Goal: Information Seeking & Learning: Compare options

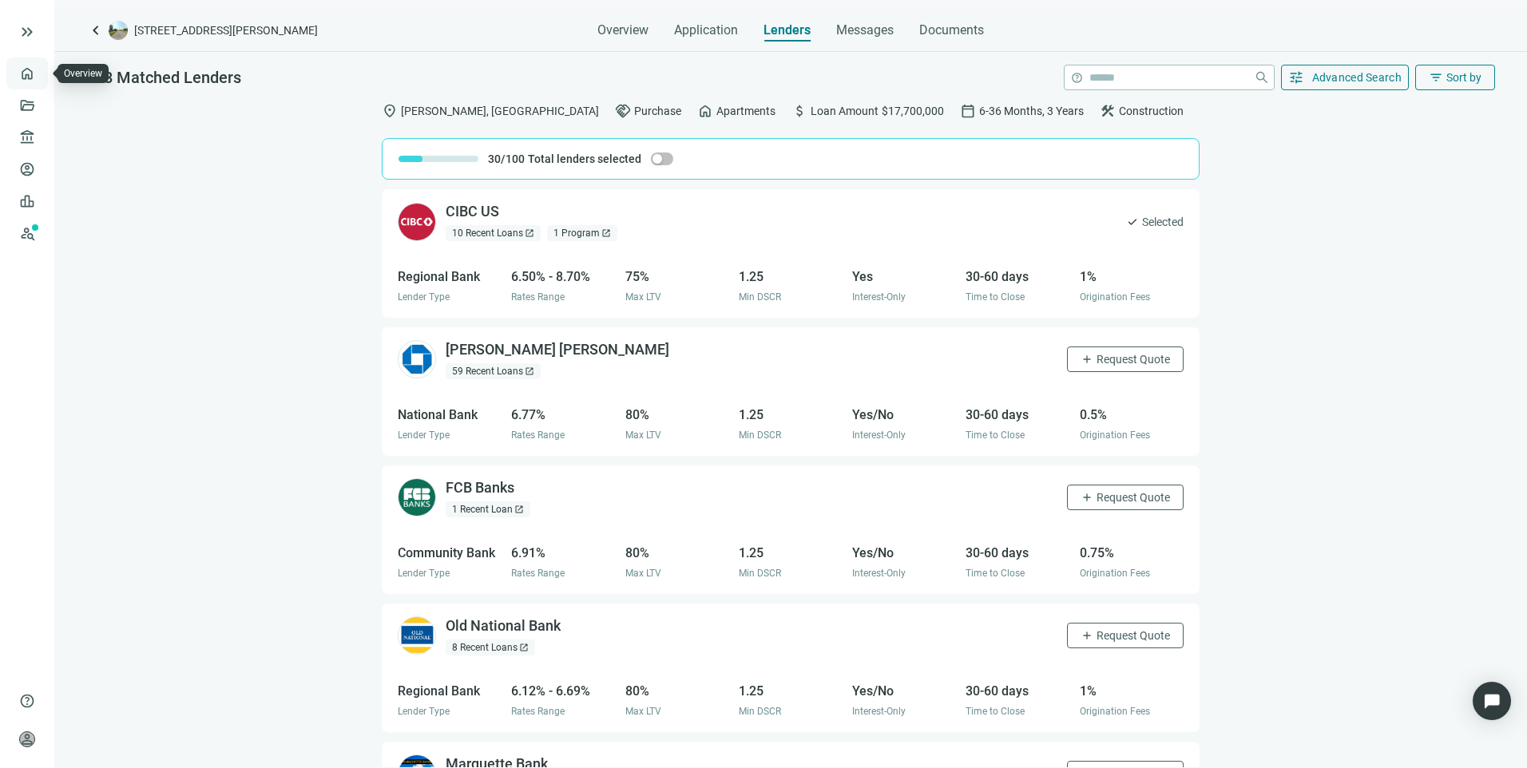
click at [40, 69] on link "Overview" at bounding box center [63, 73] width 47 height 13
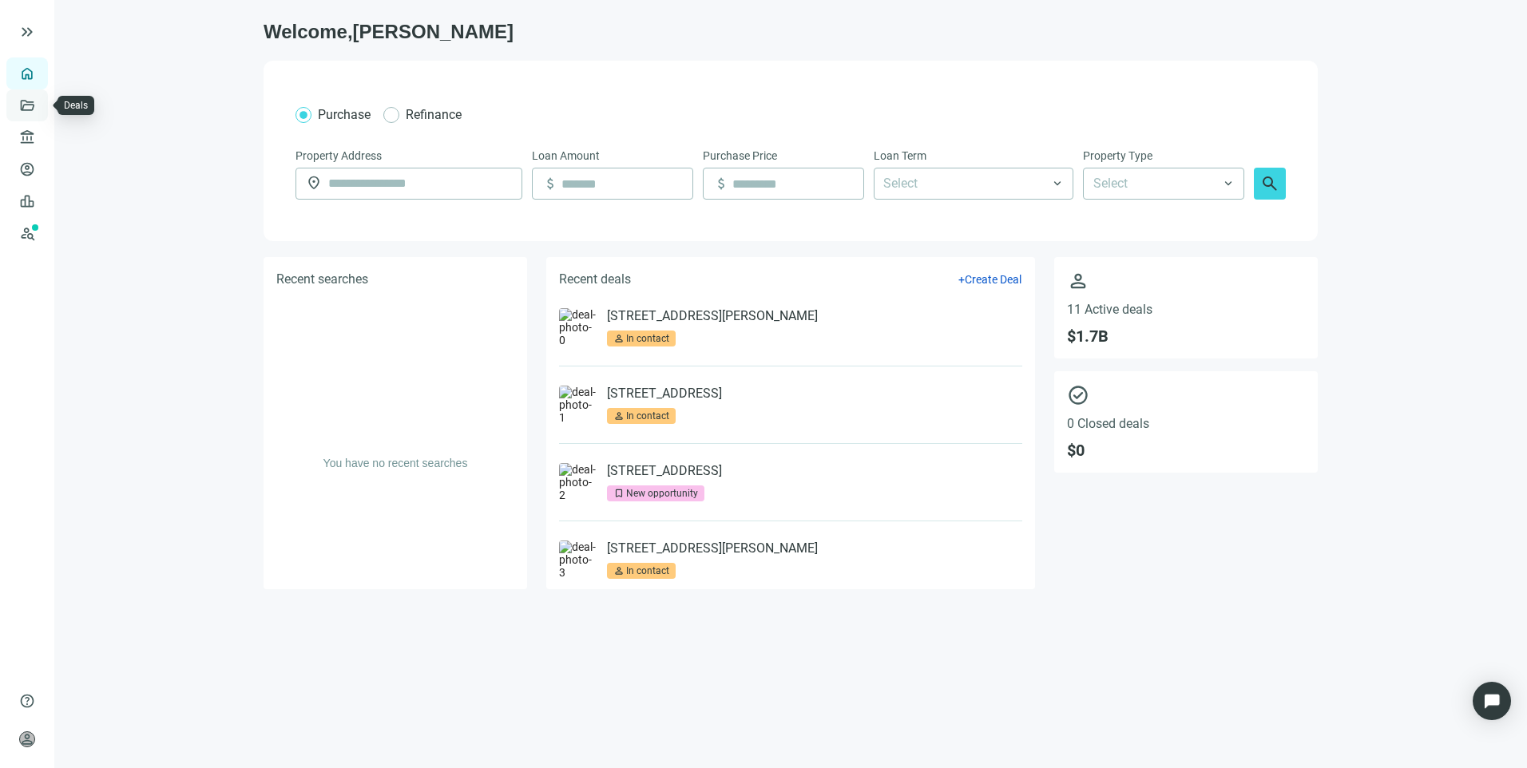
click at [40, 109] on link "Deals" at bounding box center [54, 105] width 29 height 13
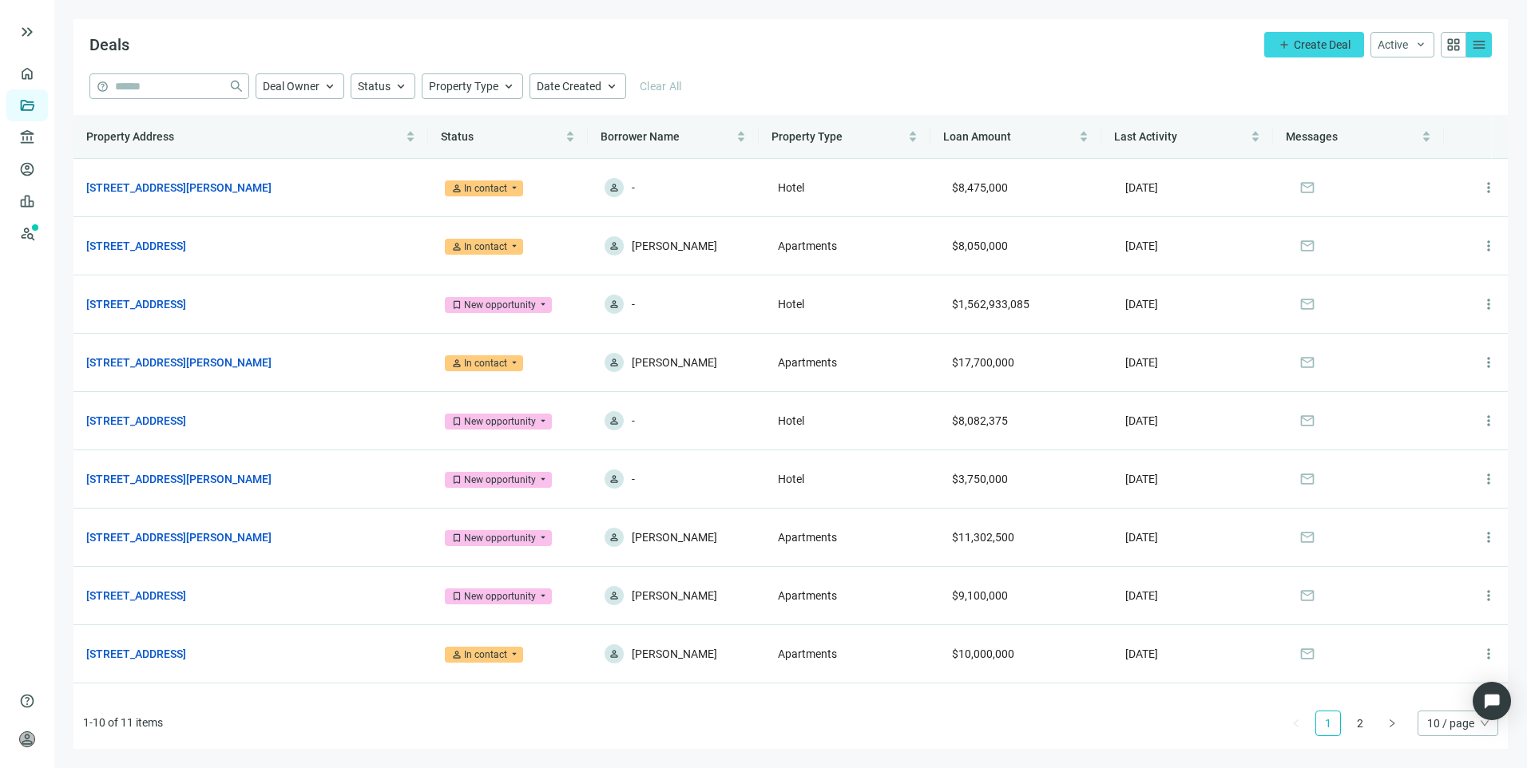
click at [975, 42] on div "Deals add Create Deal Active keyboard_arrow_down grid_view menu" at bounding box center [790, 46] width 1434 height 54
click at [269, 183] on link "[STREET_ADDRESS][PERSON_NAME]" at bounding box center [178, 188] width 185 height 18
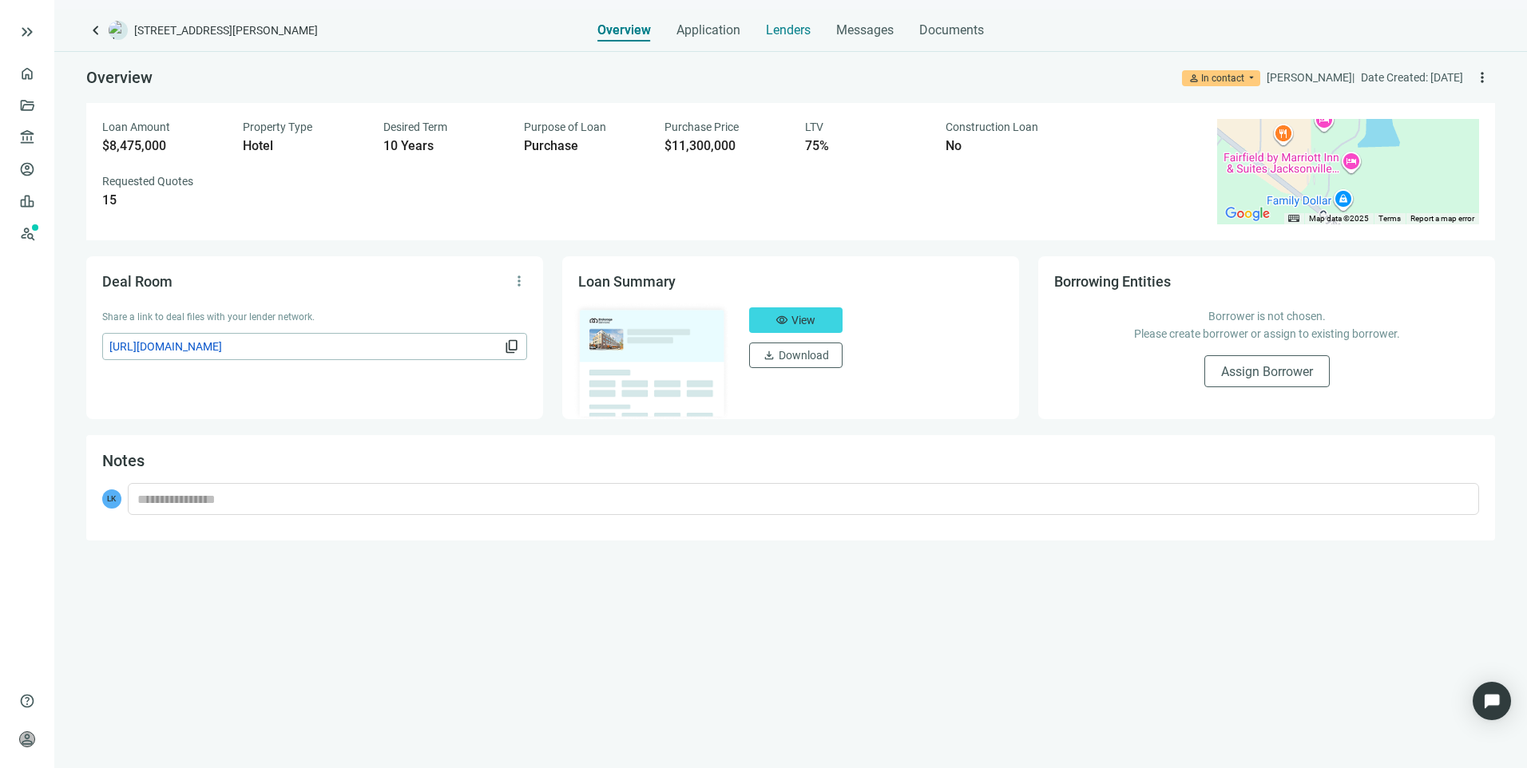
click at [803, 36] on span "Lenders" at bounding box center [788, 30] width 45 height 16
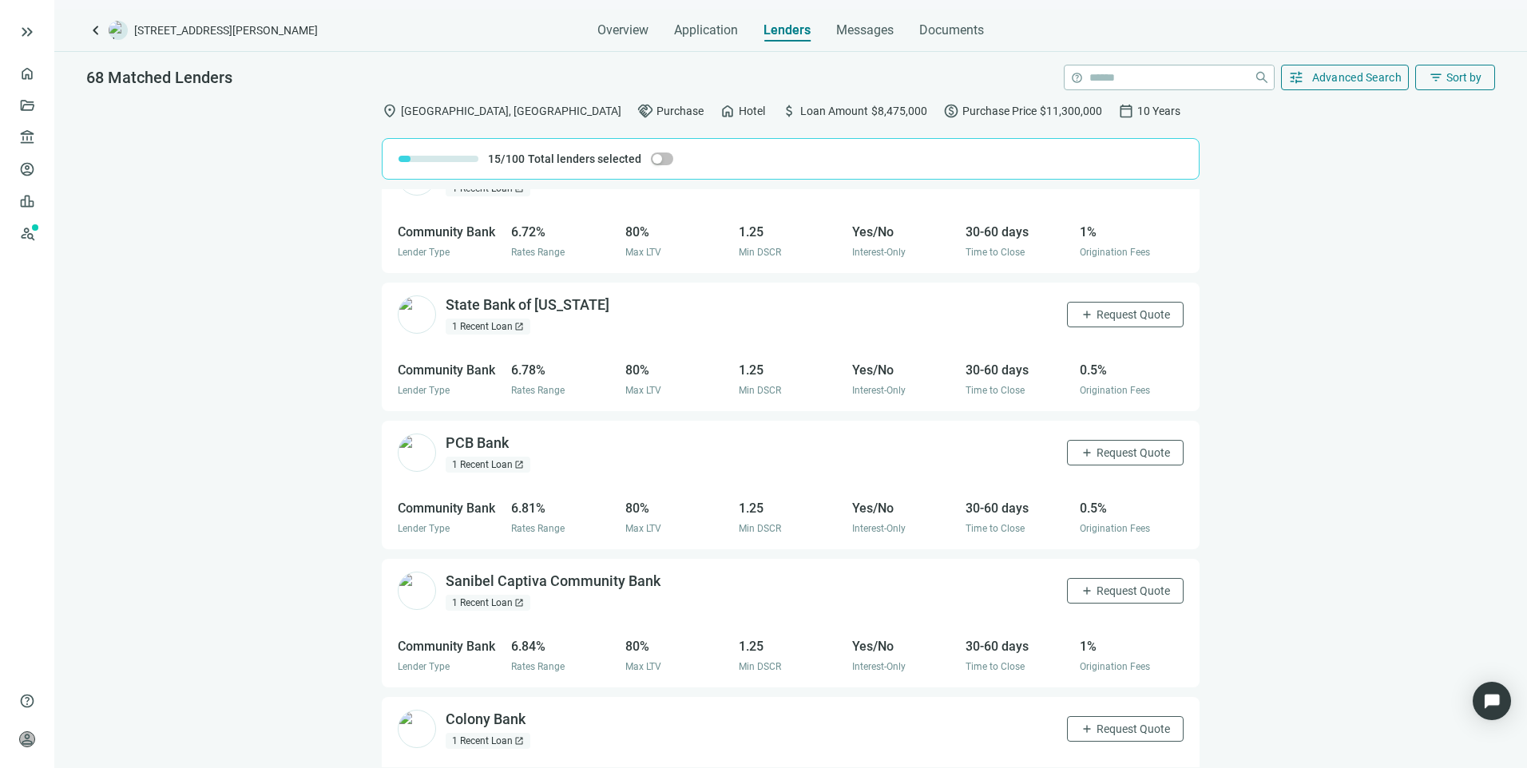
scroll to position [953, 0]
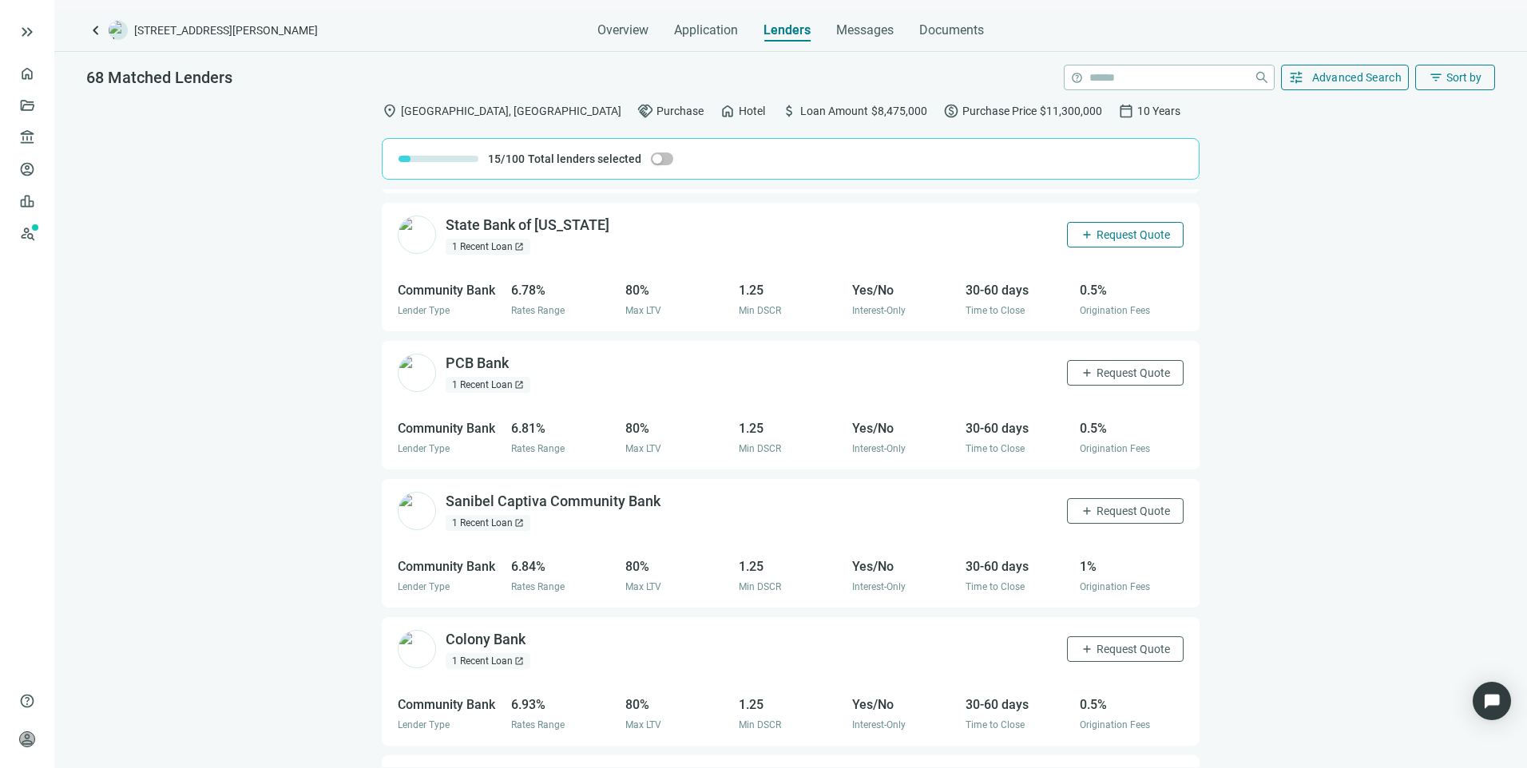
click at [1156, 231] on button "add Request Quote" at bounding box center [1125, 235] width 117 height 26
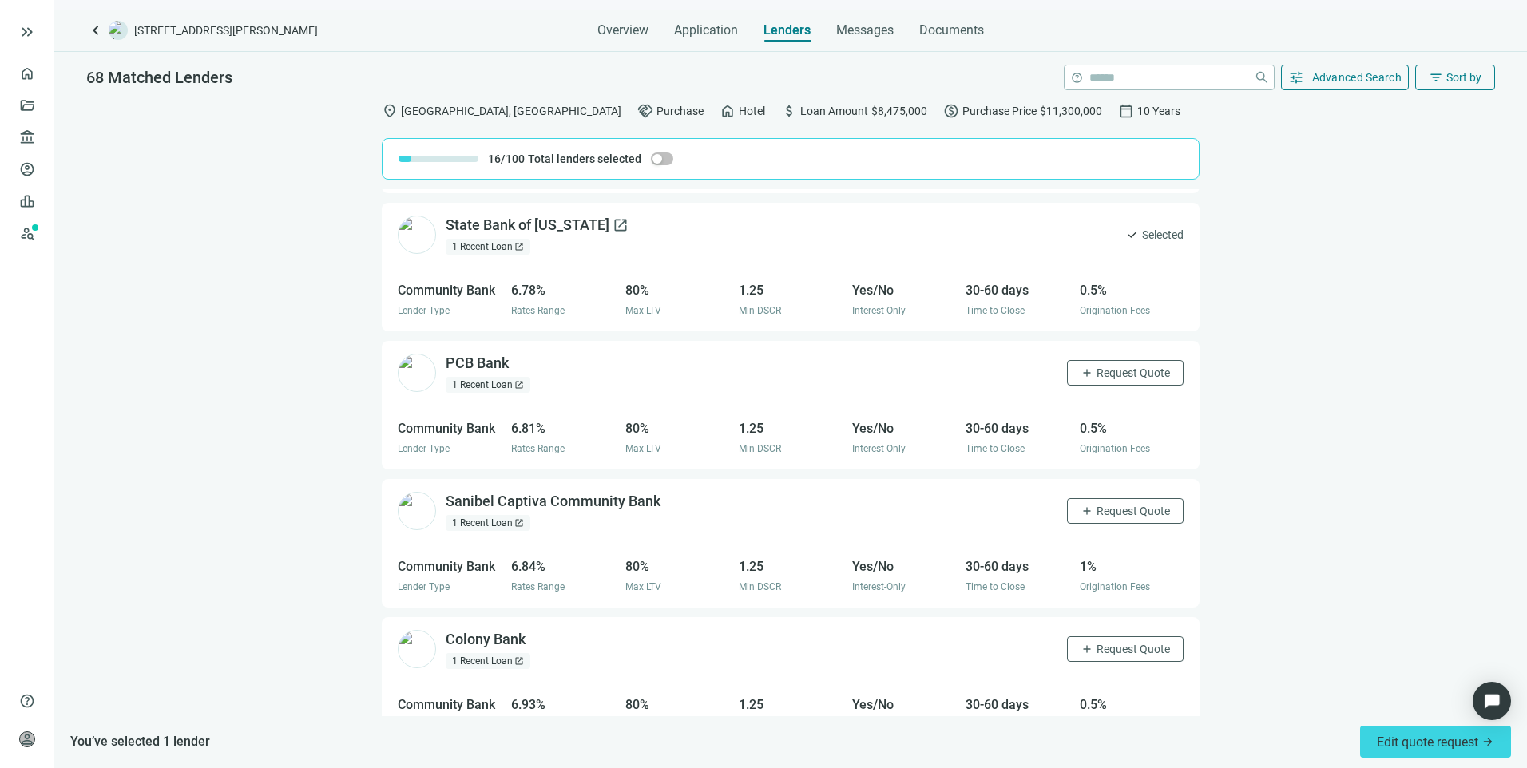
click at [525, 220] on div "State Bank of Texas open_in_new" at bounding box center [537, 226] width 183 height 20
click at [523, 220] on div "State Bank of Texas open_in_new" at bounding box center [537, 226] width 183 height 20
click at [848, 32] on span "Messages" at bounding box center [864, 29] width 57 height 15
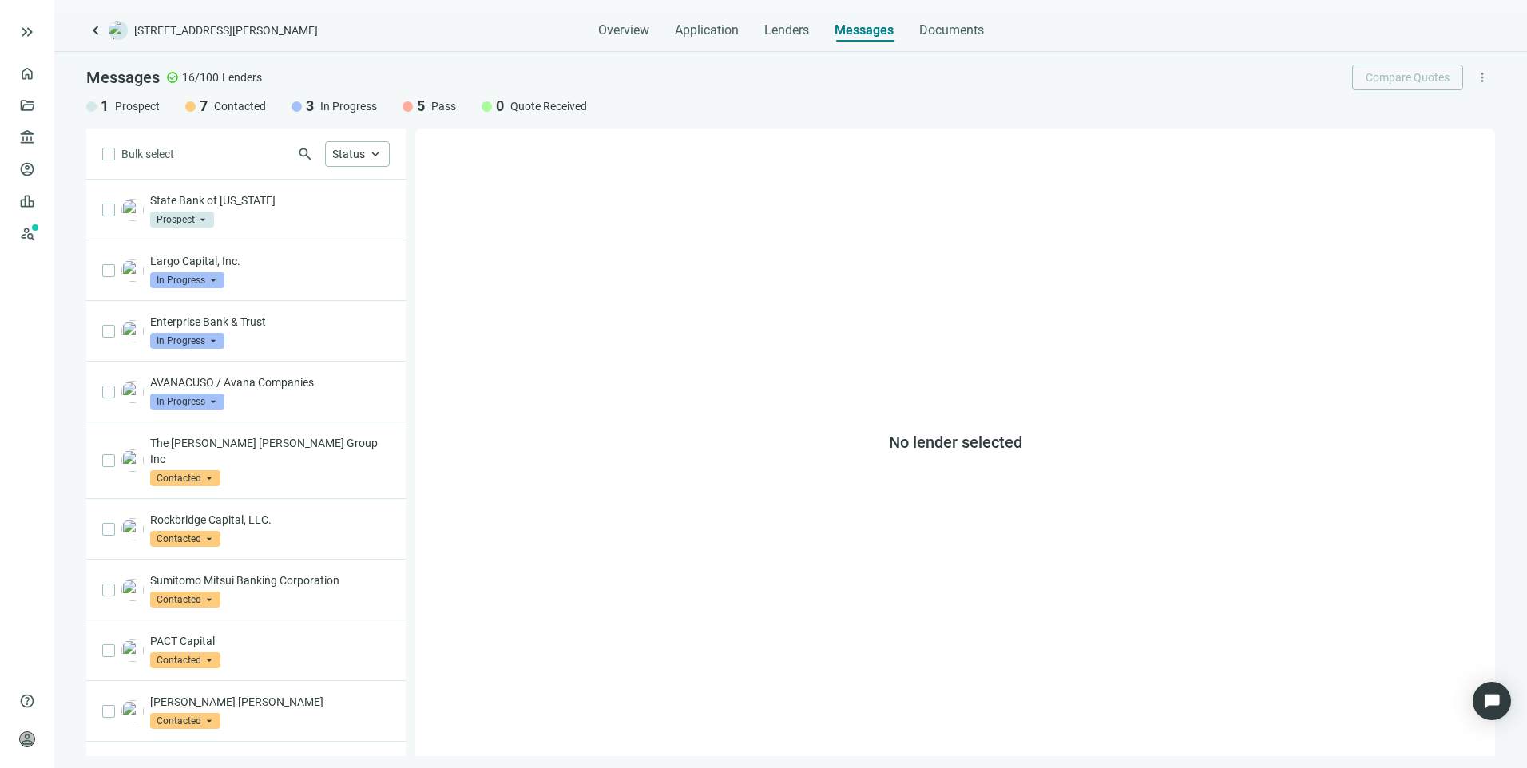
click at [95, 25] on span "keyboard_arrow_left" at bounding box center [95, 30] width 19 height 19
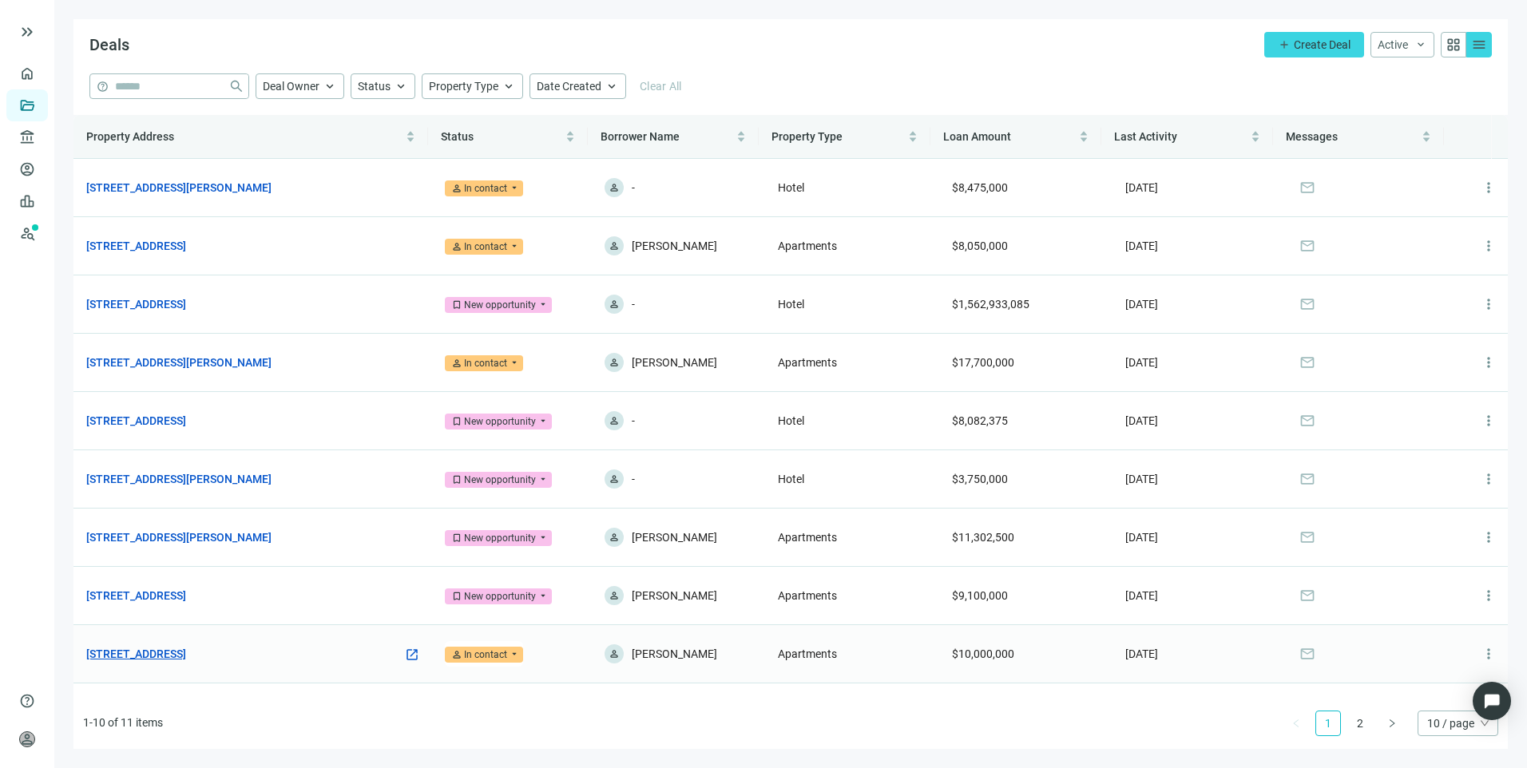
click at [186, 658] on link "600 Dusan Blvd, Murfreesboro, TN 37129" at bounding box center [136, 654] width 100 height 18
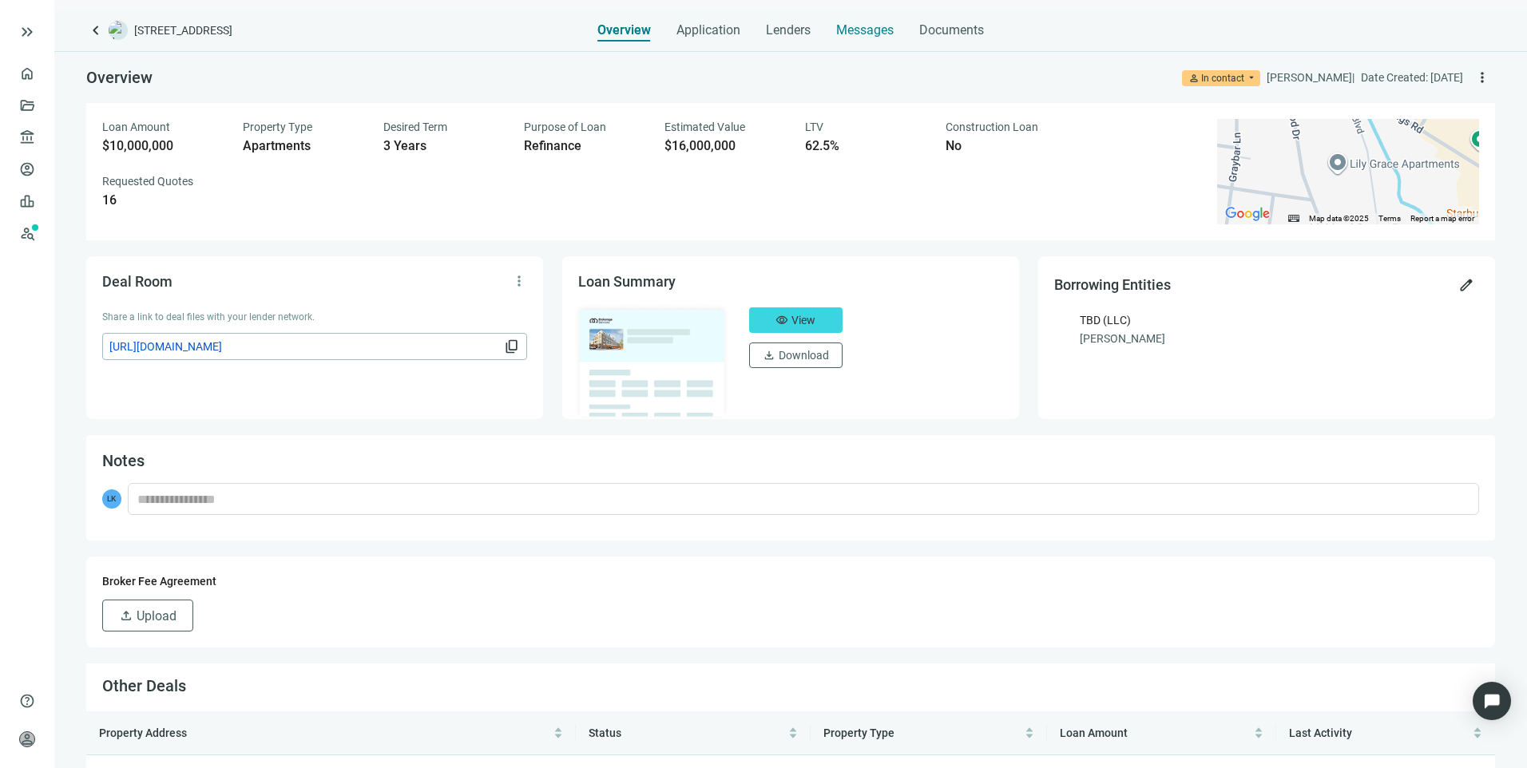
click at [846, 33] on span "Messages" at bounding box center [864, 29] width 57 height 15
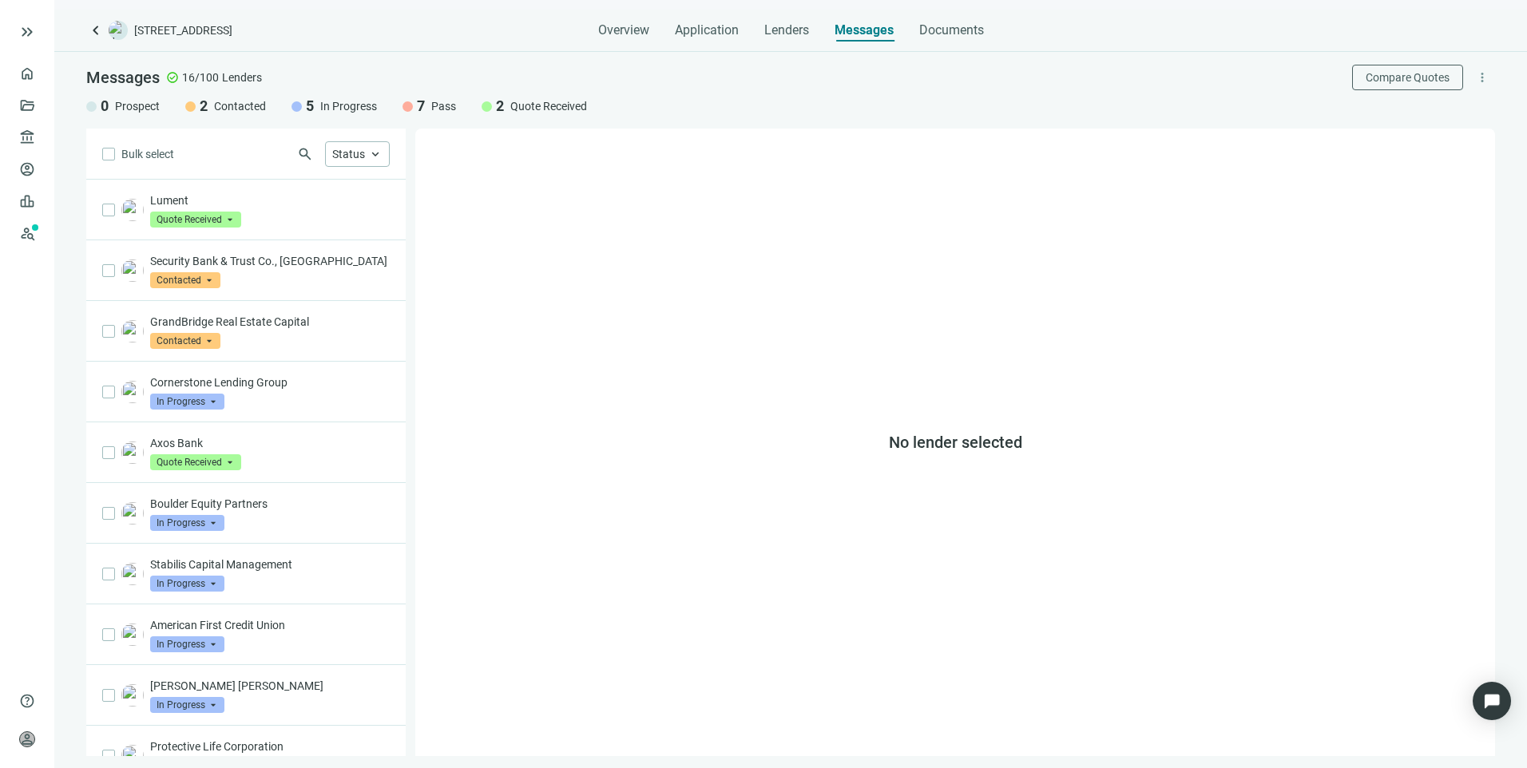
click at [101, 30] on span "keyboard_arrow_left" at bounding box center [95, 30] width 19 height 19
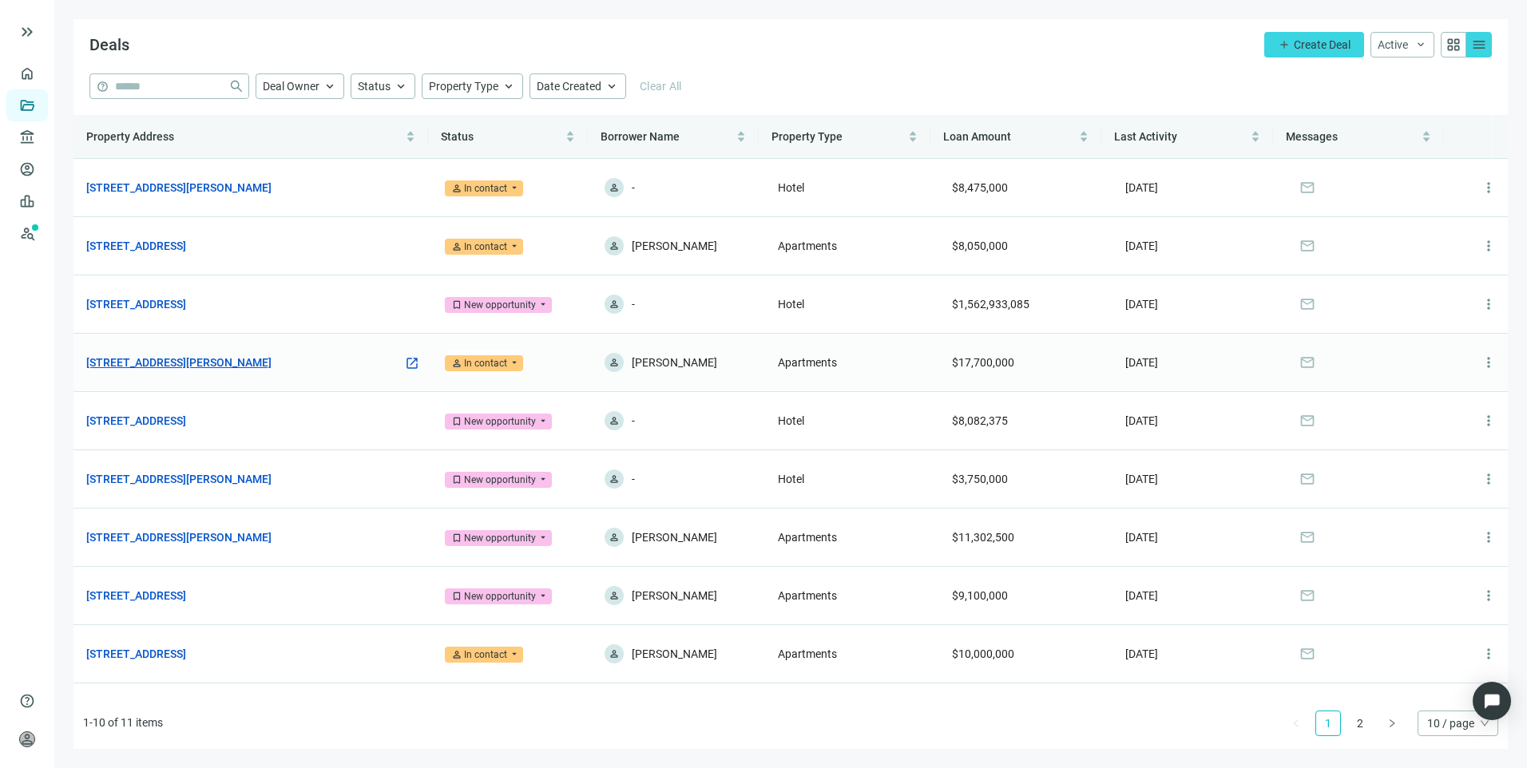
click at [174, 364] on link "[STREET_ADDRESS][PERSON_NAME]" at bounding box center [178, 363] width 185 height 18
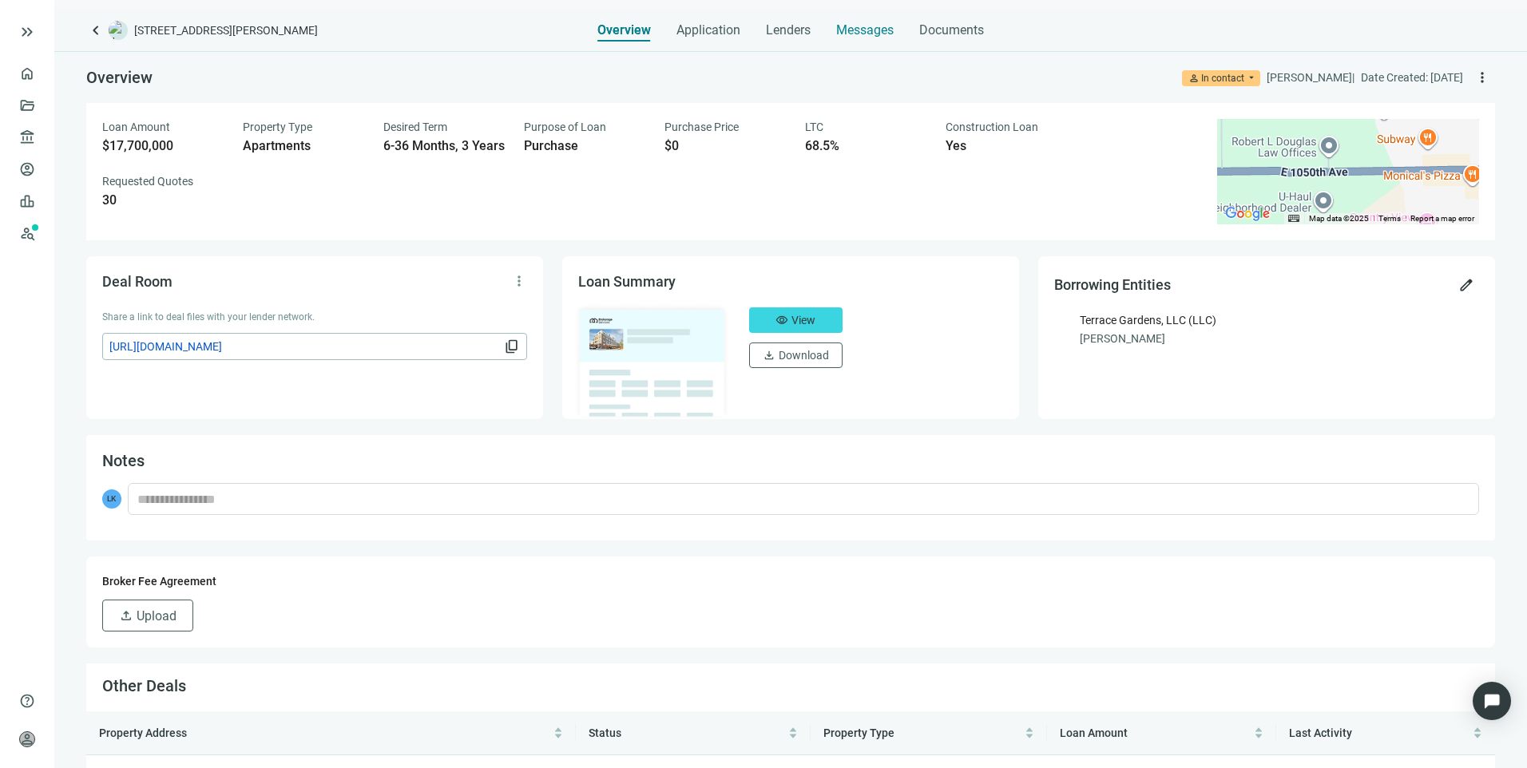
click at [874, 25] on span "Messages" at bounding box center [864, 29] width 57 height 15
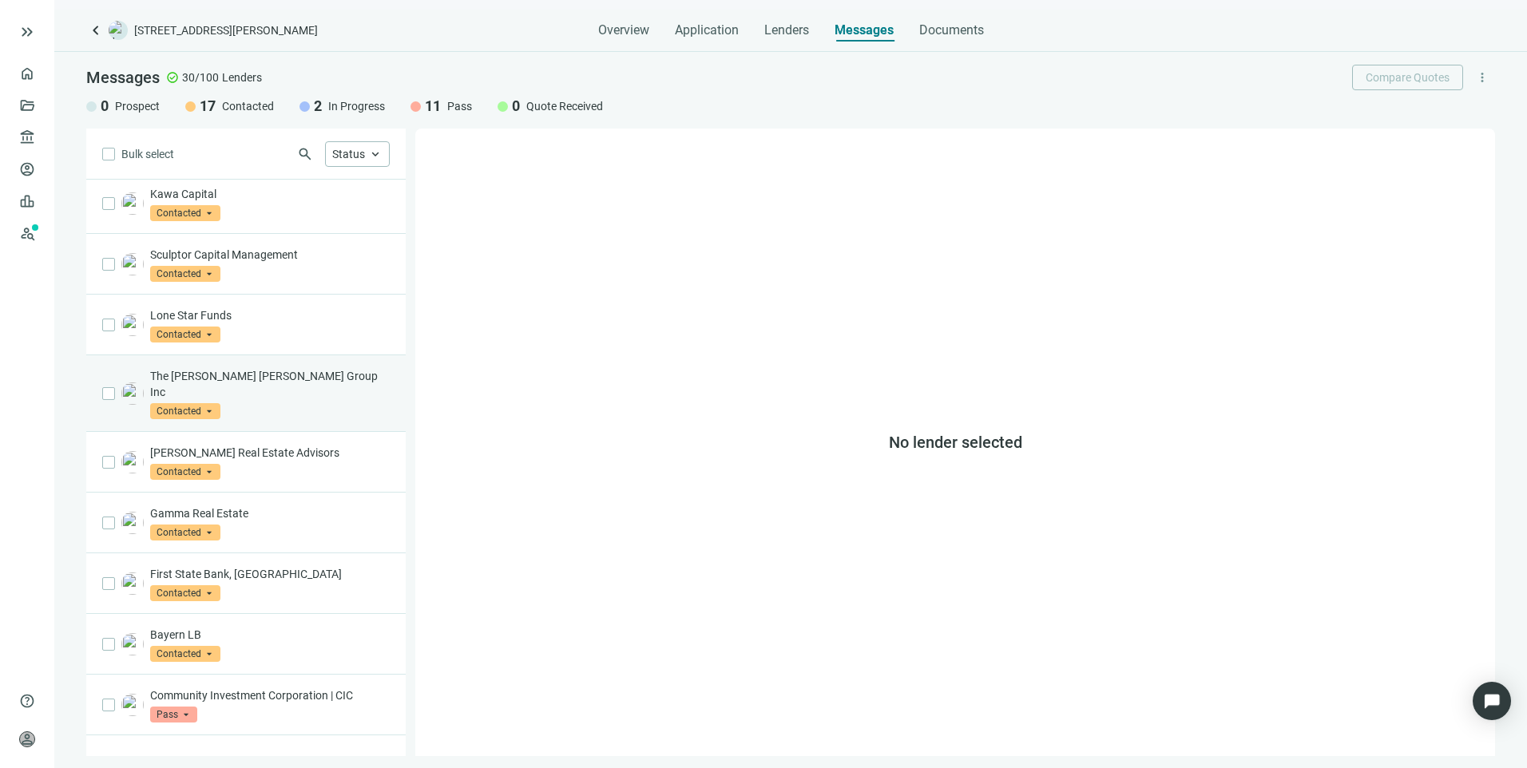
scroll to position [704, 0]
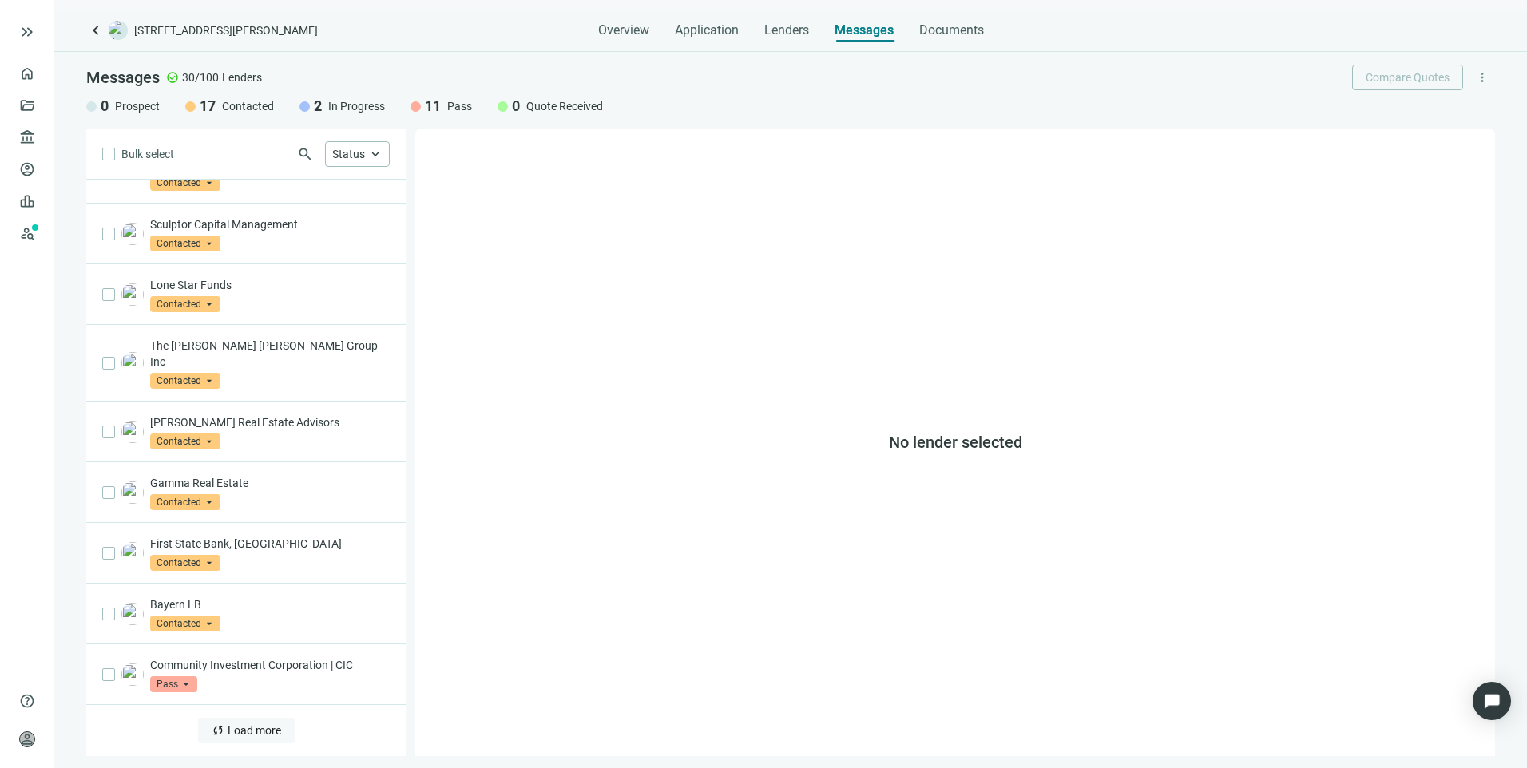
click at [252, 725] on span "Load more" at bounding box center [255, 730] width 54 height 13
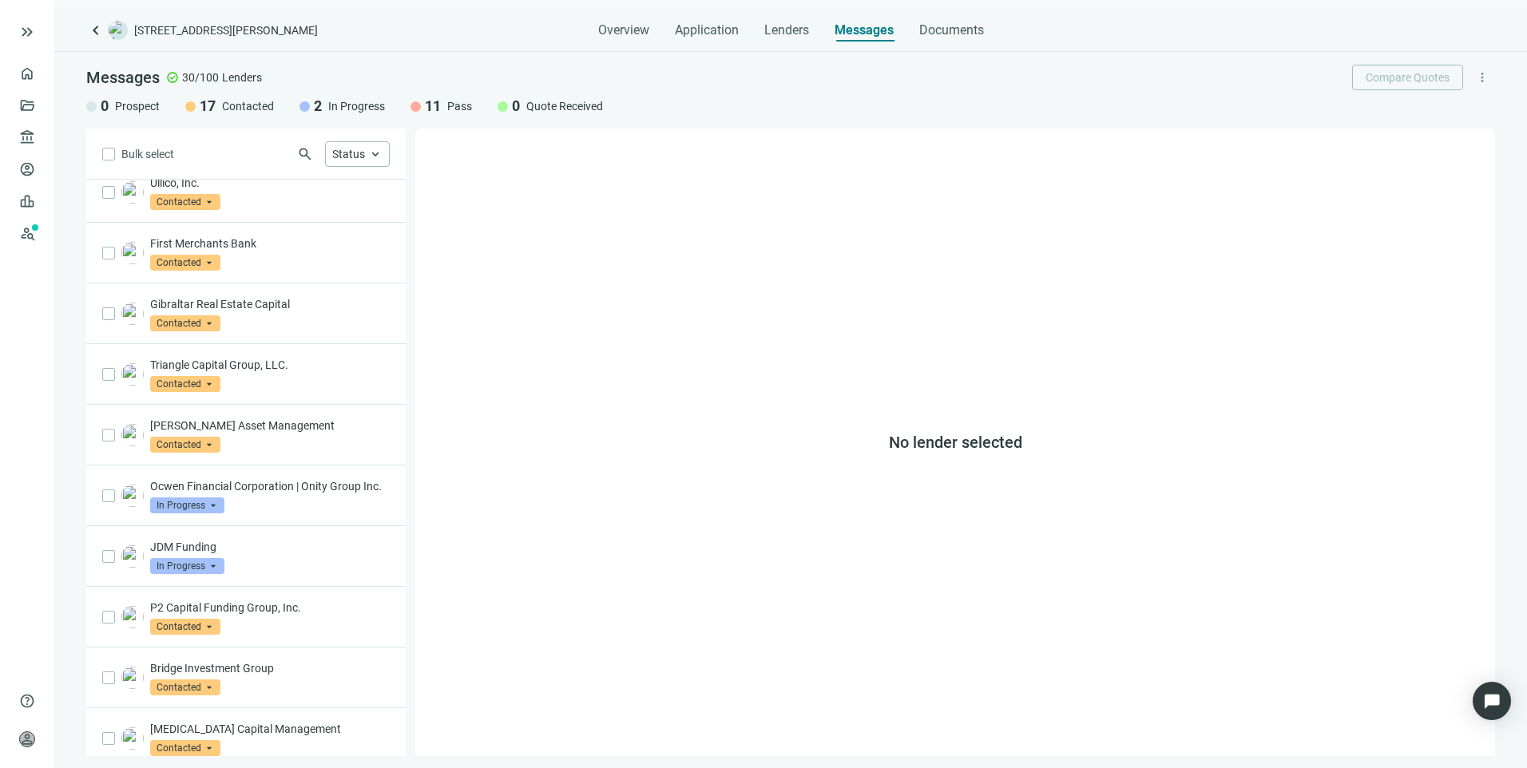
scroll to position [0, 0]
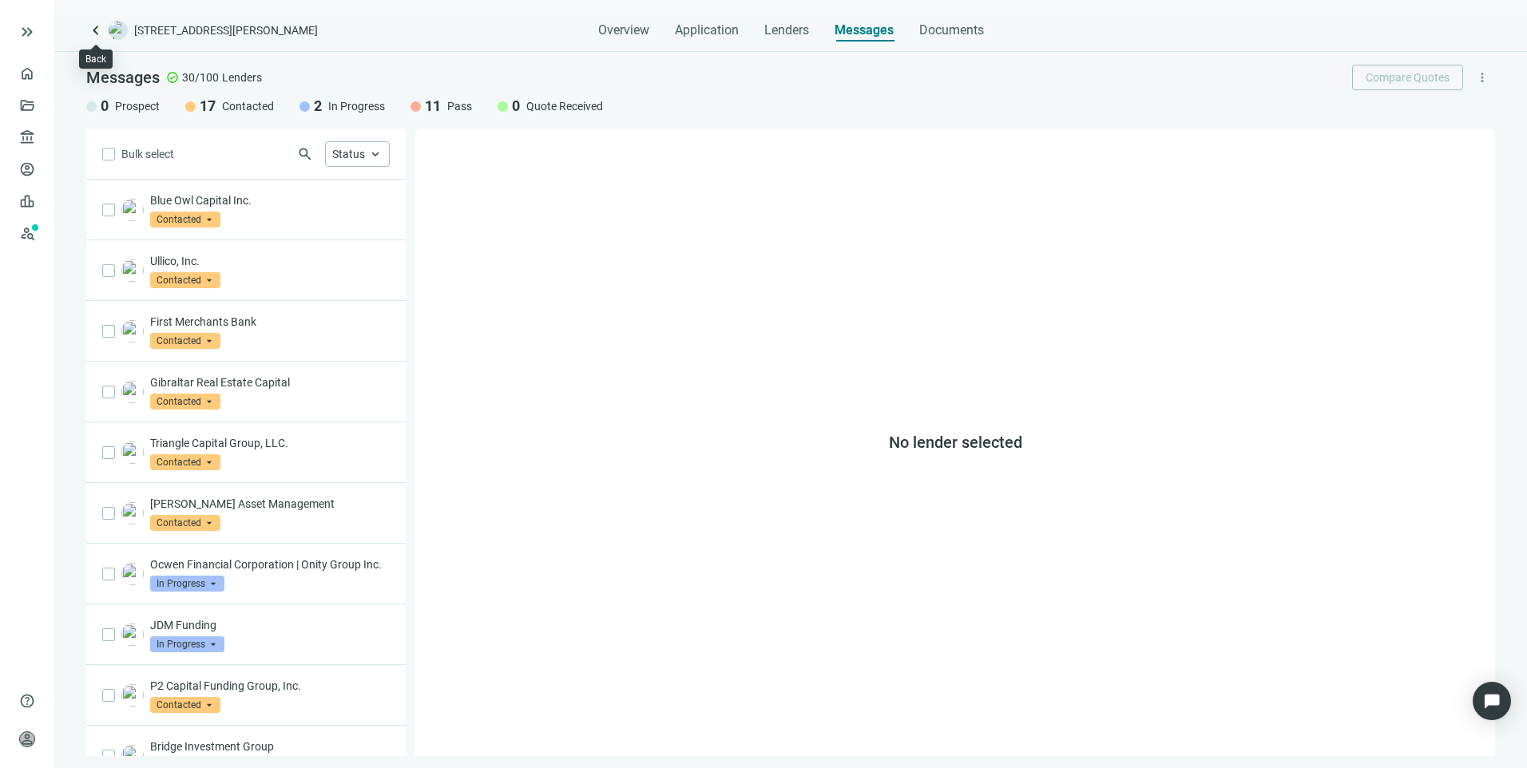
click at [93, 23] on span "keyboard_arrow_left" at bounding box center [95, 30] width 19 height 19
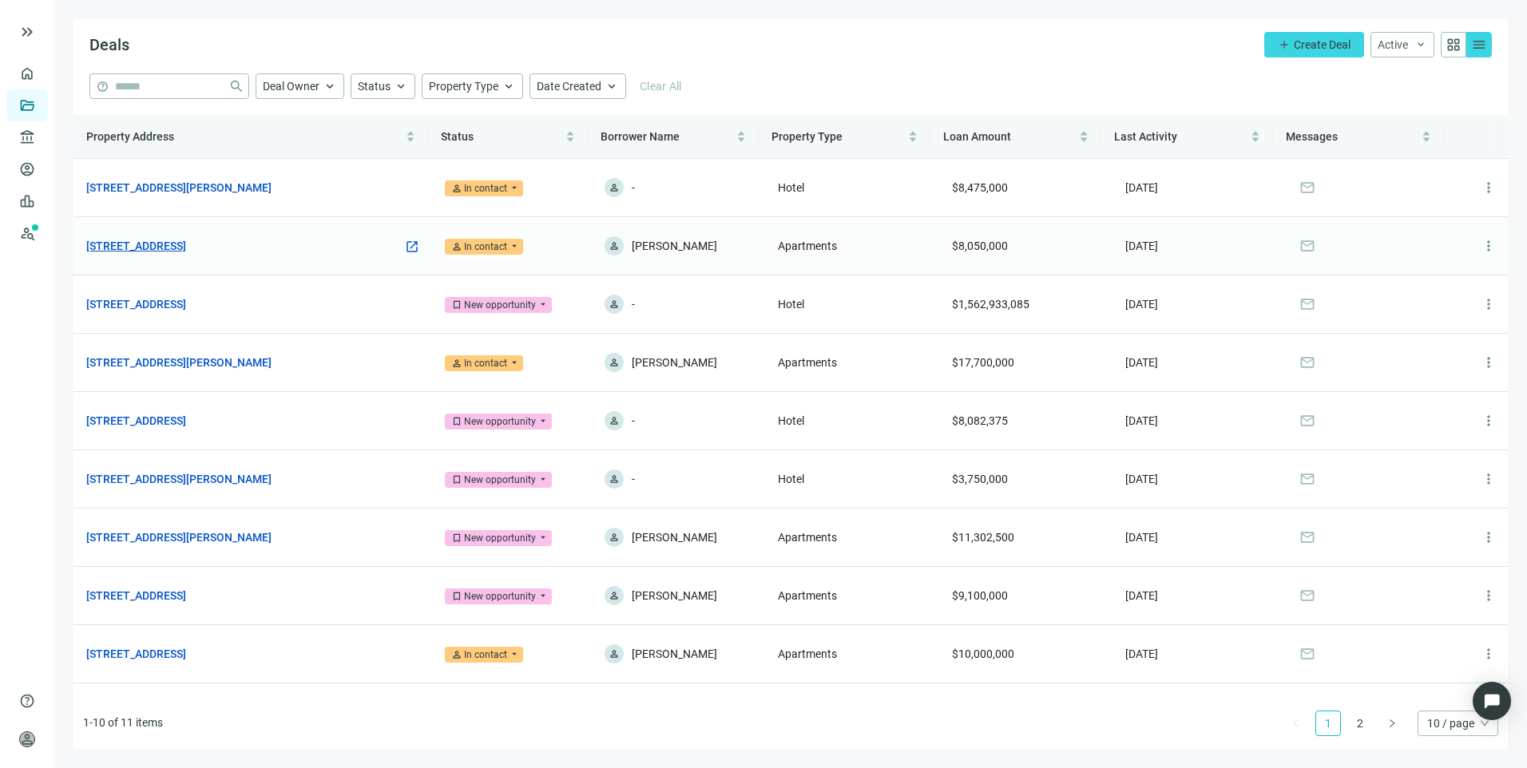
click at [186, 242] on link "7149 Trail Lake Dr, Fort Worth, TX 76133" at bounding box center [136, 246] width 100 height 18
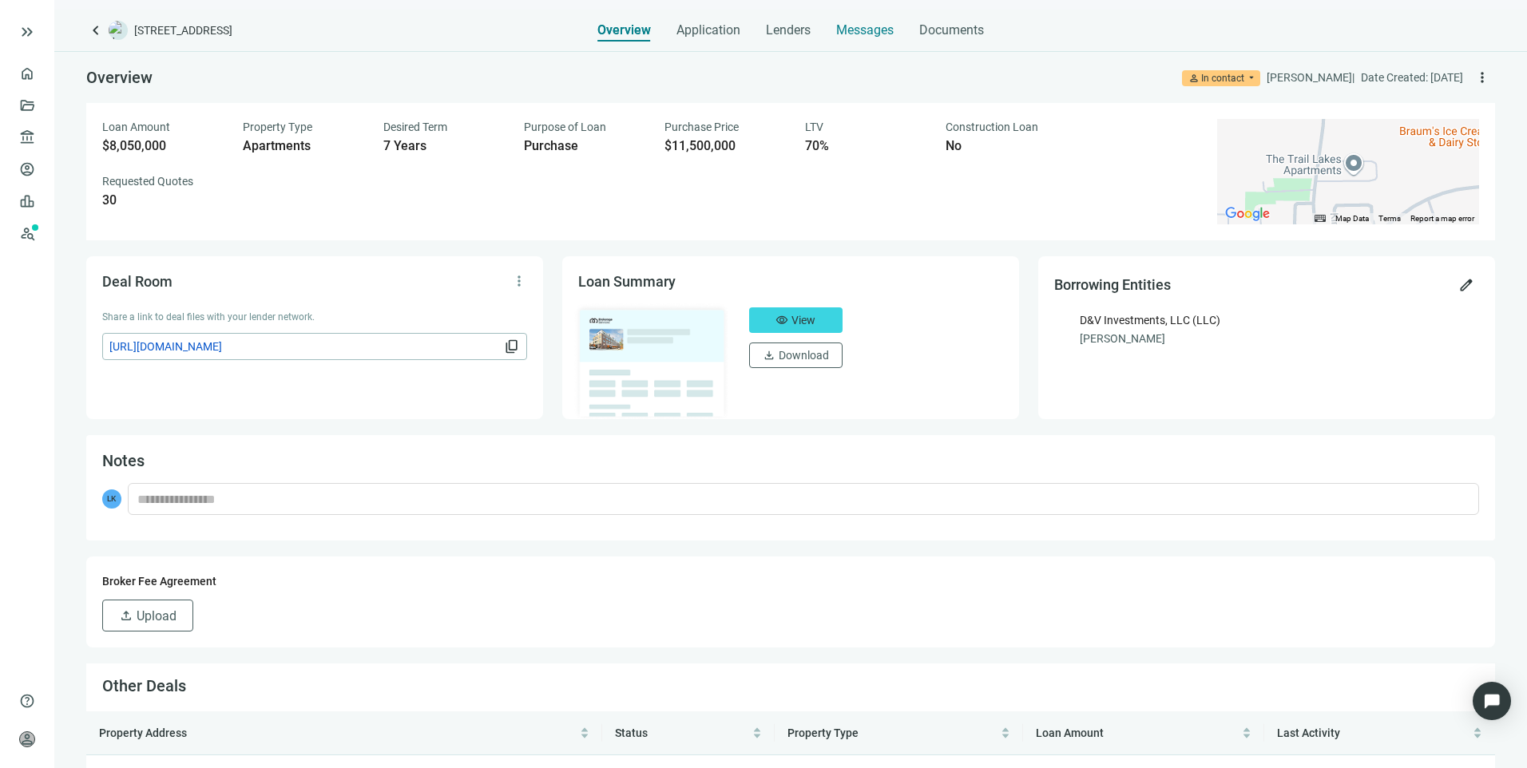
click at [878, 27] on span "Messages" at bounding box center [864, 29] width 57 height 15
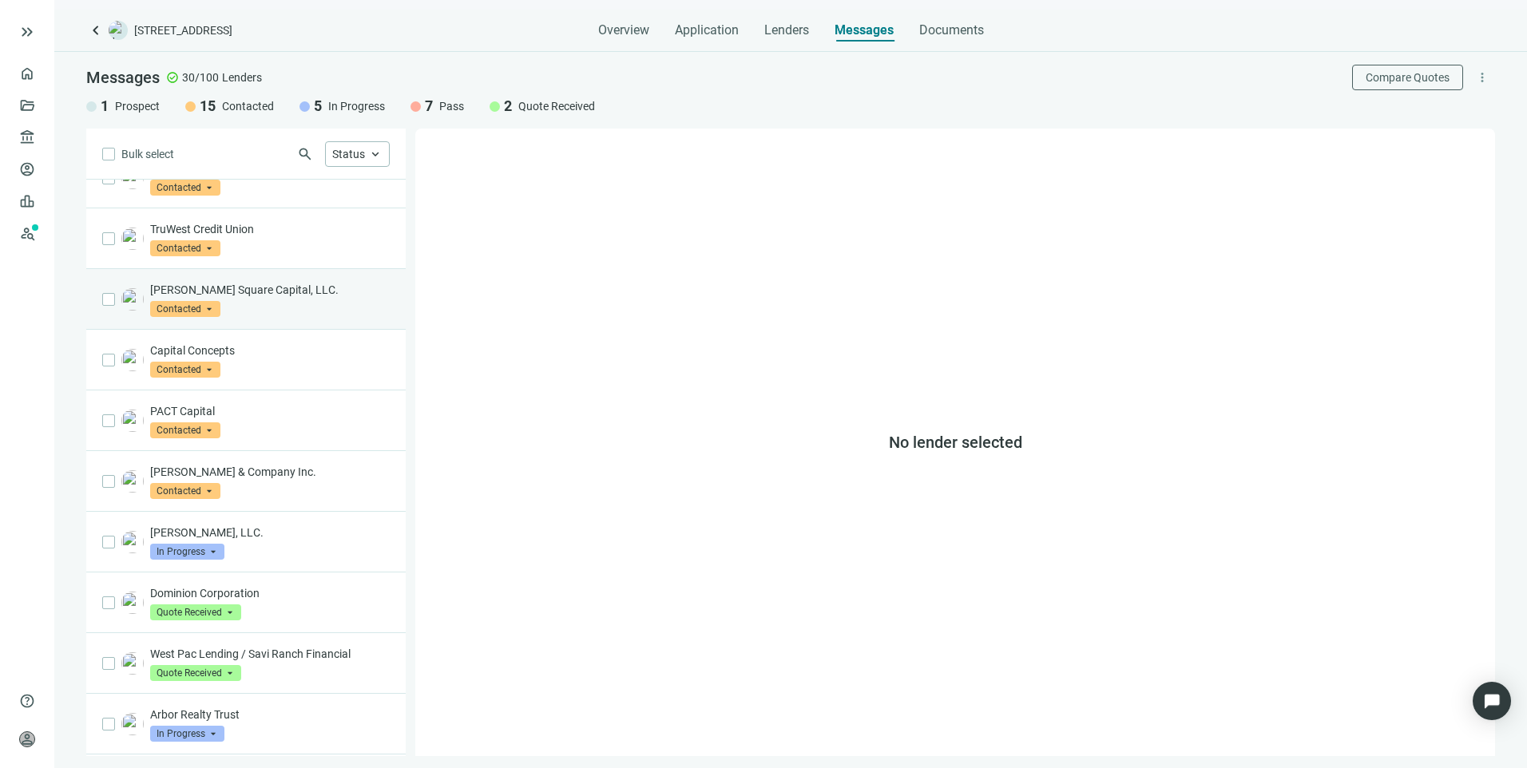
scroll to position [704, 0]
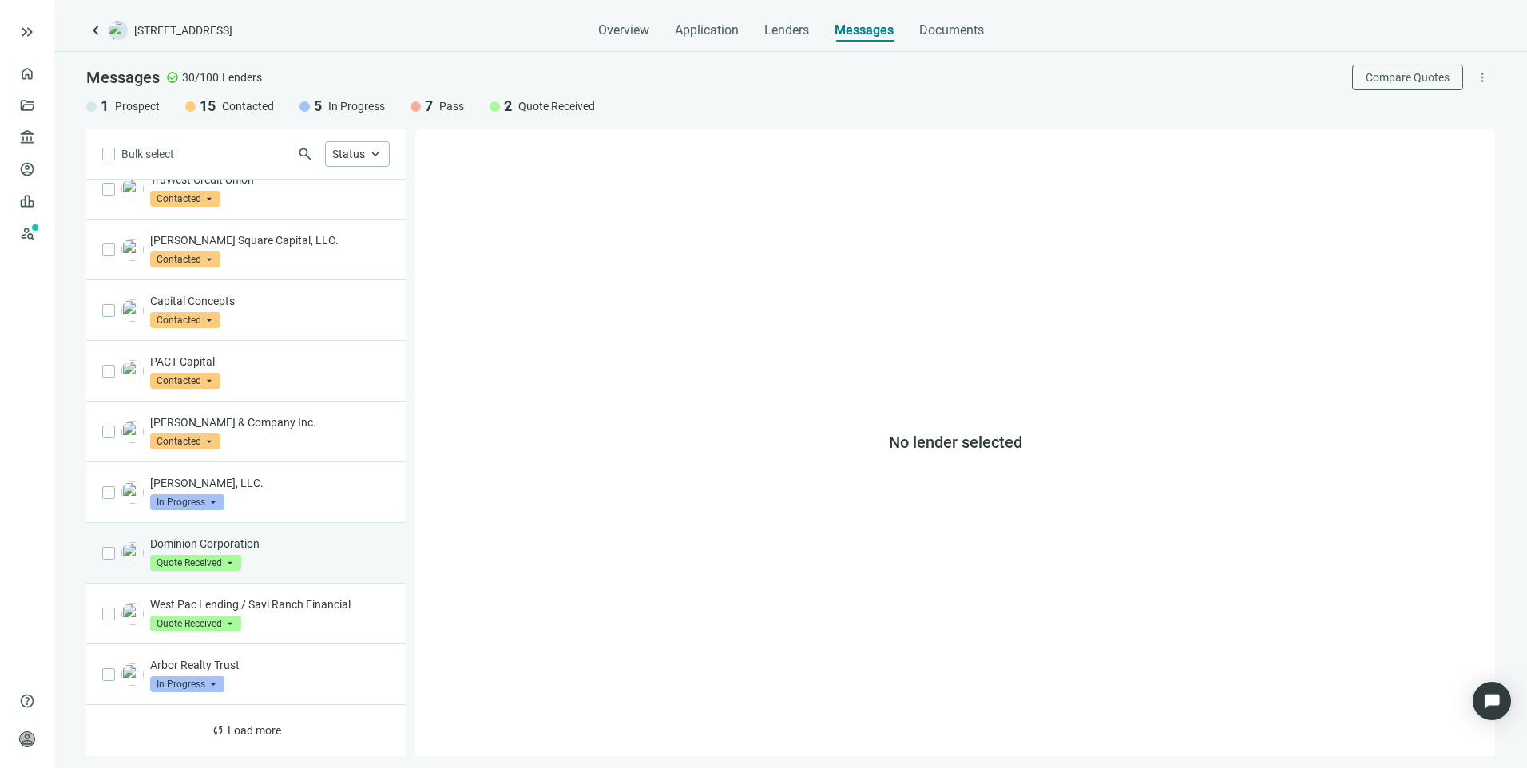
click at [309, 579] on div "Dominion Corporation Quote Received arrow_drop_down" at bounding box center [245, 553] width 319 height 61
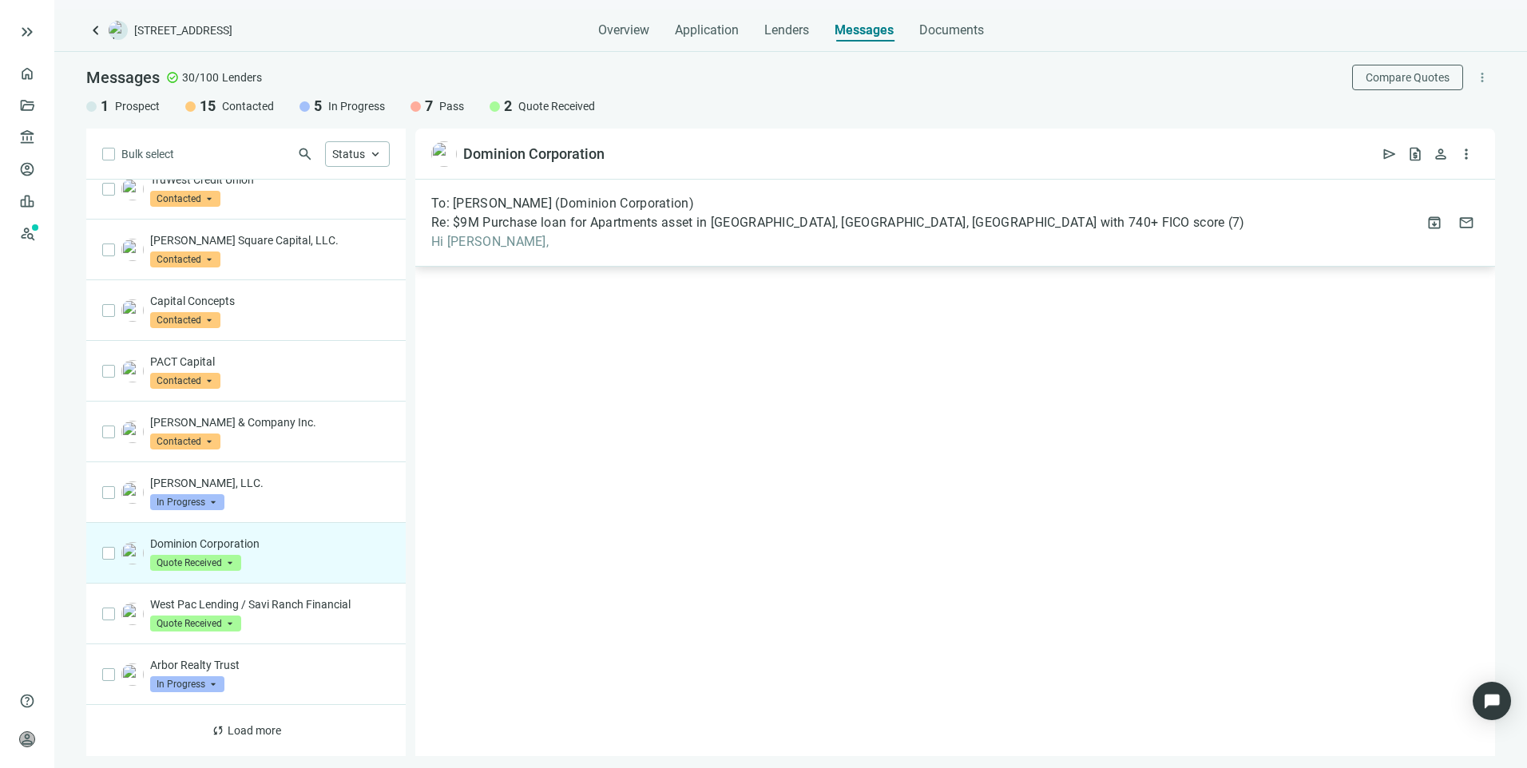
click at [611, 248] on span "Hi Loren," at bounding box center [838, 242] width 814 height 16
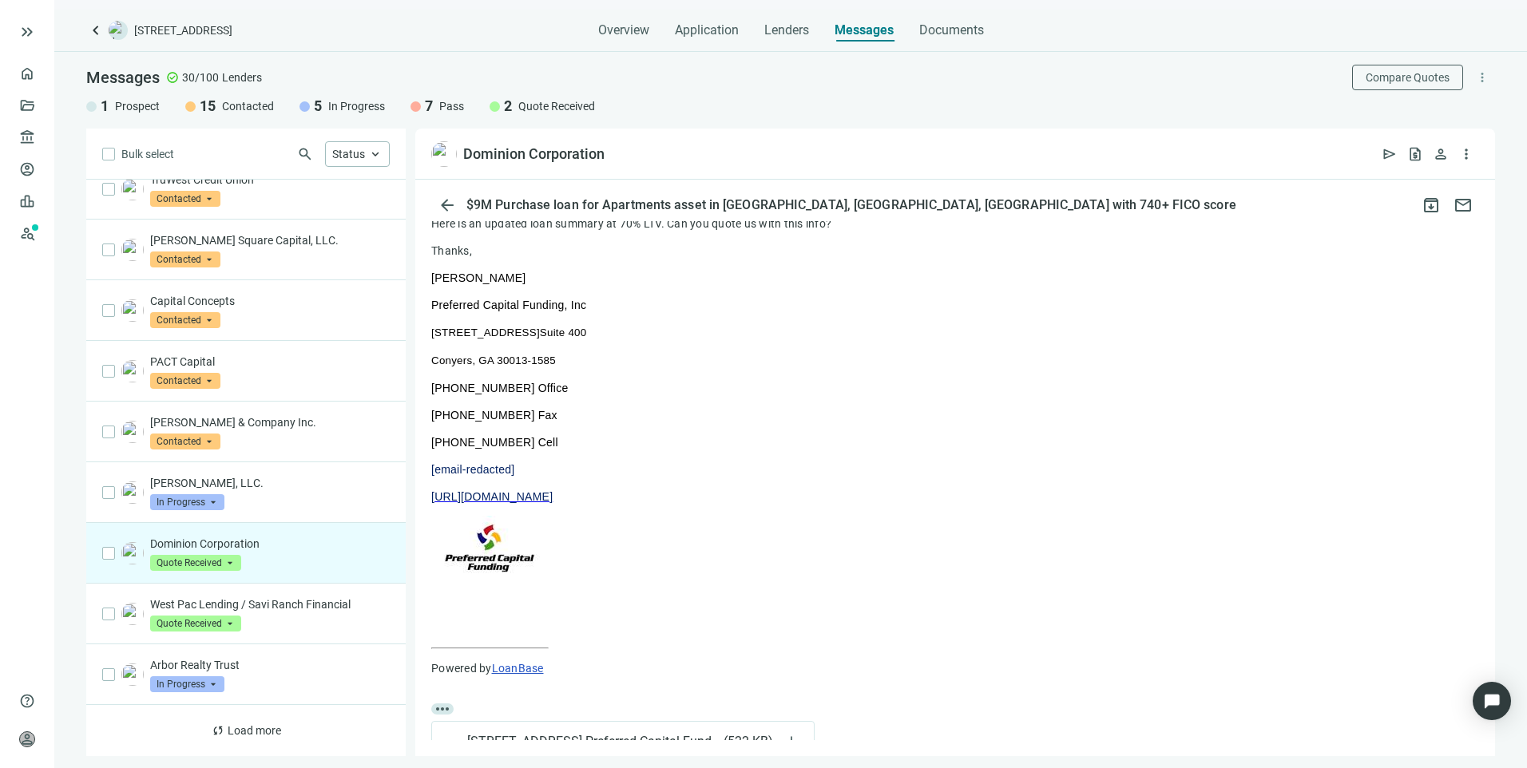
scroll to position [59, 0]
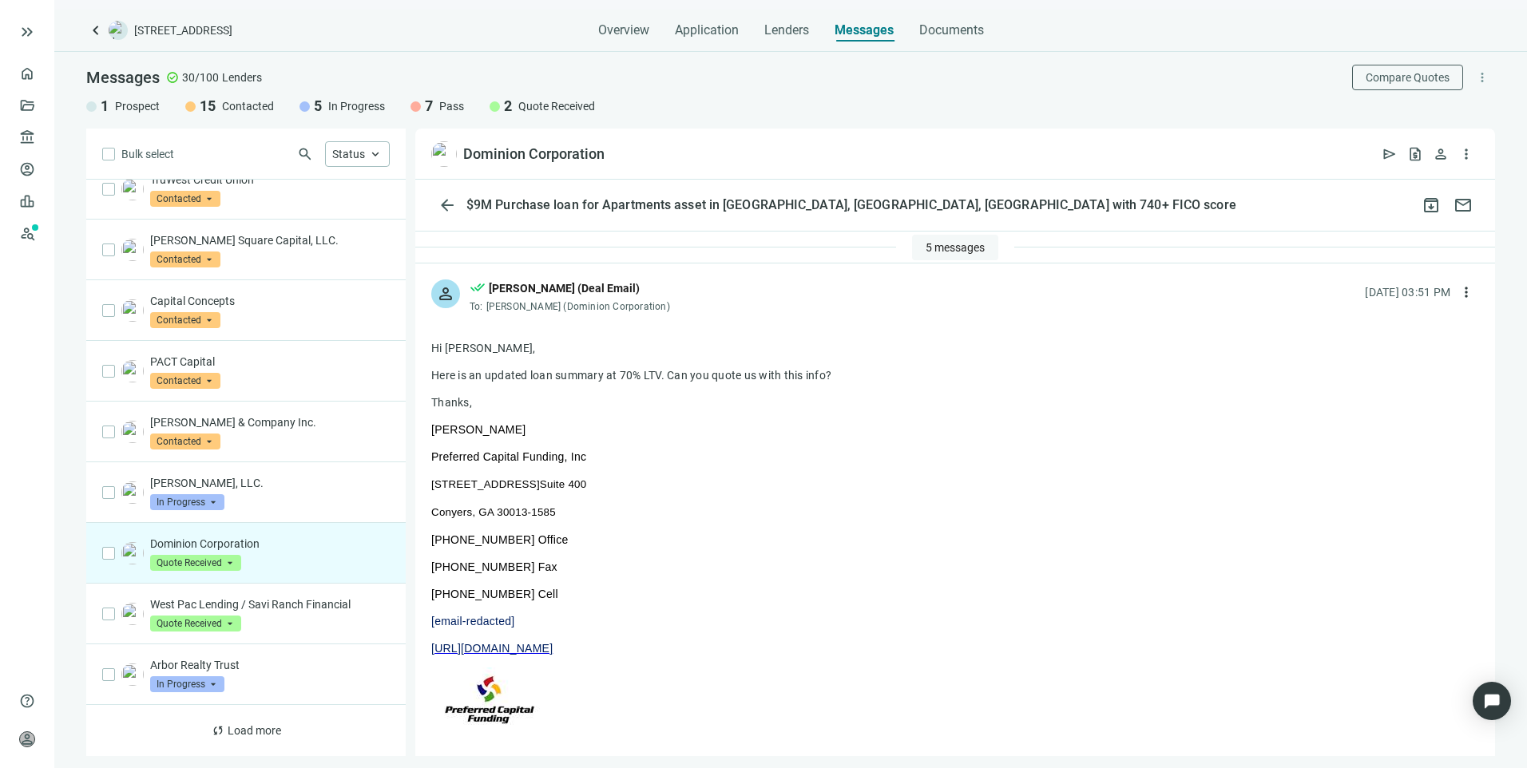
click at [934, 245] on span "5 messages" at bounding box center [954, 247] width 59 height 13
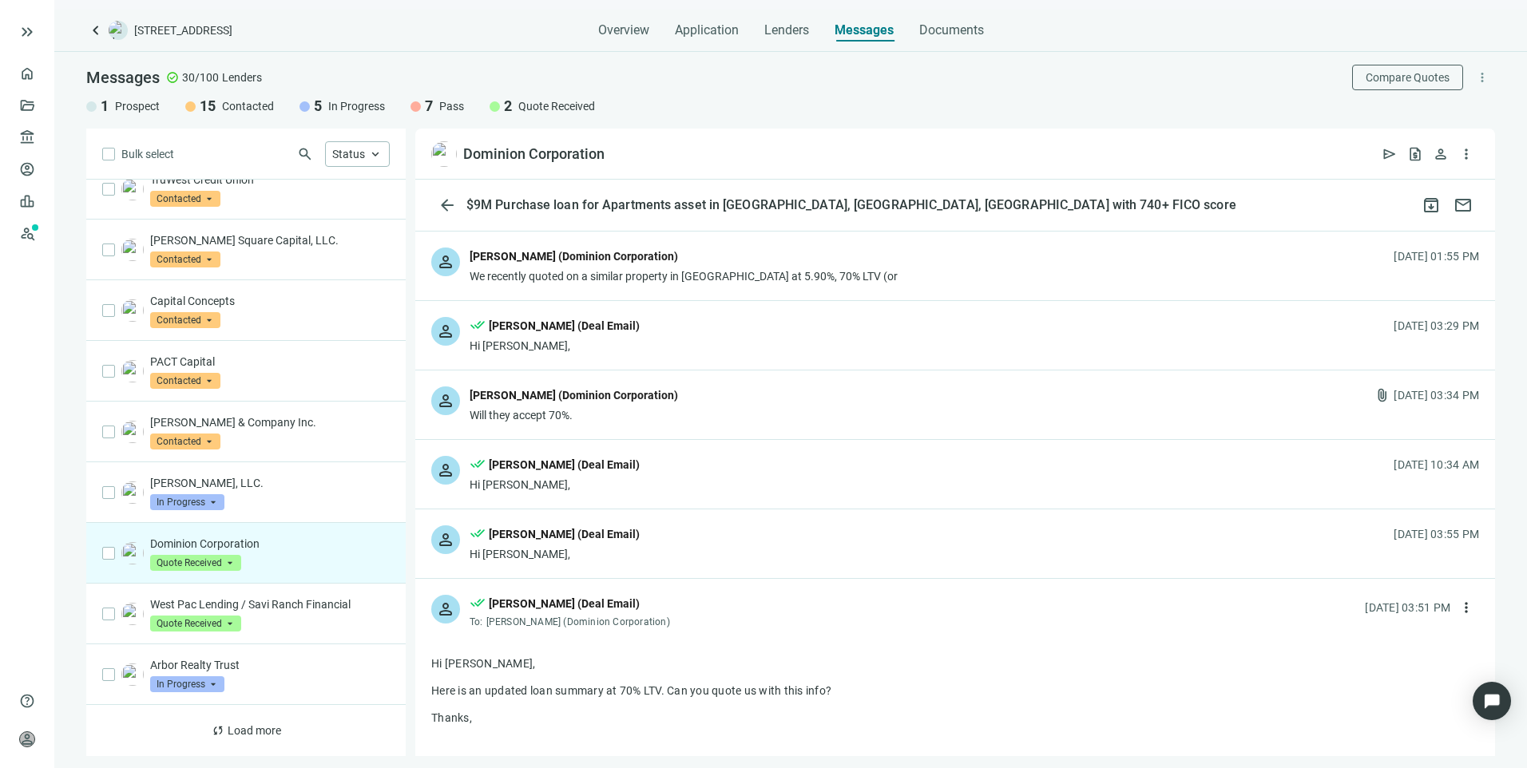
click at [660, 410] on div "person Loren Thall (Dominion Corporation) Will they accept 70%. attach_file 09.…" at bounding box center [955, 405] width 1080 height 69
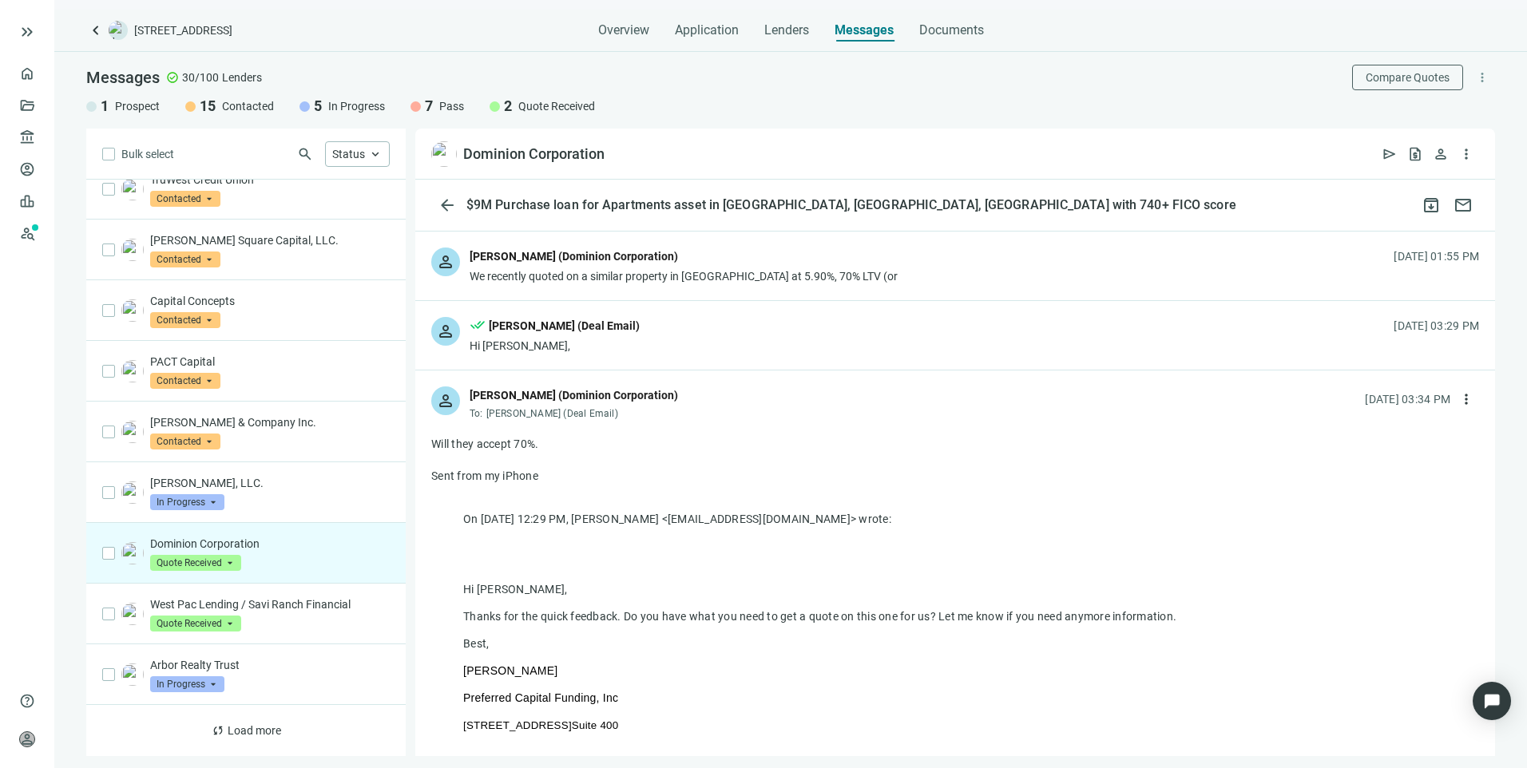
click at [718, 264] on div "Loren Thall (Dominion Corporation)" at bounding box center [684, 258] width 428 height 21
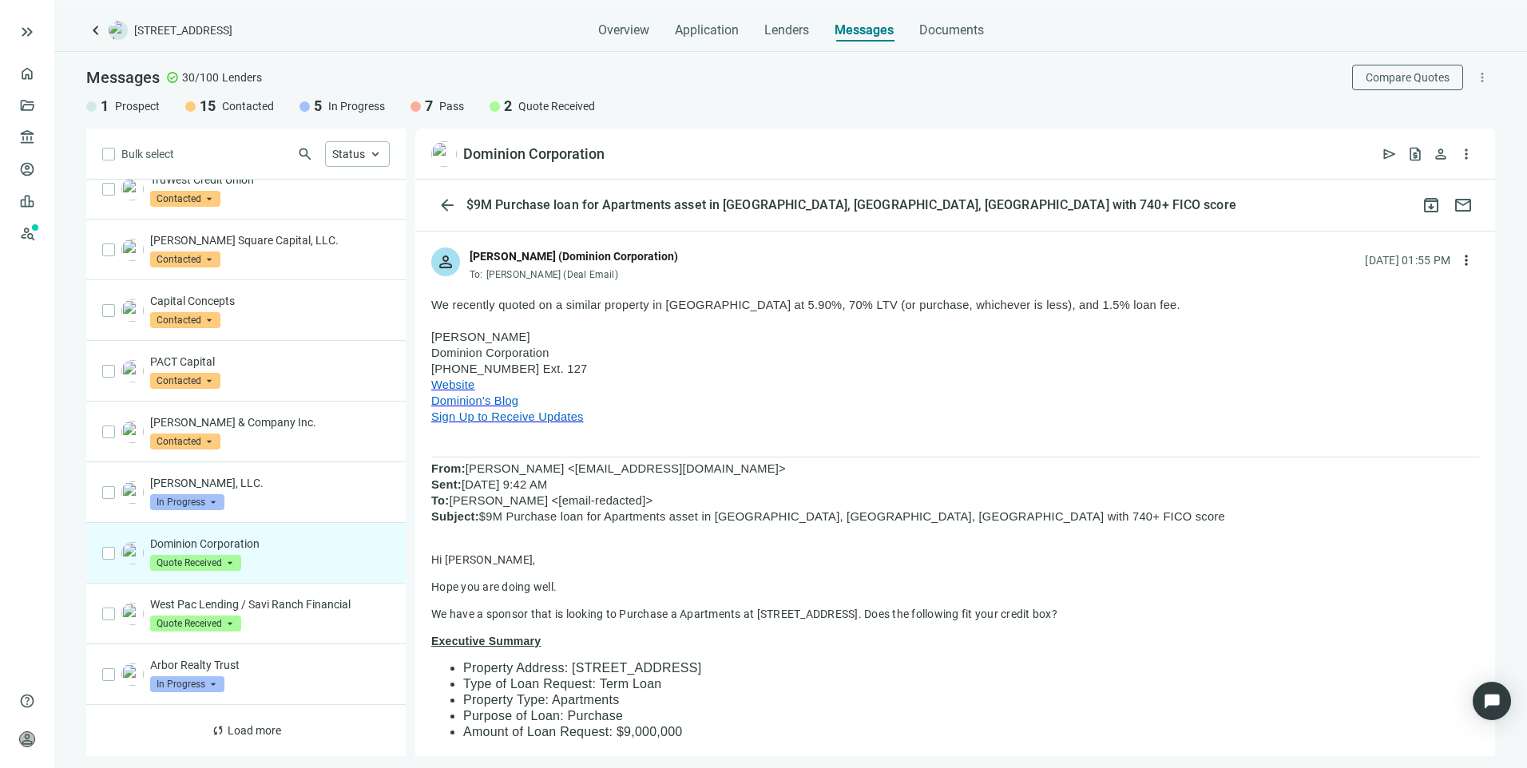
click at [619, 152] on div "Dominion Corporation open_in_new send request_quote person more_vert" at bounding box center [955, 154] width 1080 height 51
click at [619, 153] on span "open_in_new" at bounding box center [620, 154] width 16 height 16
click at [90, 33] on span "keyboard_arrow_left" at bounding box center [95, 30] width 19 height 19
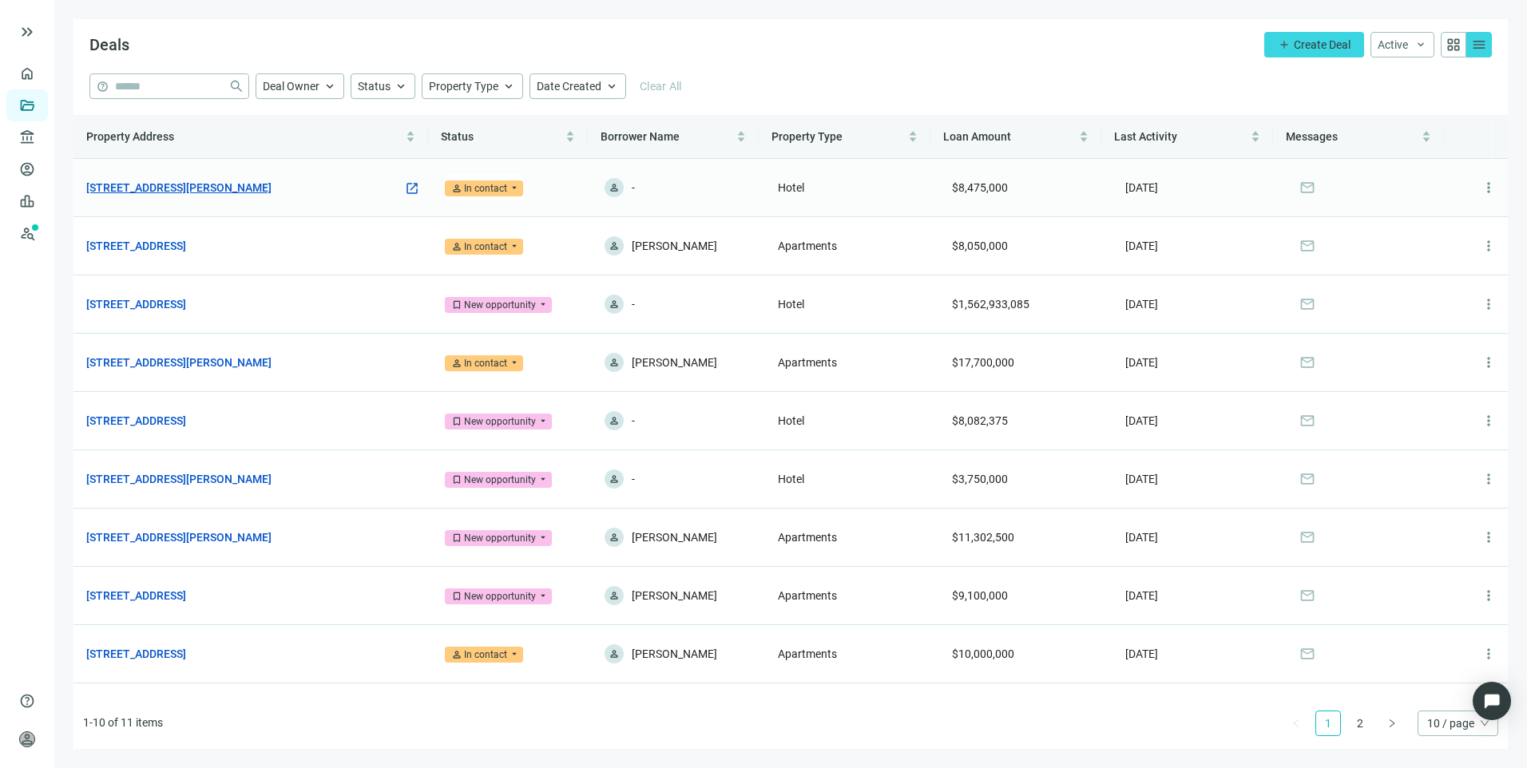
click at [201, 188] on link "561 Chaffee Point Blvd, Jacksonville, FL 32221" at bounding box center [178, 188] width 185 height 18
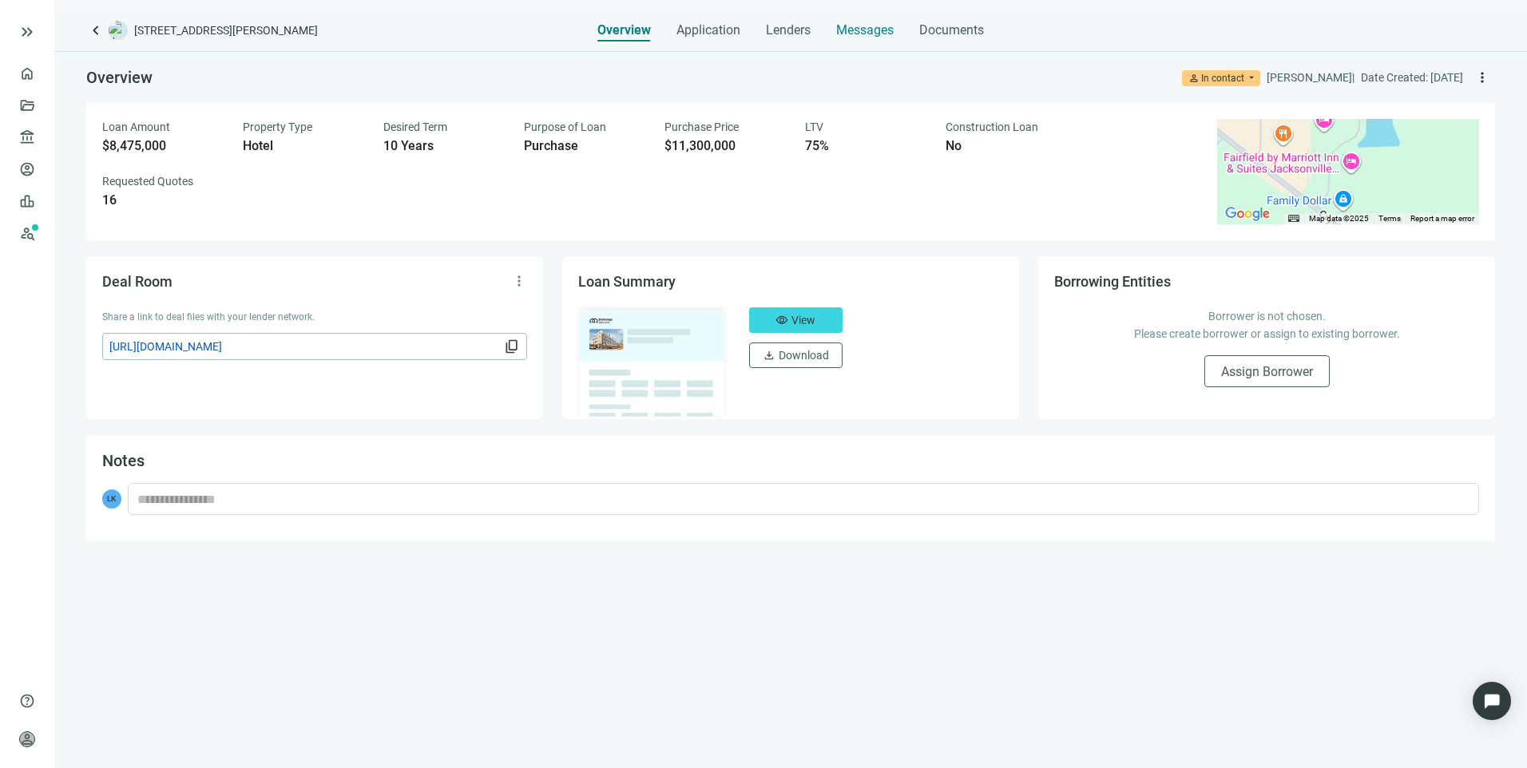
click at [879, 30] on span "Messages" at bounding box center [864, 29] width 57 height 15
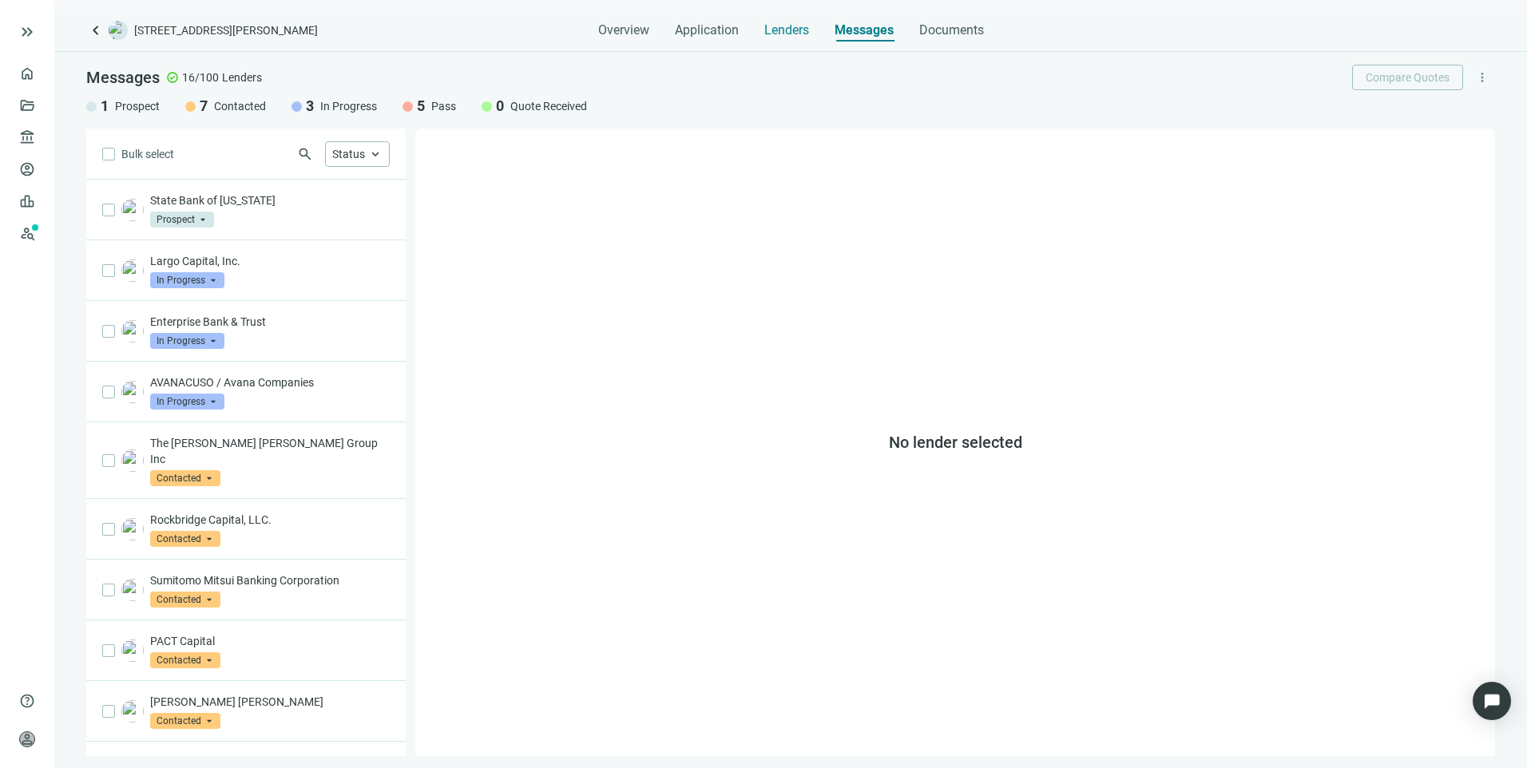
click at [778, 31] on span "Lenders" at bounding box center [786, 30] width 45 height 16
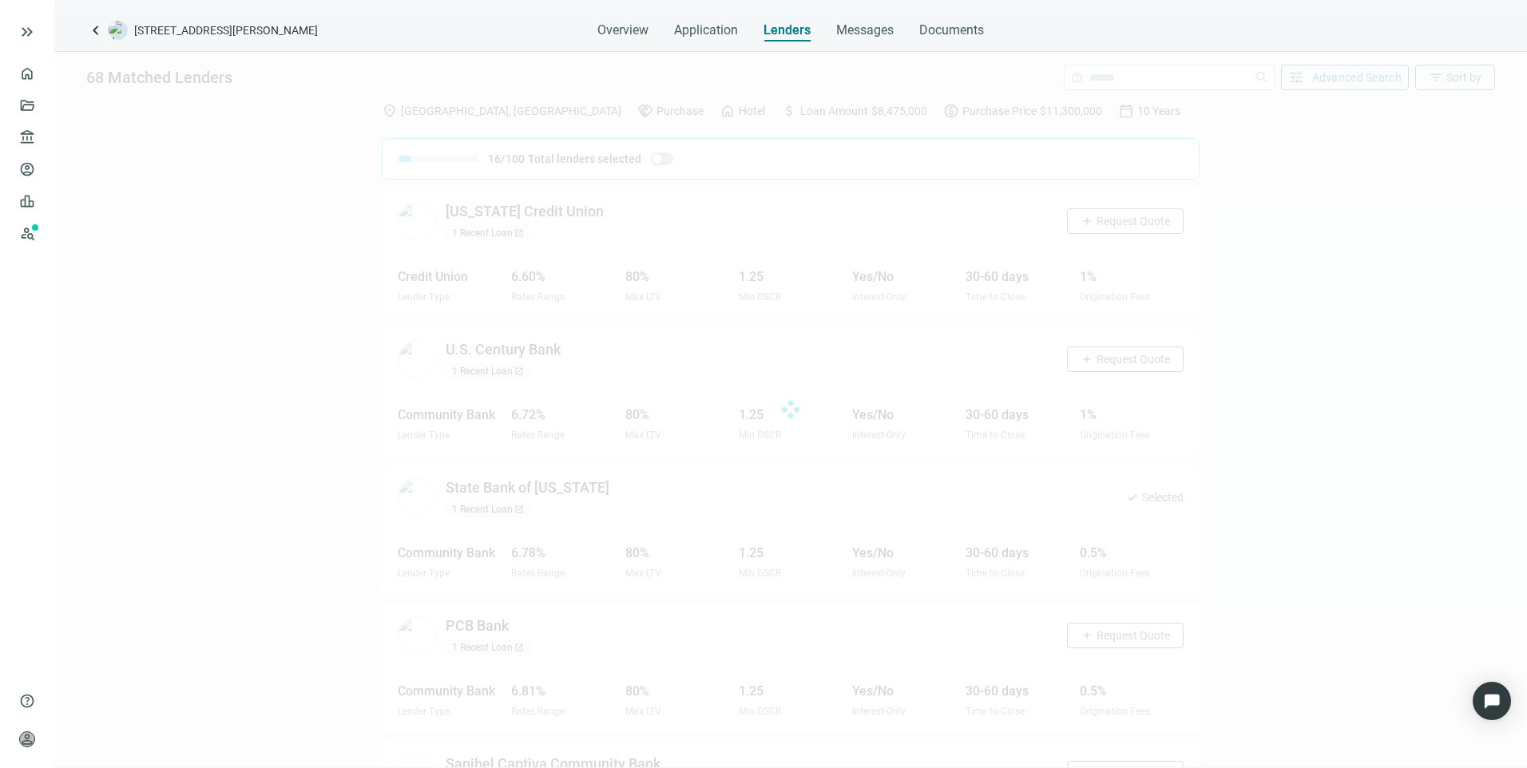
scroll to position [794, 0]
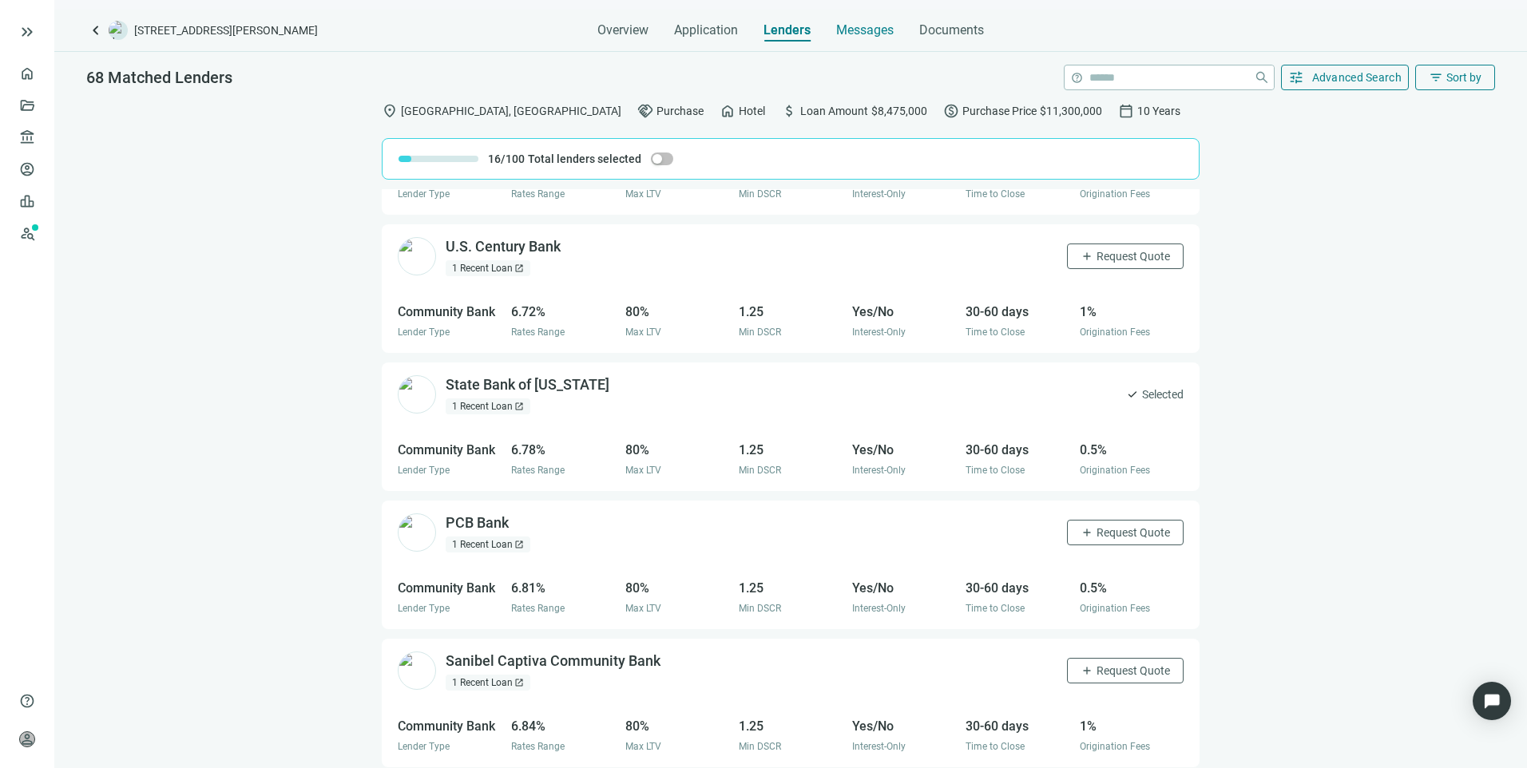
click at [878, 26] on span "Messages" at bounding box center [864, 29] width 57 height 15
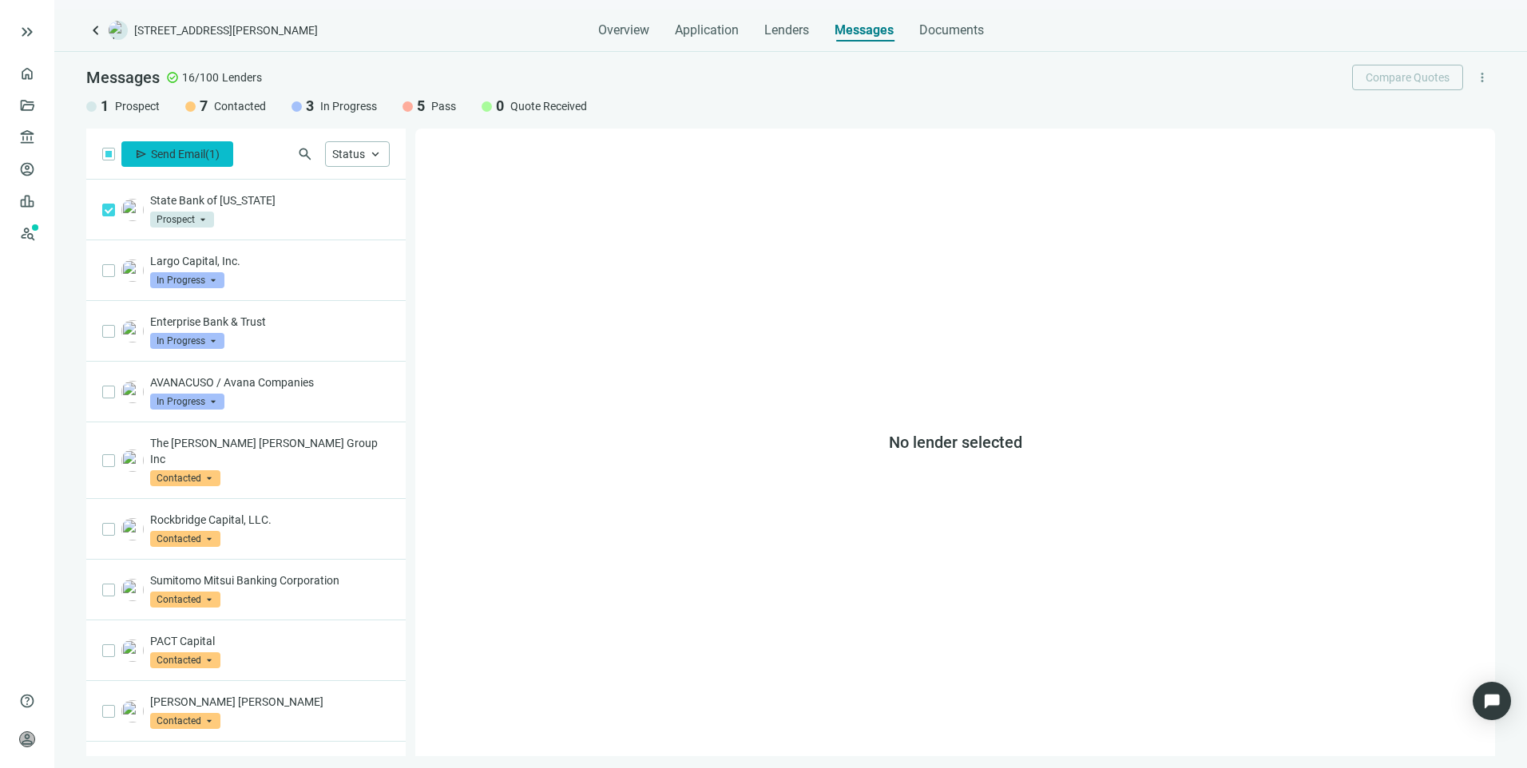
click at [172, 149] on span "Send Email" at bounding box center [178, 154] width 54 height 13
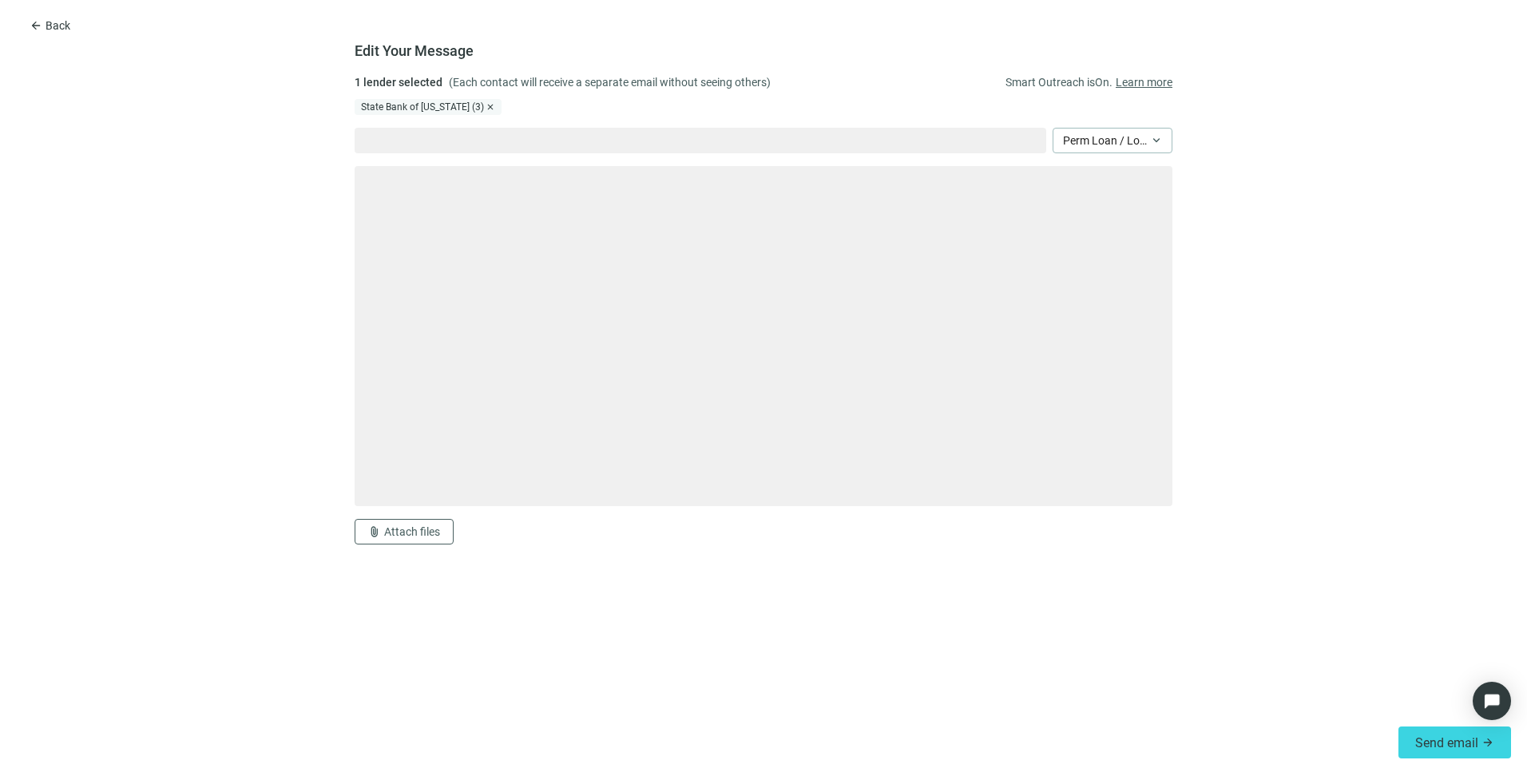
type textarea "**********"
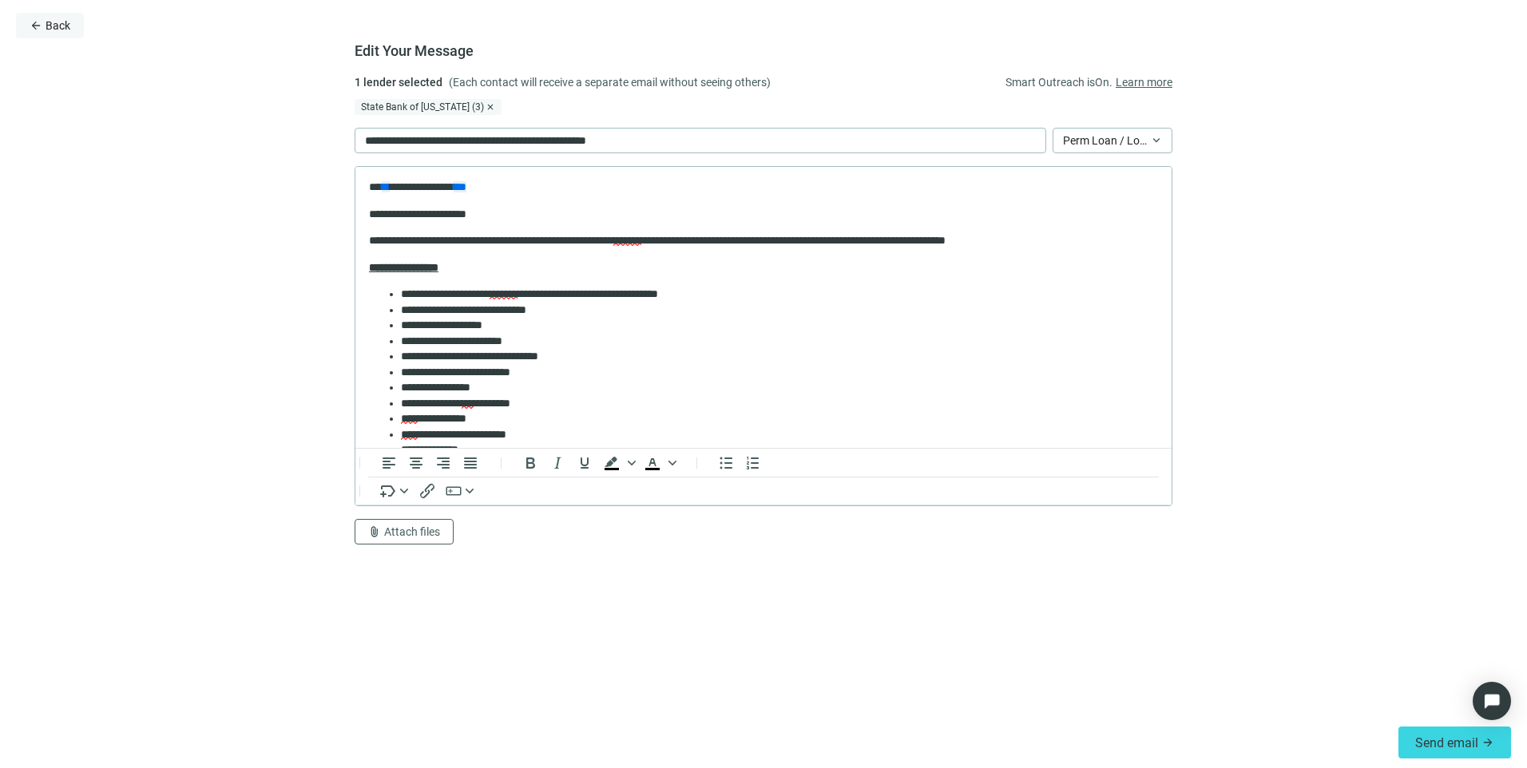
click at [57, 32] on span "Back" at bounding box center [58, 25] width 25 height 13
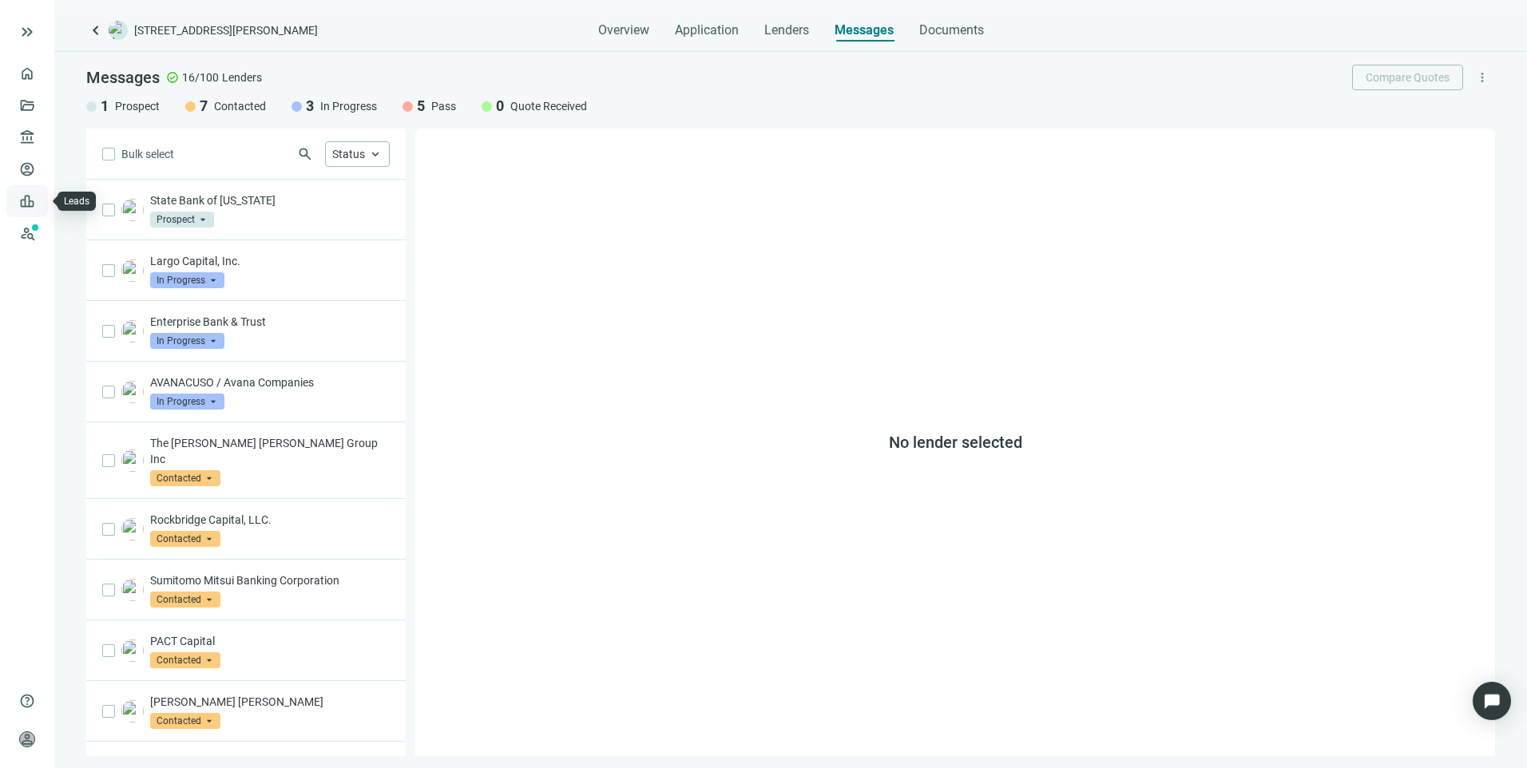
click at [40, 200] on link "Leads" at bounding box center [55, 201] width 31 height 13
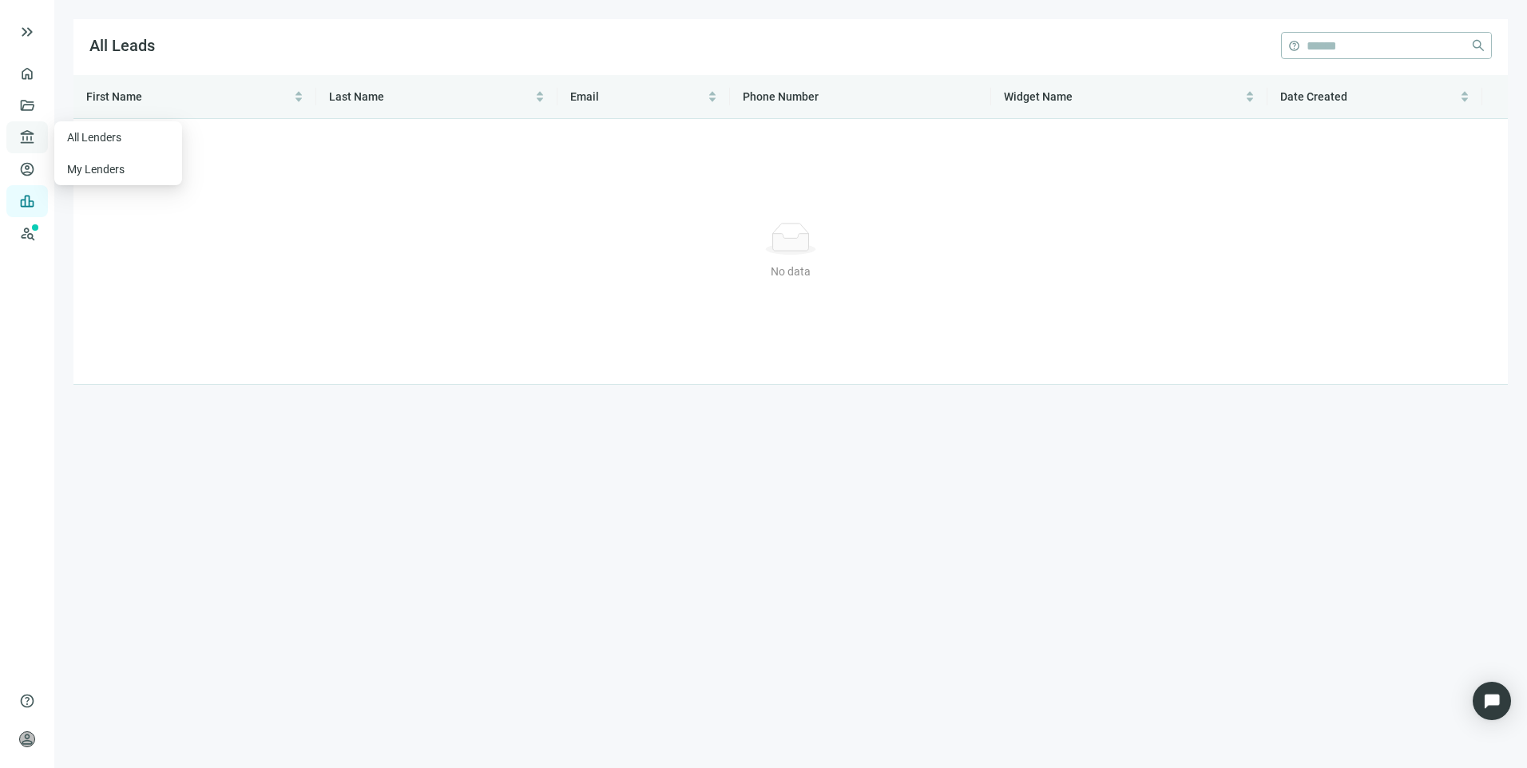
click at [24, 132] on span "account_balance" at bounding box center [24, 137] width 11 height 16
click at [100, 141] on link "All Lenders" at bounding box center [95, 137] width 57 height 13
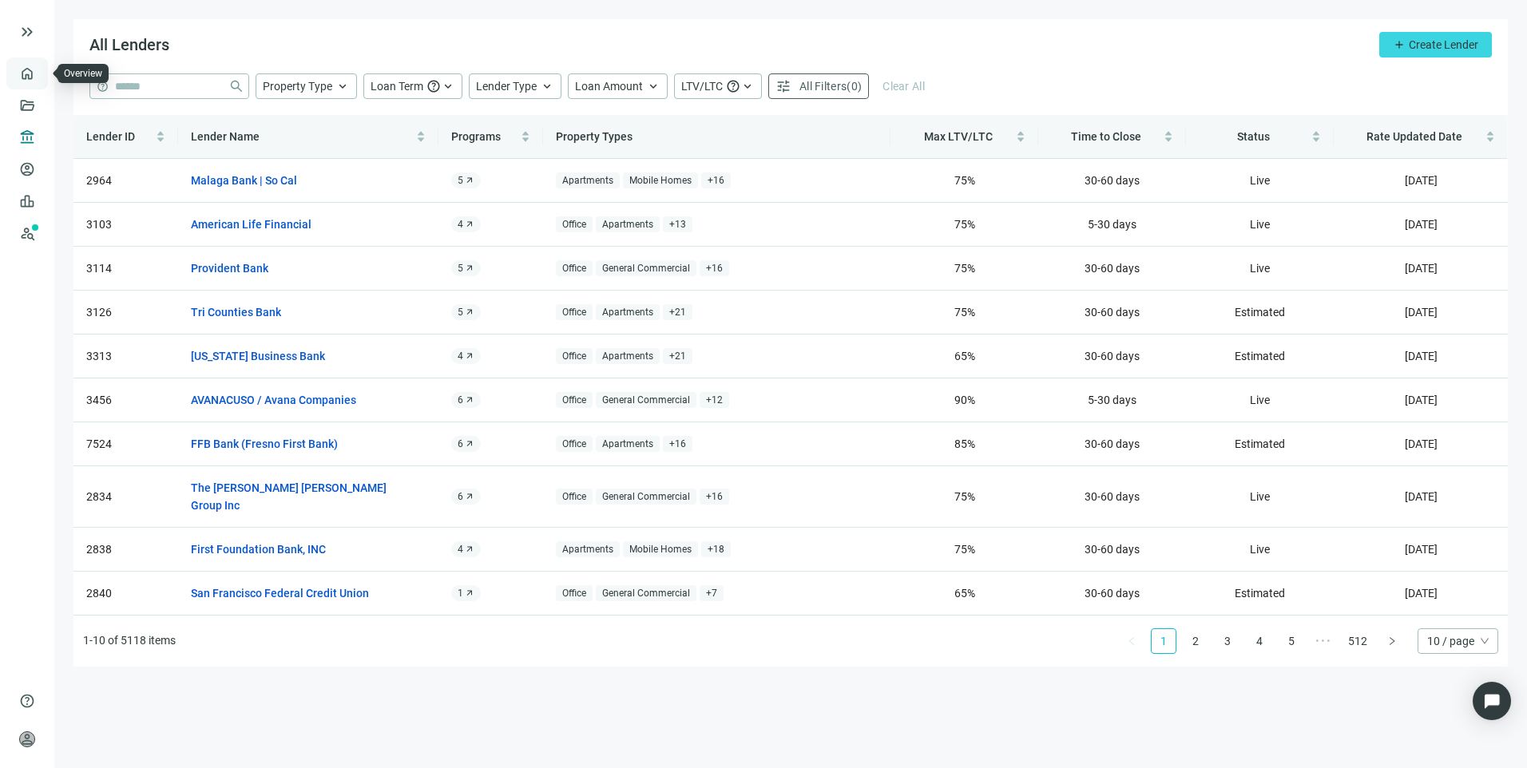
click at [40, 79] on link "Overview" at bounding box center [63, 73] width 47 height 13
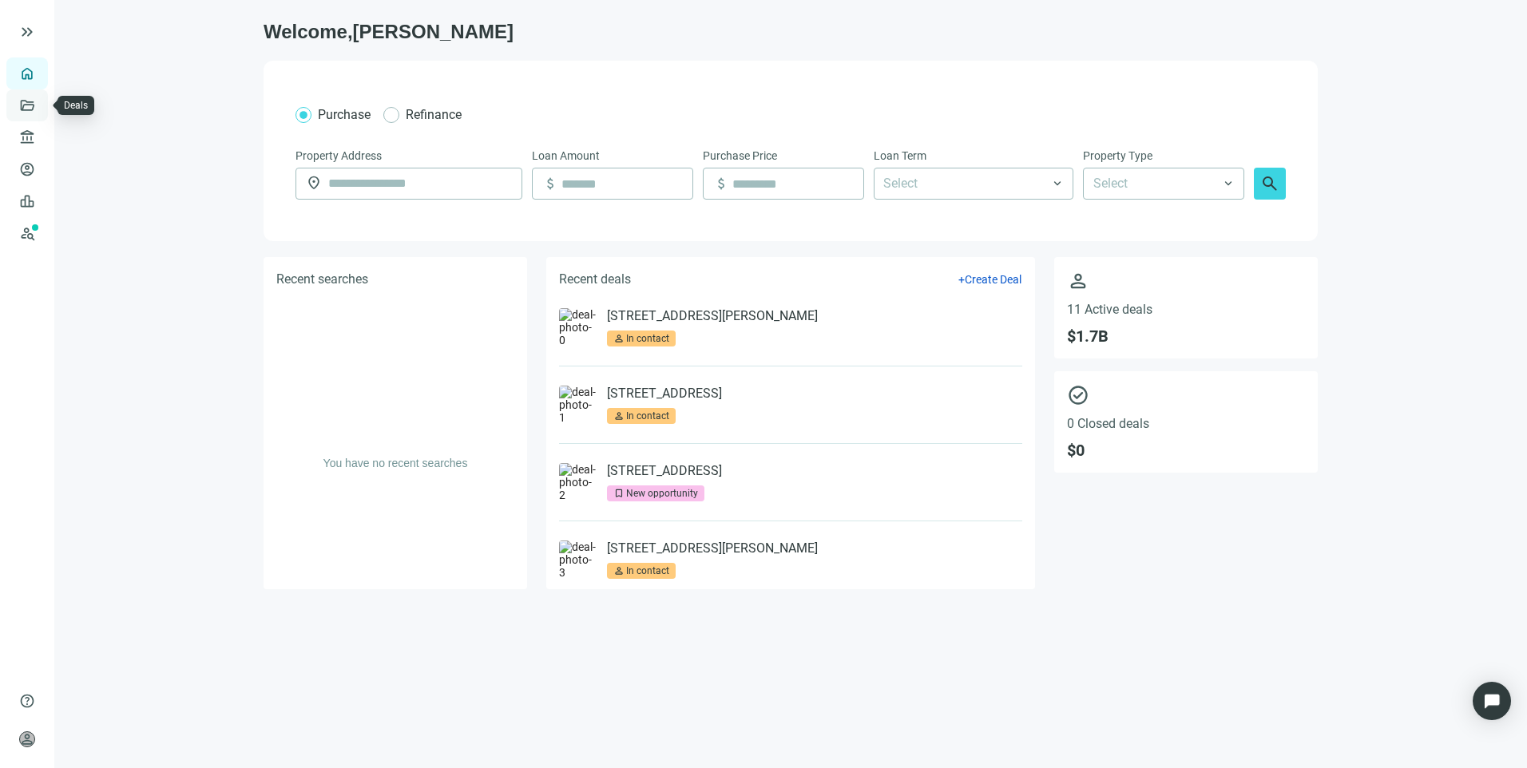
click at [40, 112] on link "Deals" at bounding box center [54, 105] width 29 height 13
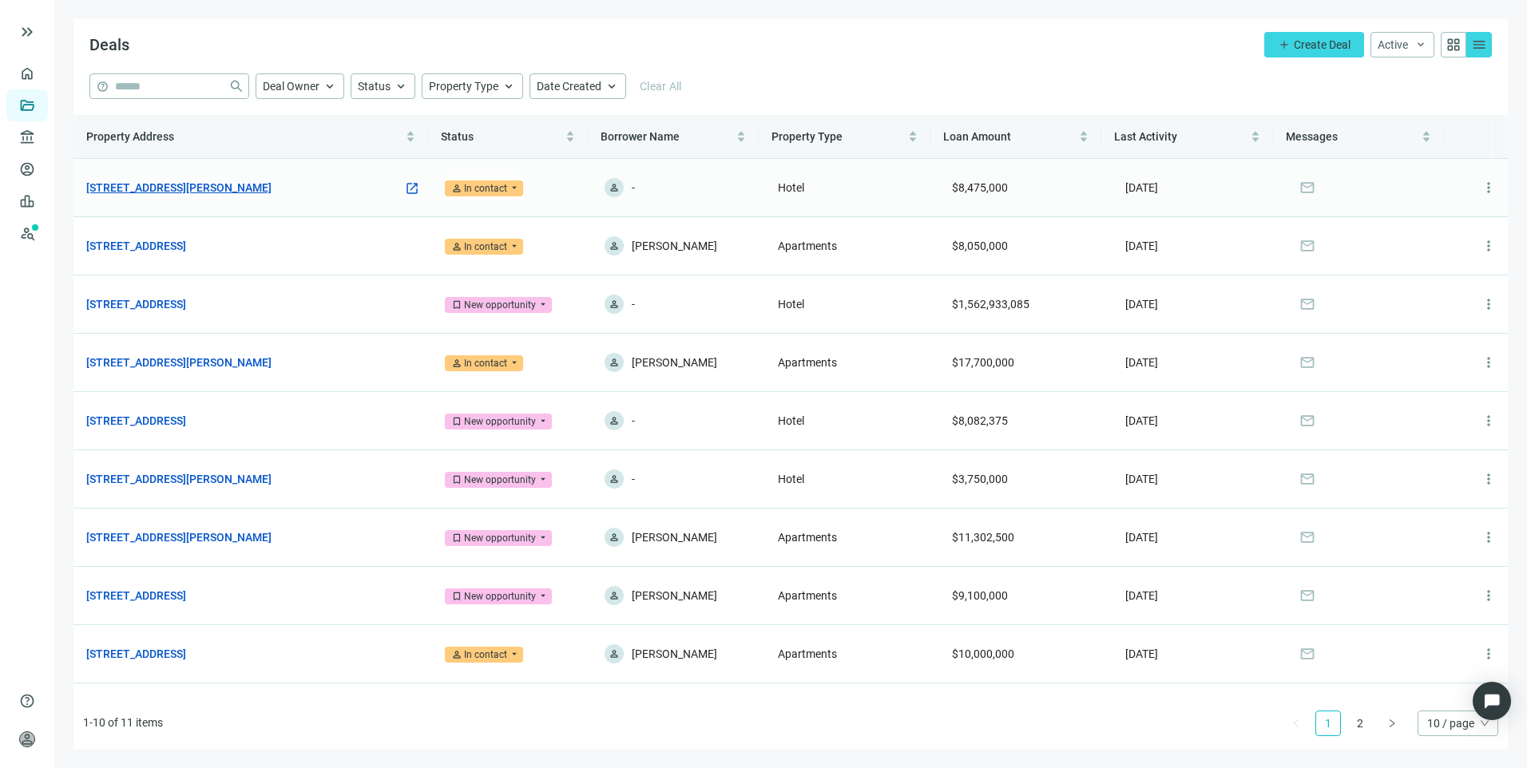
click at [218, 186] on link "561 Chaffee Point Blvd, Jacksonville, FL 32221" at bounding box center [178, 188] width 185 height 18
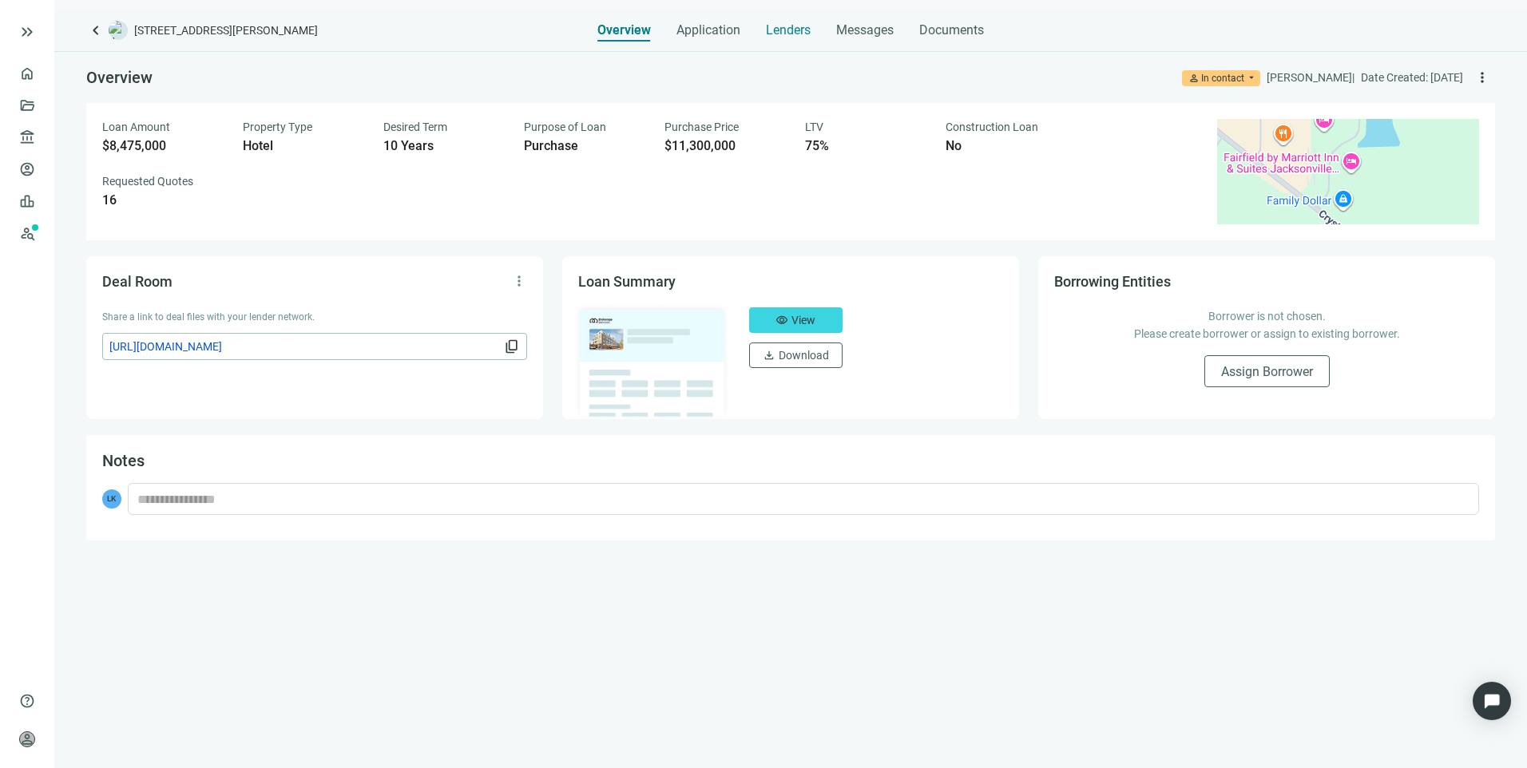
click at [780, 21] on div "Lenders" at bounding box center [788, 26] width 45 height 32
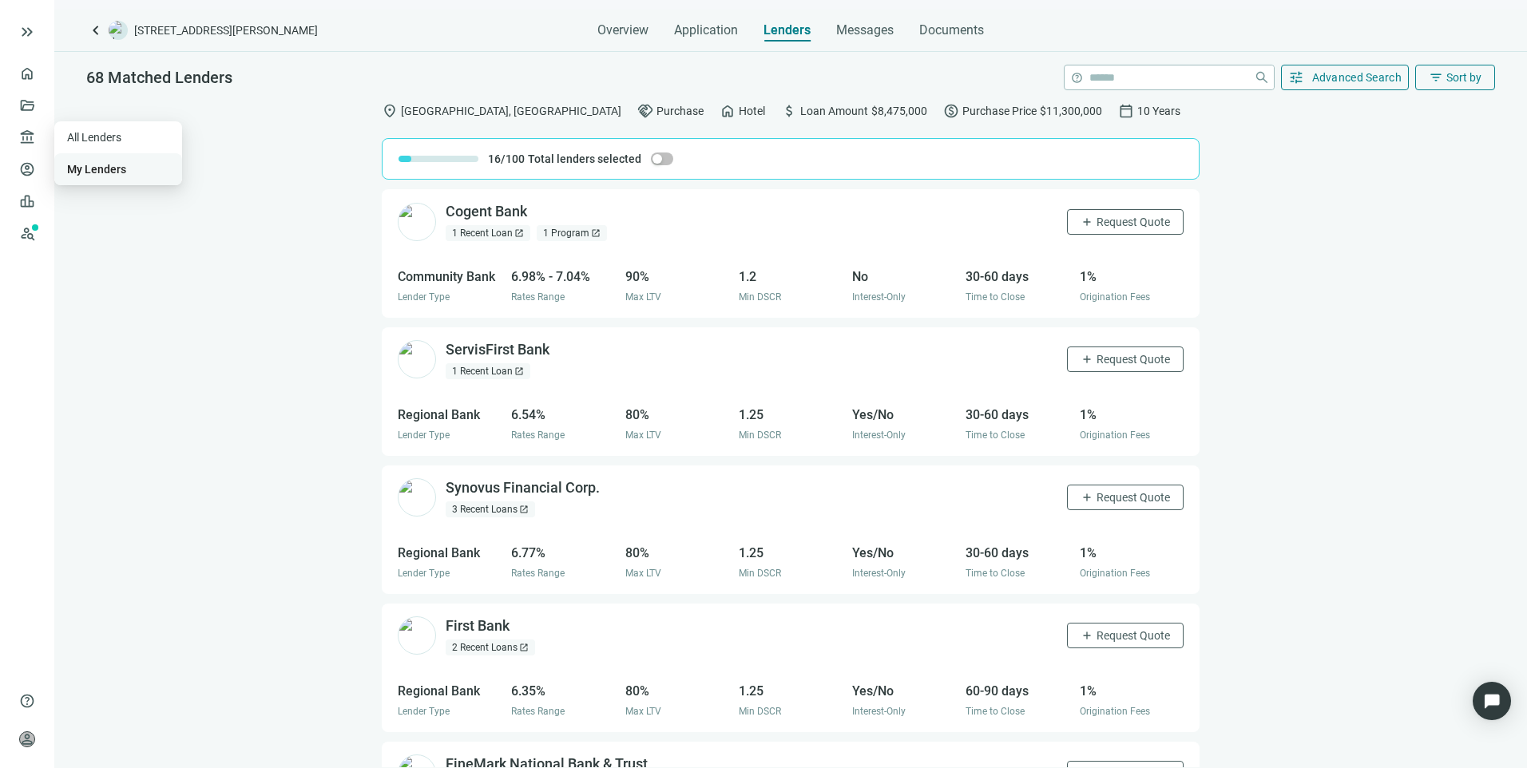
click at [91, 172] on link "My Lenders" at bounding box center [96, 169] width 59 height 13
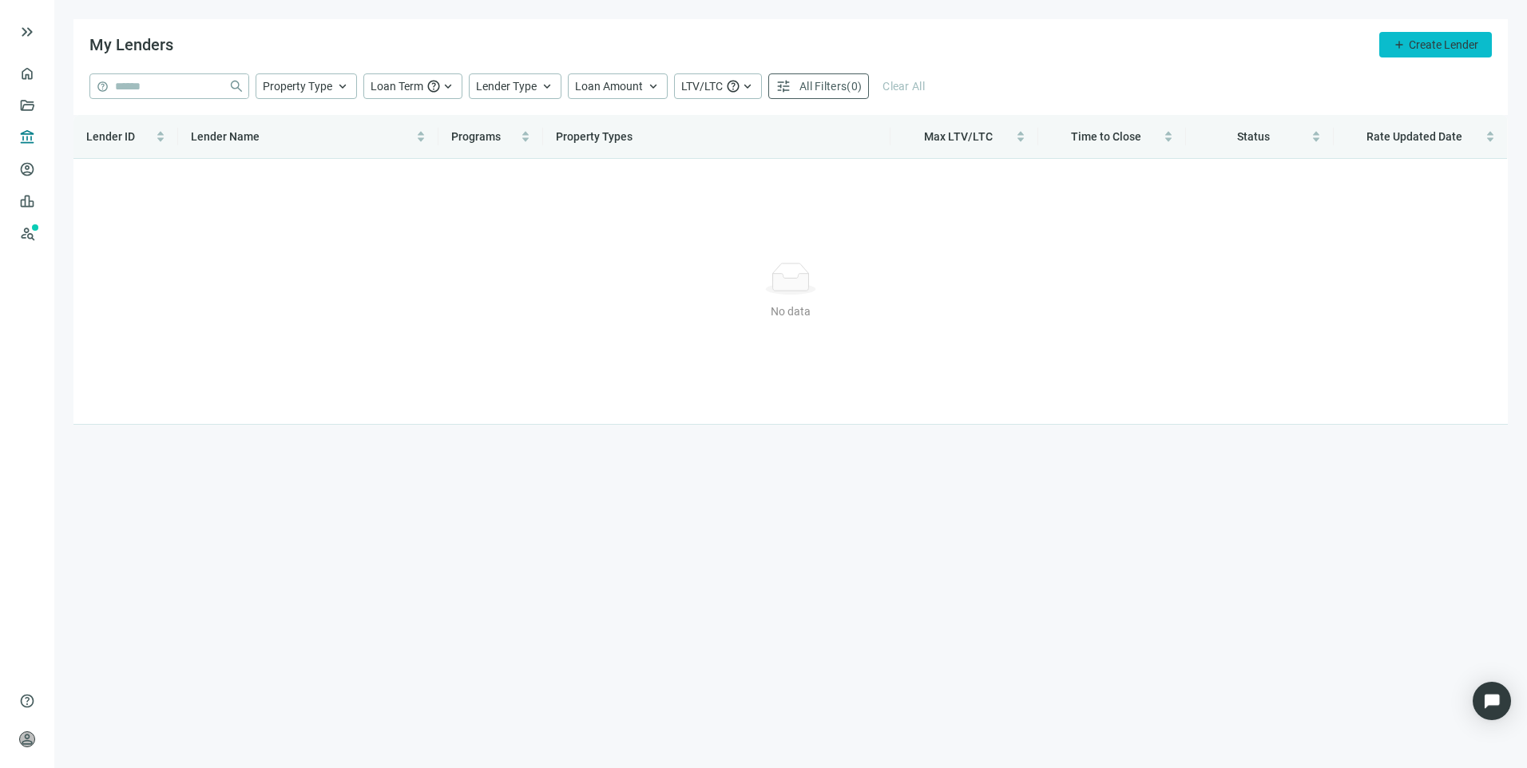
click at [1399, 41] on span "add" at bounding box center [1399, 44] width 13 height 13
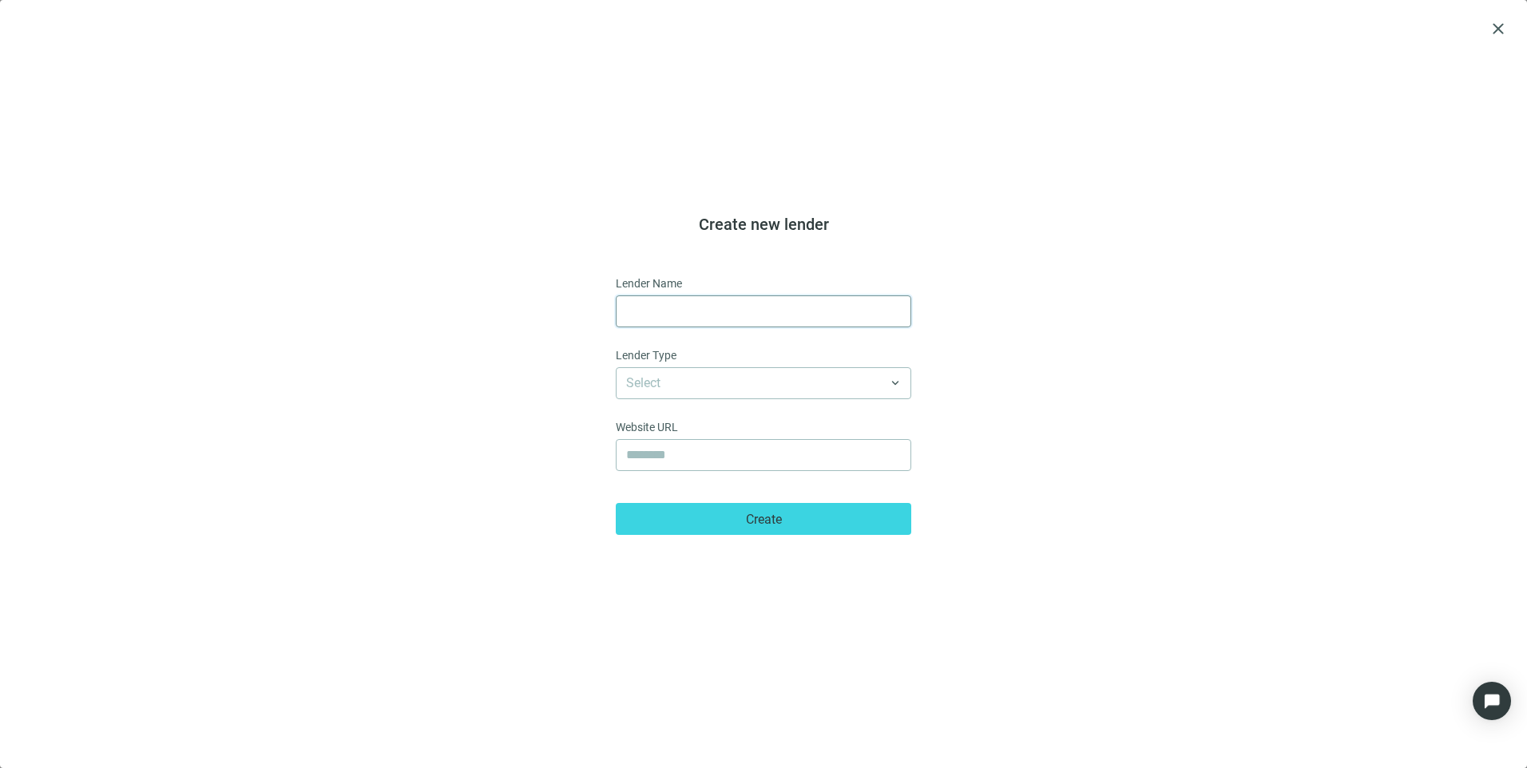
click at [718, 308] on input "text" at bounding box center [763, 311] width 275 height 30
click at [1361, 239] on div "Create new lender Lender Name Lender Type Select keyboard_arrow_down Website UR…" at bounding box center [763, 374] width 1488 height 634
click at [838, 386] on input "search" at bounding box center [756, 383] width 260 height 30
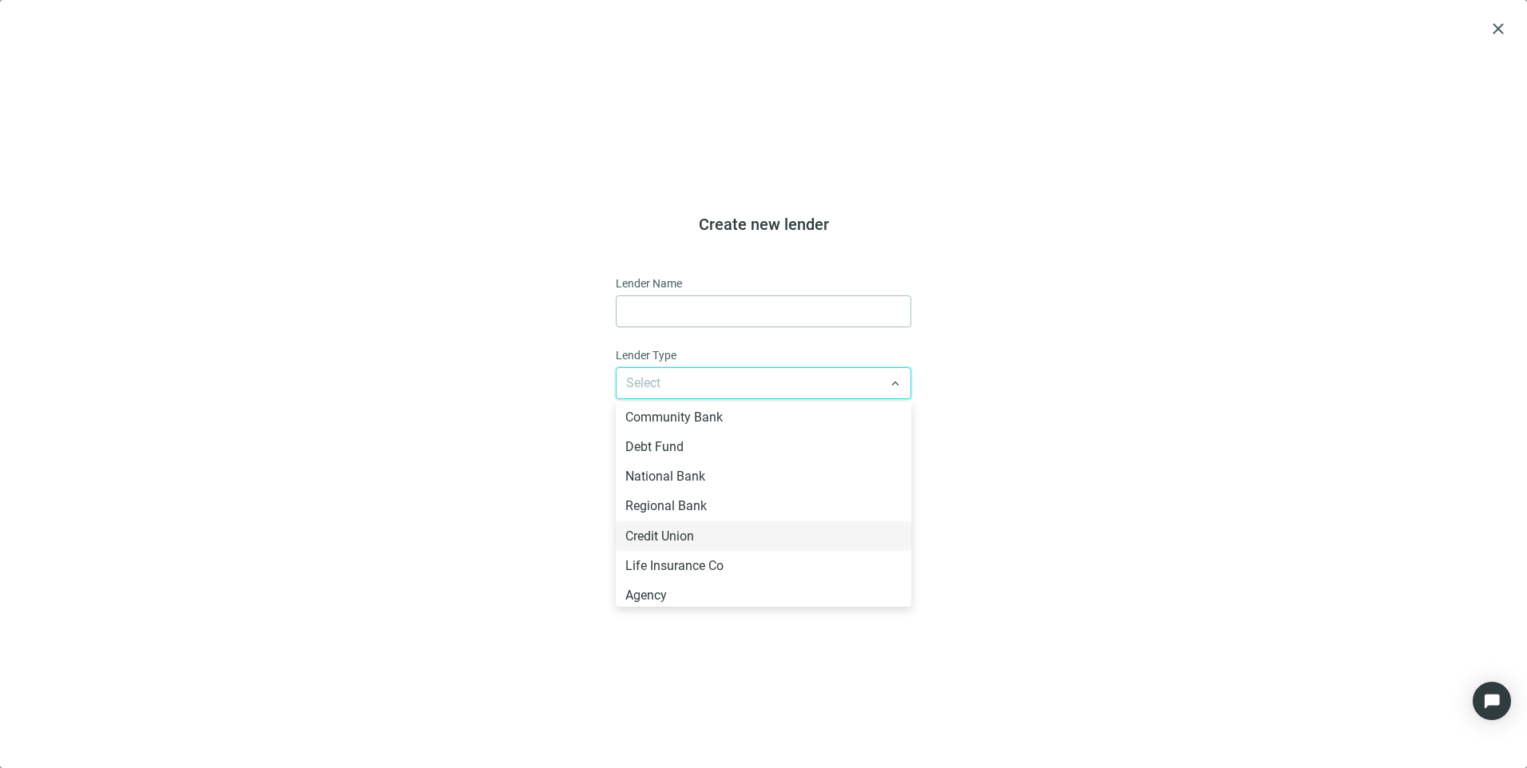
click at [1092, 474] on div "Create new lender Lender Name Lender Type Select Community Bank Debt Fund Natio…" at bounding box center [763, 374] width 1488 height 634
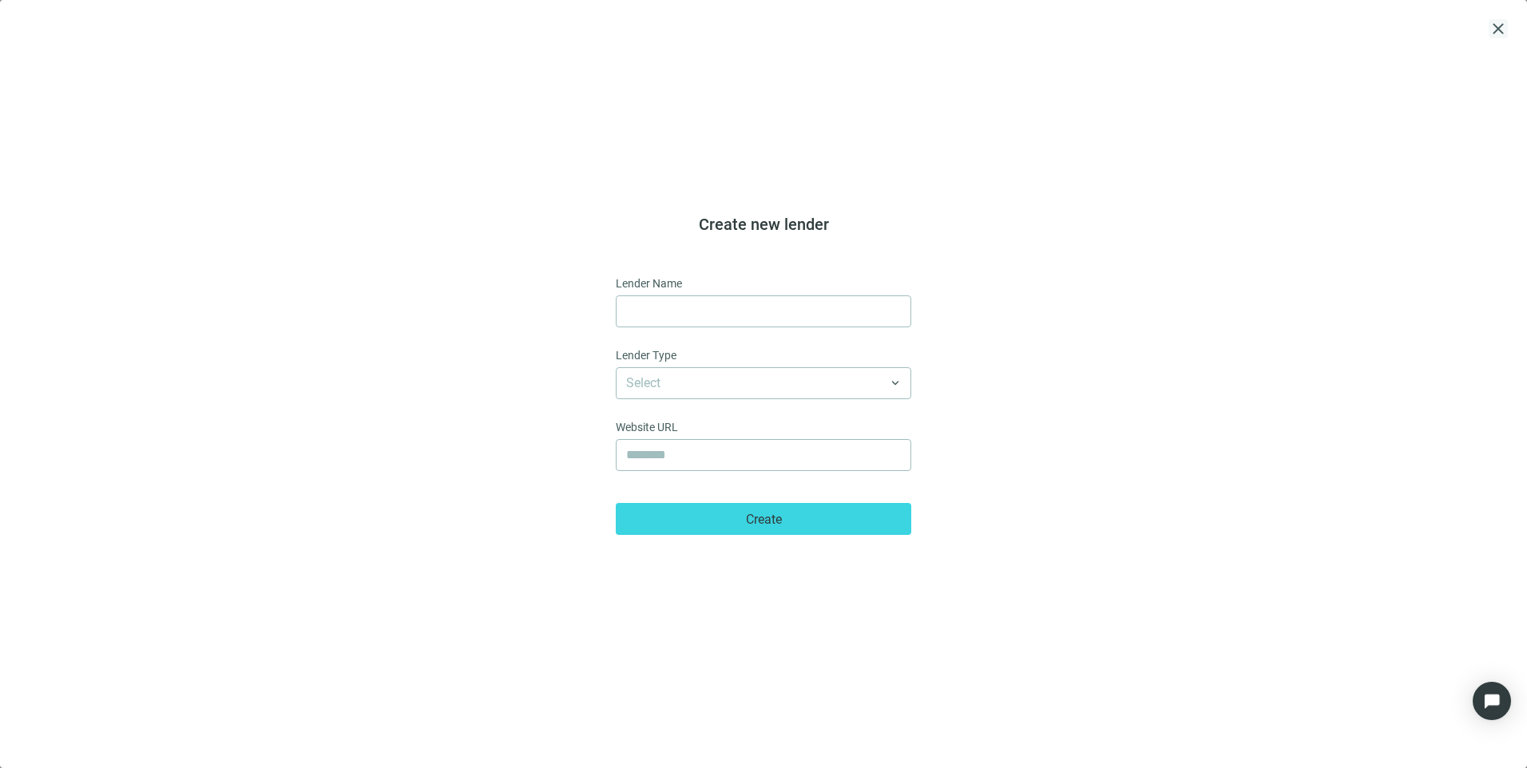
click at [1493, 34] on span "close" at bounding box center [1497, 28] width 19 height 19
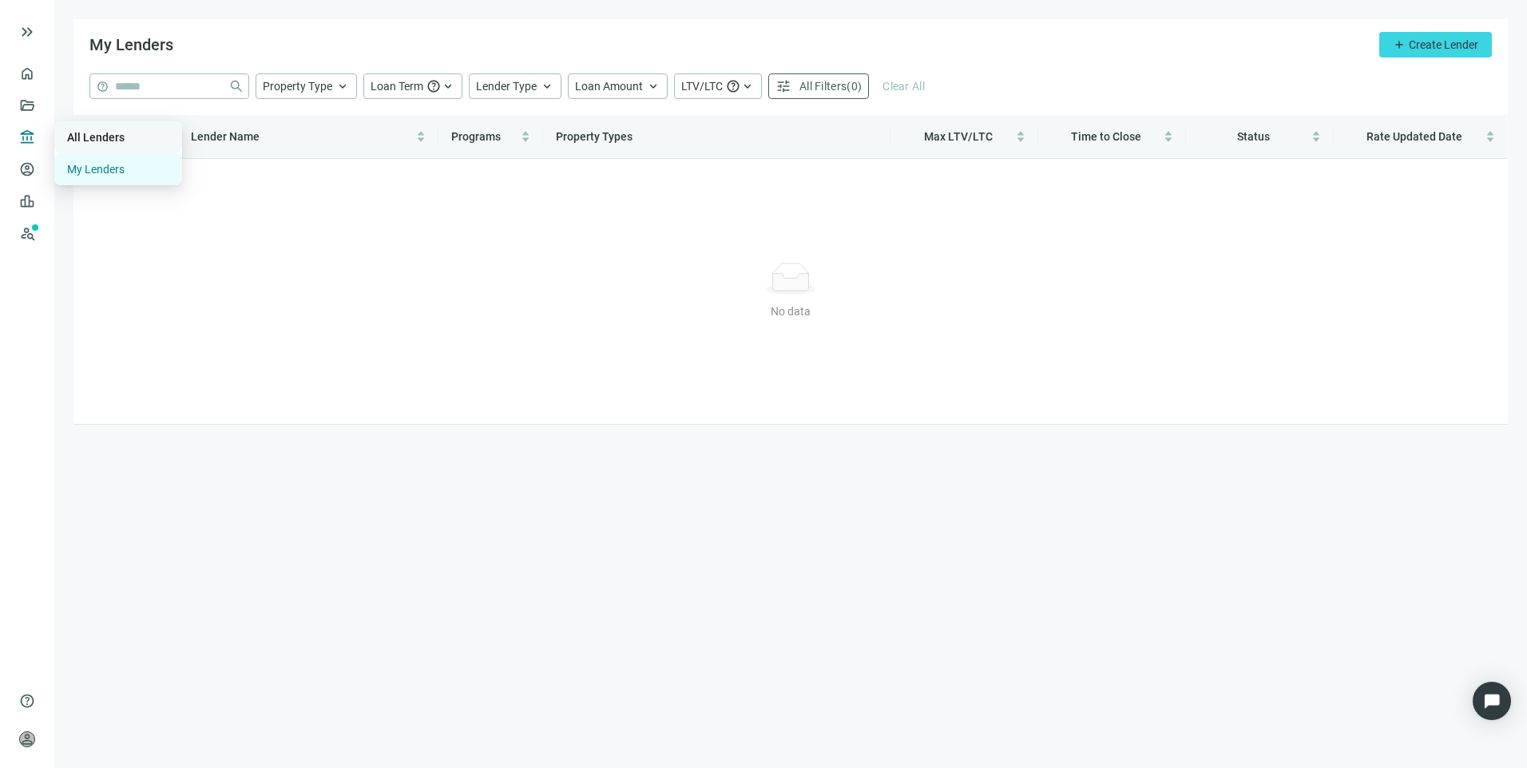
click at [69, 136] on link "All Lenders" at bounding box center [95, 137] width 57 height 13
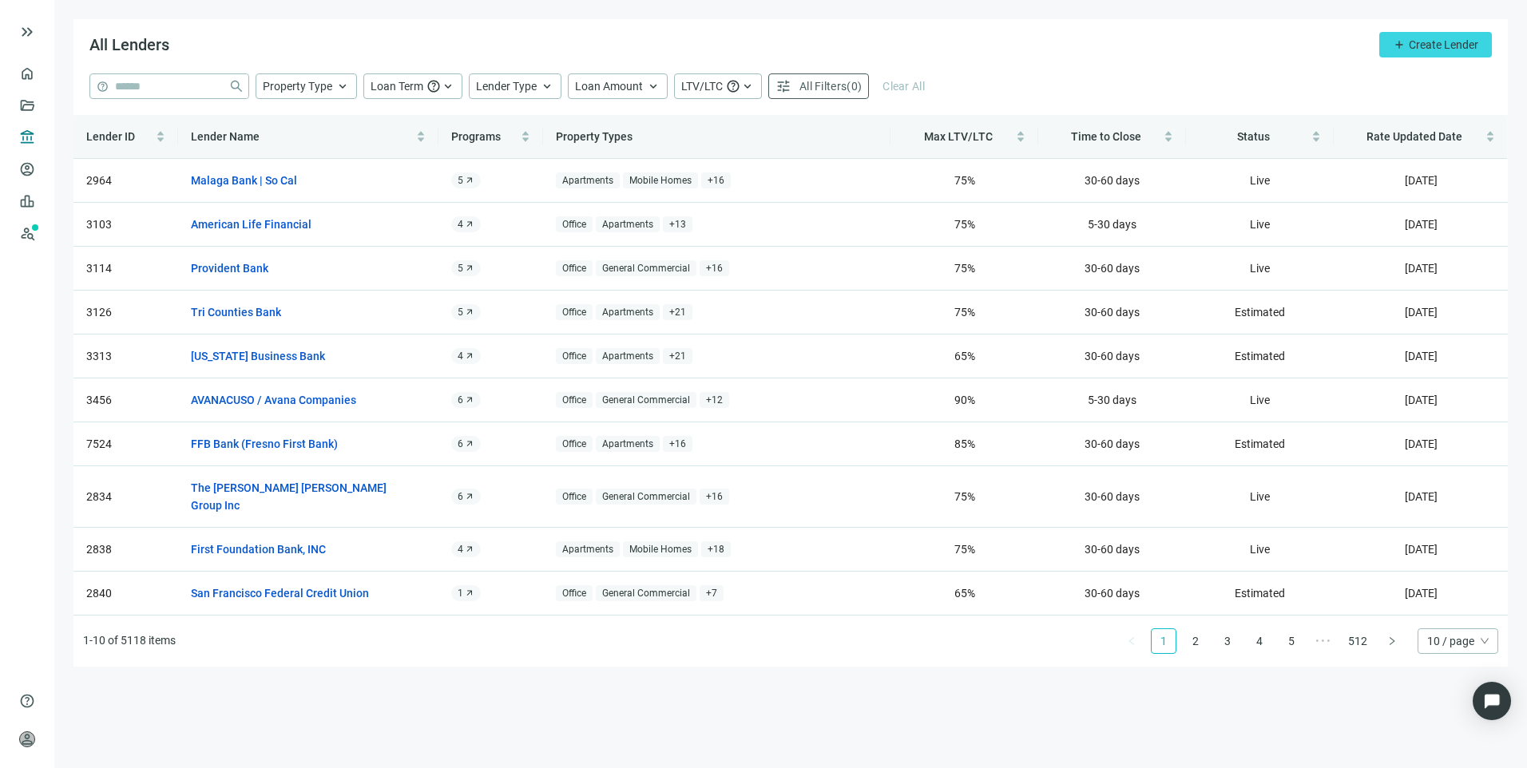
drag, startPoint x: 1259, startPoint y: 131, endPoint x: 1232, endPoint y: 85, distance: 53.0
click at [1232, 85] on div "help close Property Type keyboard_arrow_up Loan Term help keyboard_arrow_up Len…" at bounding box center [790, 86] width 1402 height 26
click at [1190, 629] on link "2" at bounding box center [1195, 641] width 24 height 24
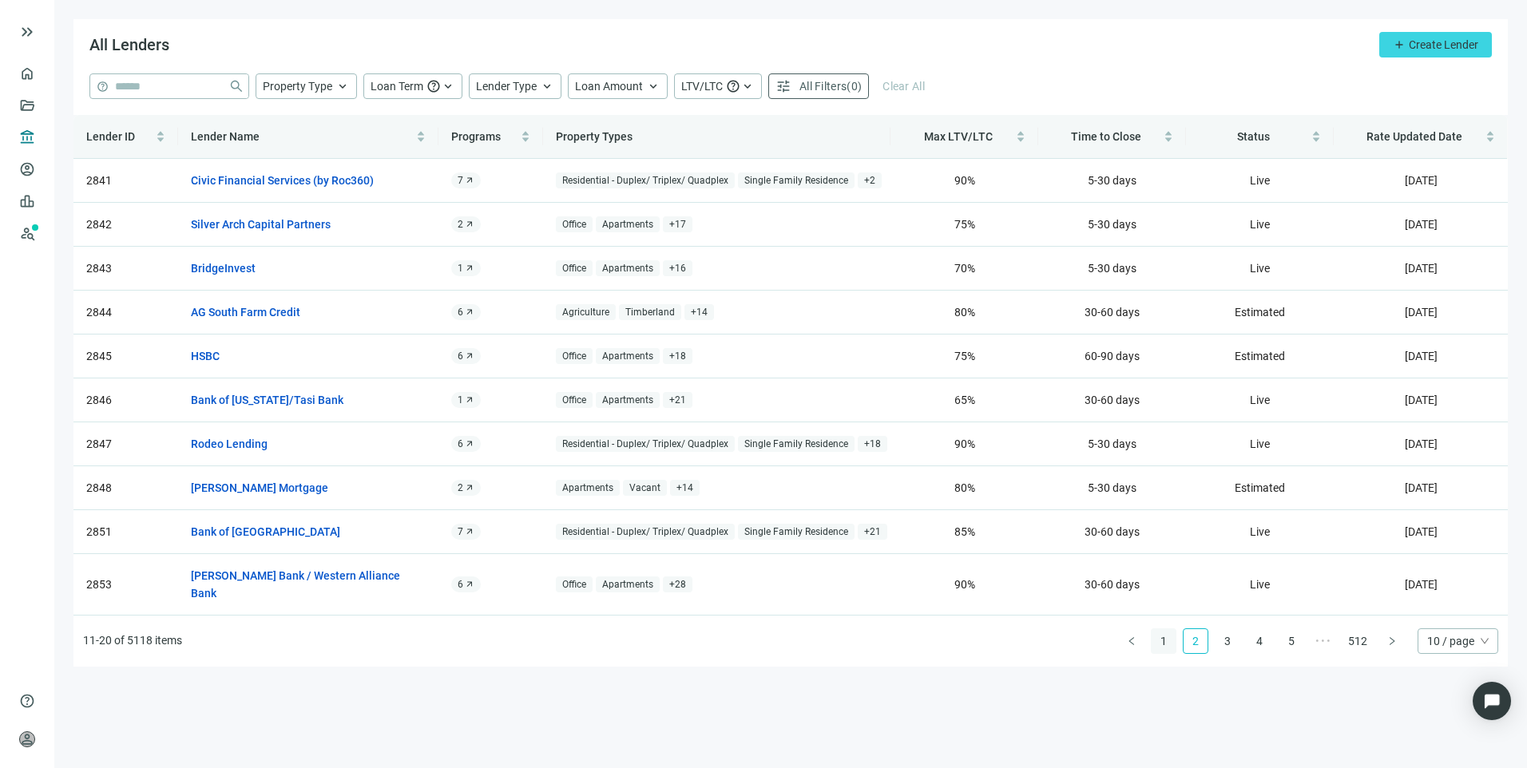
click at [1168, 629] on link "1" at bounding box center [1163, 641] width 24 height 24
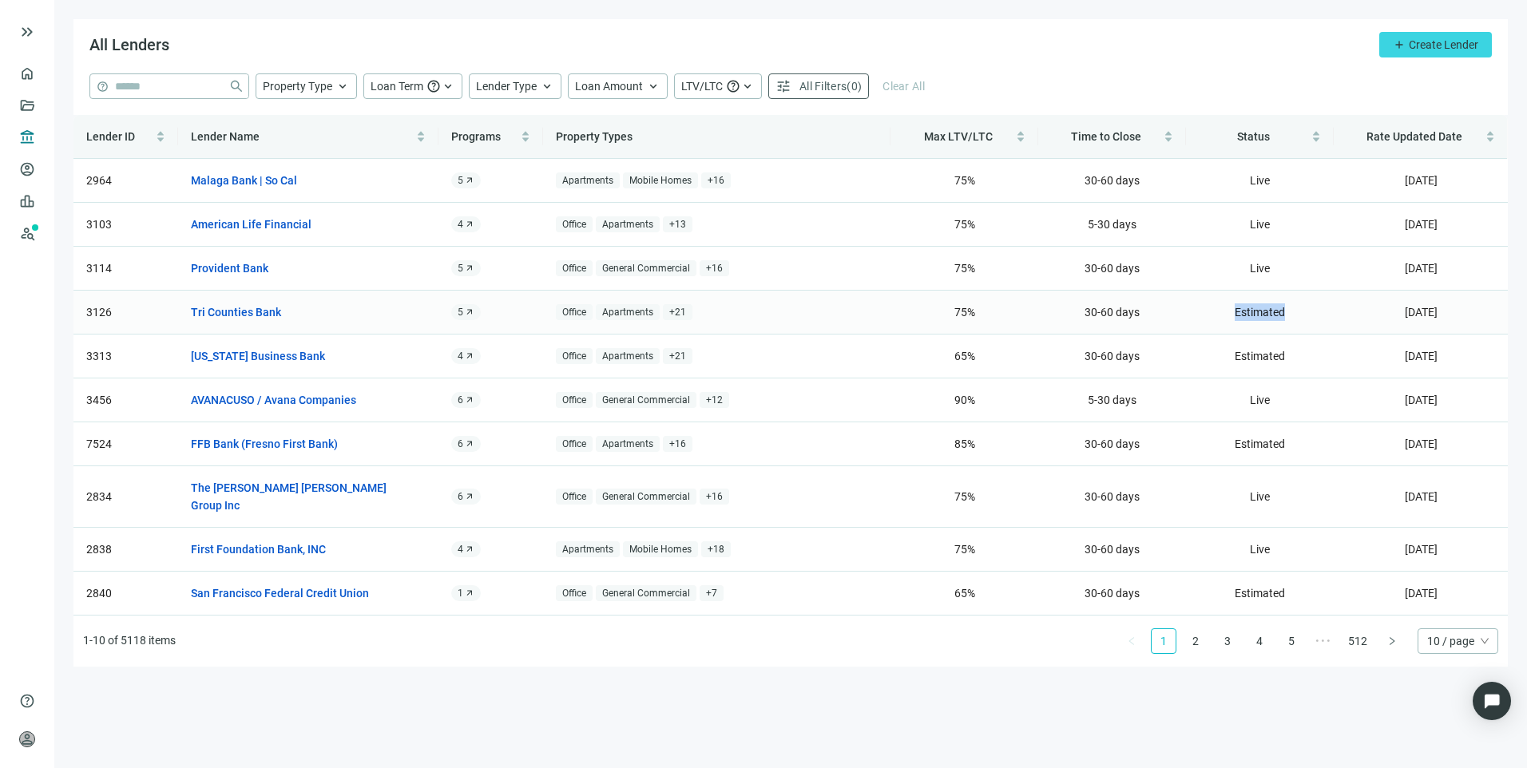
drag, startPoint x: 1235, startPoint y: 308, endPoint x: 1298, endPoint y: 307, distance: 62.3
click at [1298, 307] on td "Estimated" at bounding box center [1260, 313] width 148 height 44
drag, startPoint x: 1298, startPoint y: 307, endPoint x: 1306, endPoint y: 359, distance: 52.5
click at [1315, 363] on td "Estimated" at bounding box center [1260, 357] width 148 height 44
drag, startPoint x: 1296, startPoint y: 355, endPoint x: 1218, endPoint y: 351, distance: 78.4
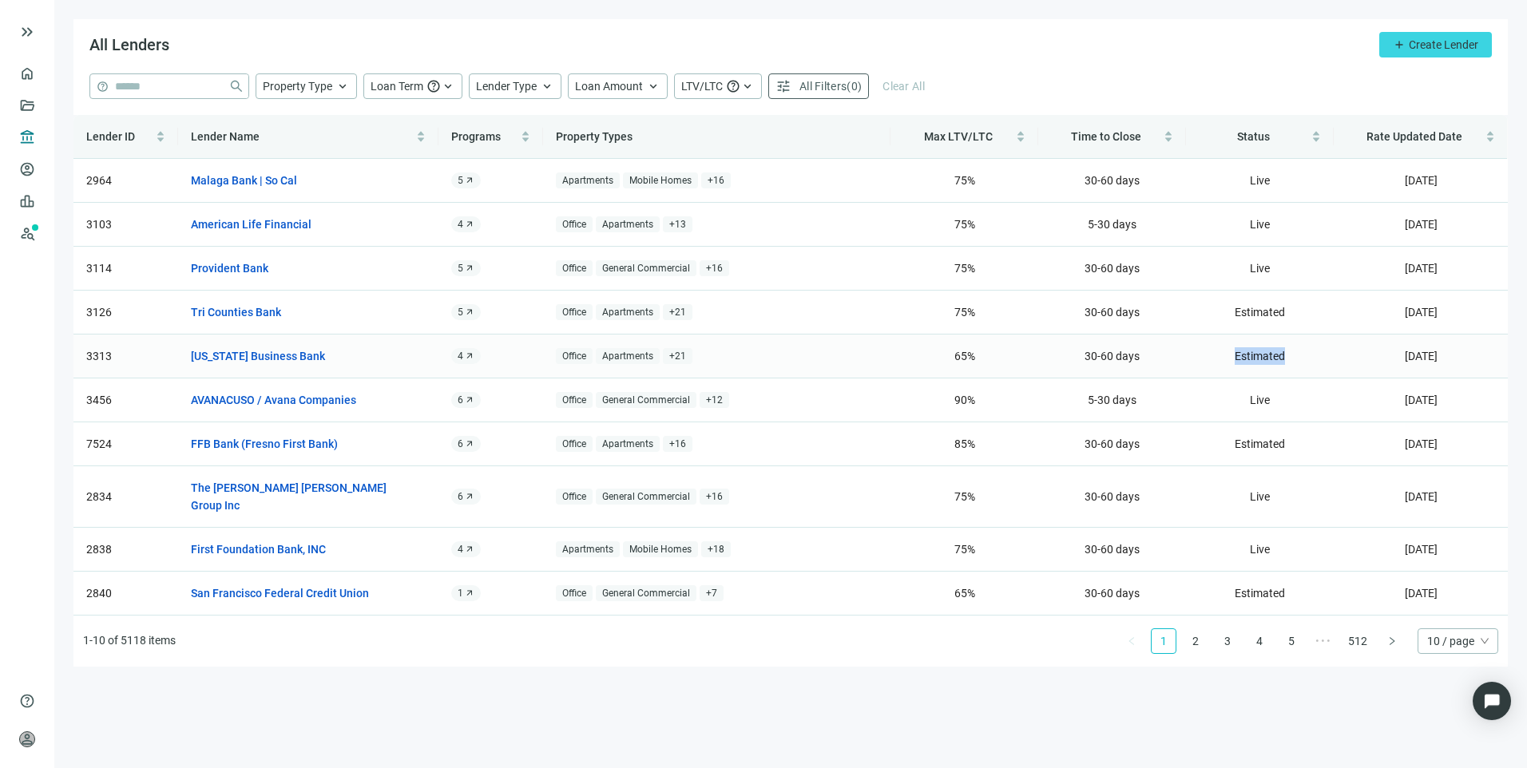
click at [1218, 351] on td "Estimated" at bounding box center [1260, 357] width 148 height 44
click at [1057, 661] on main "All Lenders add Create Lender help close Property Type keyboard_arrow_up Loan T…" at bounding box center [790, 384] width 1472 height 768
click at [272, 176] on link "Malaga Bank | So Cal" at bounding box center [244, 181] width 106 height 18
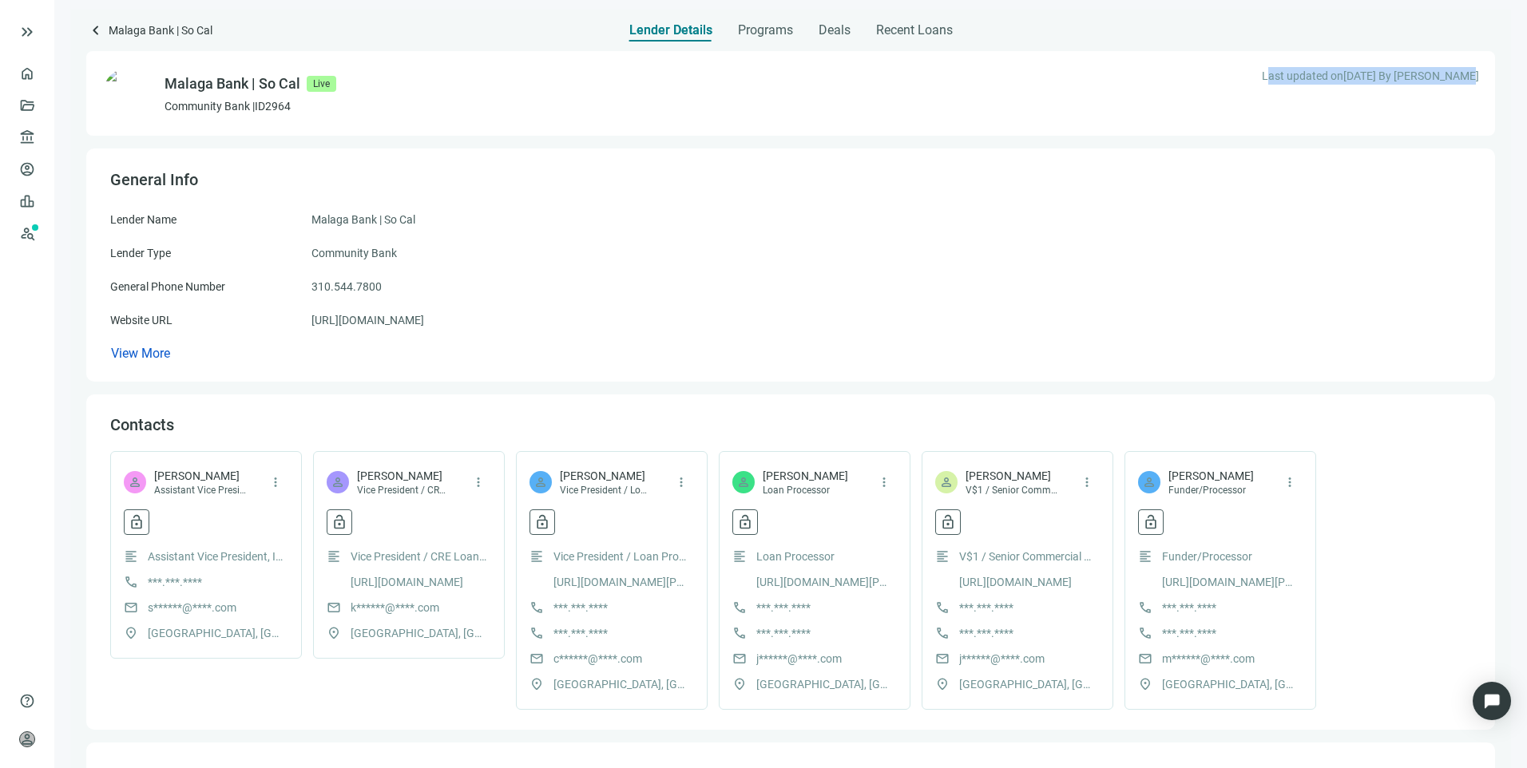
drag, startPoint x: 1464, startPoint y: 73, endPoint x: 1243, endPoint y: 75, distance: 221.2
click at [1243, 75] on div "Malaga Bank | So Cal Live Community Bank | ID 2964 Last updated on 10.02.2025 B…" at bounding box center [790, 93] width 1409 height 85
drag, startPoint x: 1243, startPoint y: 75, endPoint x: 1227, endPoint y: 84, distance: 18.2
click at [1227, 84] on div "Malaga Bank | So Cal Live Community Bank | ID 2964 Last updated on 10.02.2025 B…" at bounding box center [790, 93] width 1409 height 85
drag, startPoint x: 1236, startPoint y: 73, endPoint x: 1468, endPoint y: 92, distance: 232.3
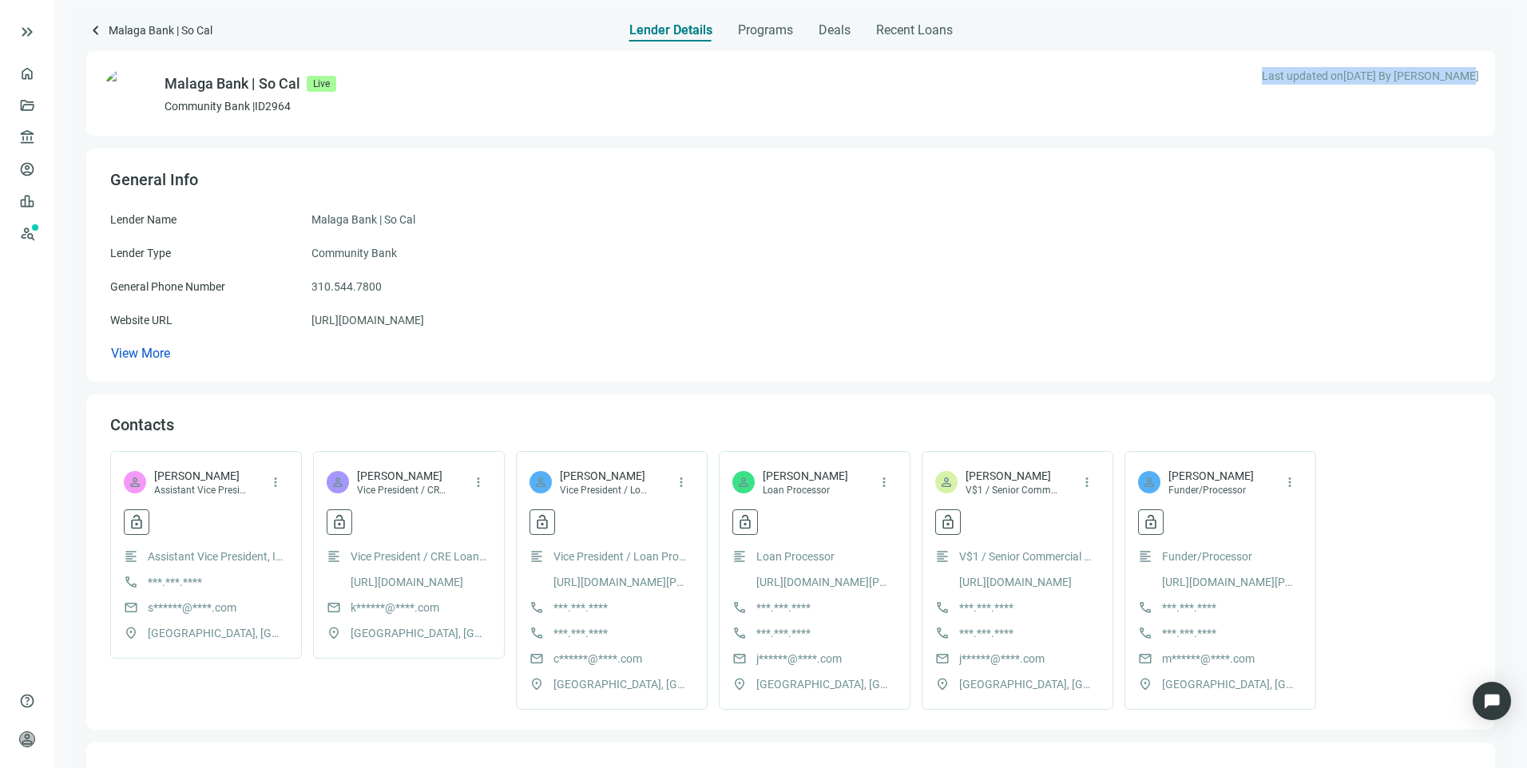
click at [1468, 92] on div "Malaga Bank | So Cal Live Community Bank | ID 2964 Last updated on 10.02.2025 B…" at bounding box center [790, 93] width 1409 height 85
drag, startPoint x: 1468, startPoint y: 92, endPoint x: 1414, endPoint y: 194, distance: 115.4
click at [1414, 194] on div "General Info Lender Name Malaga Bank | So Cal Lender Type Community Bank Genera…" at bounding box center [790, 265] width 1409 height 233
click at [97, 31] on span "keyboard_arrow_left" at bounding box center [95, 30] width 19 height 19
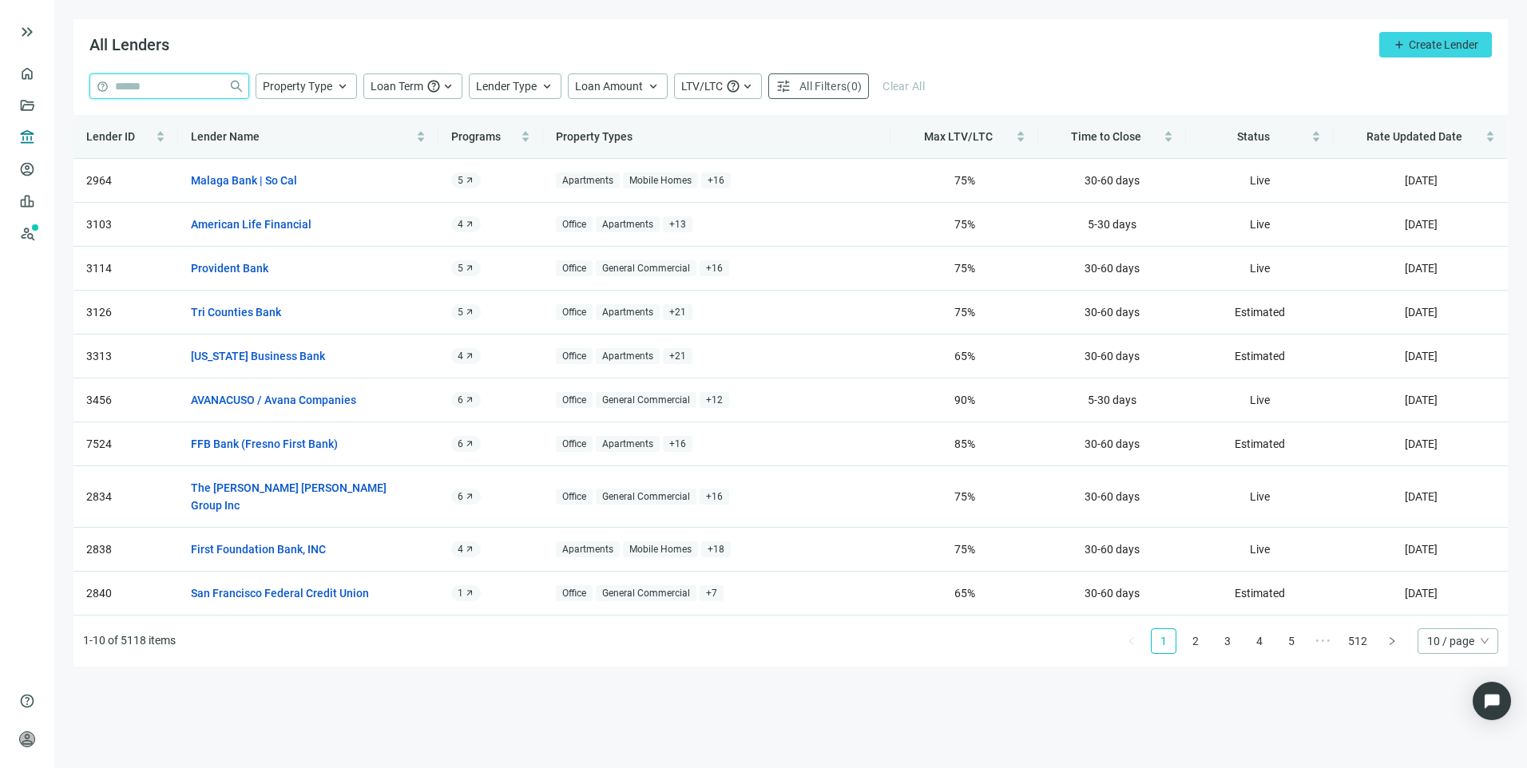
click at [185, 78] on input "search" at bounding box center [168, 86] width 107 height 24
type input "**********"
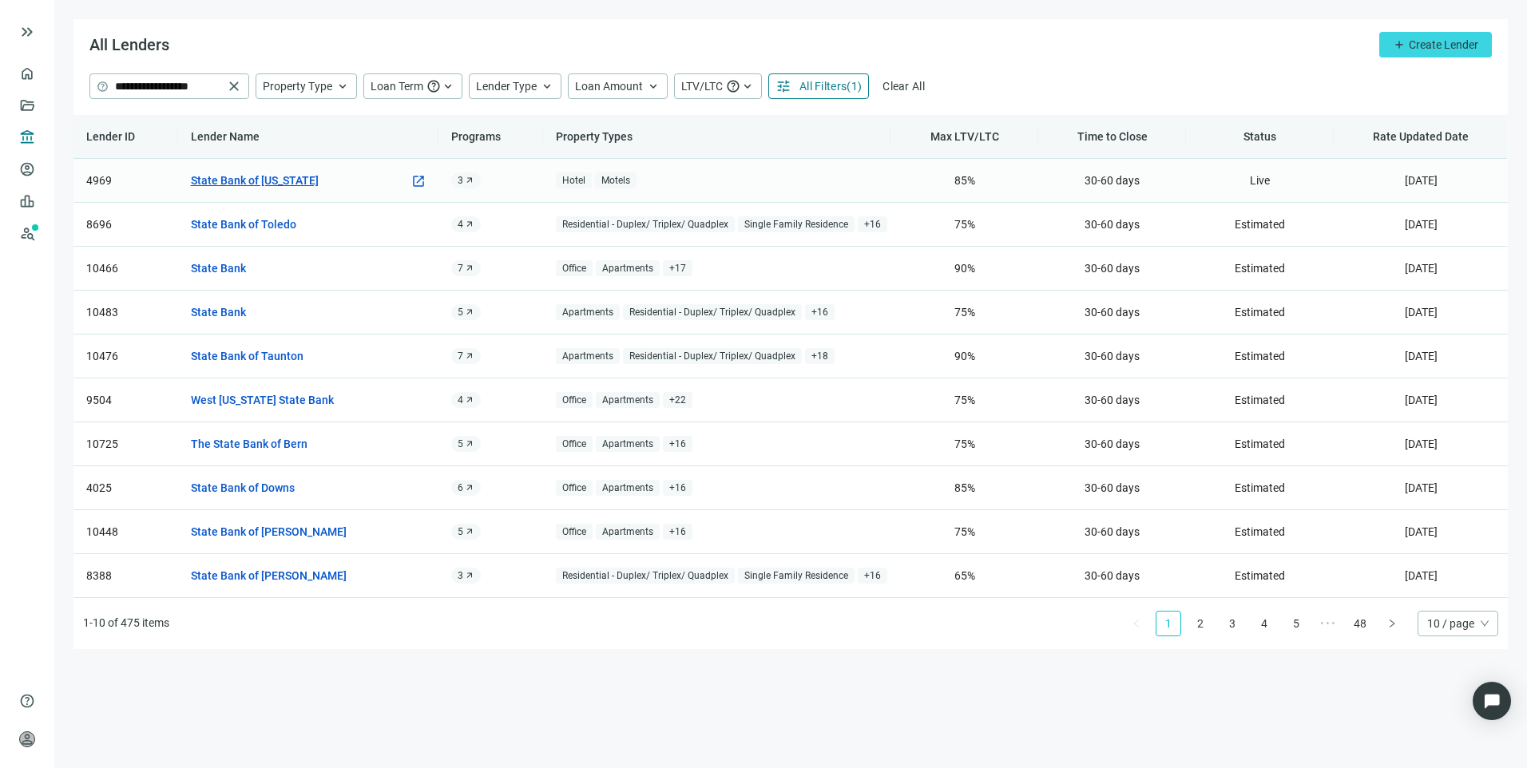
click at [226, 177] on link "State Bank of Texas" at bounding box center [255, 181] width 128 height 18
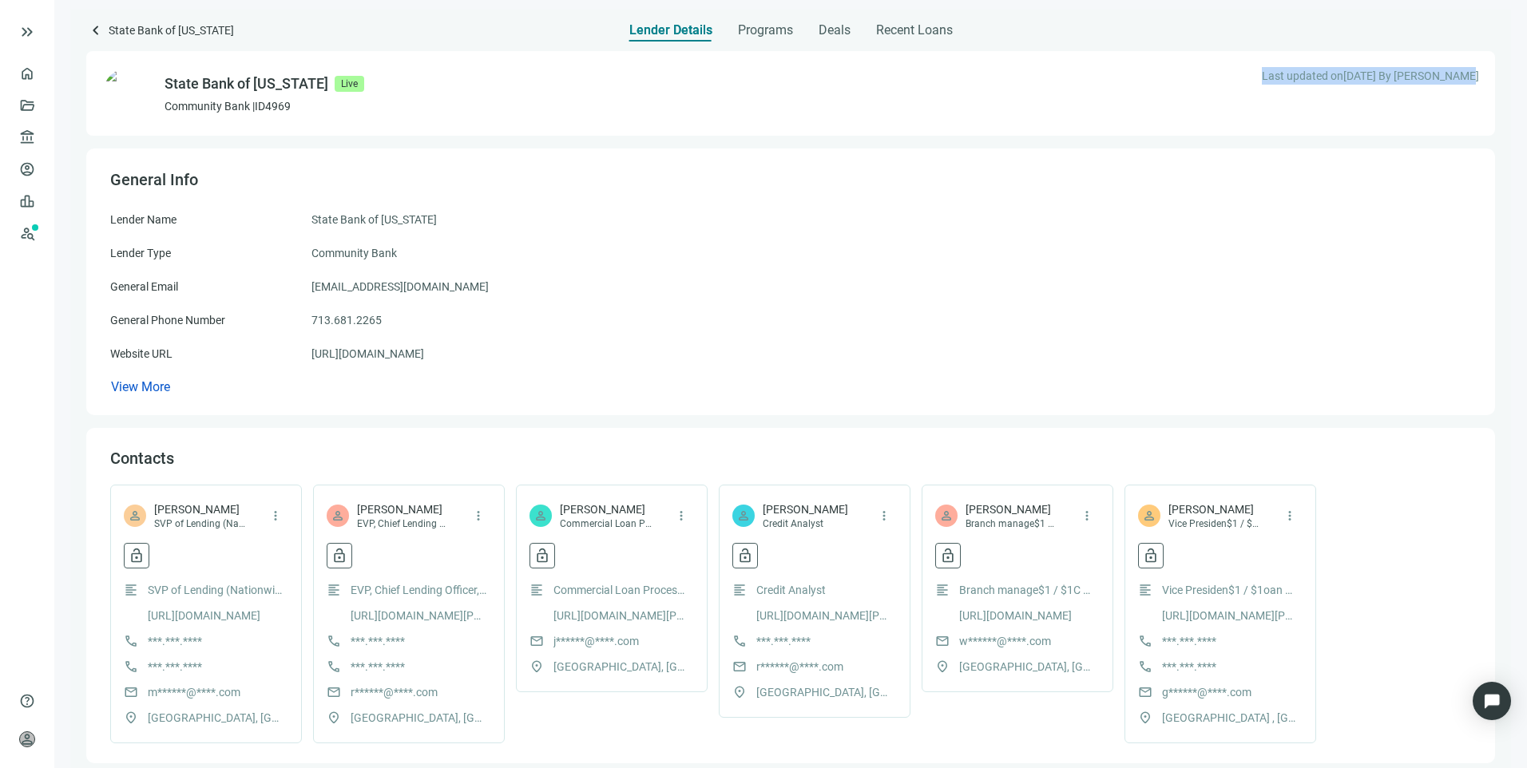
drag, startPoint x: 1236, startPoint y: 77, endPoint x: 1465, endPoint y: 105, distance: 230.9
click at [1465, 105] on div "State Bank of Texas Live Community Bank | ID 4969 Last updated on 04.24.2025 By…" at bounding box center [790, 93] width 1409 height 85
click at [903, 241] on div "Lender Name State Bank of Texas Lender Type Community Bank General Email info@s…" at bounding box center [790, 303] width 1361 height 185
drag, startPoint x: 1398, startPoint y: 73, endPoint x: 1465, endPoint y: 77, distance: 67.2
click at [1465, 77] on div "State Bank of Texas Live Community Bank | ID 4969 Last updated on 04.24.2025 By…" at bounding box center [790, 93] width 1409 height 85
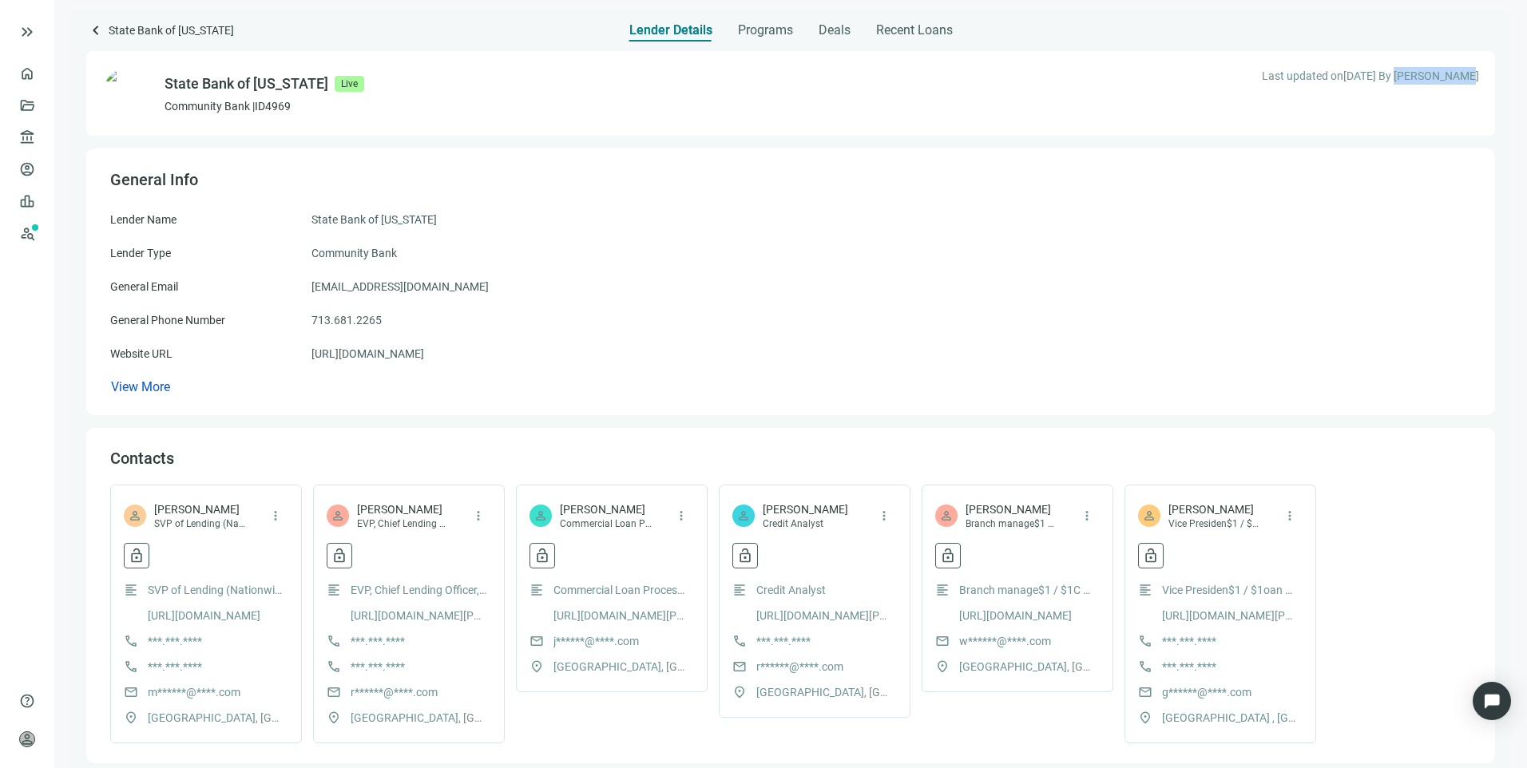
drag, startPoint x: 1465, startPoint y: 77, endPoint x: 1462, endPoint y: 105, distance: 28.1
click at [1462, 105] on div "State Bank of Texas Live Community Bank | ID 4969 Last updated on 04.24.2025 By…" at bounding box center [790, 93] width 1409 height 85
click at [22, 145] on span "account_balance" at bounding box center [24, 137] width 11 height 16
click at [105, 31] on div "keyboard_arrow_left State Bank of Texas" at bounding box center [206, 32] width 240 height 22
click at [99, 28] on span "keyboard_arrow_left" at bounding box center [95, 30] width 19 height 19
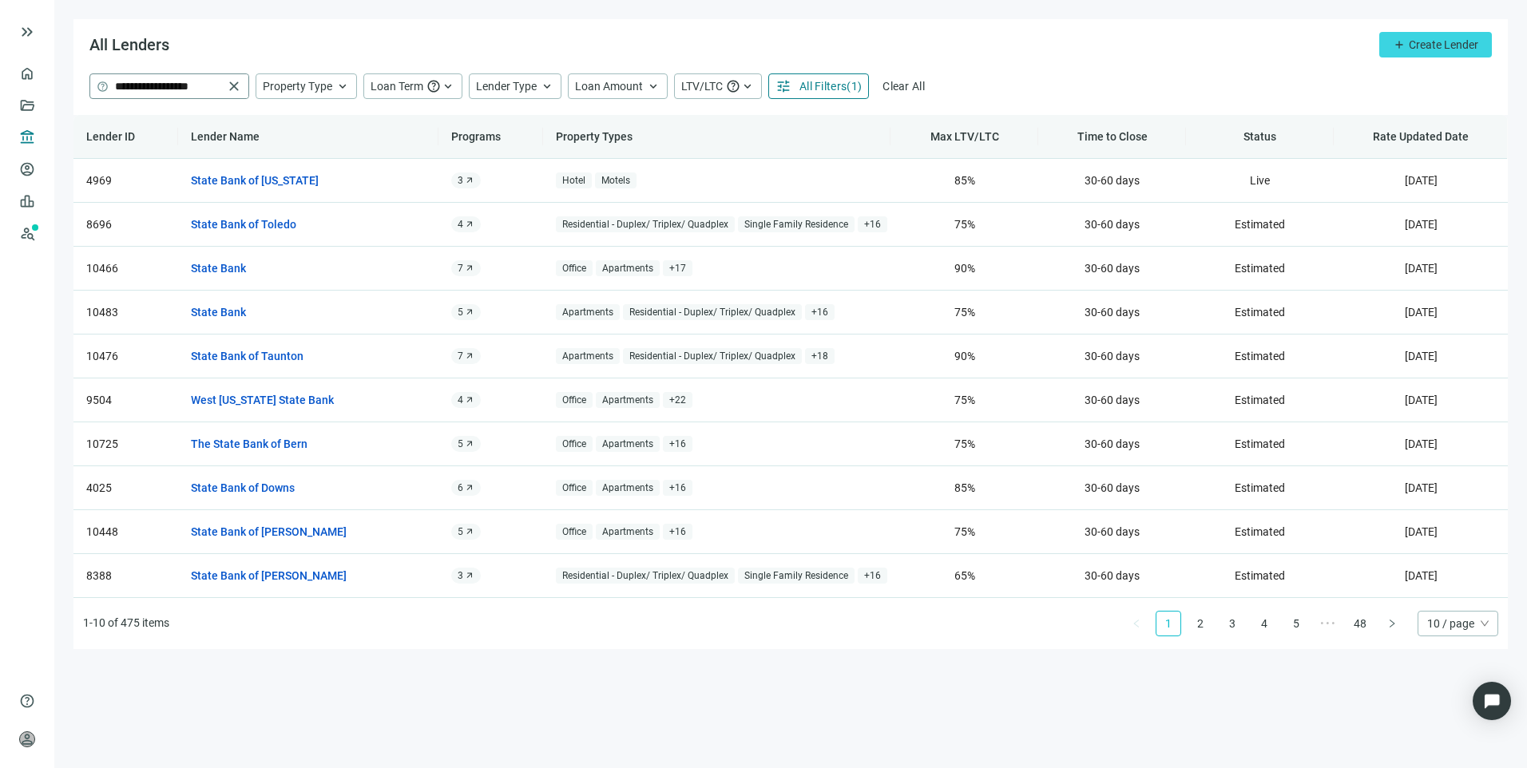
click at [234, 86] on span "close" at bounding box center [234, 86] width 16 height 16
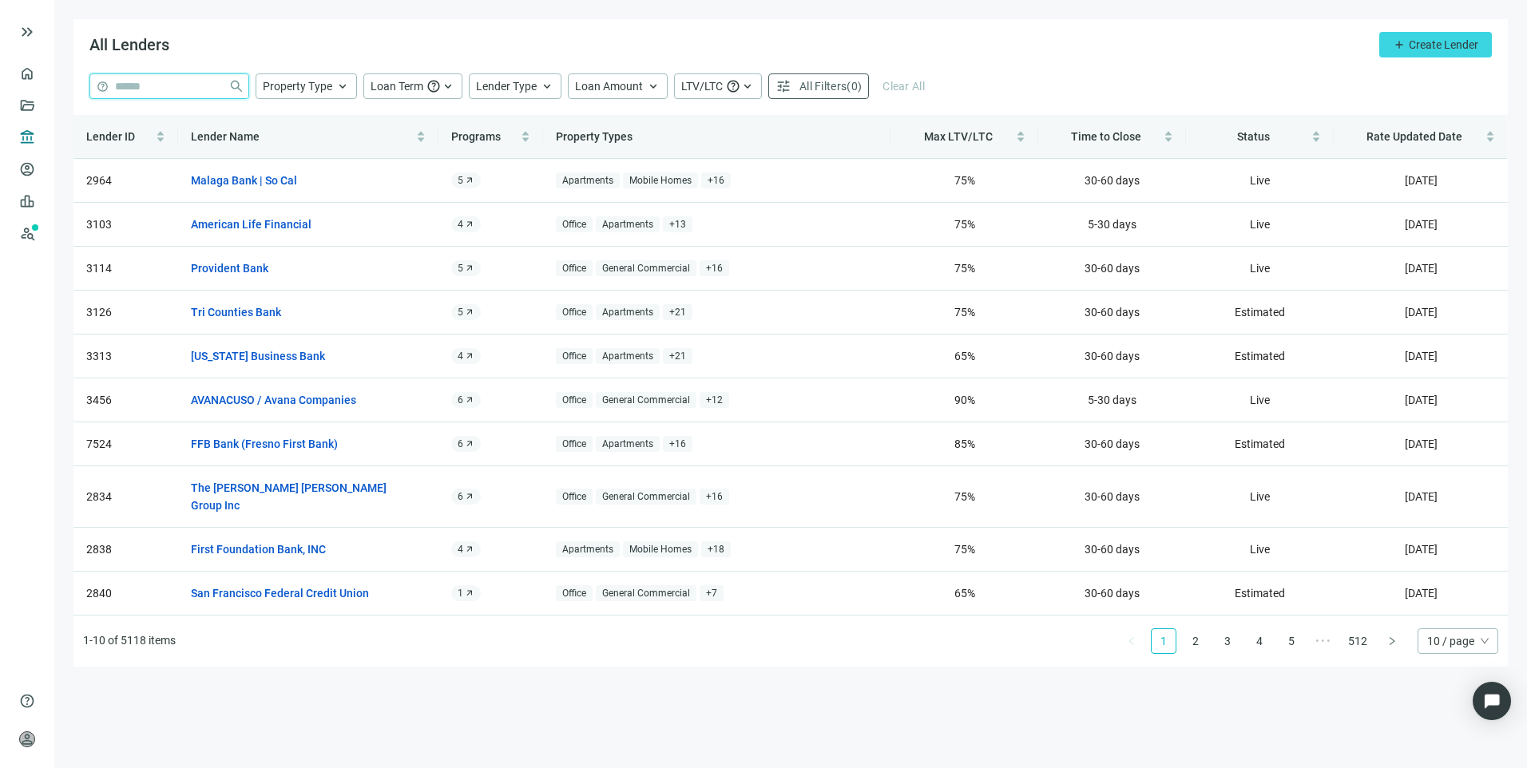
click at [208, 80] on input "search" at bounding box center [168, 86] width 107 height 24
type input "***"
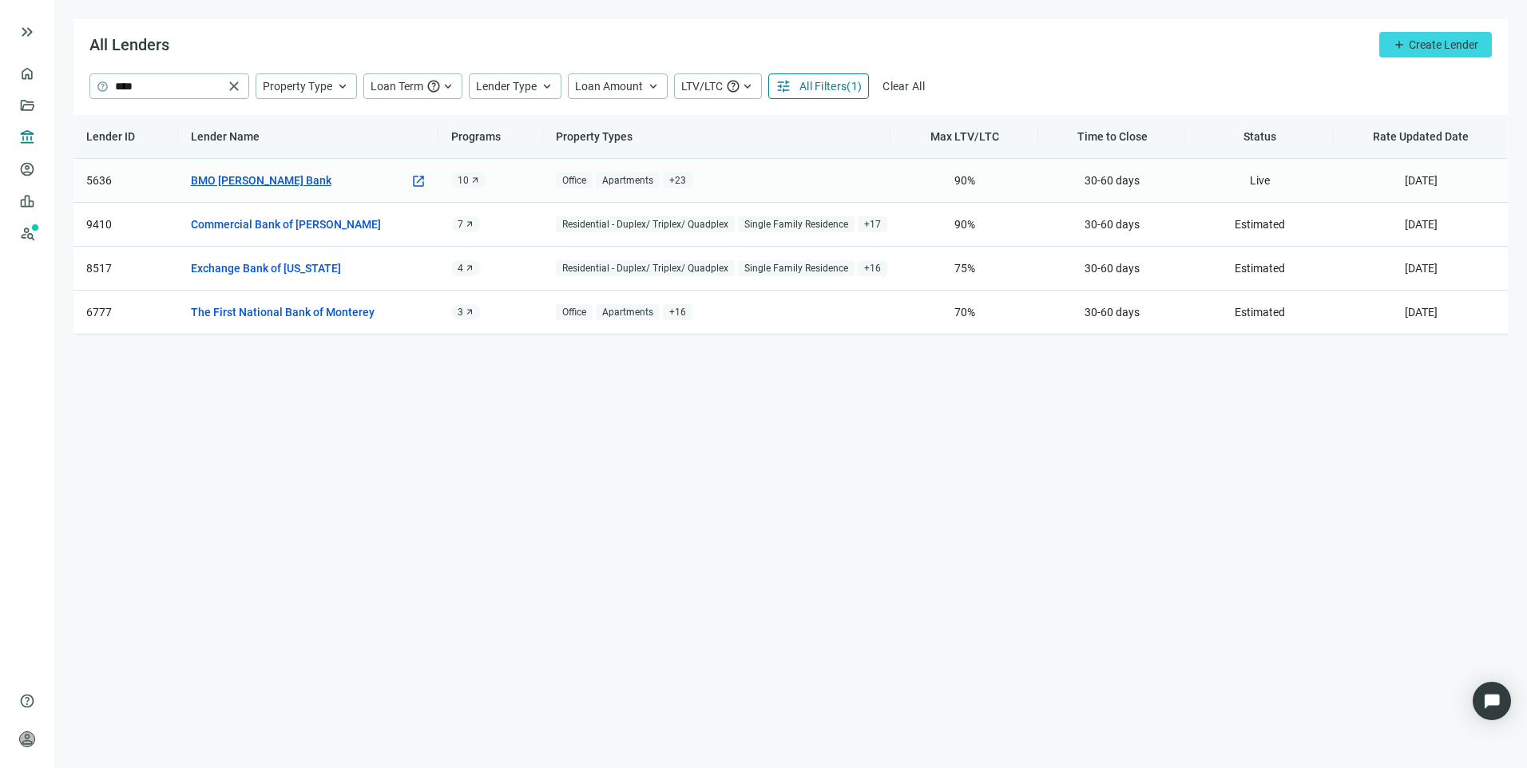
click at [243, 187] on link "BMO Harris Bank" at bounding box center [261, 181] width 141 height 18
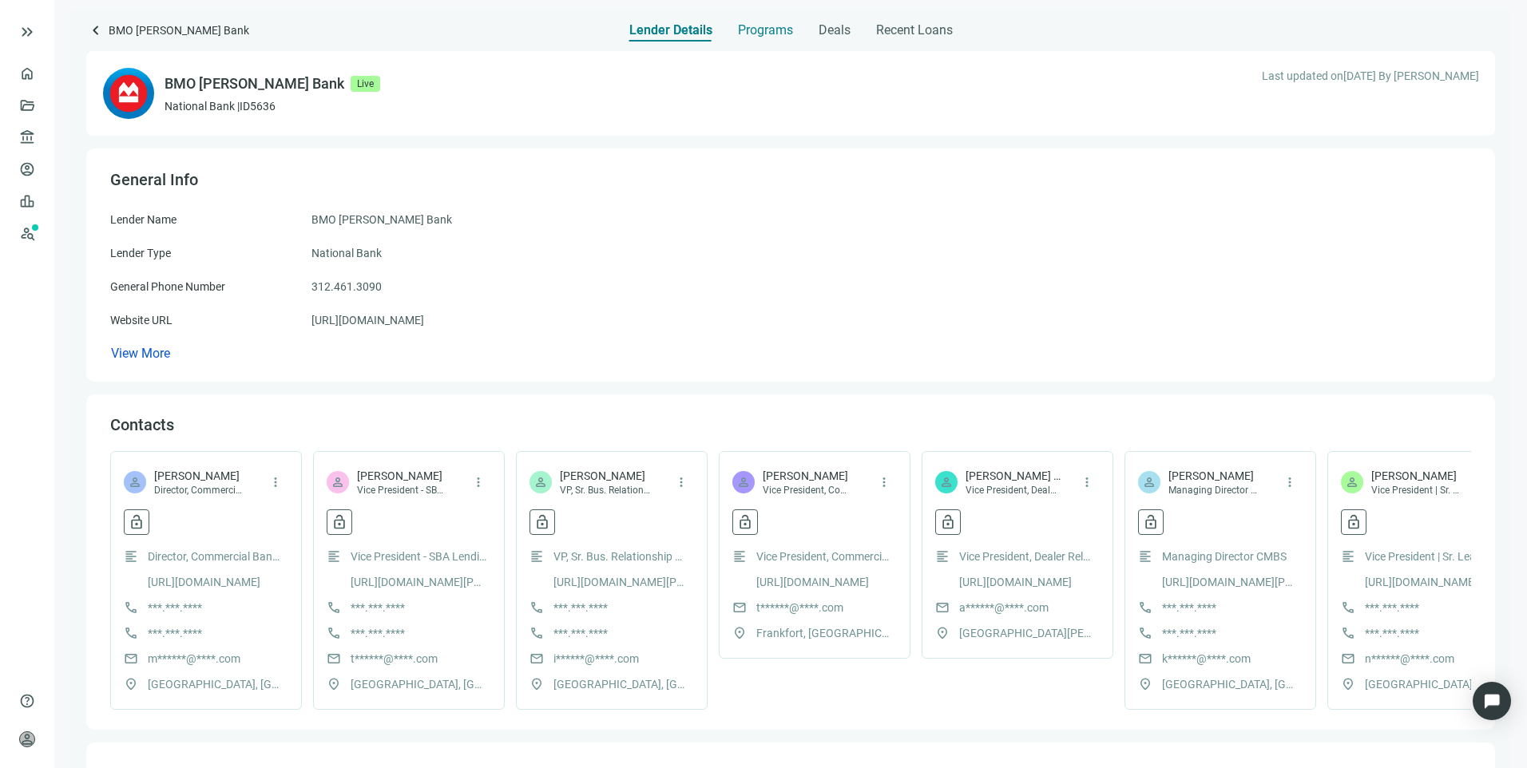
click at [753, 26] on span "Programs" at bounding box center [765, 30] width 55 height 16
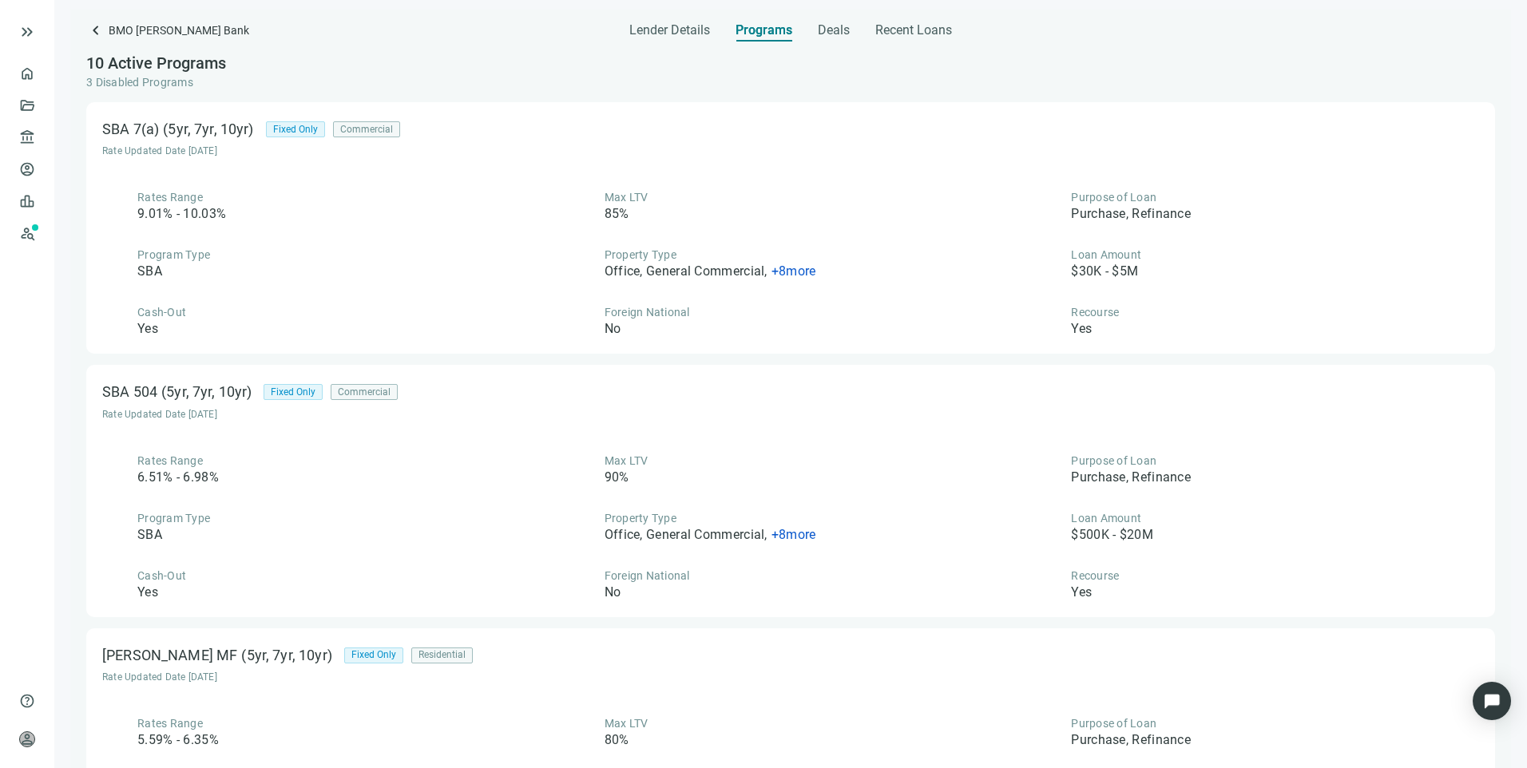
drag, startPoint x: 734, startPoint y: 93, endPoint x: 741, endPoint y: 97, distance: 8.6
click at [741, 97] on div "10 Active Programs 3 Disabled Programs" at bounding box center [790, 72] width 1409 height 61
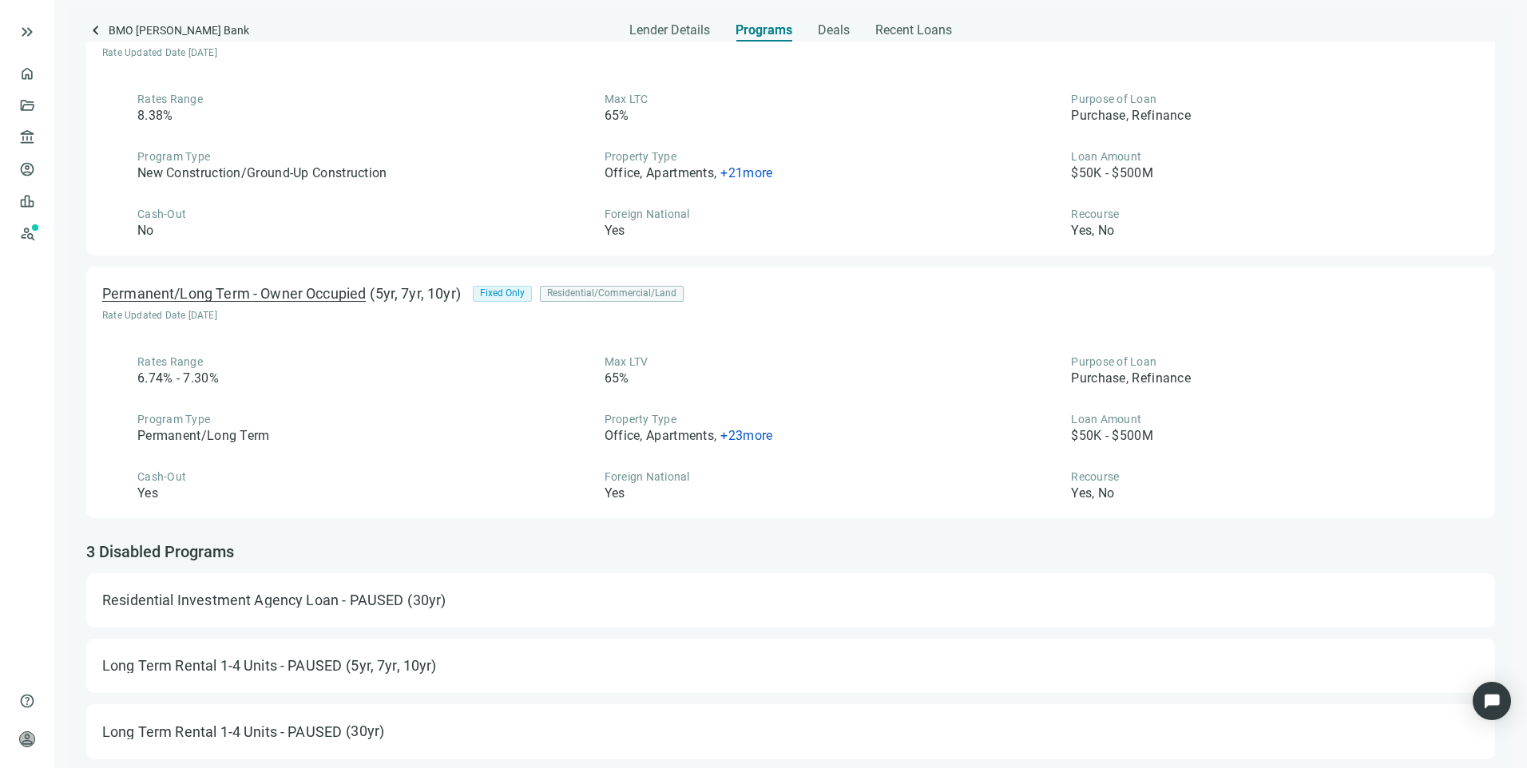
scroll to position [2203, 0]
click at [758, 436] on span "+ 23 more" at bounding box center [746, 434] width 52 height 15
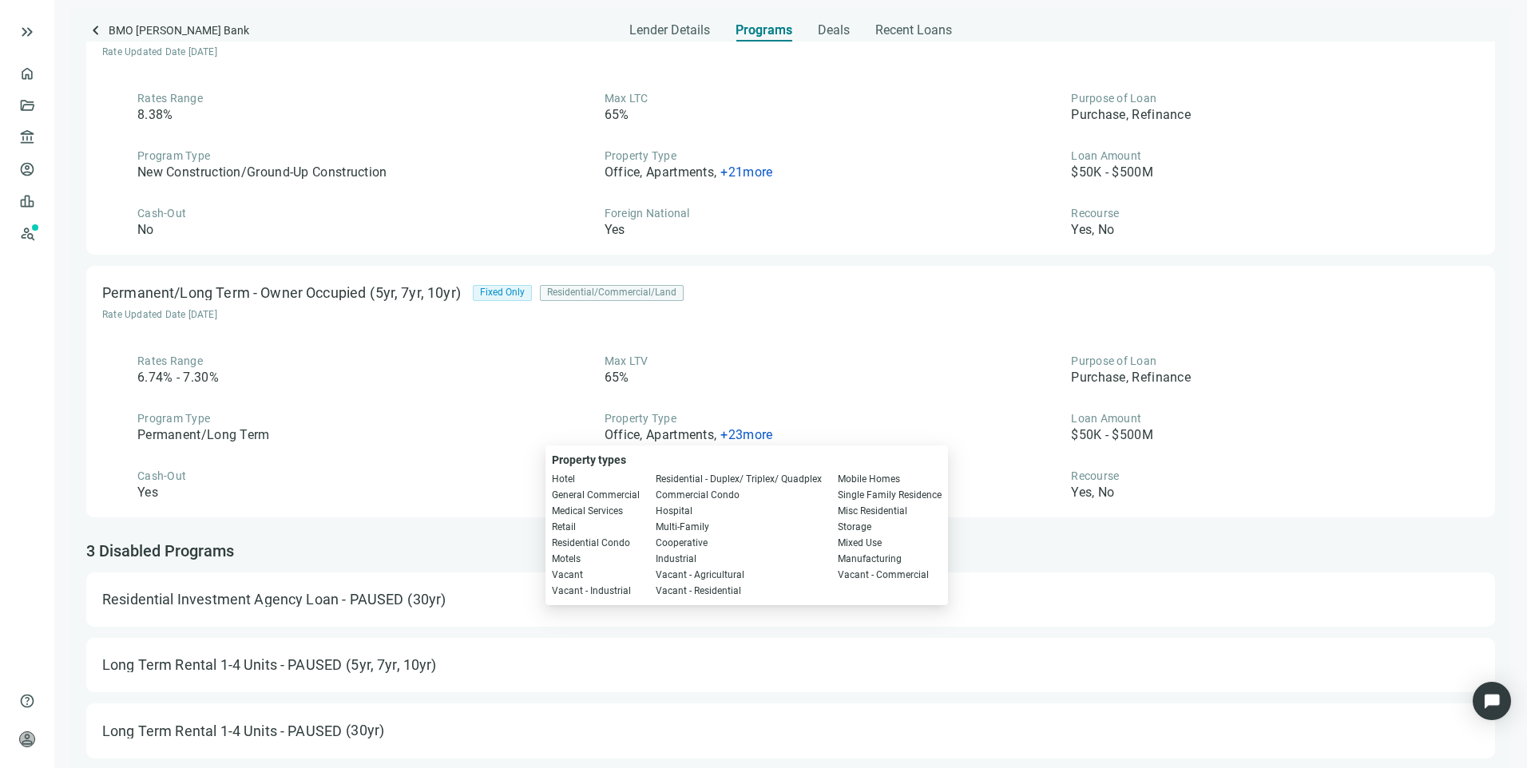
click at [428, 373] on div "Rates Range 6.74% - 7.30%" at bounding box center [323, 370] width 443 height 34
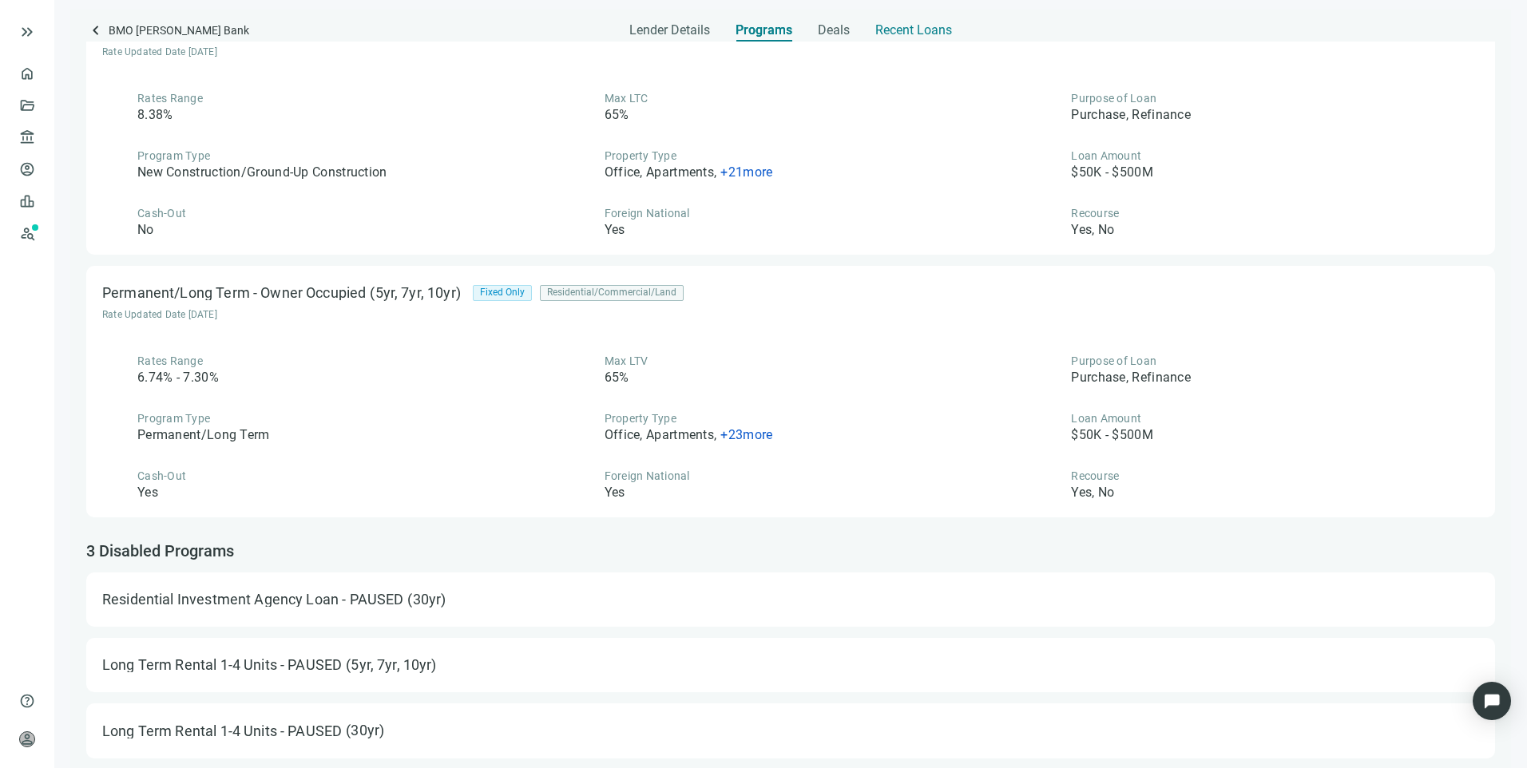
click at [906, 35] on span "Recent Loans" at bounding box center [913, 30] width 77 height 16
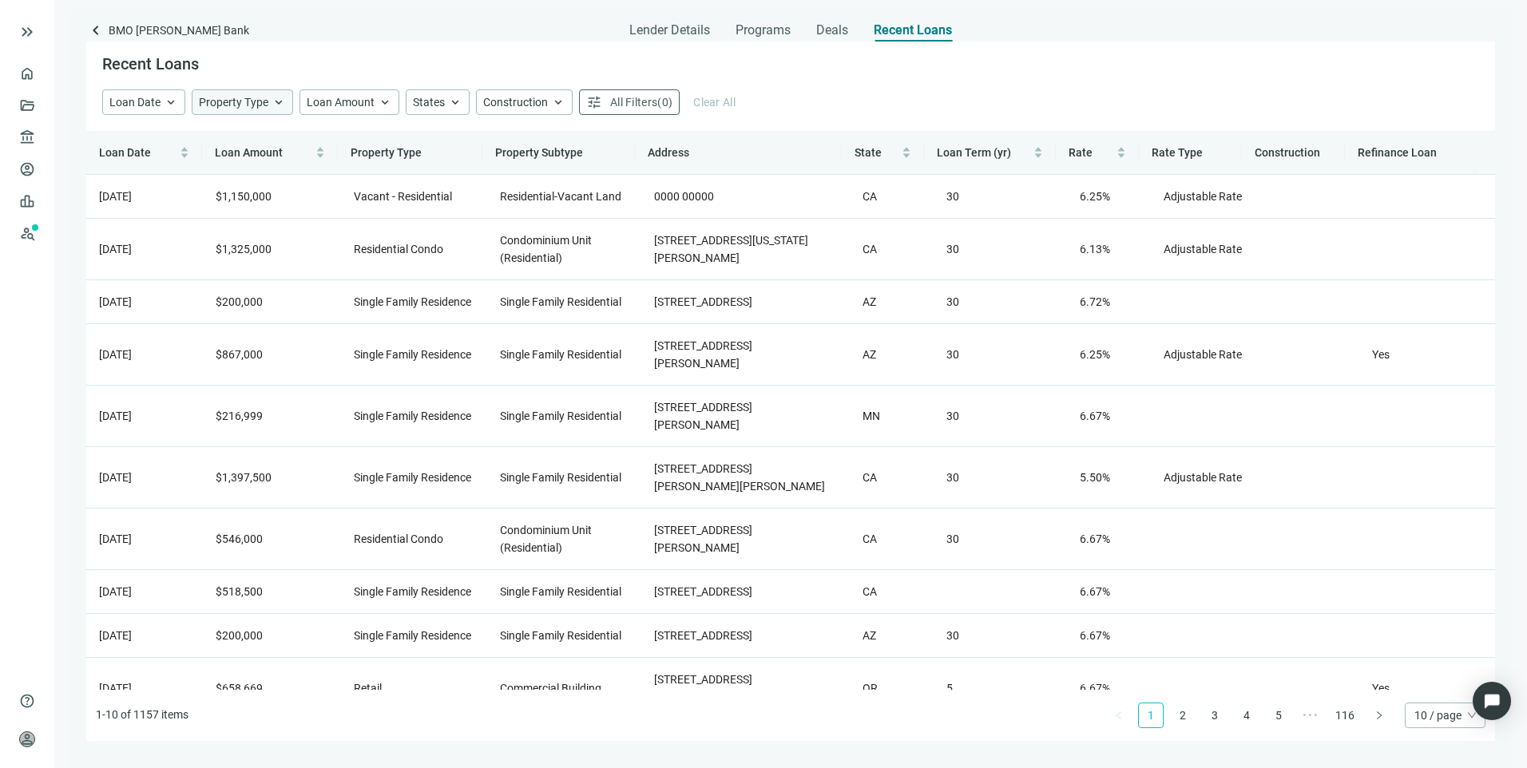
click at [208, 97] on span "Property Type" at bounding box center [233, 102] width 69 height 13
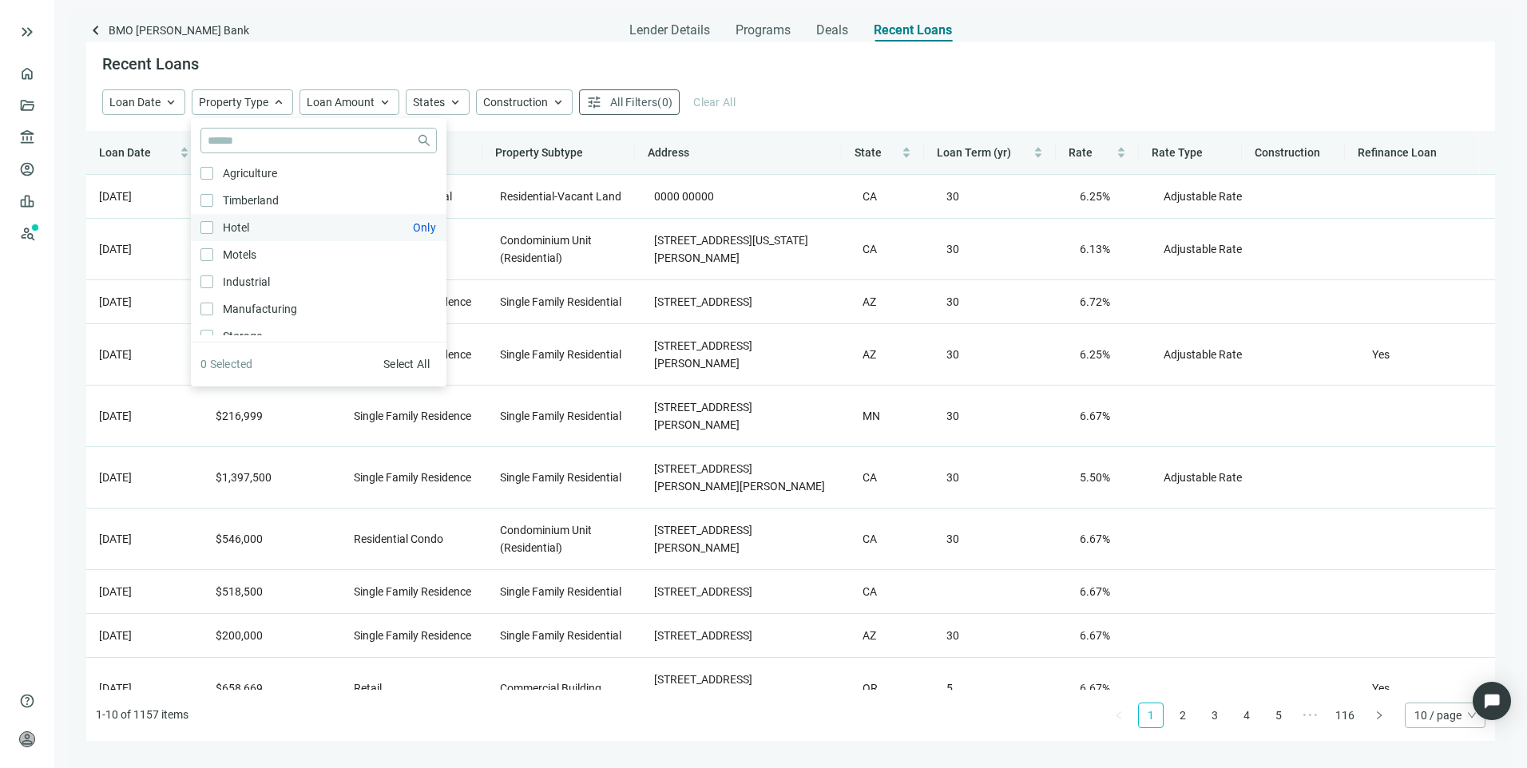
click at [198, 224] on label "Hotel Only" at bounding box center [319, 227] width 256 height 27
click at [815, 75] on div "Recent Loans" at bounding box center [790, 66] width 1409 height 48
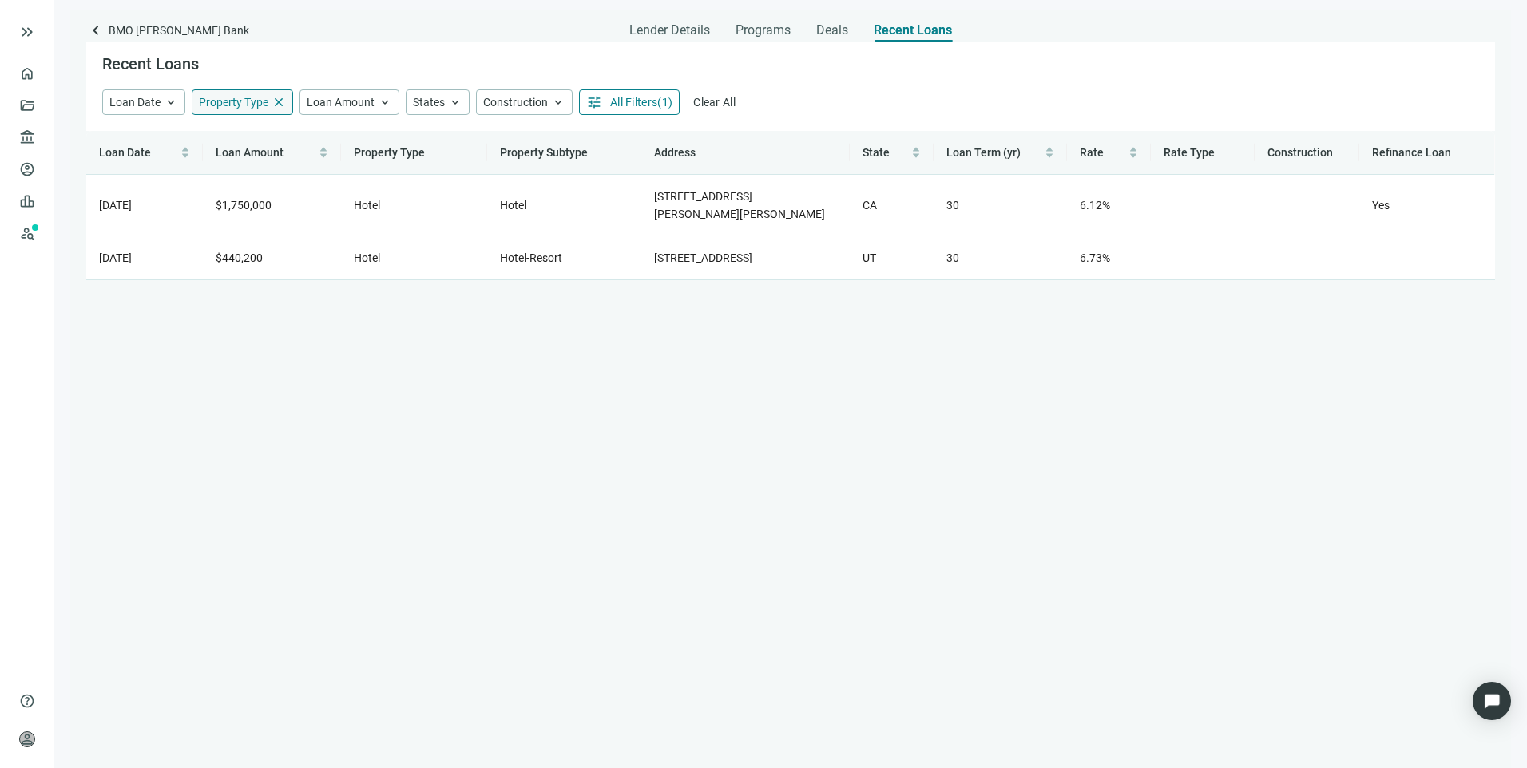
click at [274, 102] on span "close" at bounding box center [278, 102] width 14 height 14
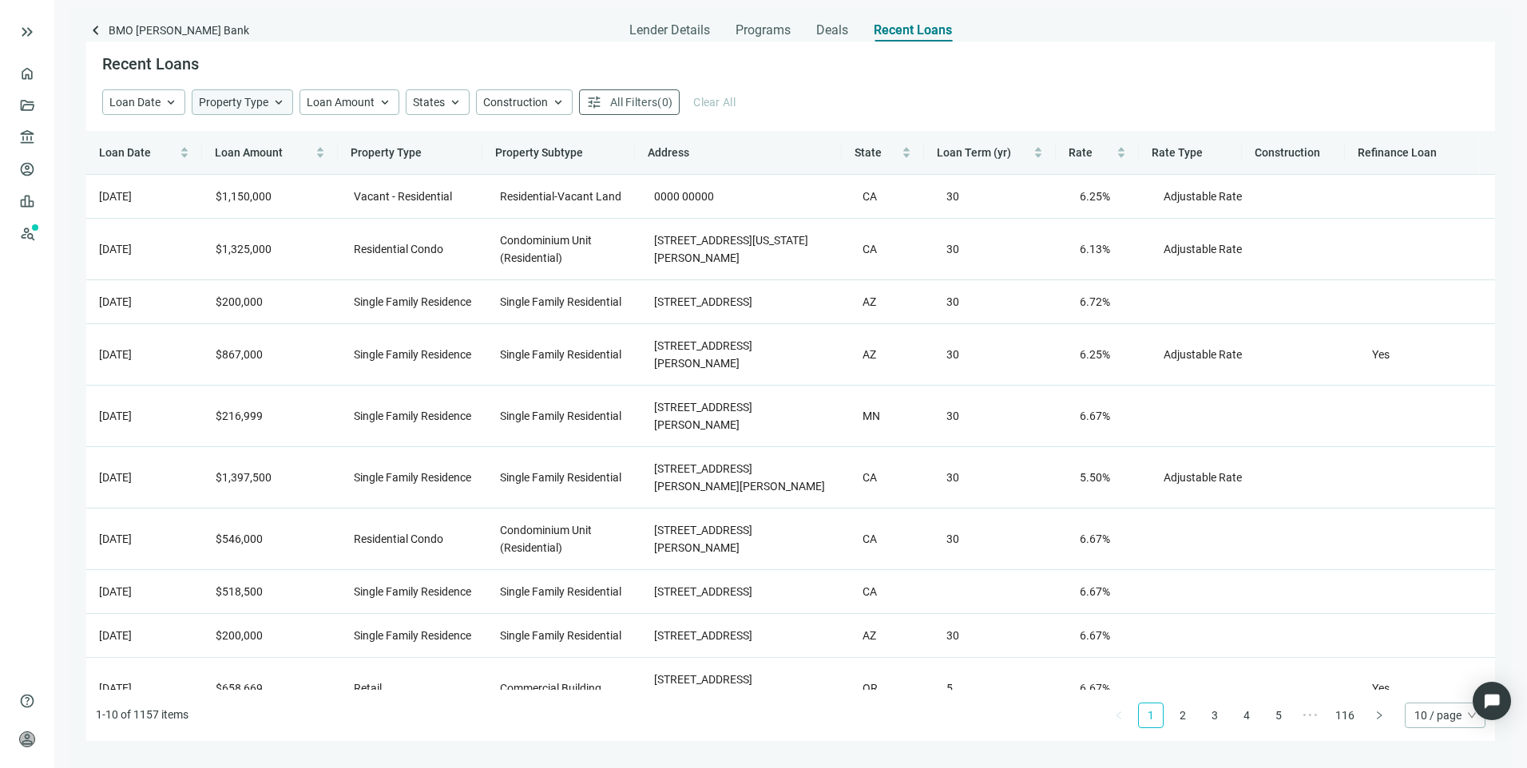
click at [243, 108] on span "Property Type" at bounding box center [233, 102] width 69 height 13
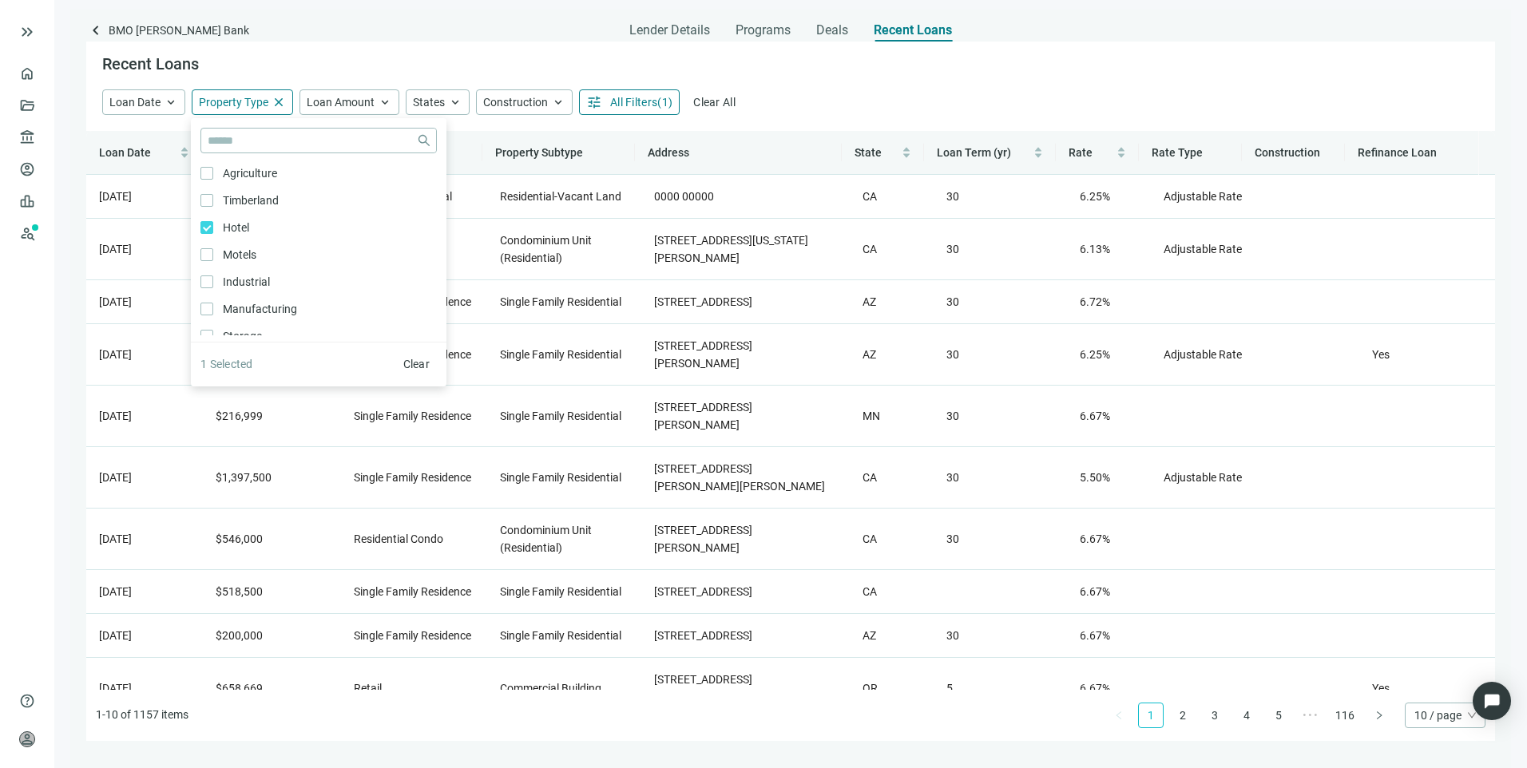
click at [878, 88] on div "Recent Loans" at bounding box center [790, 66] width 1409 height 48
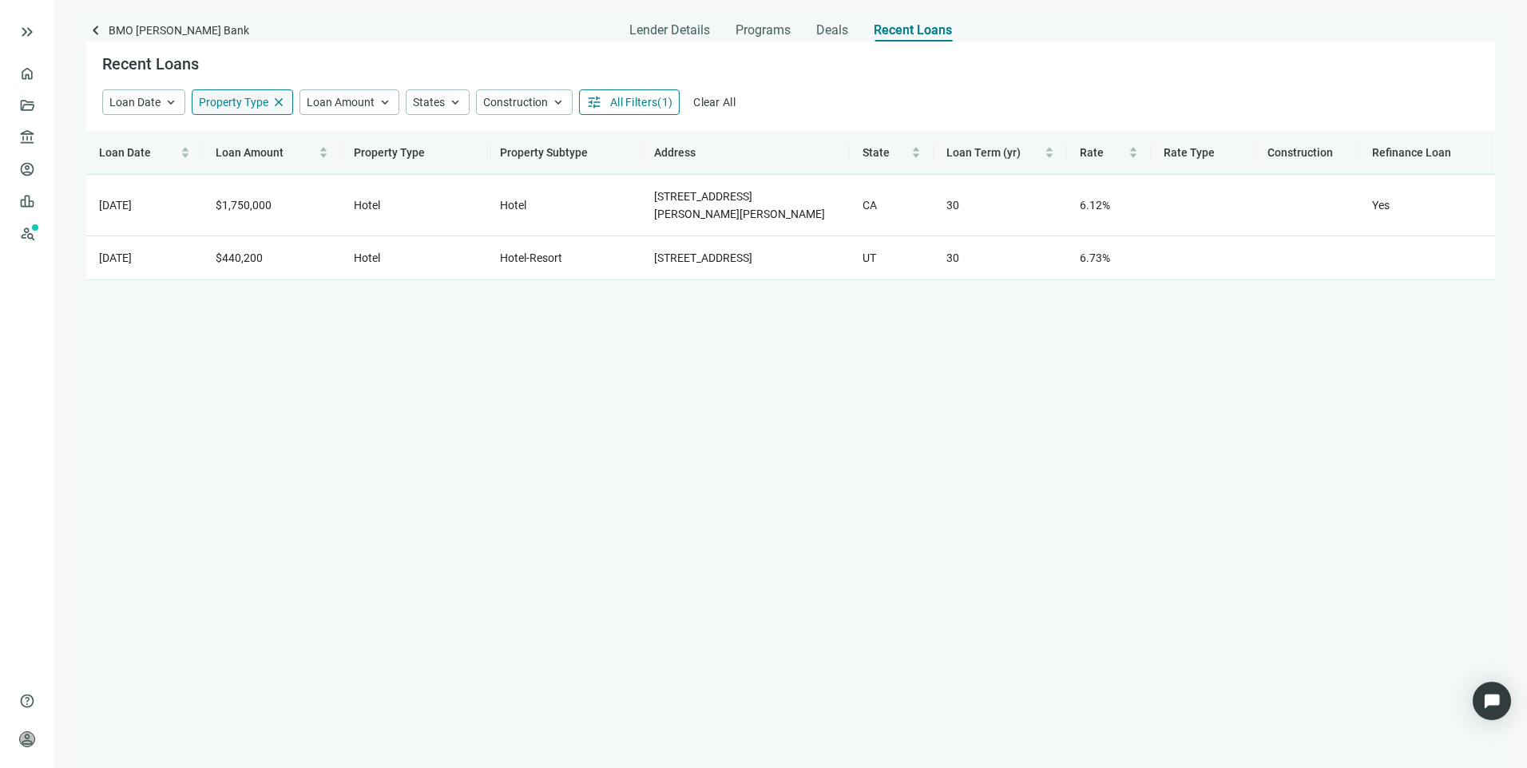
click at [276, 101] on span "close" at bounding box center [278, 102] width 14 height 14
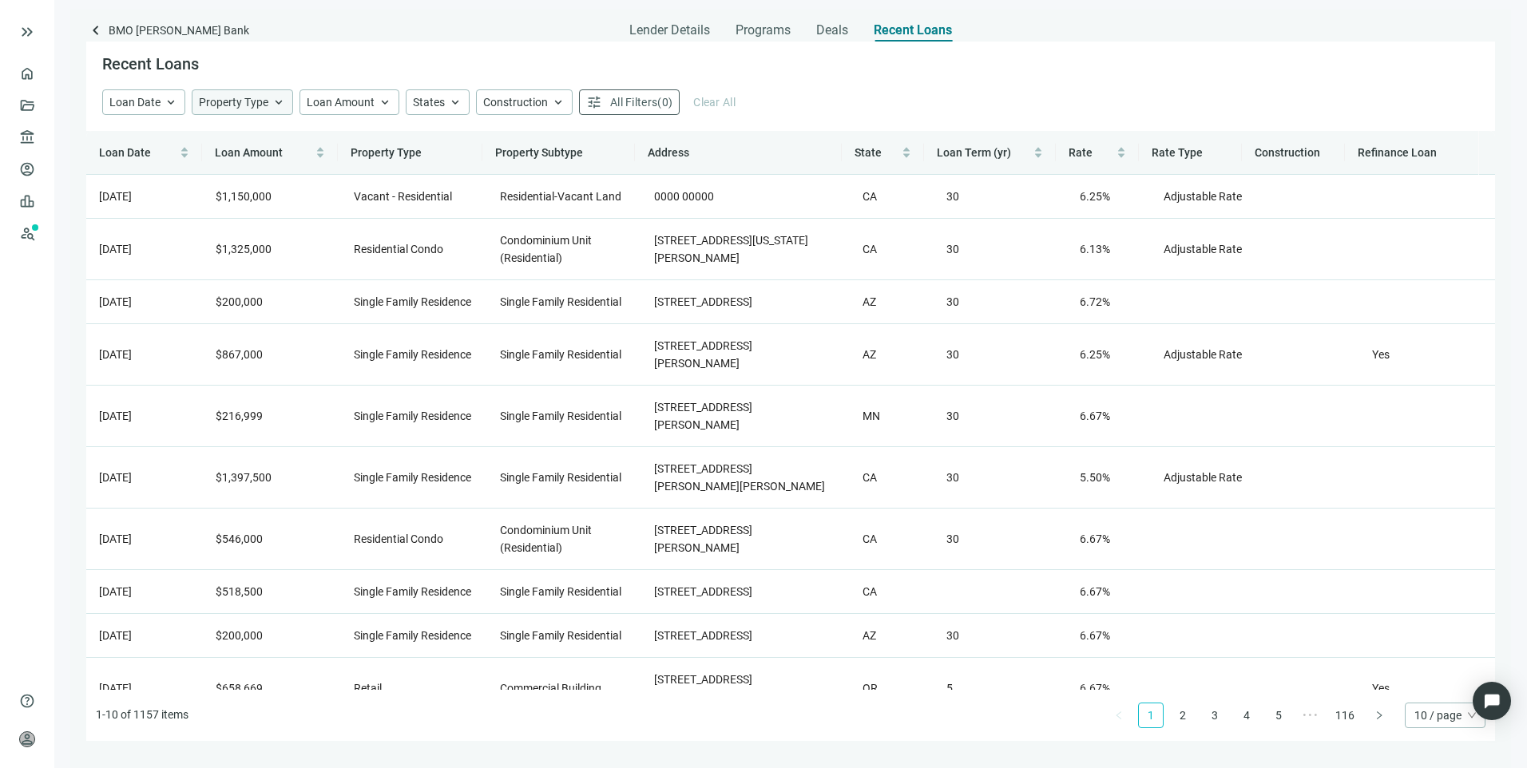
click at [253, 109] on span "Property Type" at bounding box center [233, 102] width 69 height 14
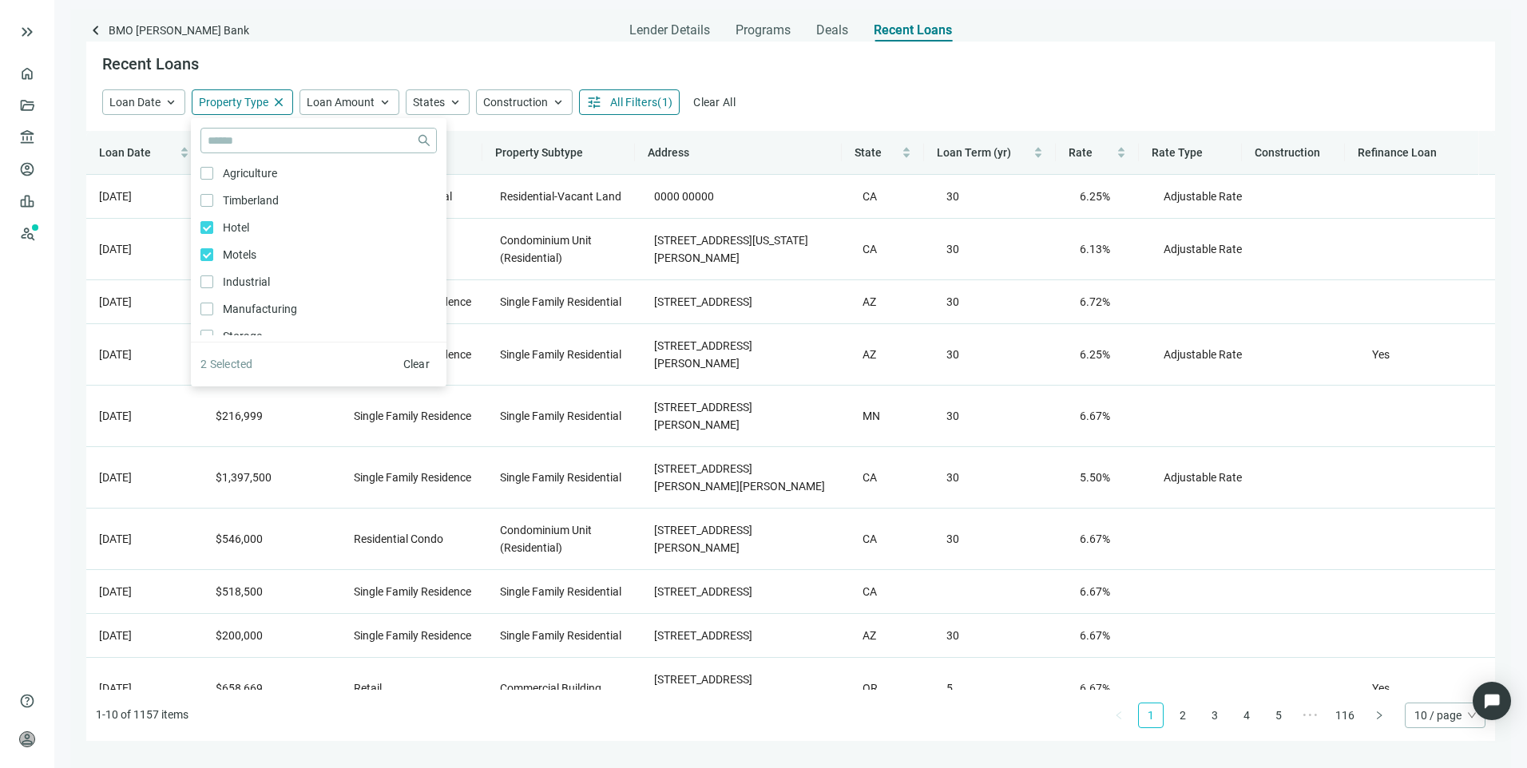
click at [883, 94] on div "Loan Date keyboard_arrow_up Property Type close close Agriculture Only Timberla…" at bounding box center [790, 102] width 1377 height 26
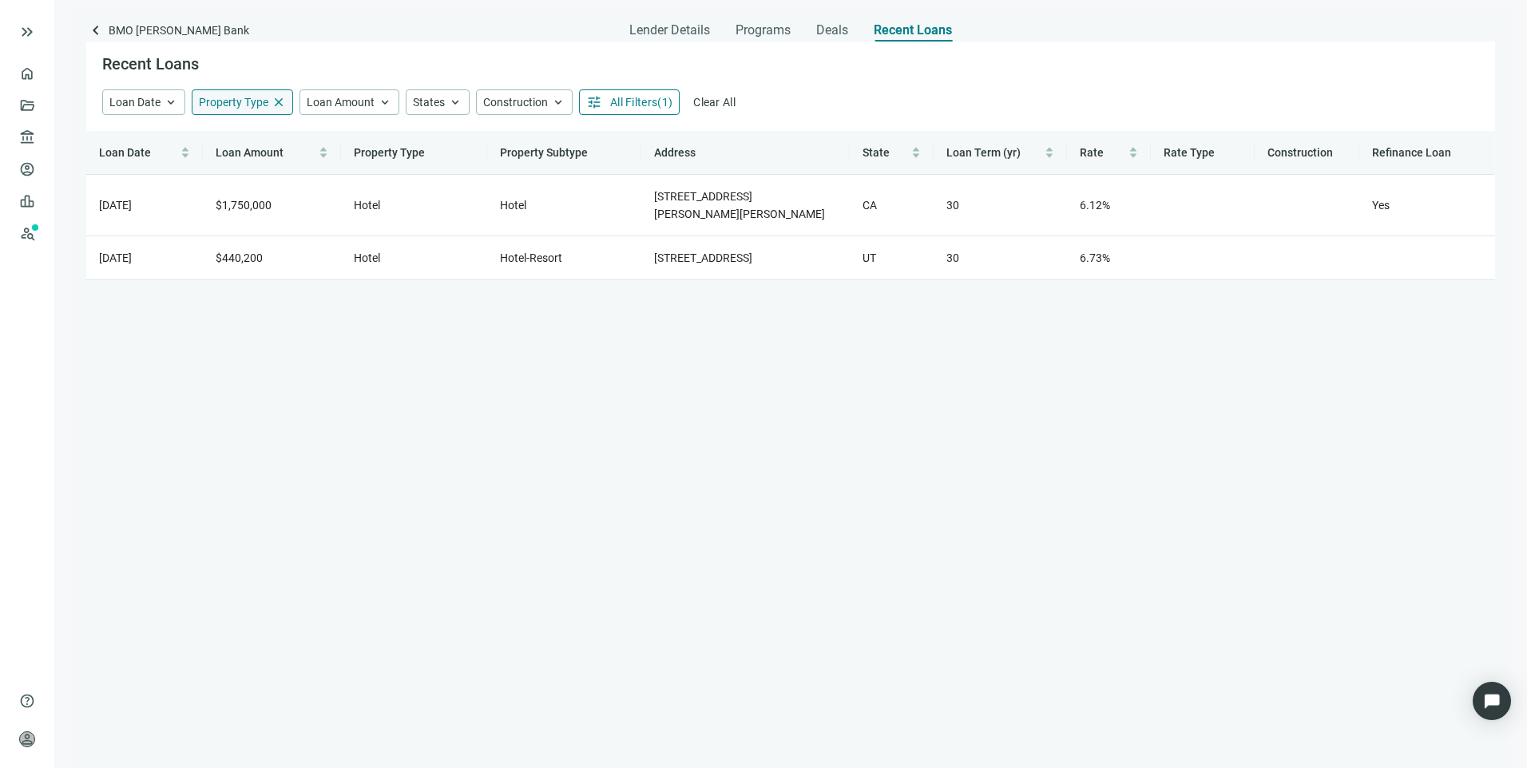
click at [275, 100] on span "close" at bounding box center [278, 102] width 14 height 14
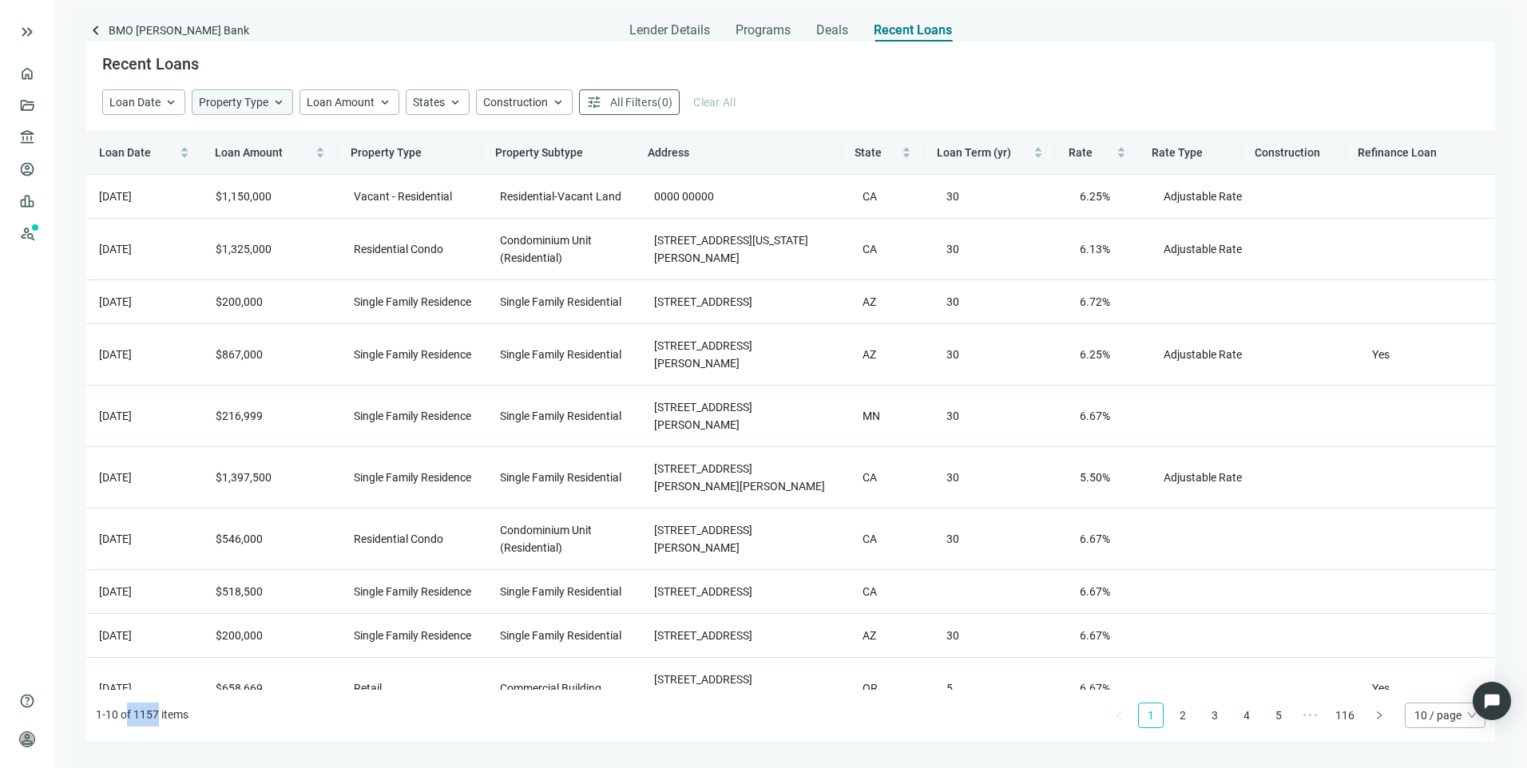
drag, startPoint x: 158, startPoint y: 714, endPoint x: 129, endPoint y: 713, distance: 28.8
click at [129, 713] on li "1-10 of 1157 items" at bounding box center [142, 716] width 93 height 26
click at [409, 746] on div "Recent Loans Loan Date keyboard_arrow_up Property Type keyboard_arrow_up close …" at bounding box center [790, 405] width 1409 height 727
click at [1351, 723] on link "116" at bounding box center [1344, 716] width 29 height 24
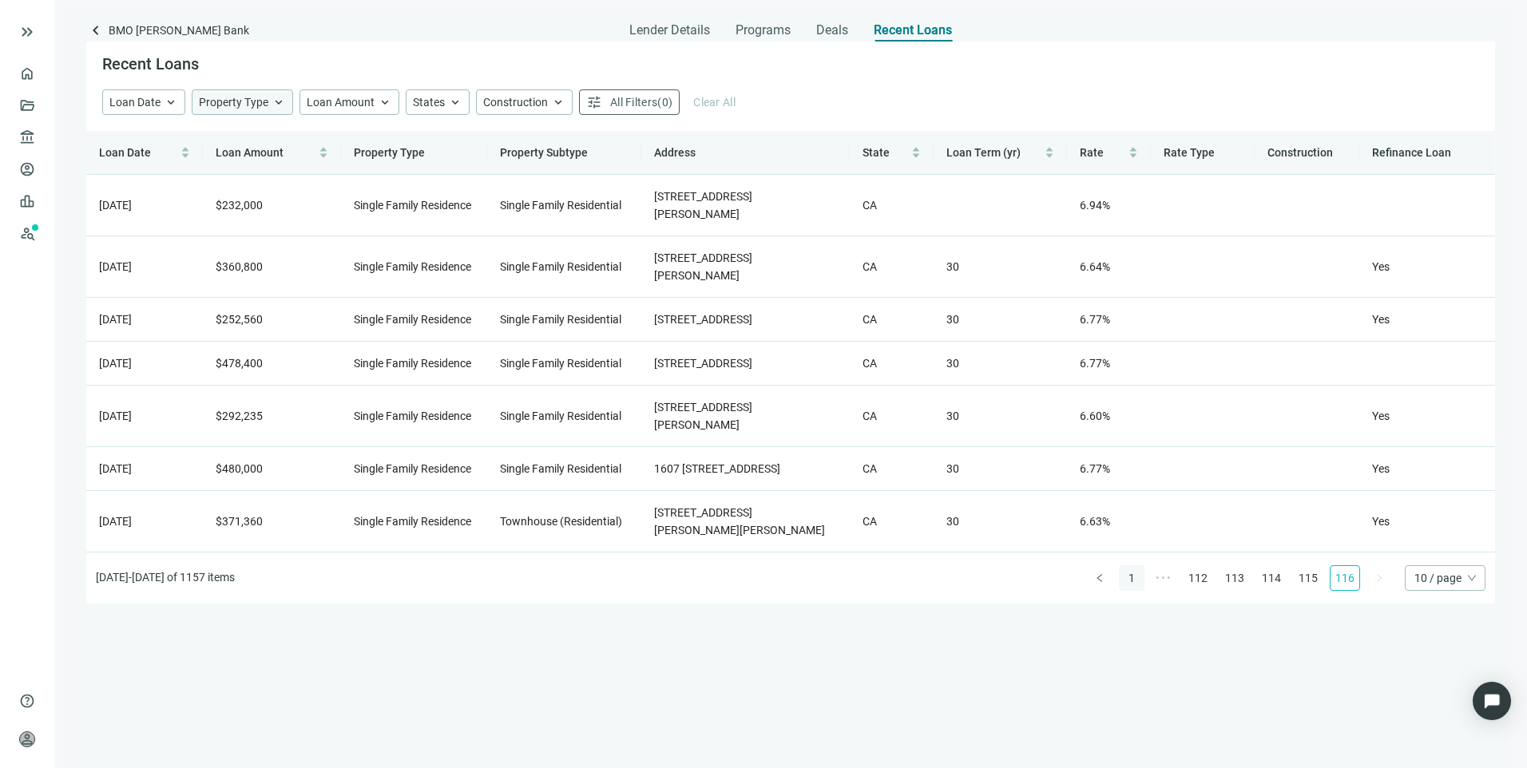
click at [1139, 590] on link "1" at bounding box center [1132, 578] width 24 height 24
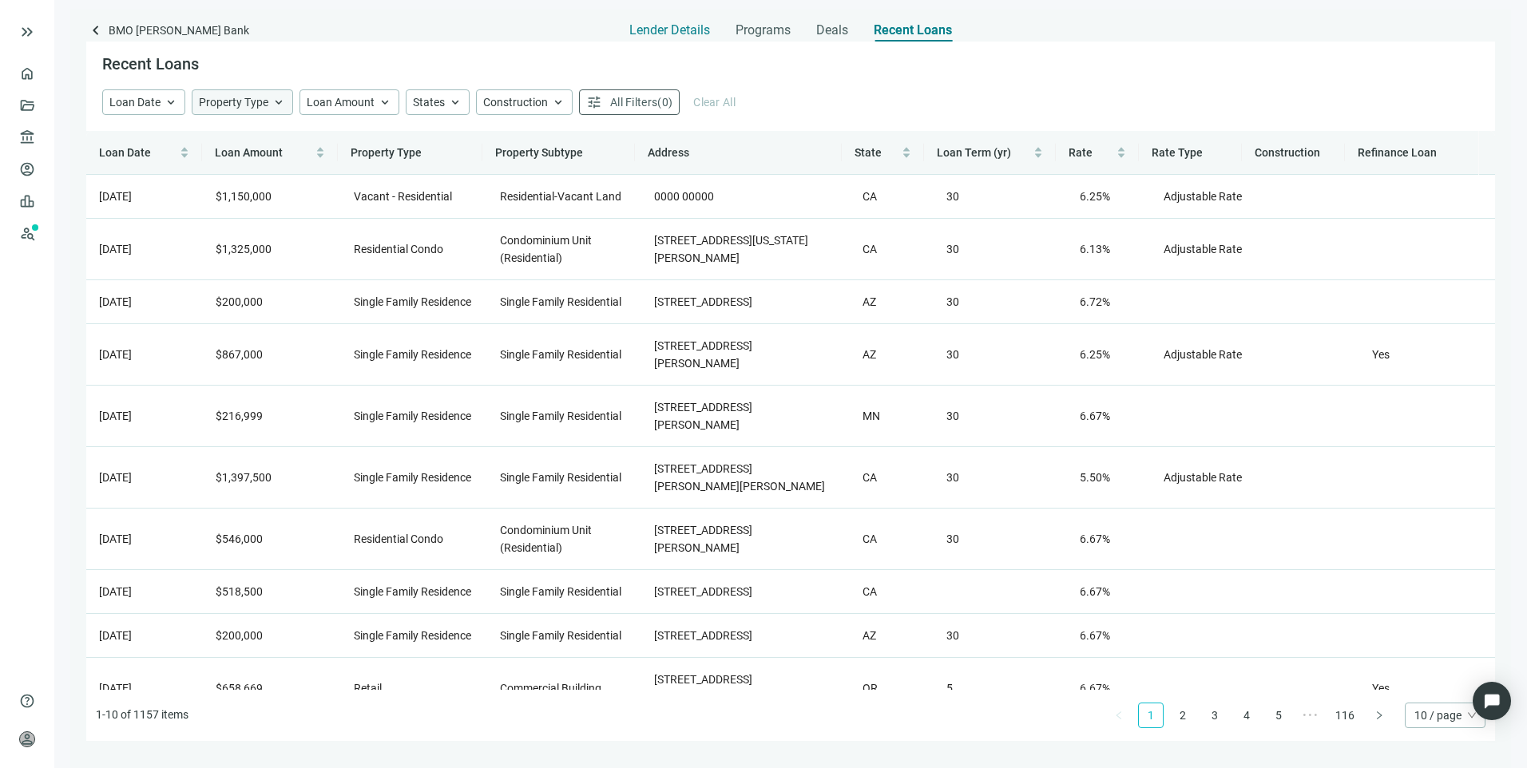
click at [690, 26] on span "Lender Details" at bounding box center [669, 30] width 81 height 16
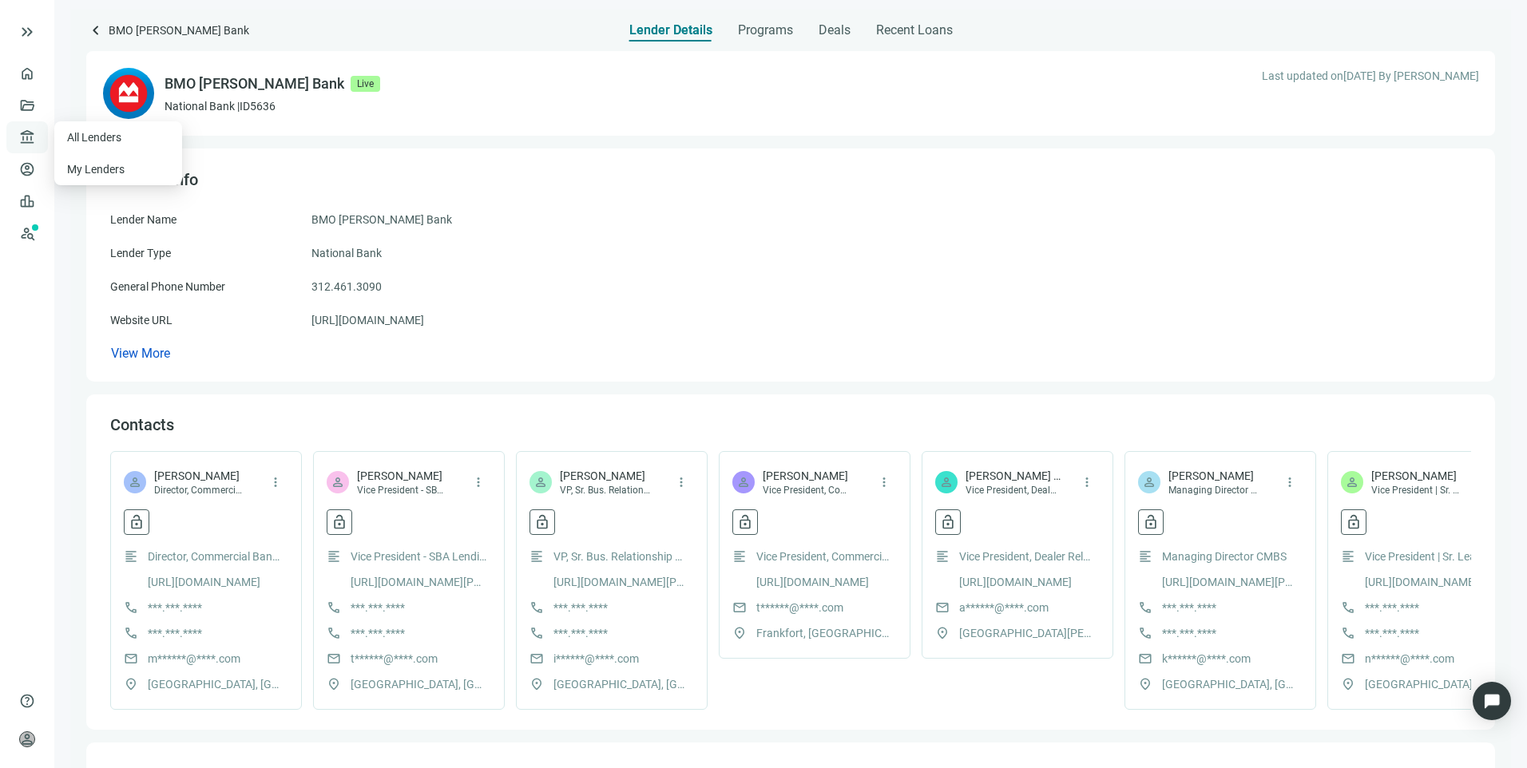
click at [26, 132] on span "account_balance" at bounding box center [24, 137] width 11 height 16
click at [82, 136] on link "All Lenders" at bounding box center [95, 137] width 57 height 13
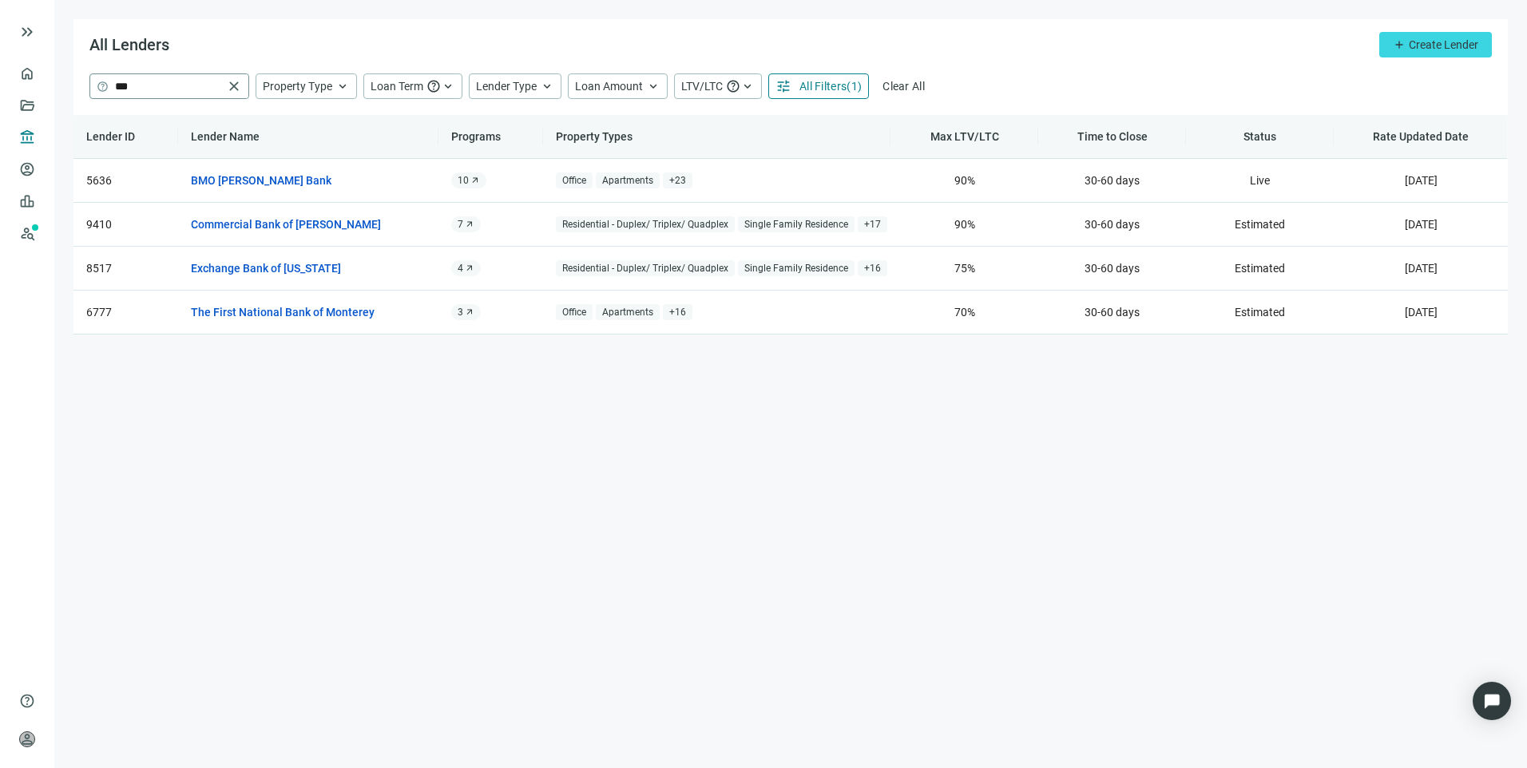
click at [230, 85] on span "close" at bounding box center [234, 86] width 16 height 16
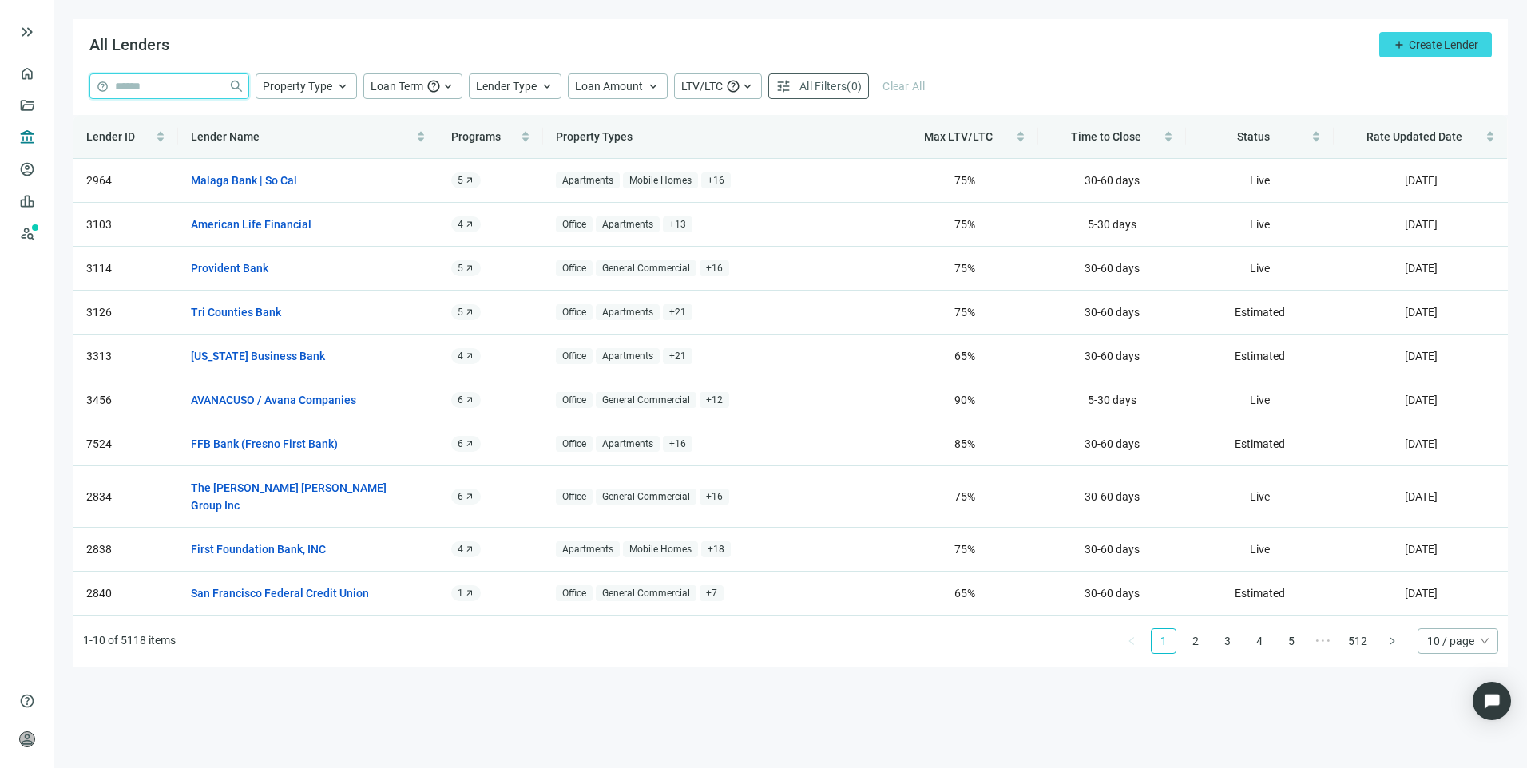
click at [172, 89] on input "search" at bounding box center [168, 86] width 107 height 24
type input "**********"
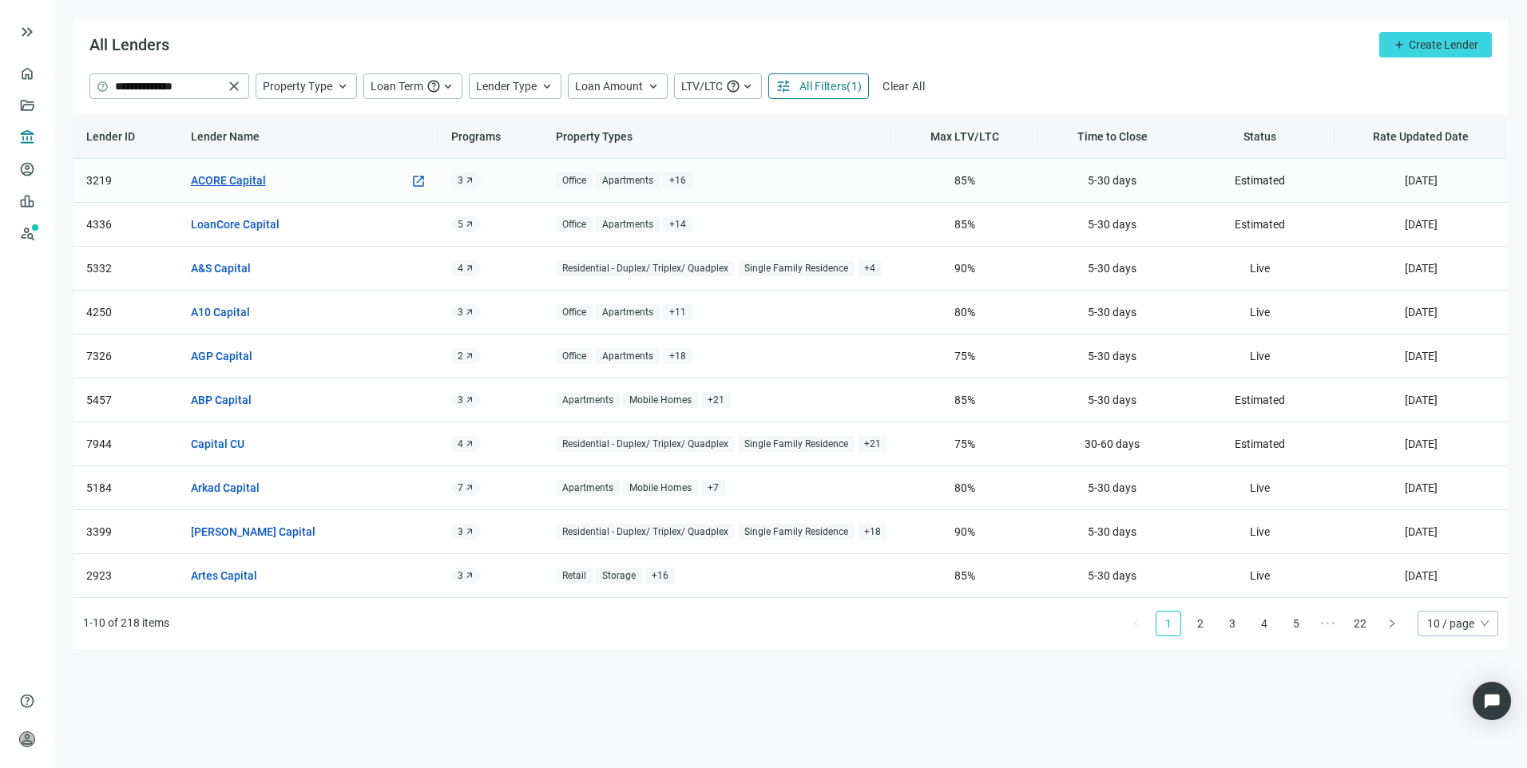
click at [222, 176] on link "ACORE Capital" at bounding box center [228, 181] width 75 height 18
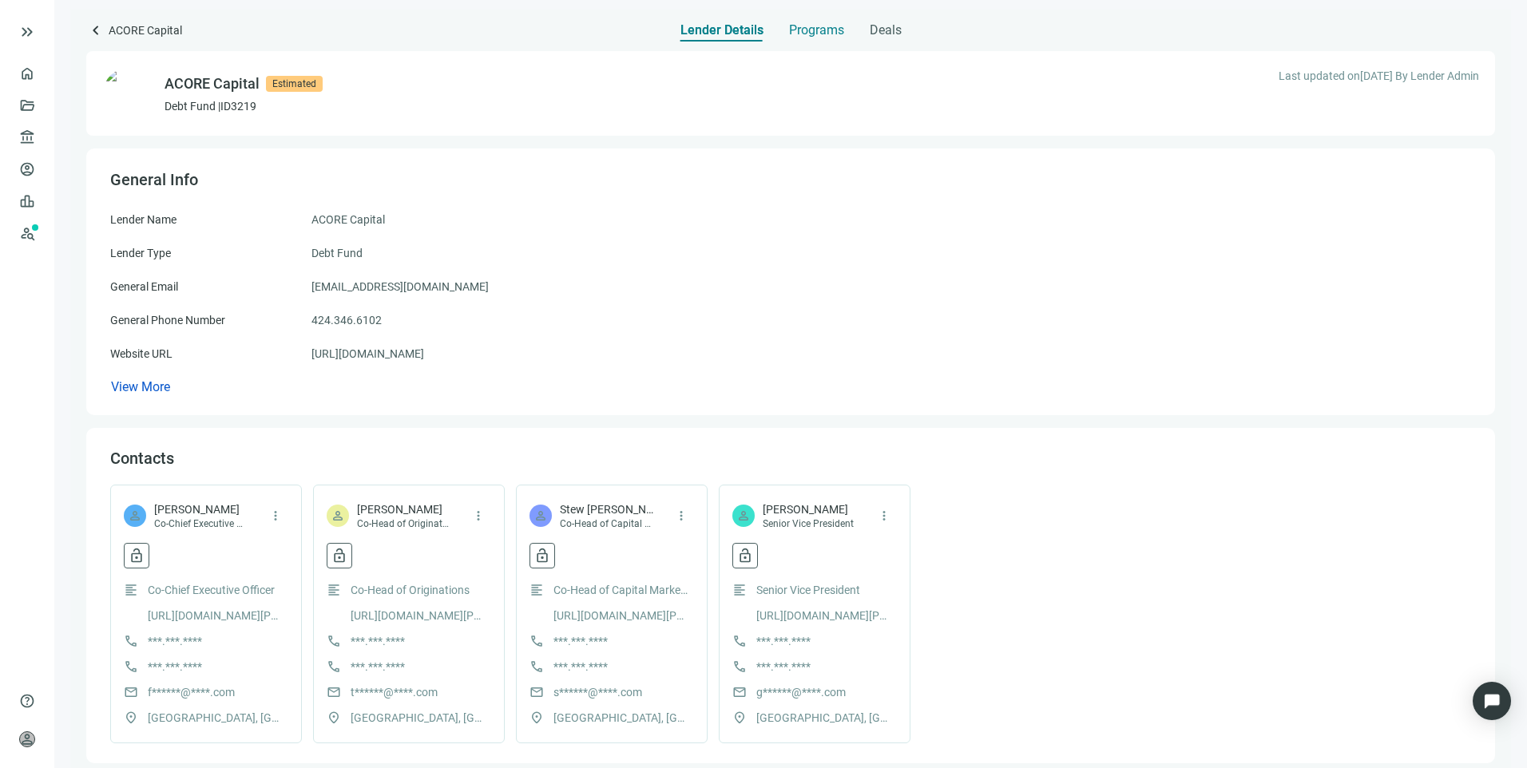
click at [797, 35] on span "Programs" at bounding box center [816, 30] width 55 height 16
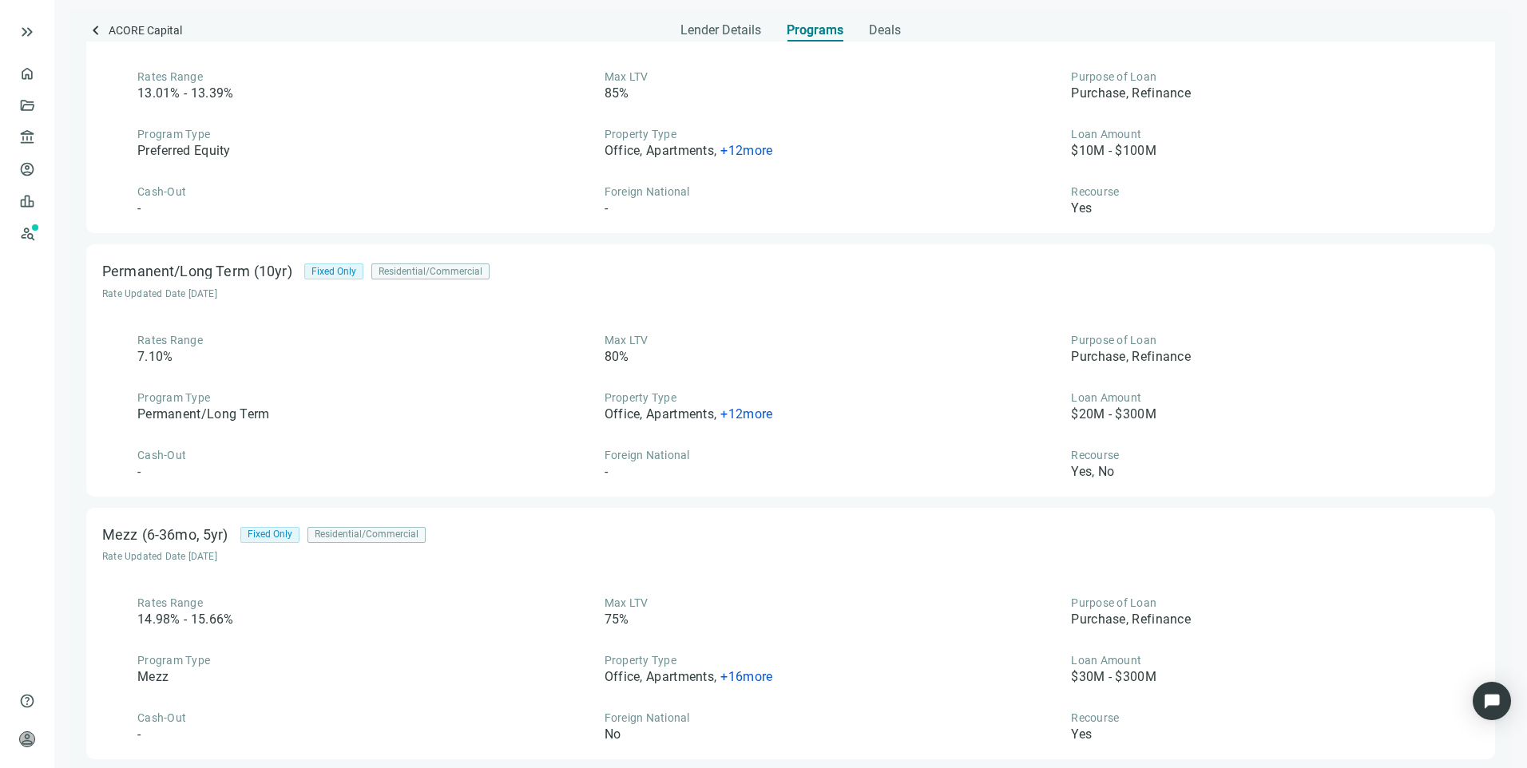
scroll to position [104, 0]
click at [711, 16] on div "Lender Details" at bounding box center [720, 26] width 81 height 32
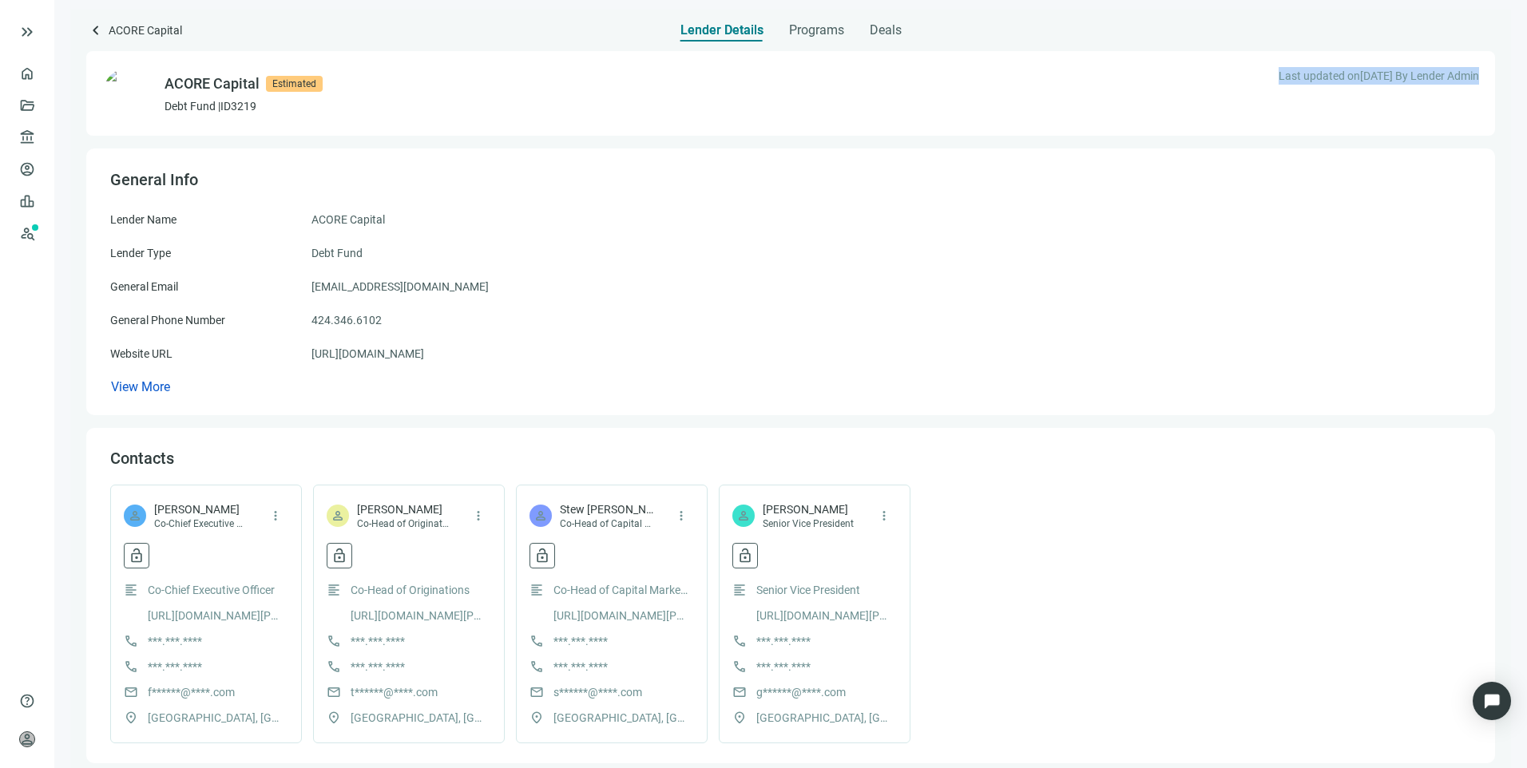
drag, startPoint x: 1235, startPoint y: 74, endPoint x: 1465, endPoint y: 70, distance: 230.8
click at [1465, 70] on div "ACORE Capital Estimated Debt Fund | ID 3219 Last updated on 01.26.2025 By Lende…" at bounding box center [790, 93] width 1409 height 85
click at [1365, 121] on div "ACORE Capital Estimated Debt Fund | ID 3219 Last updated on 01.26.2025 By Lende…" at bounding box center [790, 93] width 1409 height 85
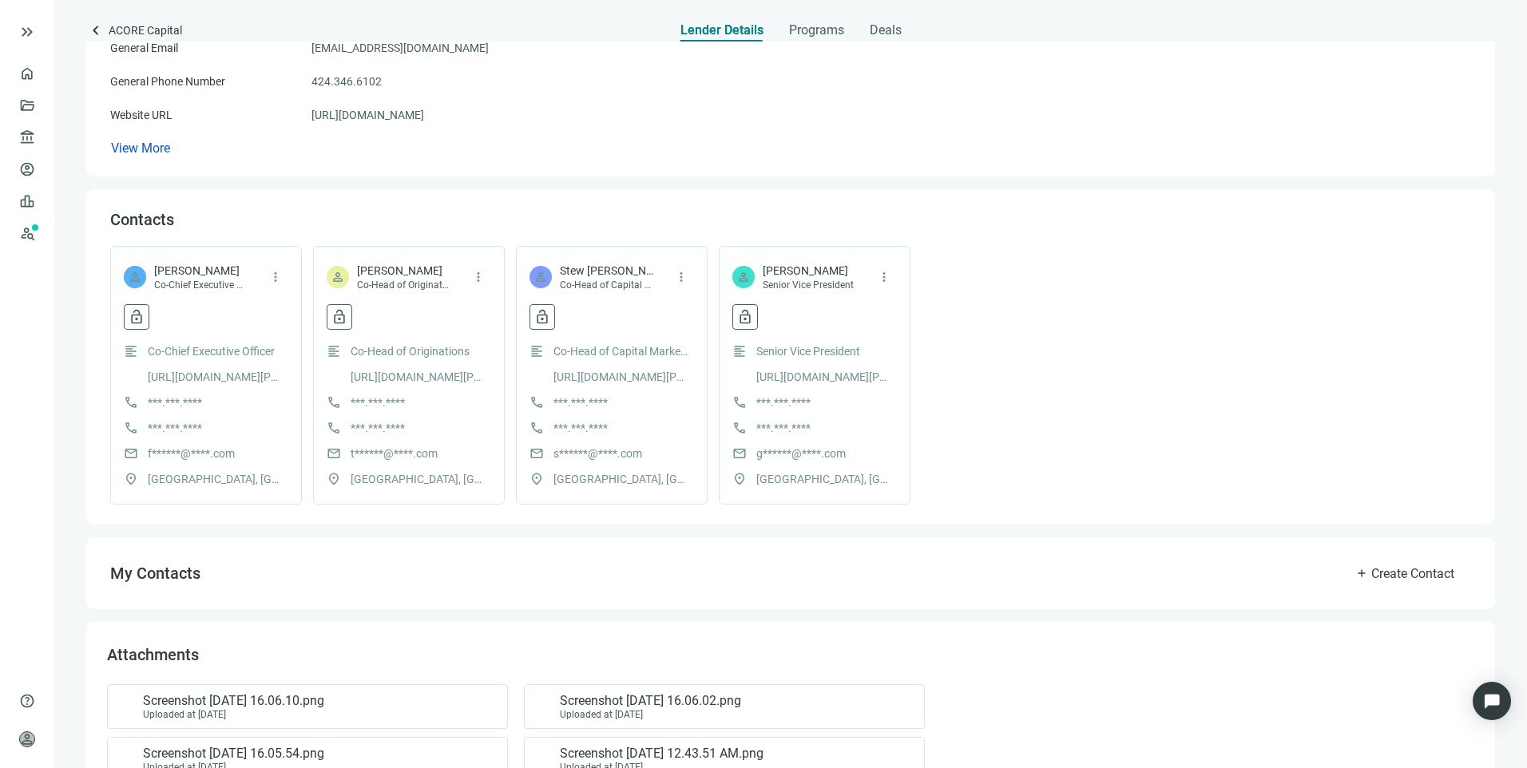
scroll to position [370, 0]
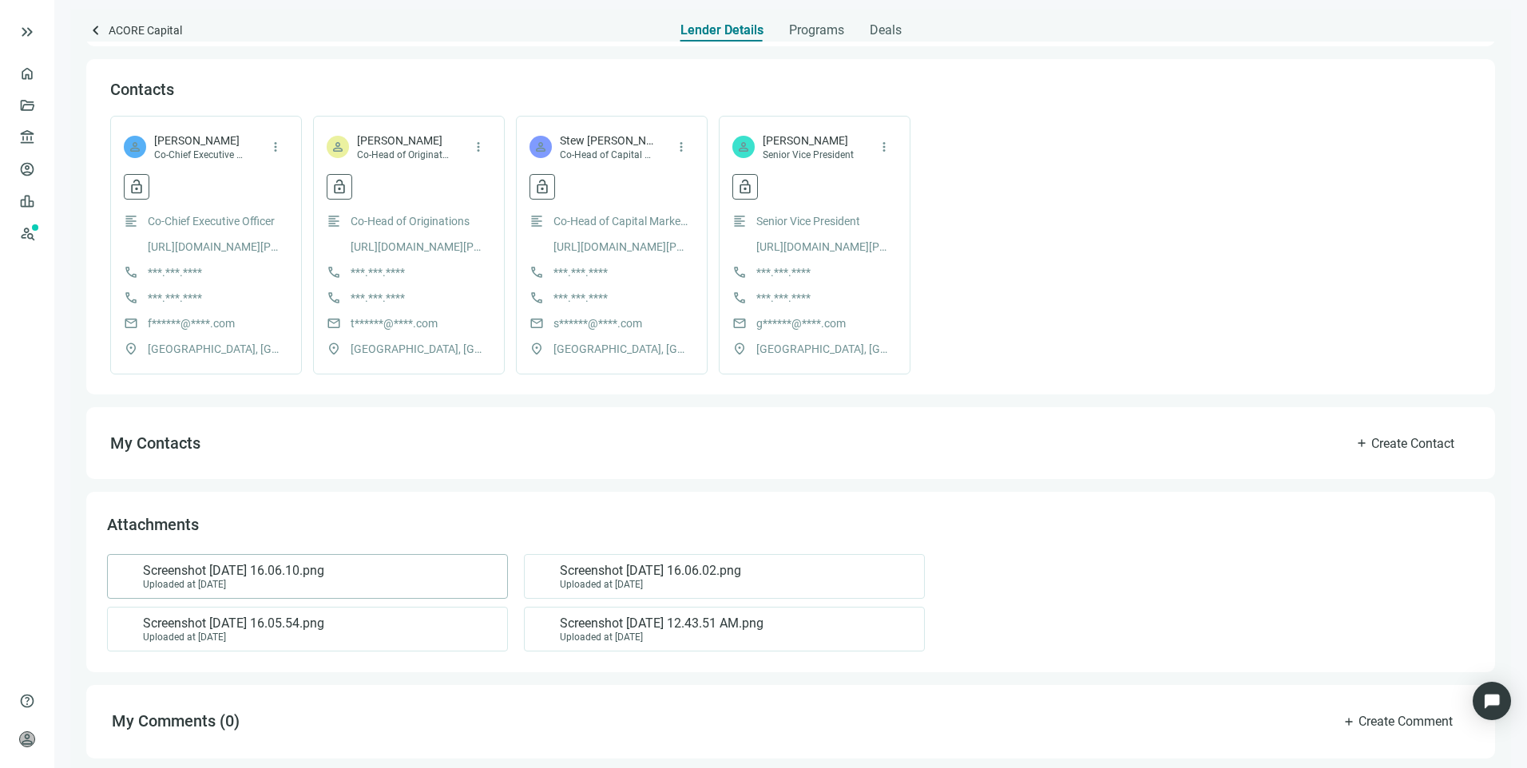
click at [324, 572] on span "Screenshot 2022-08-05 at 16.06.10.png" at bounding box center [233, 571] width 181 height 16
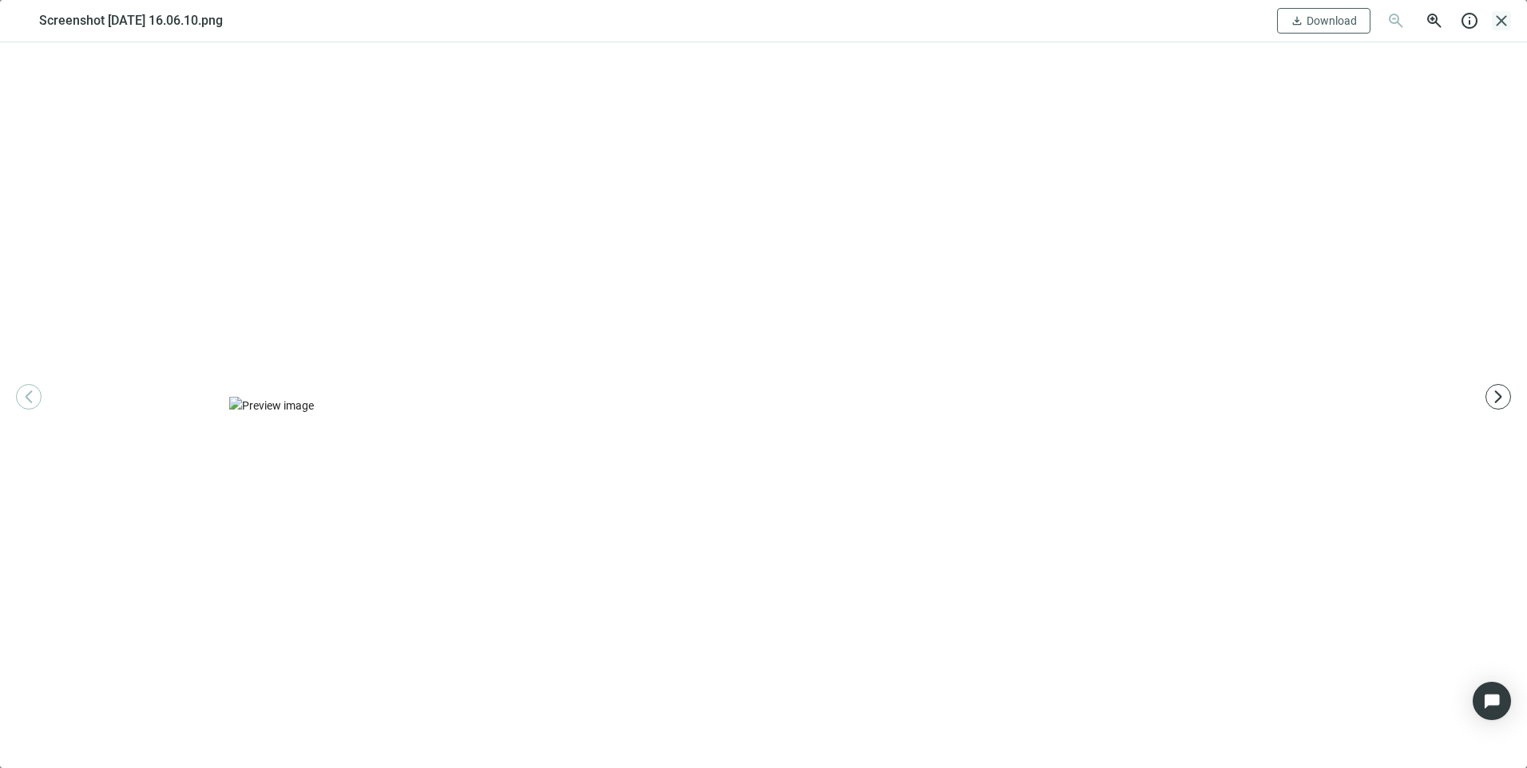
click at [1499, 21] on span "close" at bounding box center [1501, 20] width 19 height 19
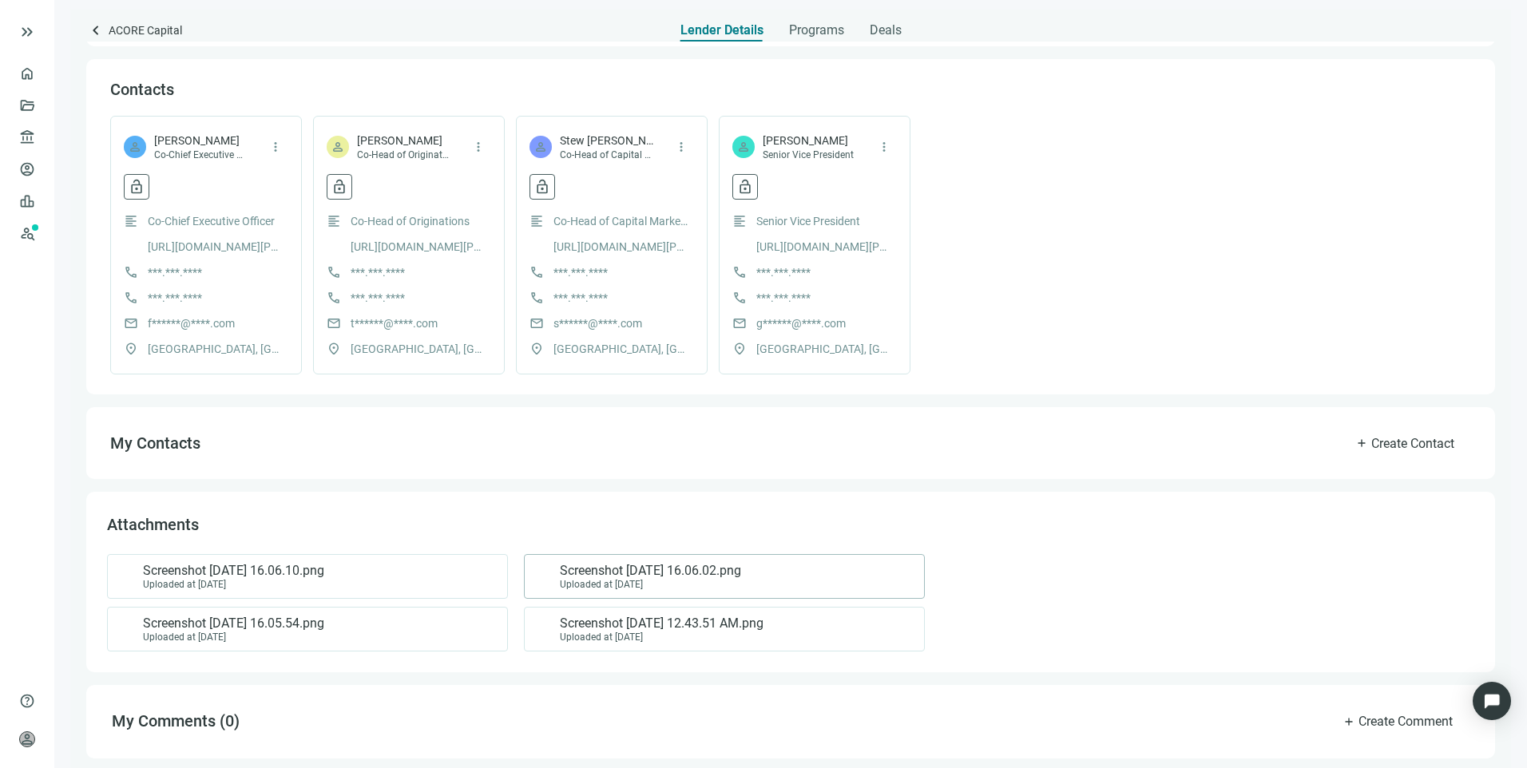
click at [572, 574] on span "Screenshot 2022-08-05 at 16.06.02.png" at bounding box center [650, 571] width 181 height 16
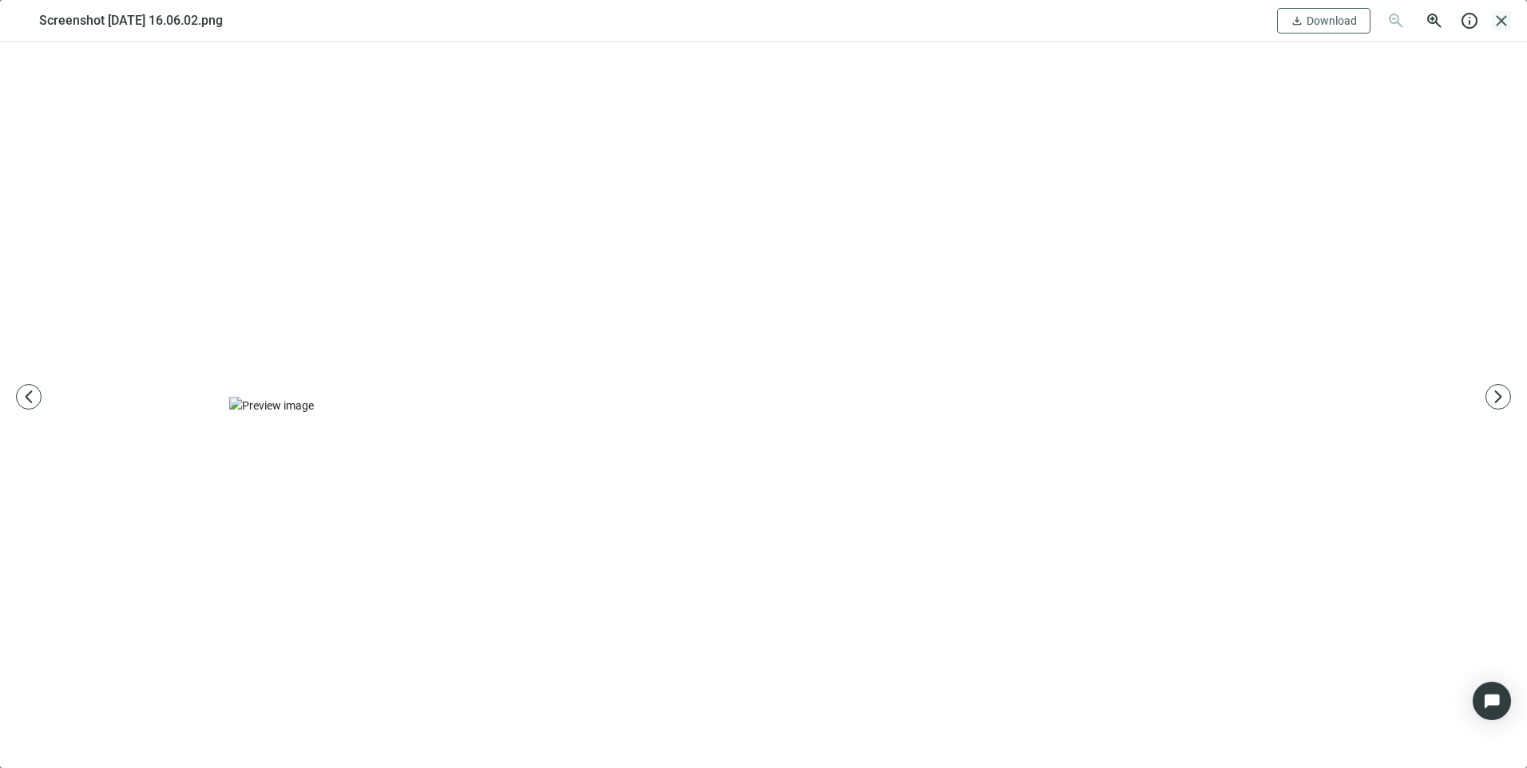
click at [1501, 28] on span "close" at bounding box center [1501, 20] width 19 height 19
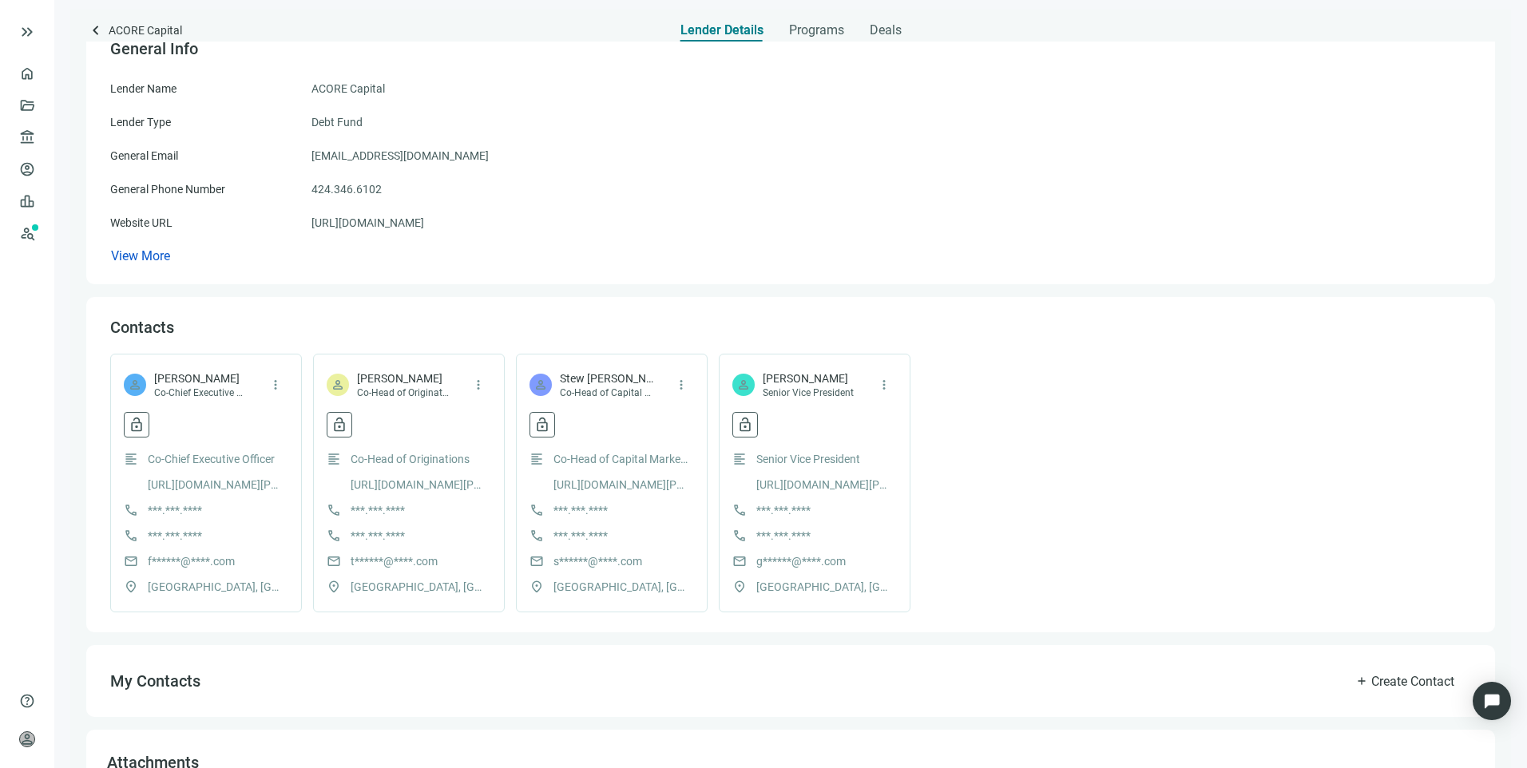
scroll to position [0, 0]
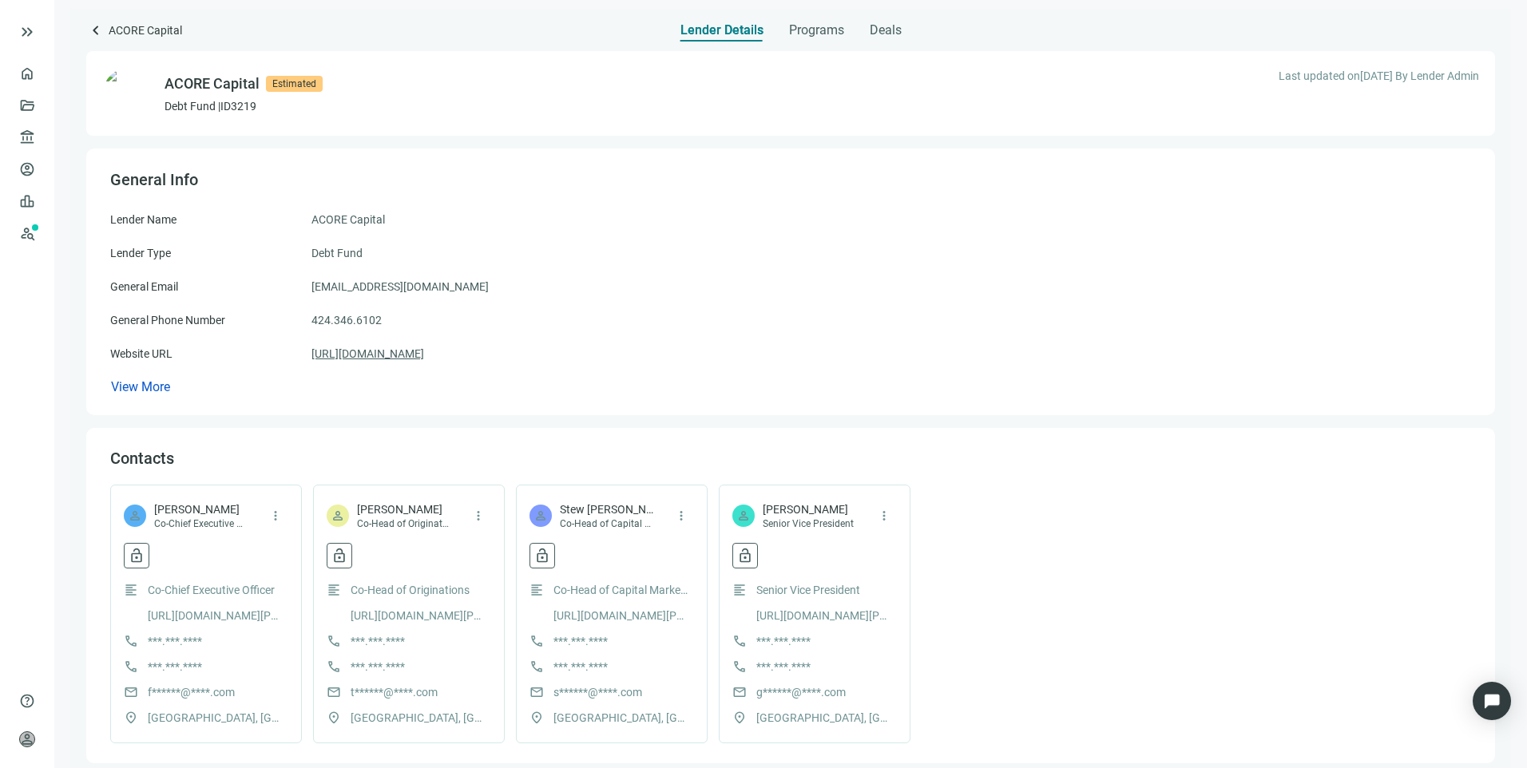
click at [343, 354] on link "https://acorecapital.com" at bounding box center [367, 354] width 113 height 18
click at [26, 132] on span "account_balance" at bounding box center [24, 137] width 11 height 16
click at [84, 133] on link "All Lenders" at bounding box center [95, 137] width 57 height 13
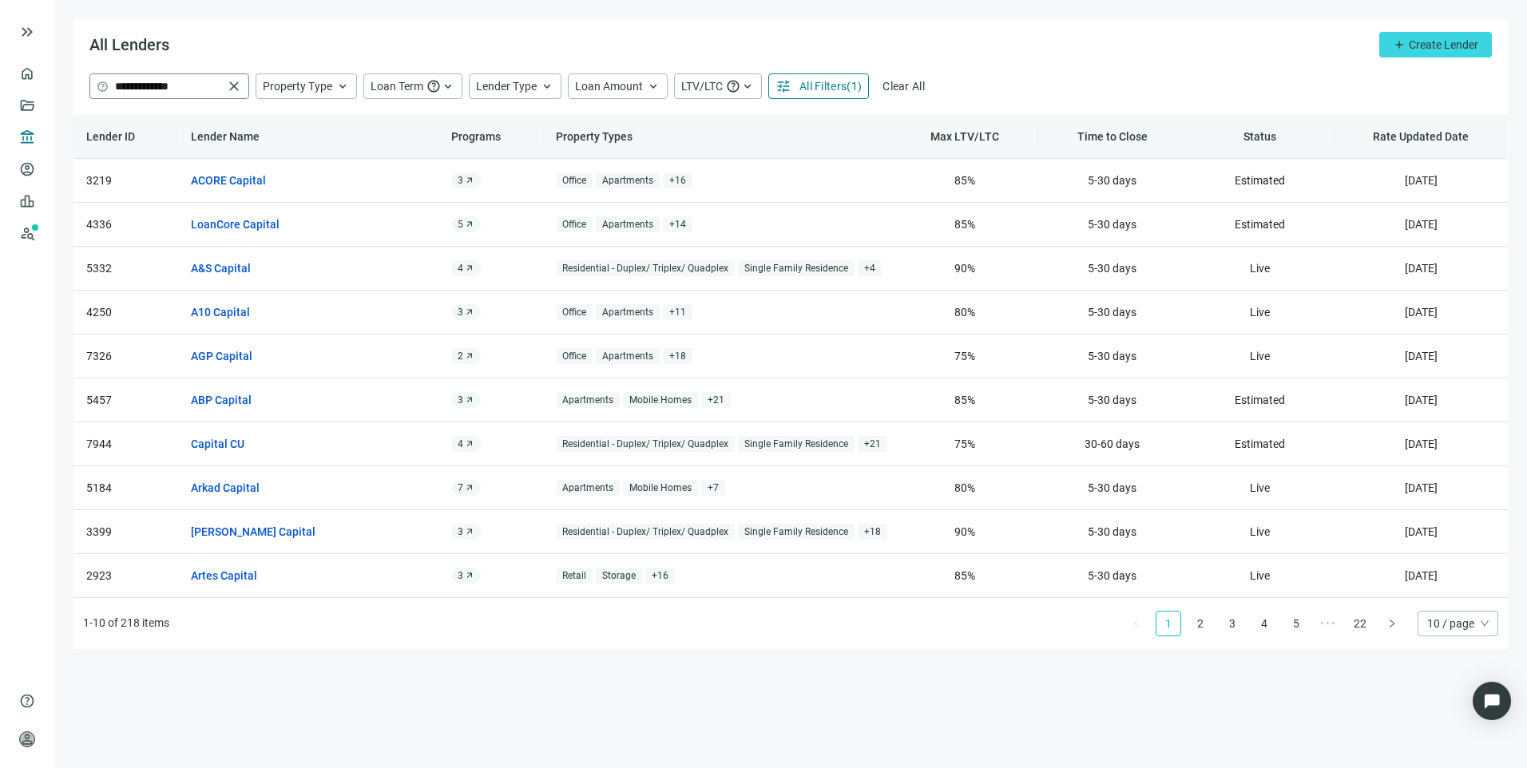
click at [232, 89] on span "close" at bounding box center [234, 86] width 16 height 16
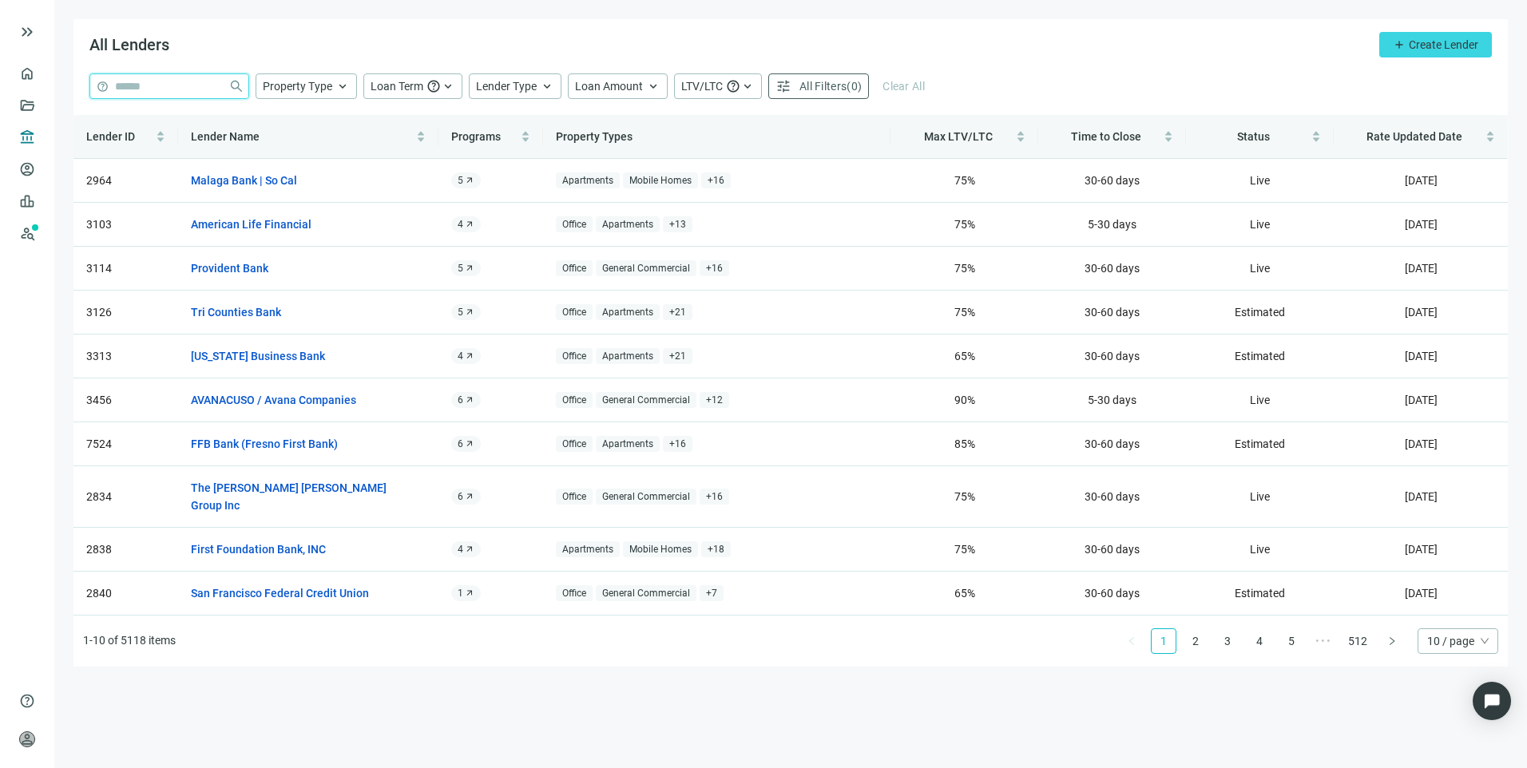
drag, startPoint x: 165, startPoint y: 84, endPoint x: 153, endPoint y: 70, distance: 18.6
click at [165, 84] on input "search" at bounding box center [168, 86] width 107 height 24
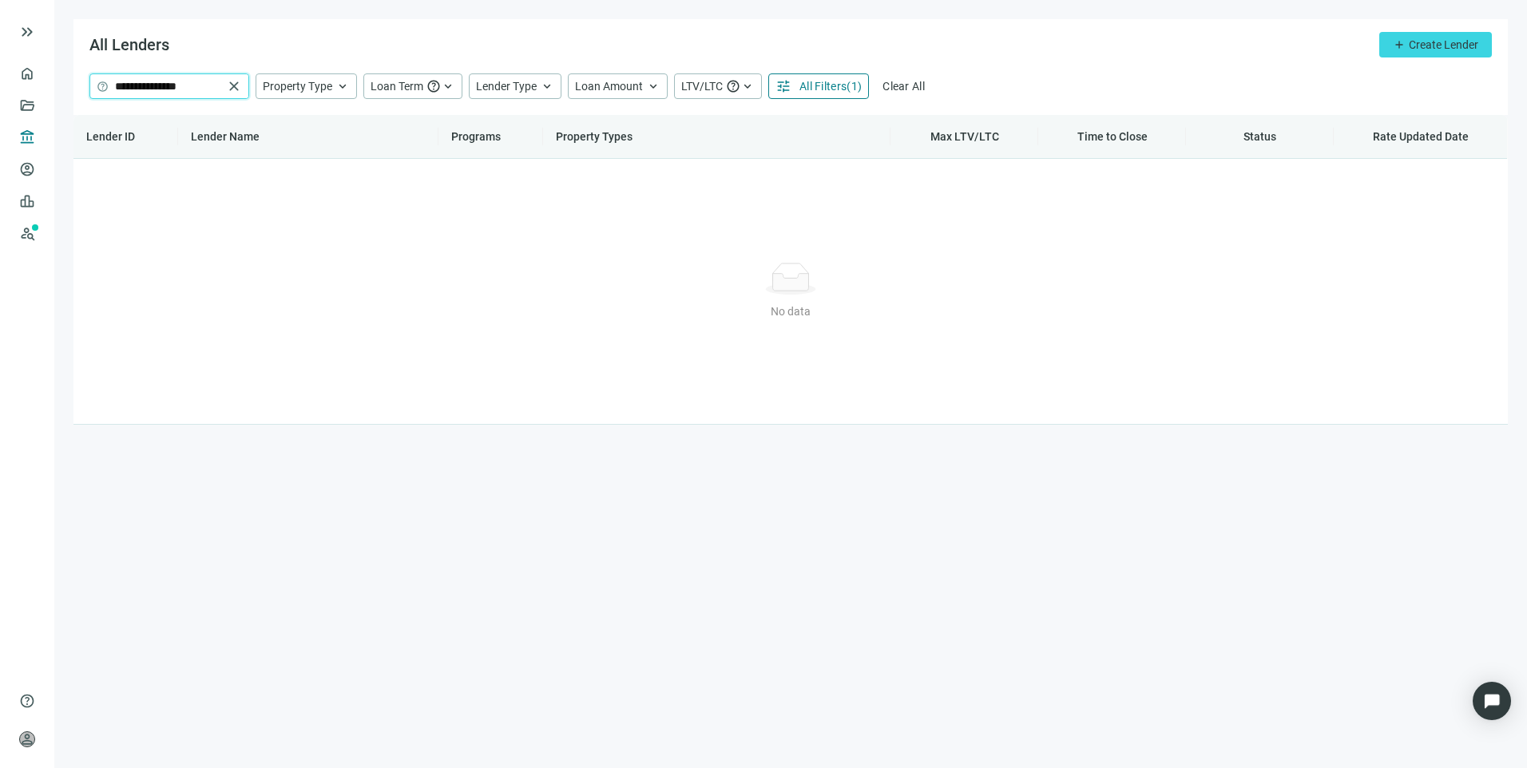
drag, startPoint x: 207, startPoint y: 94, endPoint x: 150, endPoint y: 85, distance: 57.4
click at [150, 85] on input "**********" at bounding box center [169, 86] width 108 height 24
type input "*****"
click at [228, 88] on span "close" at bounding box center [234, 86] width 16 height 16
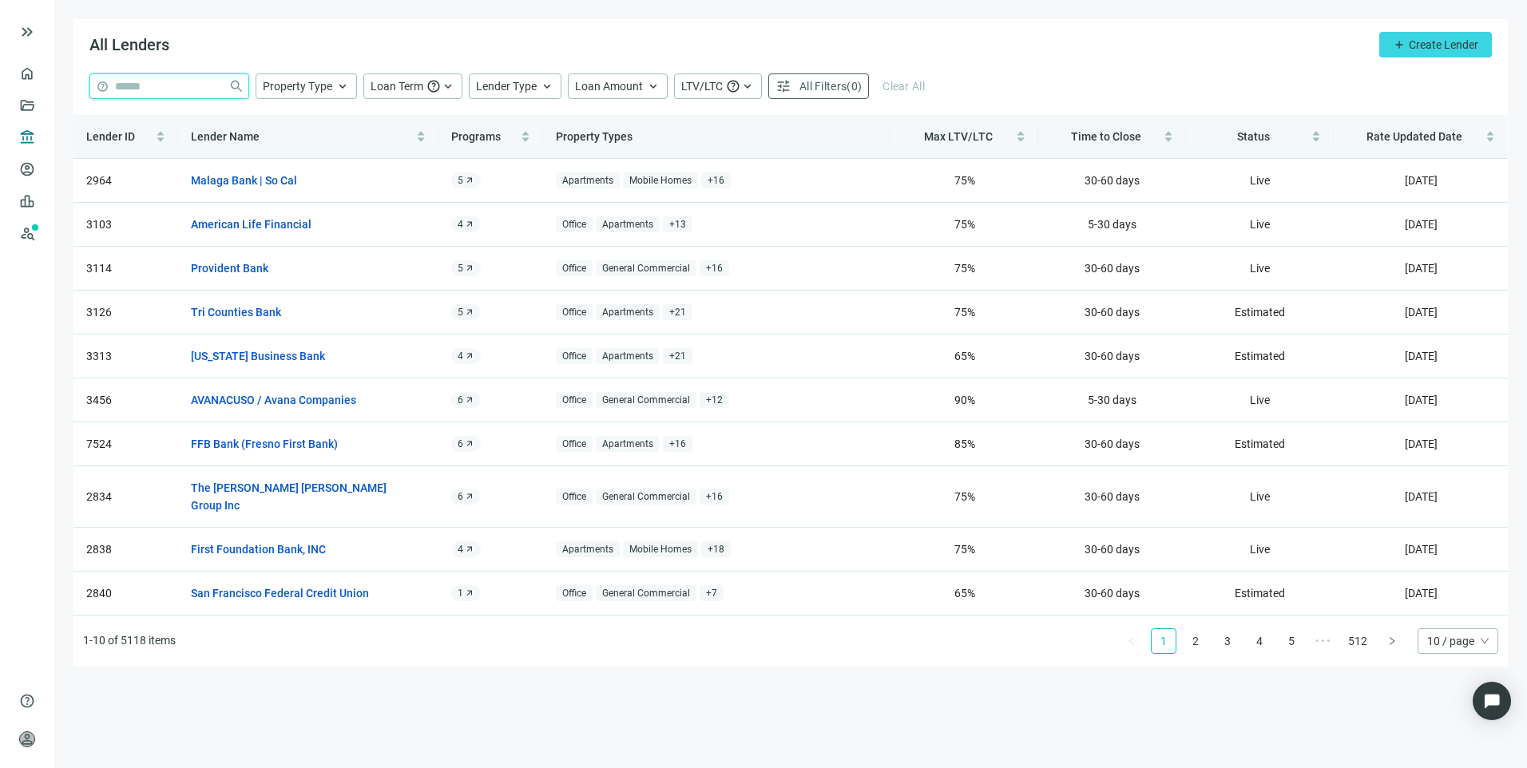
click at [145, 89] on input "search" at bounding box center [168, 86] width 107 height 24
type input "*****"
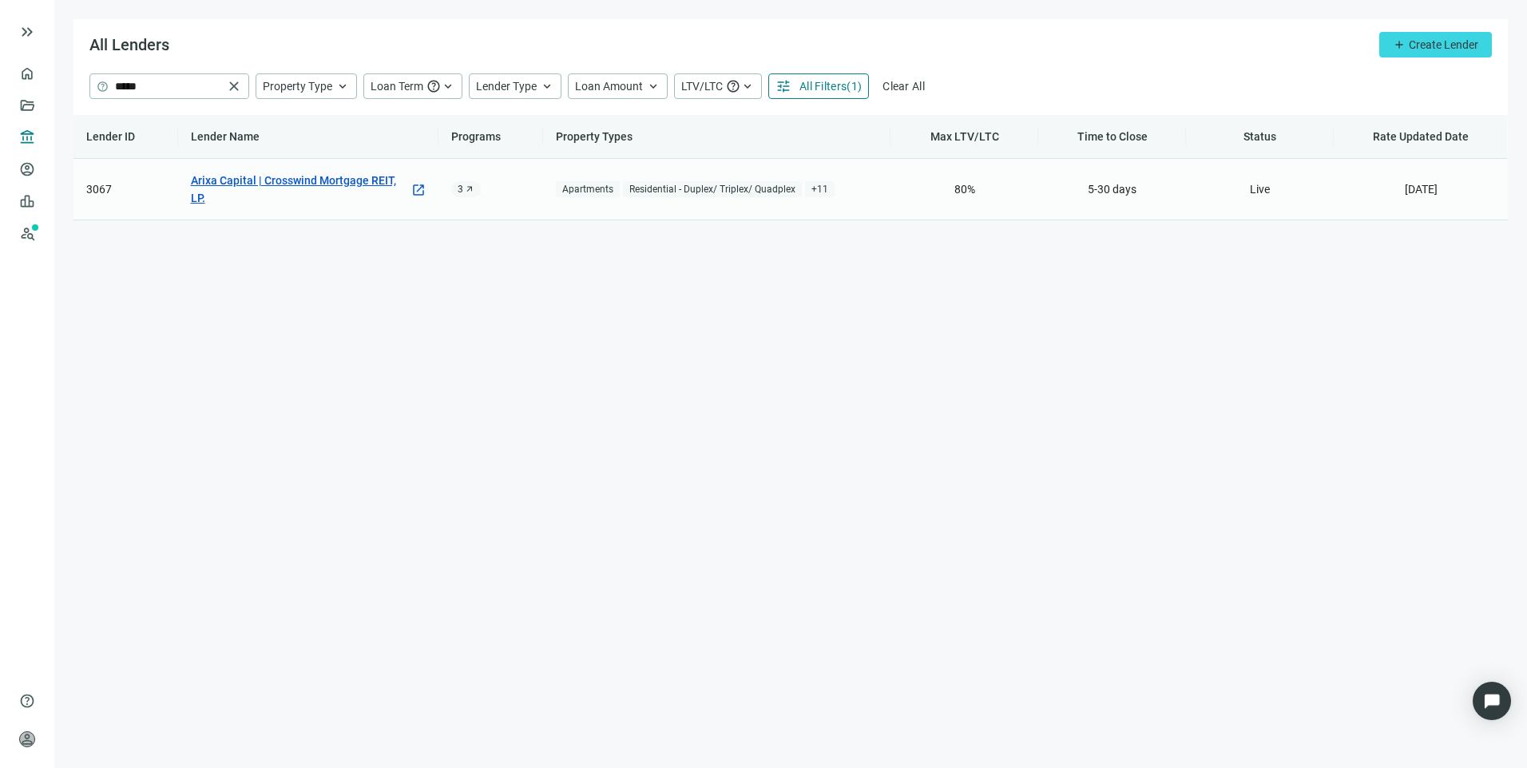
click at [275, 180] on link "Arixa Capital | Crosswind Mortgage REIT, LP." at bounding box center [301, 189] width 220 height 35
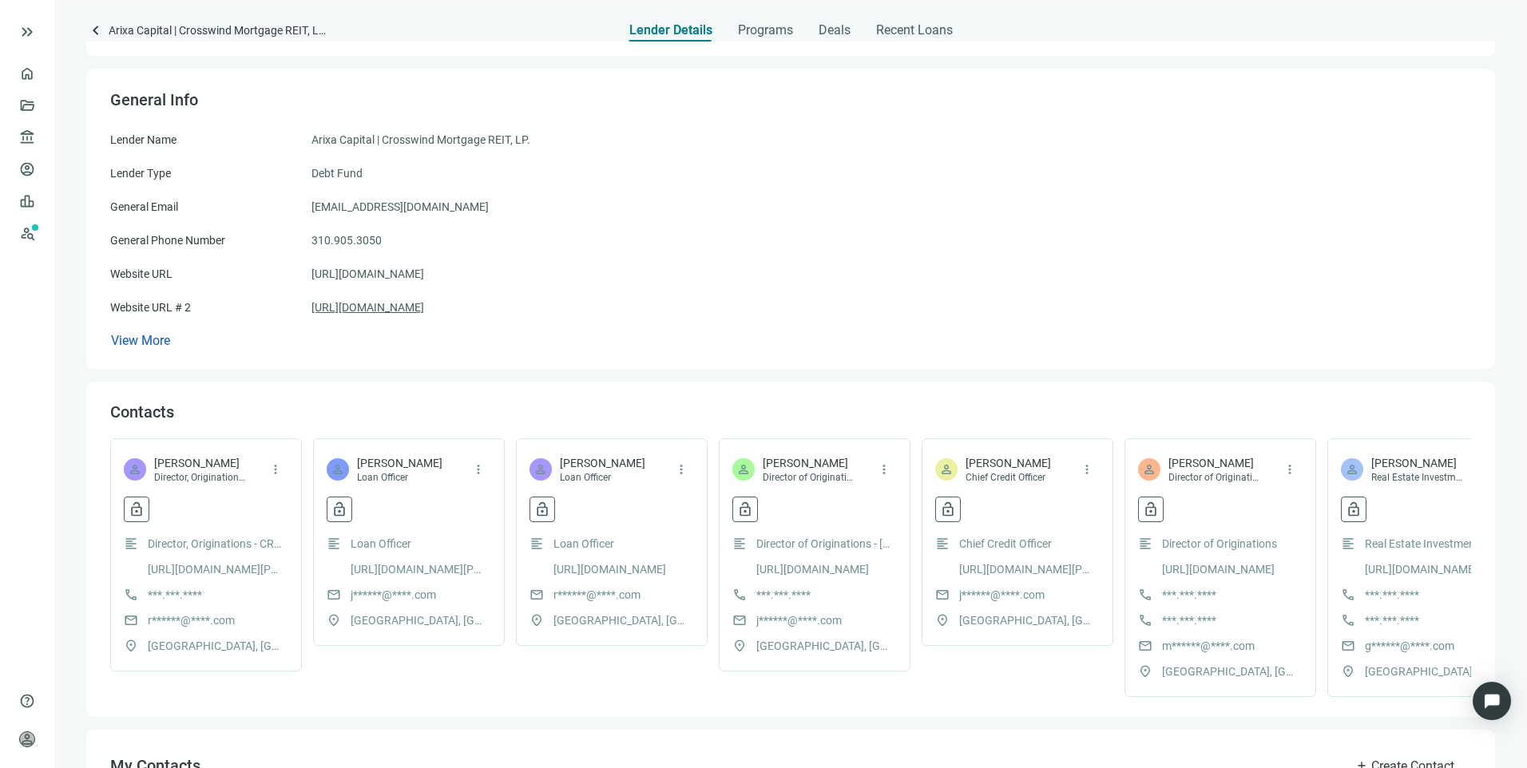
click at [355, 304] on link "https://www.crosswindfinancial.com/" at bounding box center [367, 308] width 113 height 18
click at [24, 135] on span "account_balance" at bounding box center [24, 137] width 11 height 16
click at [97, 142] on link "All Lenders" at bounding box center [95, 137] width 57 height 13
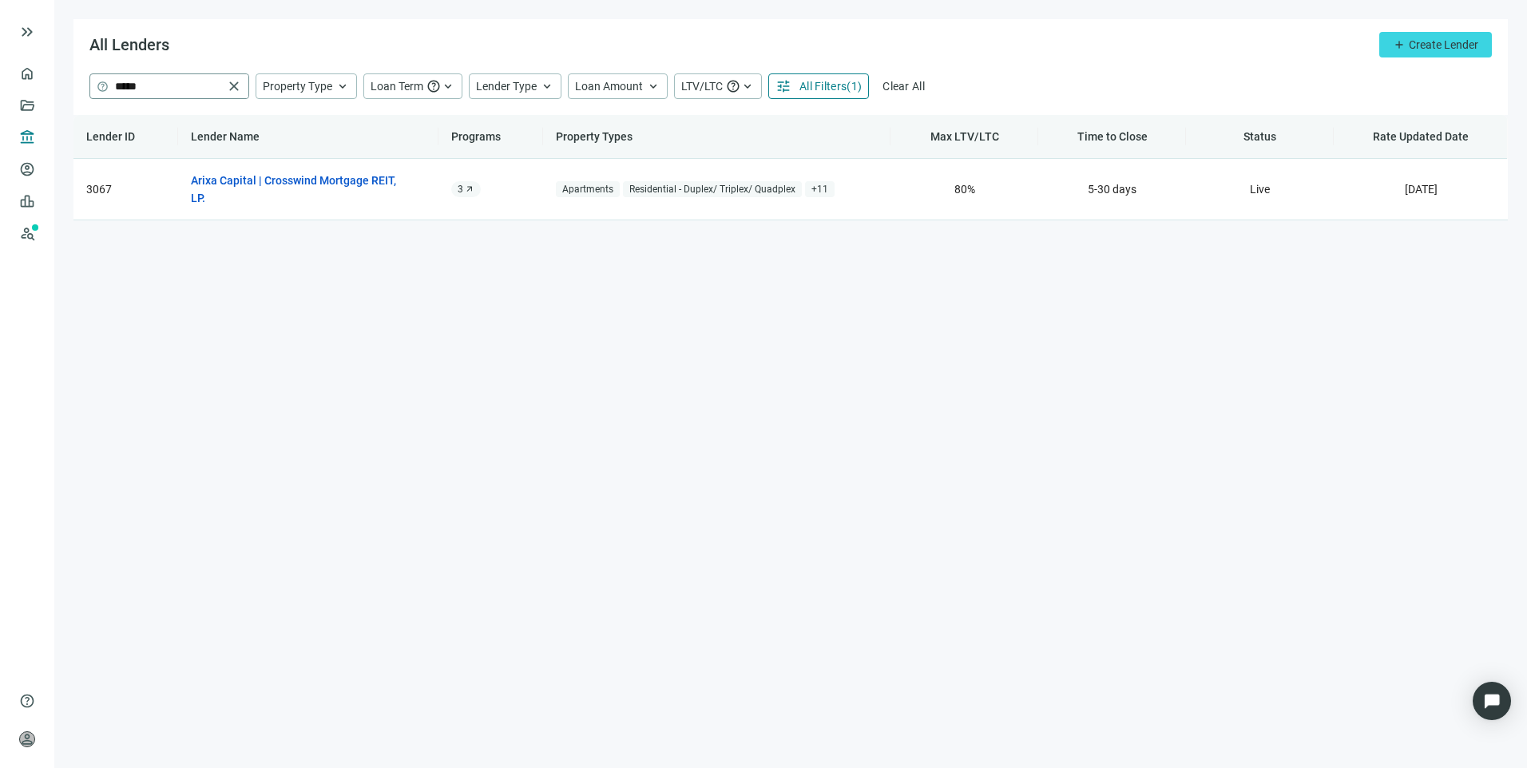
click at [236, 85] on span "close" at bounding box center [234, 86] width 16 height 16
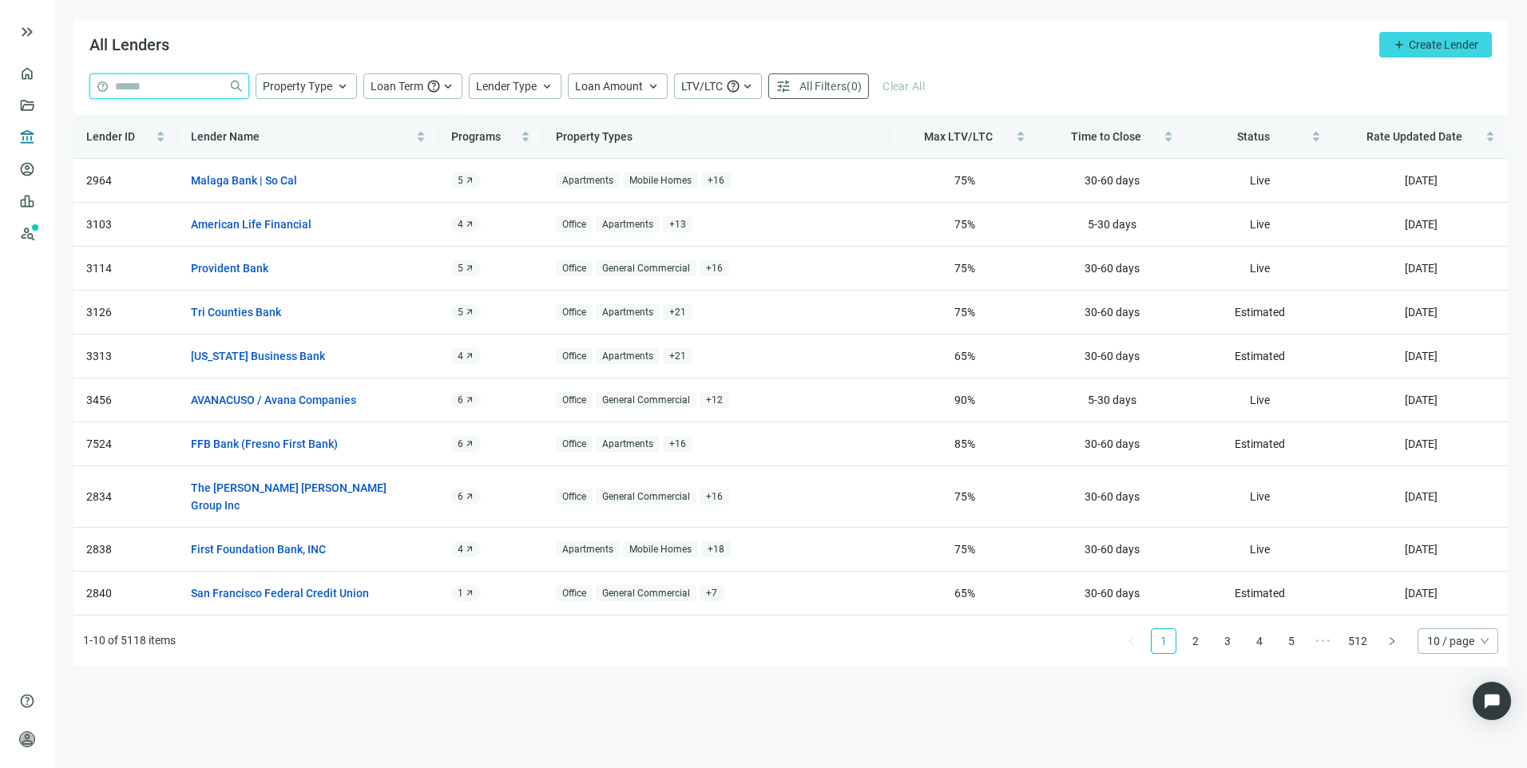
click at [172, 90] on input "search" at bounding box center [168, 86] width 107 height 24
type input "***"
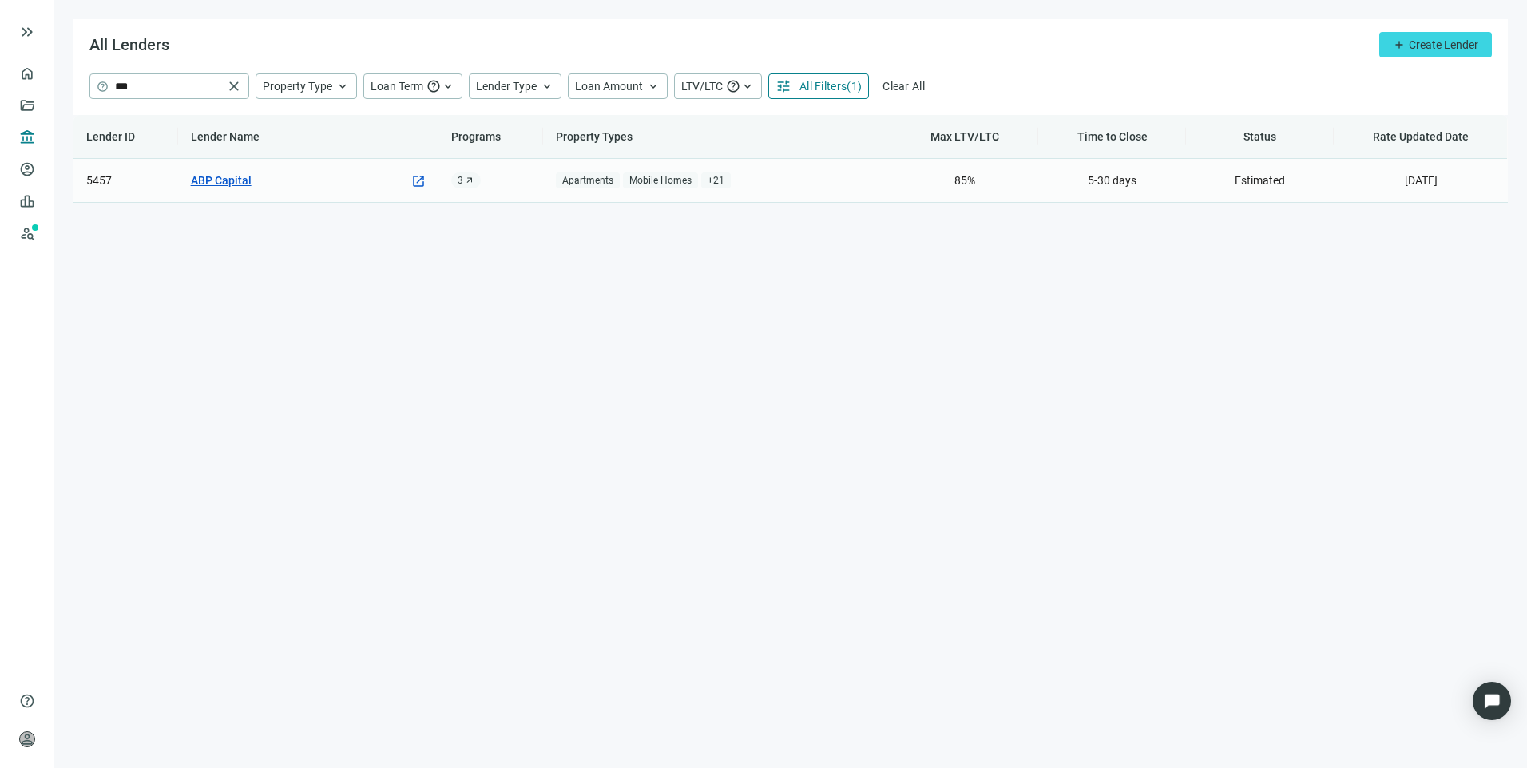
click at [220, 185] on link "ABP Capital" at bounding box center [221, 181] width 61 height 18
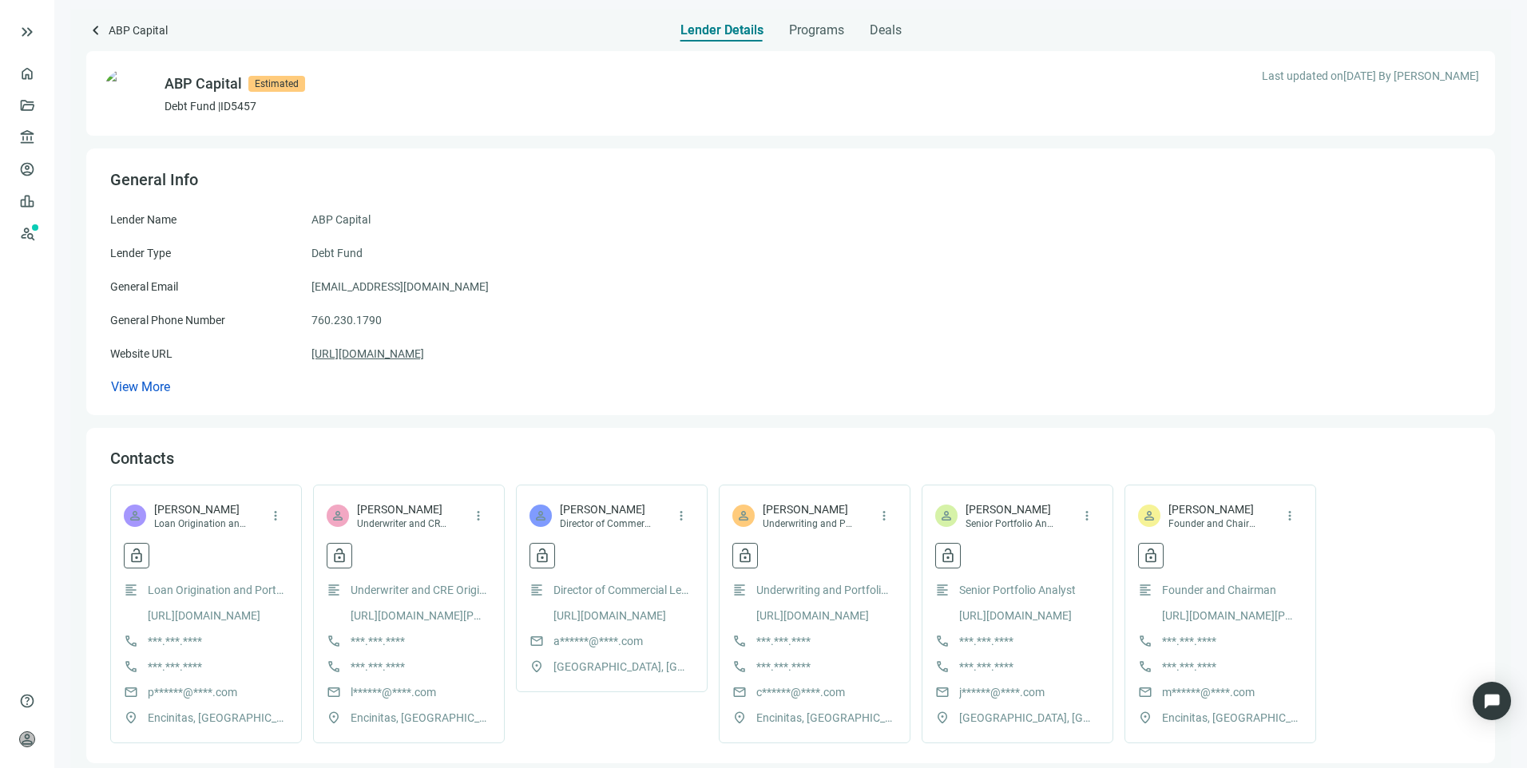
click at [424, 350] on link "https://www.abpcapital.com/transaction/" at bounding box center [367, 354] width 113 height 18
click at [799, 34] on span "Programs" at bounding box center [816, 30] width 55 height 16
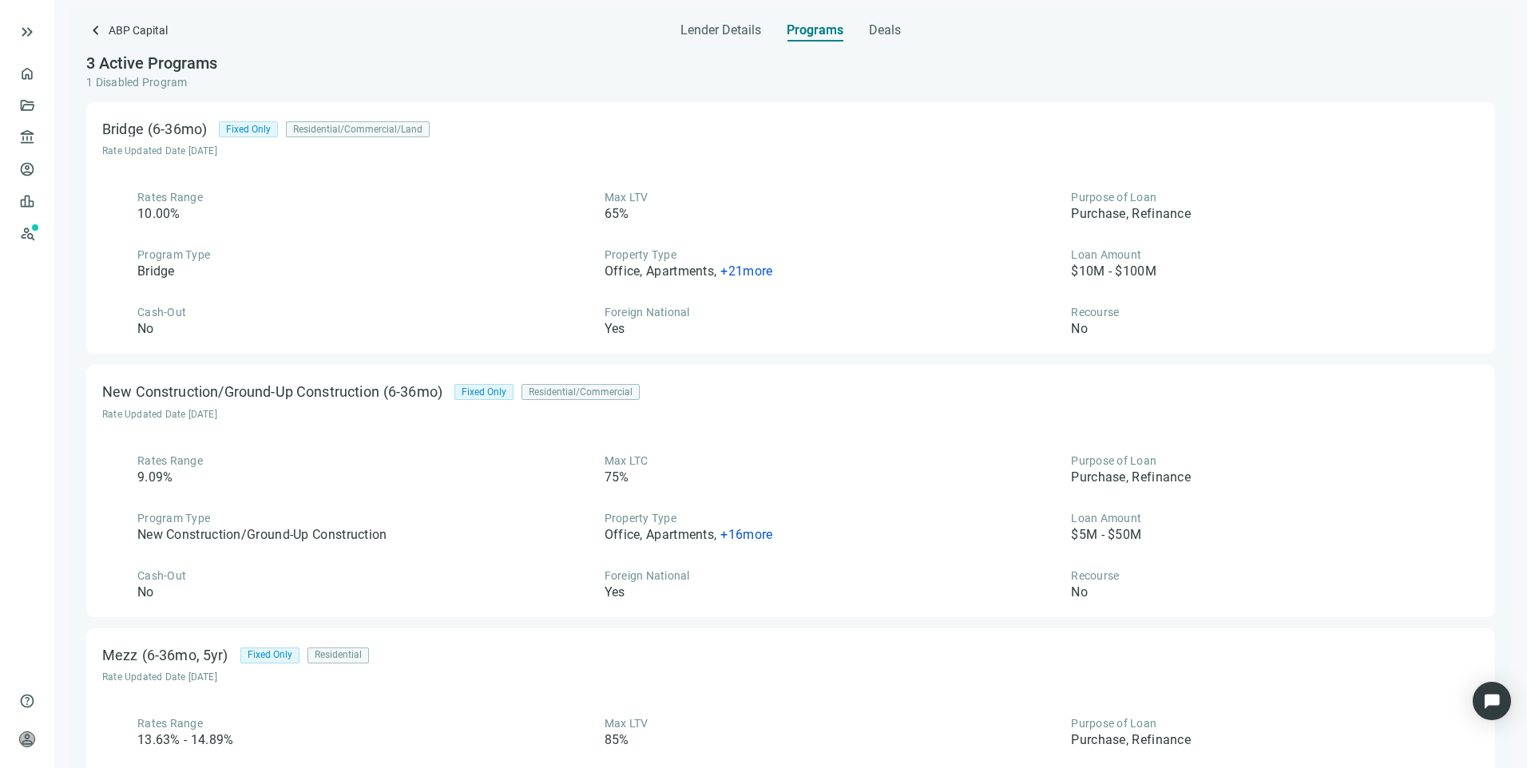
click at [92, 24] on span "keyboard_arrow_left" at bounding box center [95, 30] width 19 height 19
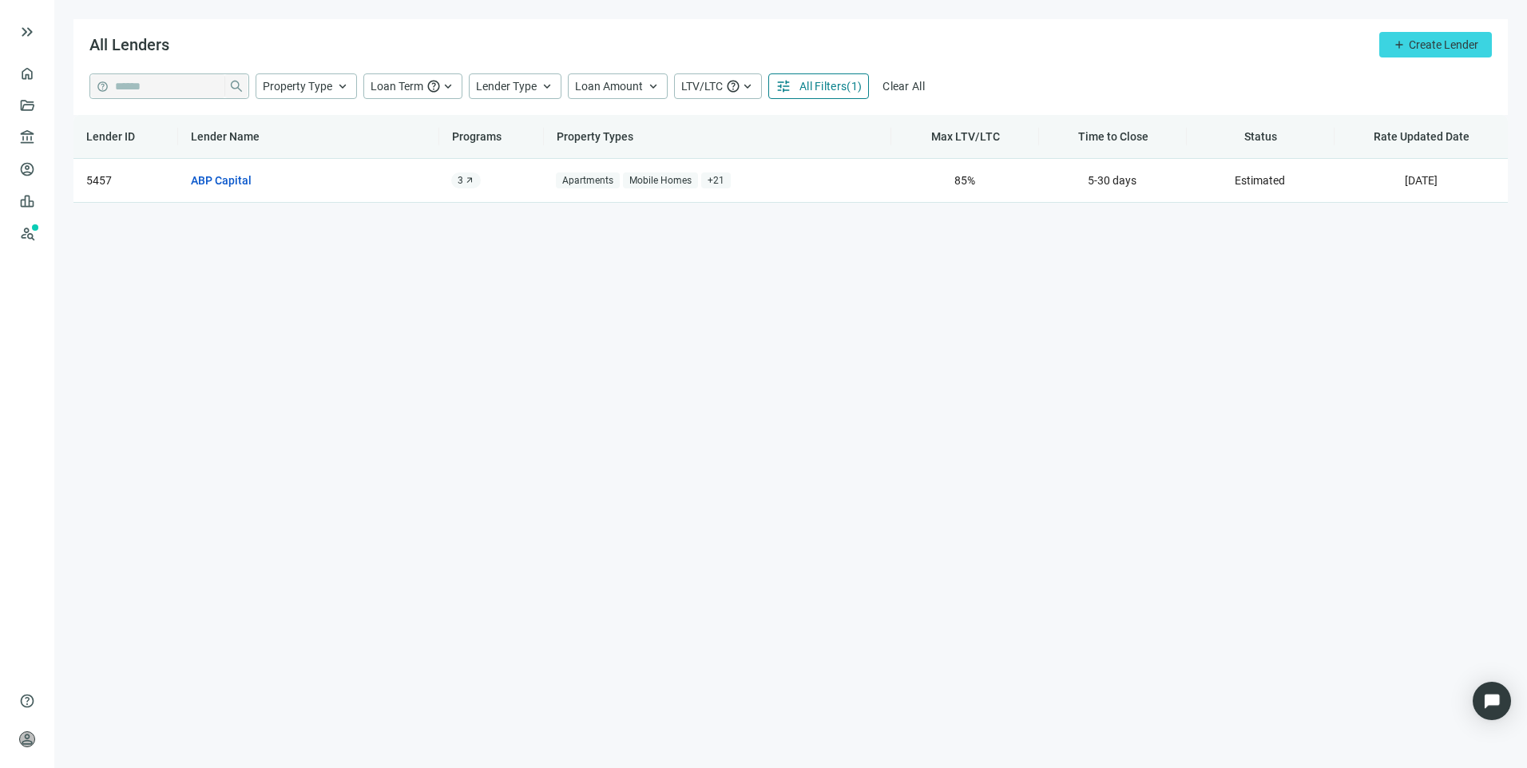
type input "***"
click at [242, 89] on span "help *** close" at bounding box center [169, 86] width 158 height 24
click at [237, 89] on span "close" at bounding box center [234, 86] width 16 height 16
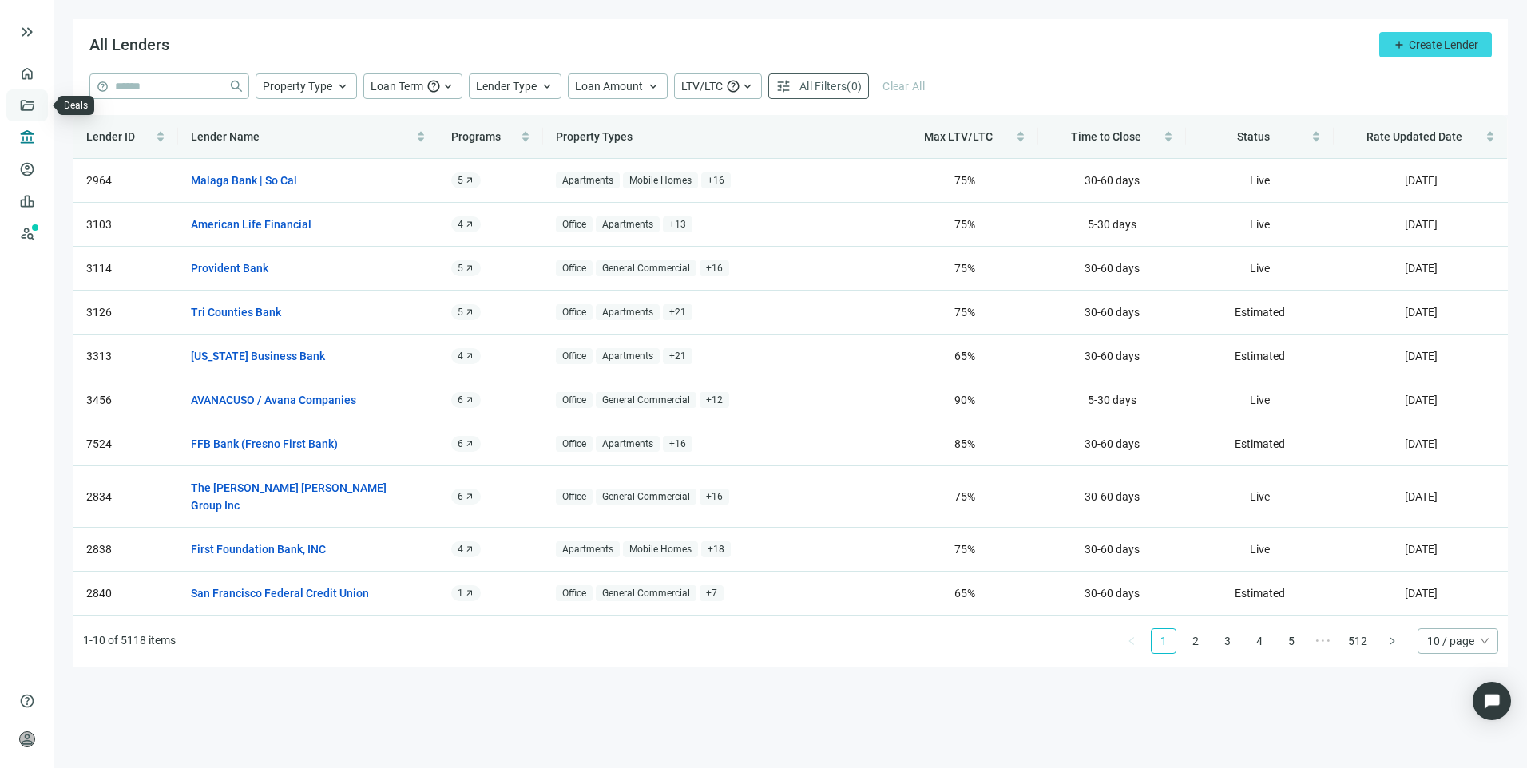
click at [40, 105] on link "Deals" at bounding box center [54, 105] width 29 height 13
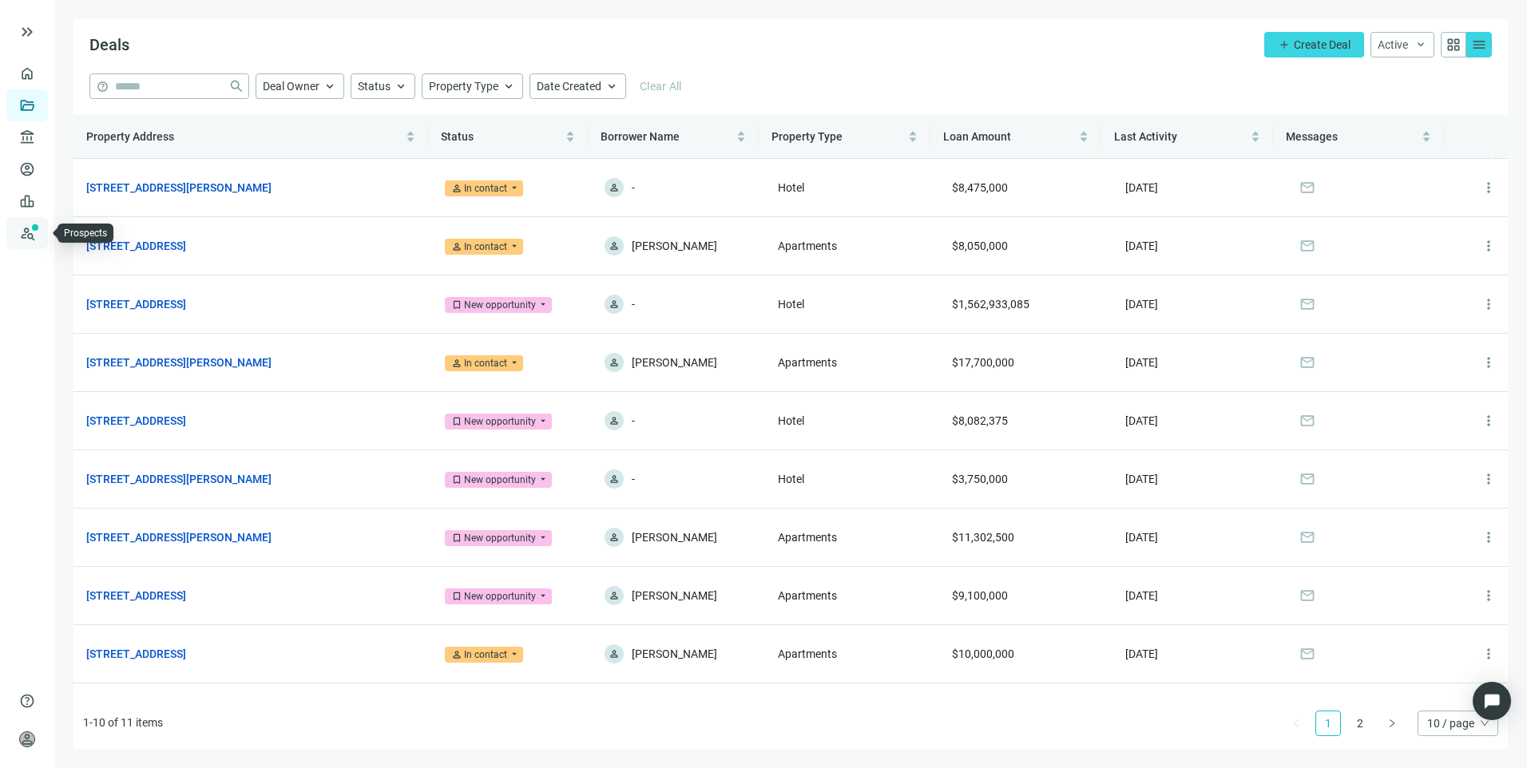
click at [40, 240] on link "Prospects New" at bounding box center [65, 233] width 51 height 32
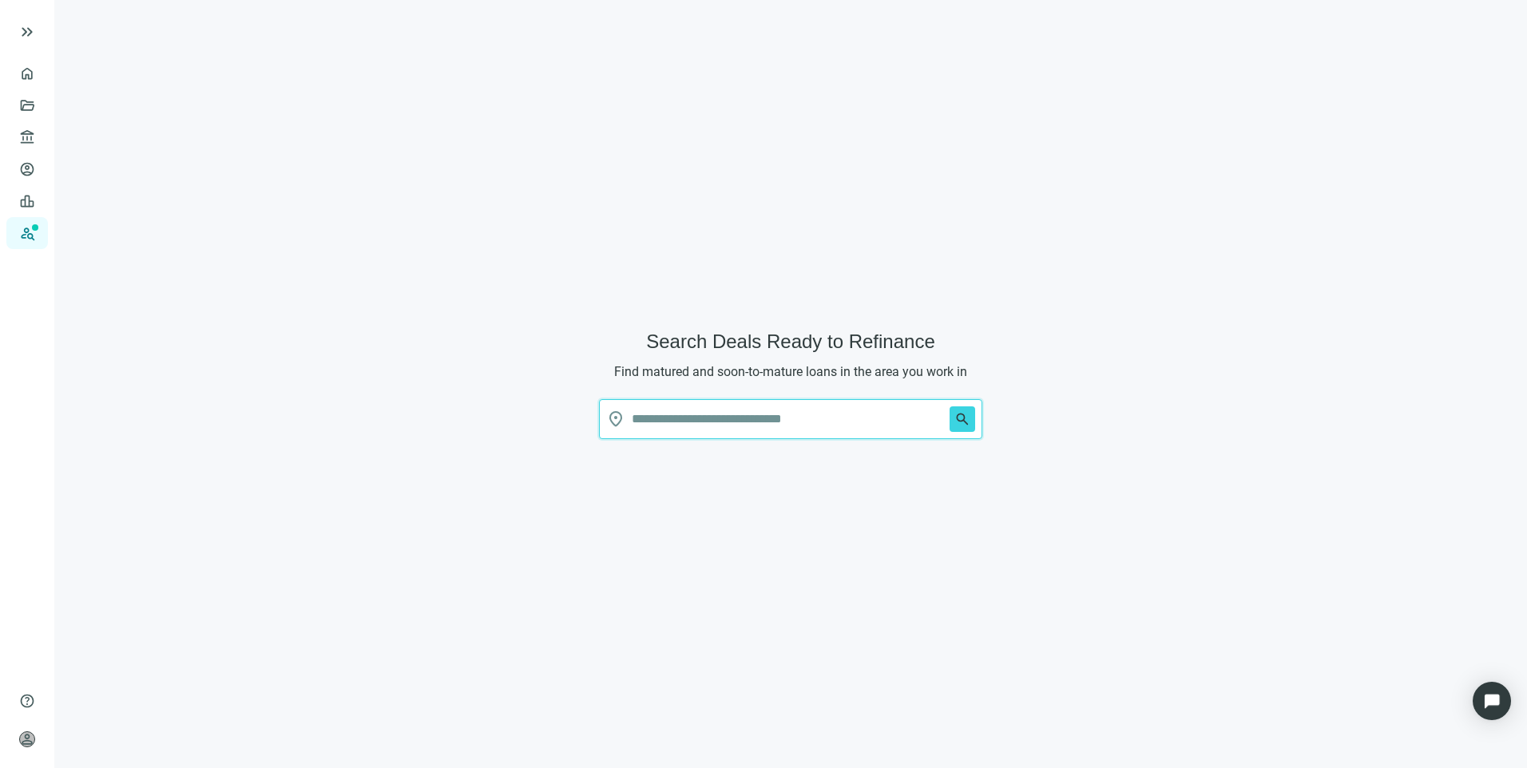
click at [807, 420] on input "text" at bounding box center [787, 419] width 311 height 38
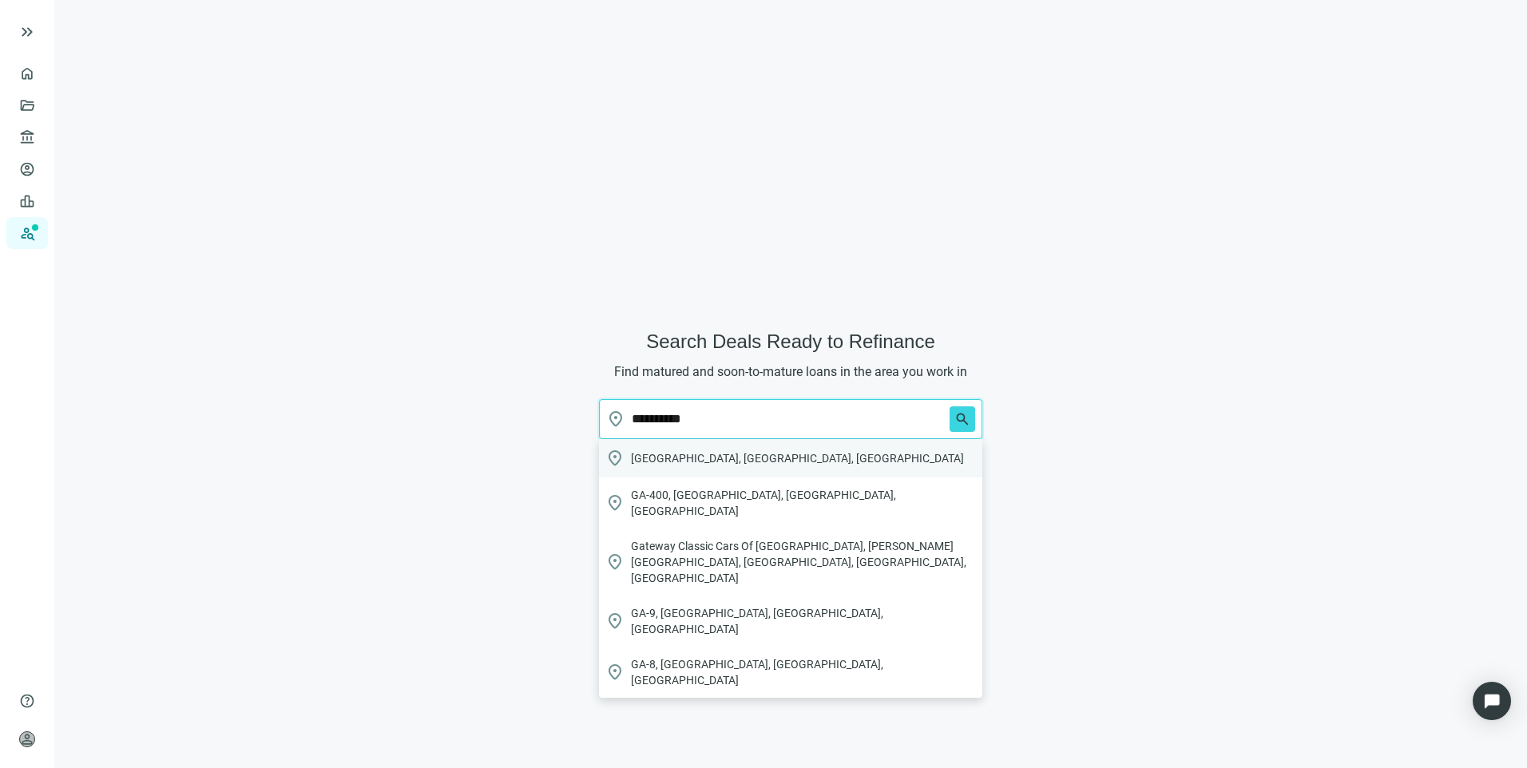
click at [723, 462] on div "location_on Atlanta, GA, USA" at bounding box center [790, 458] width 383 height 38
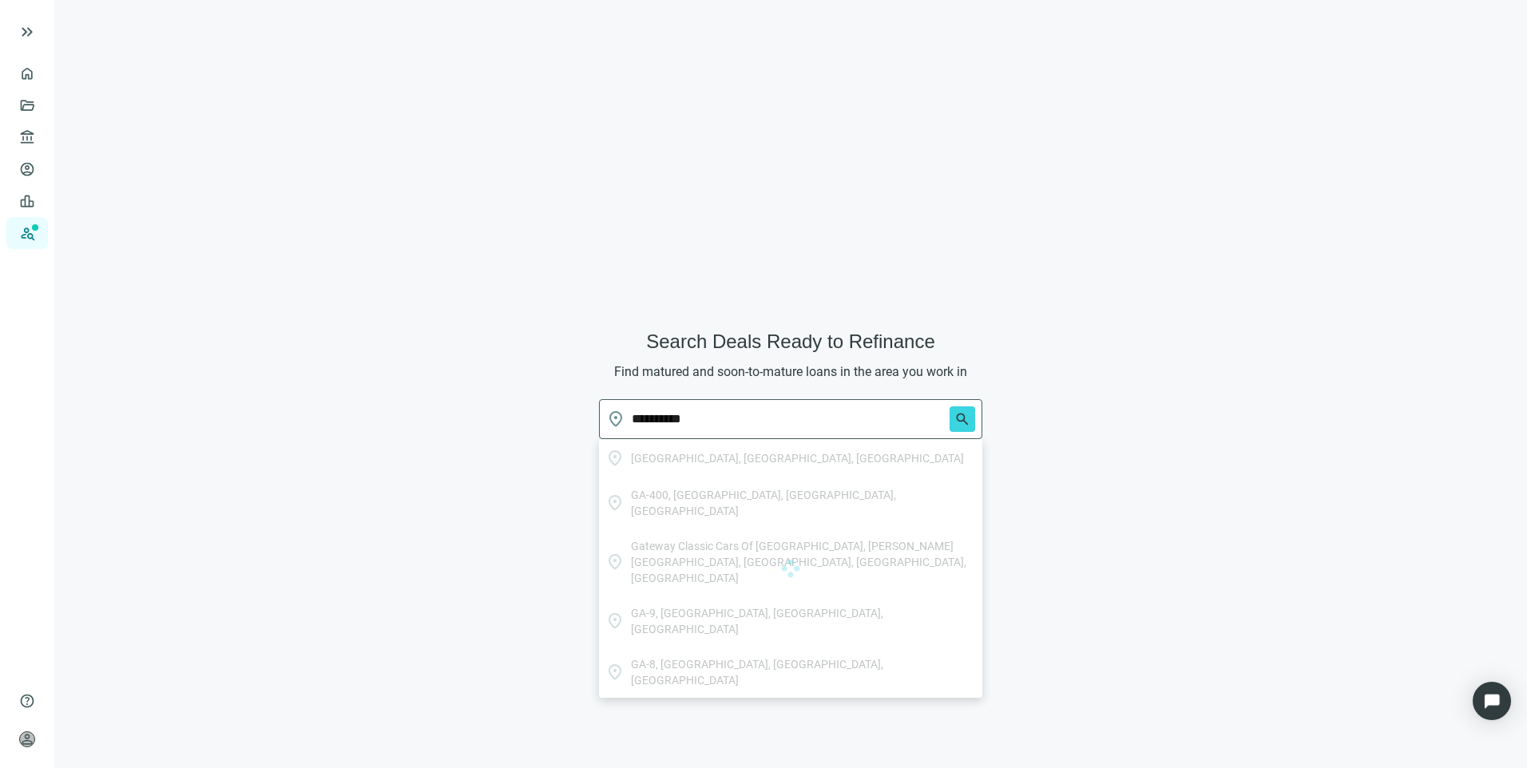
type input "**********"
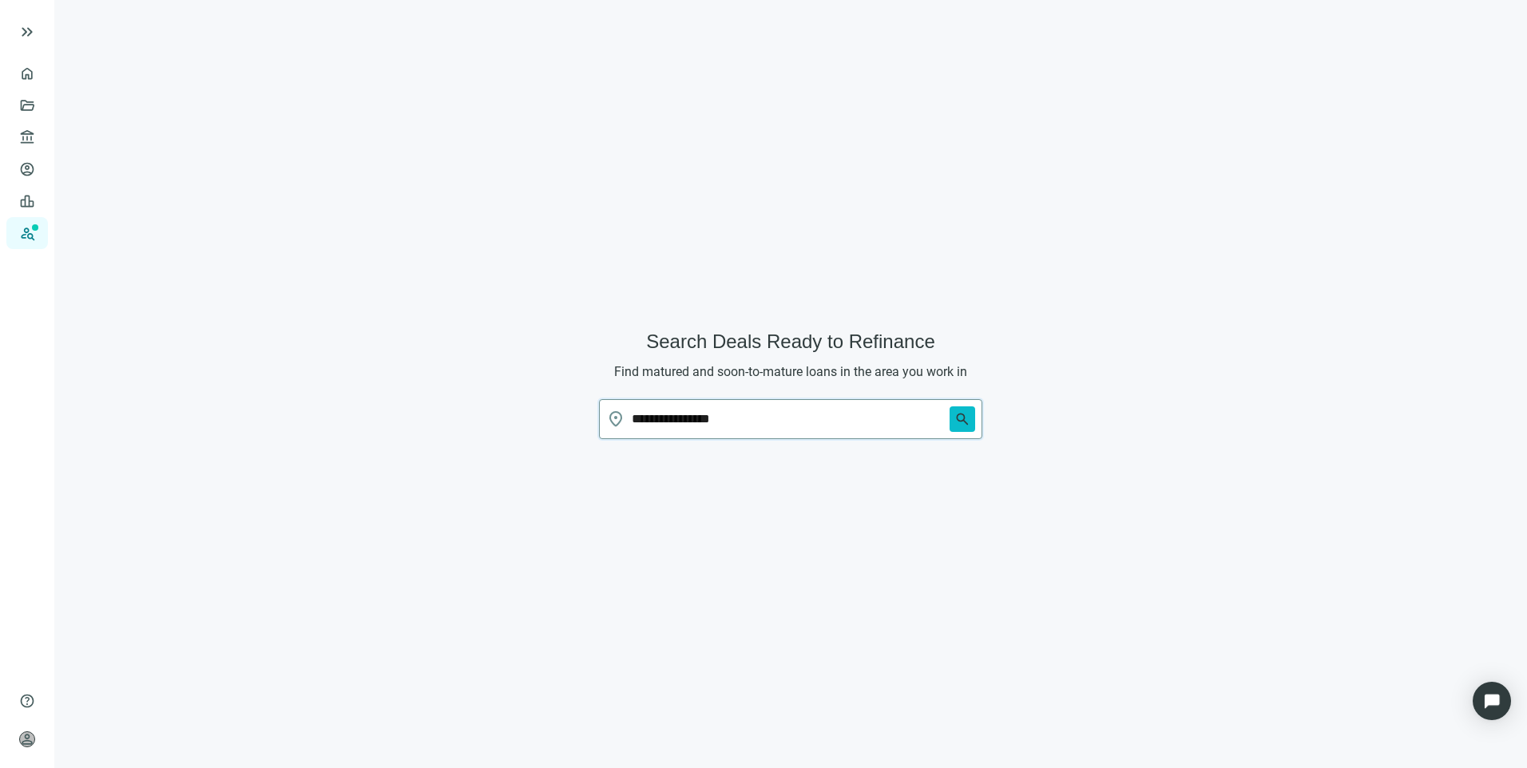
click at [956, 418] on span "search" at bounding box center [962, 419] width 16 height 16
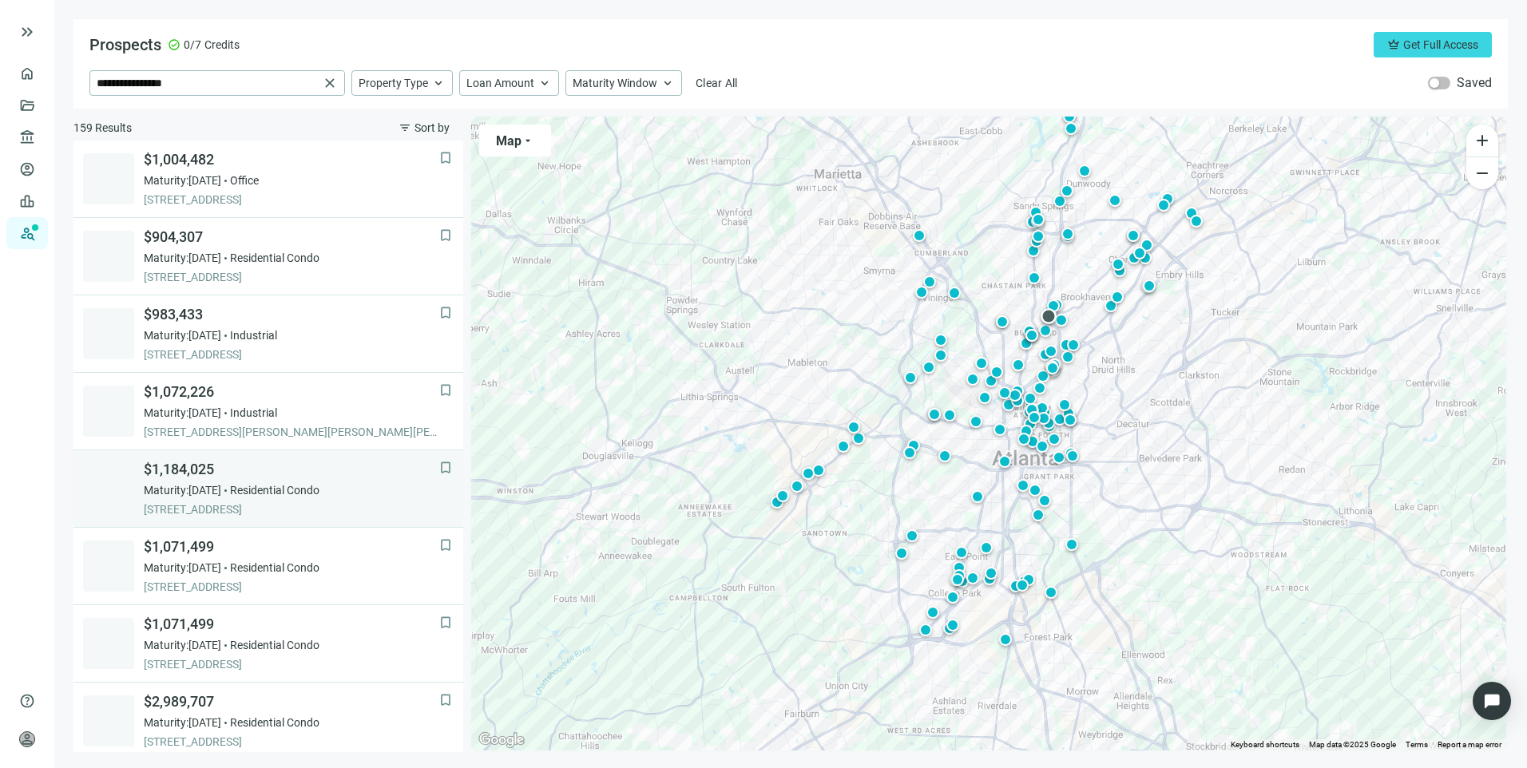
click at [368, 485] on div "Maturity: 12.17.2025 Residential Condo" at bounding box center [291, 490] width 295 height 16
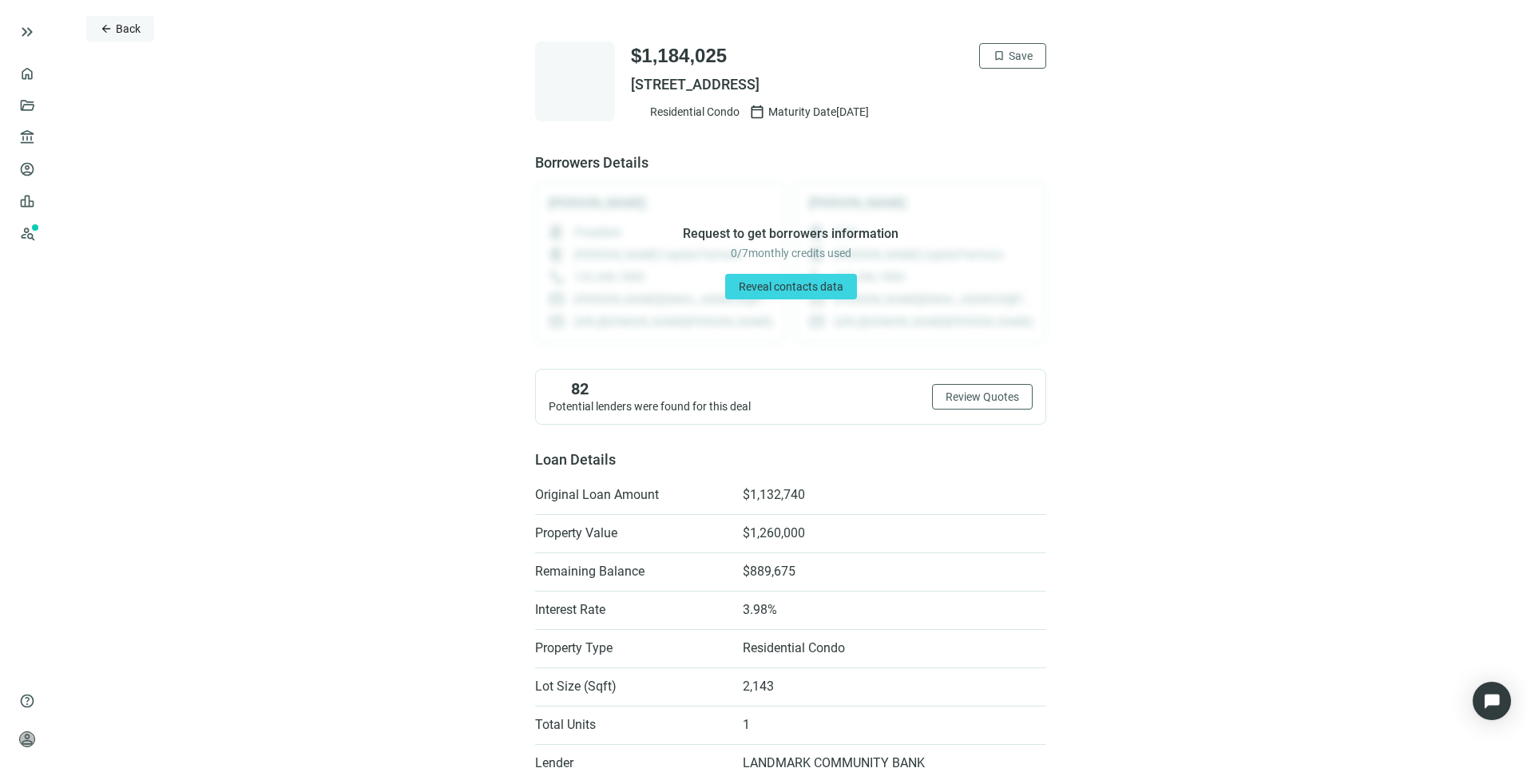
click at [116, 35] on span "Back" at bounding box center [128, 28] width 25 height 13
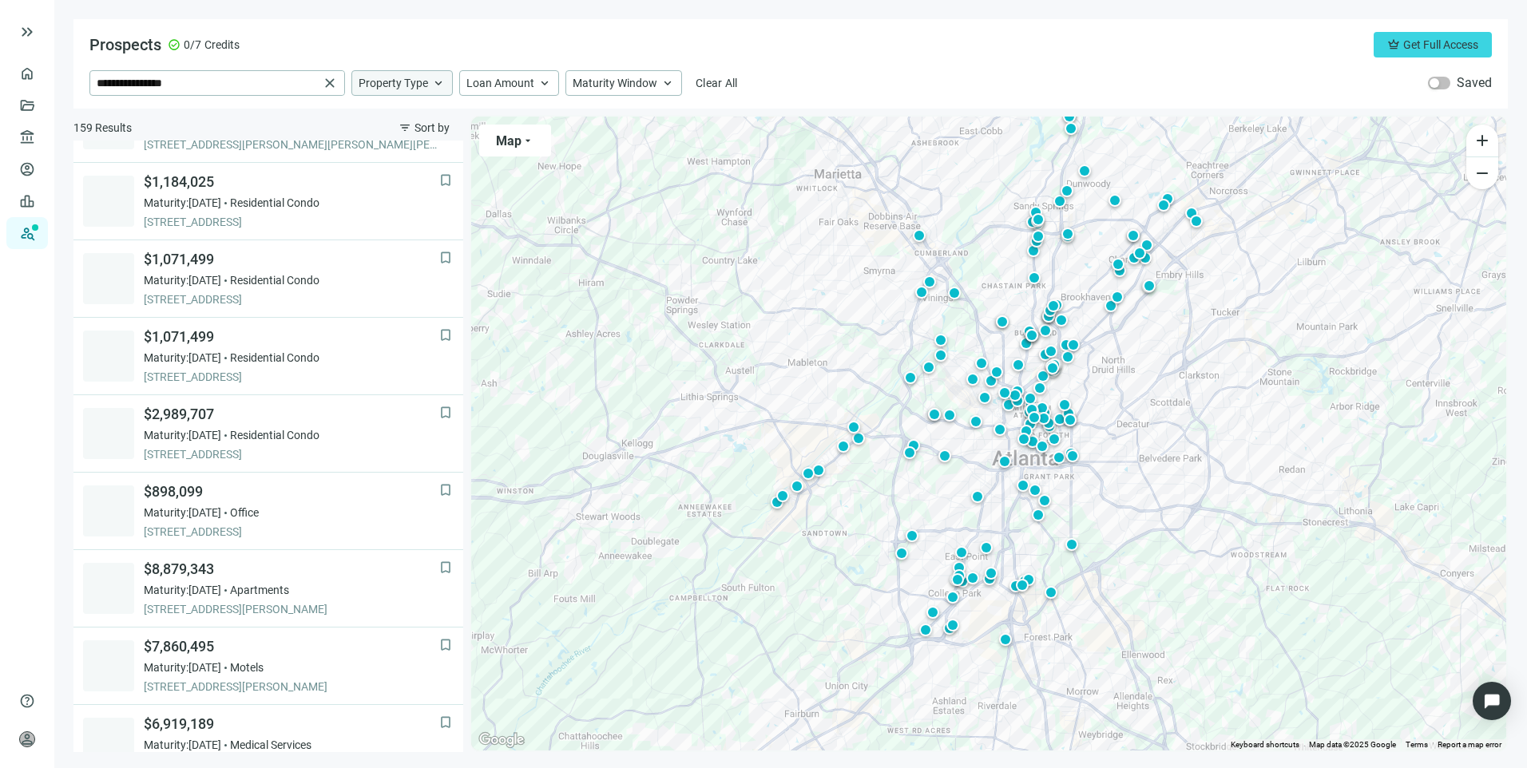
scroll to position [310, 0]
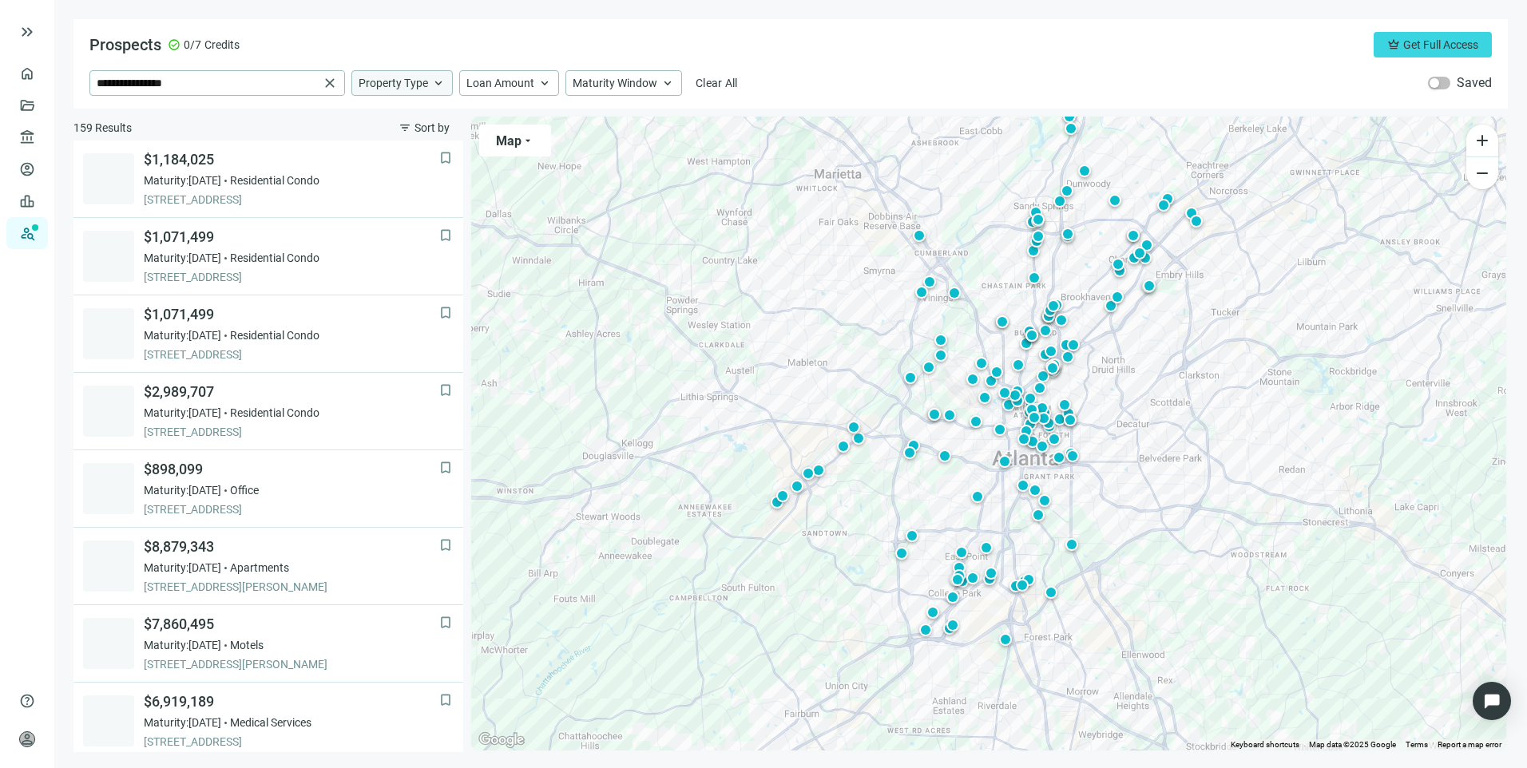
click at [411, 77] on span "Property Type" at bounding box center [393, 83] width 69 height 14
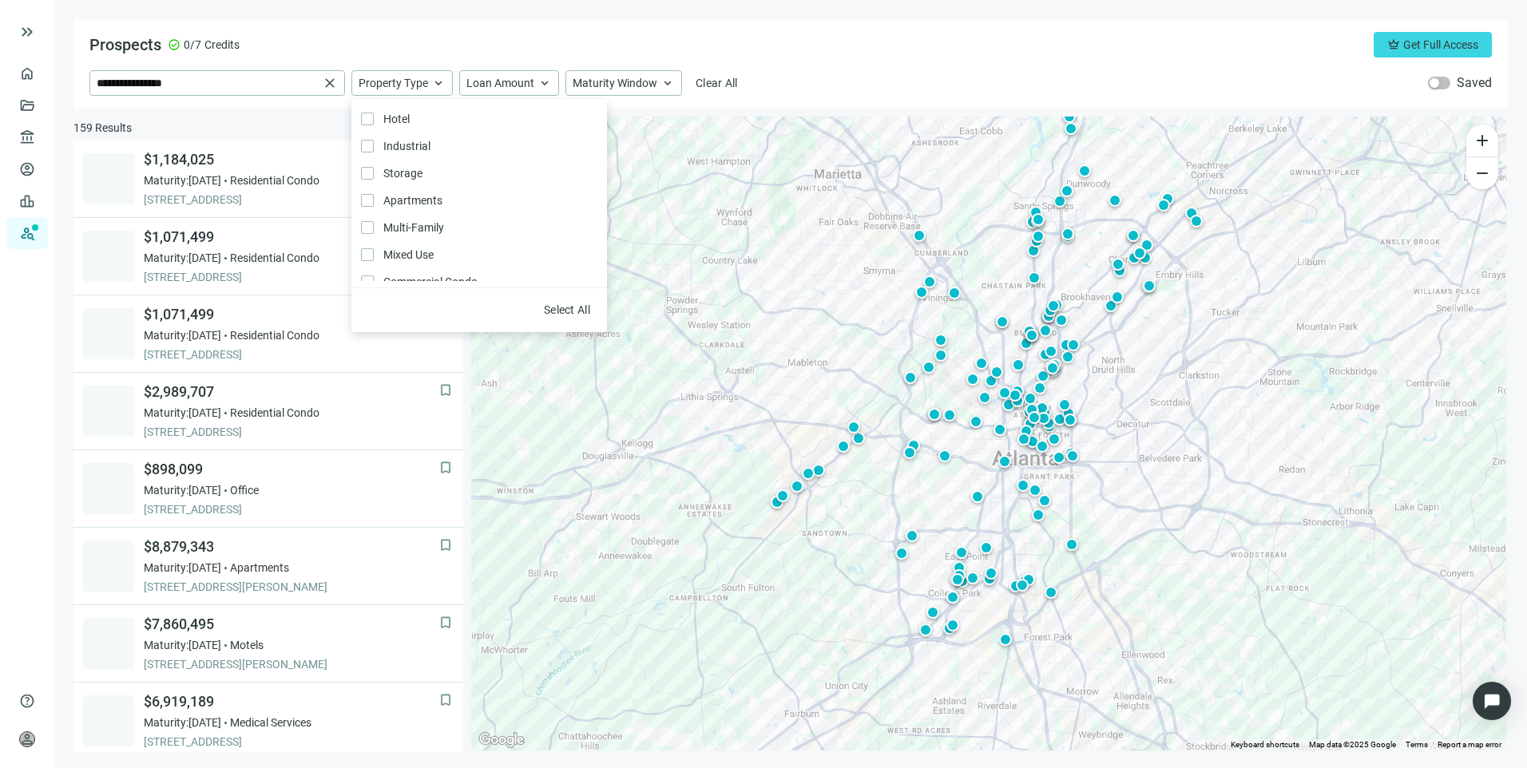
click at [426, 38] on div "Prospects check_circle 0/7 Credits crown Get Full Access" at bounding box center [790, 45] width 1402 height 26
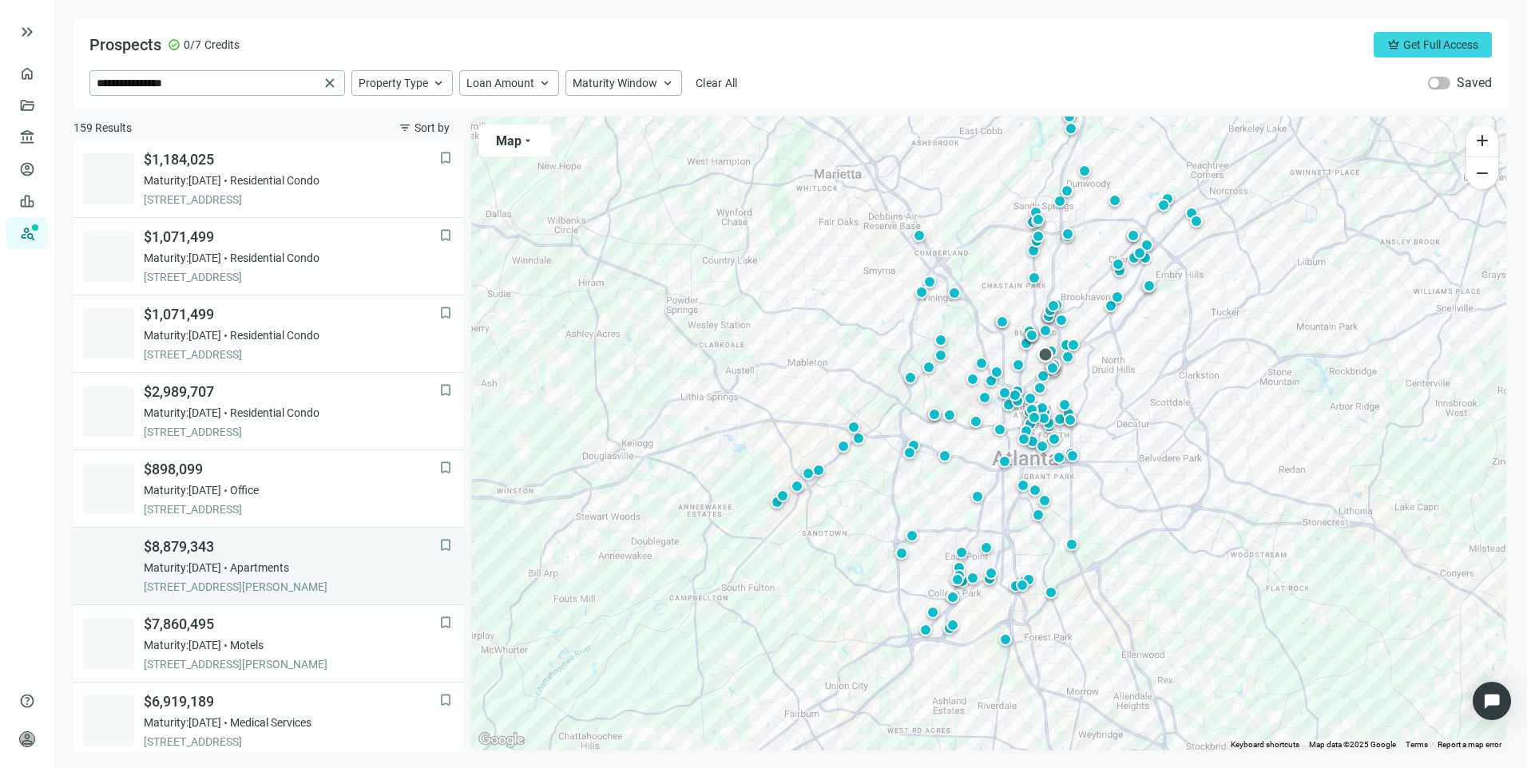
click at [342, 555] on span "$8,879,343" at bounding box center [291, 546] width 295 height 19
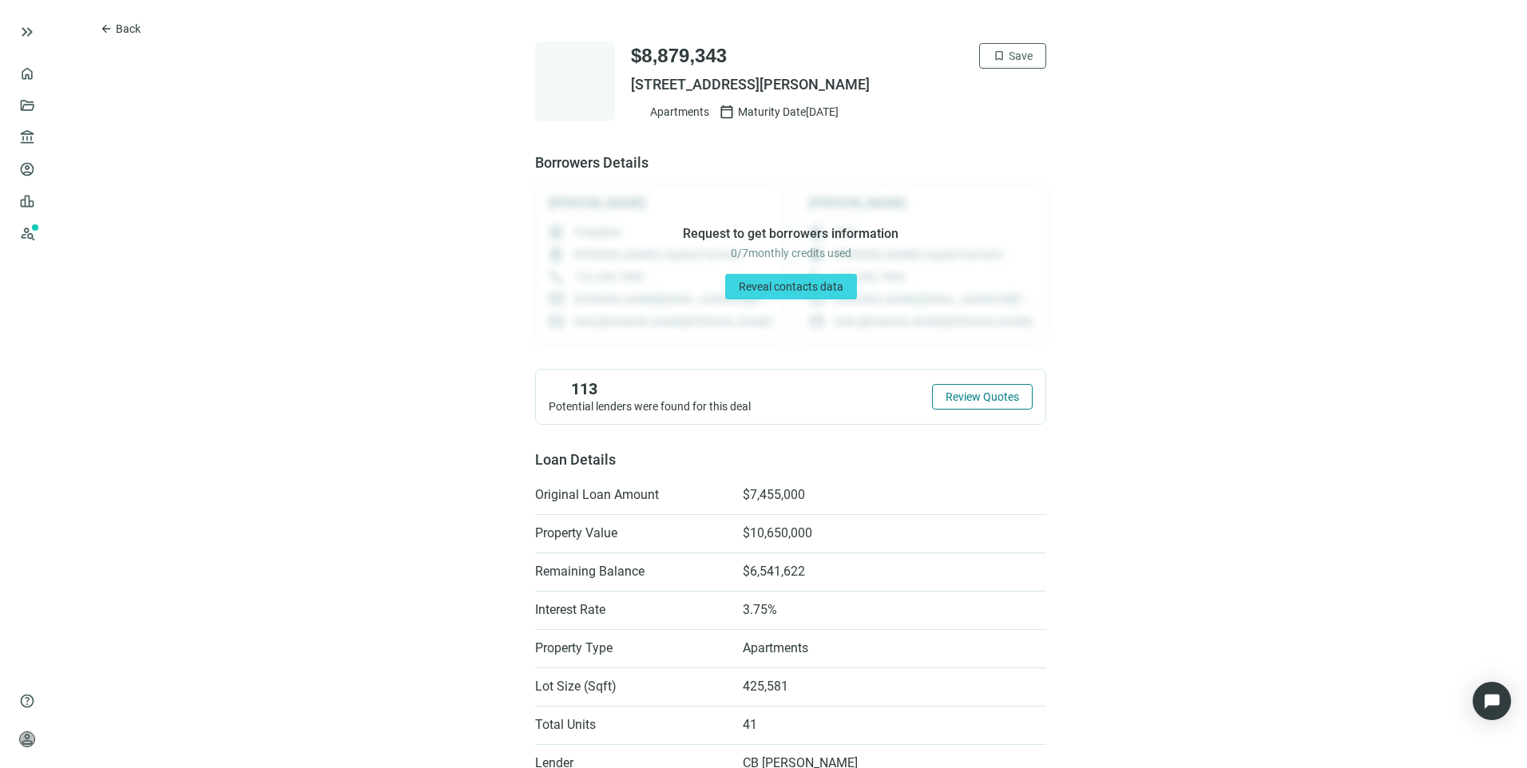
click at [971, 402] on span "Review Quotes" at bounding box center [981, 396] width 73 height 13
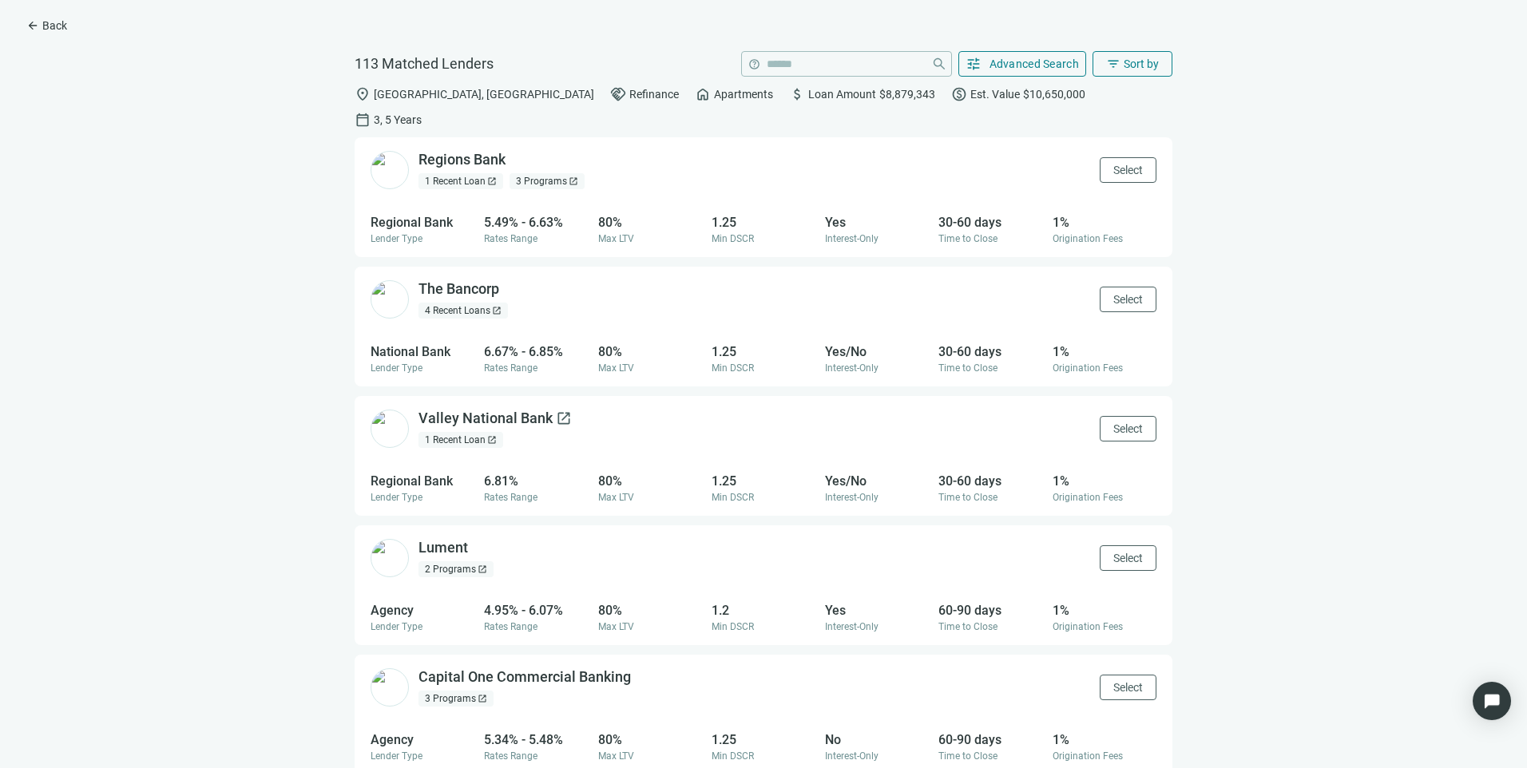
click at [540, 409] on div "Valley National Bank open_in_new" at bounding box center [494, 419] width 153 height 20
click at [38, 22] on span "arrow_back" at bounding box center [32, 25] width 13 height 13
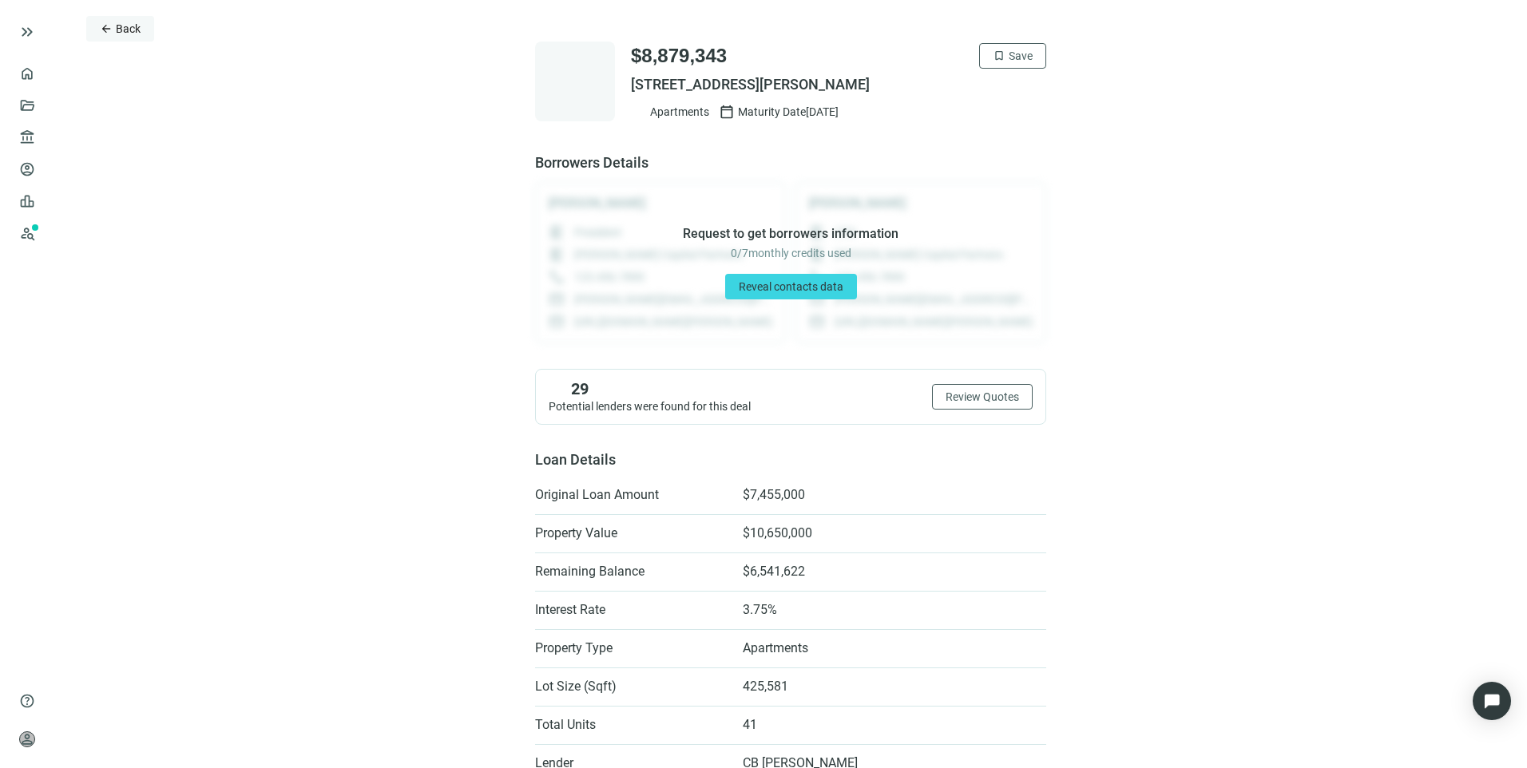
click at [113, 23] on button "arrow_back Back" at bounding box center [120, 29] width 68 height 26
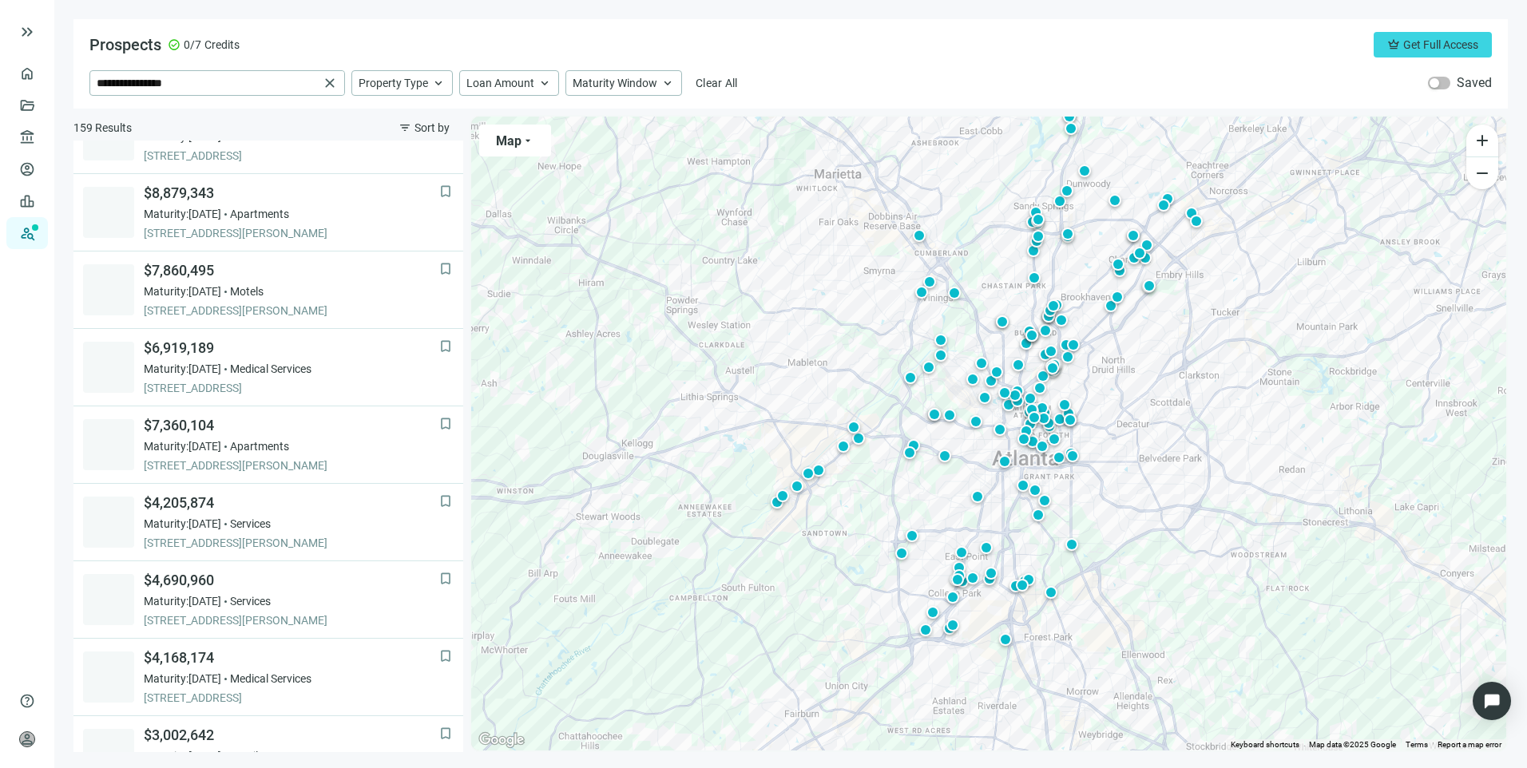
scroll to position [697, 0]
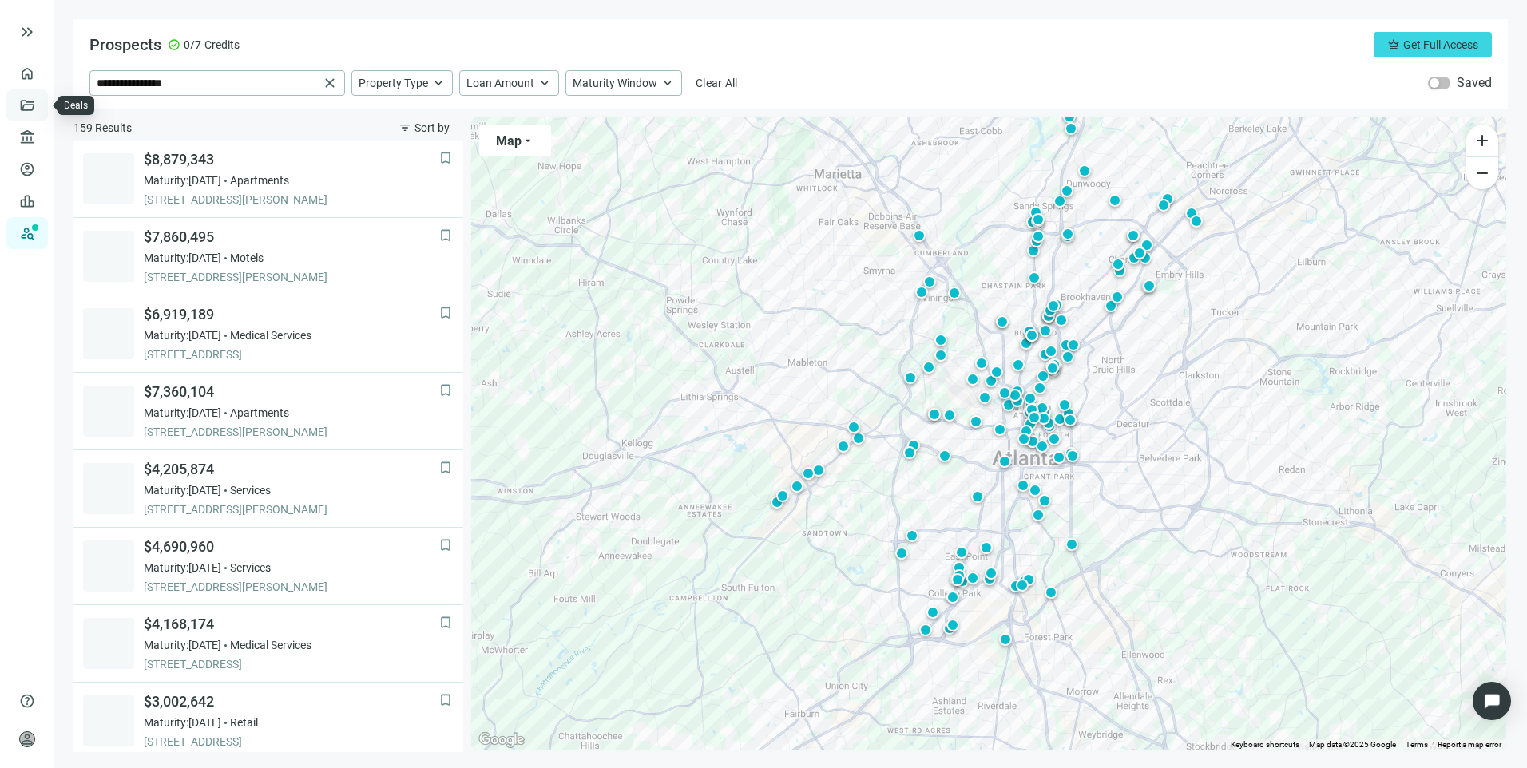
click at [40, 105] on link "Deals" at bounding box center [54, 105] width 29 height 13
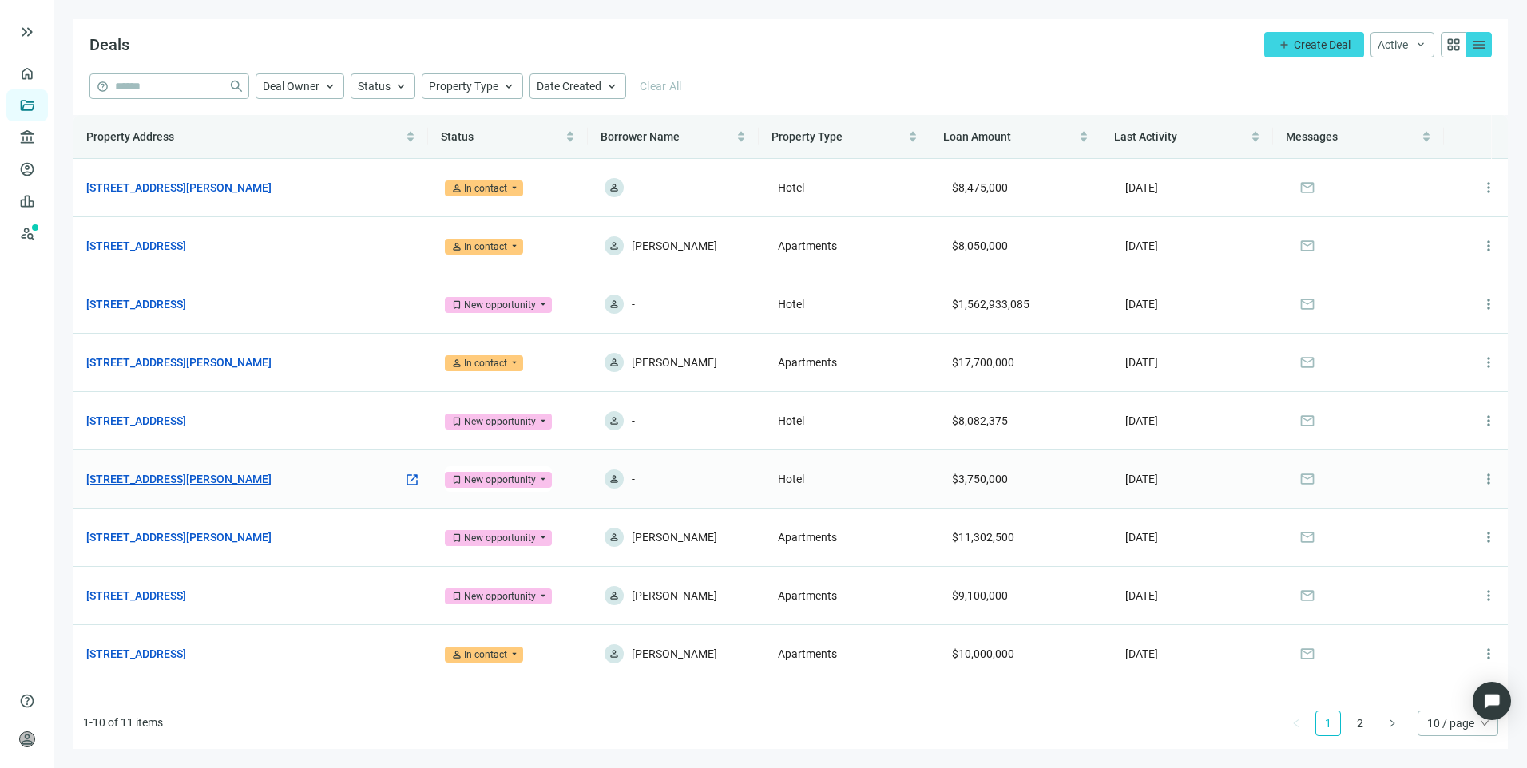
click at [238, 475] on link "7010 McCutcheon Rd, Chattanooga, TN 37421" at bounding box center [178, 479] width 185 height 18
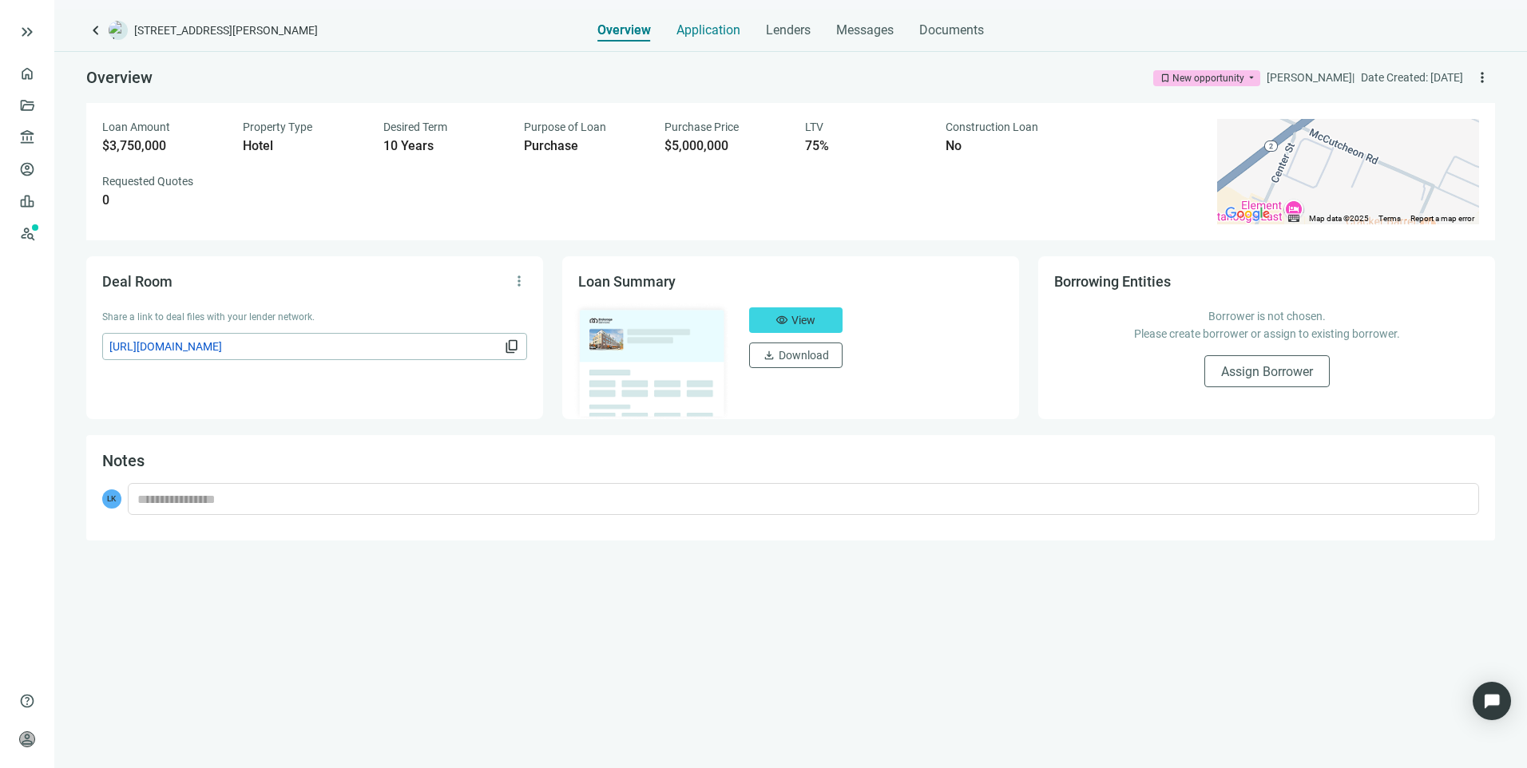
click at [704, 39] on div "Application" at bounding box center [708, 26] width 64 height 32
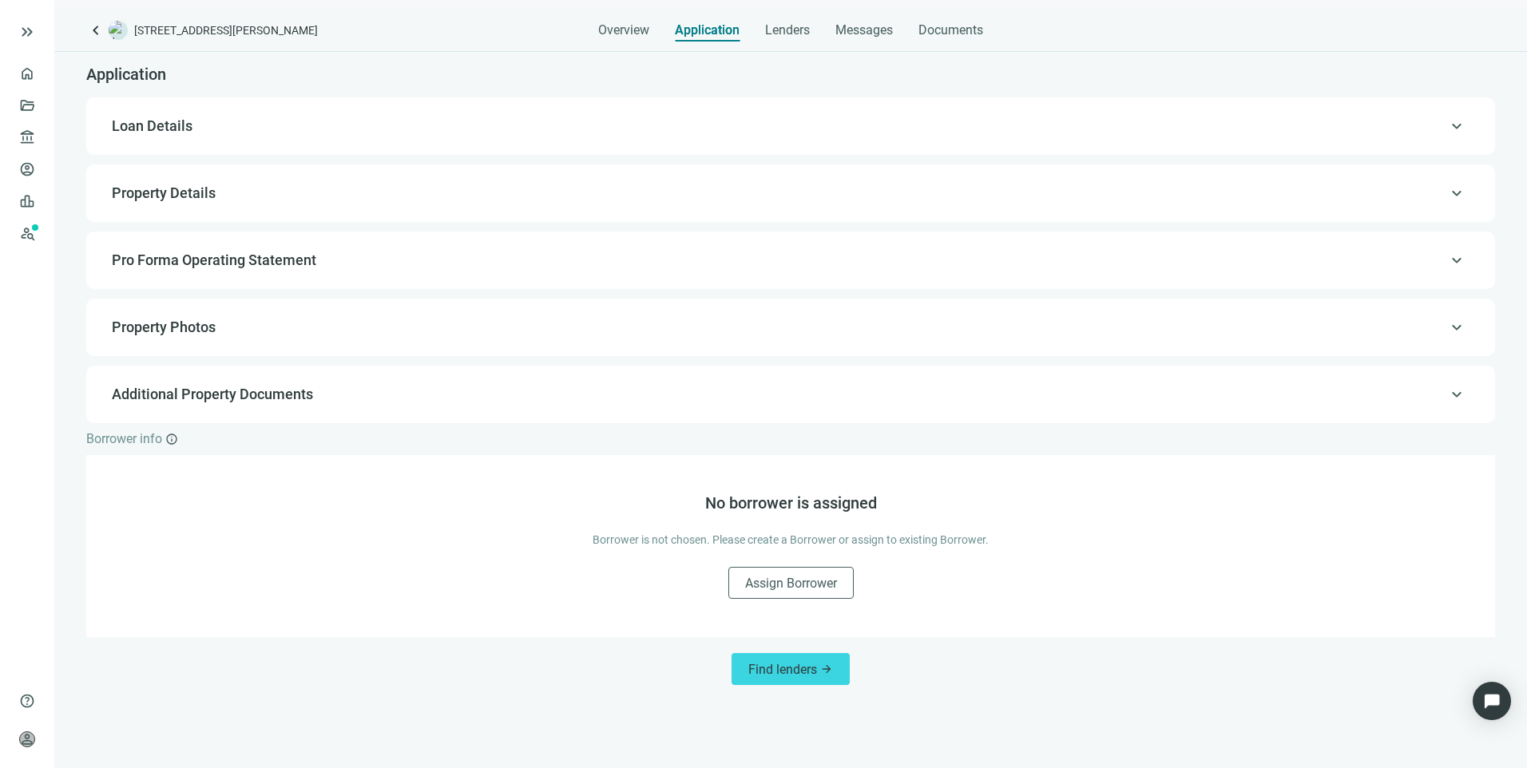
click at [187, 195] on span "Property Details" at bounding box center [164, 192] width 104 height 17
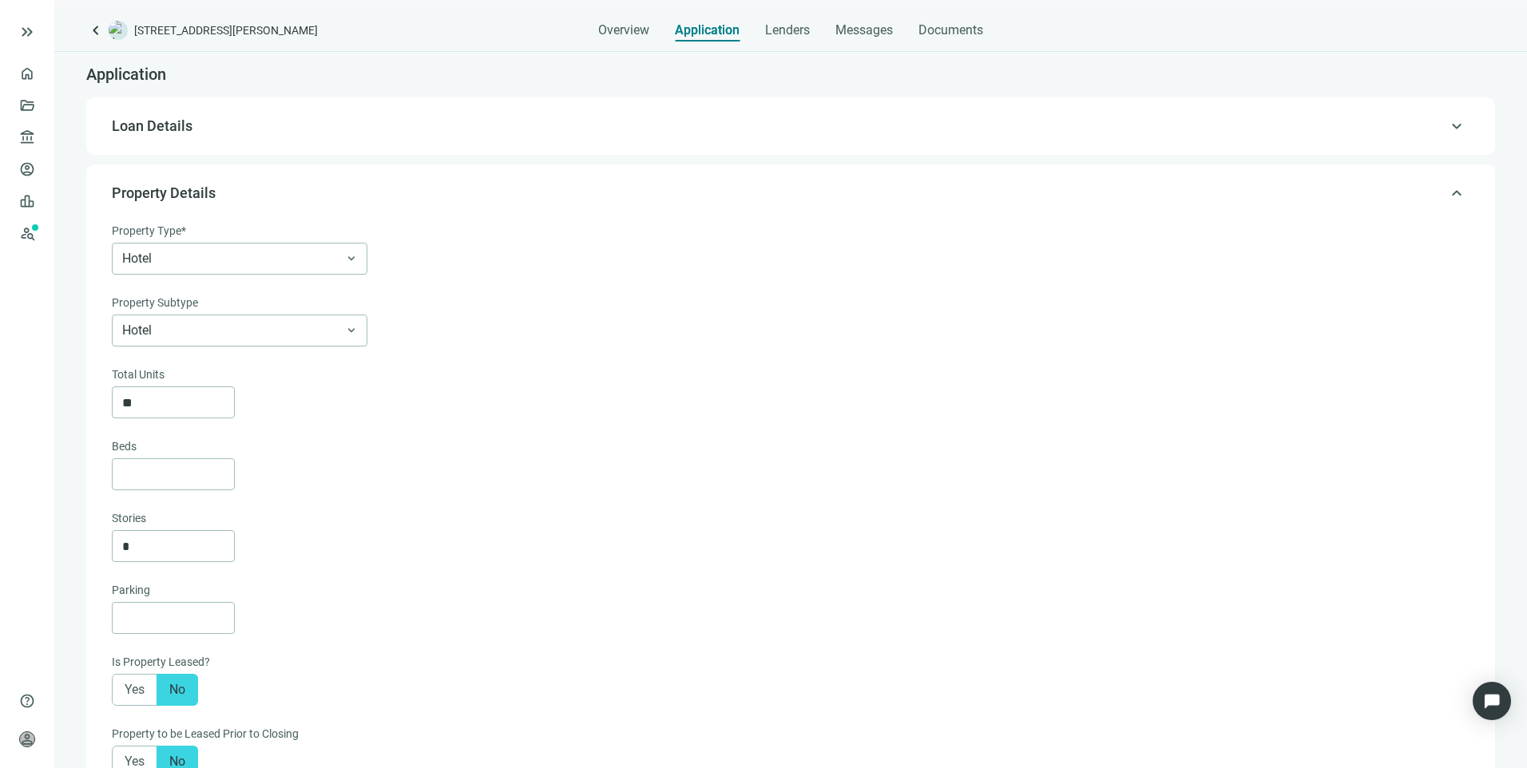
click at [139, 126] on span "Loan Details" at bounding box center [152, 125] width 81 height 17
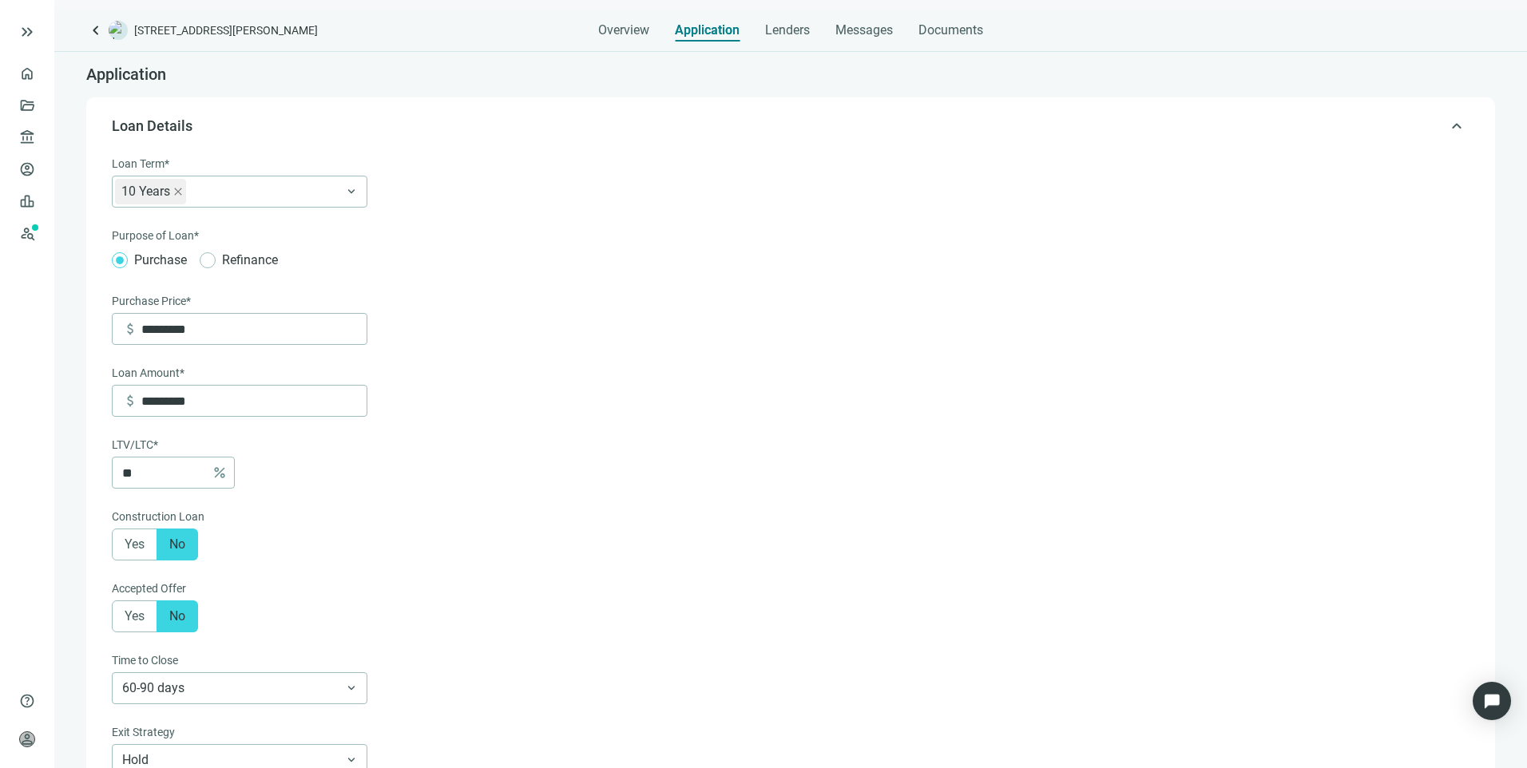
scroll to position [47, 0]
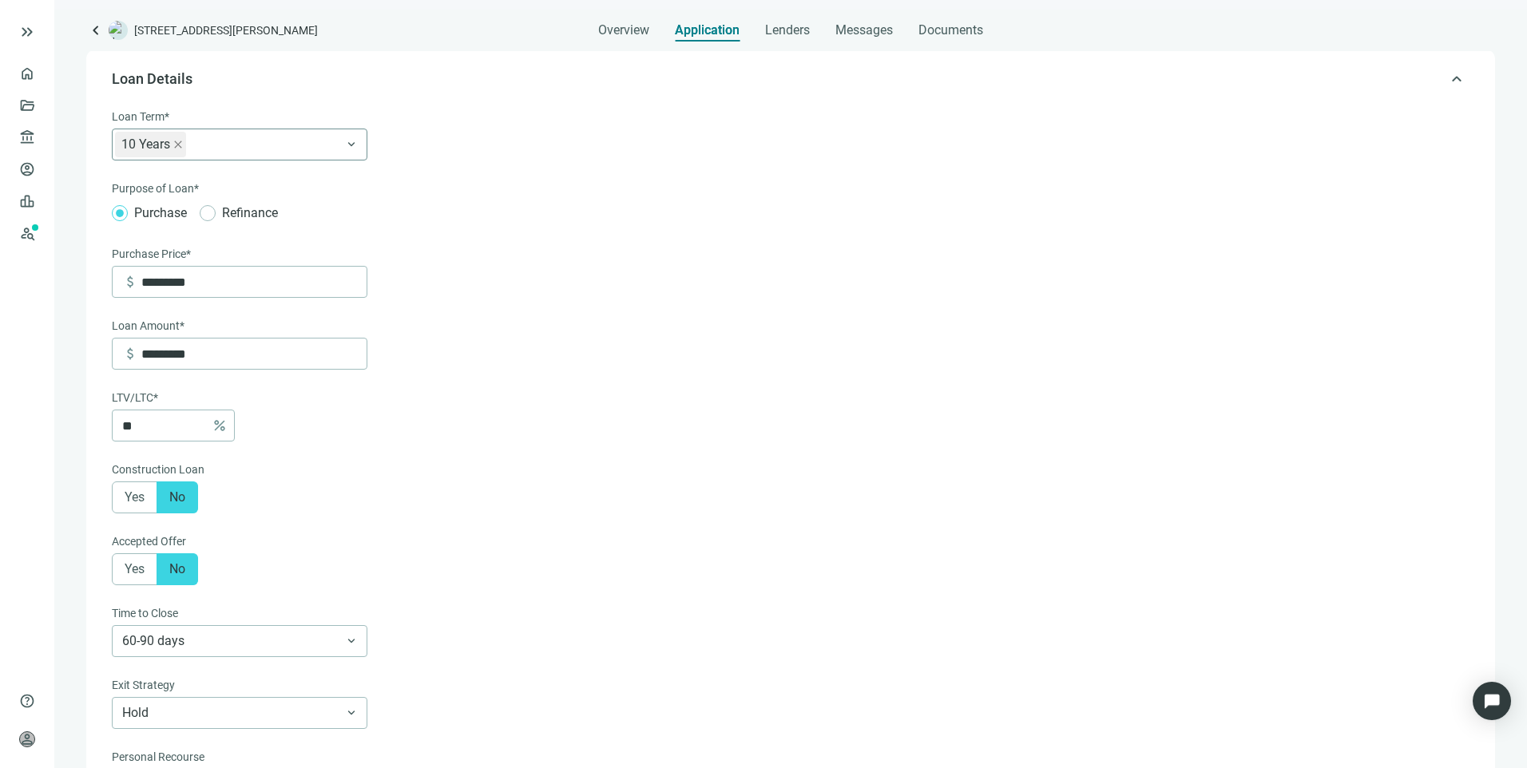
click at [178, 145] on icon "close" at bounding box center [177, 144] width 7 height 7
click at [194, 145] on div at bounding box center [231, 144] width 232 height 22
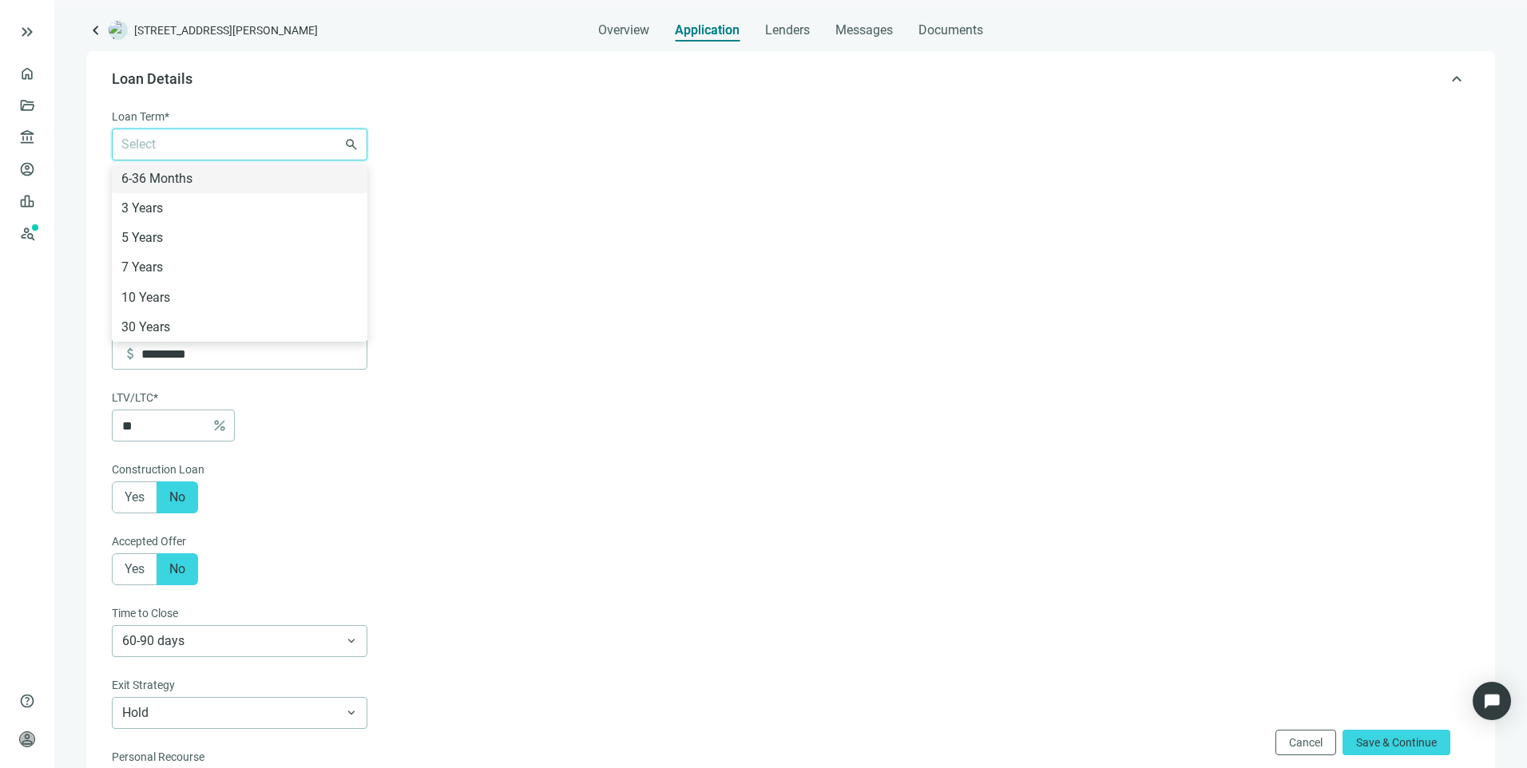
click at [607, 147] on form "Loan Term* Select 6-36 Months 3 Years 5 Years 7 Years 10 Years 30 Years search …" at bounding box center [789, 584] width 1354 height 953
click at [347, 149] on div at bounding box center [231, 144] width 232 height 22
click at [207, 178] on div "6-36 Months" at bounding box center [239, 178] width 236 height 20
click at [264, 149] on div "6-36 Months" at bounding box center [231, 144] width 232 height 29
click at [255, 155] on div "6-36 Months" at bounding box center [231, 144] width 232 height 29
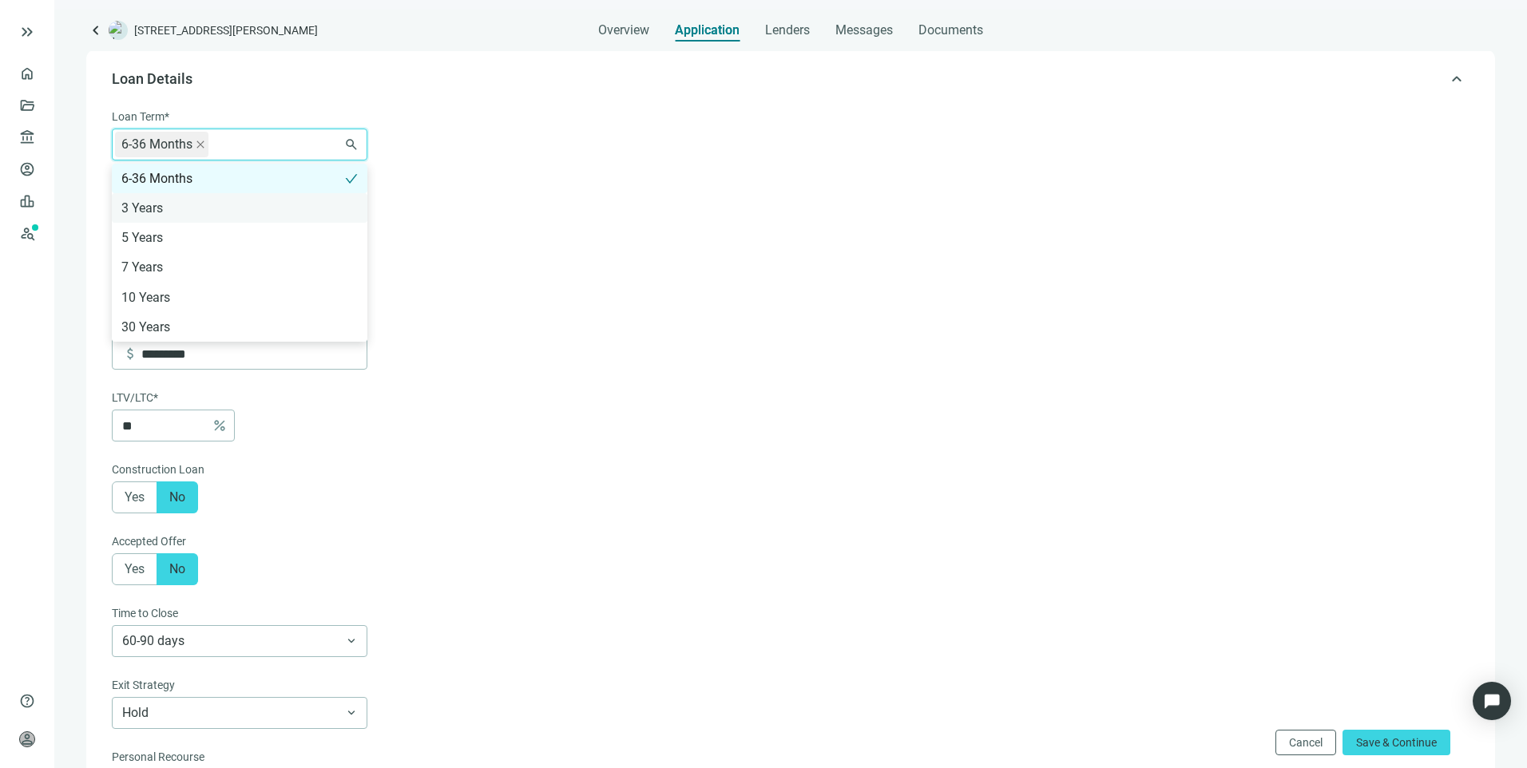
click at [184, 205] on div "3 Years" at bounding box center [239, 208] width 236 height 20
click at [304, 139] on div "6-36 Months 3 Years" at bounding box center [231, 144] width 232 height 29
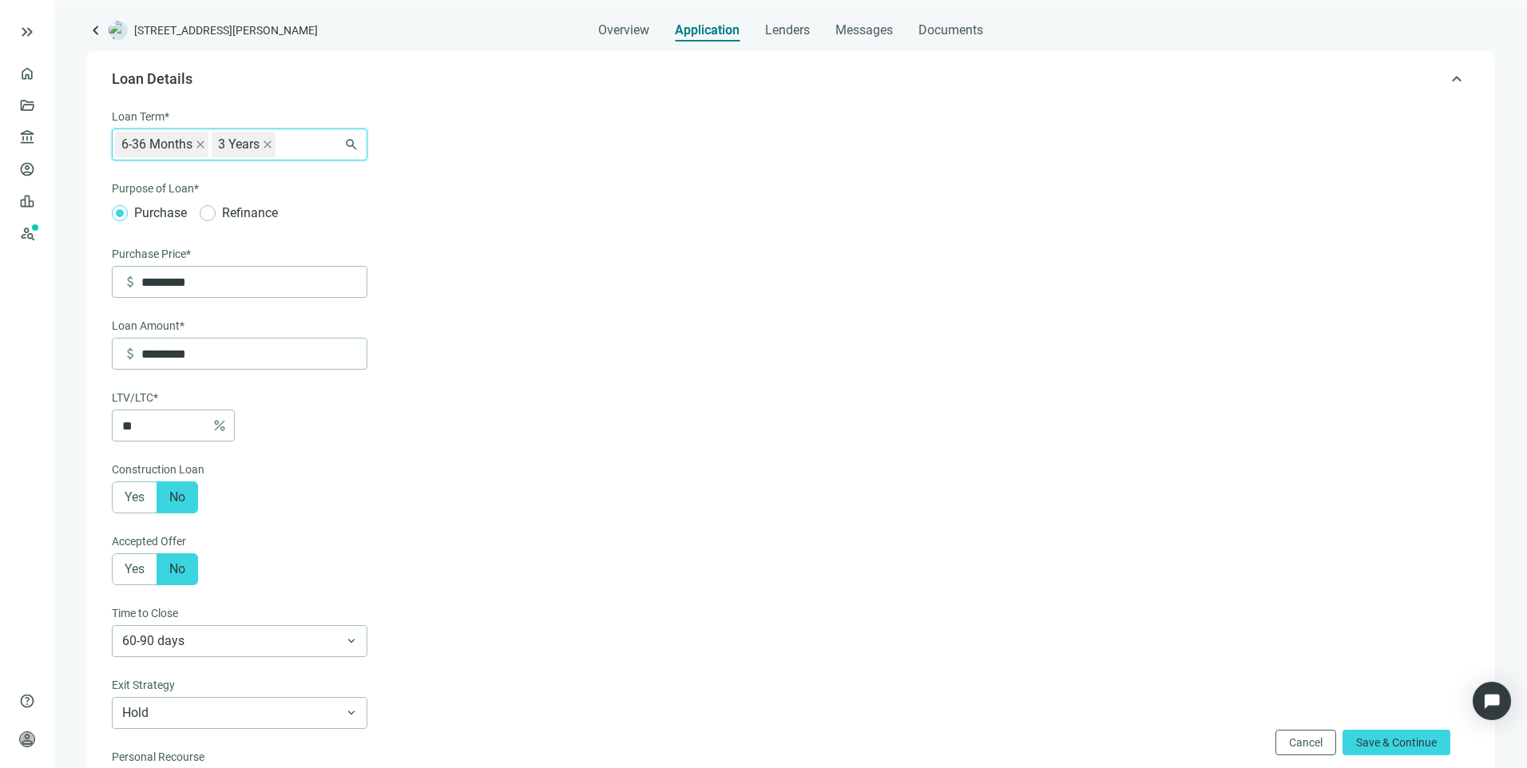
click at [287, 143] on div "6-36 Months 3 Years" at bounding box center [231, 144] width 232 height 29
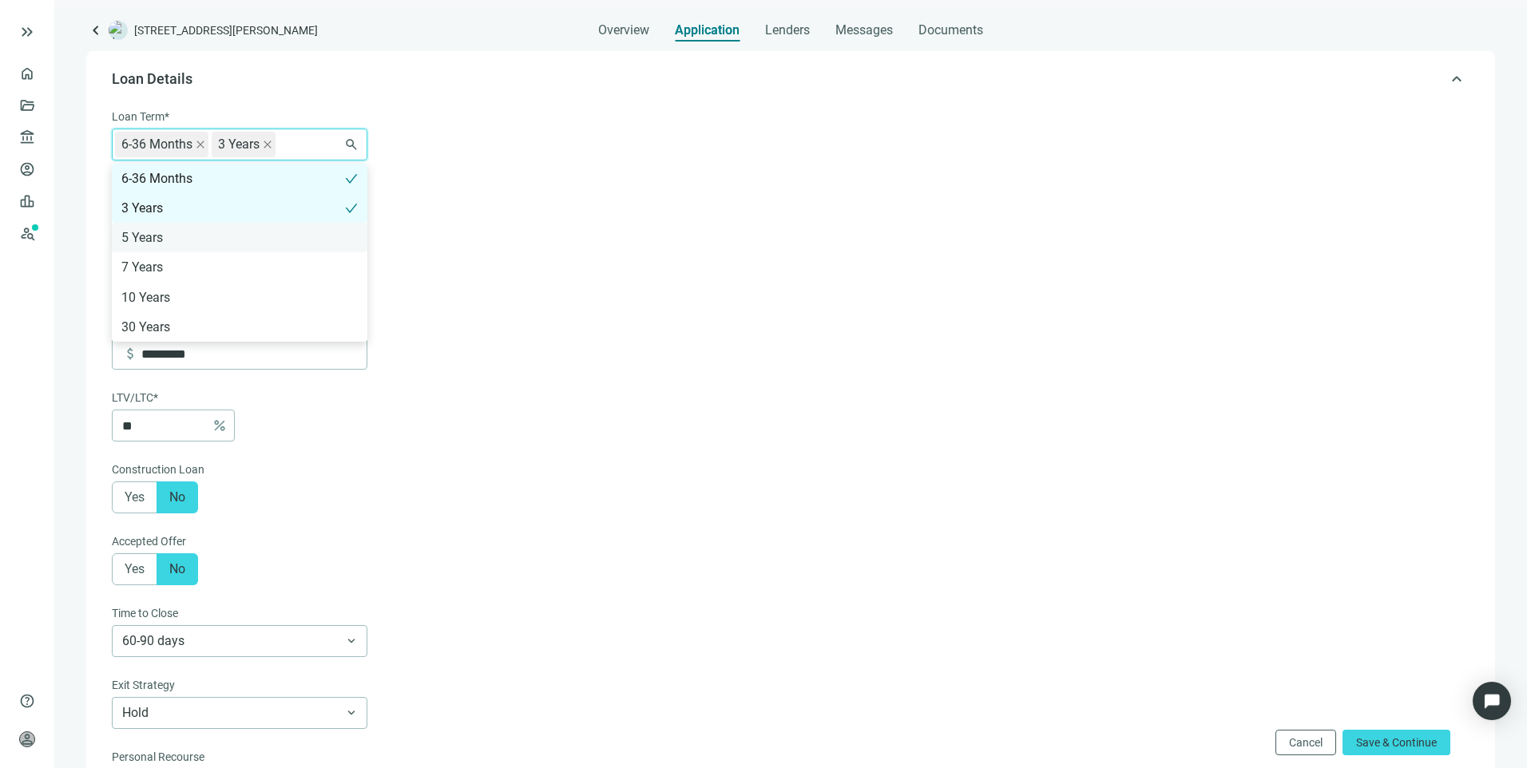
click at [180, 238] on div "5 Years" at bounding box center [239, 238] width 236 height 20
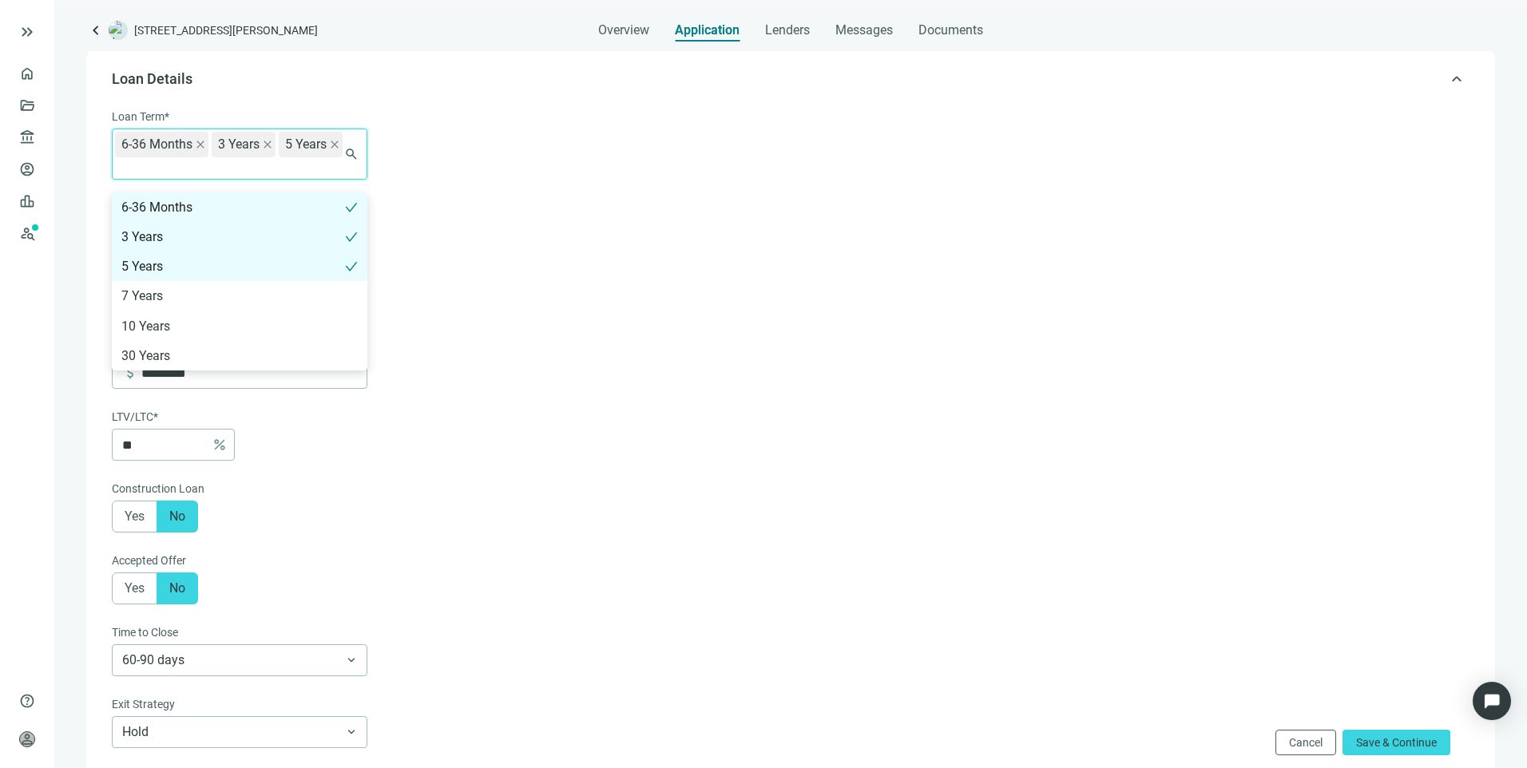
click at [313, 147] on div "6-36 Months 3 Years 5 Years" at bounding box center [231, 154] width 232 height 48
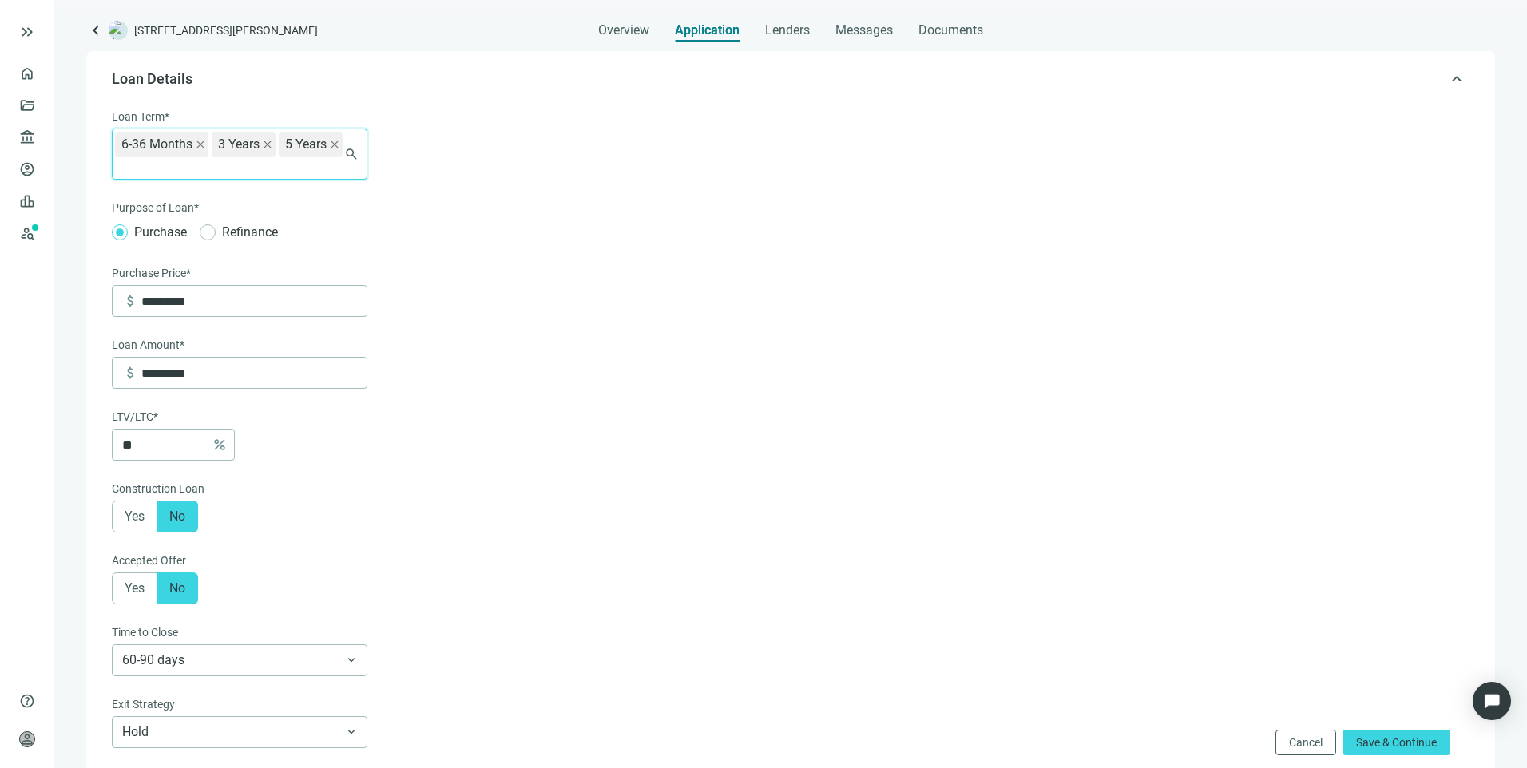
click at [267, 178] on div "6-36 Months 3 Years 5 Years" at bounding box center [231, 154] width 232 height 48
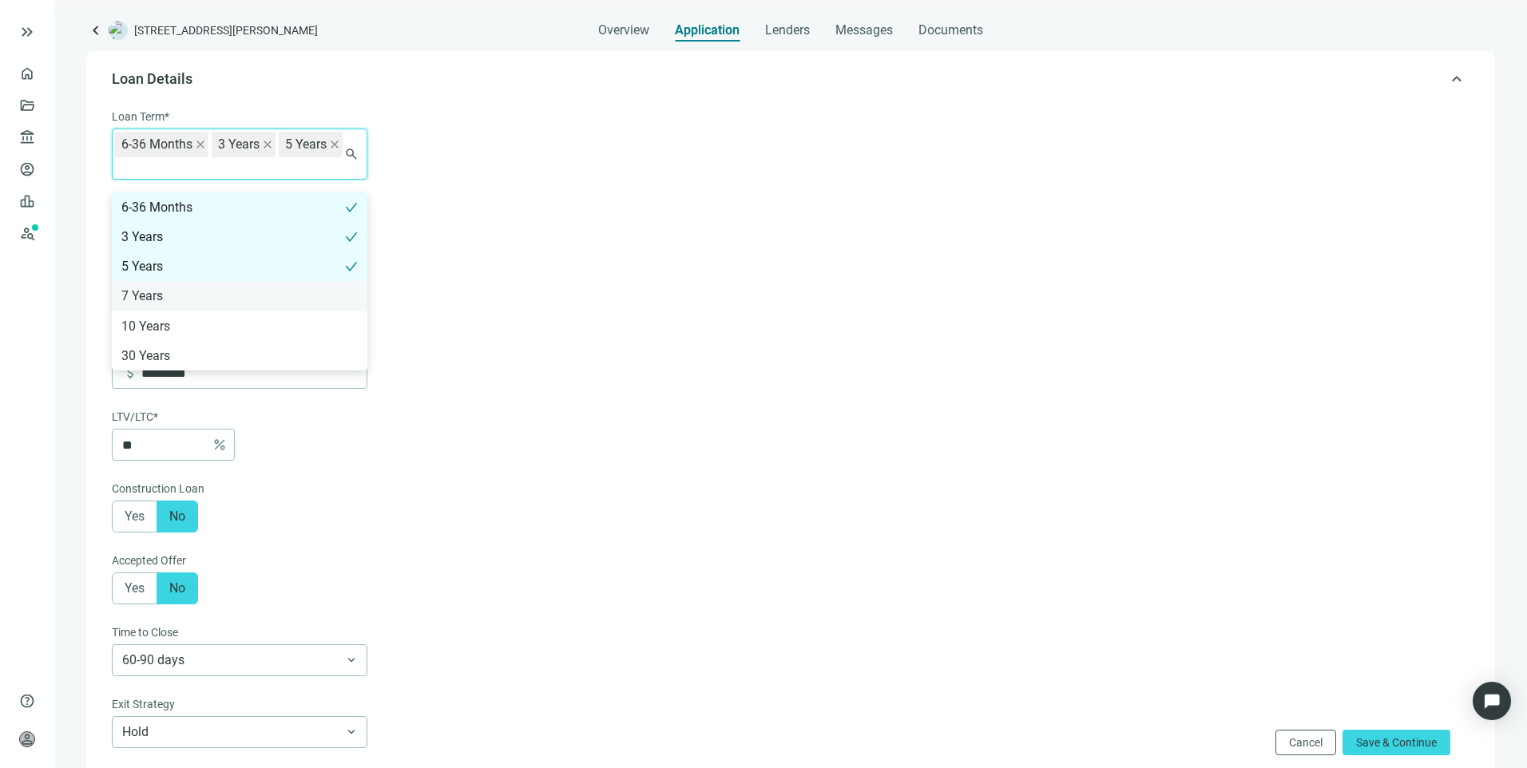
click at [134, 296] on div "7 Years" at bounding box center [239, 296] width 236 height 20
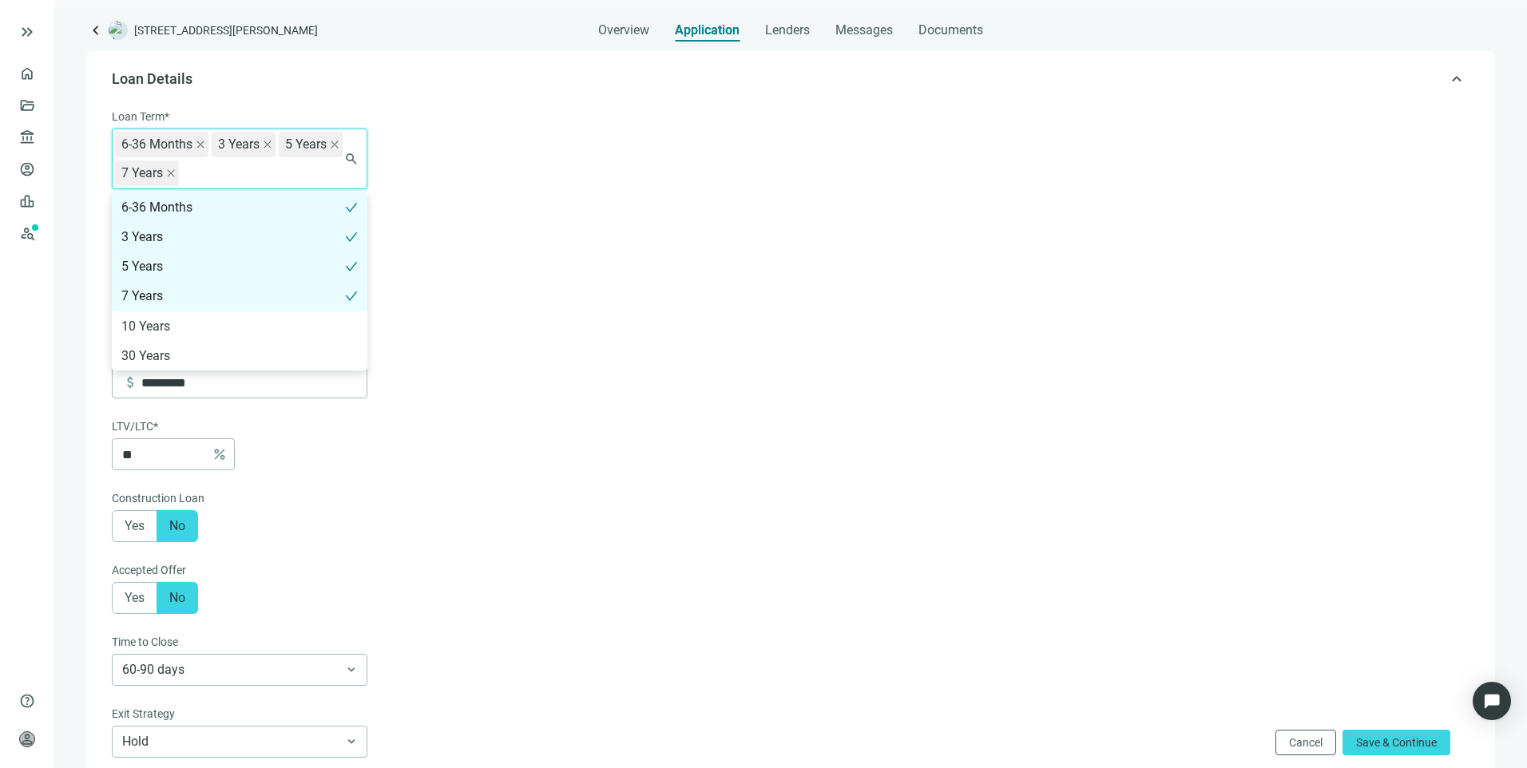
click at [278, 166] on div "6-36 Months 3 Years 5 Years 7 Years" at bounding box center [231, 158] width 232 height 57
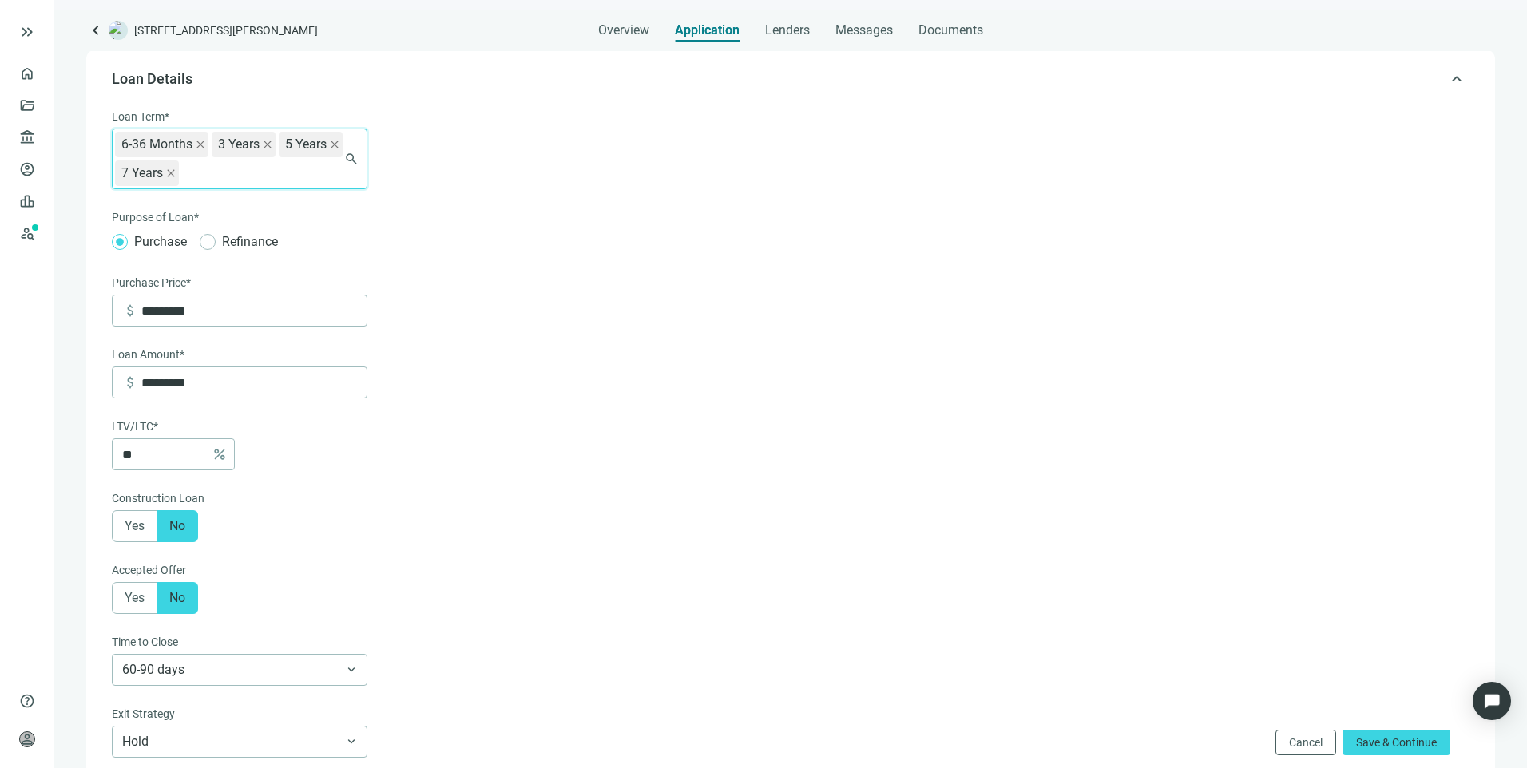
drag, startPoint x: 299, startPoint y: 169, endPoint x: 273, endPoint y: 206, distance: 44.7
click at [299, 168] on div "6-36 Months 3 Years 5 Years 7 Years" at bounding box center [231, 158] width 232 height 57
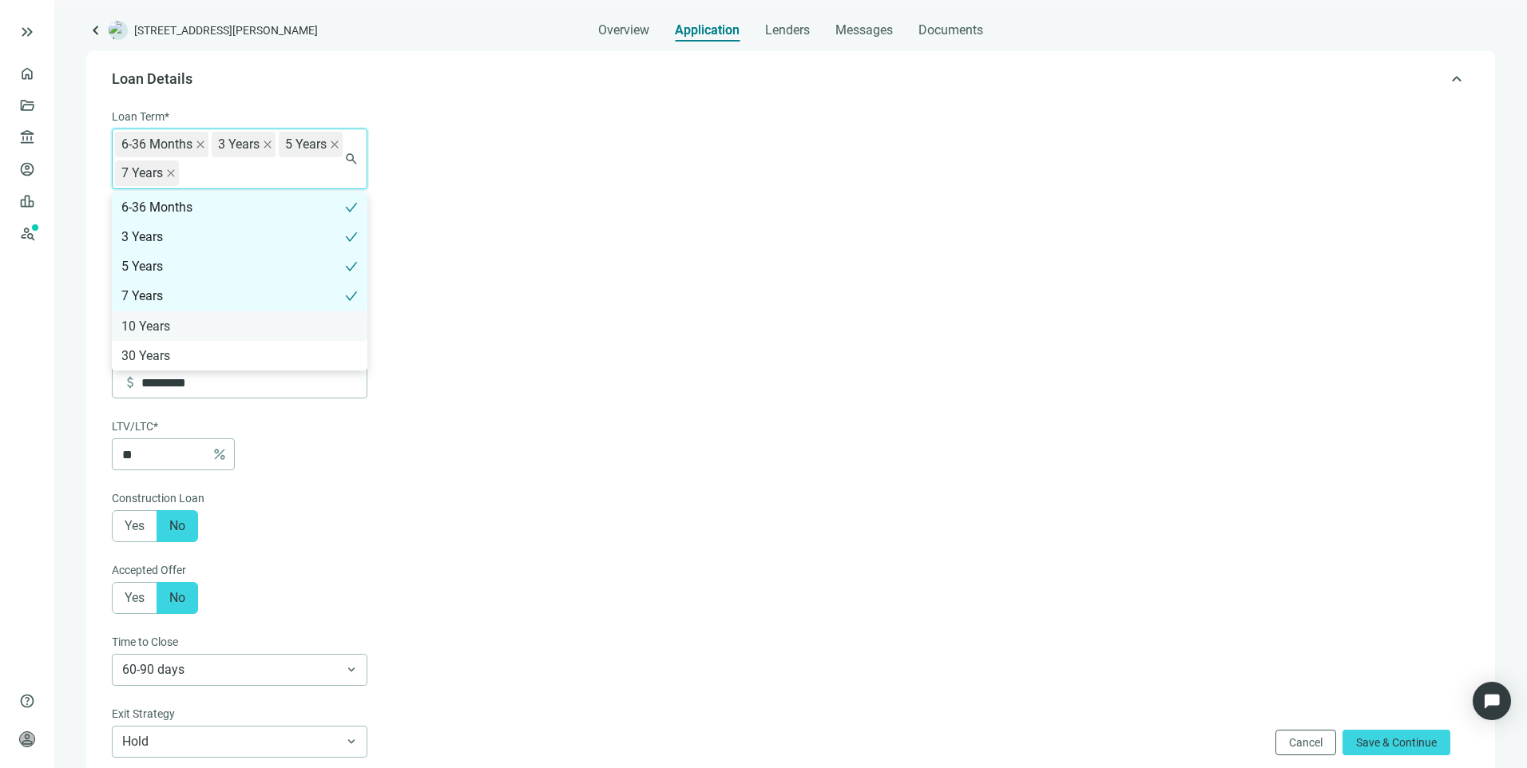
click at [172, 323] on div "10 Years" at bounding box center [239, 326] width 236 height 20
click at [328, 152] on div "6-36 Months 3 Years 5 Years 7 Years 10 Years" at bounding box center [231, 158] width 232 height 57
click at [318, 157] on div "6-36 Months 3 Years 5 Years 7 Years 10 Years" at bounding box center [231, 158] width 232 height 57
click at [179, 355] on div "30 Years" at bounding box center [239, 356] width 236 height 20
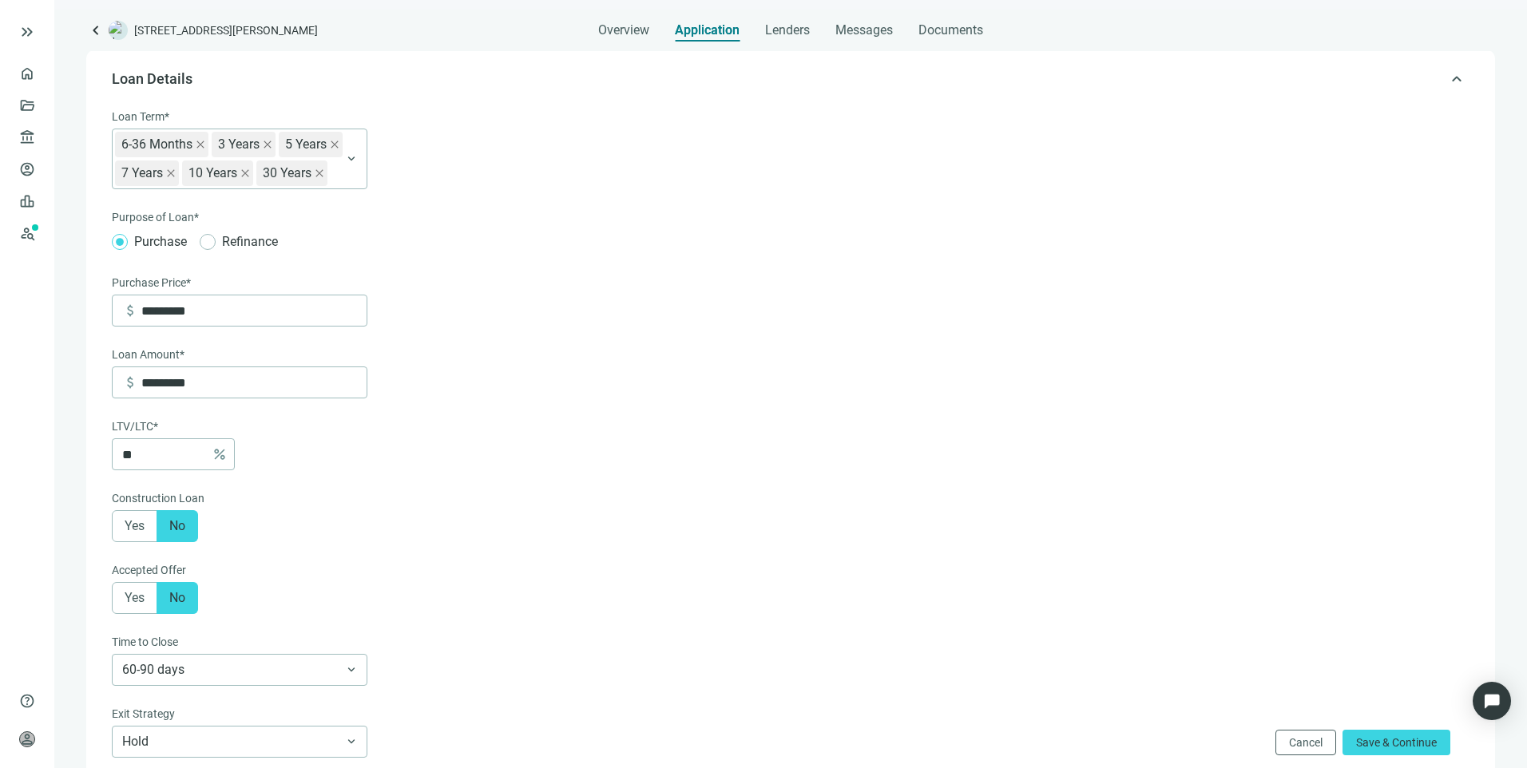
click at [654, 196] on form "Loan Term* 6-36 Months 3 Years 5 Years 7 Years 10 Years 30 Years 6-36 Months 3 …" at bounding box center [789, 599] width 1354 height 982
drag, startPoint x: 609, startPoint y: 22, endPoint x: 586, endPoint y: 51, distance: 37.5
click at [609, 22] on div "Overview" at bounding box center [623, 26] width 51 height 32
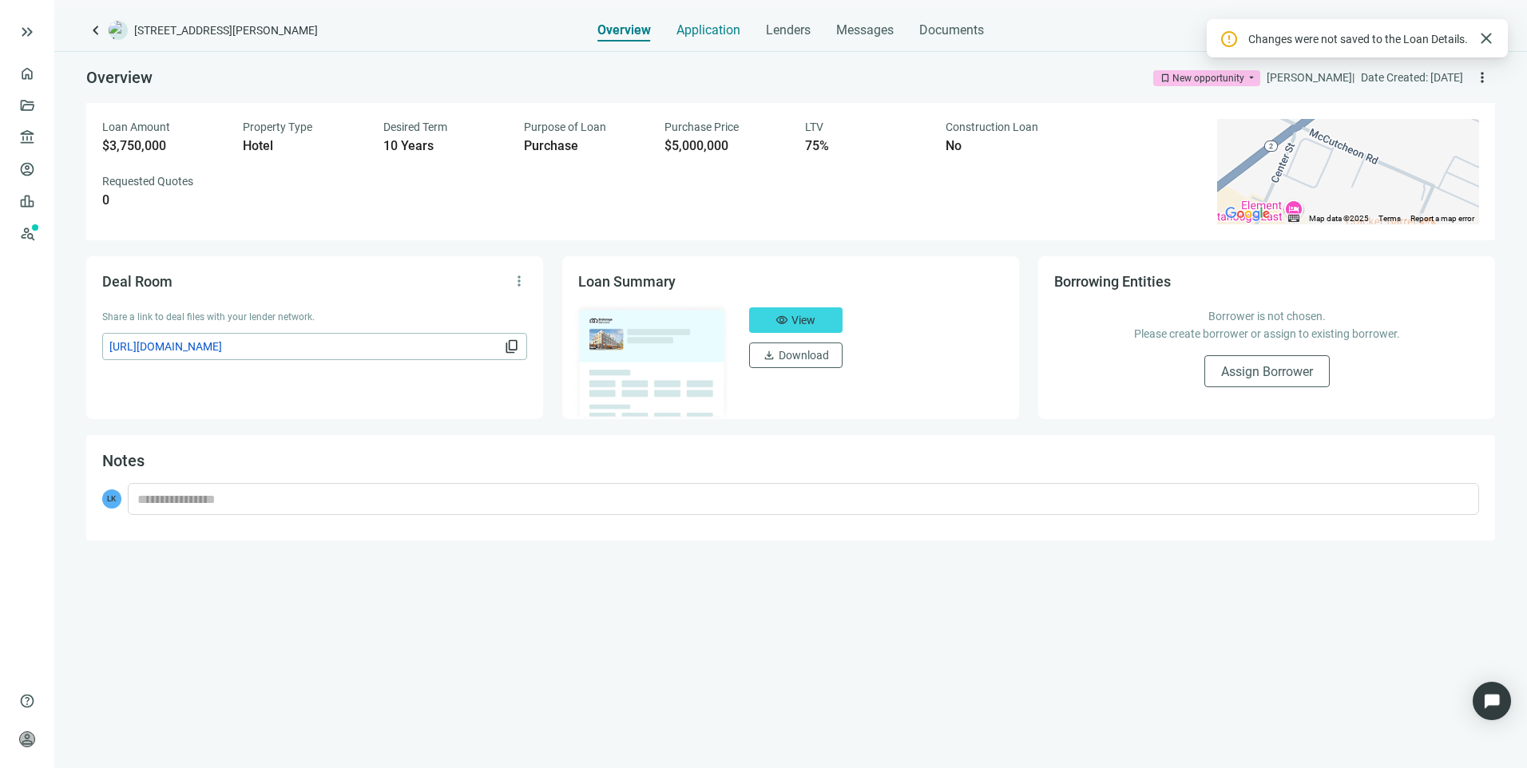
click at [727, 24] on span "Application" at bounding box center [708, 30] width 64 height 16
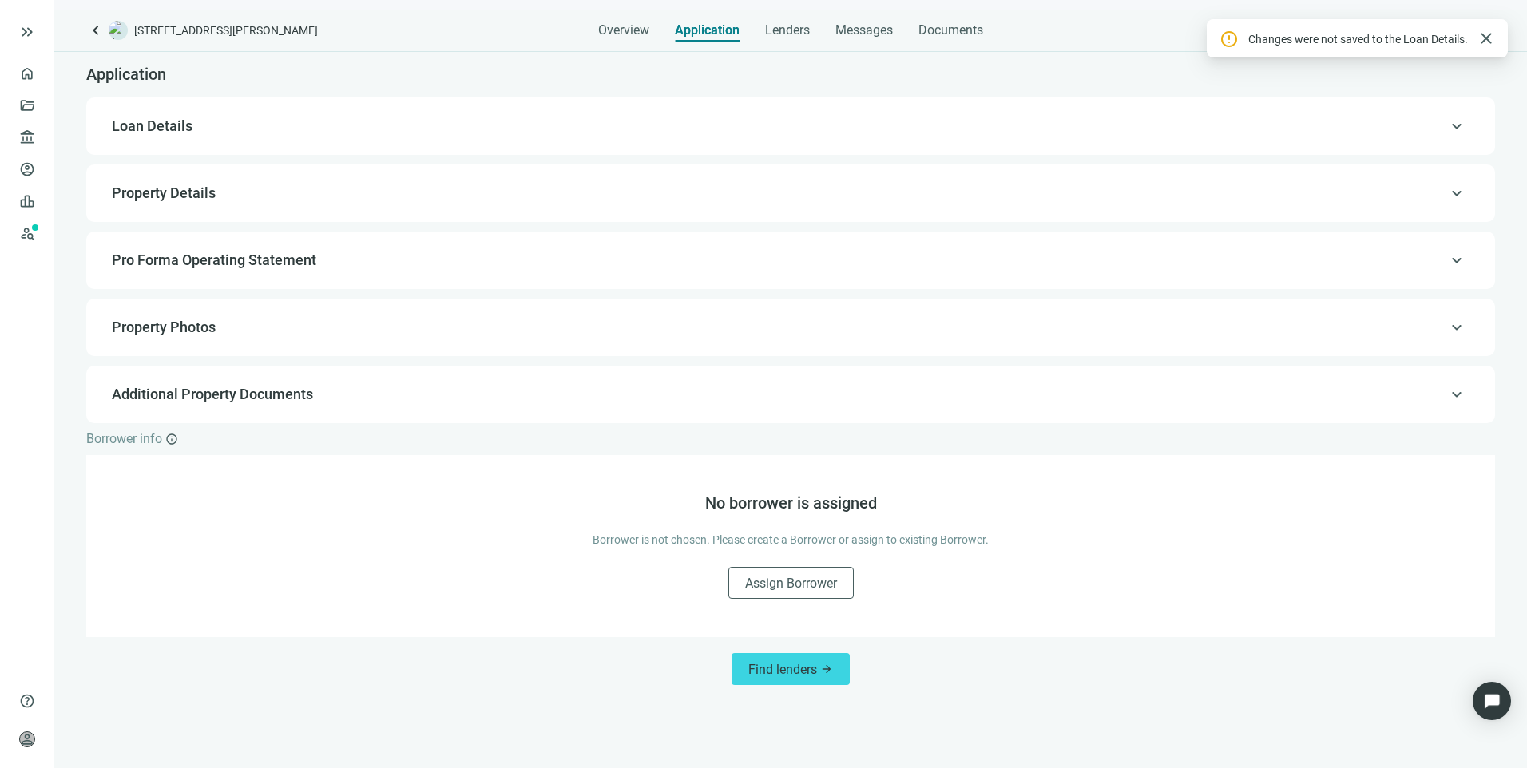
click at [239, 133] on span "Loan Details" at bounding box center [789, 126] width 1354 height 19
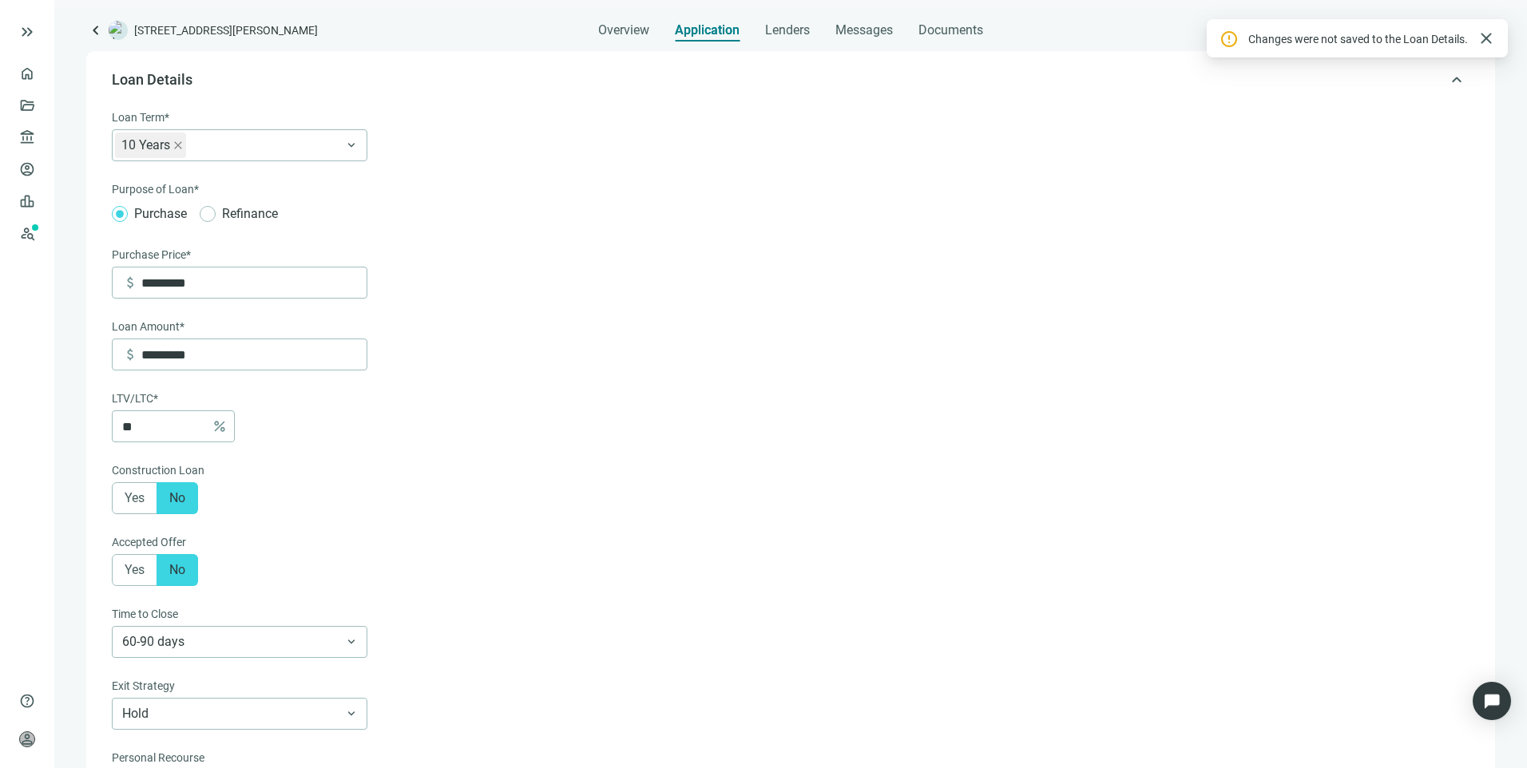
scroll to position [47, 0]
click at [179, 146] on icon "close" at bounding box center [178, 145] width 10 height 10
click at [179, 146] on div at bounding box center [231, 144] width 232 height 22
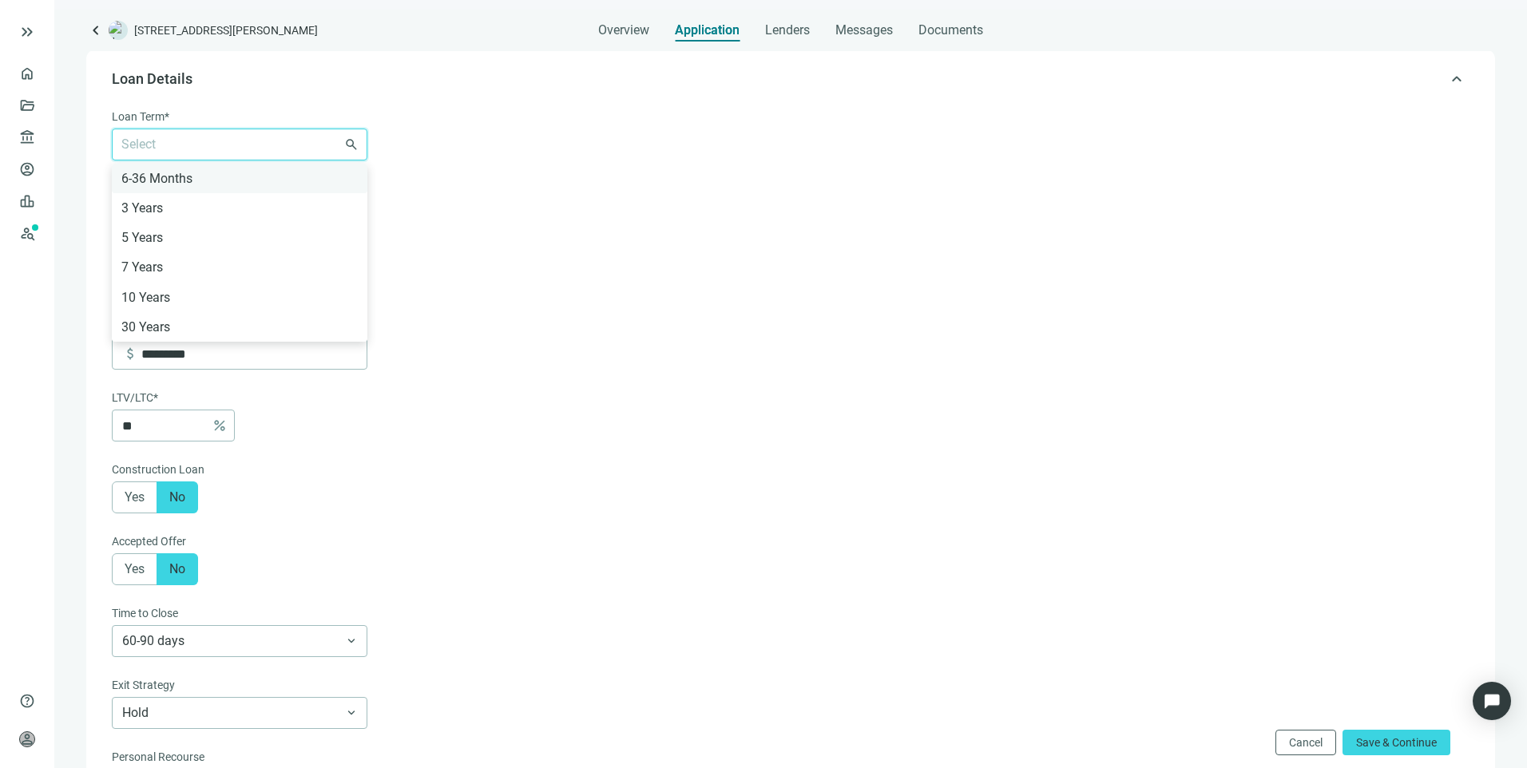
click at [162, 176] on div "6-36 Months" at bounding box center [239, 178] width 236 height 20
click at [237, 141] on div "6-36 Months" at bounding box center [231, 144] width 232 height 29
click at [242, 152] on div "6-36 Months" at bounding box center [231, 144] width 232 height 29
click at [198, 217] on div "3 Years" at bounding box center [239, 208] width 236 height 20
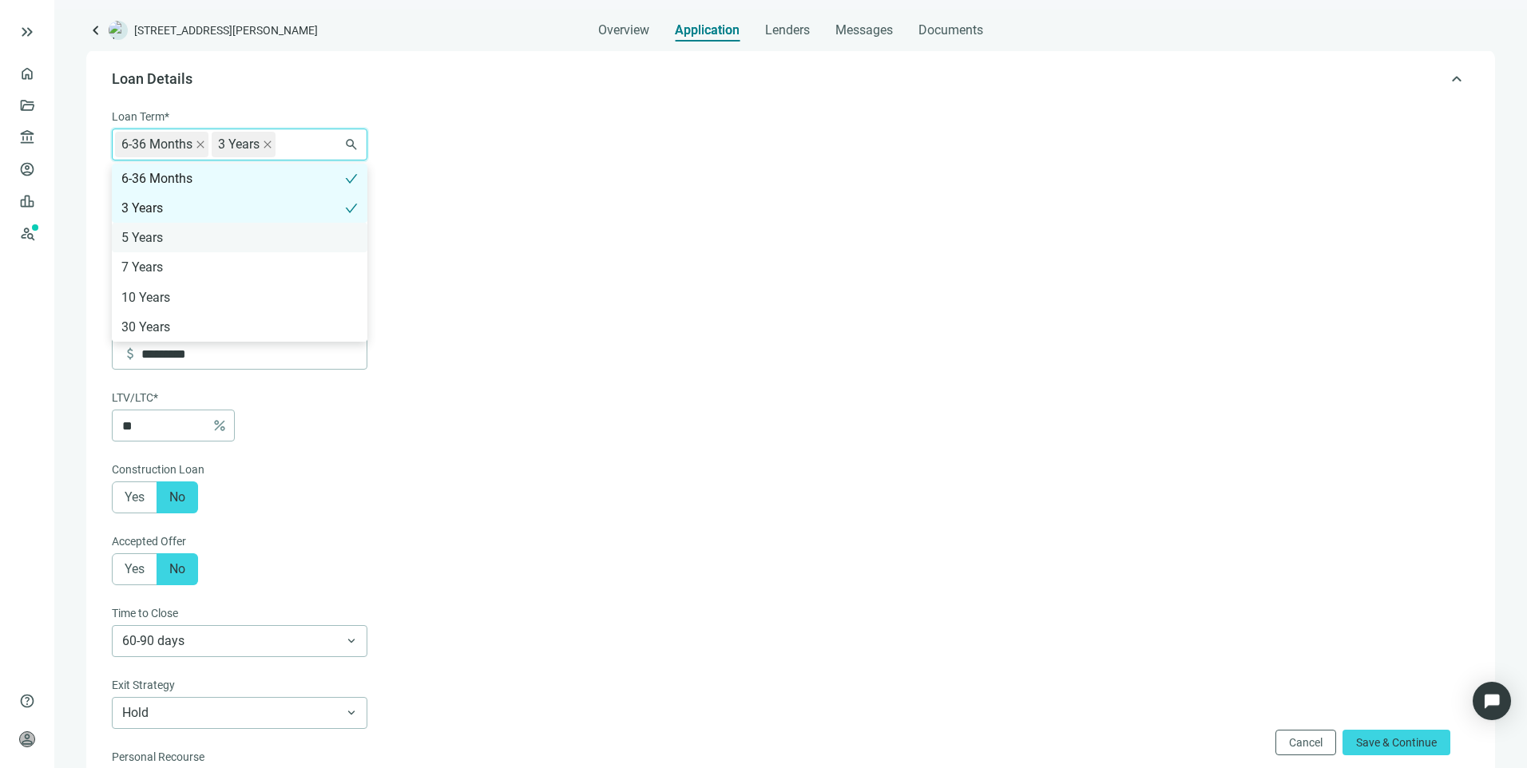
click at [188, 233] on div "5 Years" at bounding box center [239, 238] width 236 height 20
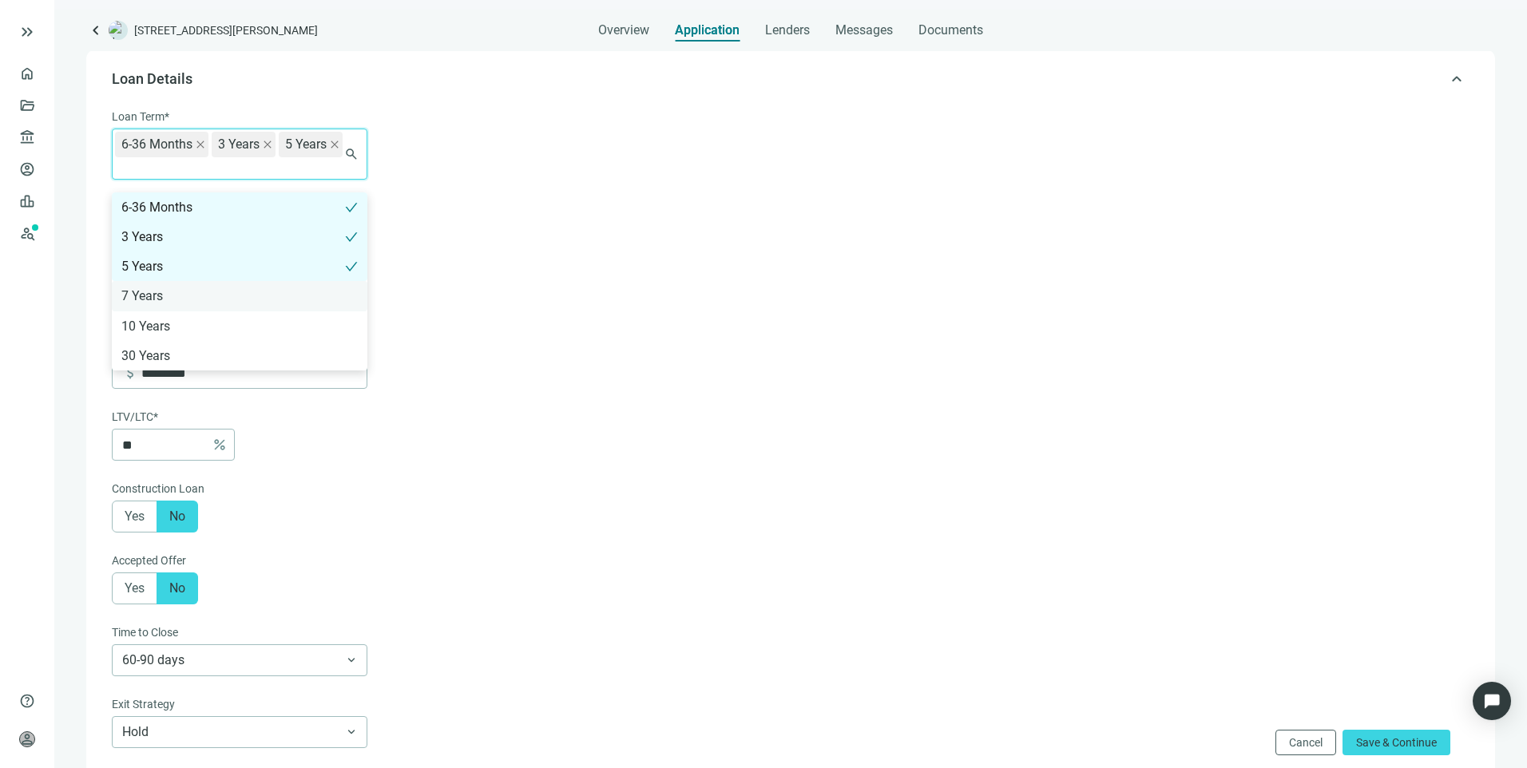
click at [176, 296] on div "7 Years" at bounding box center [239, 296] width 236 height 20
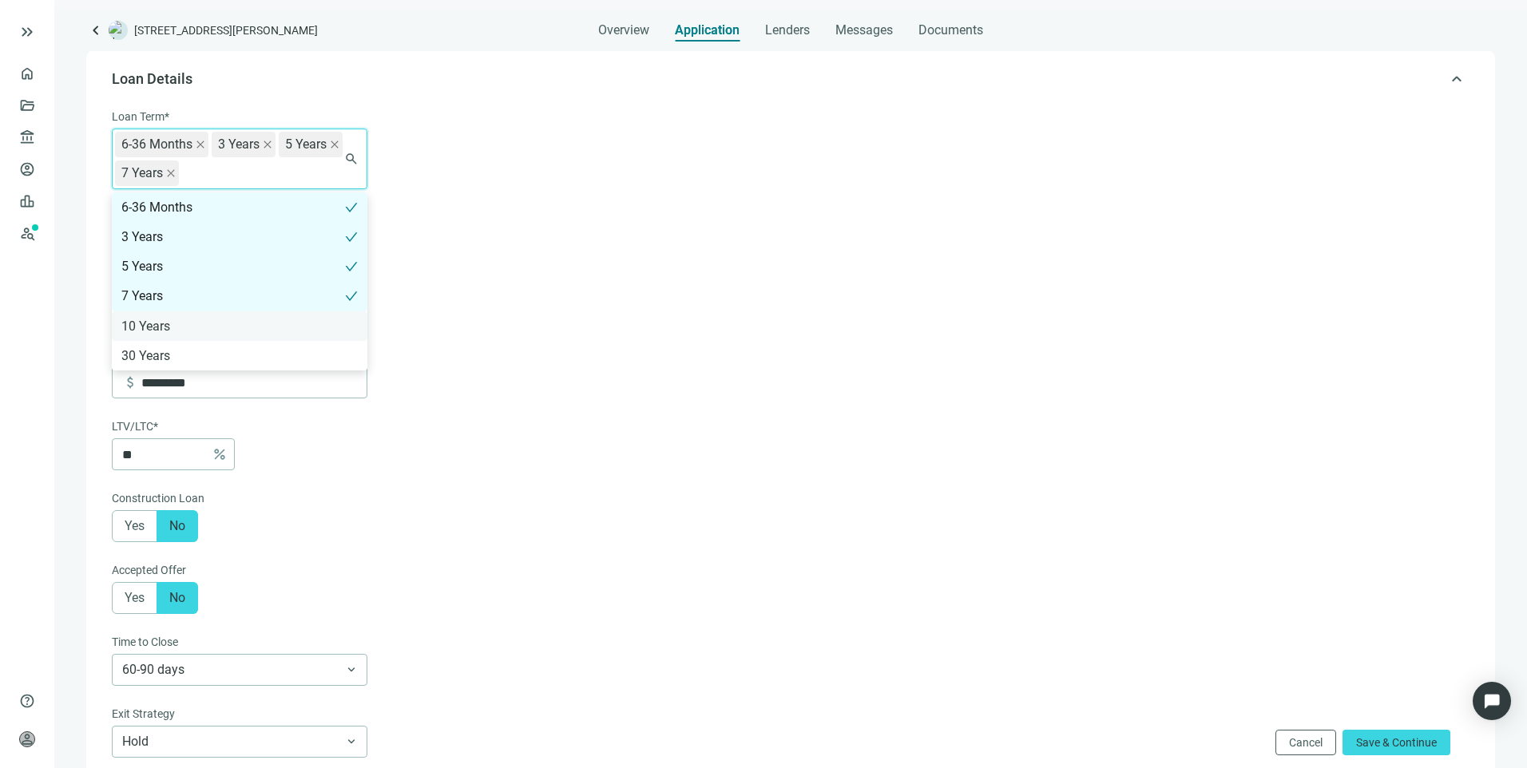
click at [165, 329] on div "10 Years" at bounding box center [239, 326] width 236 height 20
click at [168, 357] on div "30 Years" at bounding box center [239, 356] width 236 height 20
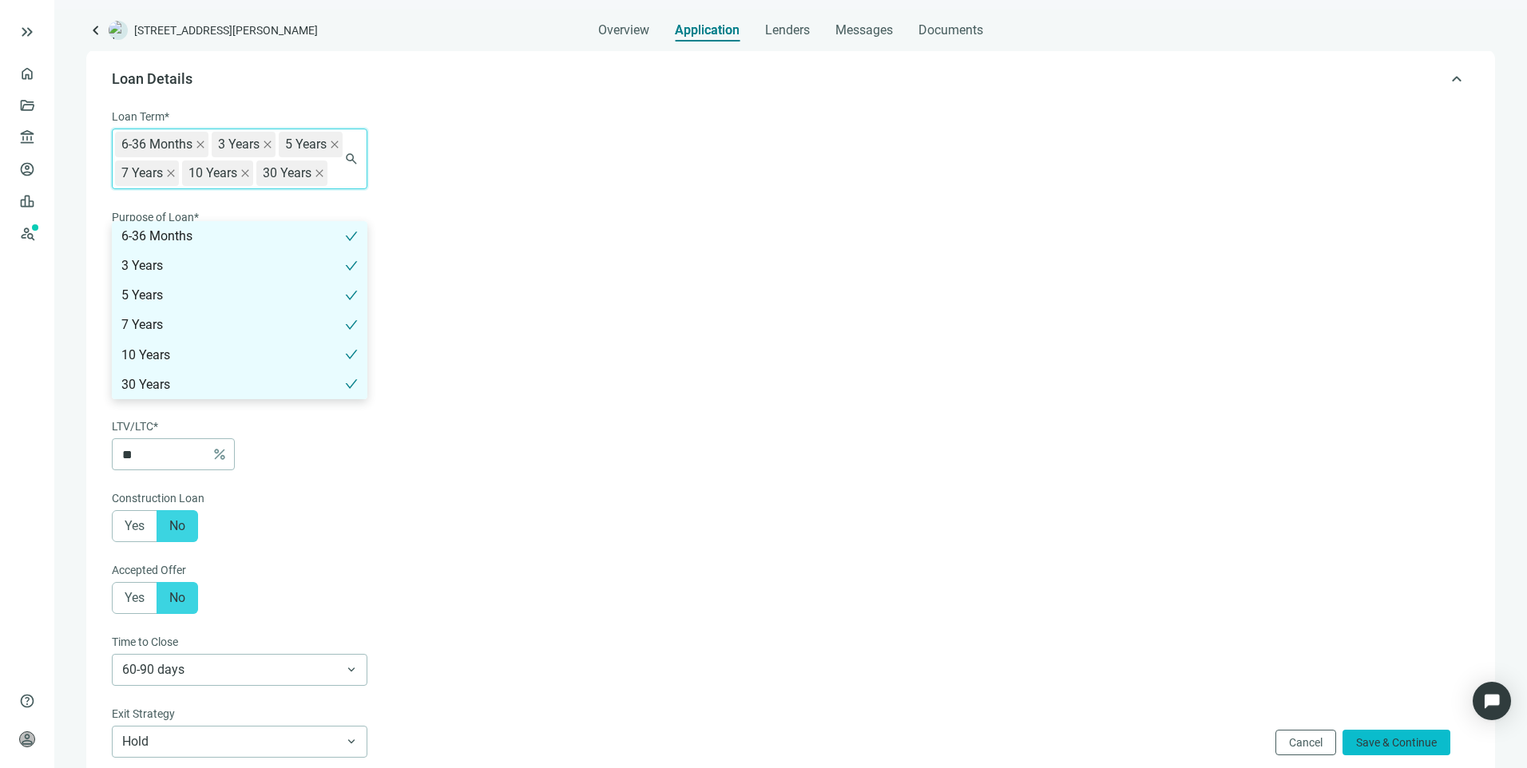
click at [1378, 739] on span "Save & Continue" at bounding box center [1396, 742] width 81 height 13
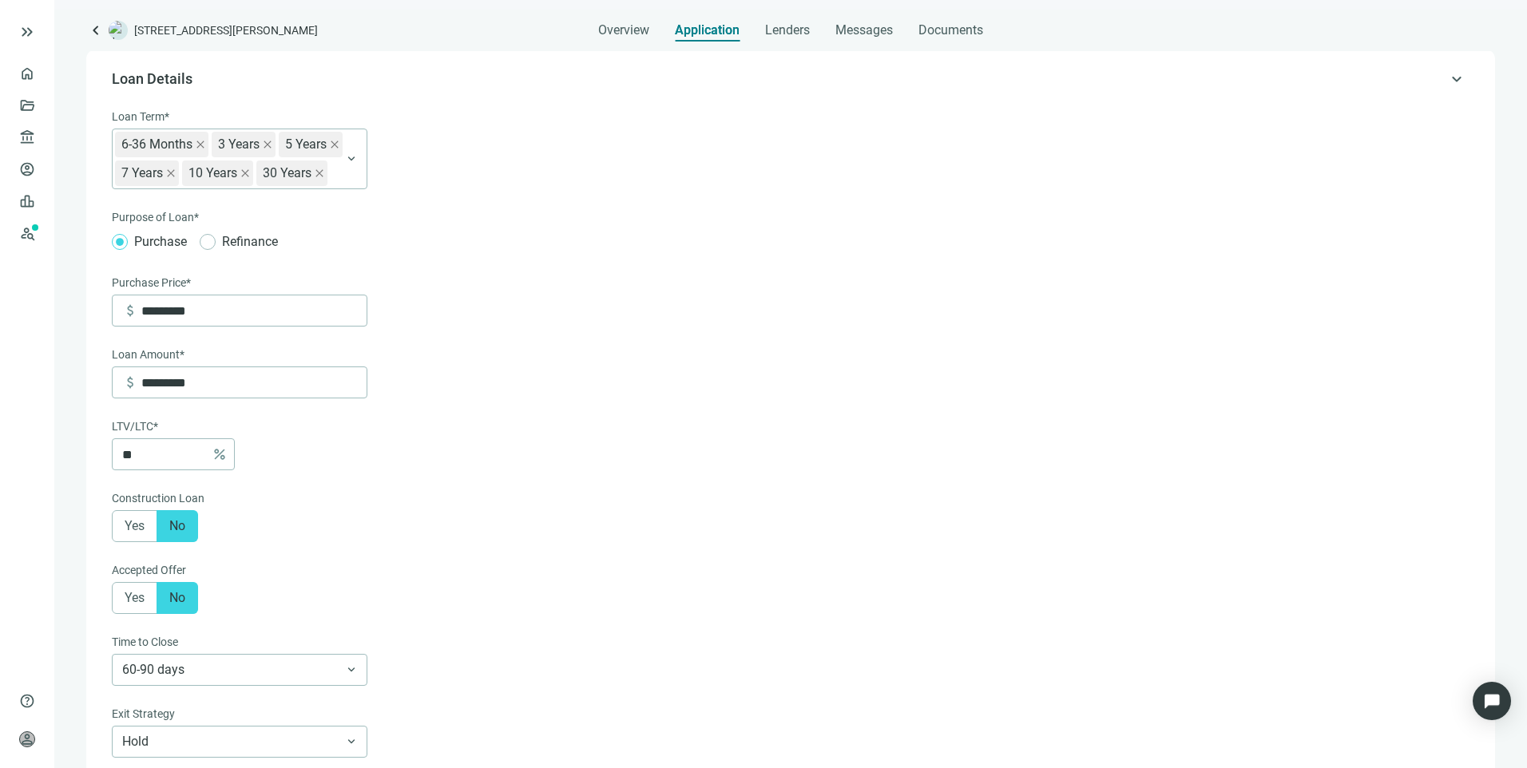
type input "**"
type input "*"
type input "******"
type input "****"
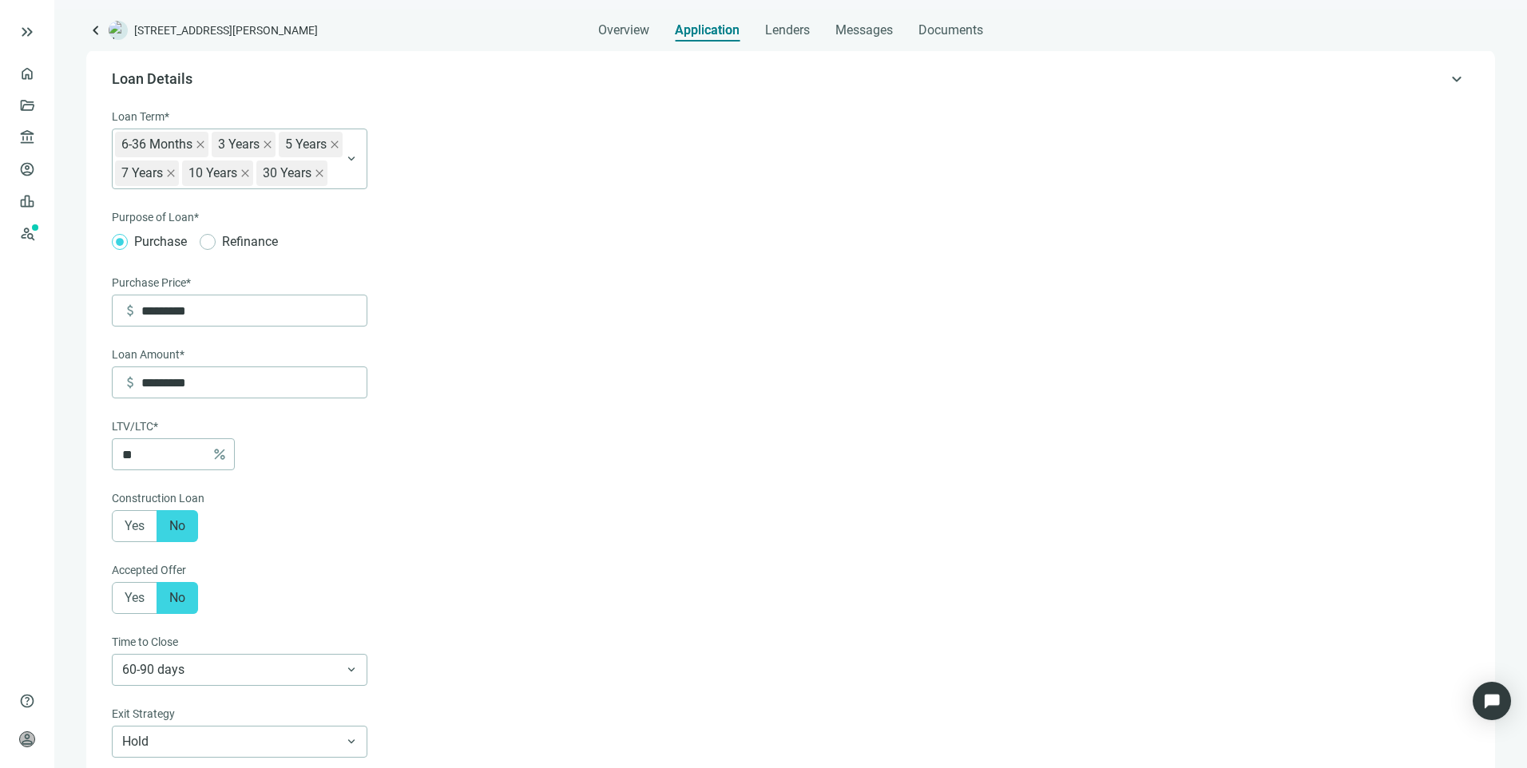
type input "**********"
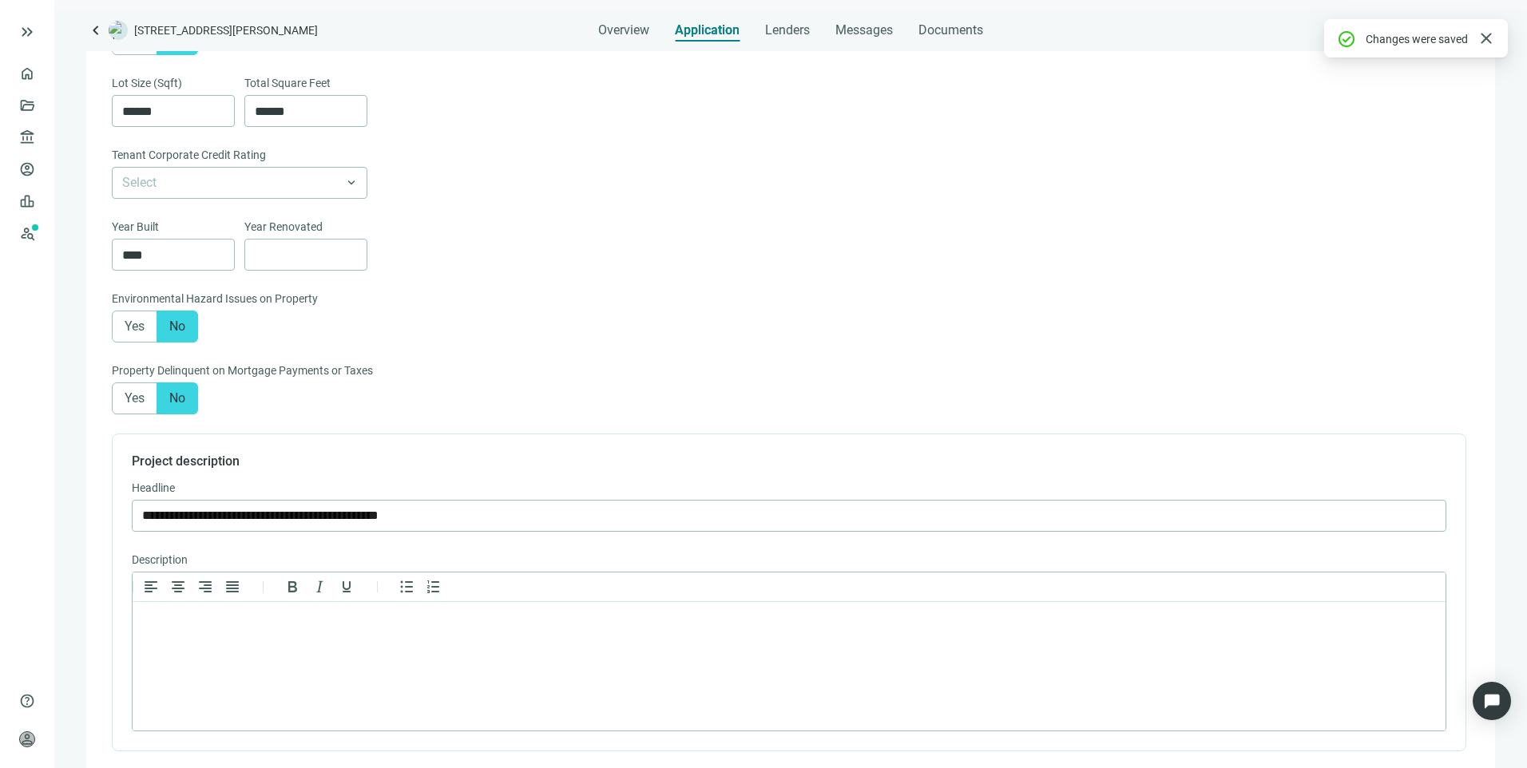
scroll to position [958, 0]
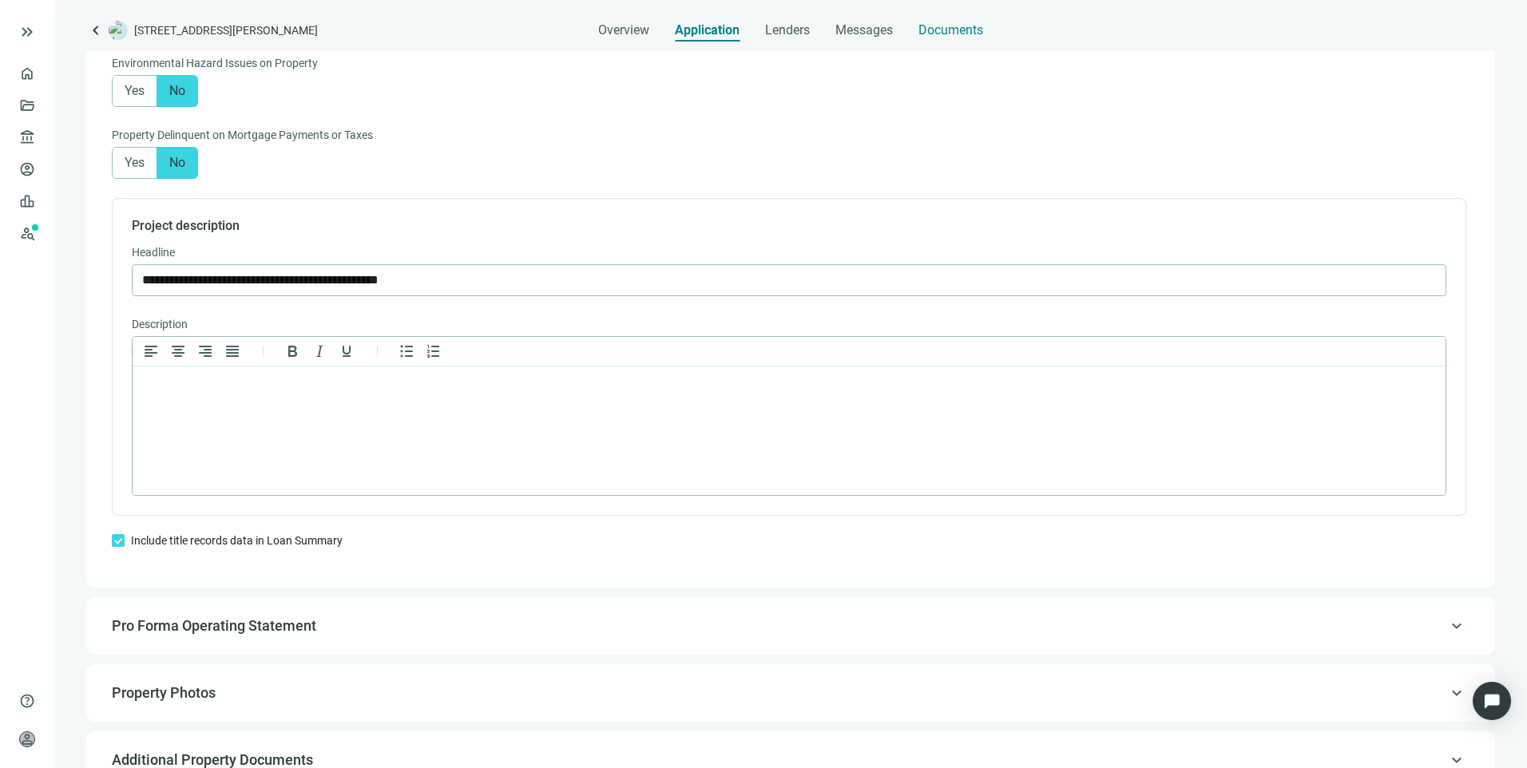
click at [940, 27] on span "Documents" at bounding box center [950, 30] width 65 height 16
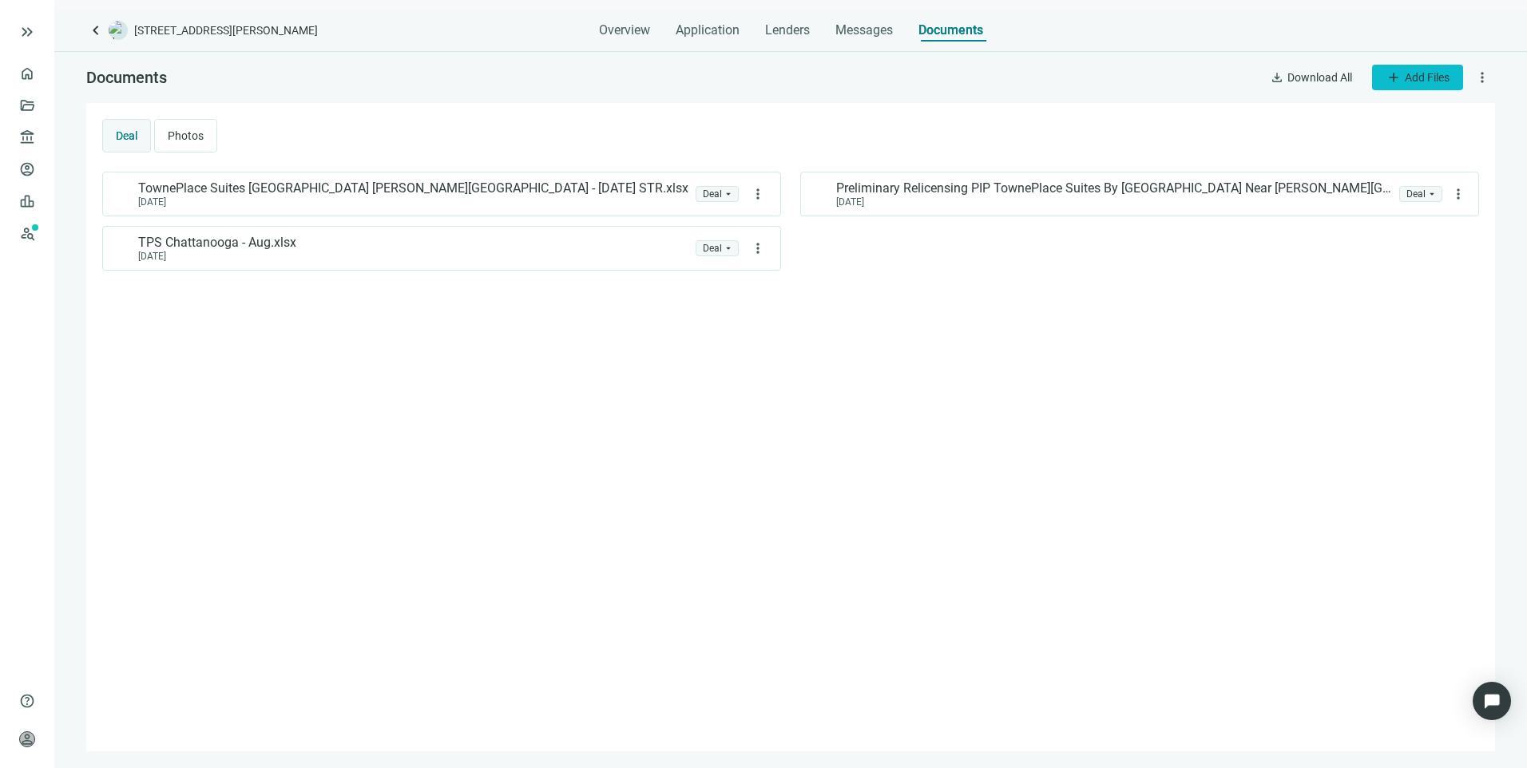
click at [1444, 75] on span "Add Files" at bounding box center [1427, 77] width 45 height 13
click at [1422, 118] on span "Upload new" at bounding box center [1415, 114] width 58 height 13
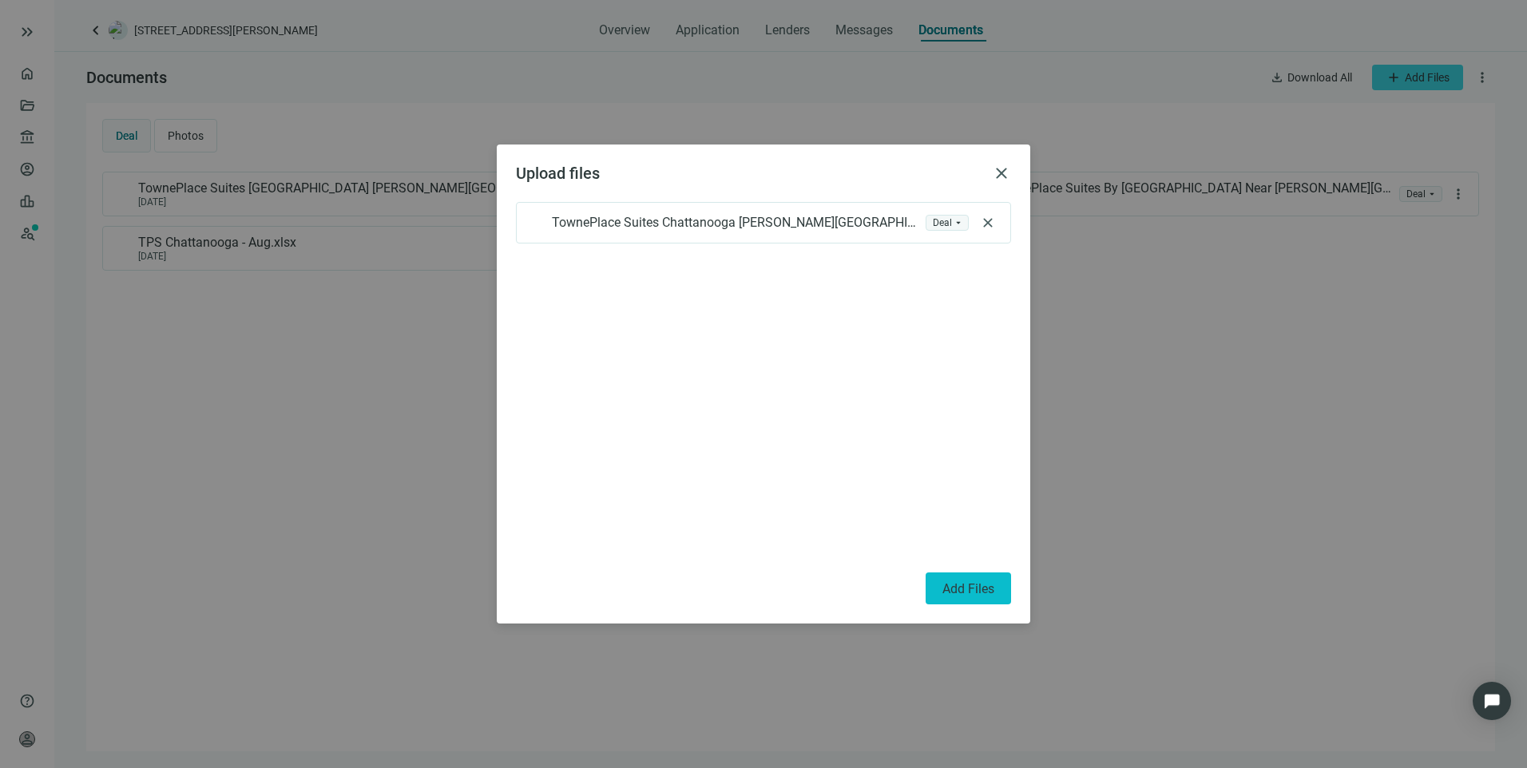
click at [969, 584] on span "Add Files" at bounding box center [968, 588] width 52 height 15
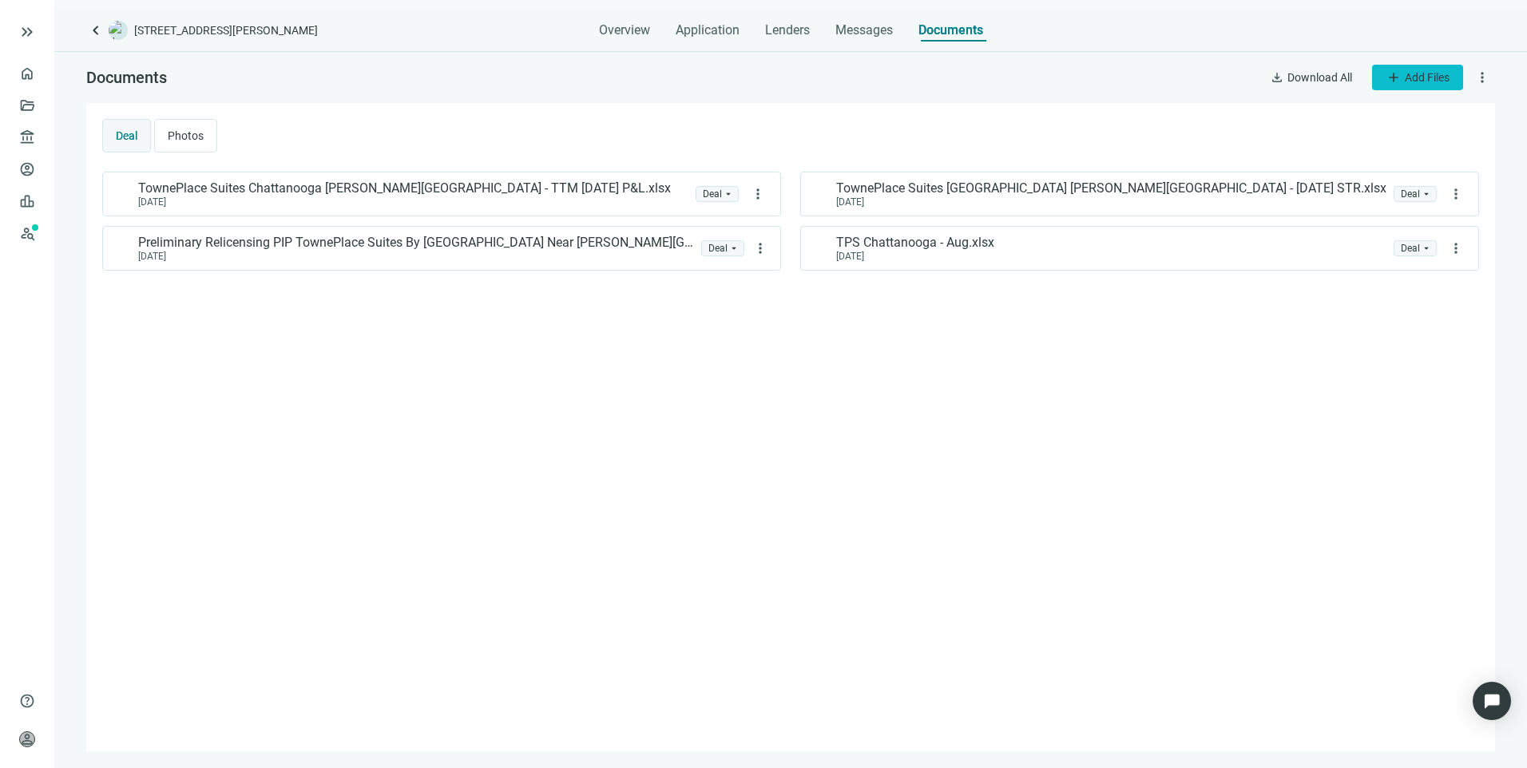
click at [1409, 79] on span "Add Files" at bounding box center [1427, 77] width 45 height 13
click at [1418, 114] on span "Upload new" at bounding box center [1415, 114] width 58 height 13
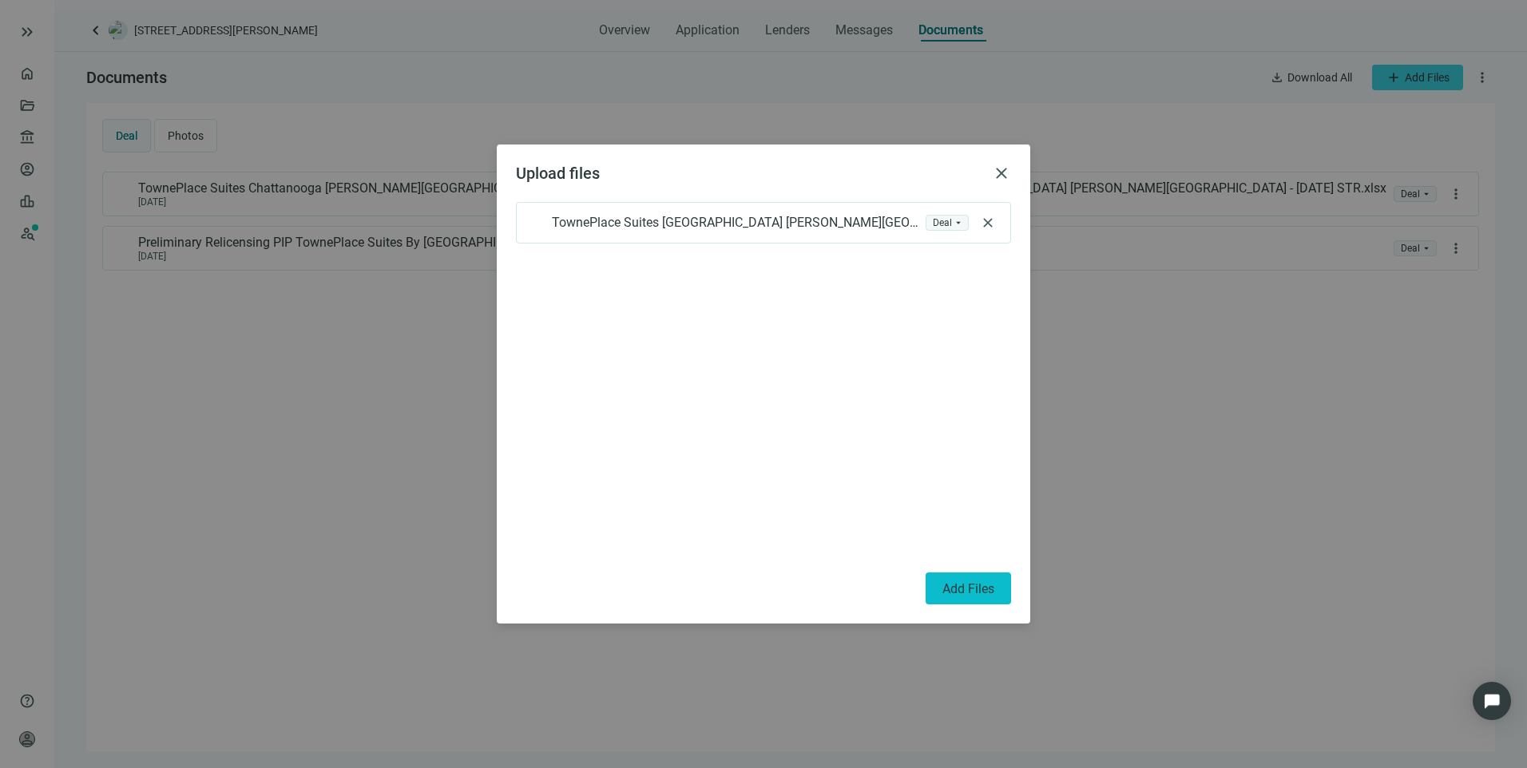
click at [1001, 595] on button "Add Files" at bounding box center [967, 589] width 85 height 32
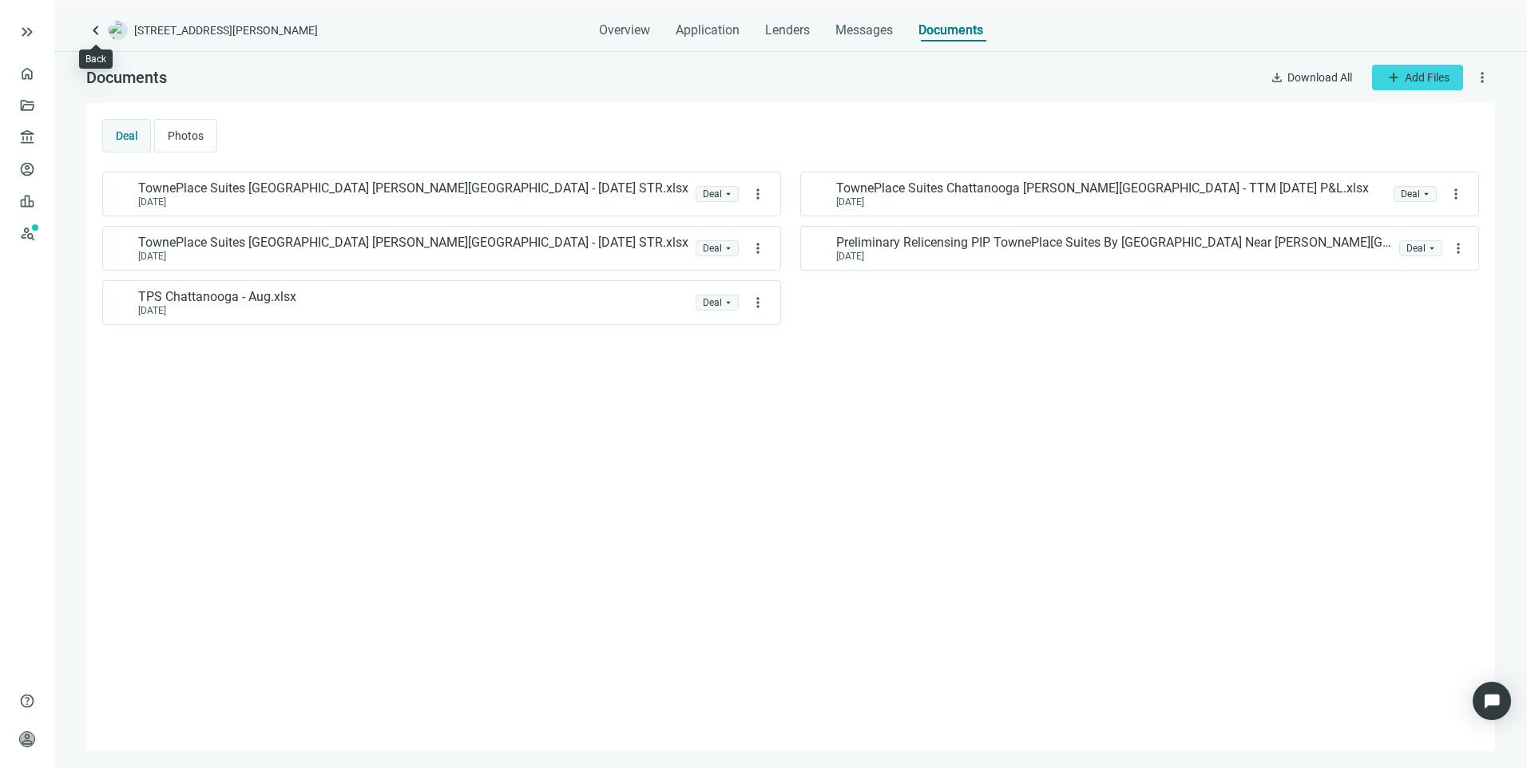
click at [93, 34] on span "keyboard_arrow_left" at bounding box center [95, 30] width 19 height 19
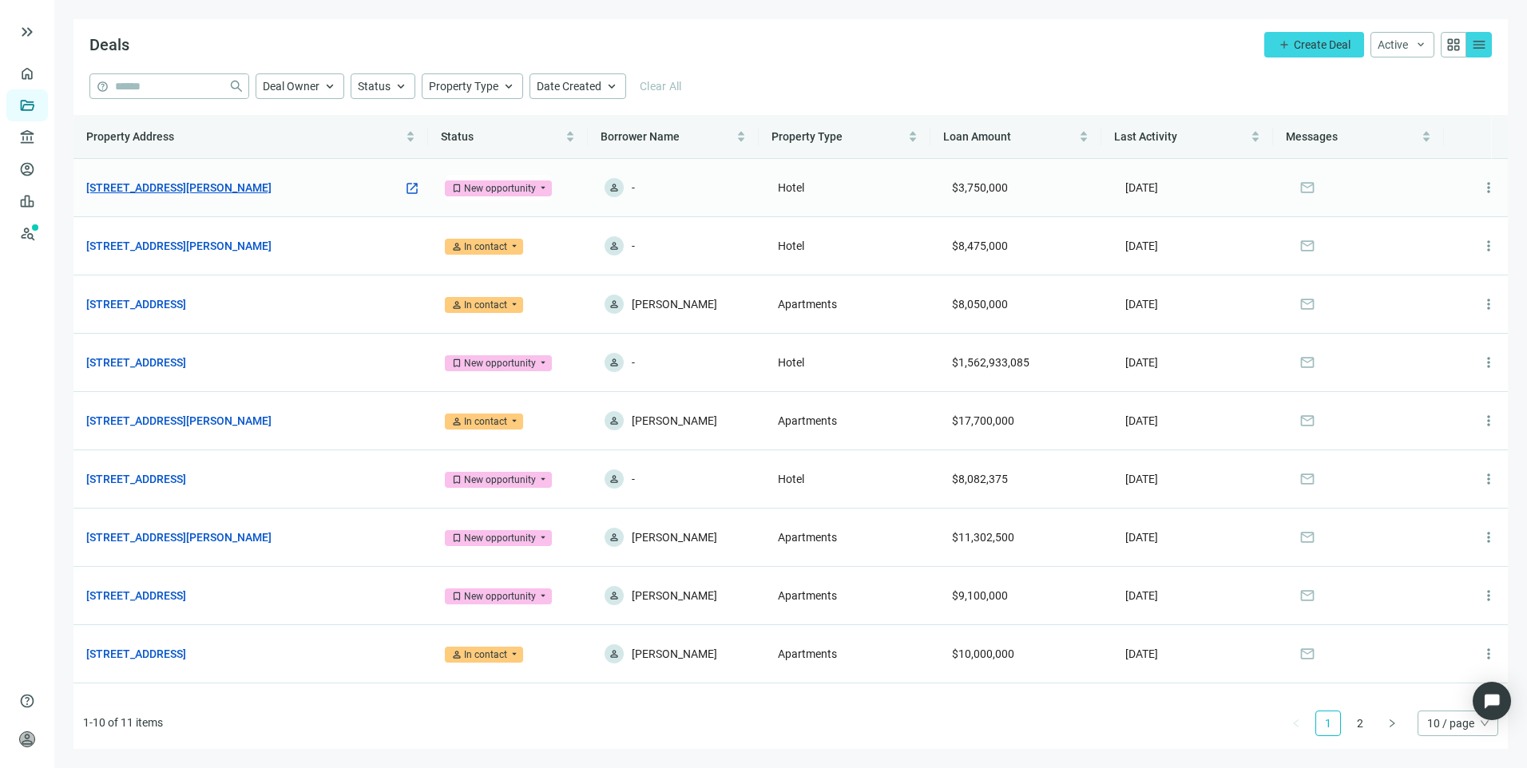
click at [268, 180] on link "7010 McCutcheon Rd, Chattanooga, TN 37421" at bounding box center [178, 188] width 185 height 18
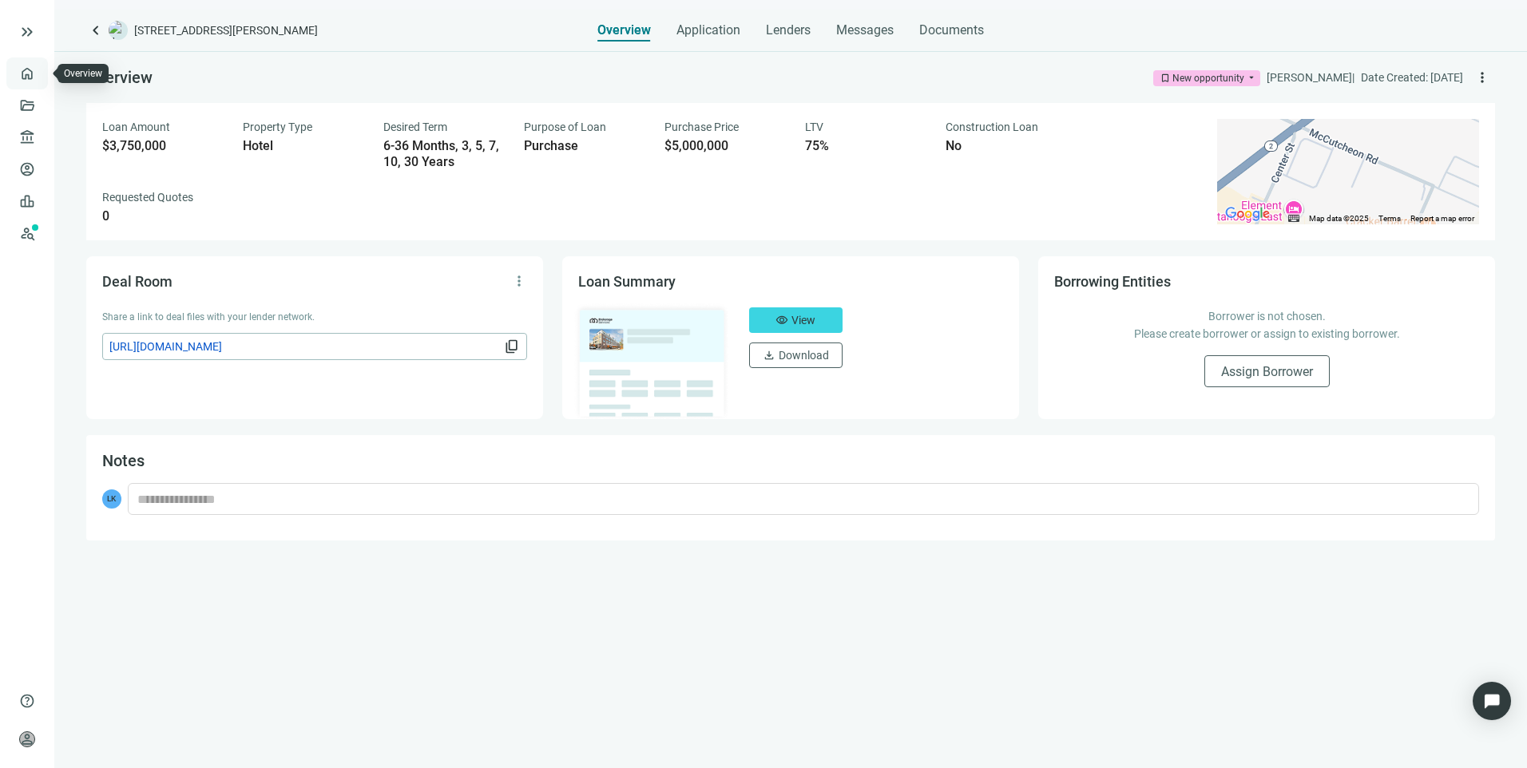
click at [40, 76] on link "Overview" at bounding box center [63, 73] width 47 height 13
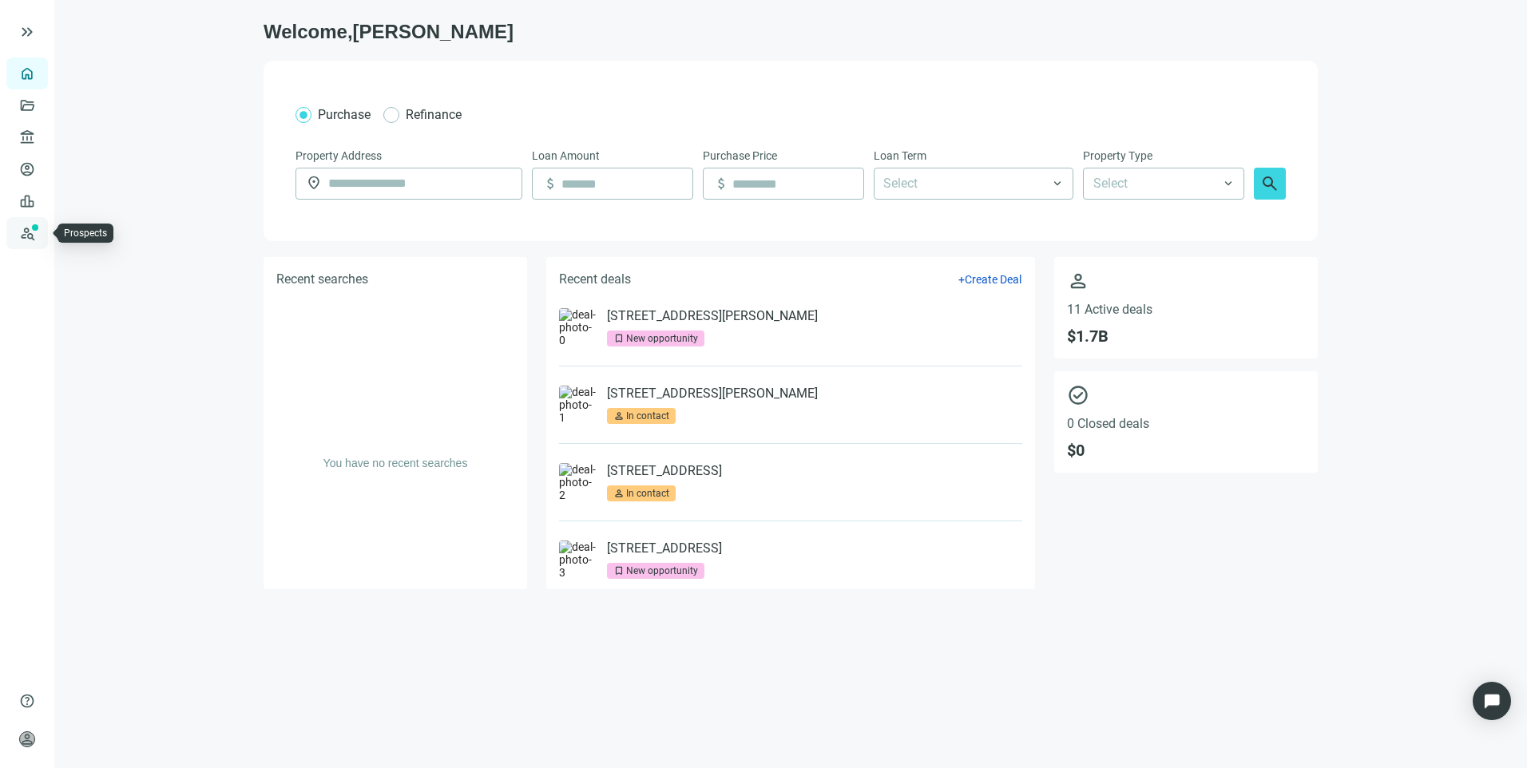
click at [40, 234] on link "Prospects New" at bounding box center [65, 233] width 51 height 32
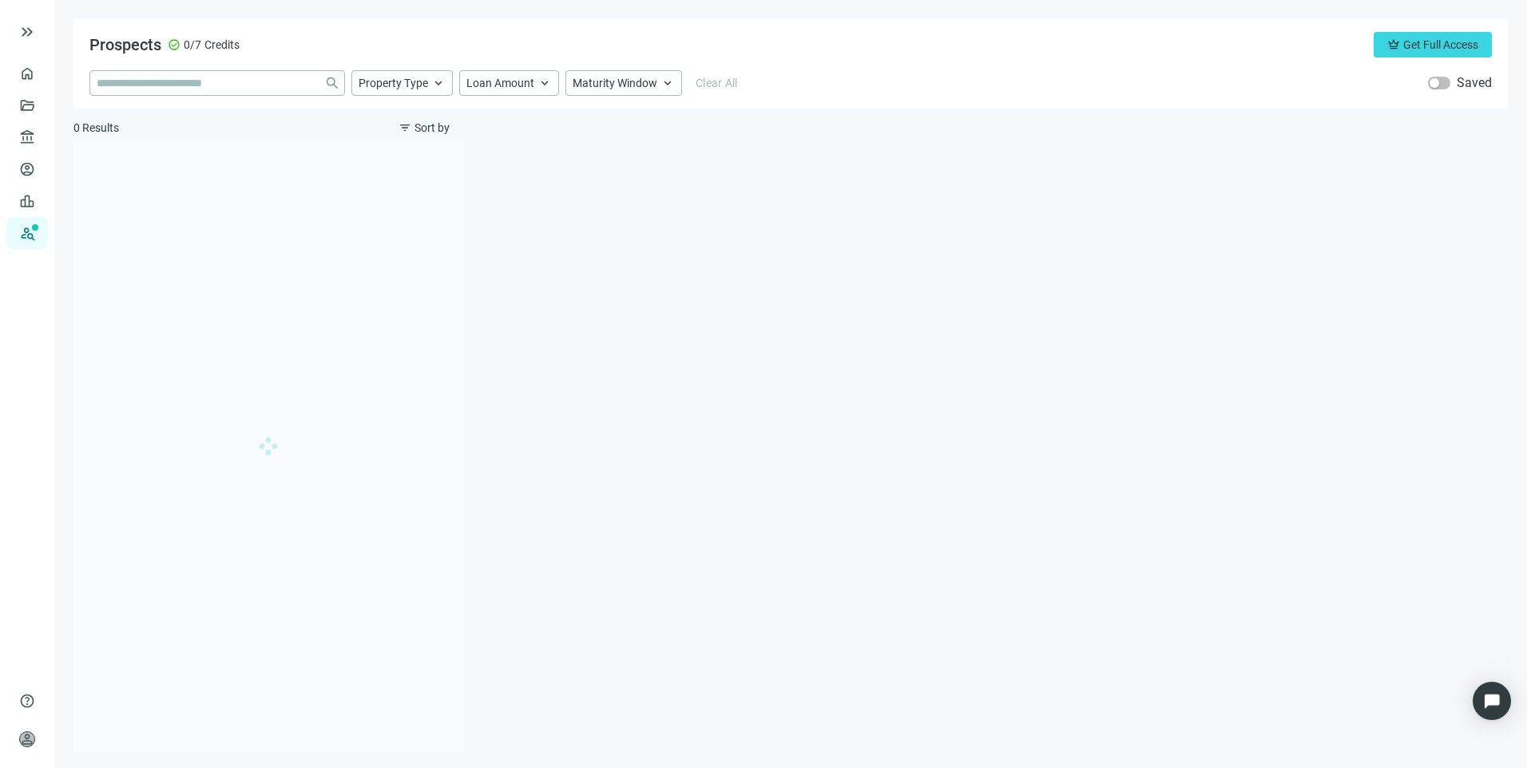
type input "**********"
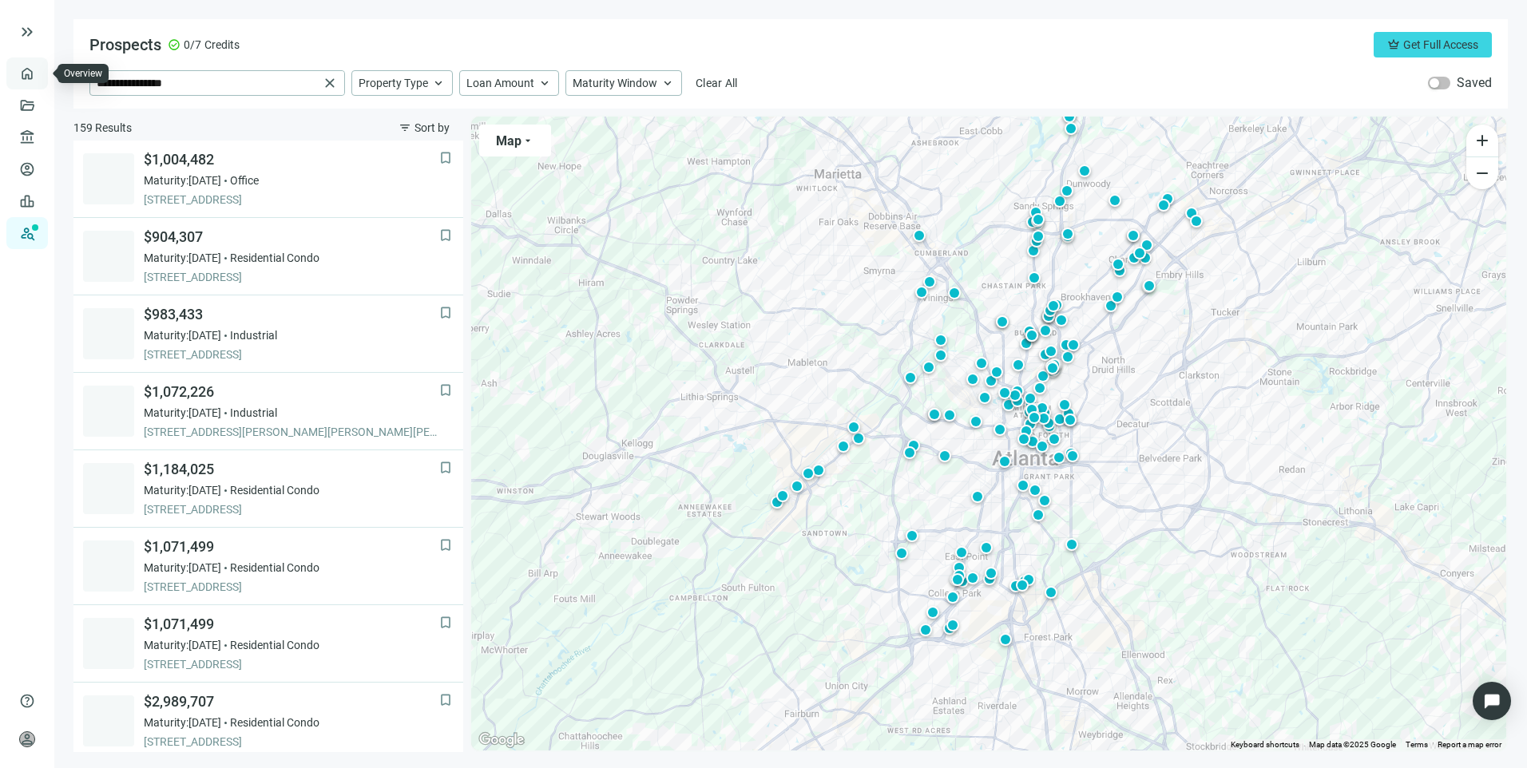
click at [40, 67] on link "Overview" at bounding box center [63, 73] width 47 height 13
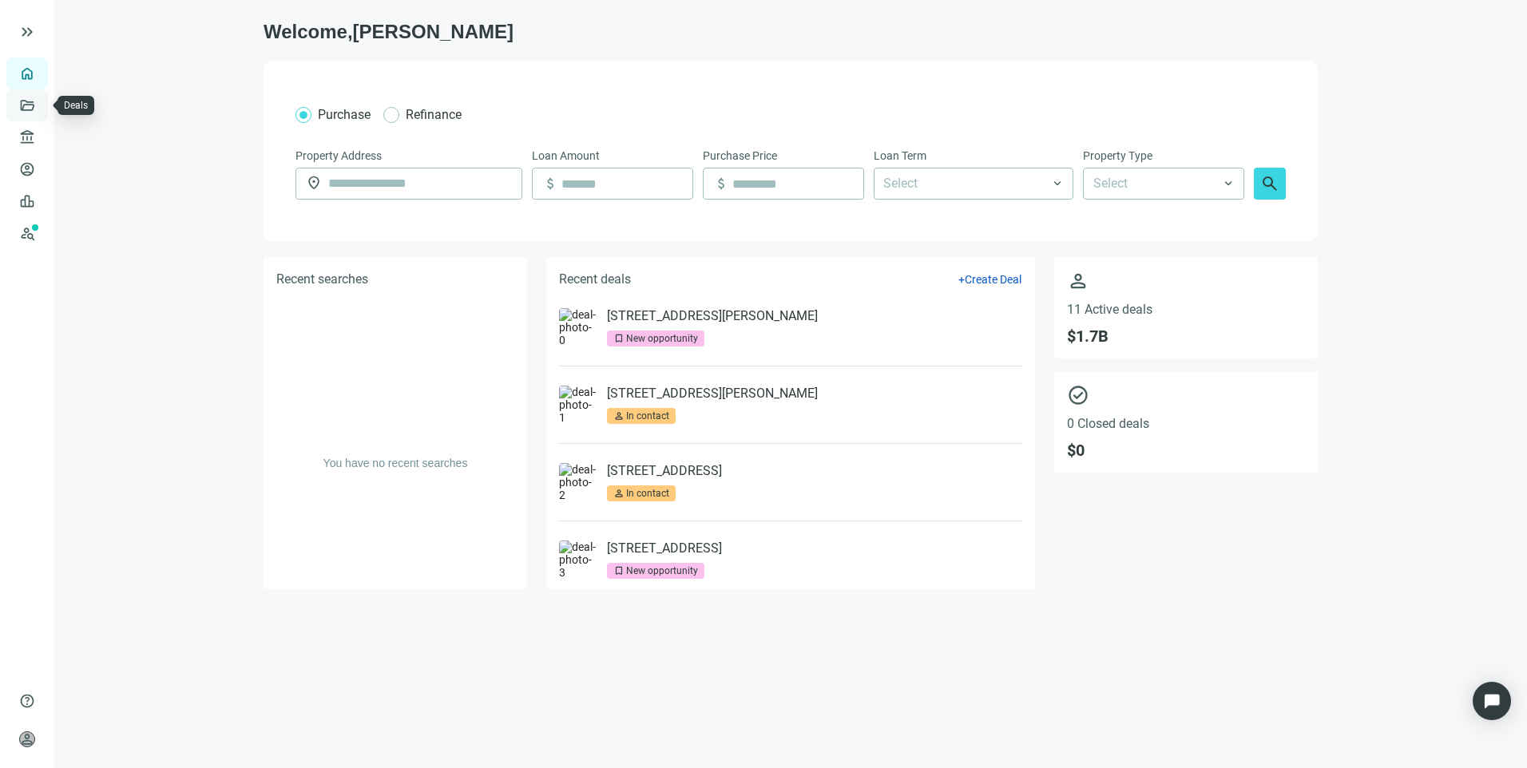
click at [40, 100] on link "Deals" at bounding box center [54, 105] width 29 height 13
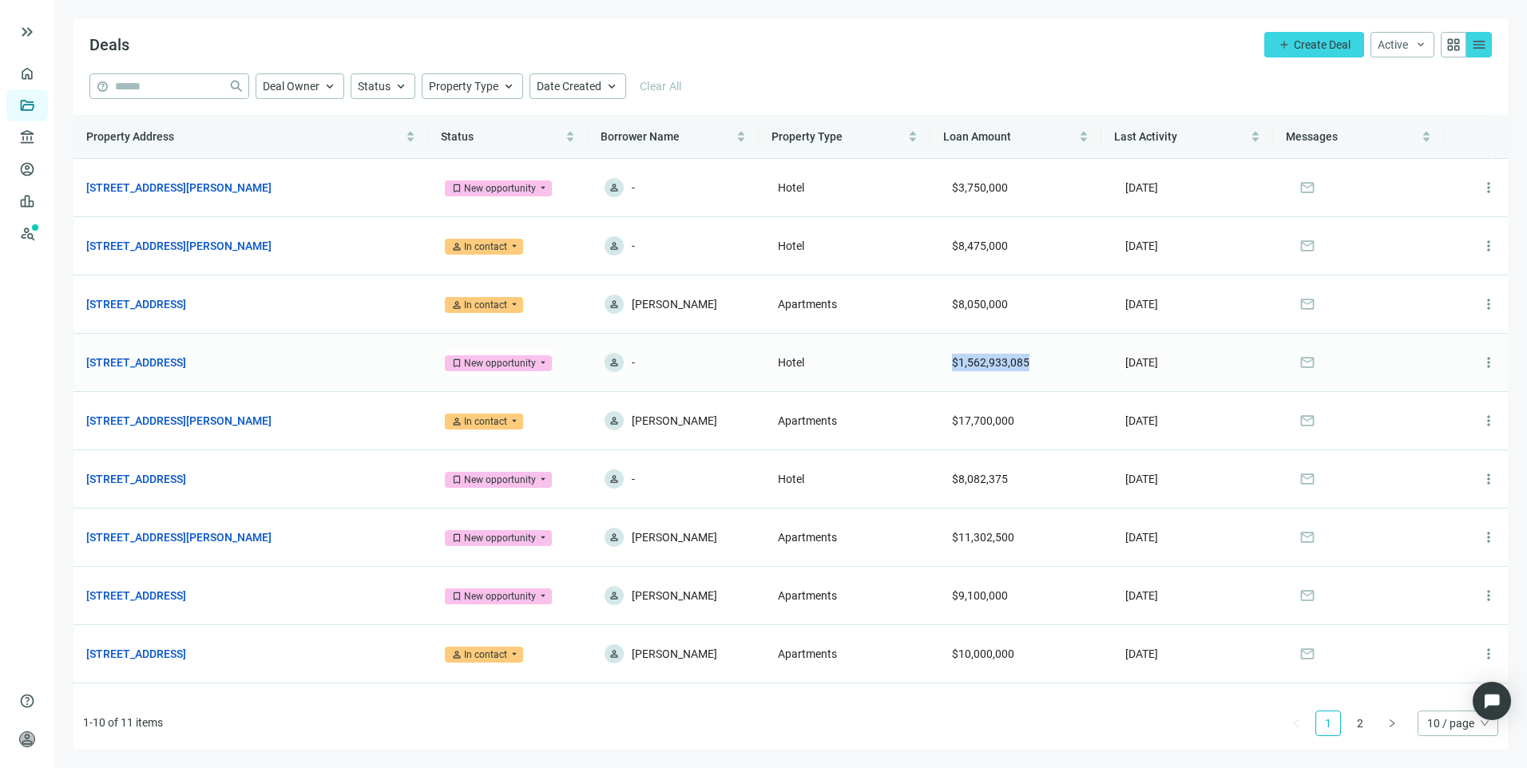
drag, startPoint x: 1039, startPoint y: 366, endPoint x: 930, endPoint y: 367, distance: 108.6
click at [939, 367] on td "$1,562,933,085" at bounding box center [1025, 363] width 173 height 58
drag, startPoint x: 930, startPoint y: 367, endPoint x: 888, endPoint y: 363, distance: 42.5
click at [888, 363] on td "Hotel" at bounding box center [851, 363] width 173 height 58
click at [186, 653] on link "600 Dusan Blvd, Murfreesboro, TN 37129" at bounding box center [136, 654] width 100 height 18
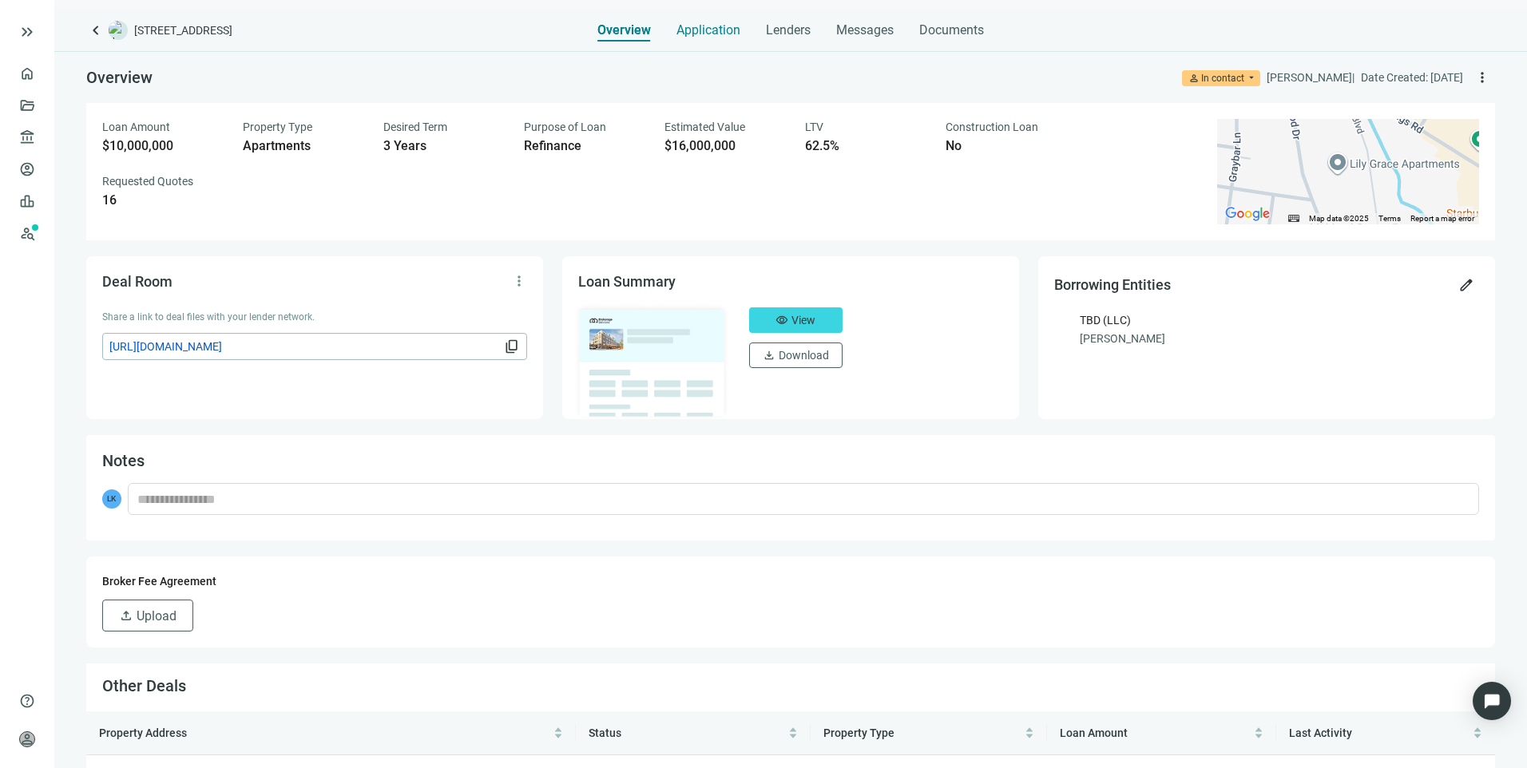
click at [697, 34] on span "Application" at bounding box center [708, 30] width 64 height 16
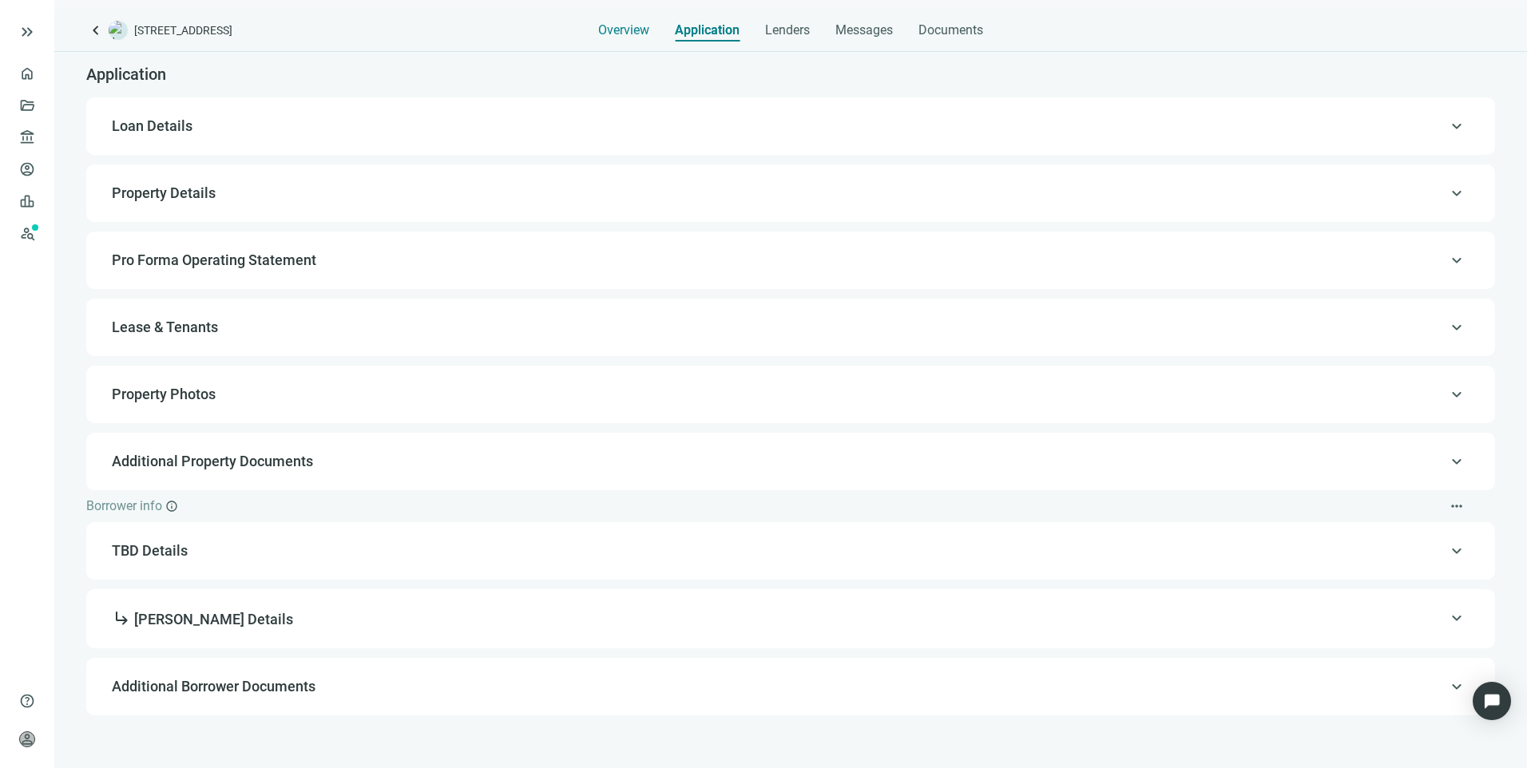
click at [647, 34] on span "Overview" at bounding box center [623, 30] width 51 height 16
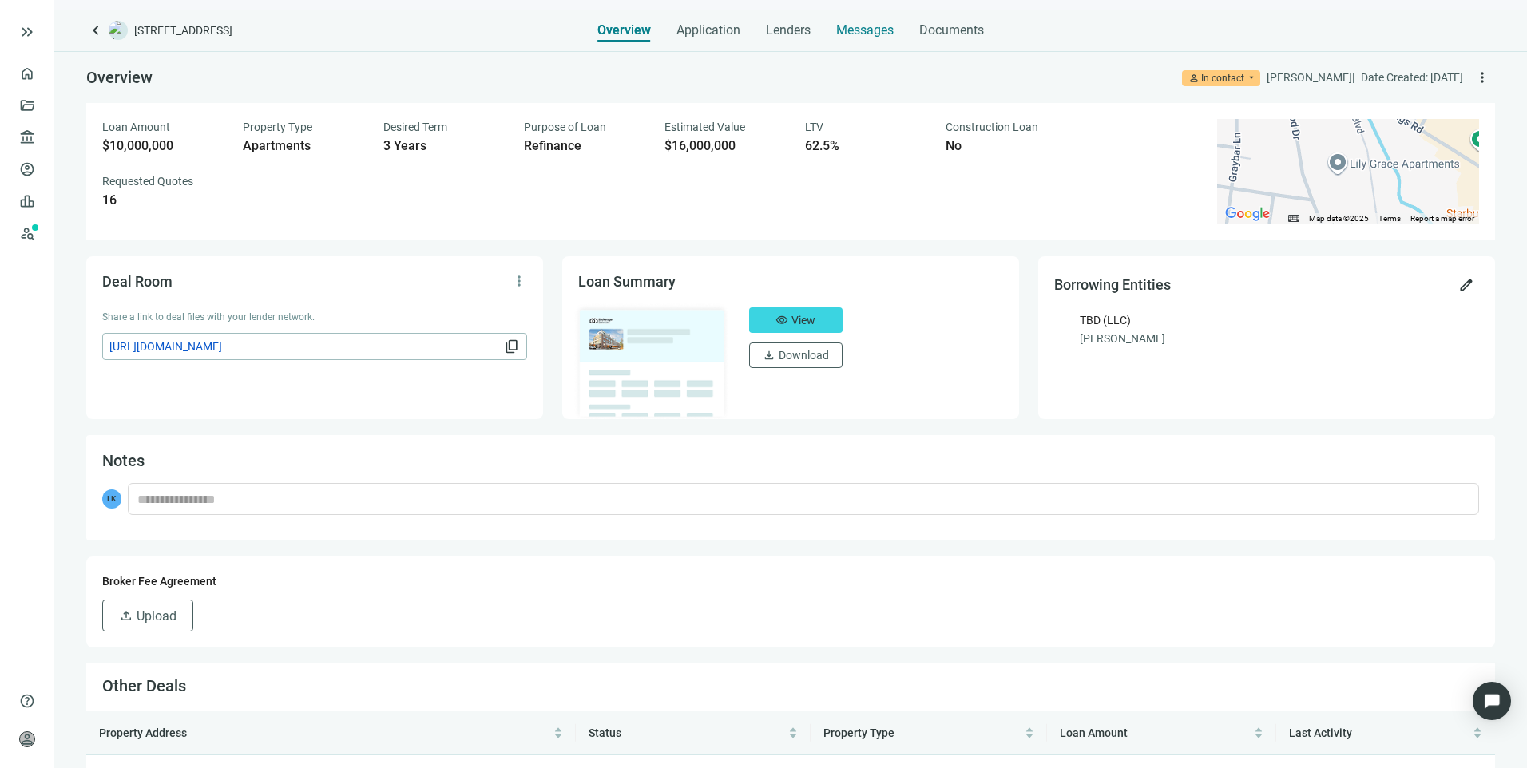
click at [867, 34] on span "Messages" at bounding box center [864, 29] width 57 height 15
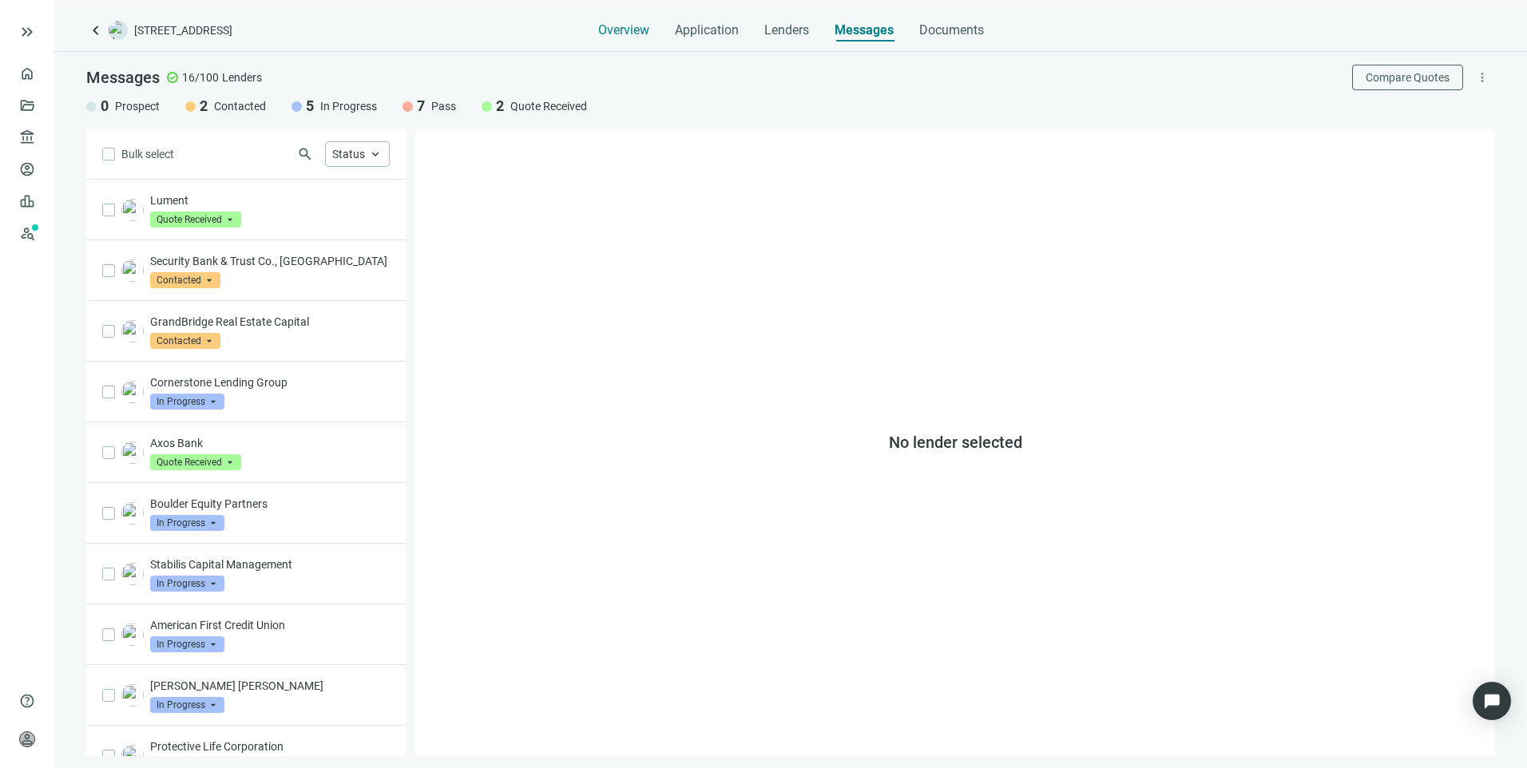
click at [617, 29] on span "Overview" at bounding box center [623, 30] width 51 height 16
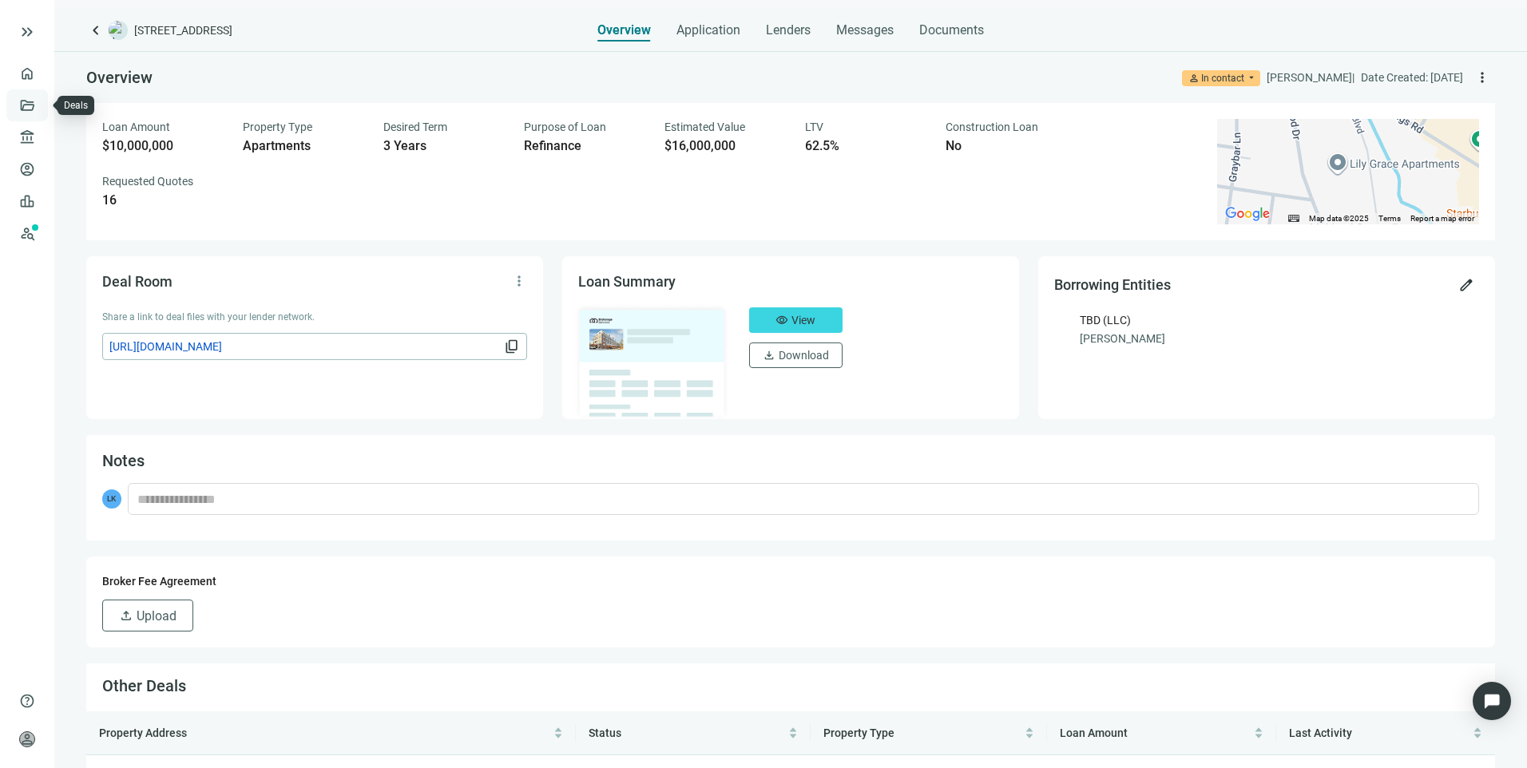
click at [40, 102] on link "Deals" at bounding box center [54, 105] width 29 height 13
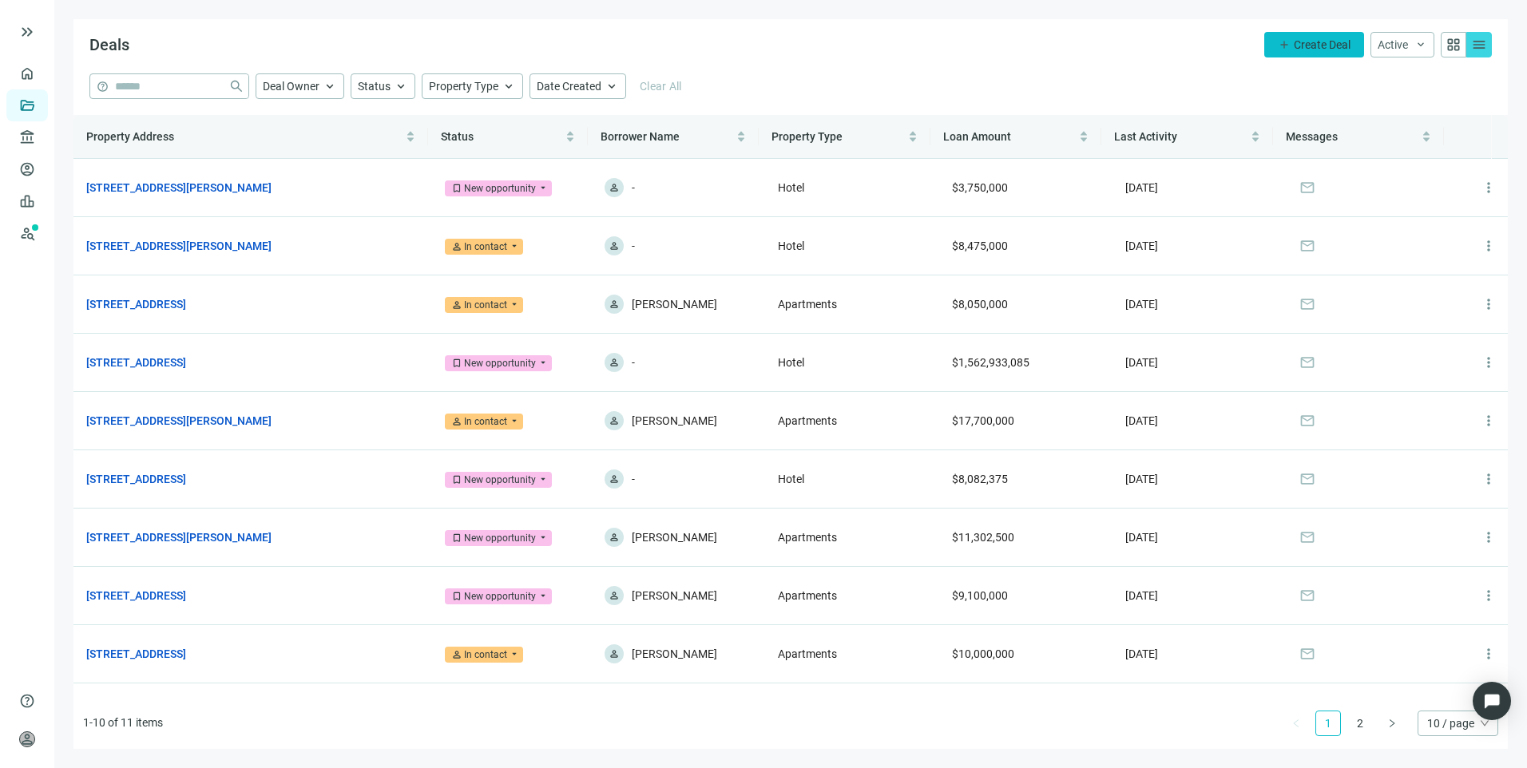
click at [1294, 46] on span "Create Deal" at bounding box center [1322, 44] width 57 height 13
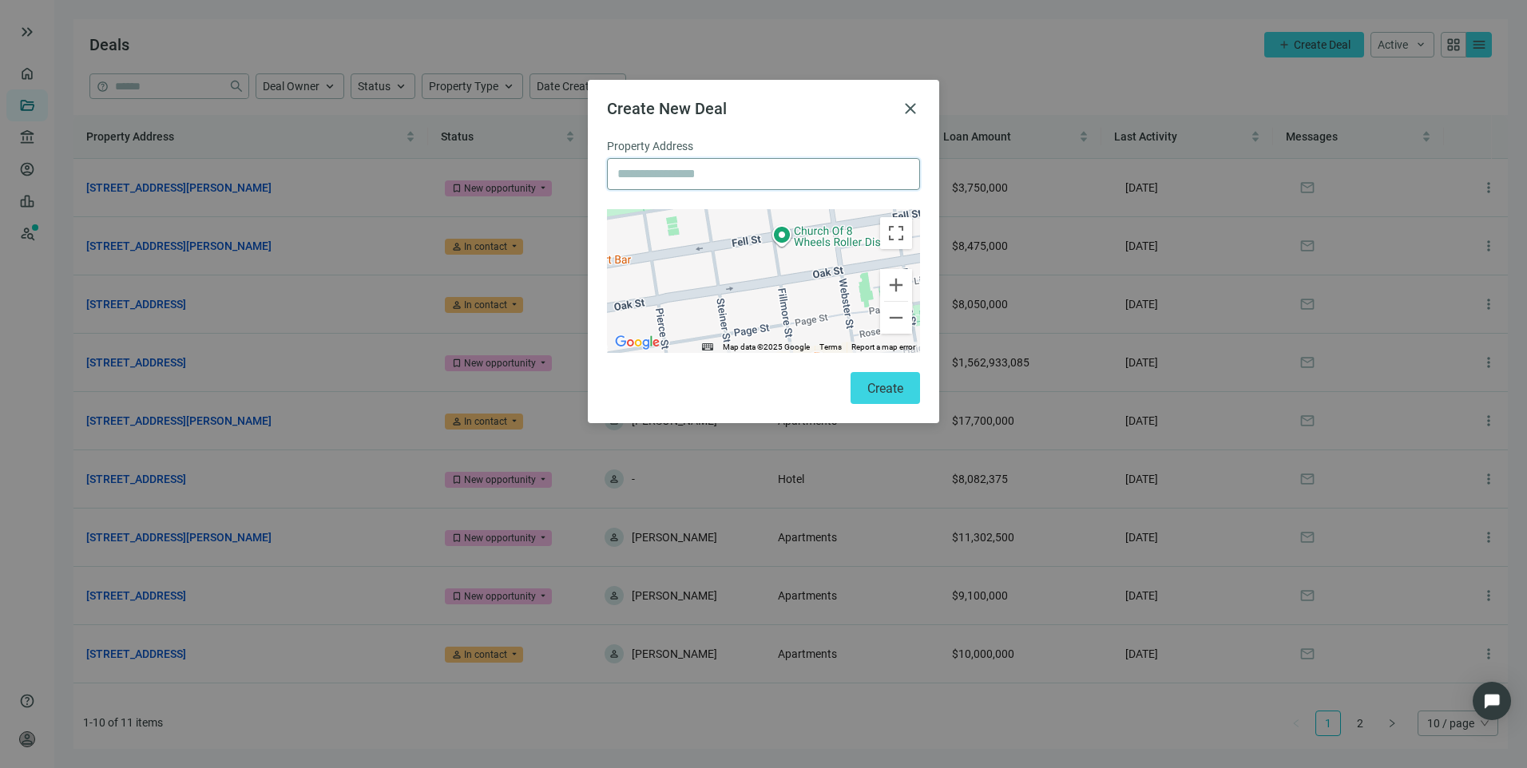
click at [648, 172] on input "text" at bounding box center [763, 174] width 292 height 30
click at [914, 105] on span "close" at bounding box center [910, 108] width 19 height 19
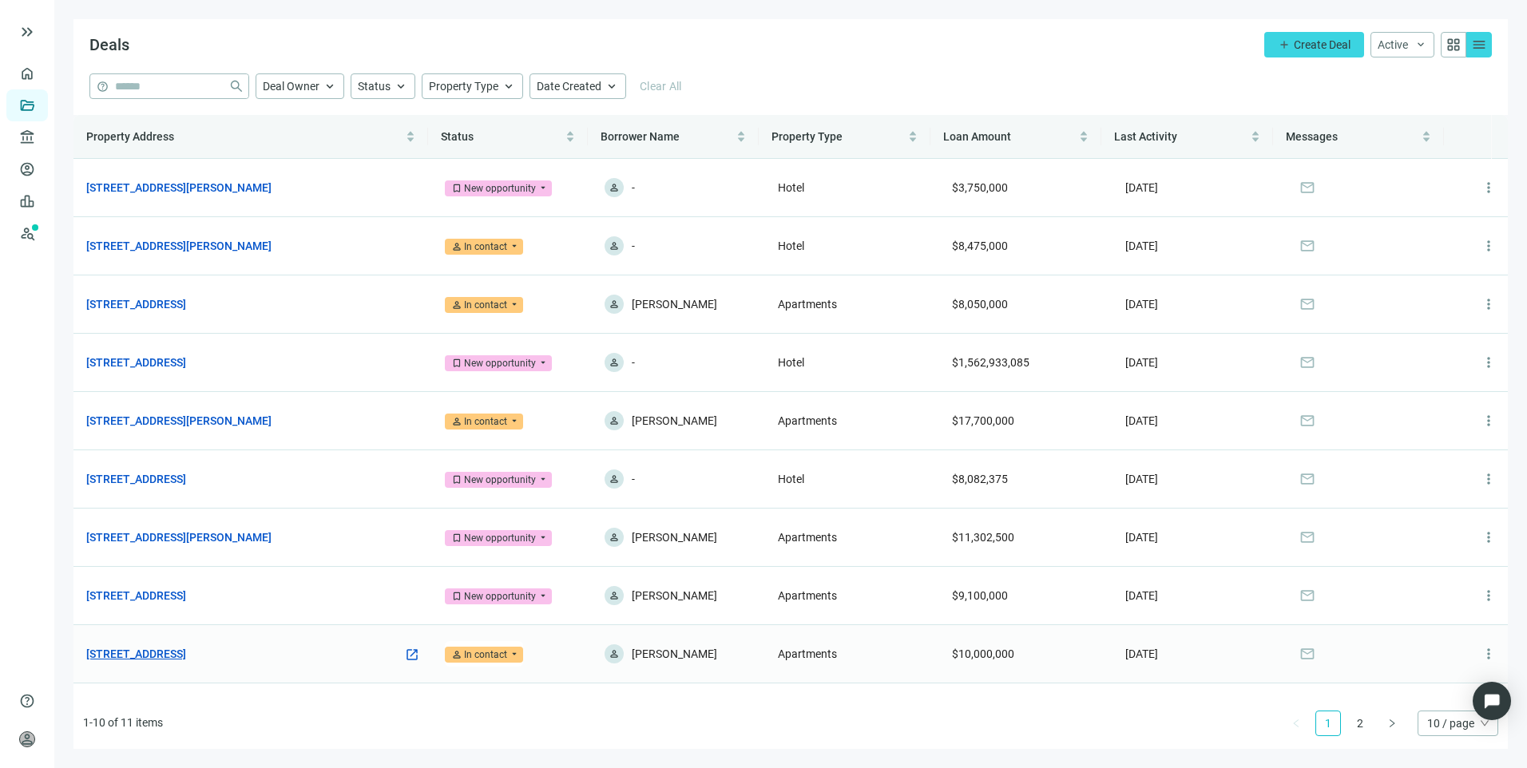
click at [186, 656] on link "600 Dusan Blvd, Murfreesboro, TN 37129" at bounding box center [136, 654] width 100 height 18
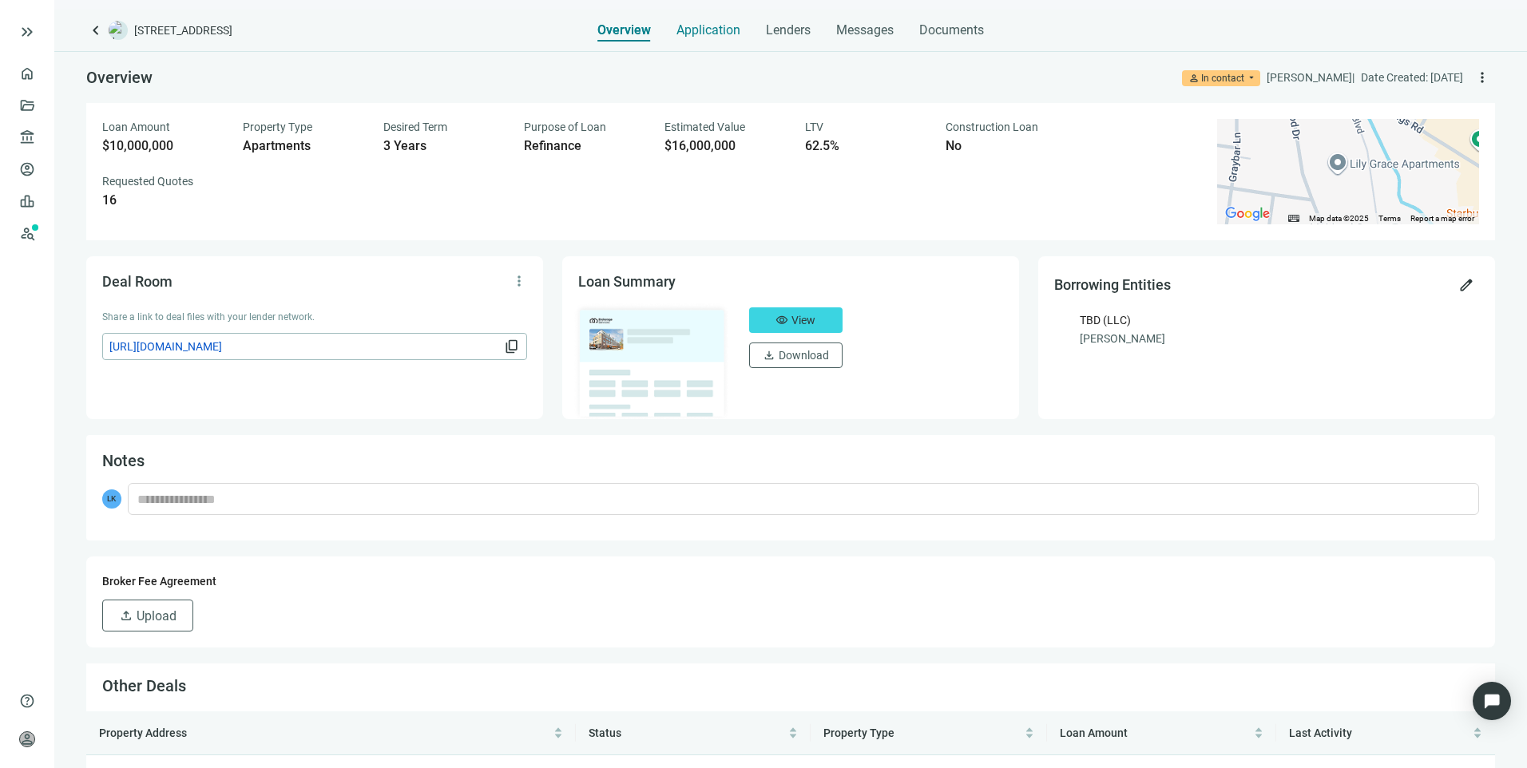
click at [701, 31] on span "Application" at bounding box center [708, 30] width 64 height 16
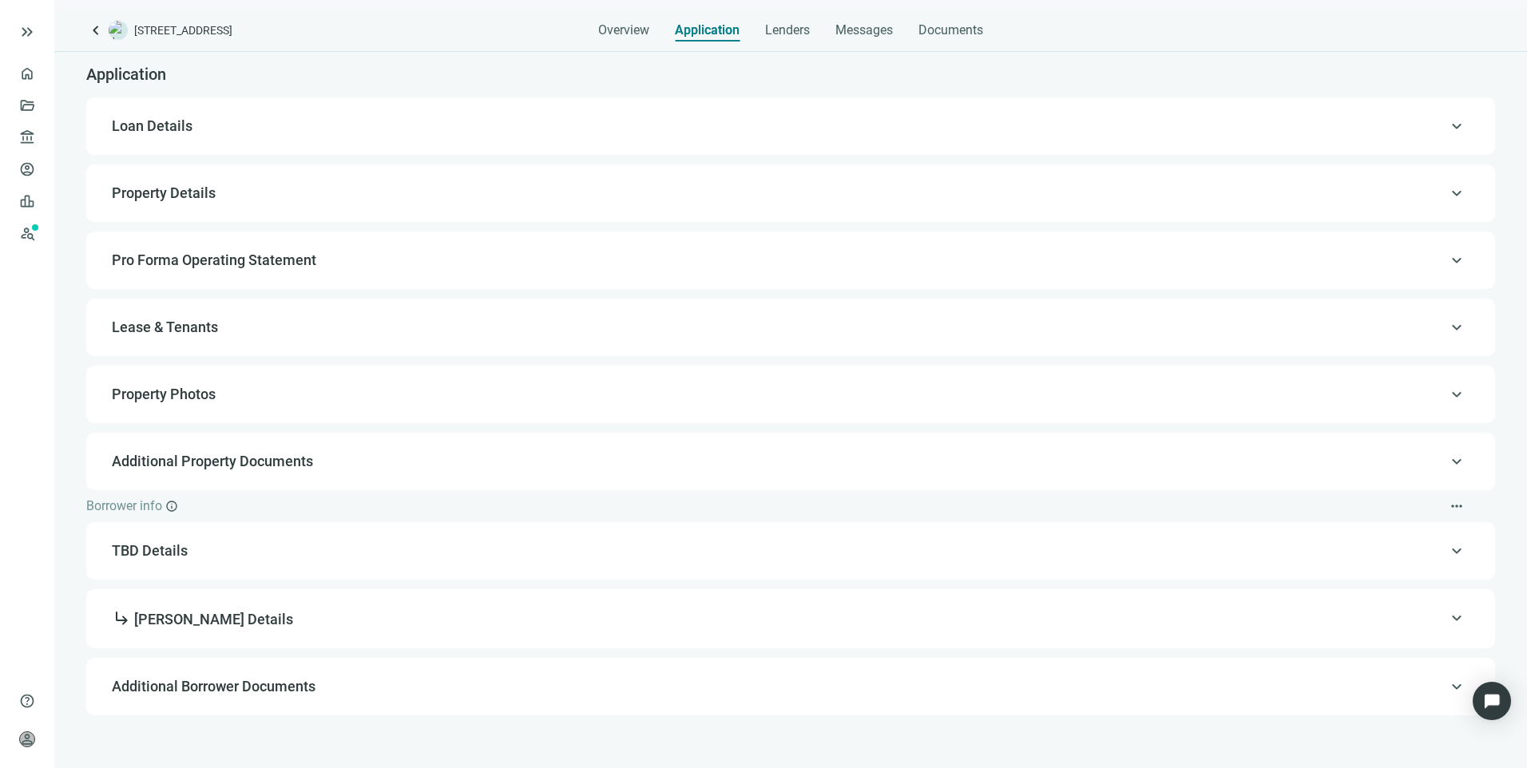
click at [397, 129] on span "Loan Details" at bounding box center [789, 126] width 1354 height 19
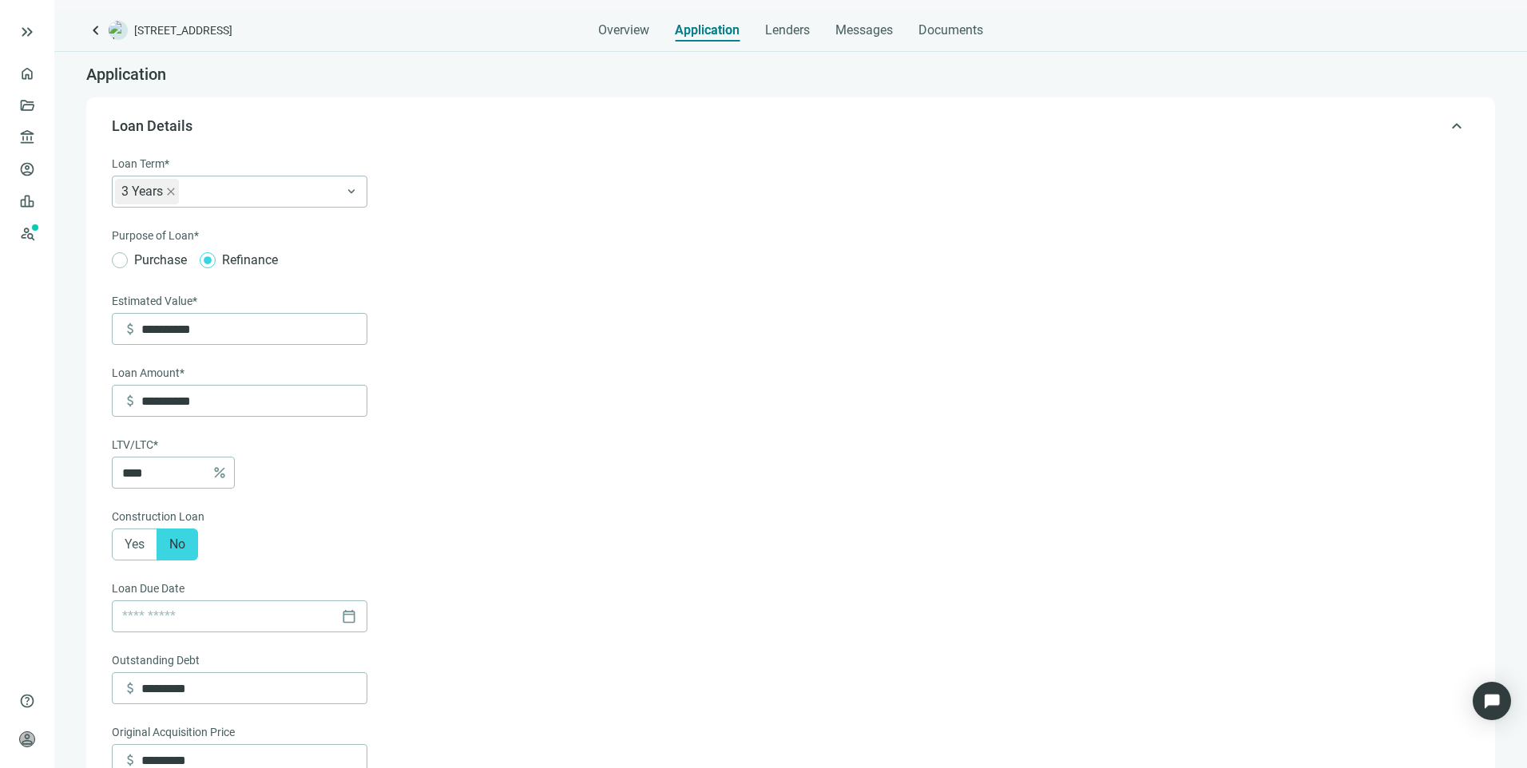
type input "**********"
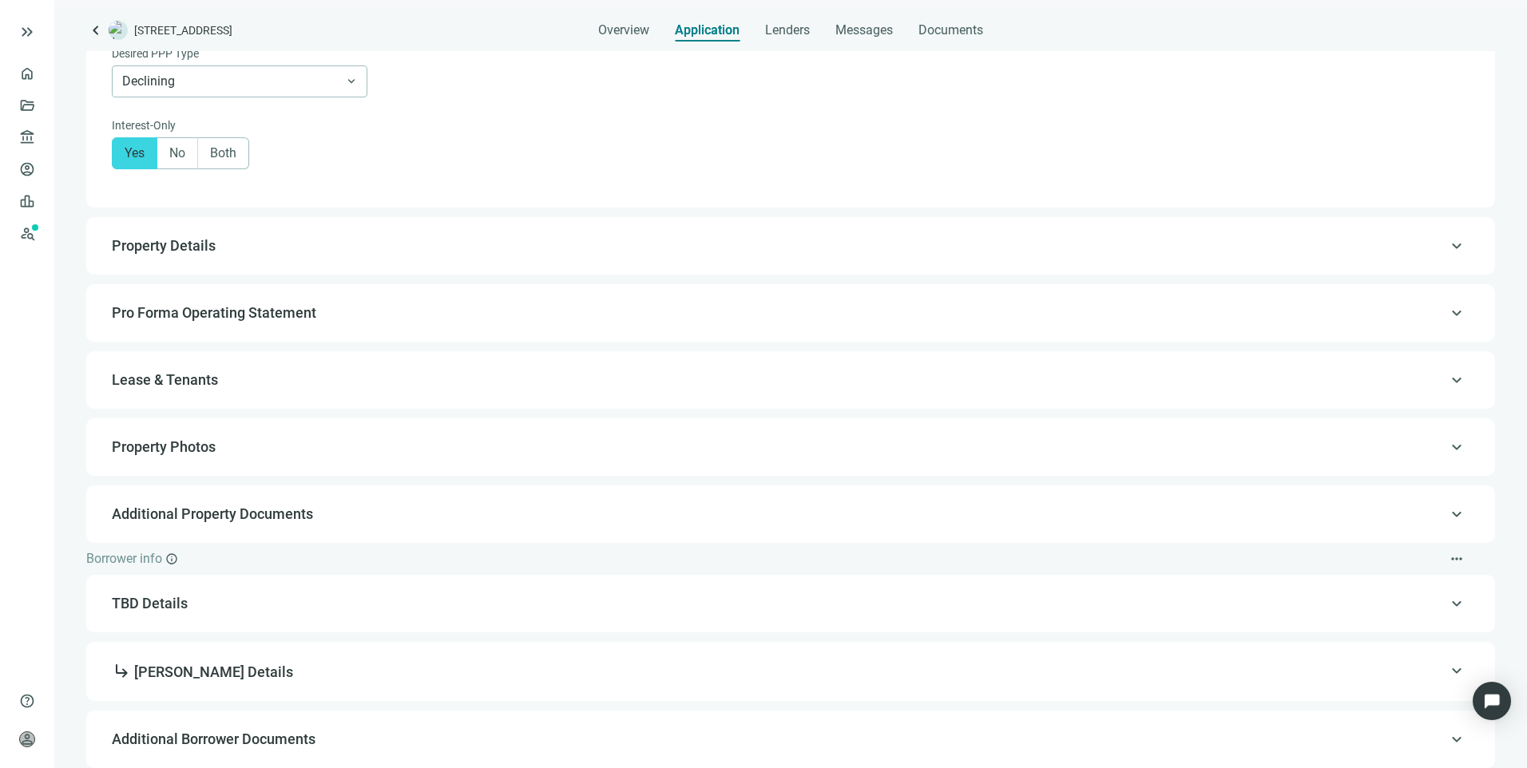
scroll to position [1325, 0]
click at [397, 252] on span "Property Details" at bounding box center [789, 245] width 1354 height 19
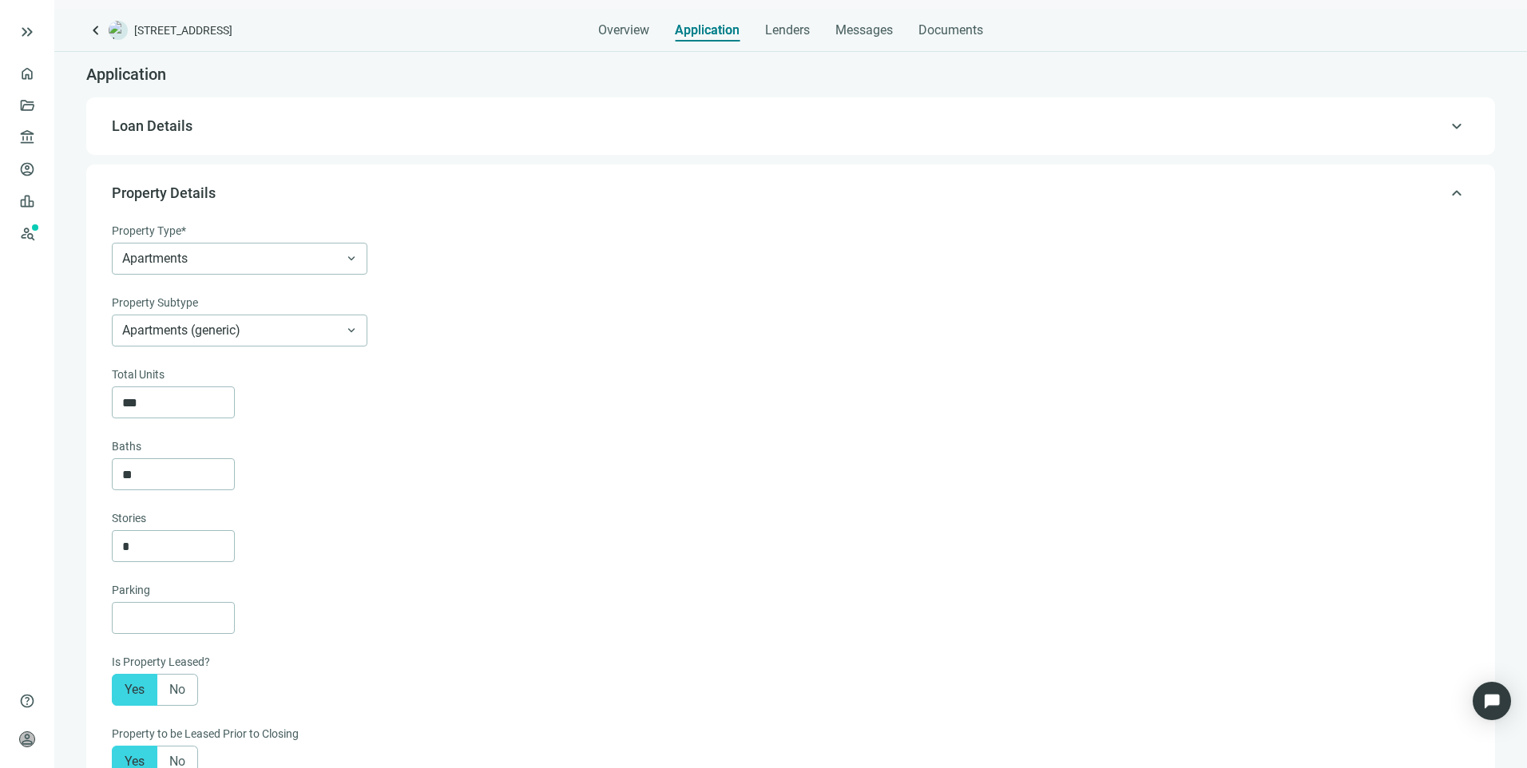
click at [221, 129] on span "Loan Details" at bounding box center [789, 126] width 1354 height 19
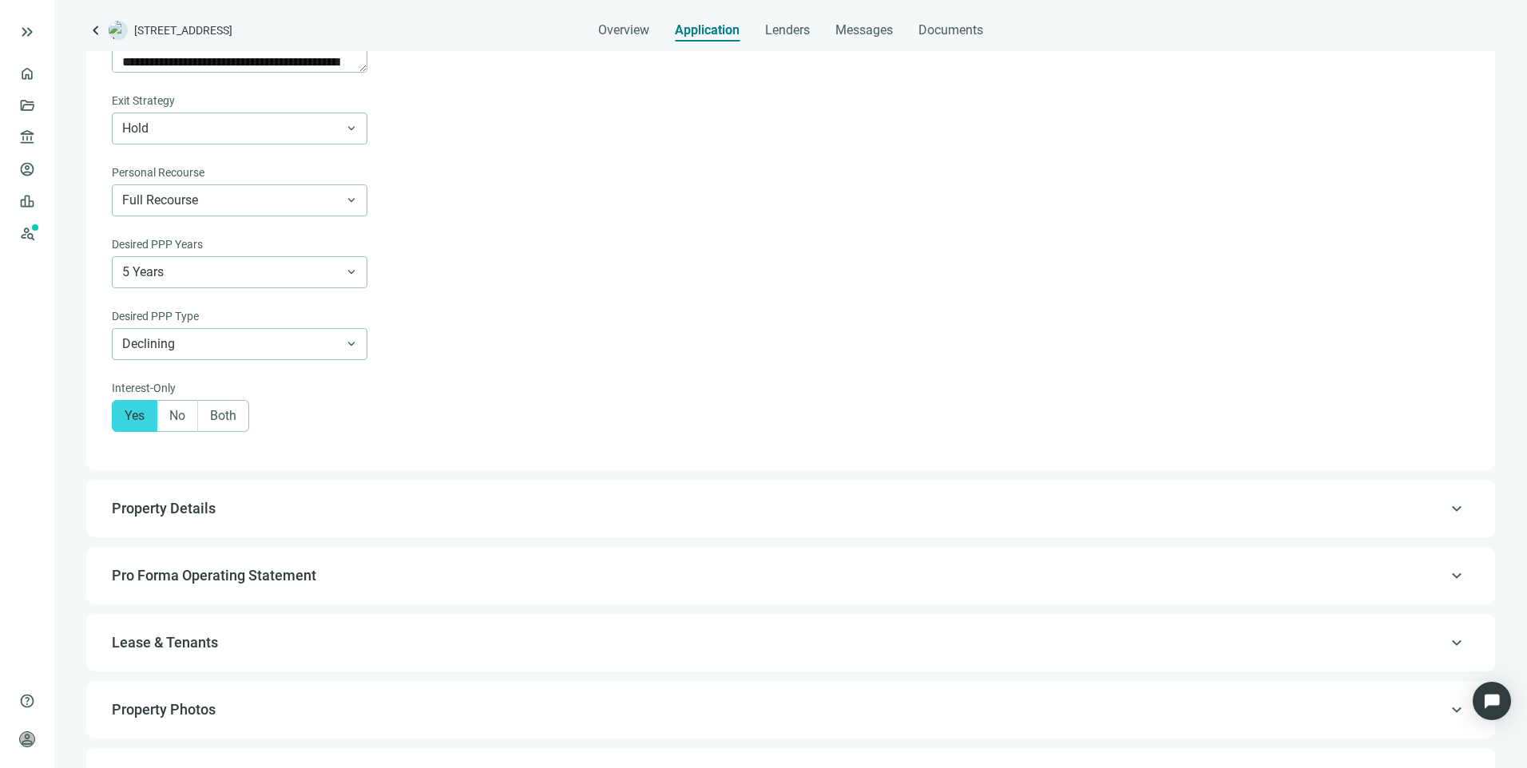
scroll to position [1085, 0]
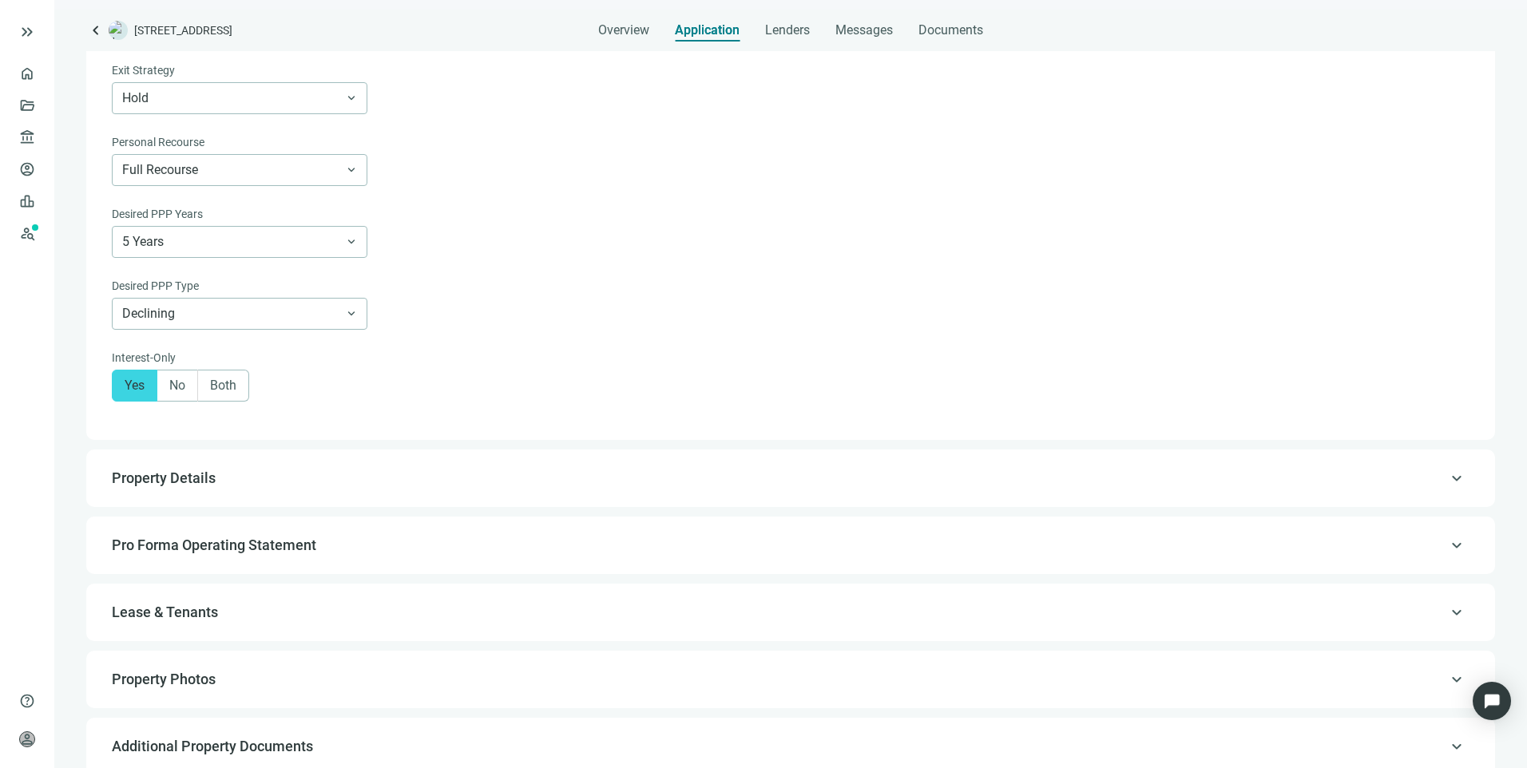
click at [388, 482] on span "Property Details" at bounding box center [789, 478] width 1354 height 19
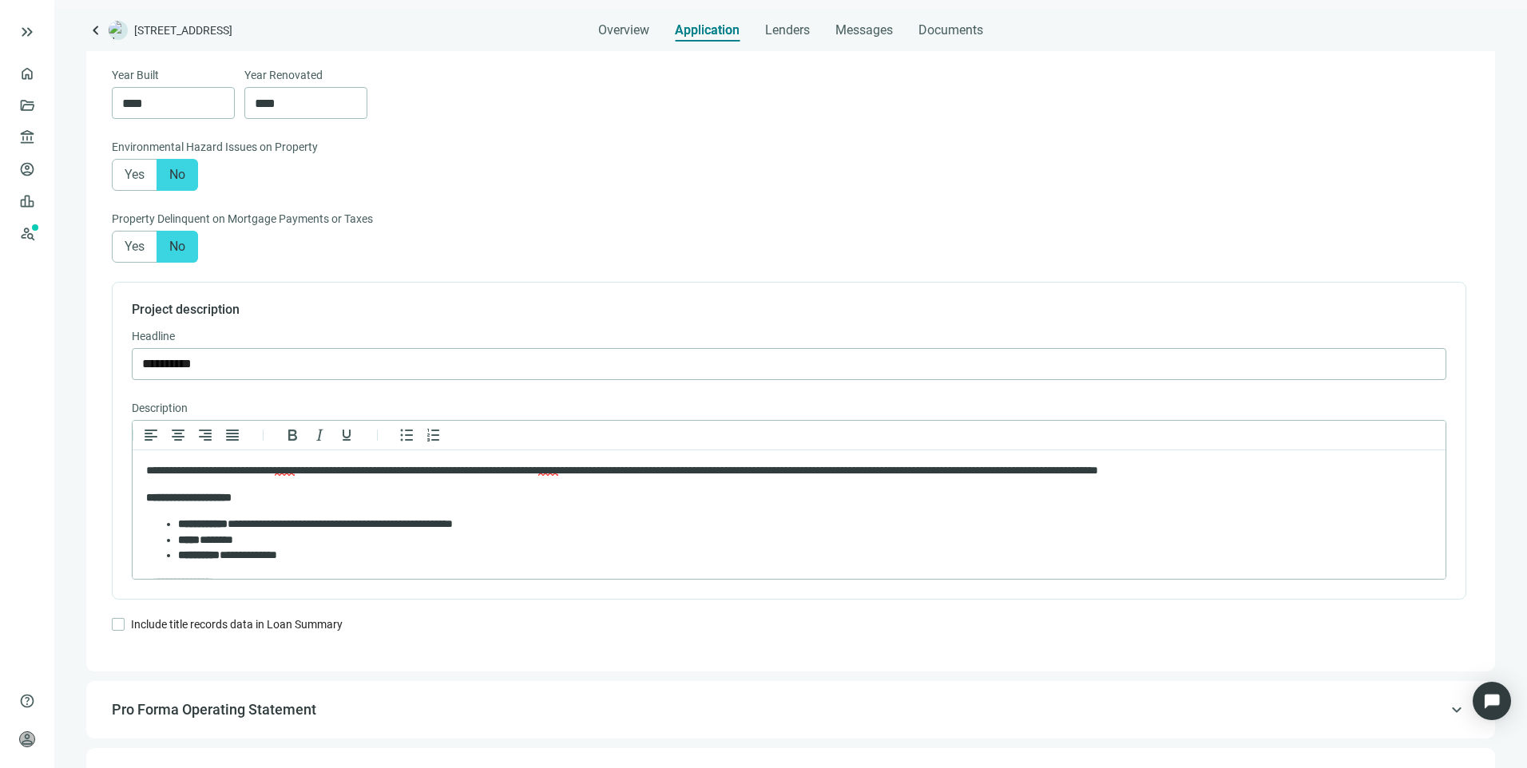
scroll to position [1072, 0]
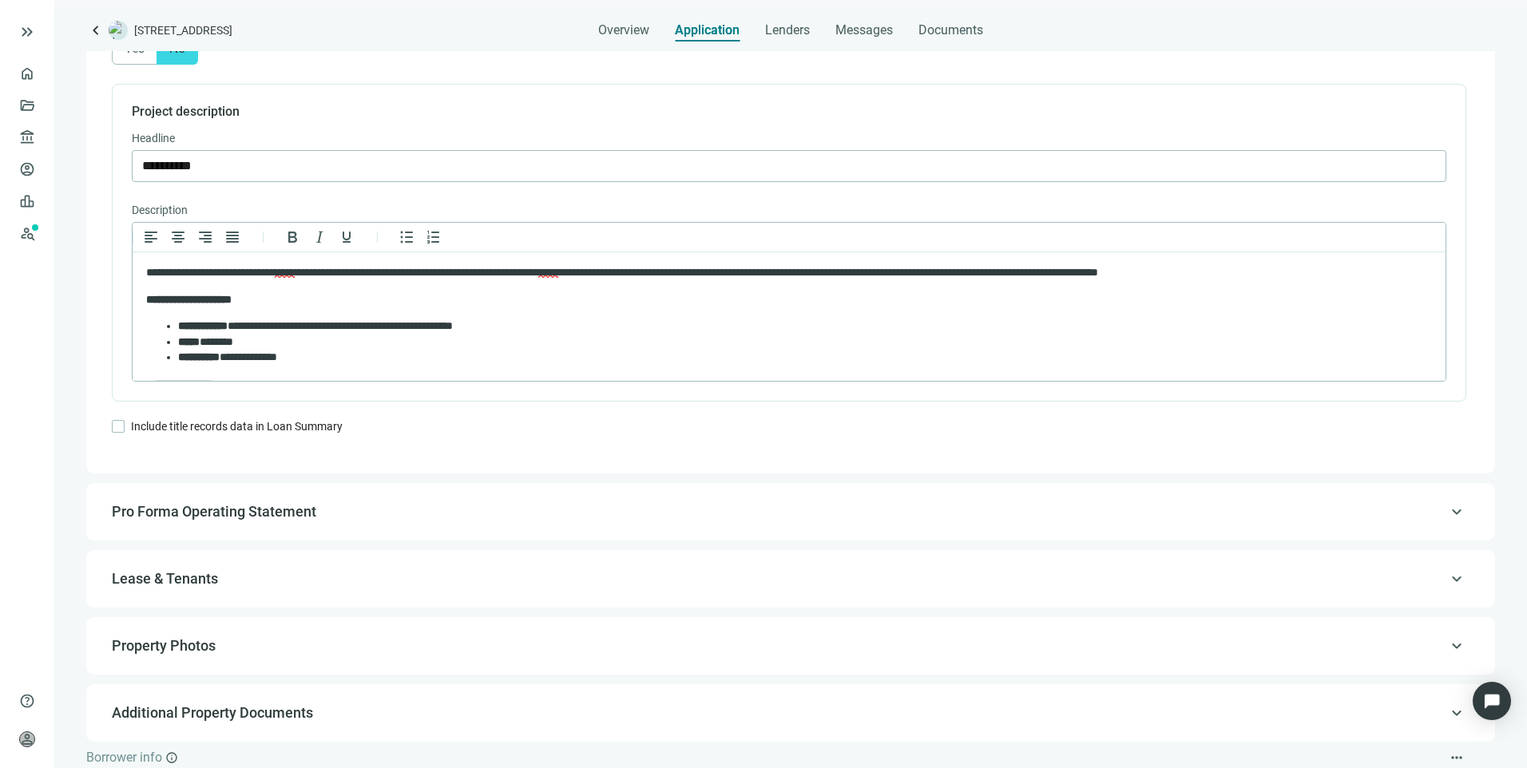
click at [240, 520] on span "Pro Forma Operating Statement" at bounding box center [214, 511] width 204 height 17
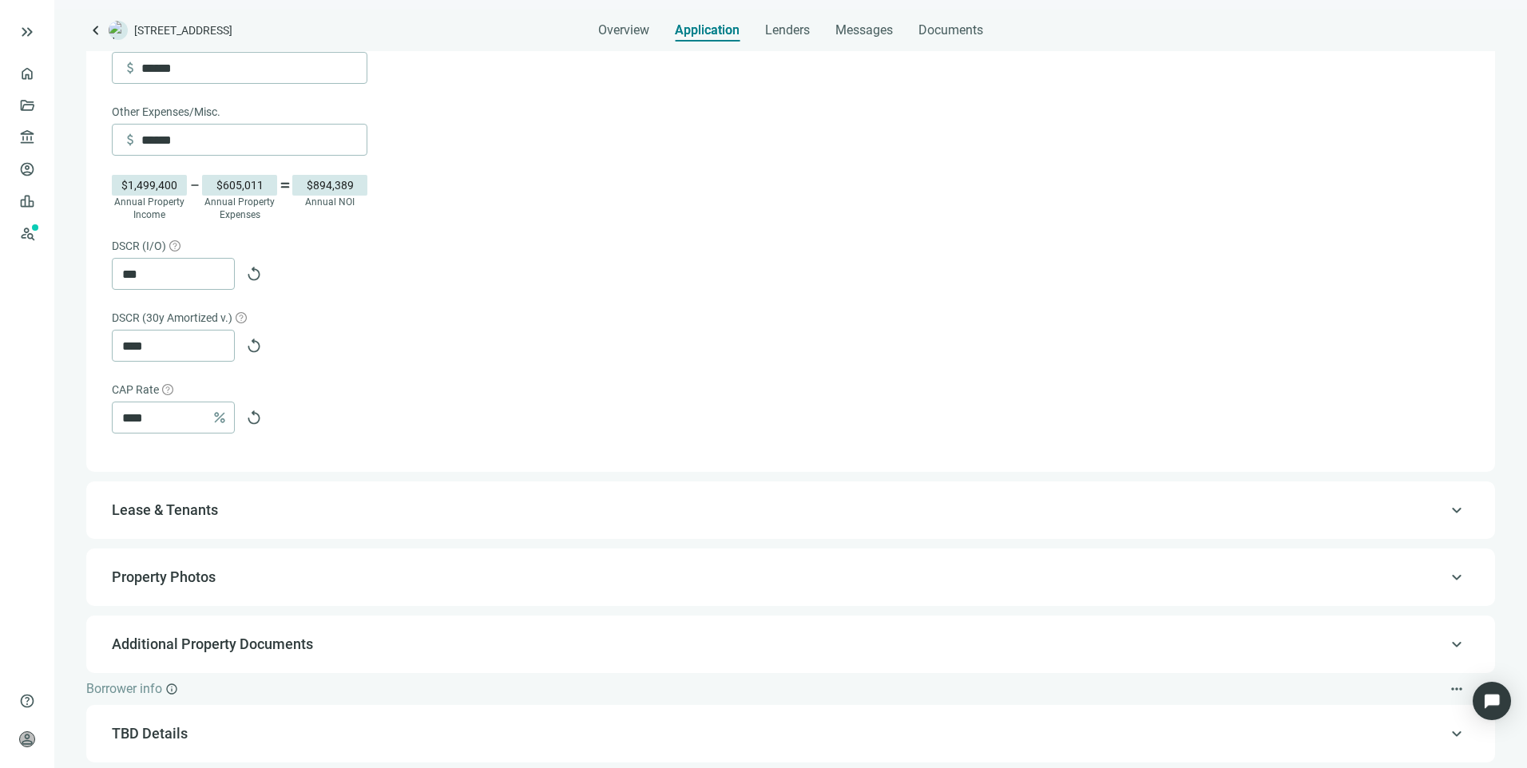
scroll to position [820, 0]
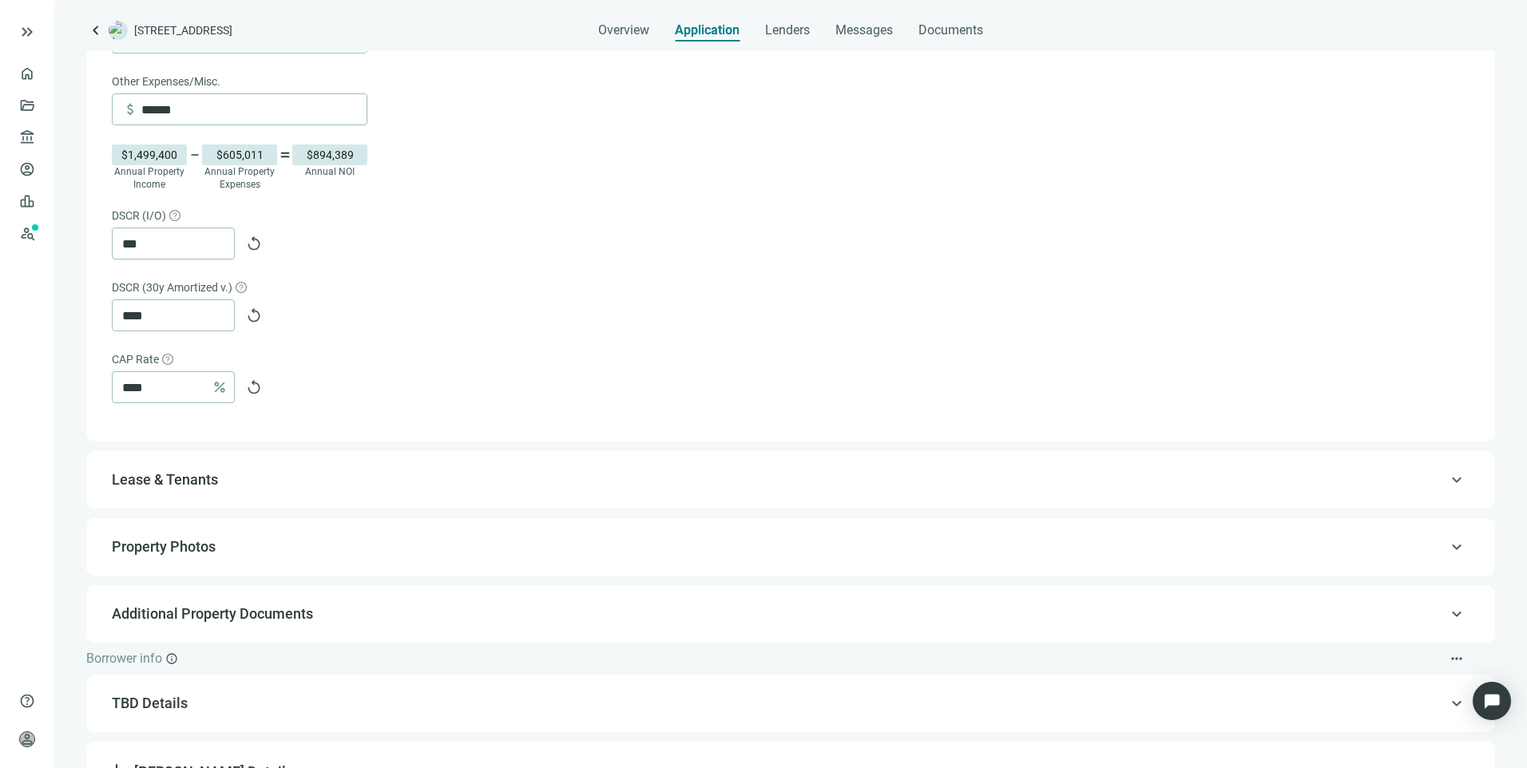
click at [217, 480] on span "Lease & Tenants" at bounding box center [165, 479] width 106 height 17
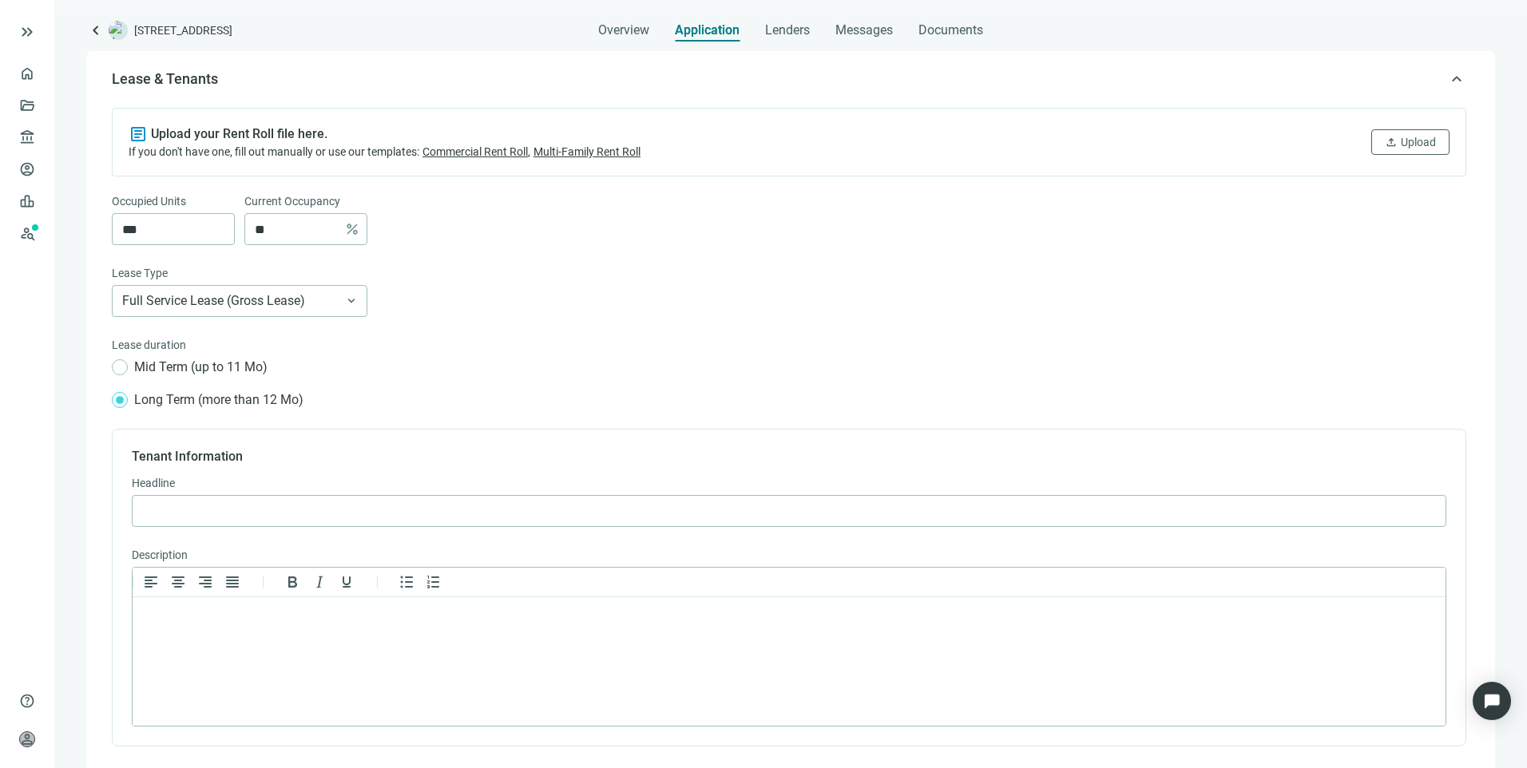
scroll to position [168, 0]
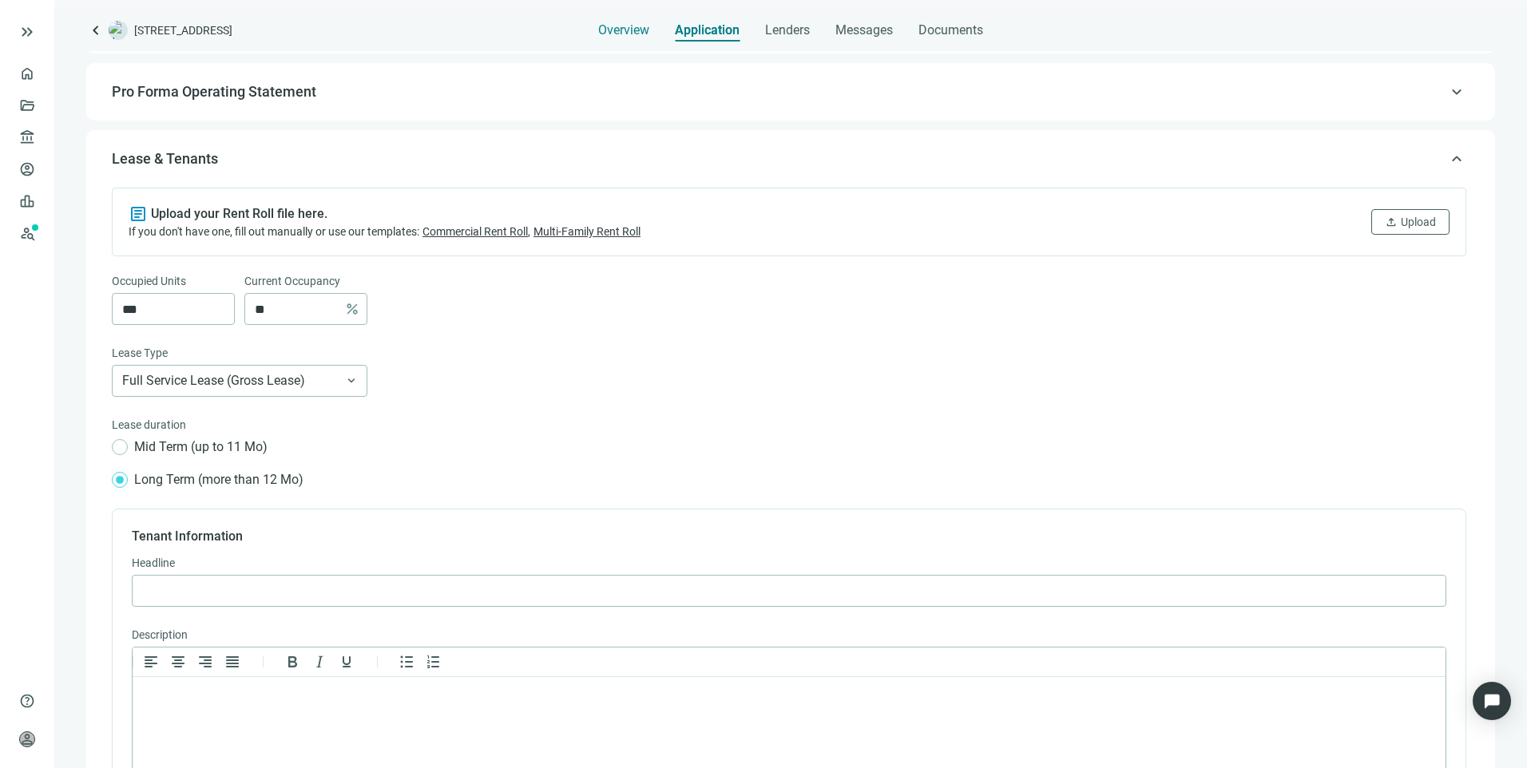
click at [612, 26] on span "Overview" at bounding box center [623, 30] width 51 height 16
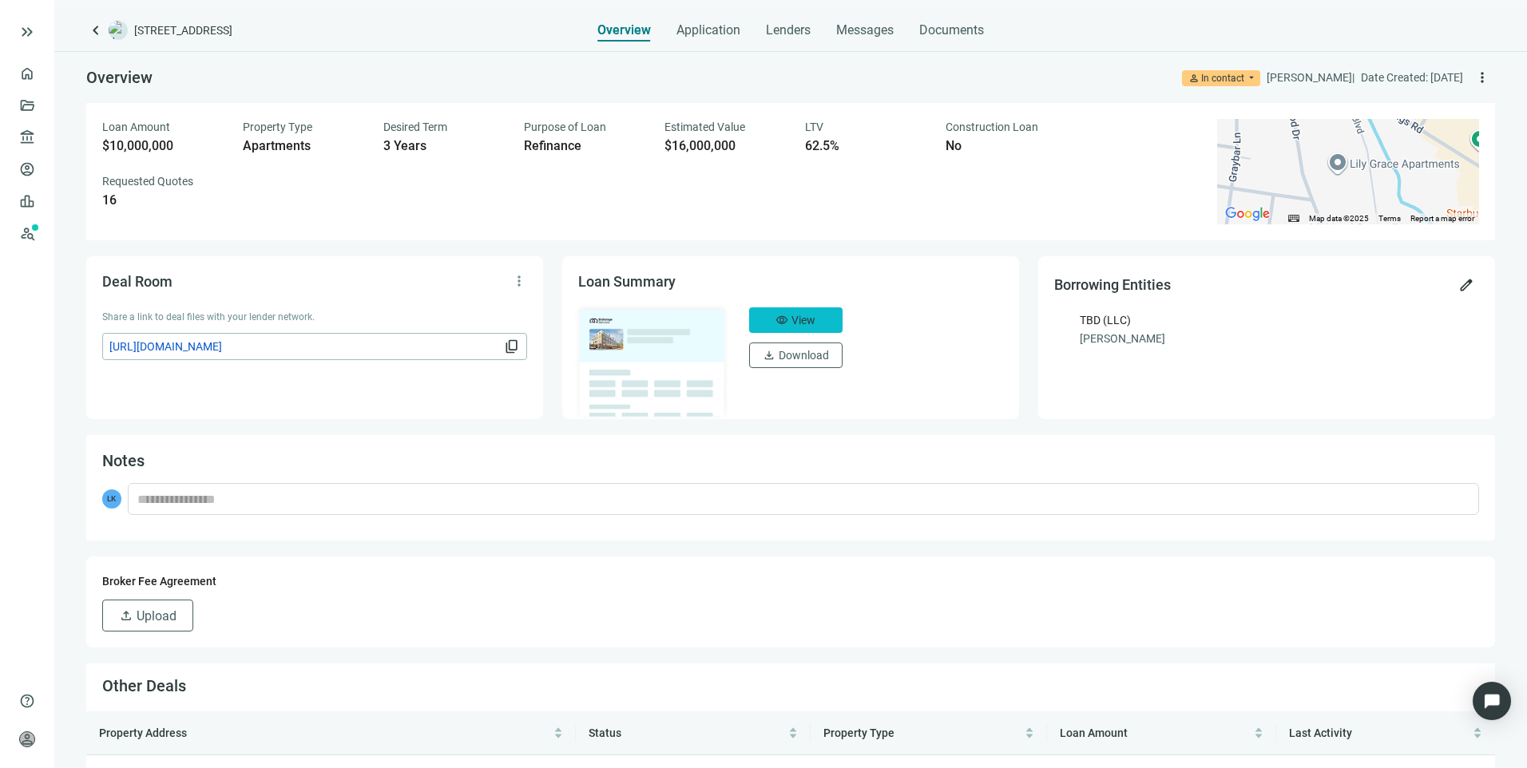
click at [824, 323] on button "visibility View" at bounding box center [795, 320] width 93 height 26
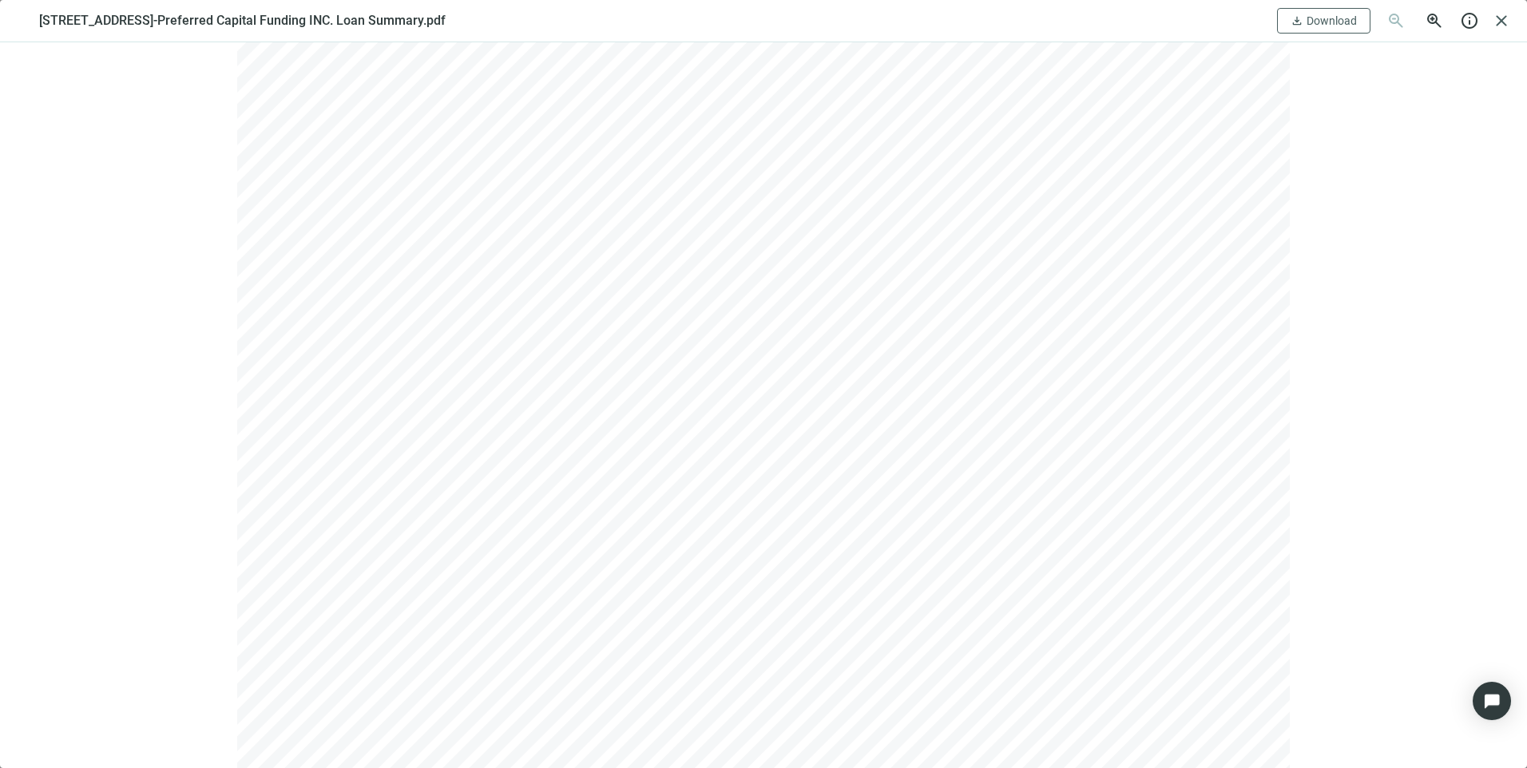
scroll to position [2156, 0]
click at [1495, 20] on span "close" at bounding box center [1501, 20] width 19 height 19
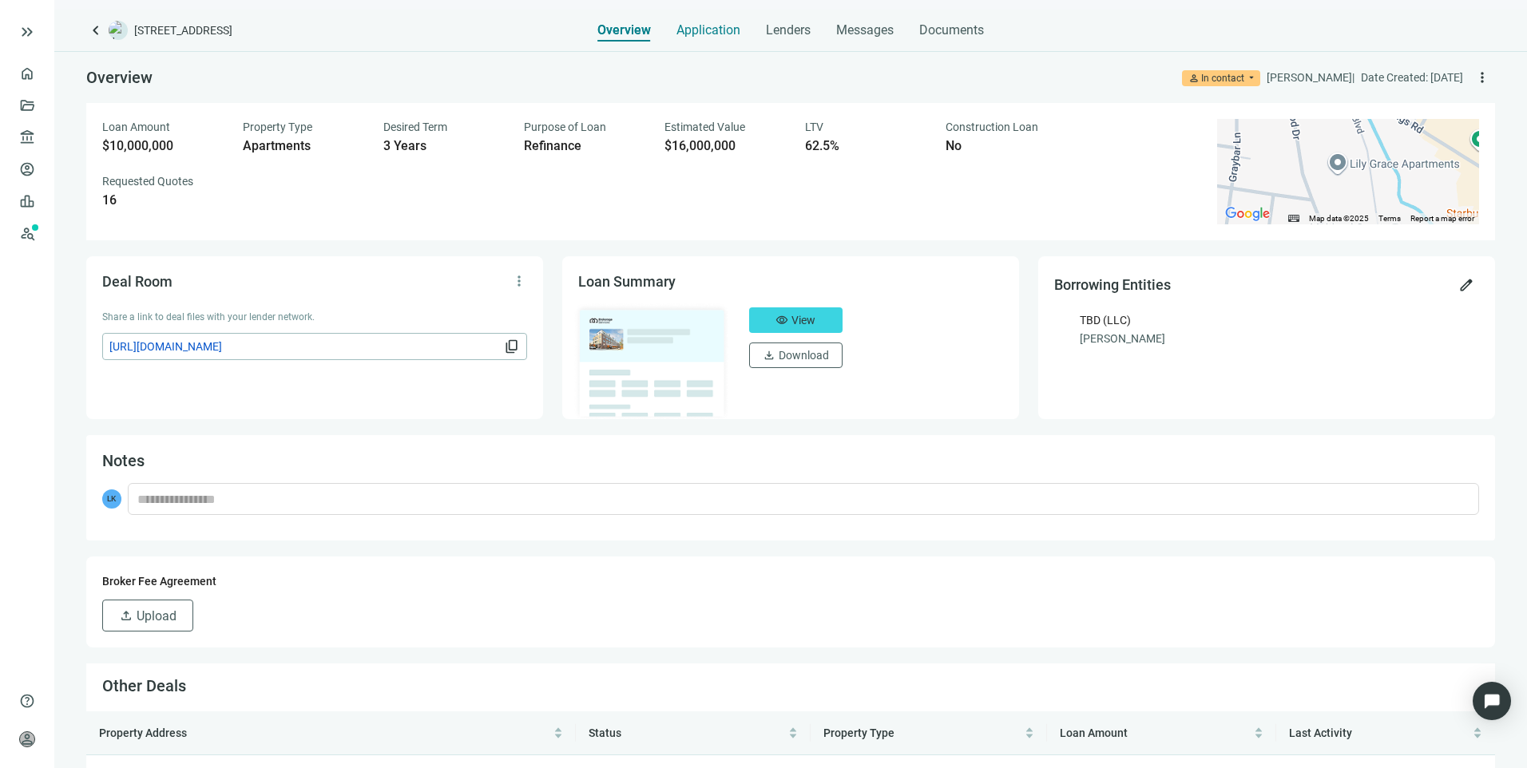
click at [707, 28] on span "Application" at bounding box center [708, 30] width 64 height 16
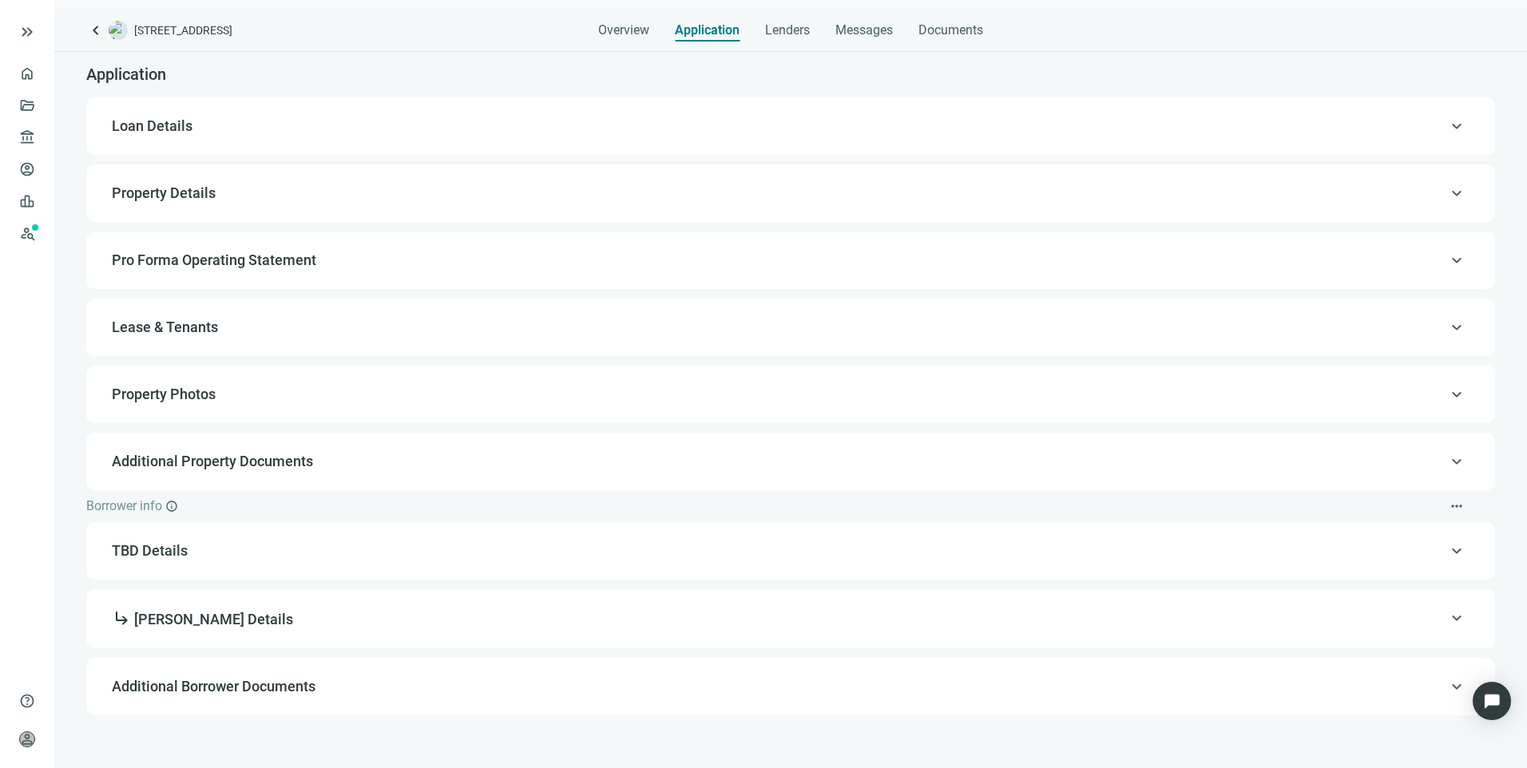
drag, startPoint x: 211, startPoint y: 196, endPoint x: 225, endPoint y: 304, distance: 109.5
click at [211, 190] on span "Property Details" at bounding box center [164, 192] width 104 height 17
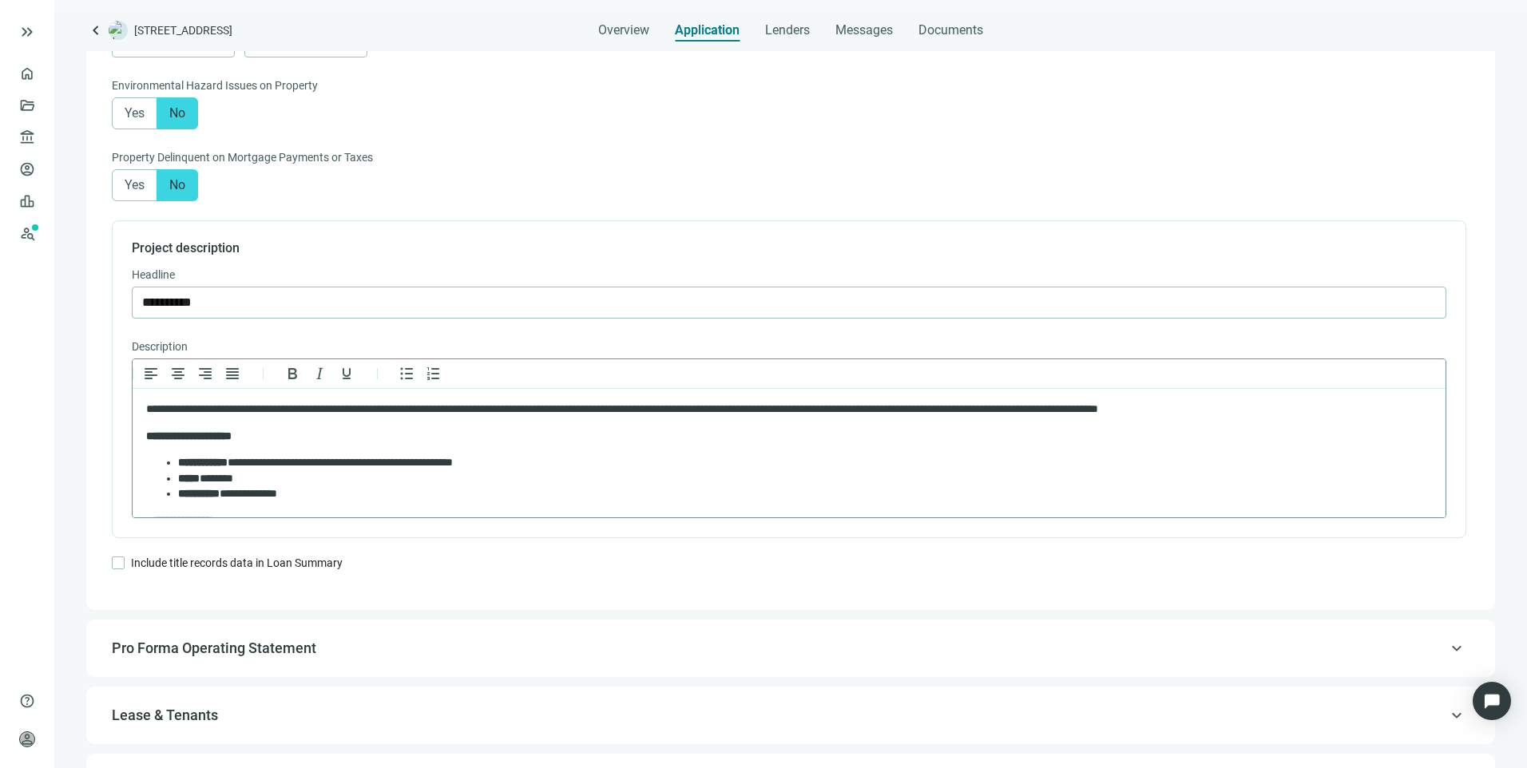
scroll to position [1255, 0]
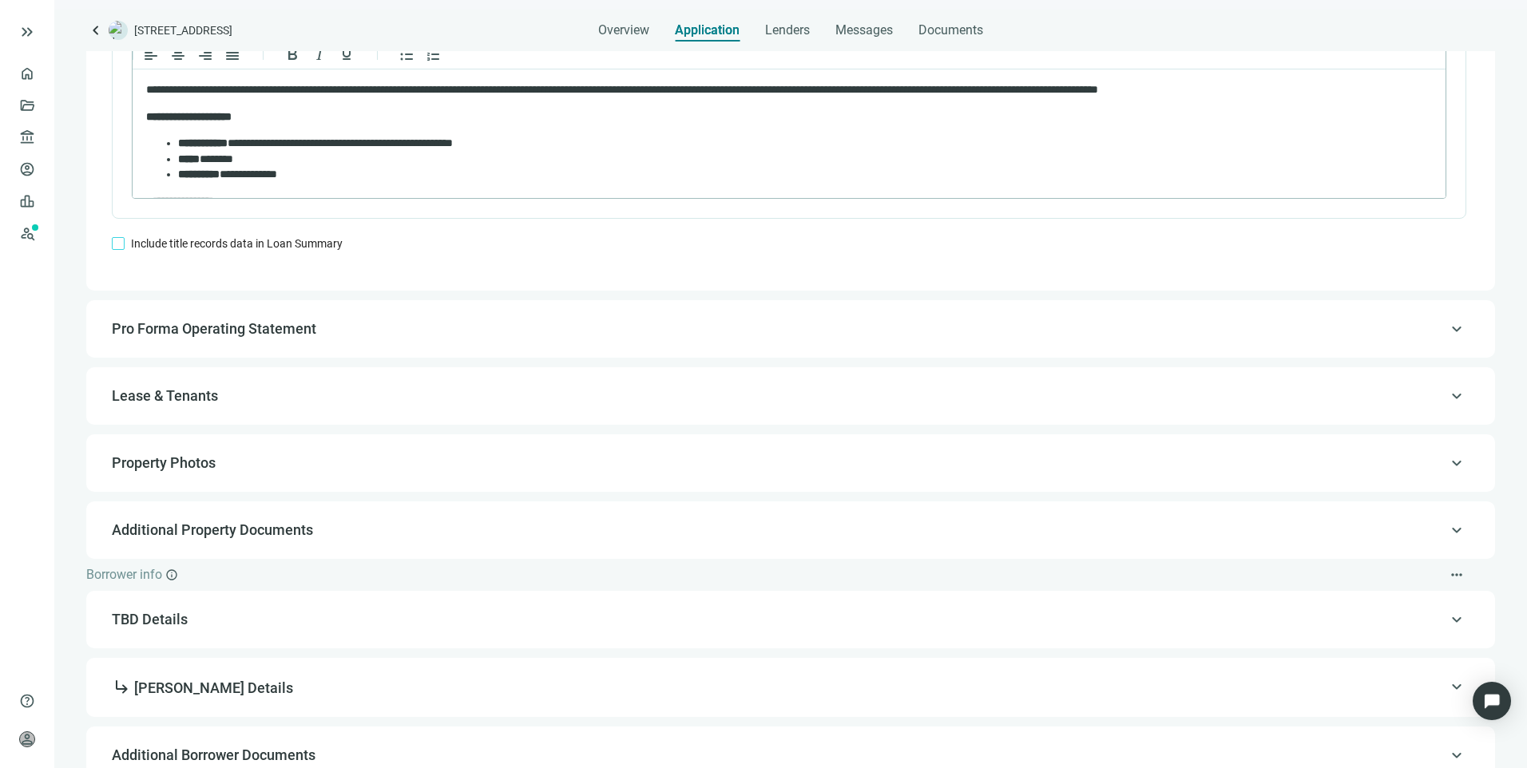
click at [118, 246] on label at bounding box center [118, 244] width 13 height 18
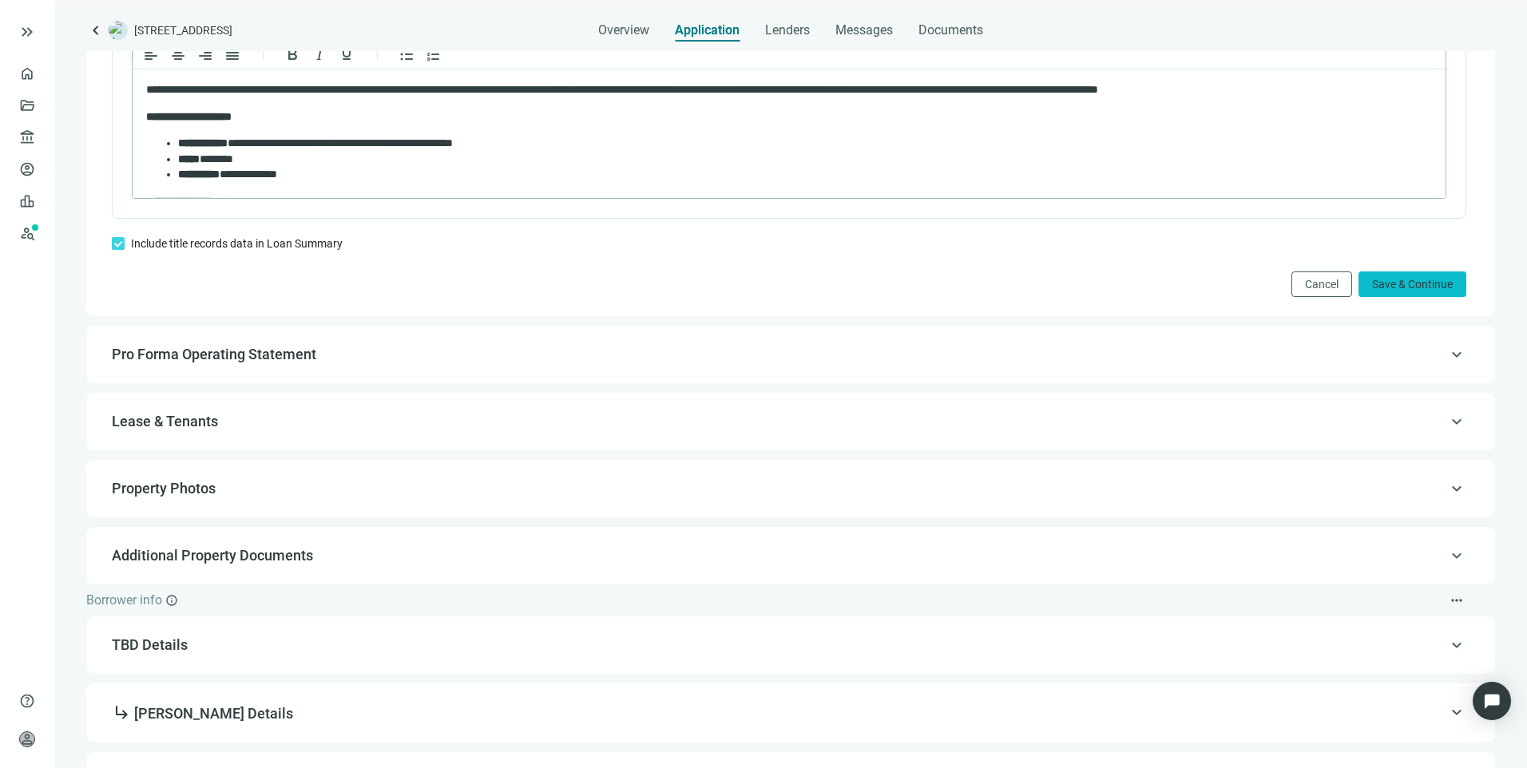
click at [1372, 287] on span "Save & Continue" at bounding box center [1412, 284] width 81 height 13
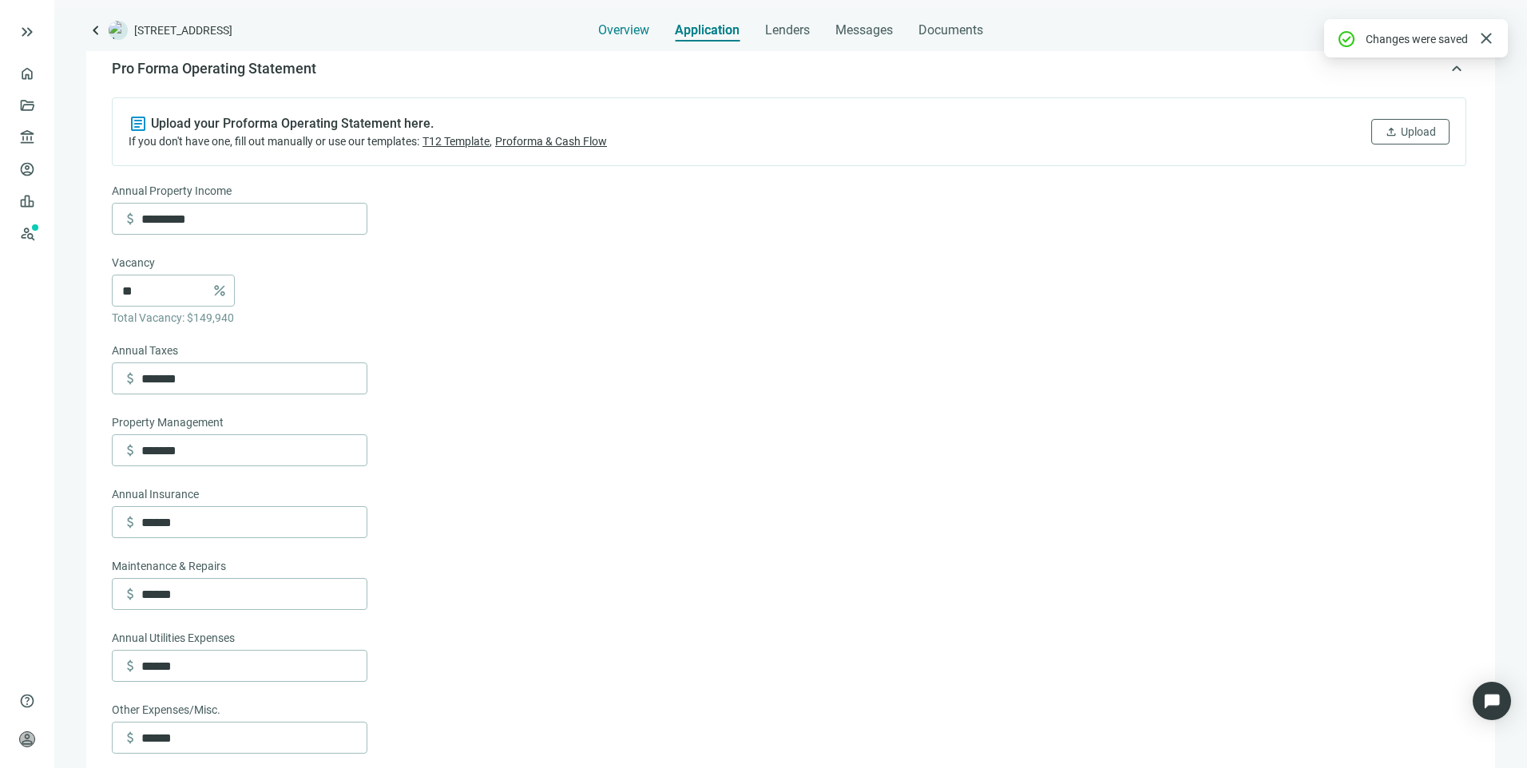
scroll to position [181, 0]
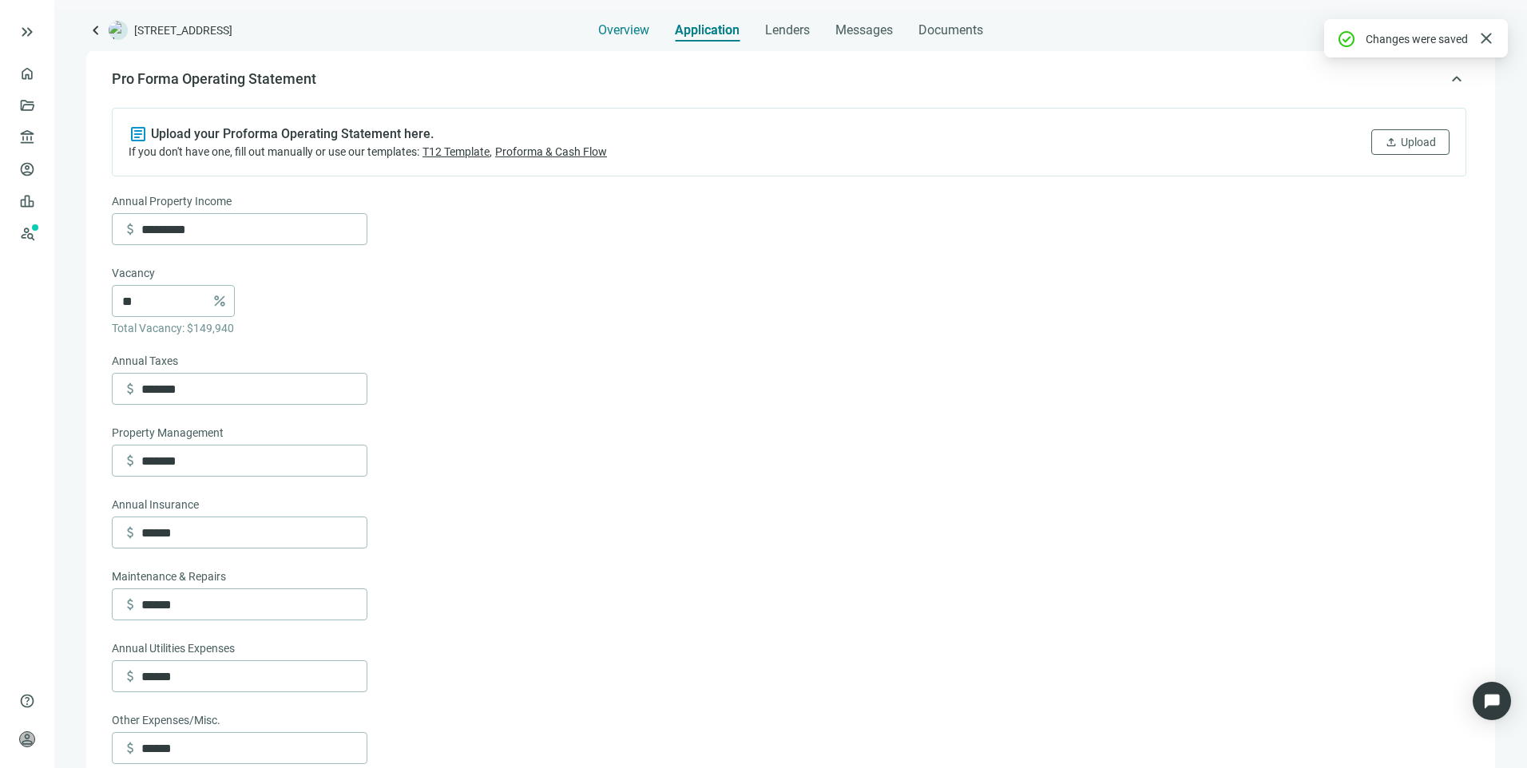
click at [632, 25] on span "Overview" at bounding box center [623, 30] width 51 height 16
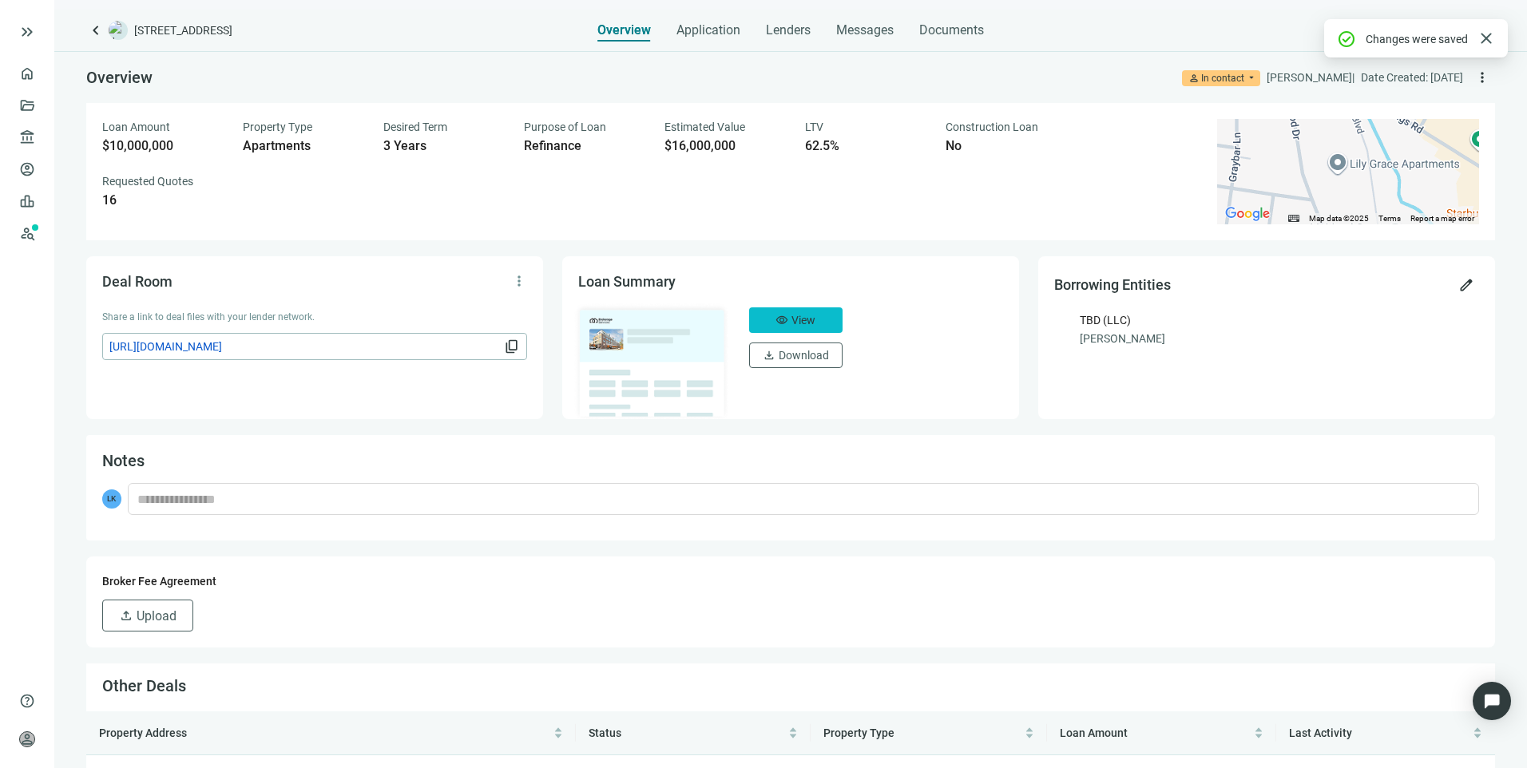
click at [812, 313] on button "visibility View" at bounding box center [795, 320] width 93 height 26
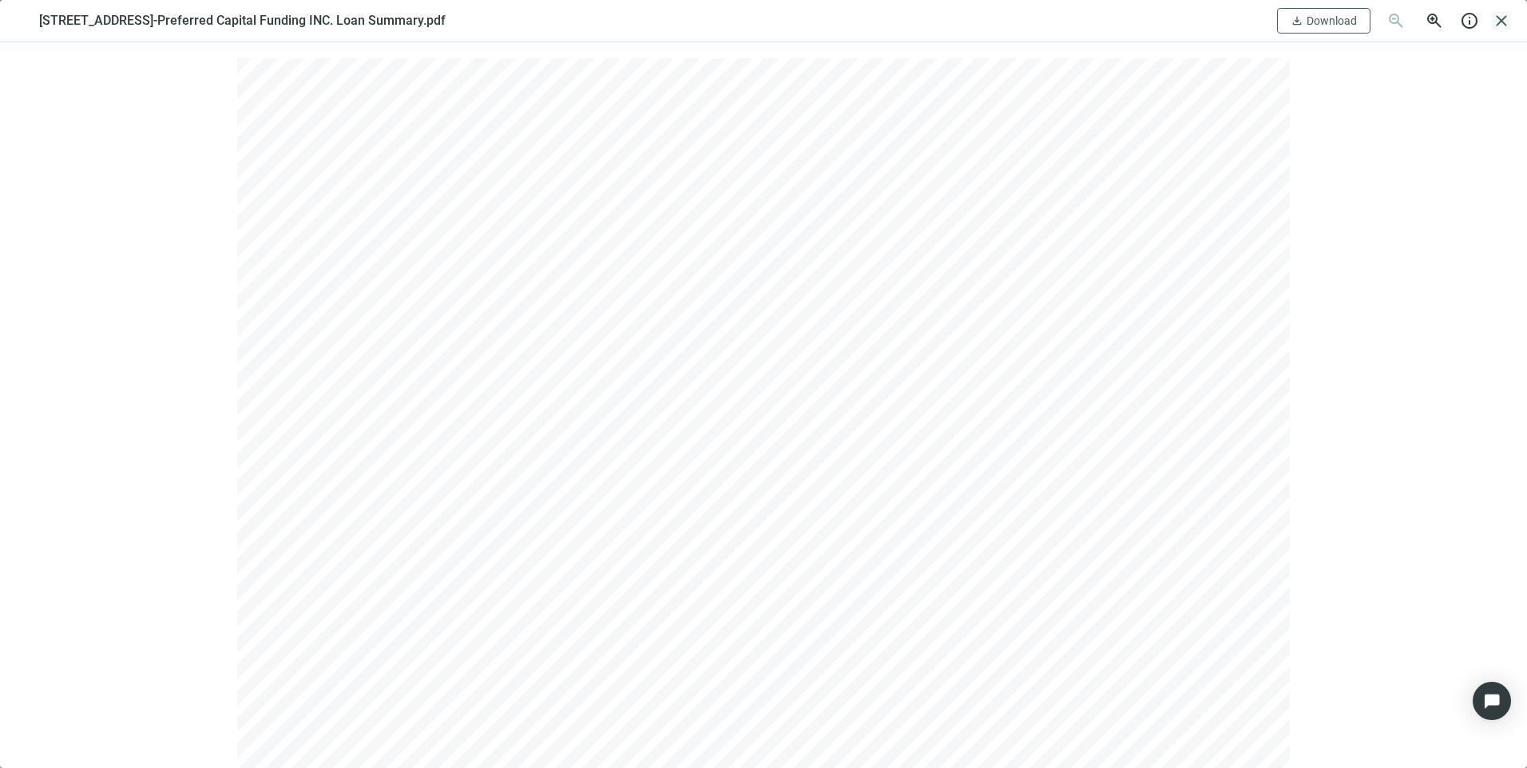
click at [1499, 22] on span "close" at bounding box center [1501, 20] width 19 height 19
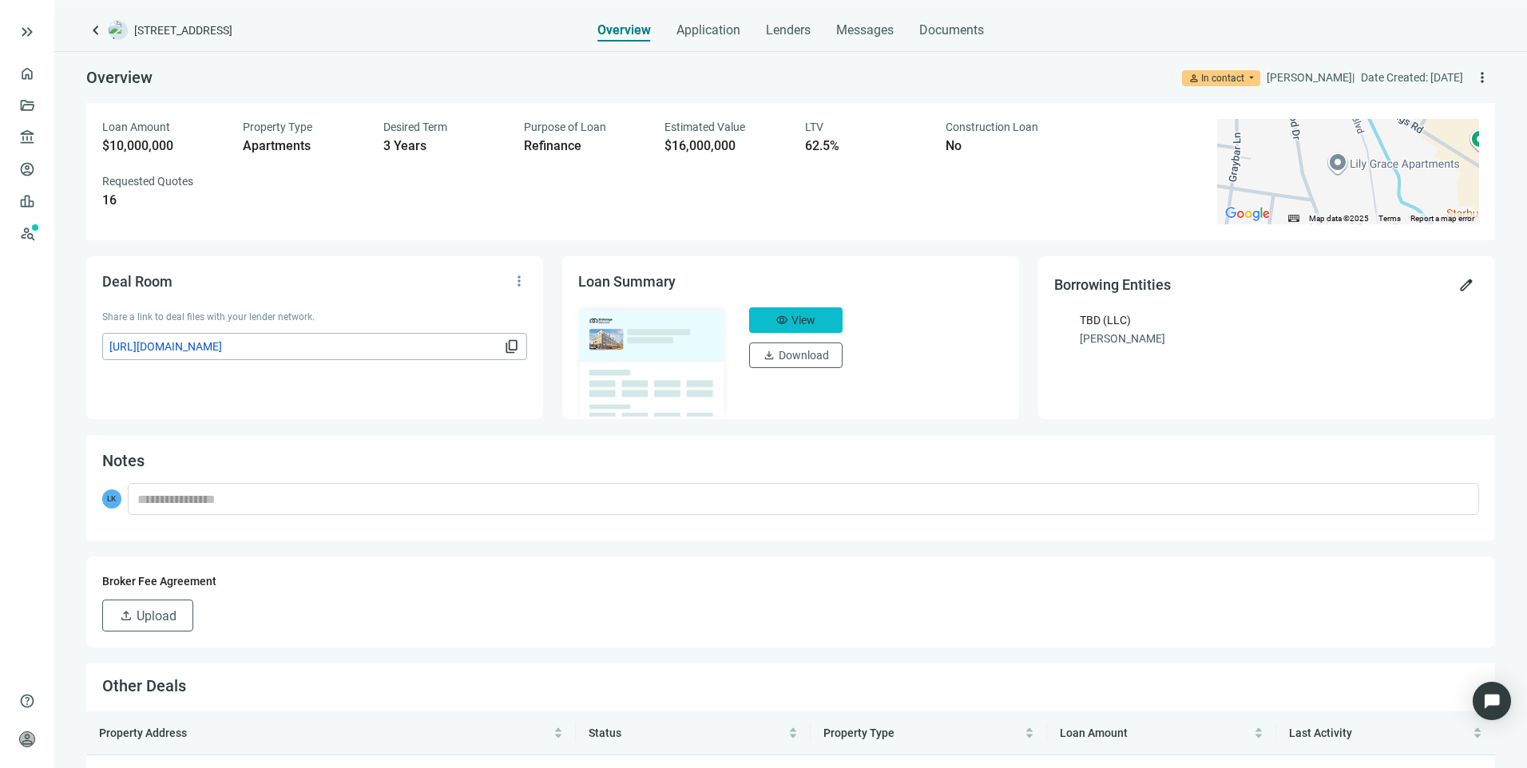
click at [793, 318] on span "View" at bounding box center [803, 320] width 24 height 13
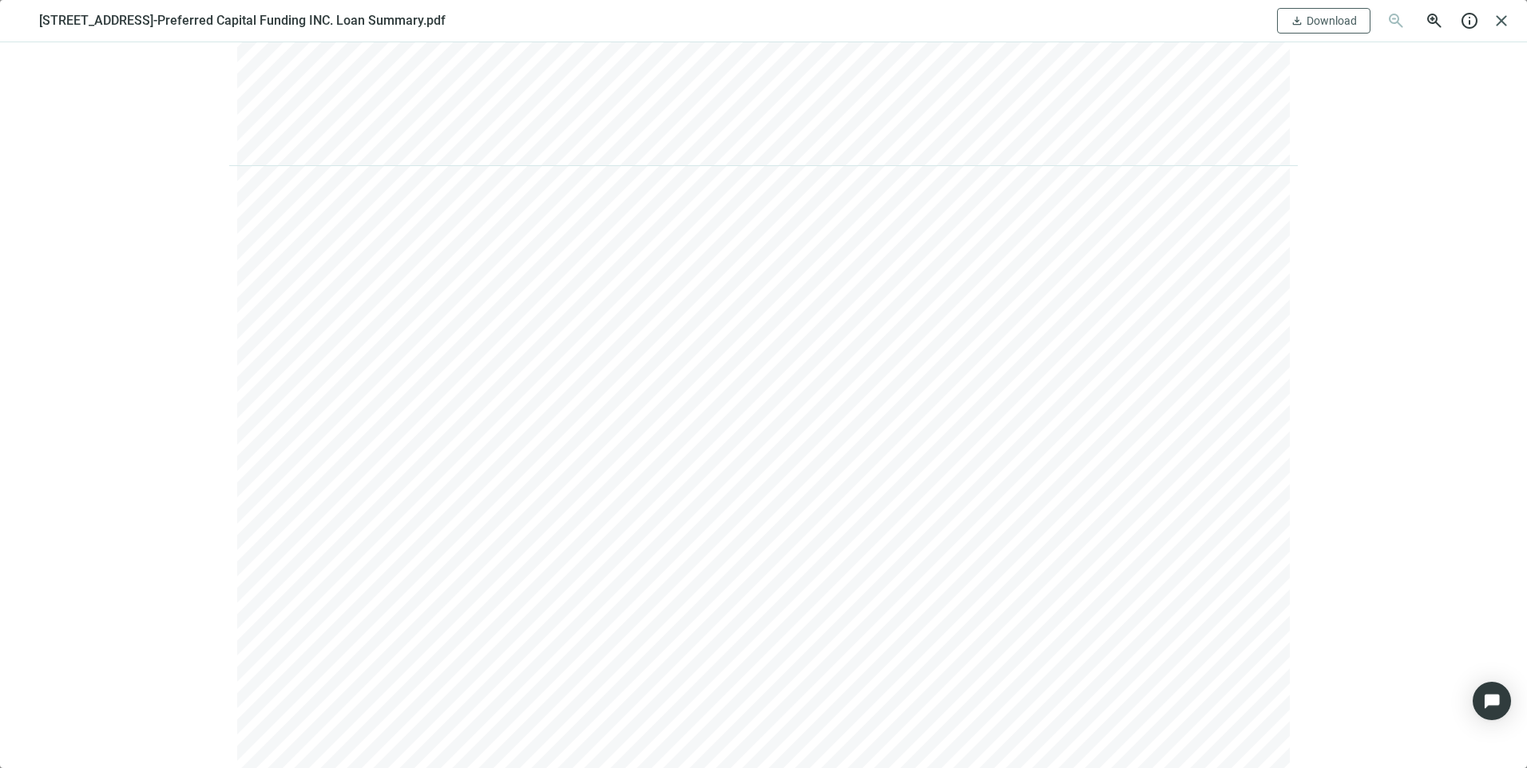
scroll to position [2875, 0]
click at [1498, 25] on span "close" at bounding box center [1501, 20] width 19 height 19
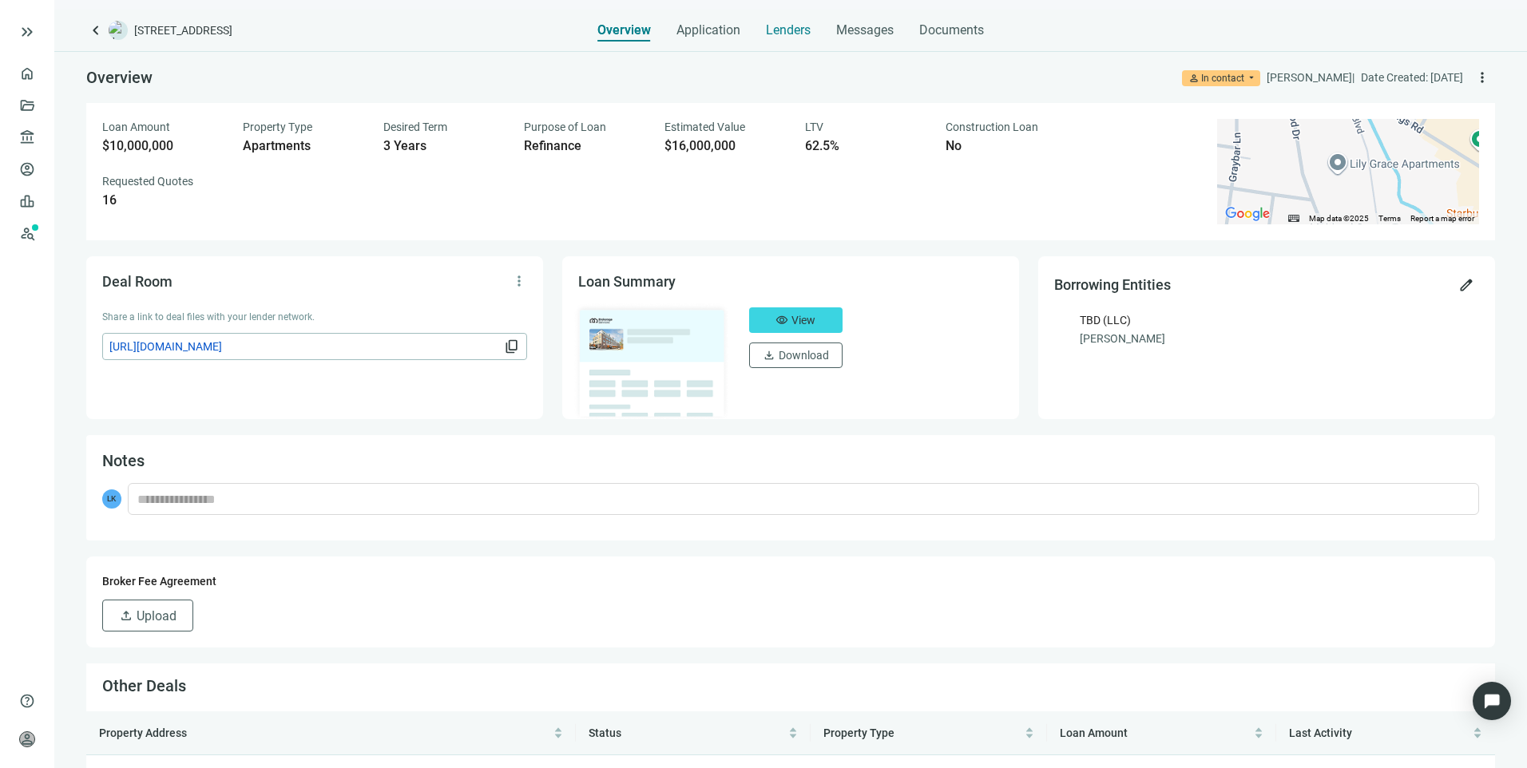
click at [785, 34] on span "Lenders" at bounding box center [788, 30] width 45 height 16
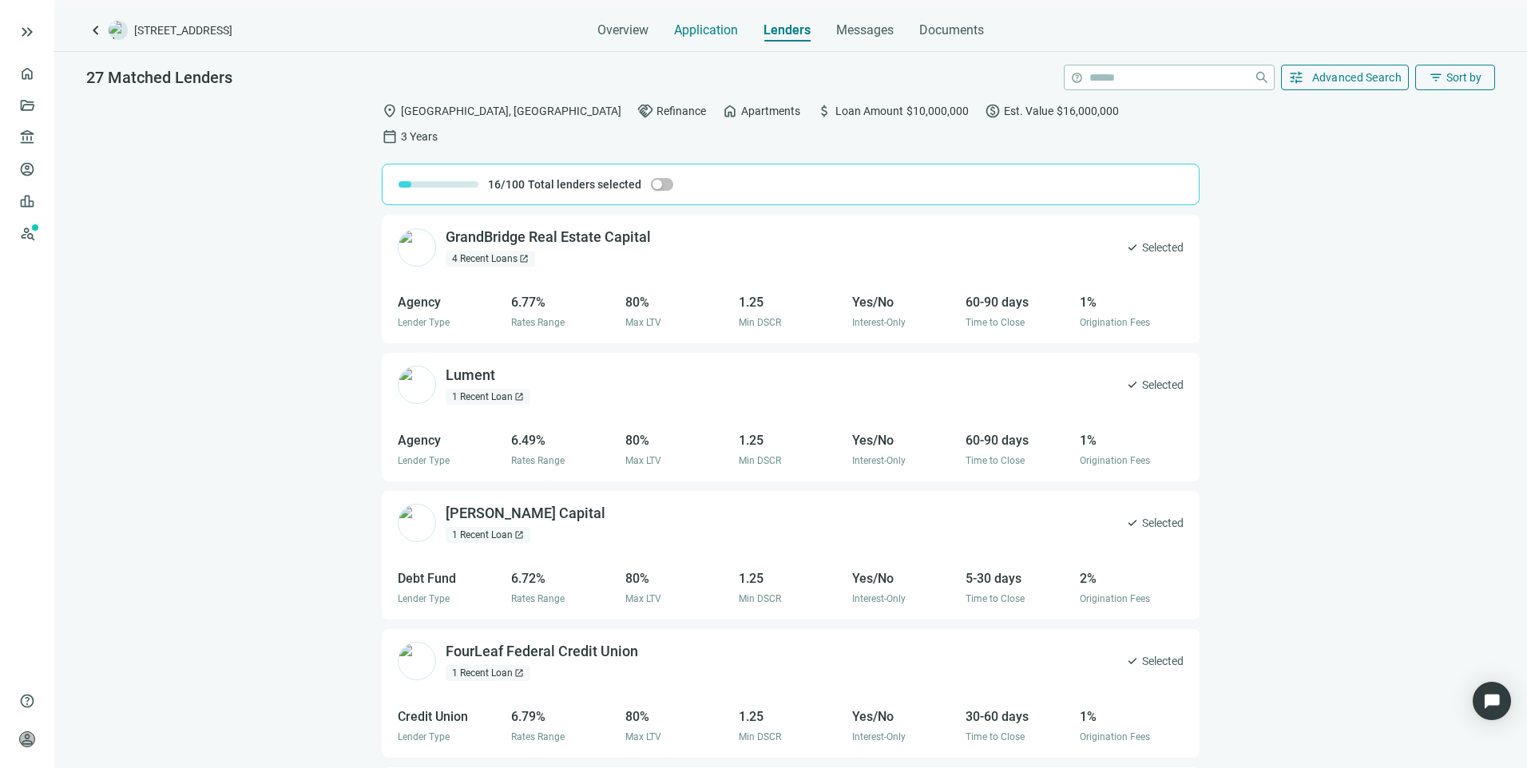
click at [729, 30] on span "Application" at bounding box center [706, 30] width 64 height 16
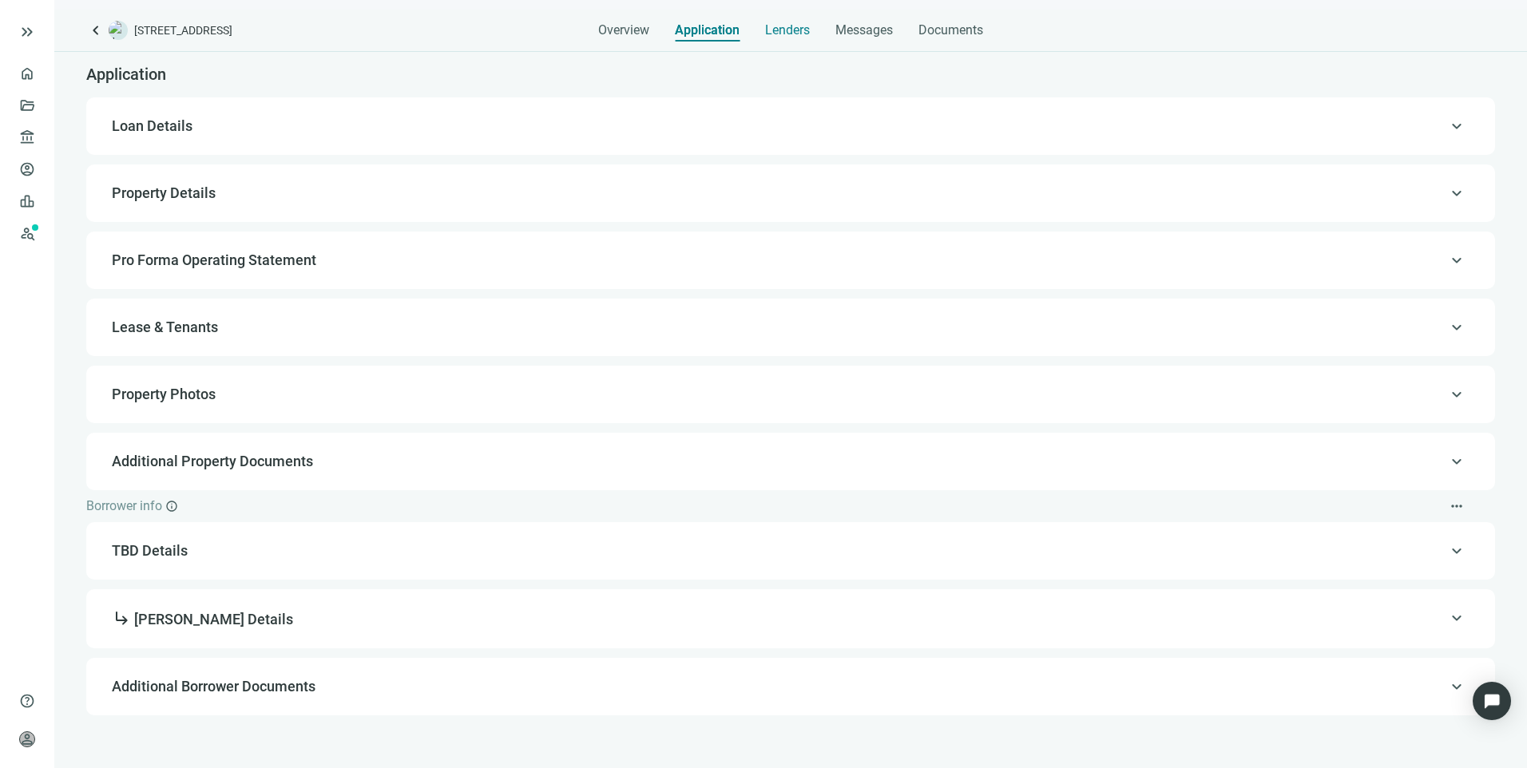
click at [798, 29] on span "Lenders" at bounding box center [787, 30] width 45 height 16
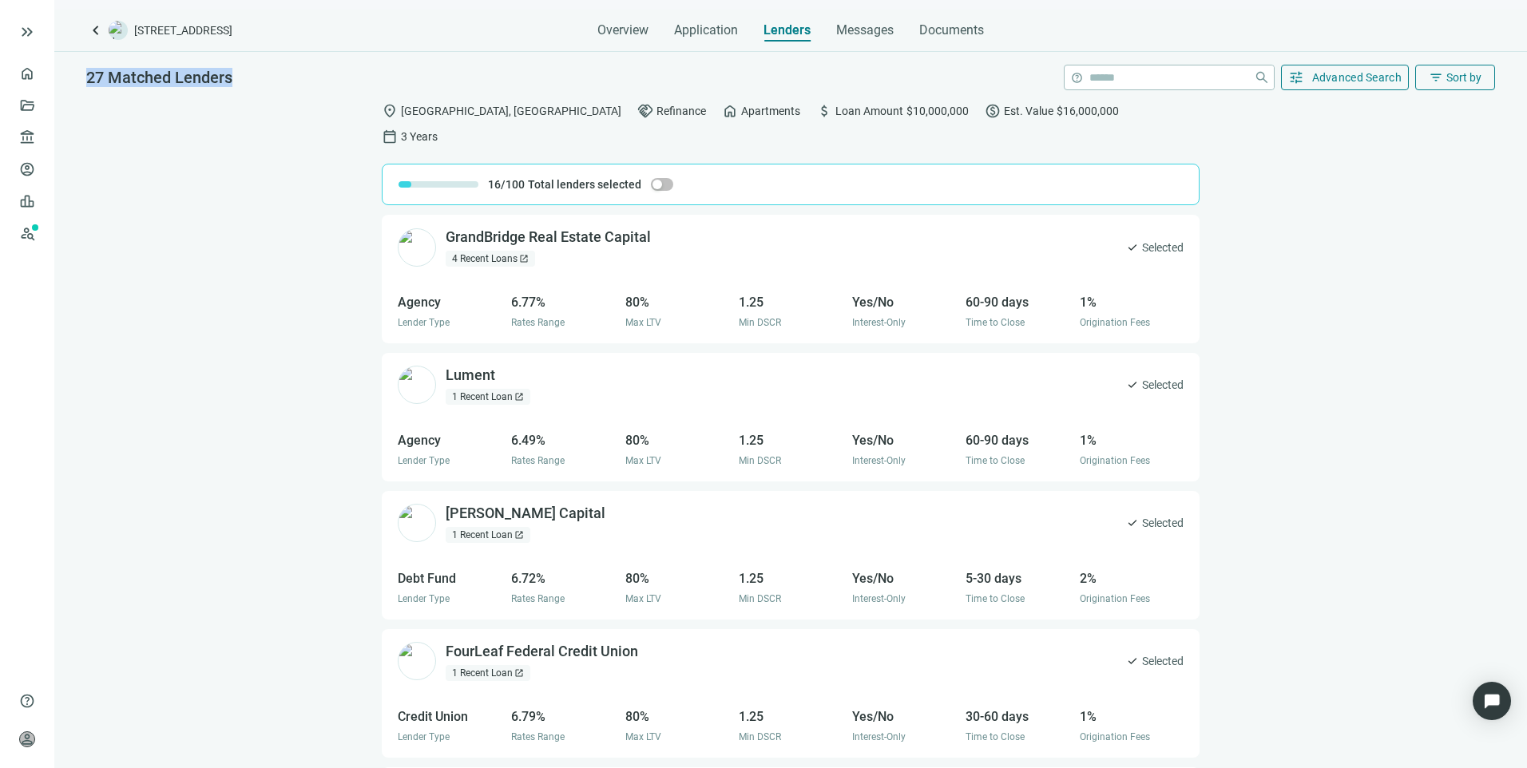
drag, startPoint x: 82, startPoint y: 73, endPoint x: 242, endPoint y: 87, distance: 160.4
click at [242, 87] on div "27 Matched Lenders help close tune Advanced Search filter_list Sort by" at bounding box center [790, 73] width 1472 height 42
click at [249, 99] on div "location_on Murfreesboro, TN handshake Refinance home Apartments attach_money L…" at bounding box center [790, 443] width 1472 height 700
click at [1341, 71] on span "Advanced Search" at bounding box center [1357, 77] width 90 height 13
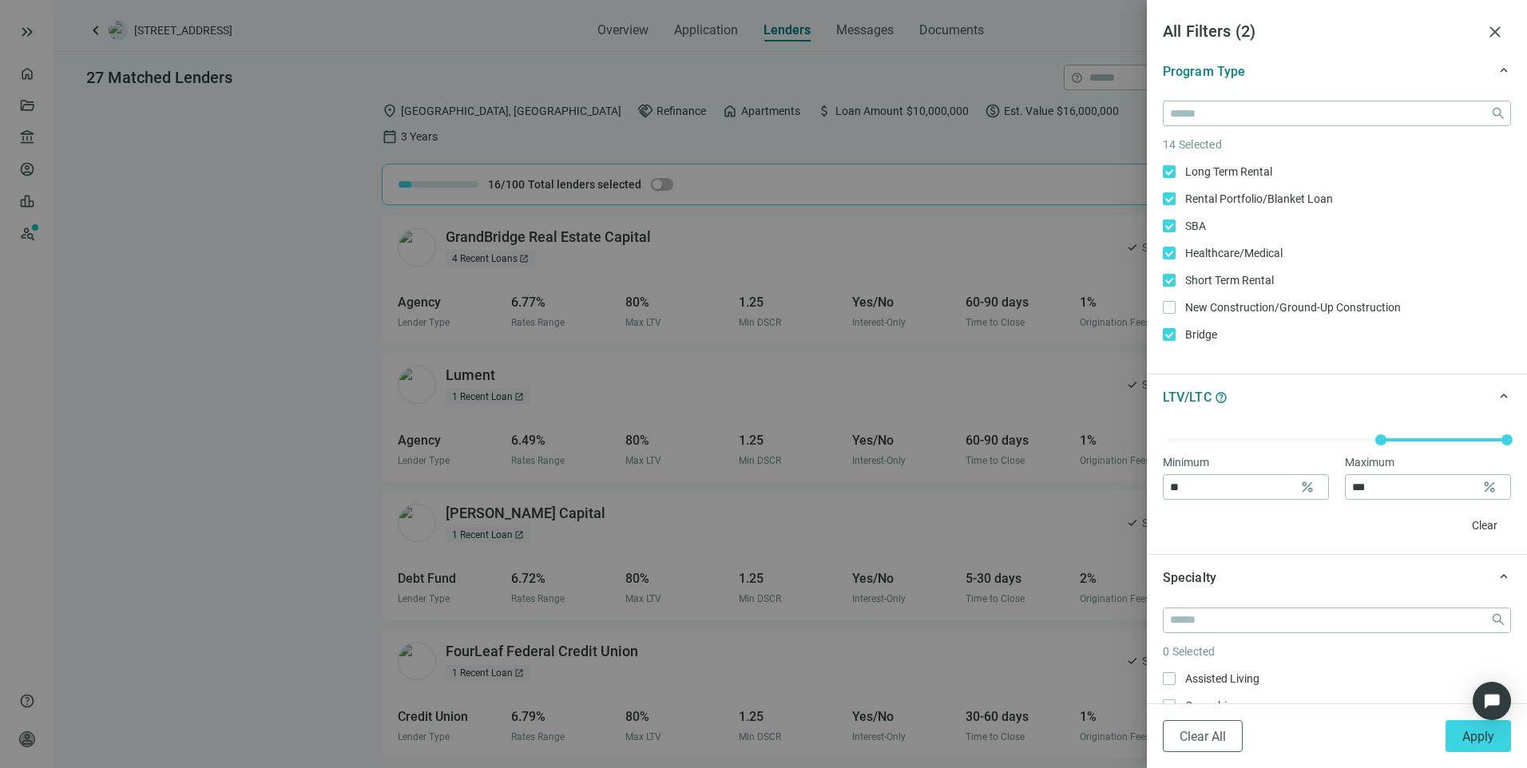
scroll to position [399, 0]
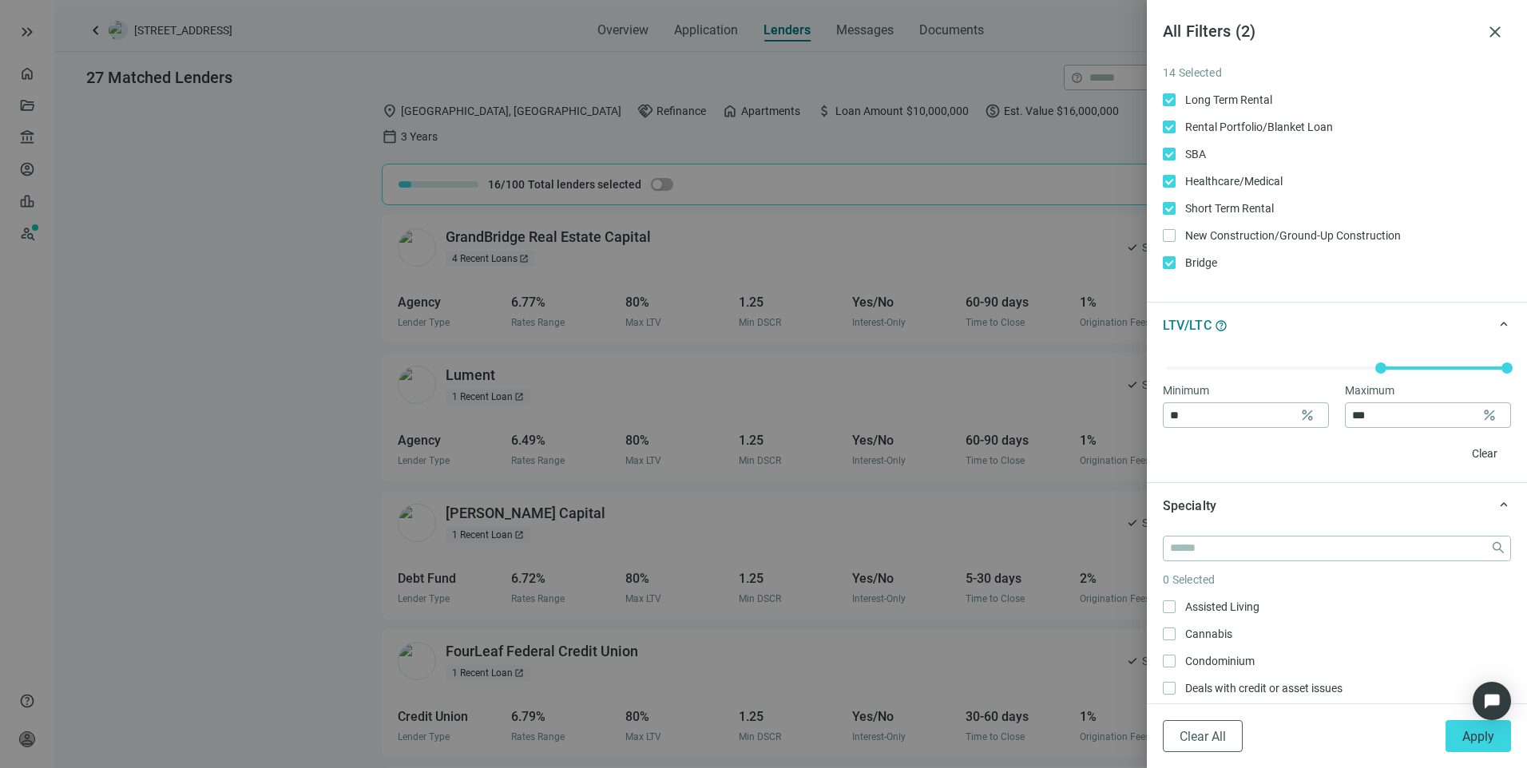
click at [296, 113] on div at bounding box center [763, 384] width 1527 height 768
click at [1493, 33] on span "close" at bounding box center [1494, 31] width 19 height 19
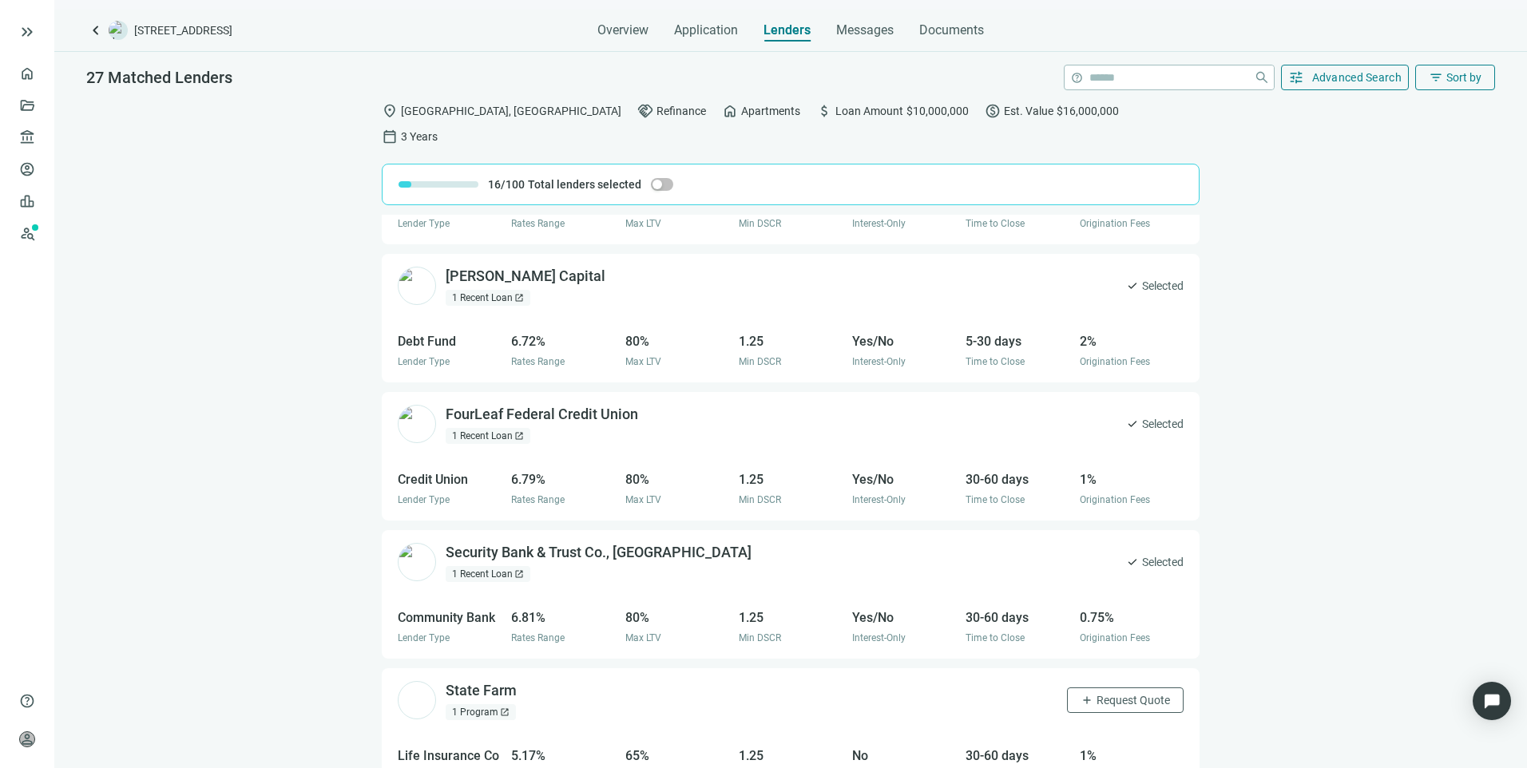
scroll to position [240, 0]
click at [482, 264] on div "Dwight Capital open_in_new" at bounding box center [535, 274] width 179 height 20
click at [868, 25] on span "Messages" at bounding box center [864, 29] width 57 height 15
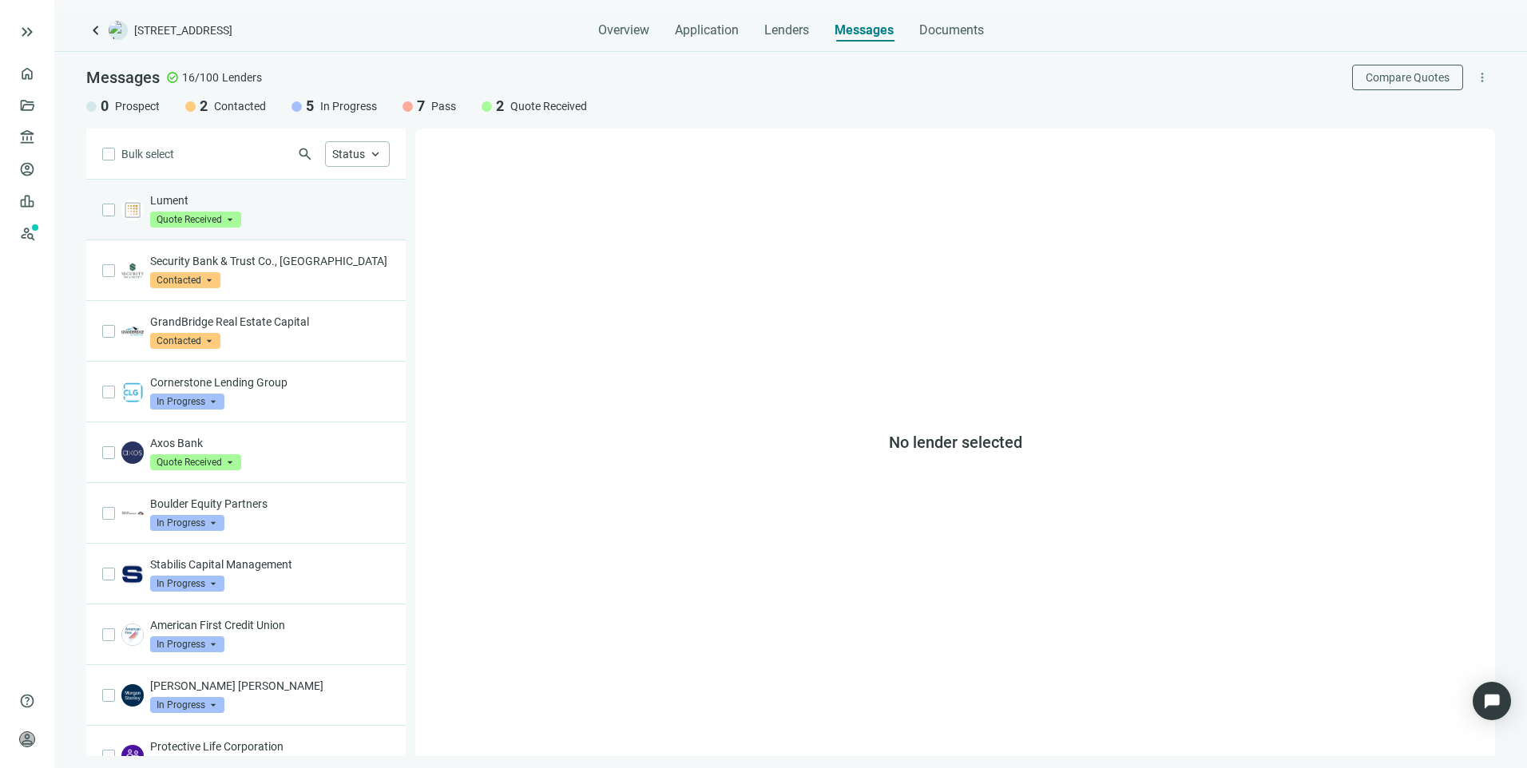
click at [310, 194] on p "Lument" at bounding box center [270, 200] width 240 height 16
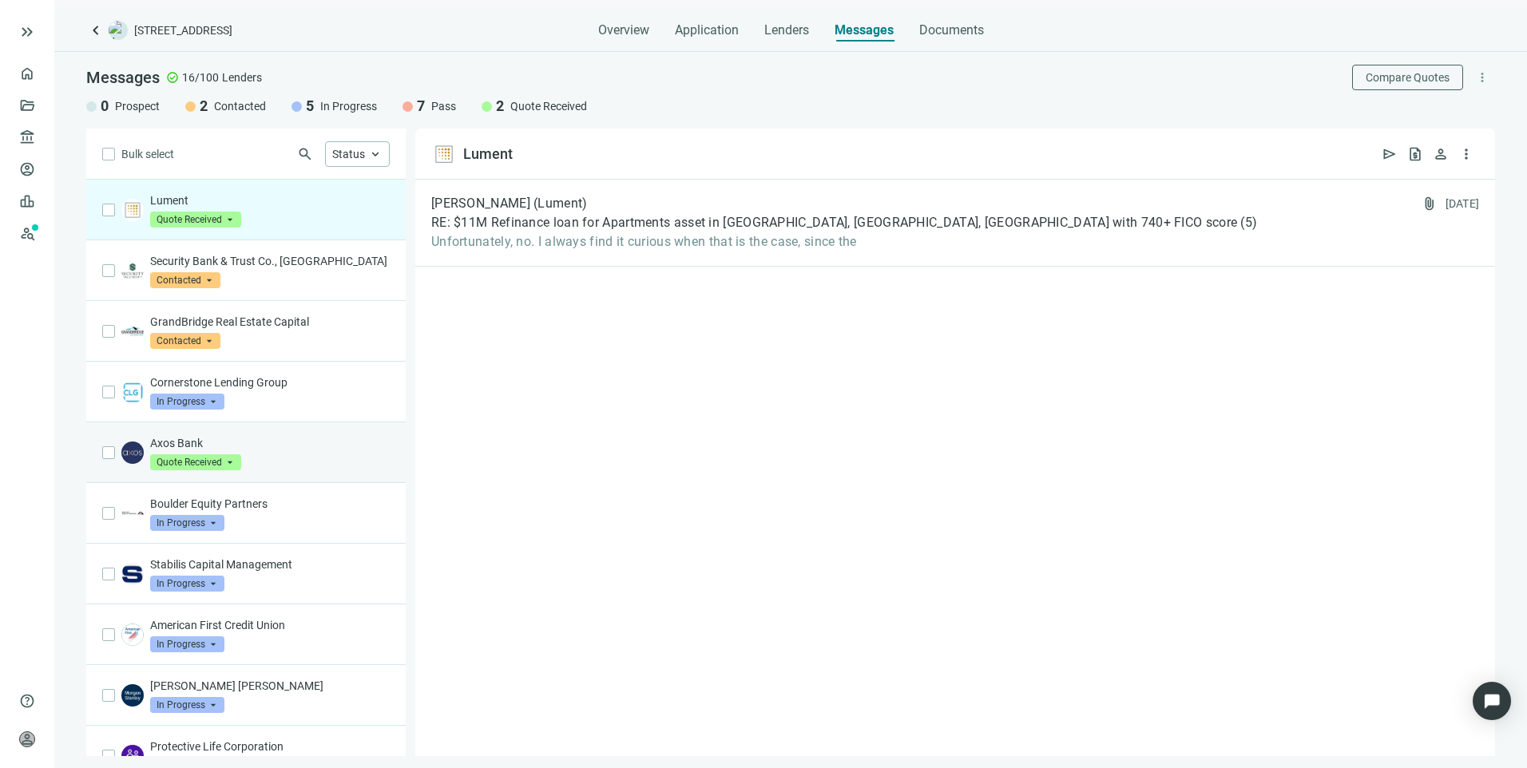
click at [240, 448] on p "Axos Bank" at bounding box center [270, 443] width 240 height 16
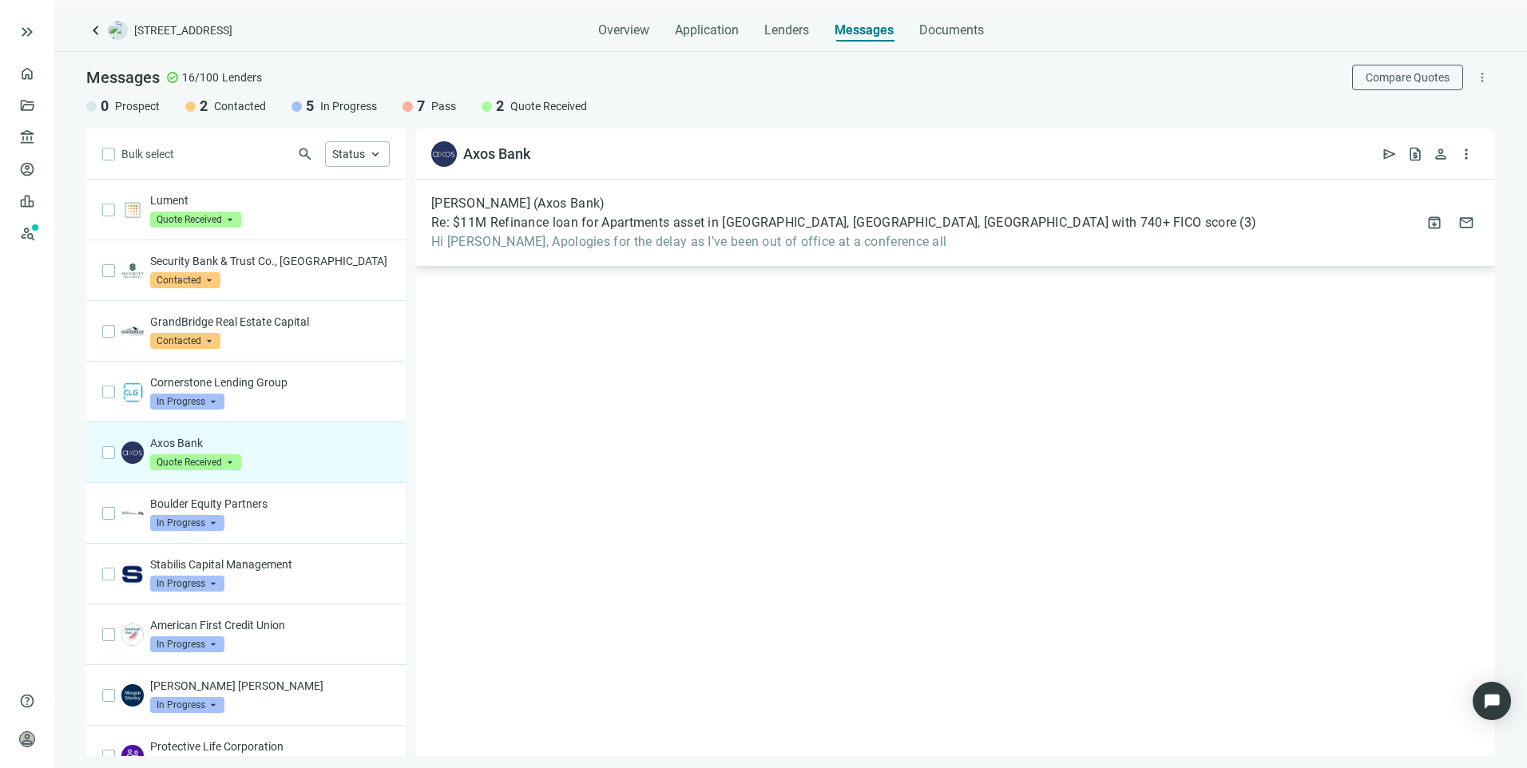
click at [779, 246] on span "Hi Larry, Apologies for the delay as I’ve been out of office at a conference all" at bounding box center [843, 242] width 825 height 16
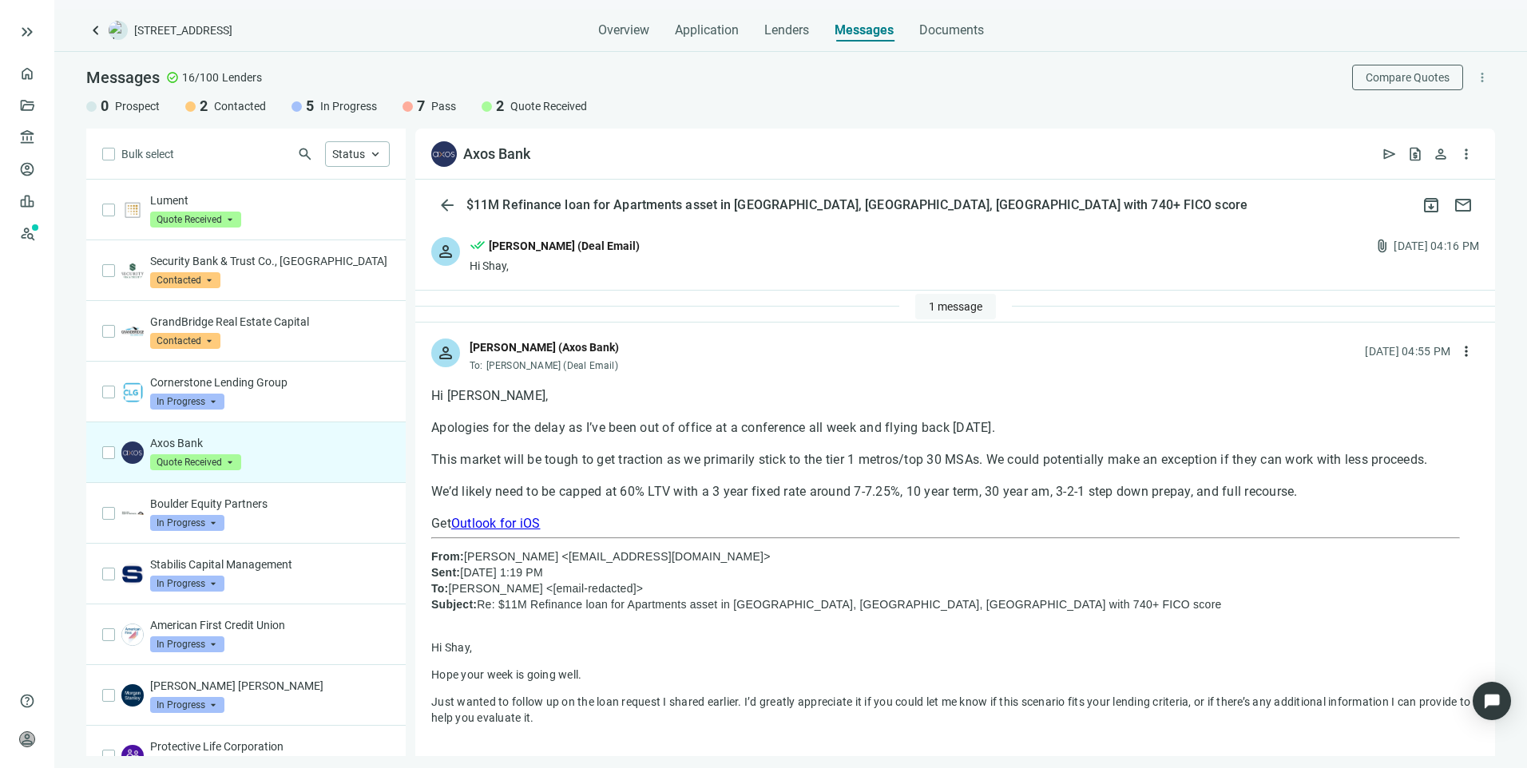
click at [951, 308] on span "1 message" at bounding box center [956, 306] width 54 height 13
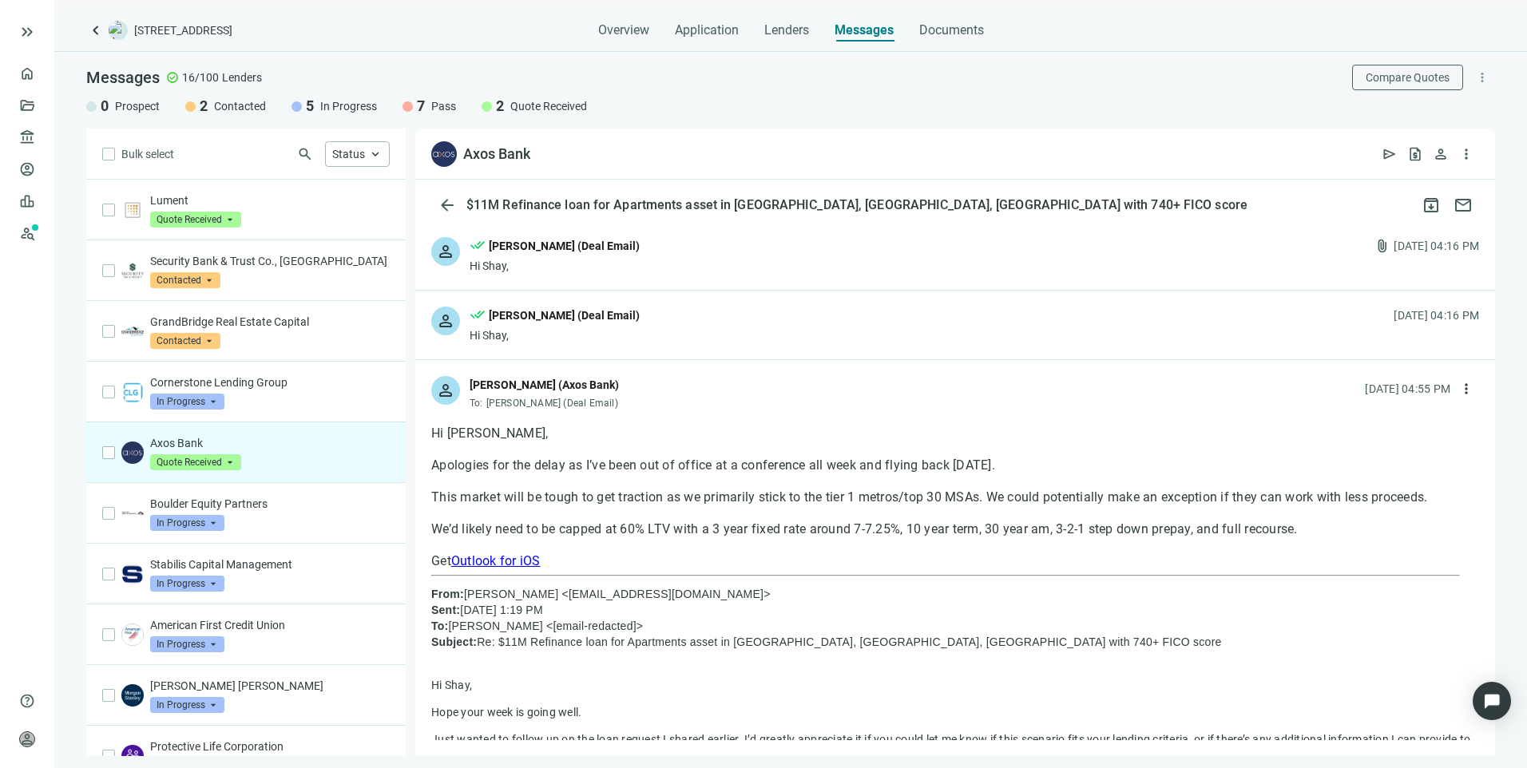
click at [754, 248] on div "person done_all Larry Kendrick (Deal Email) Hi Shay, attach_file 09.04.2025, 04…" at bounding box center [955, 255] width 1080 height 69
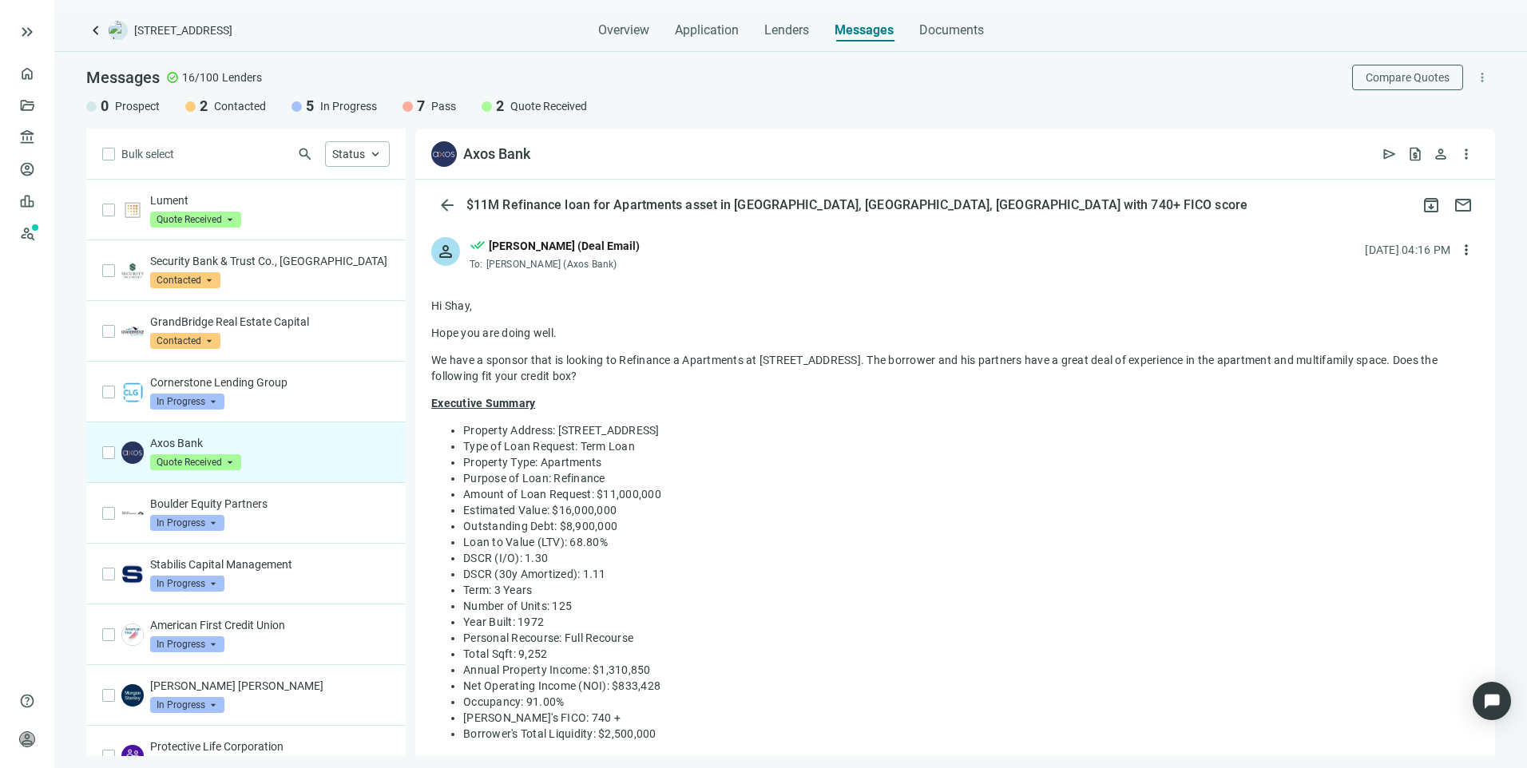
click at [743, 270] on div "person done_all Larry Kendrick (Deal Email) To: Shay Osborn (Axos Bank) 09.04.2…" at bounding box center [955, 247] width 1080 height 53
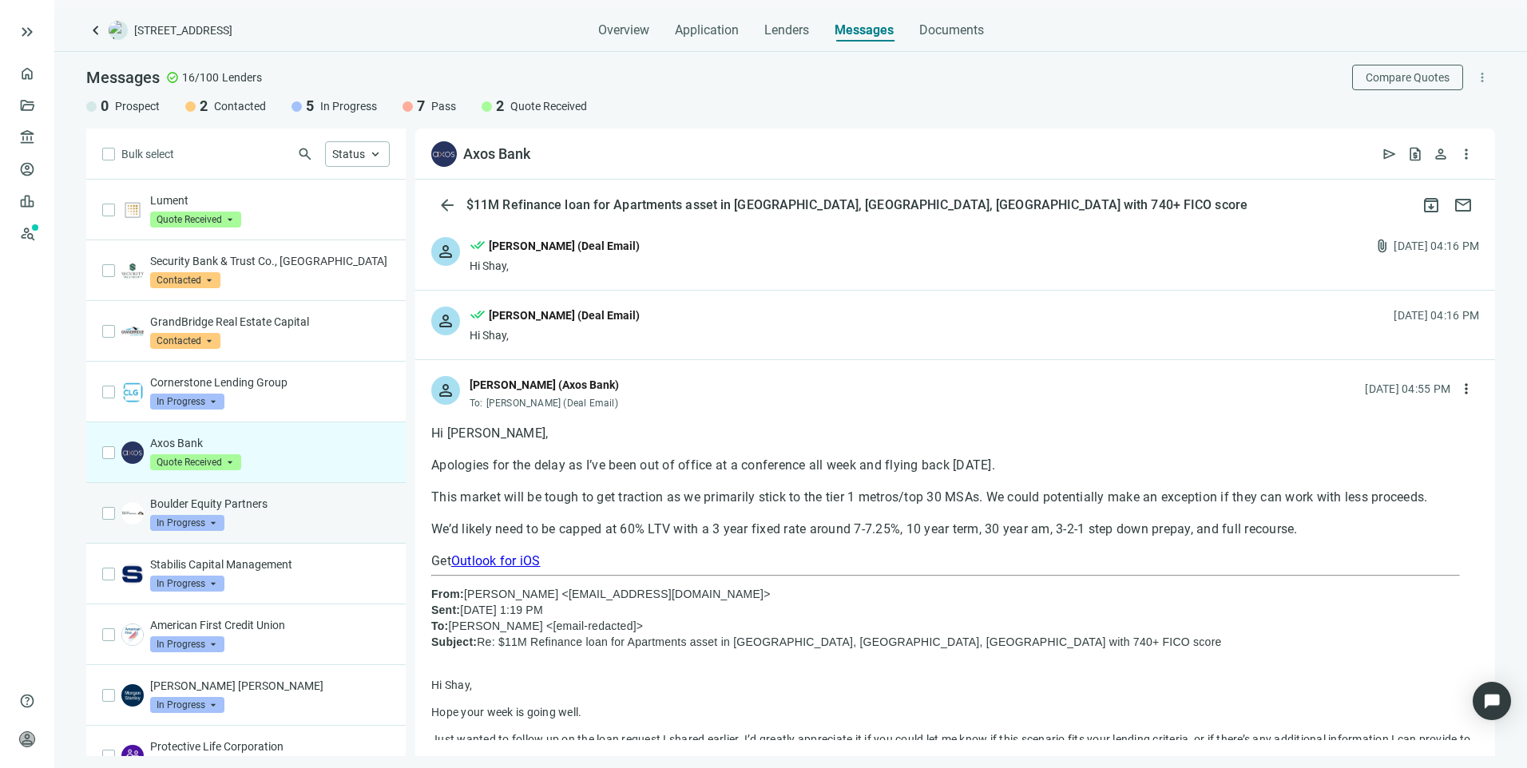
click at [289, 508] on p "Boulder Equity Partners" at bounding box center [270, 504] width 240 height 16
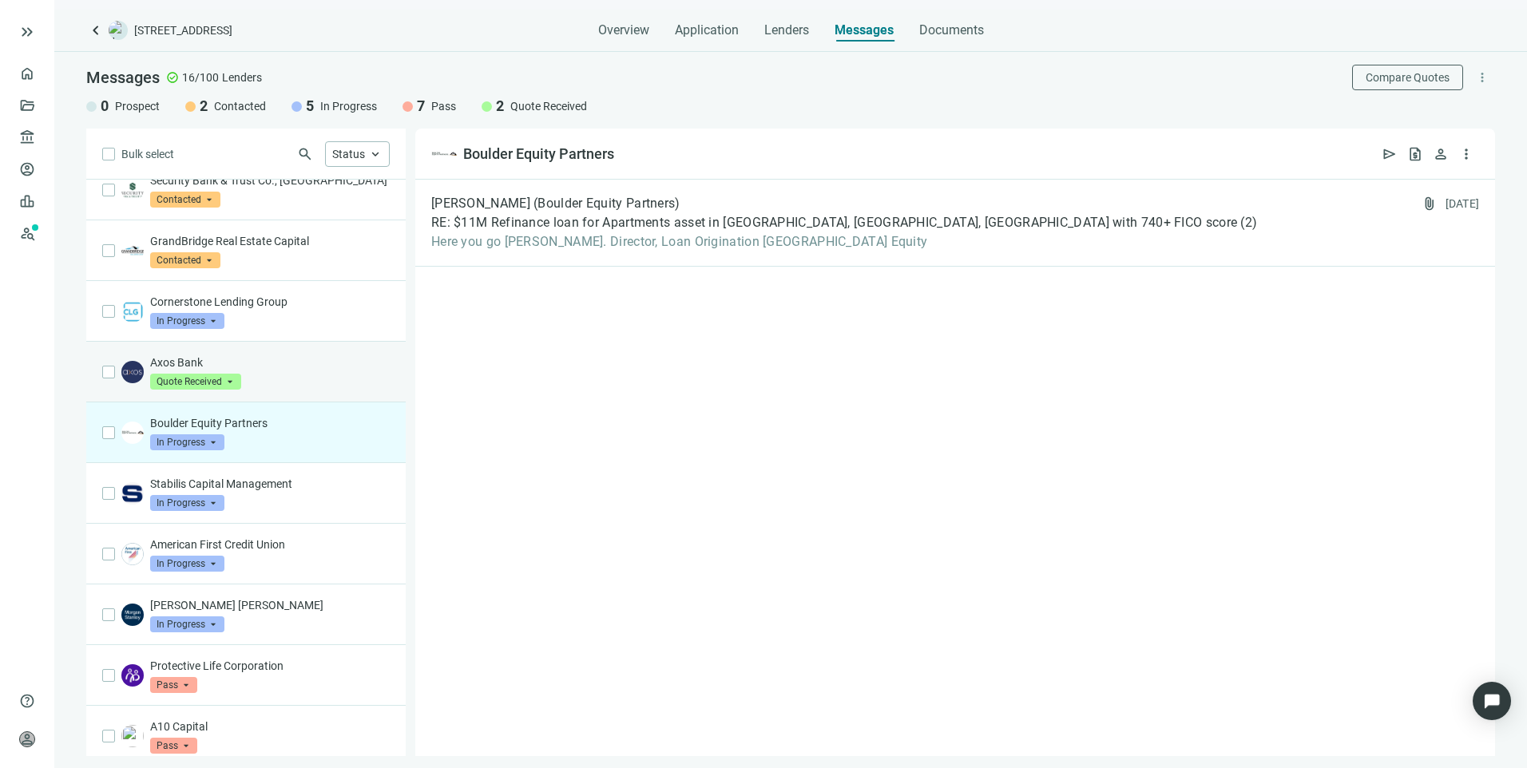
scroll to position [80, 0]
click at [280, 375] on div "Axos Bank Quote Received arrow_drop_down" at bounding box center [270, 372] width 240 height 35
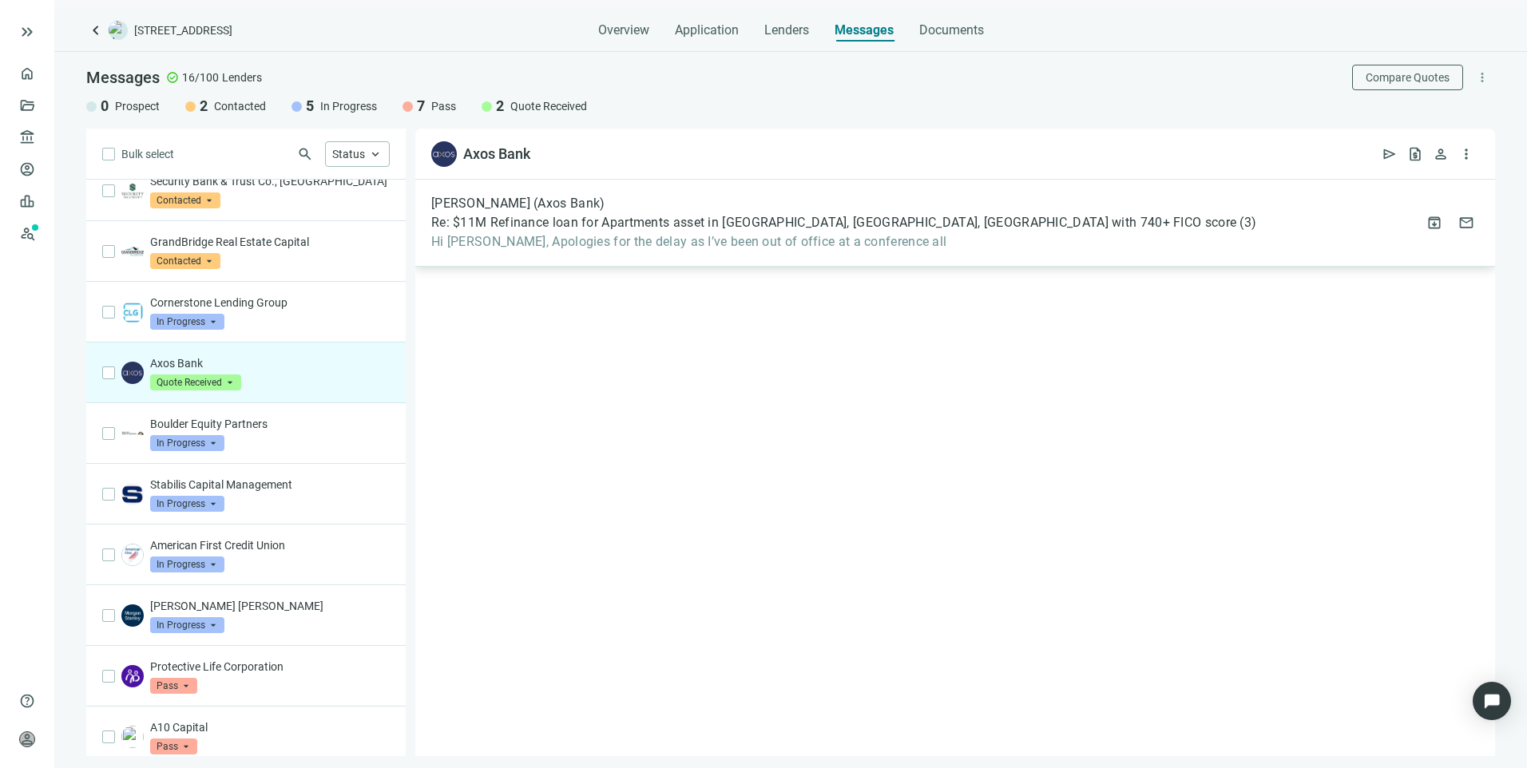
click at [602, 211] on div "Shay Osborn (Axos Bank)" at bounding box center [843, 204] width 825 height 16
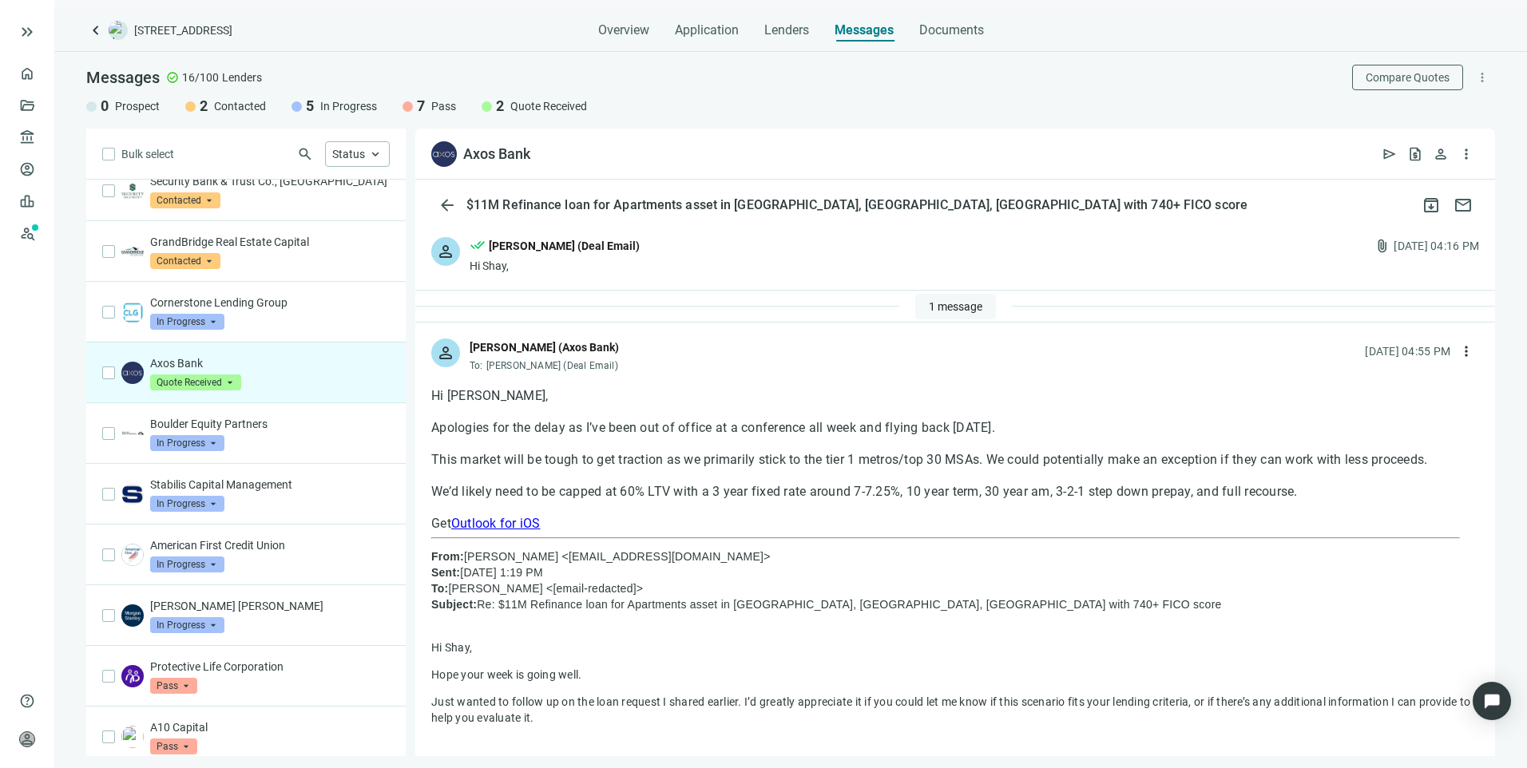
click at [941, 308] on span "1 message" at bounding box center [956, 306] width 54 height 13
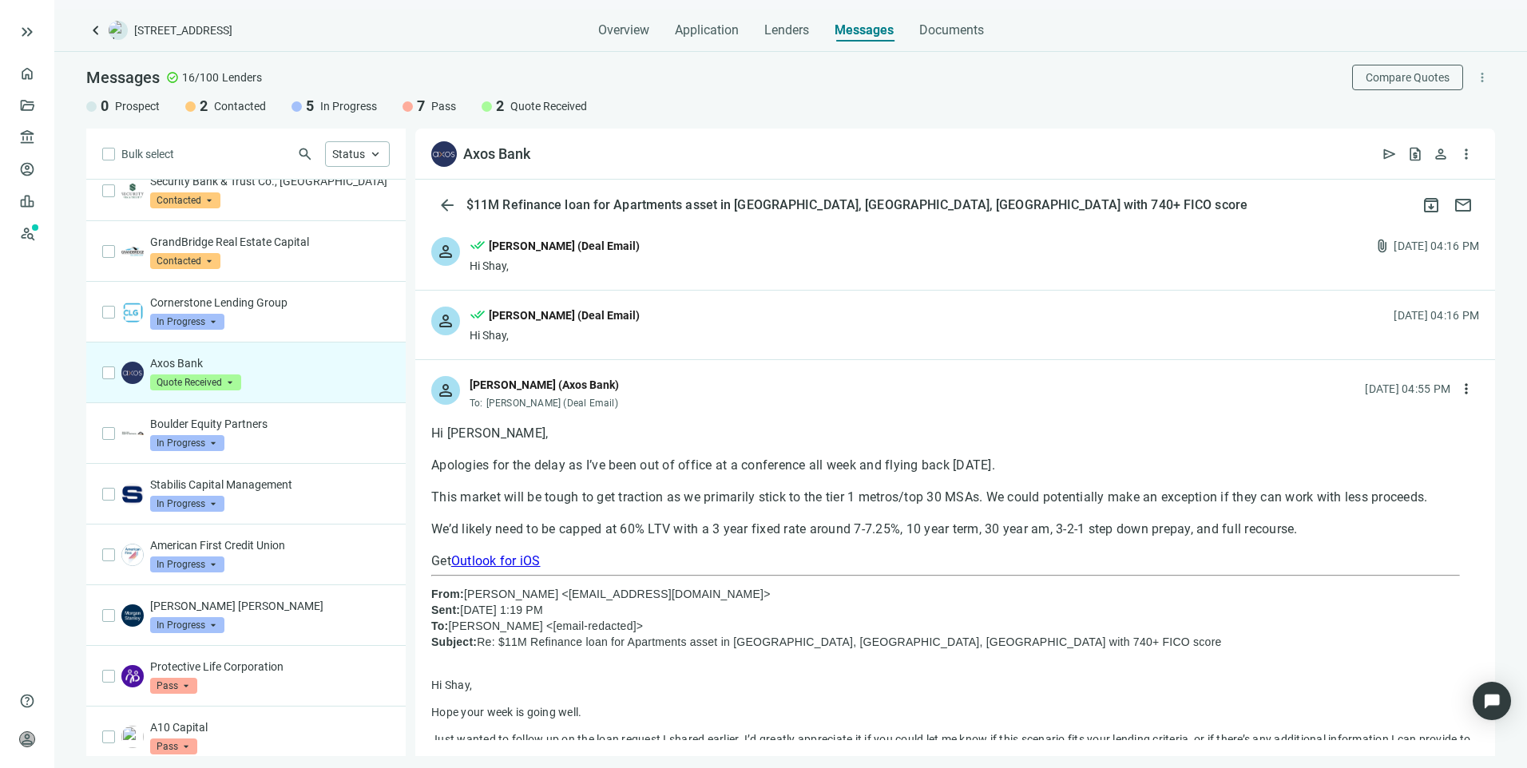
click at [704, 269] on div "person done_all Larry Kendrick (Deal Email) Hi Shay, attach_file 09.04.2025, 04…" at bounding box center [955, 255] width 1080 height 69
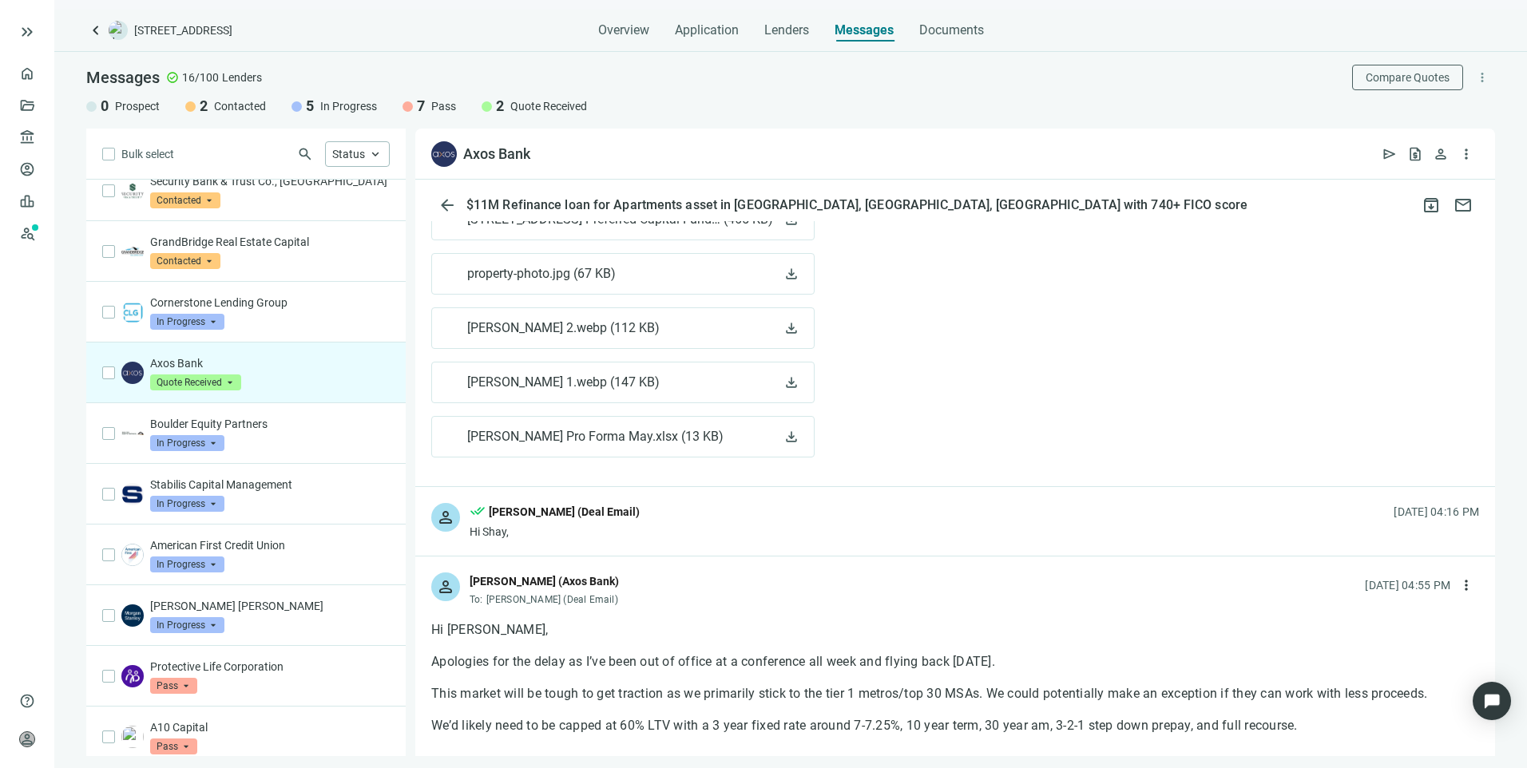
scroll to position [1278, 0]
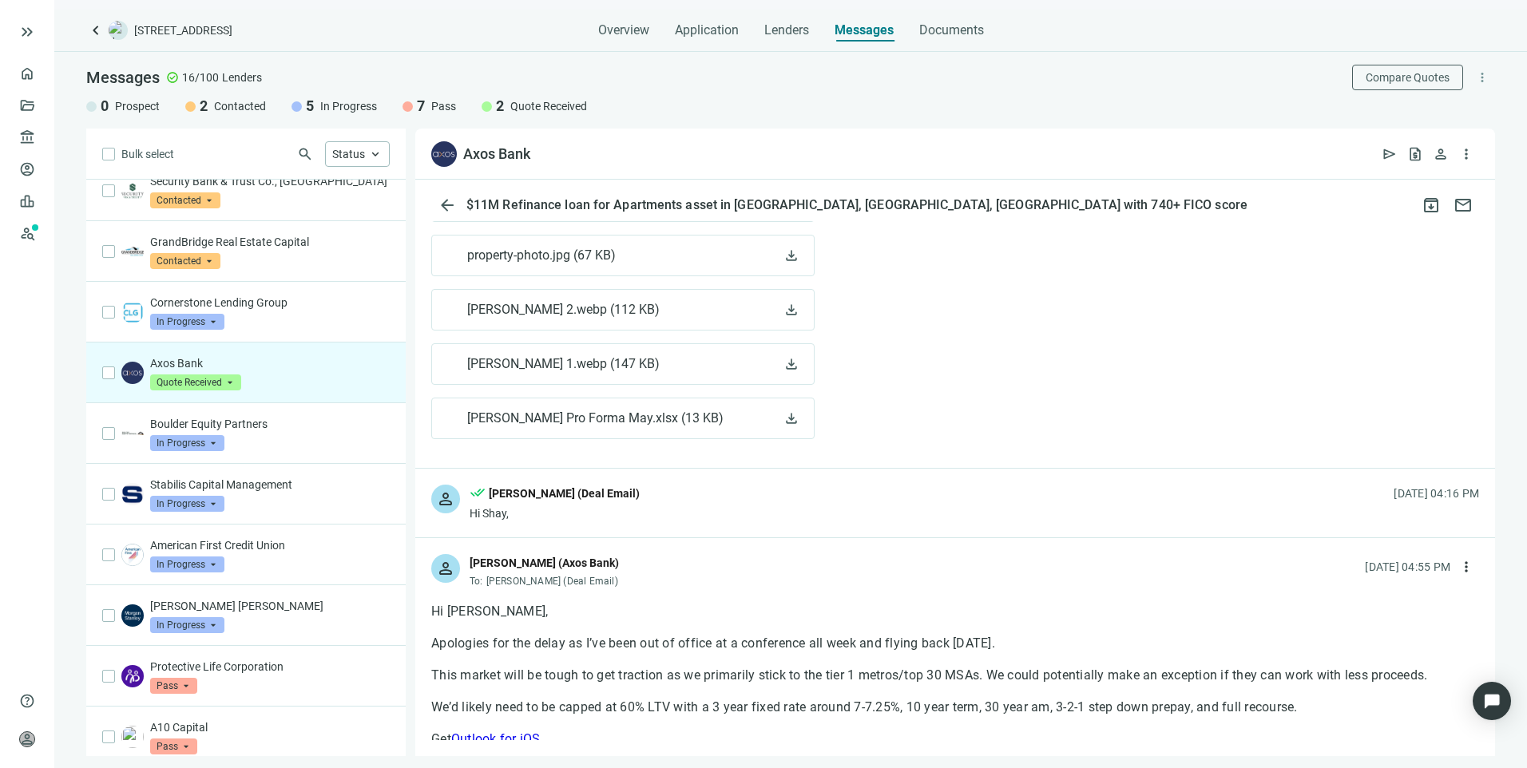
click at [701, 514] on div "person done_all Larry Kendrick (Deal Email) Hi Shay, 09.05.2025, 04:16 PM" at bounding box center [955, 503] width 1080 height 69
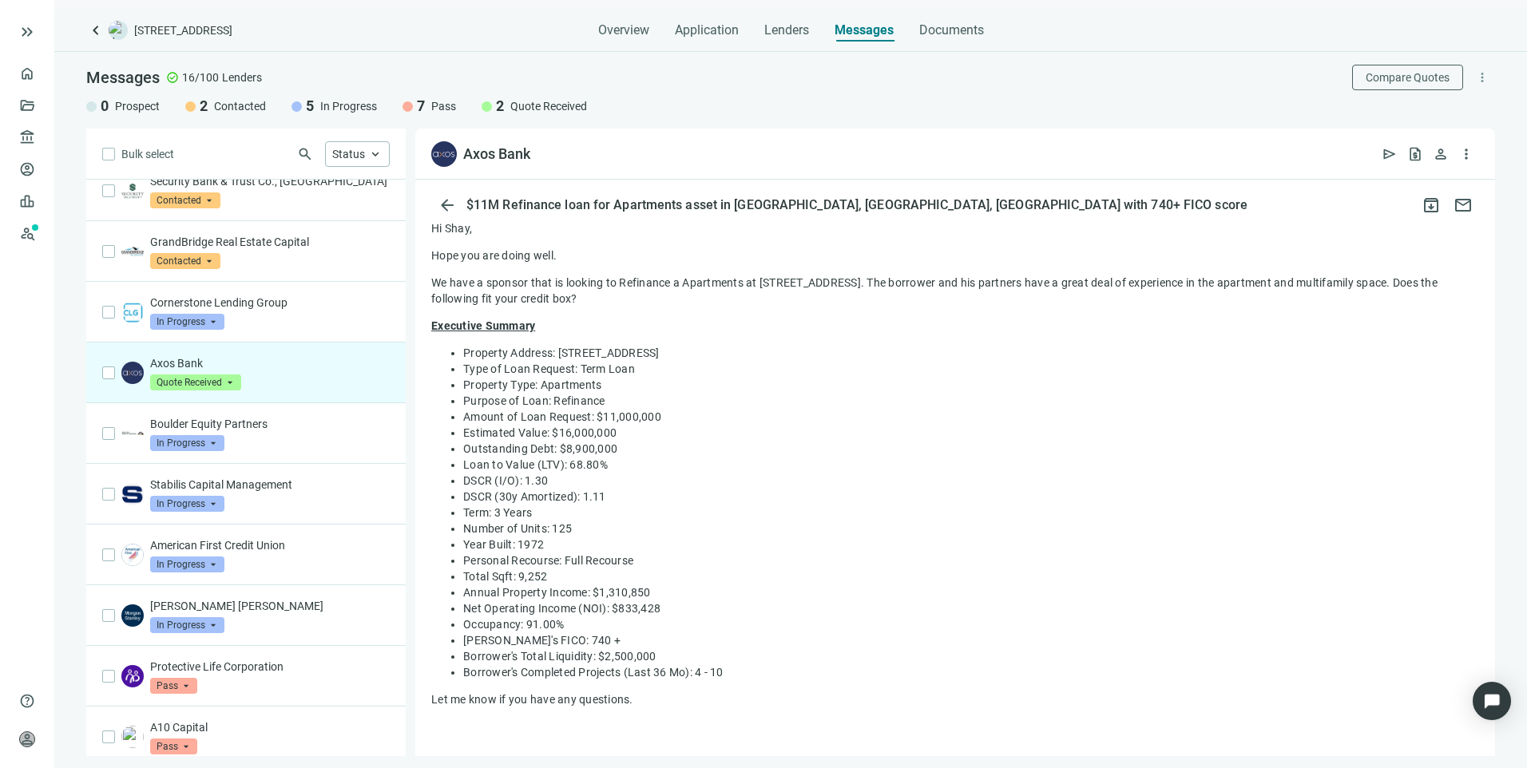
scroll to position [0, 0]
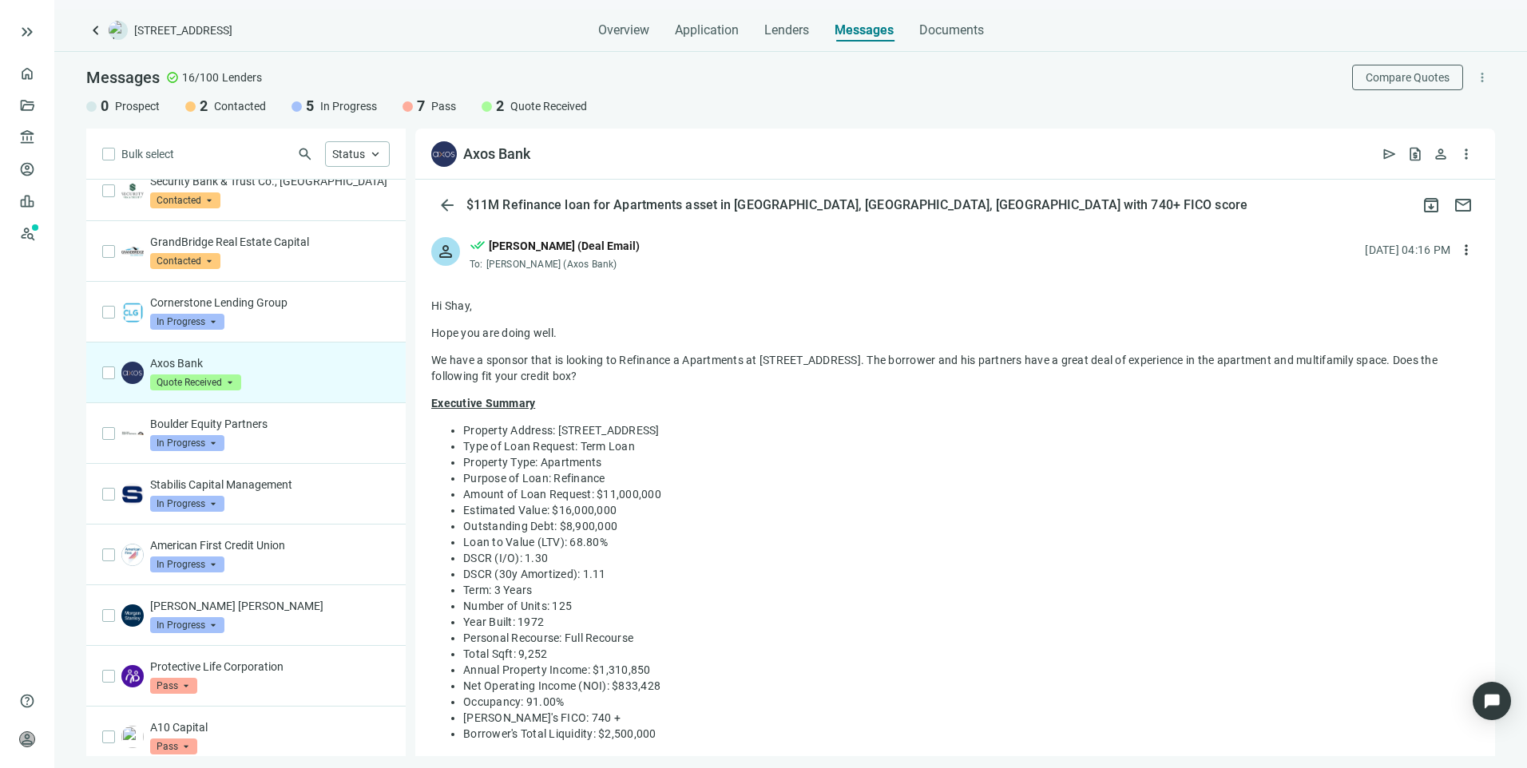
click at [813, 262] on div "person done_all Larry Kendrick (Deal Email) To: Shay Osborn (Axos Bank) 09.04.2…" at bounding box center [955, 247] width 1080 height 53
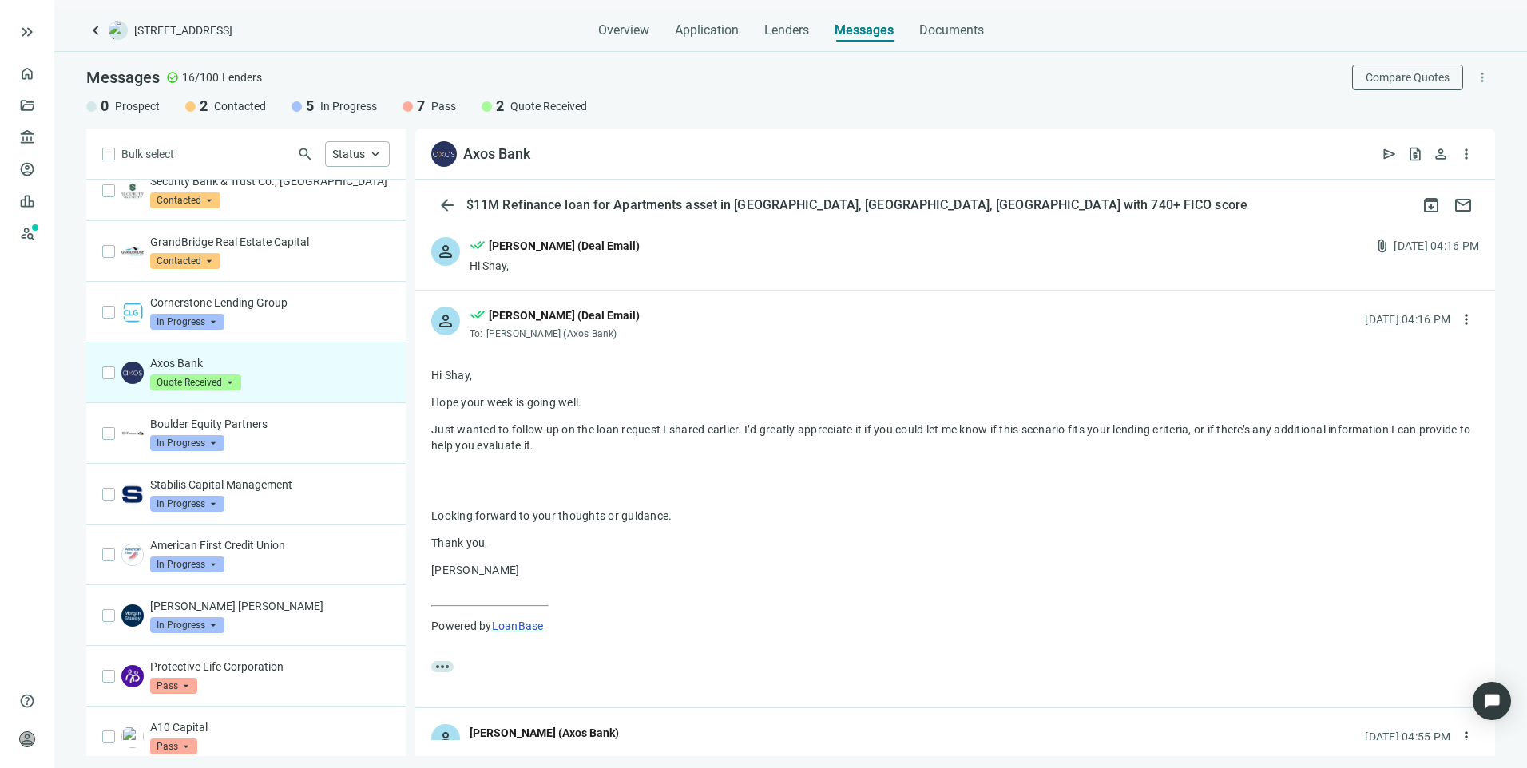
click at [762, 339] on div "person done_all Larry Kendrick (Deal Email) To: Shay Osborn (Axos Bank) 09.05.2…" at bounding box center [955, 317] width 1080 height 53
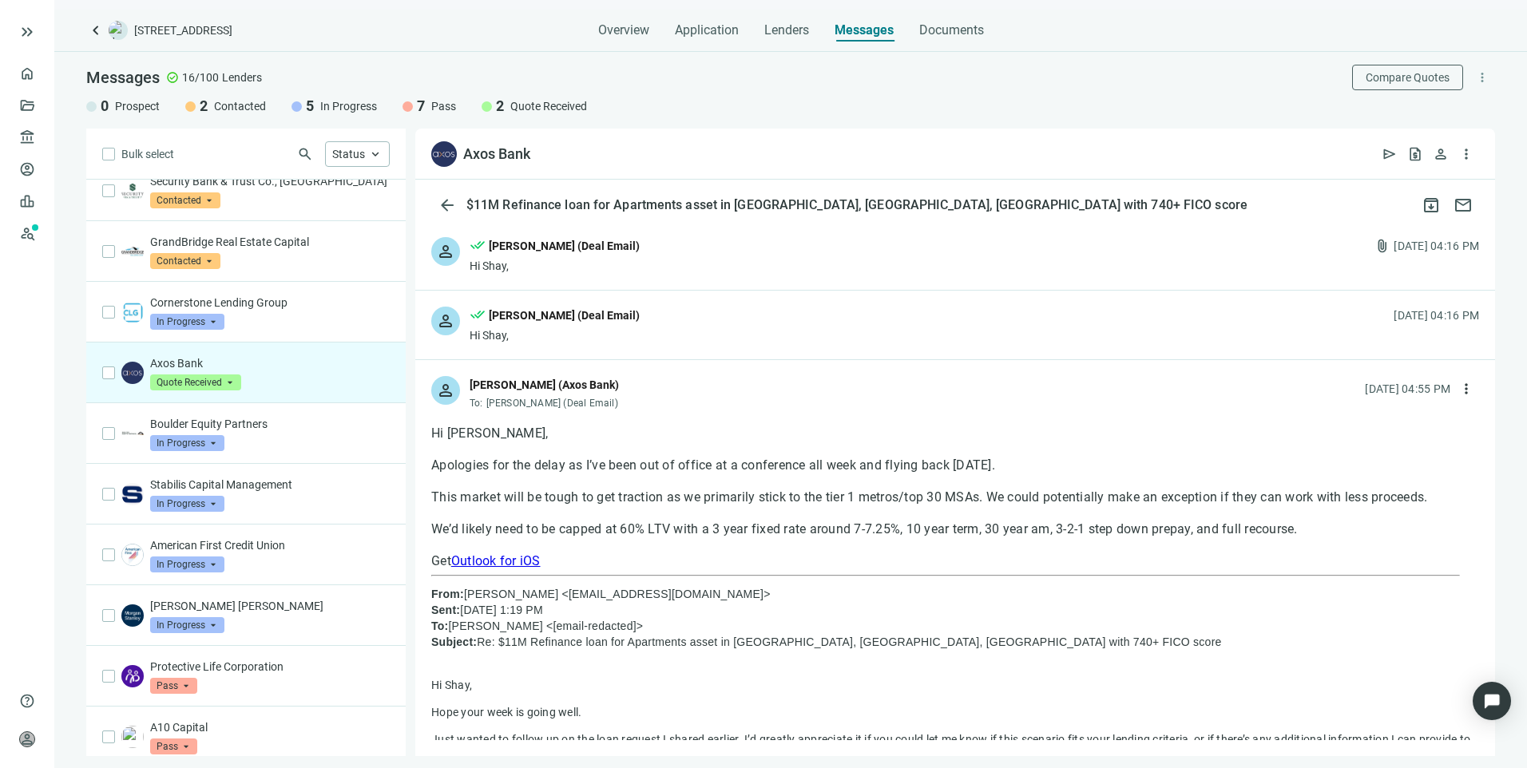
click at [797, 388] on div "person Shay Osborn (Axos Bank) To: Larry Kendrick (Deal Email) 09.05.2025, 04:5…" at bounding box center [955, 386] width 1080 height 53
click at [470, 380] on div "Shay Osborn (Axos Bank)" at bounding box center [544, 385] width 149 height 18
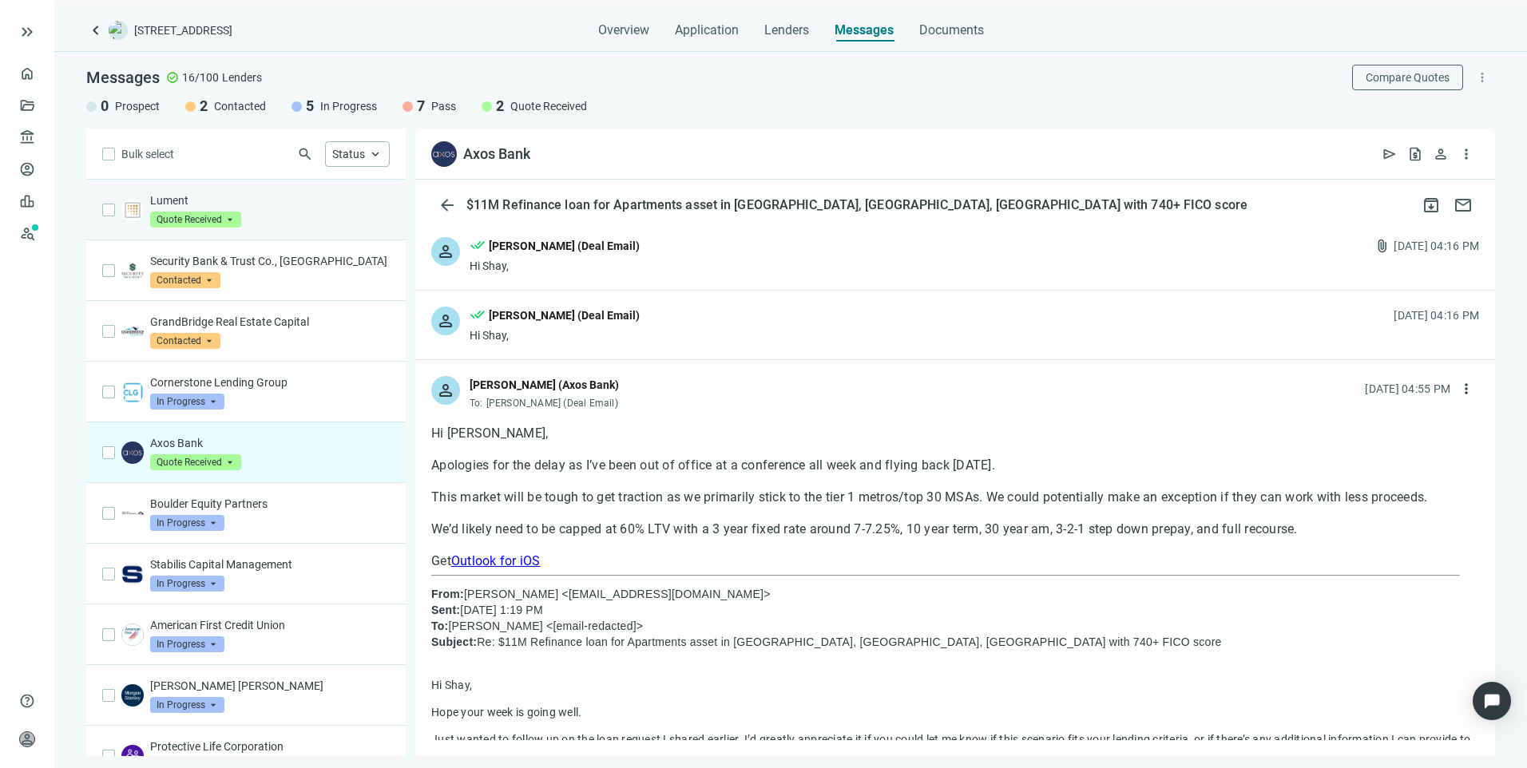
click at [261, 216] on div "Lument Quote Received arrow_drop_down" at bounding box center [270, 209] width 240 height 35
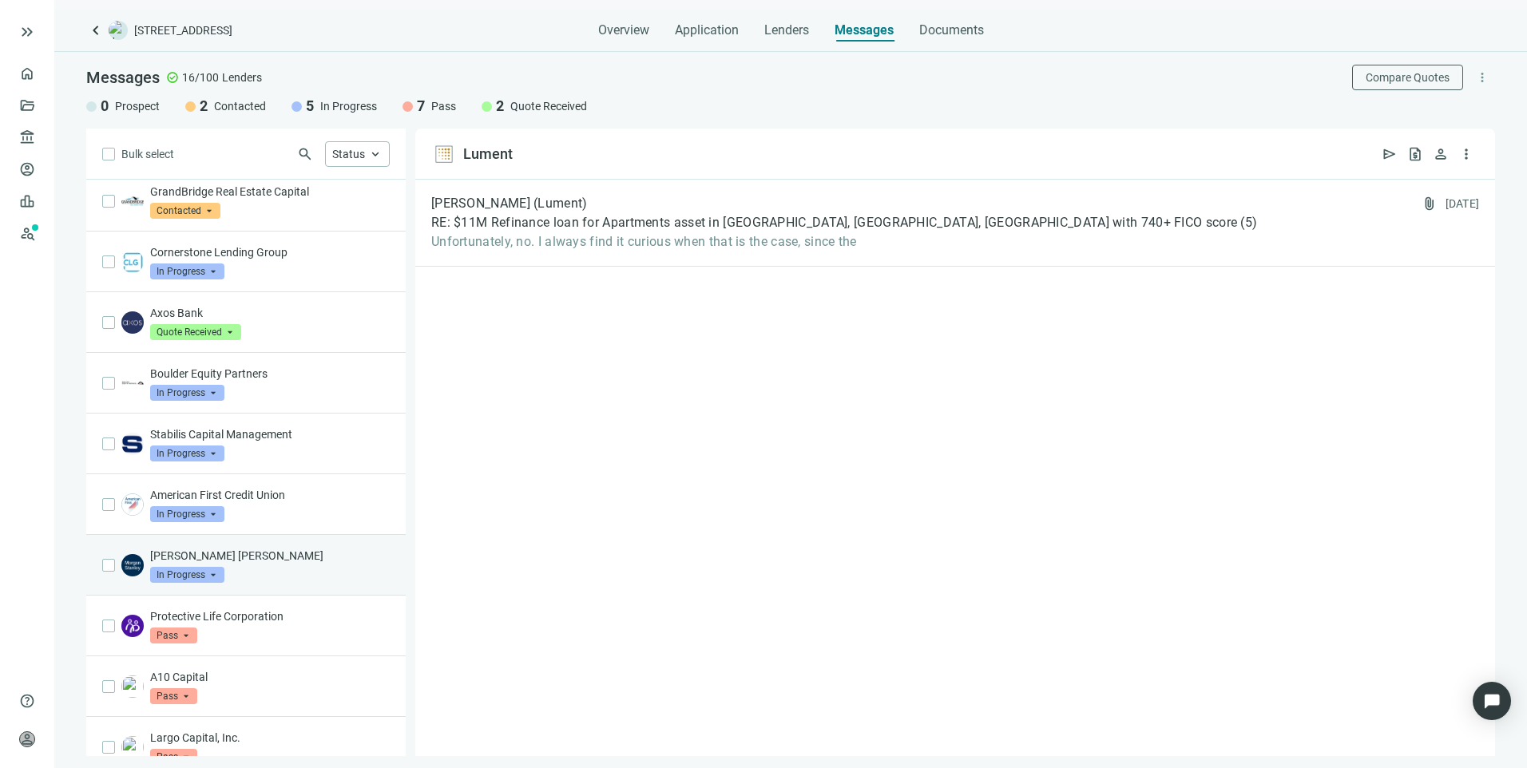
scroll to position [394, 0]
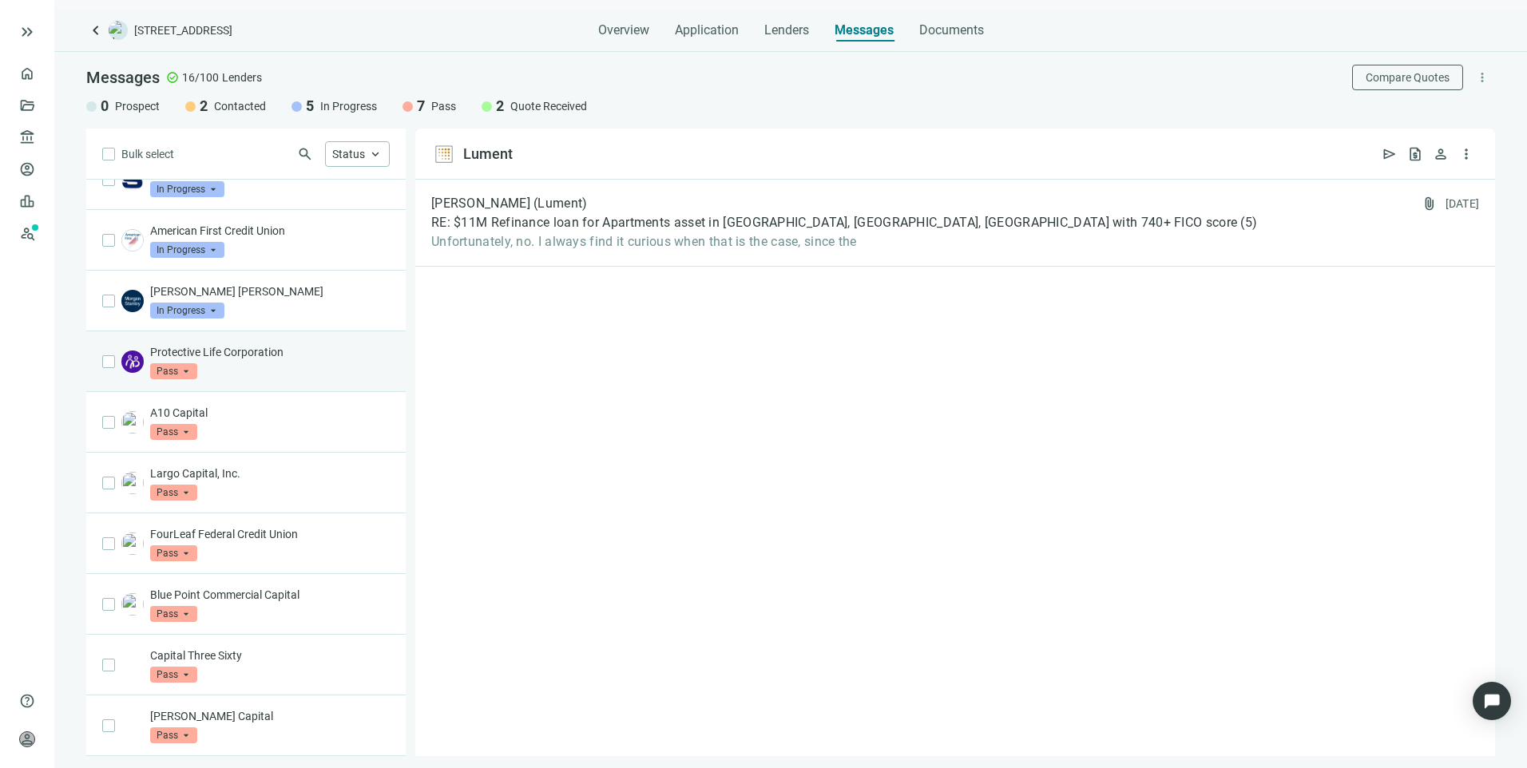
click at [283, 387] on div "Protective Life Corporation Pass arrow_drop_down" at bounding box center [245, 361] width 319 height 61
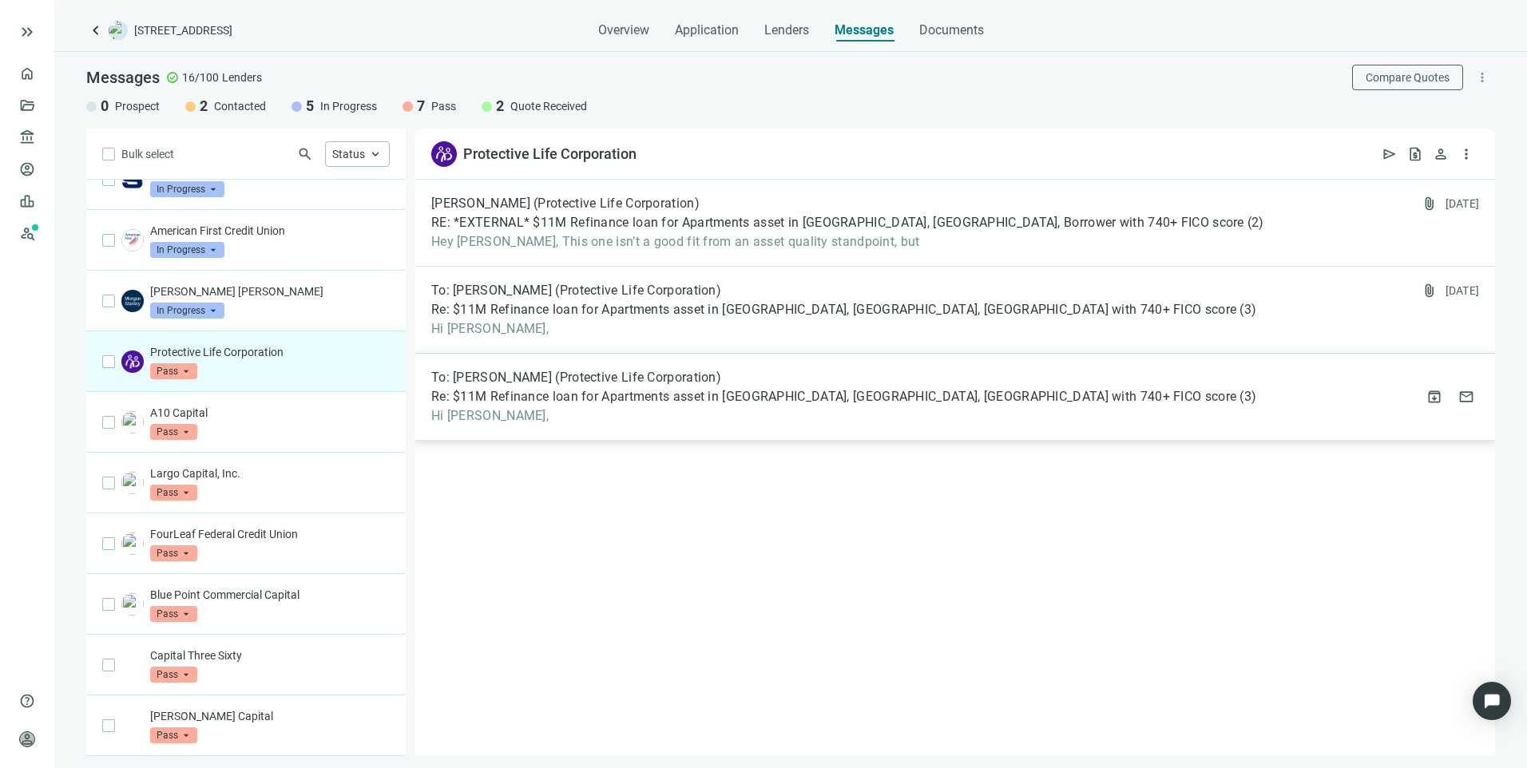
click at [601, 385] on span "To: Taylor Alexander (Protective Life Corporation)" at bounding box center [576, 378] width 290 height 16
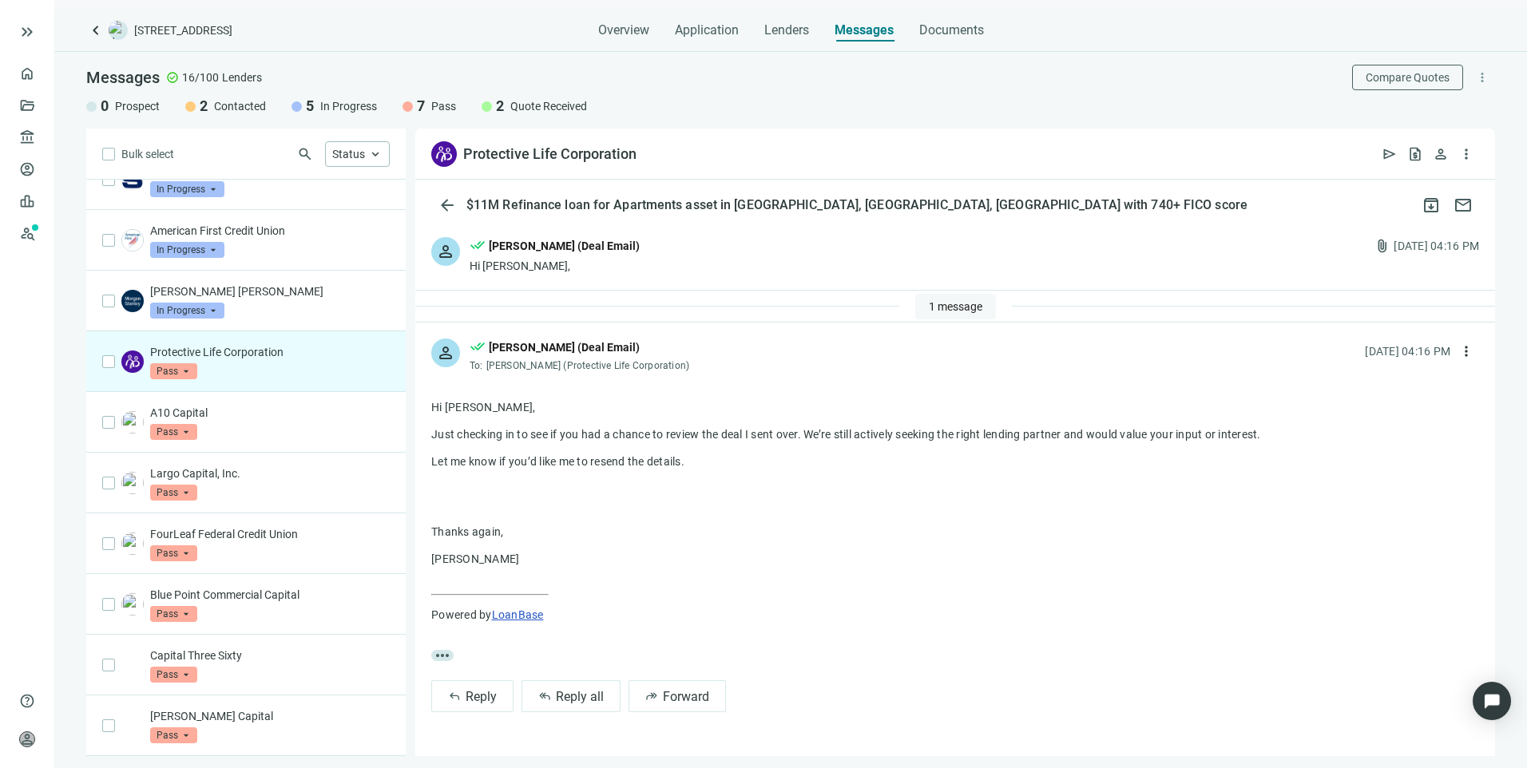
click at [954, 303] on span "1 message" at bounding box center [956, 306] width 54 height 13
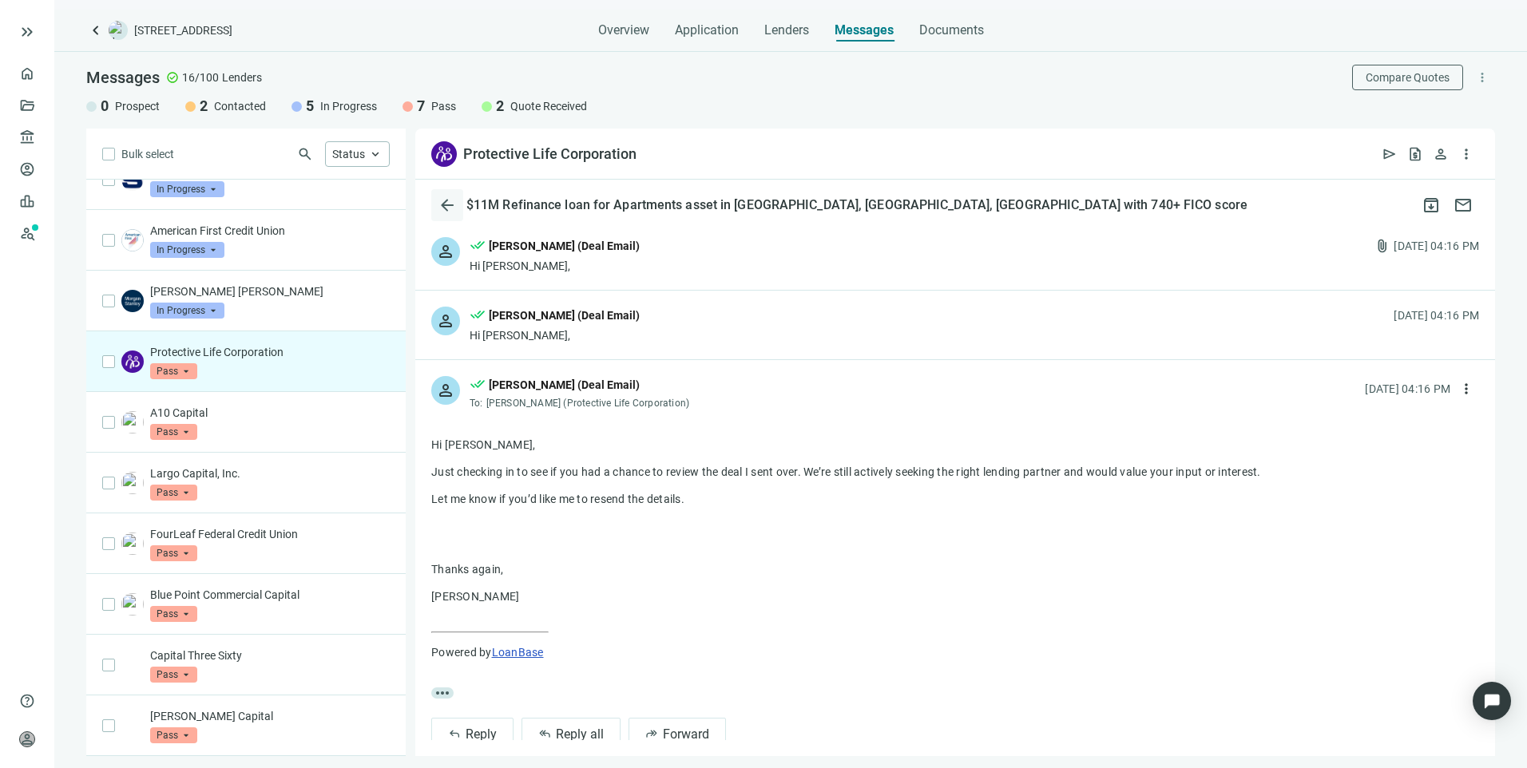
click at [446, 202] on span "arrow_back" at bounding box center [447, 205] width 19 height 19
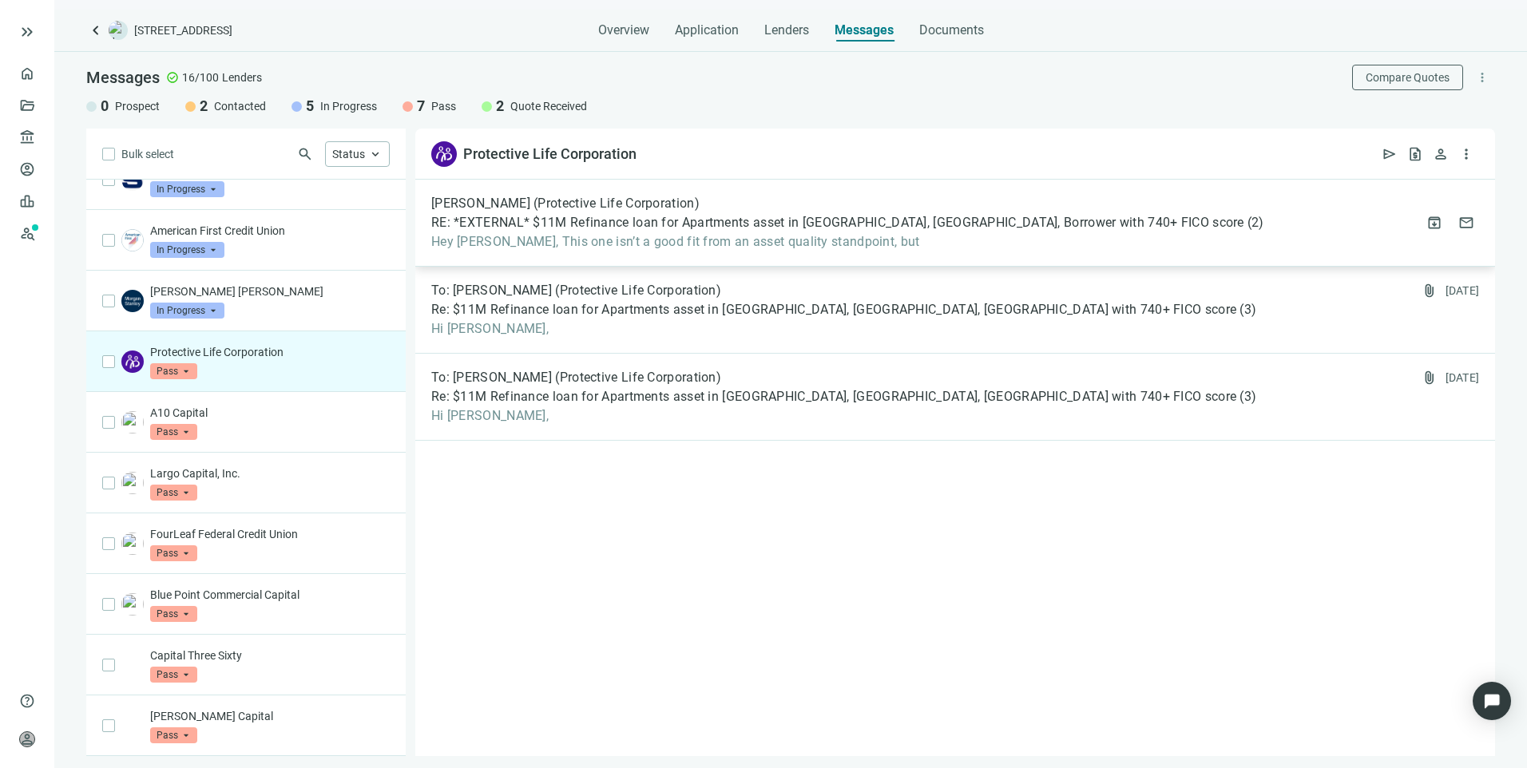
click at [822, 234] on span "Hey Larry, This one isn’t a good fit from an asset quality standpoint, but" at bounding box center [847, 242] width 833 height 16
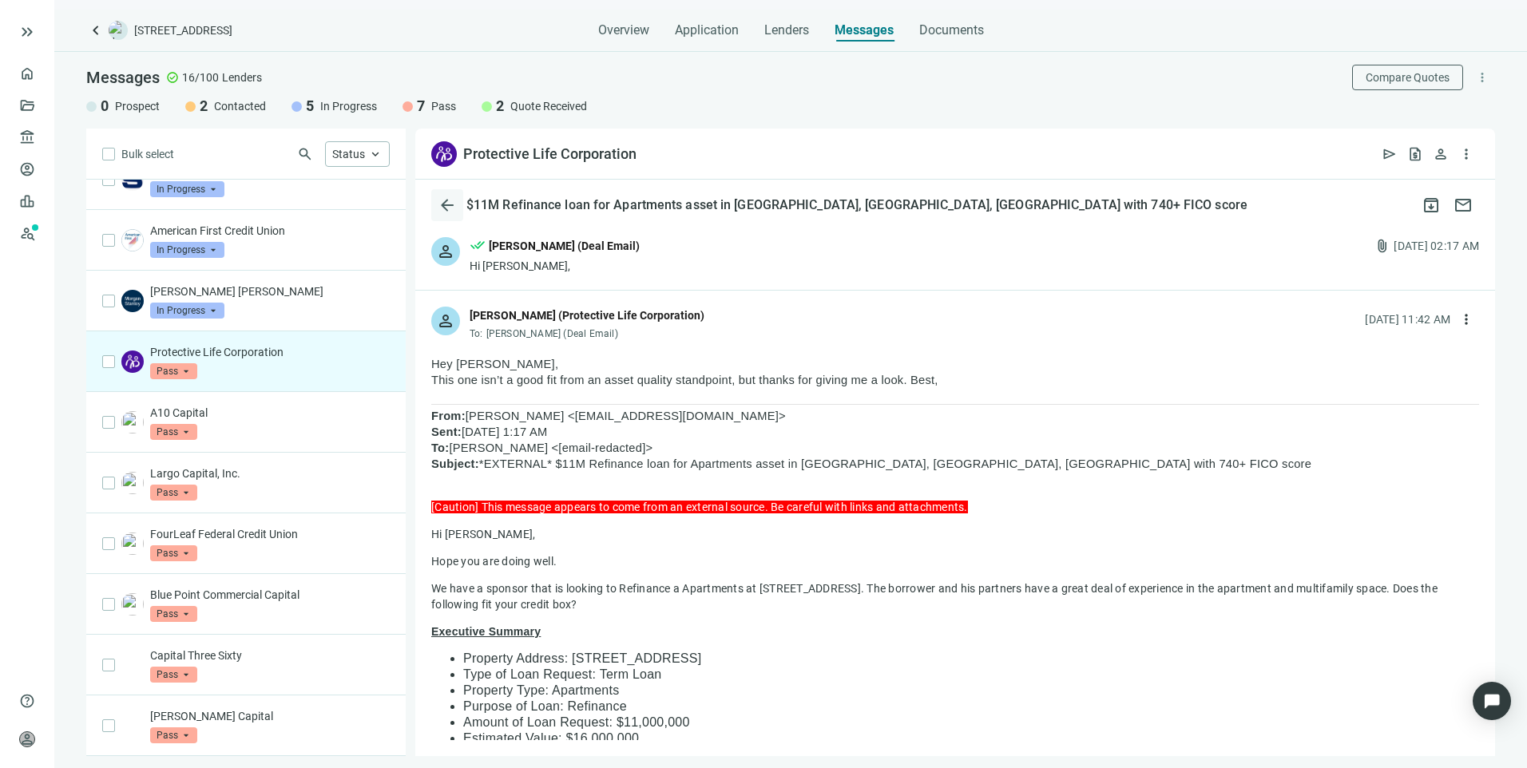
click at [445, 201] on span "arrow_back" at bounding box center [447, 205] width 19 height 19
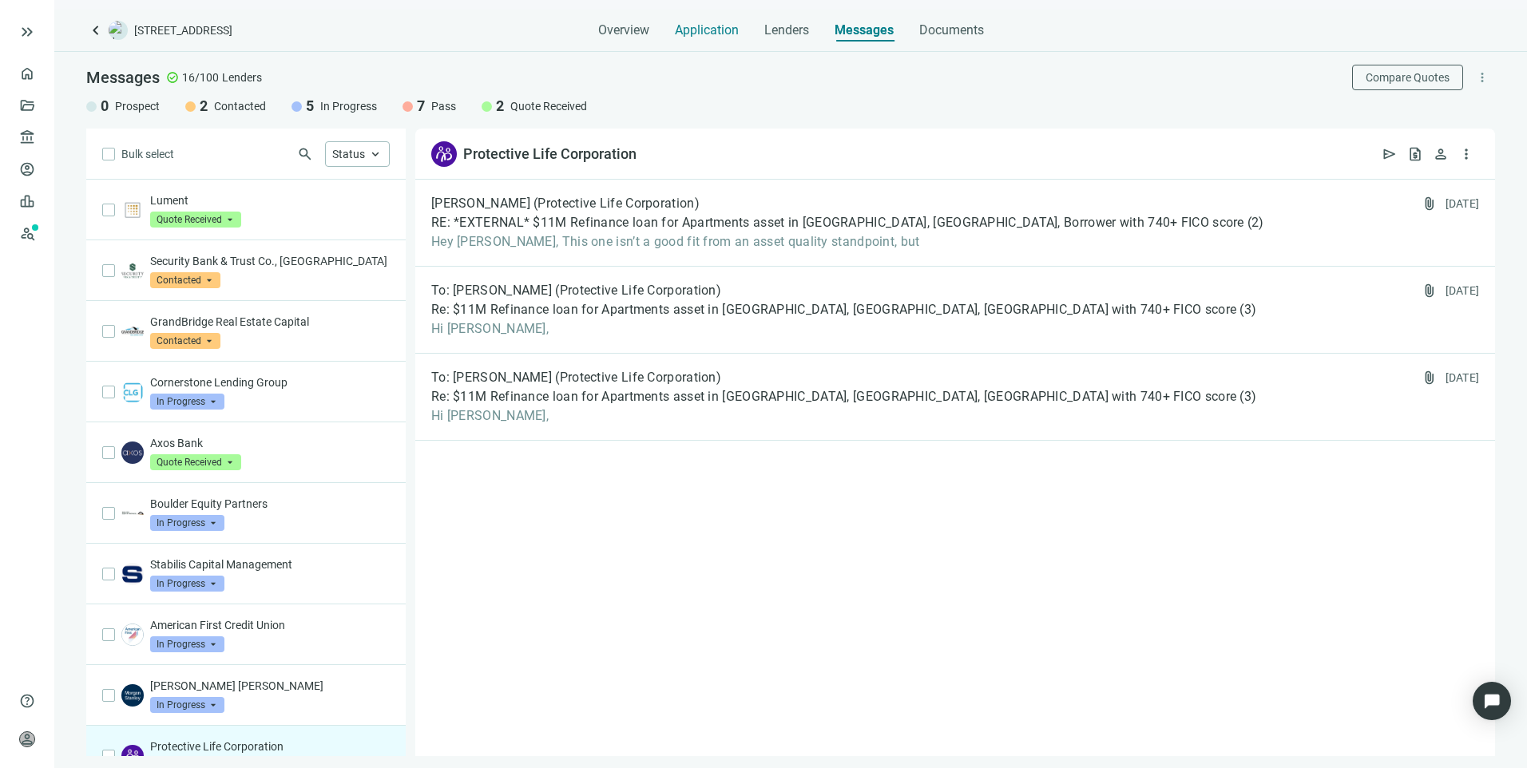
click at [707, 30] on span "Application" at bounding box center [707, 30] width 64 height 16
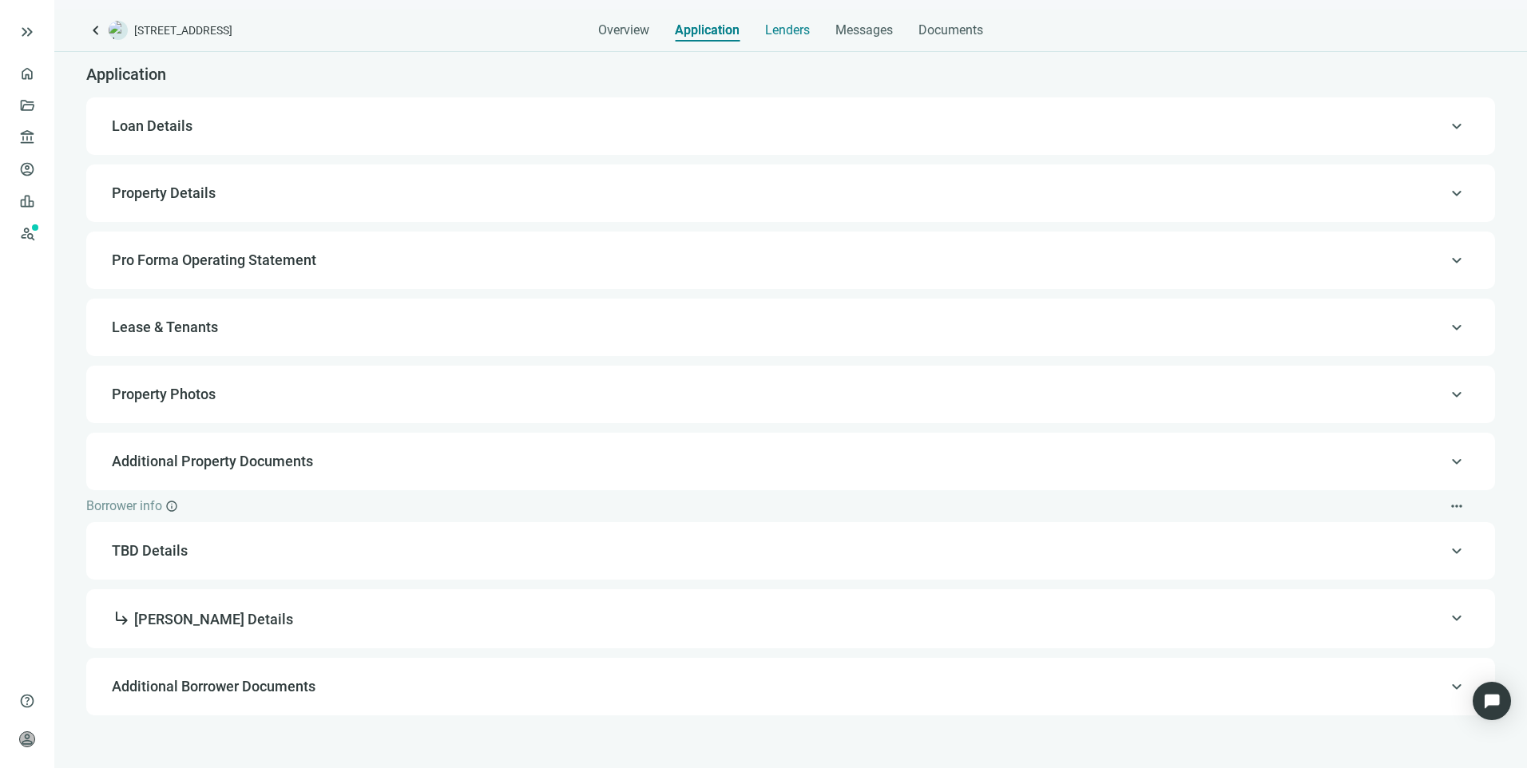
click at [790, 22] on span "Lenders" at bounding box center [787, 30] width 45 height 16
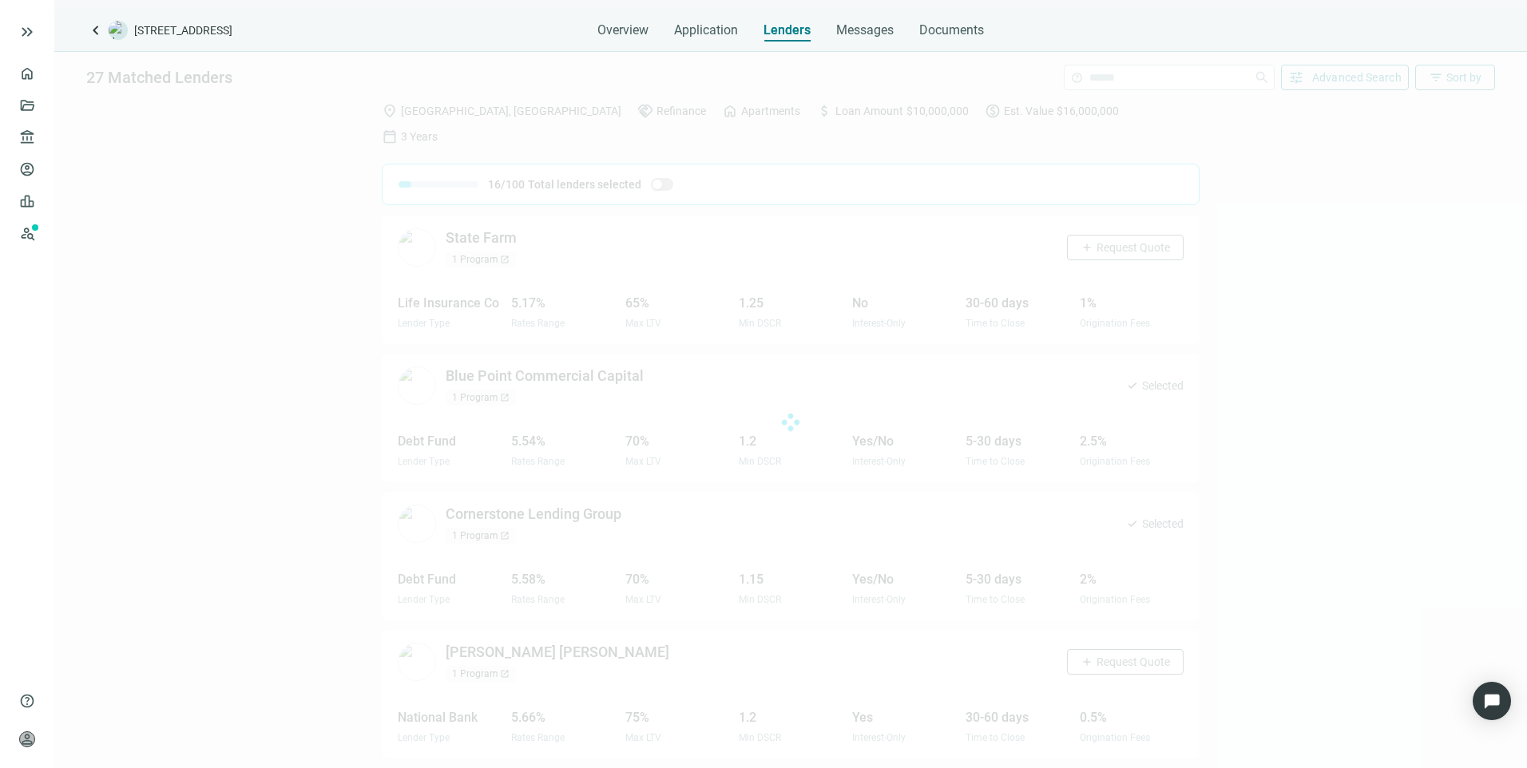
scroll to position [554, 0]
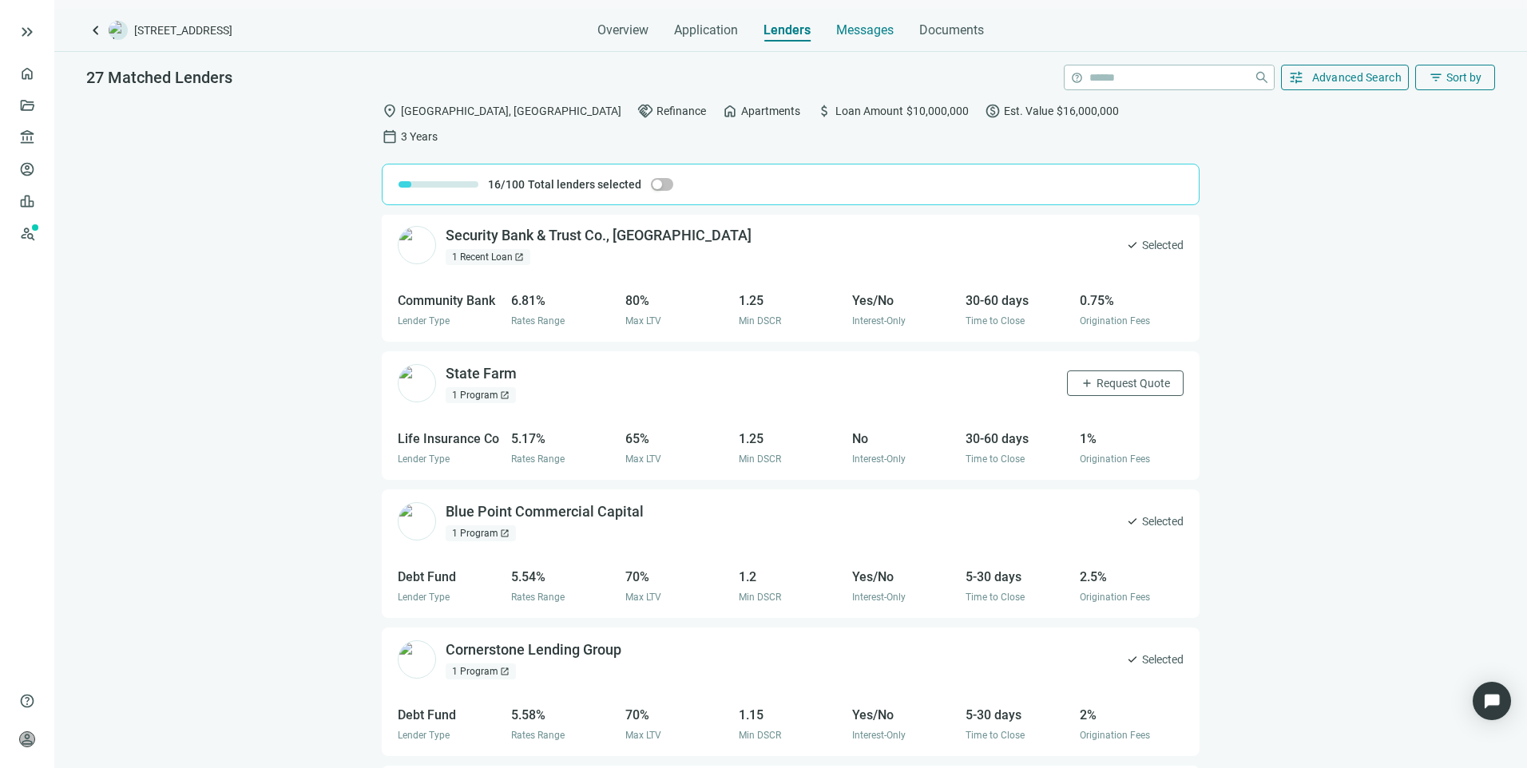
click at [850, 37] on span "Messages" at bounding box center [864, 29] width 57 height 15
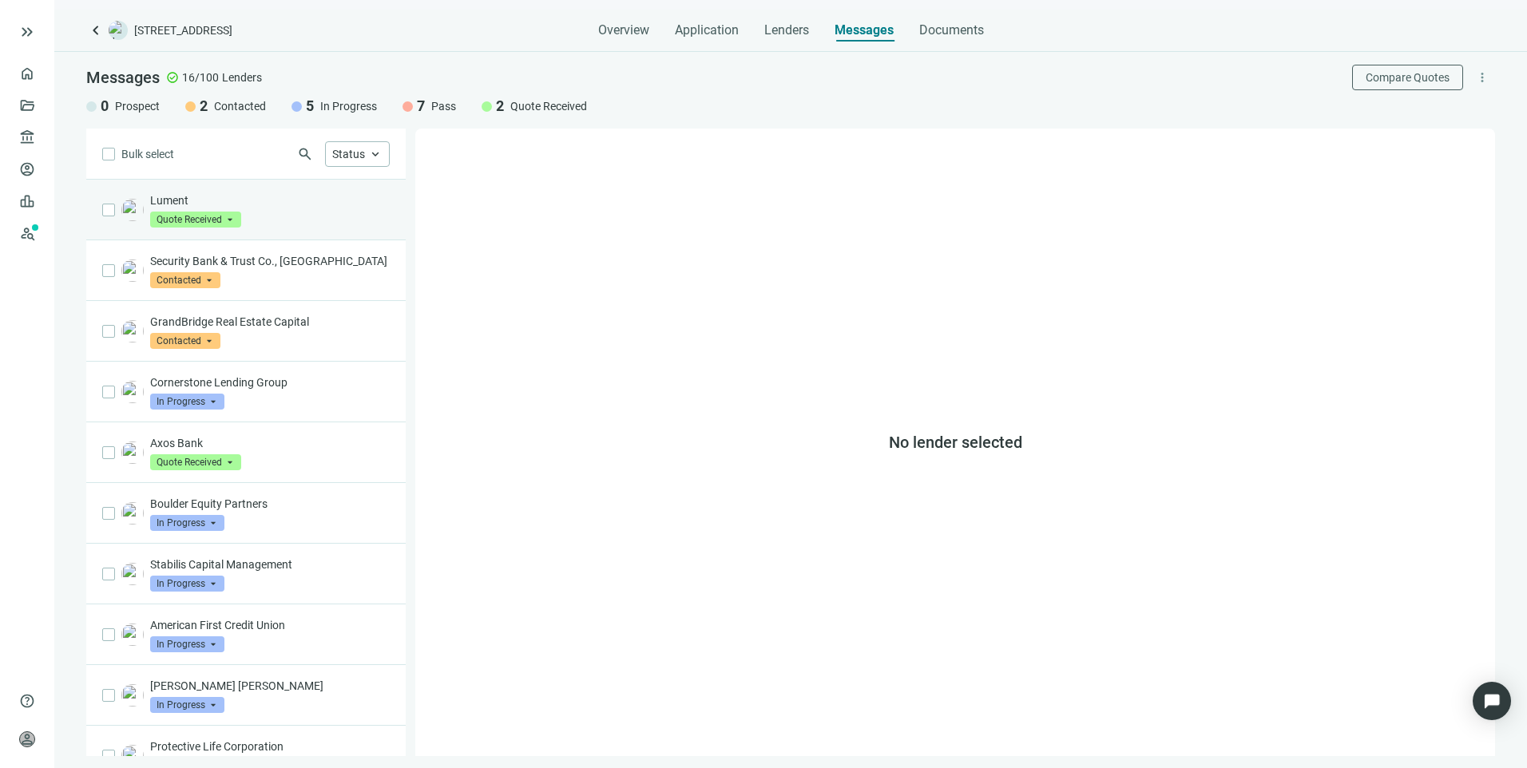
click at [176, 216] on span "Quote Received" at bounding box center [195, 220] width 91 height 16
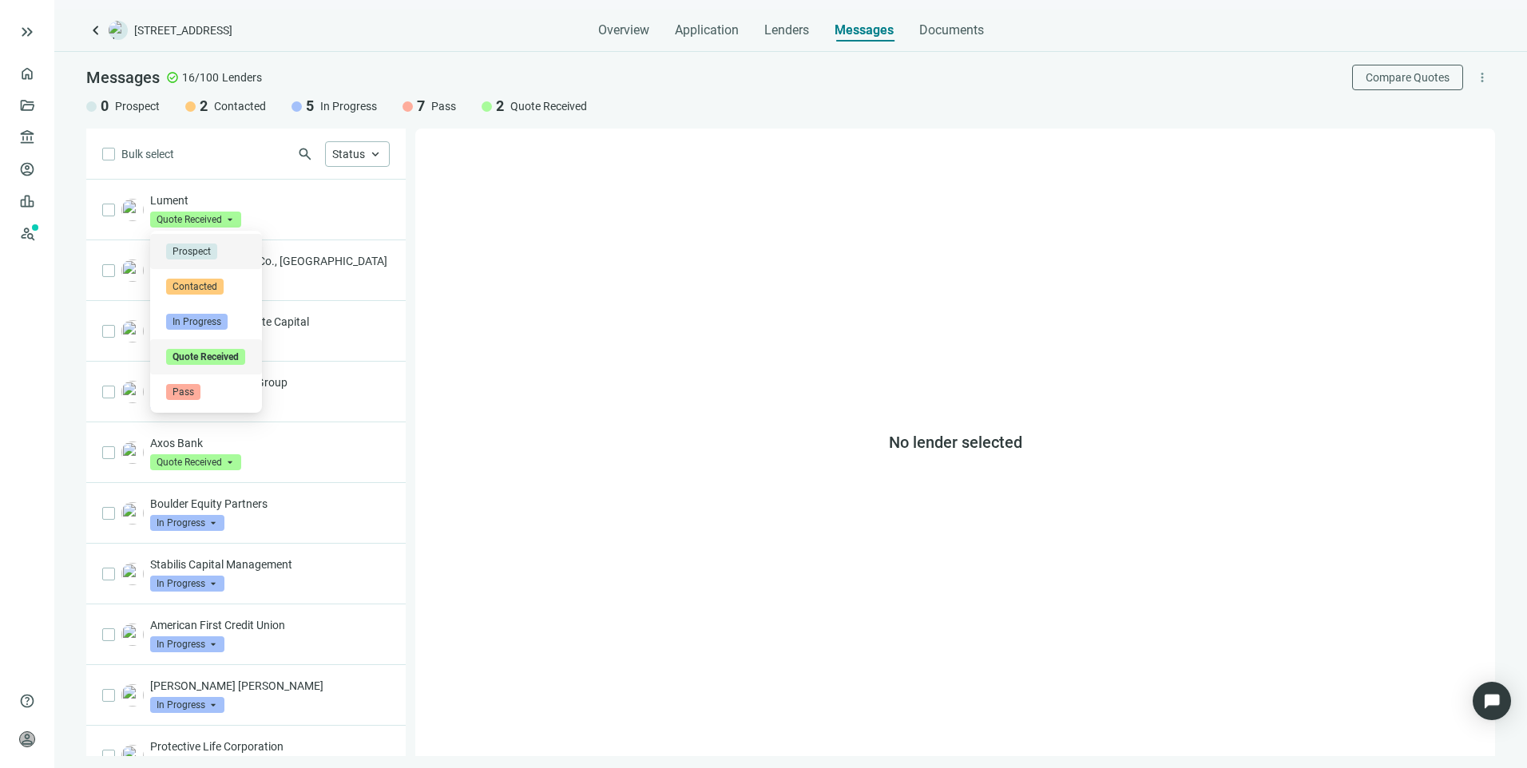
click at [560, 256] on div "No lender selected" at bounding box center [955, 443] width 1080 height 628
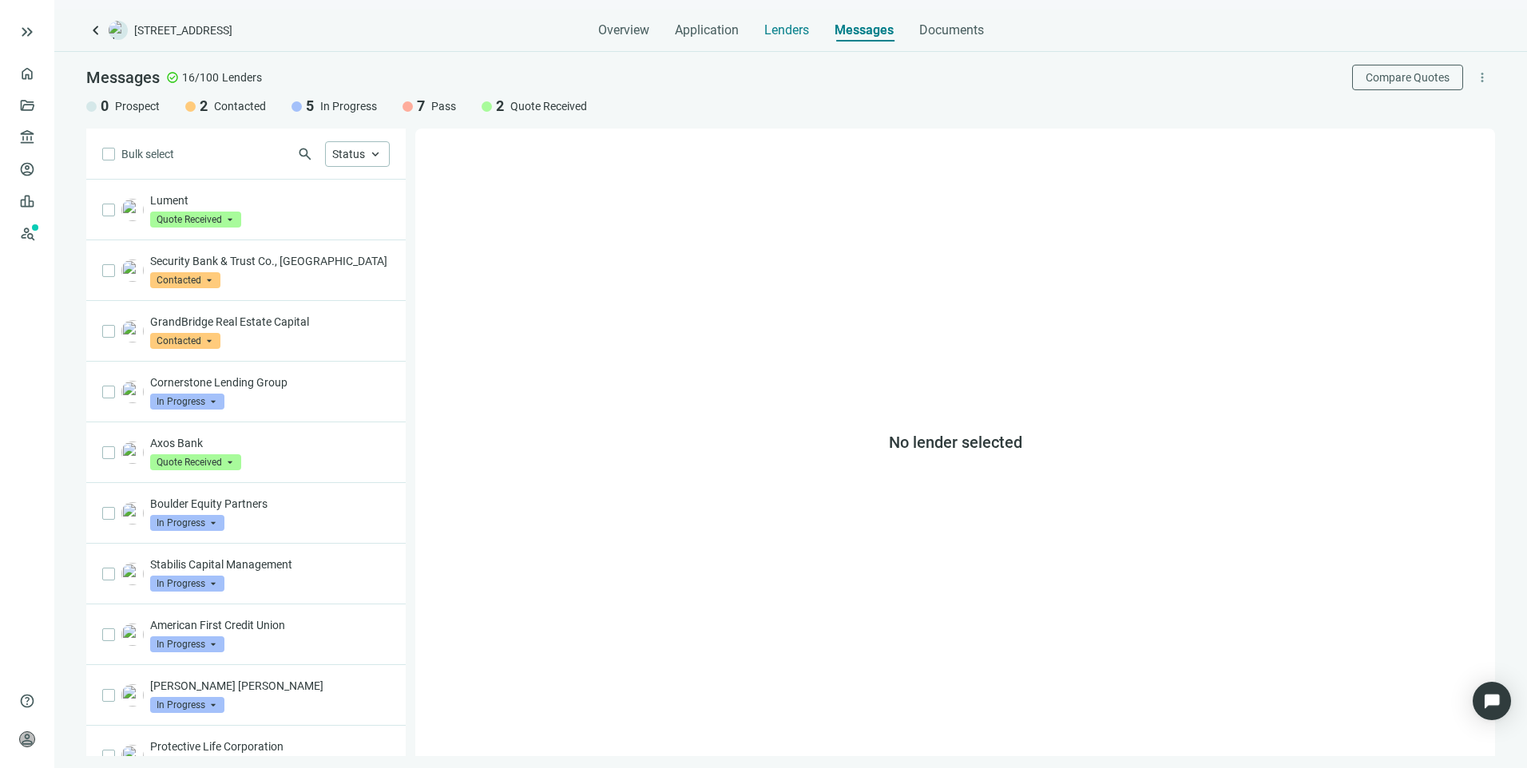
click at [780, 28] on span "Lenders" at bounding box center [786, 30] width 45 height 16
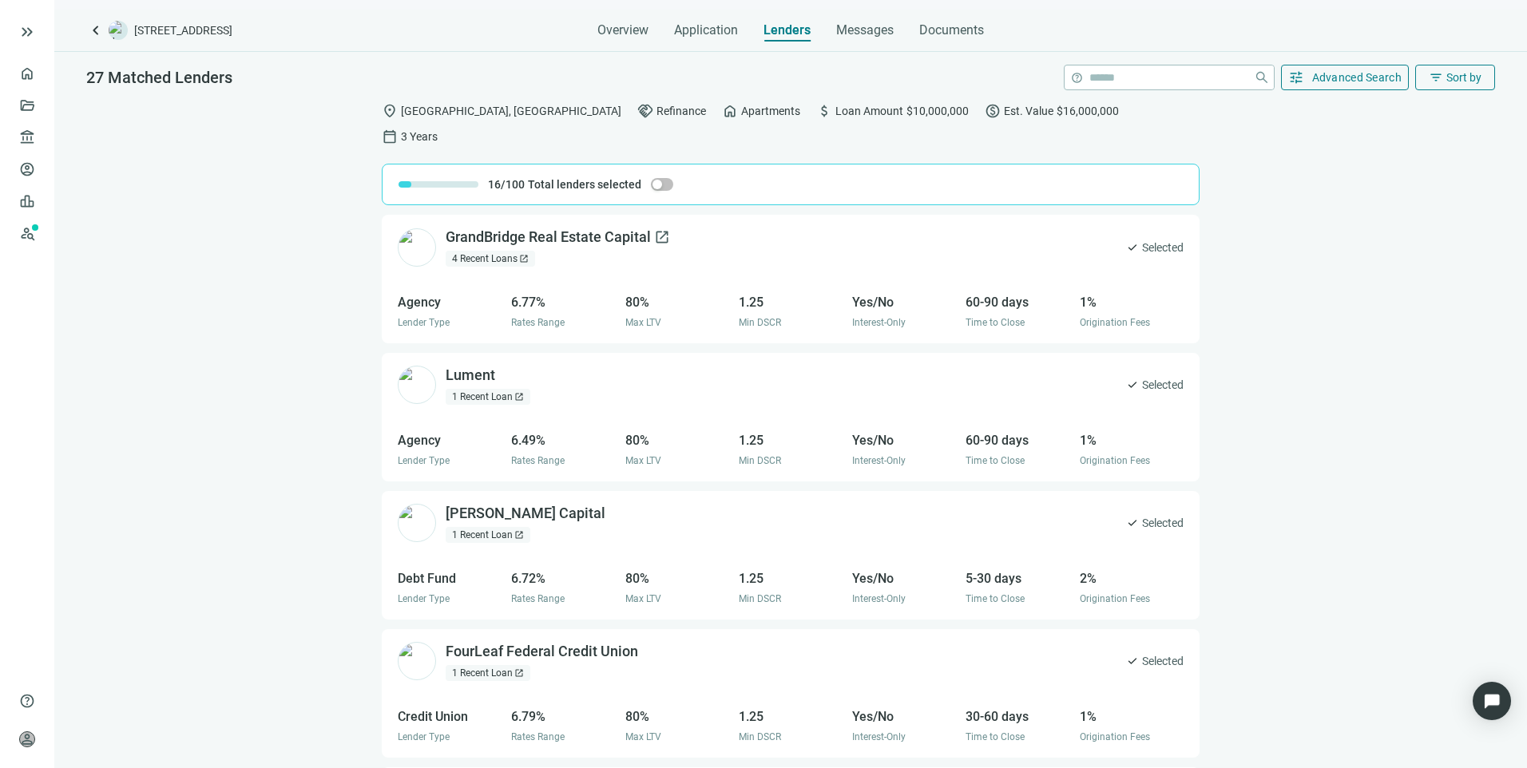
click at [577, 228] on div "GrandBridge Real Estate Capital open_in_new" at bounding box center [558, 238] width 224 height 20
click at [77, 136] on link "All Lenders" at bounding box center [95, 137] width 57 height 13
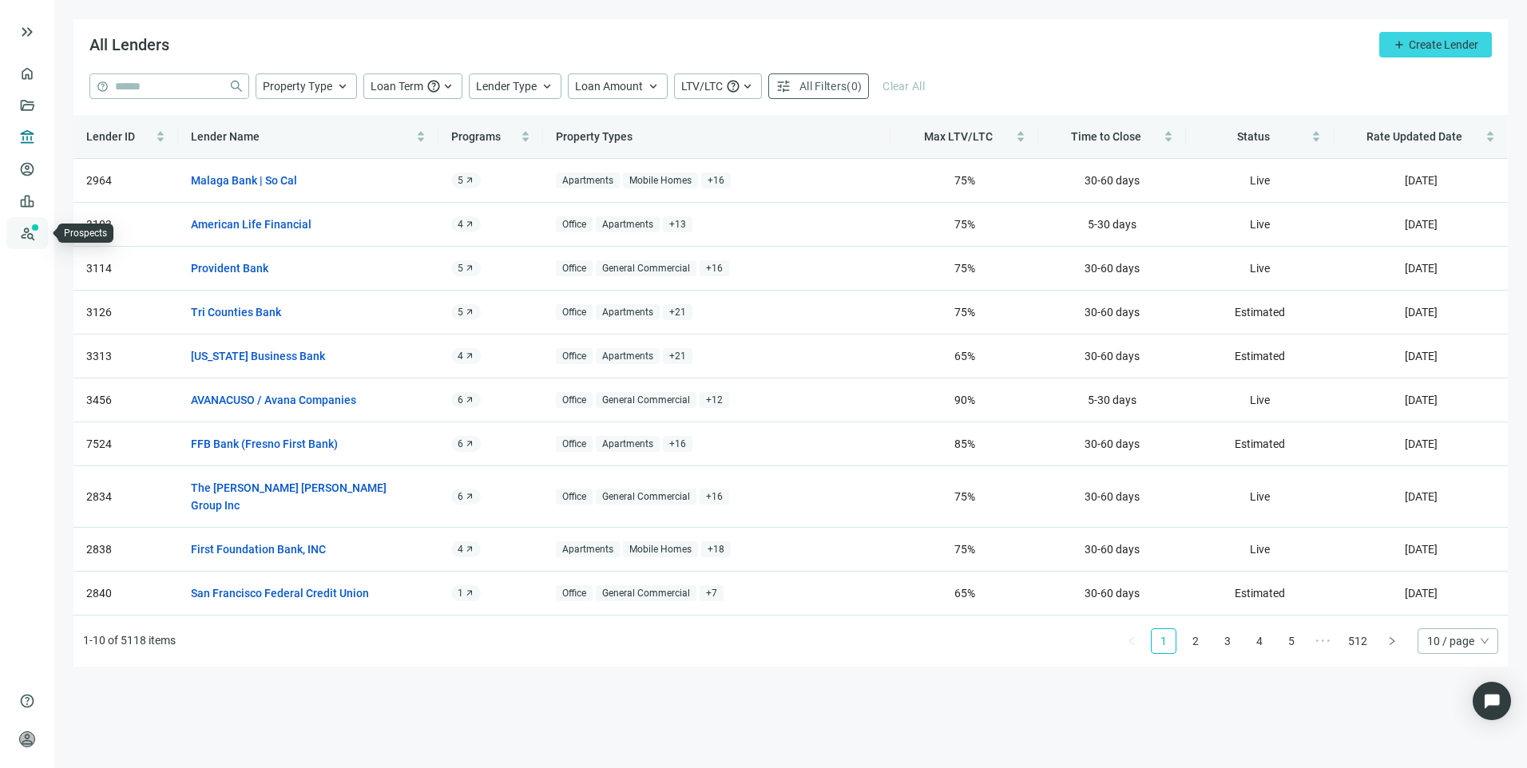
click at [40, 232] on link "Prospects New" at bounding box center [65, 233] width 51 height 32
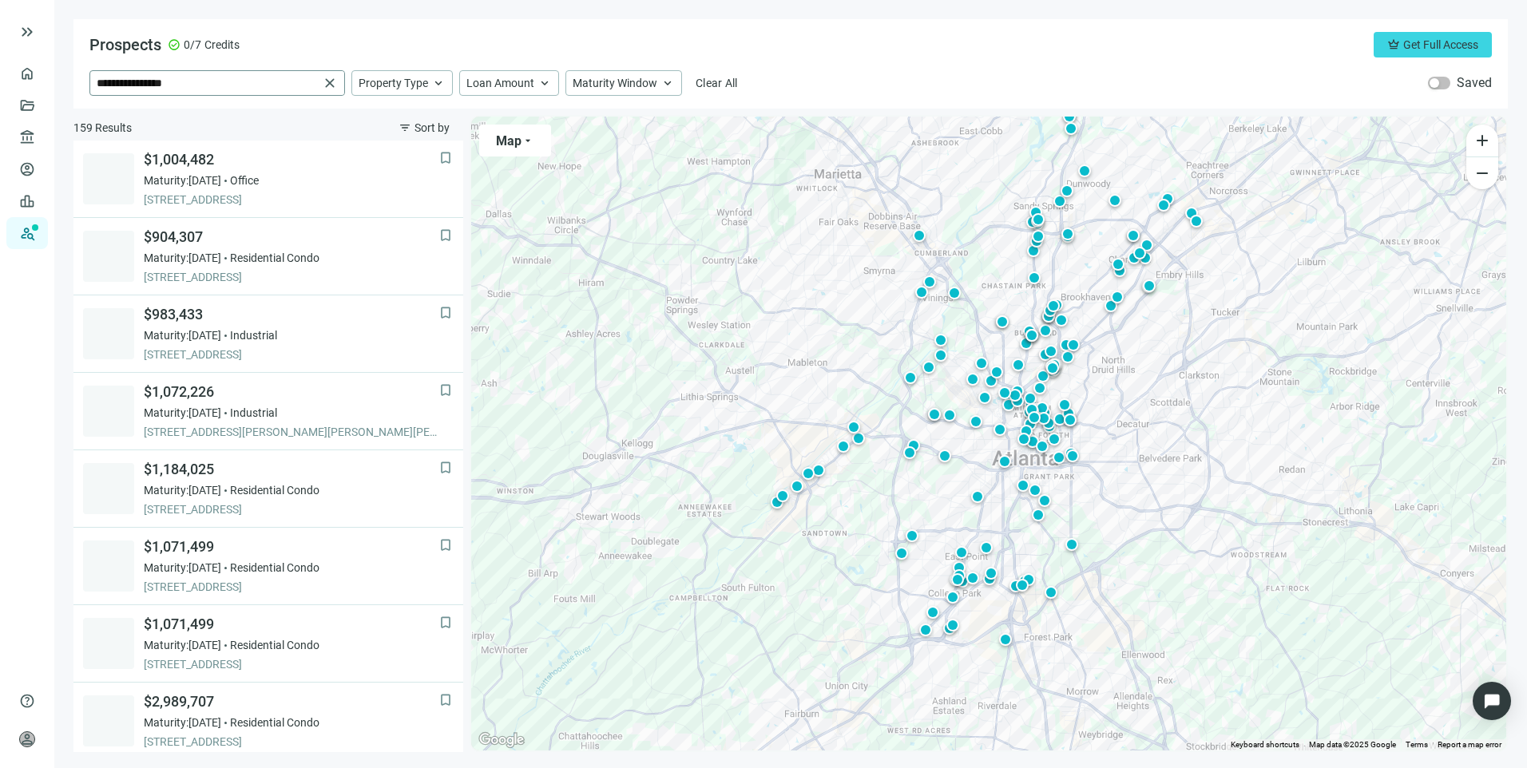
click at [327, 82] on span "close" at bounding box center [330, 83] width 16 height 16
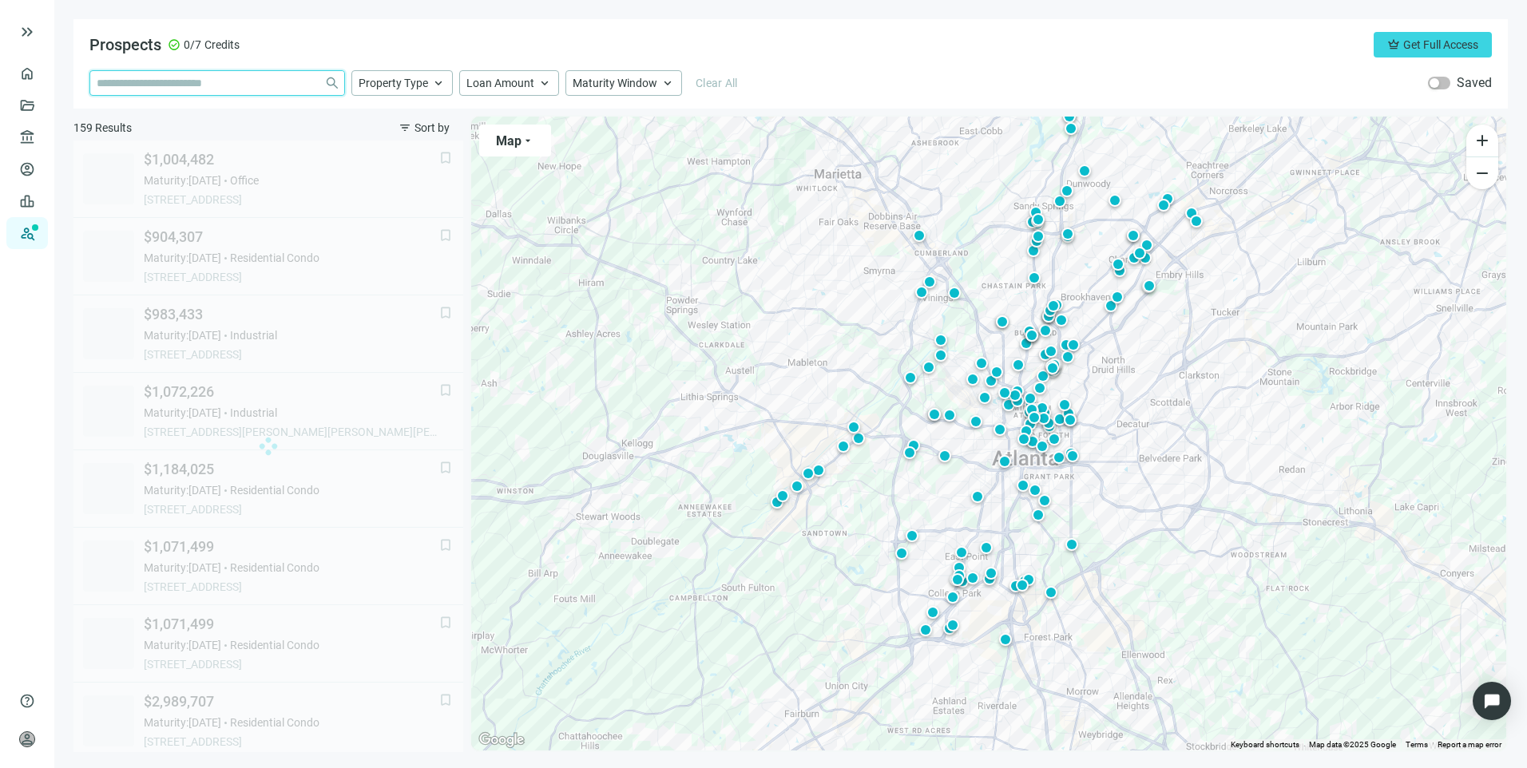
click at [224, 86] on input "search" at bounding box center [207, 83] width 221 height 24
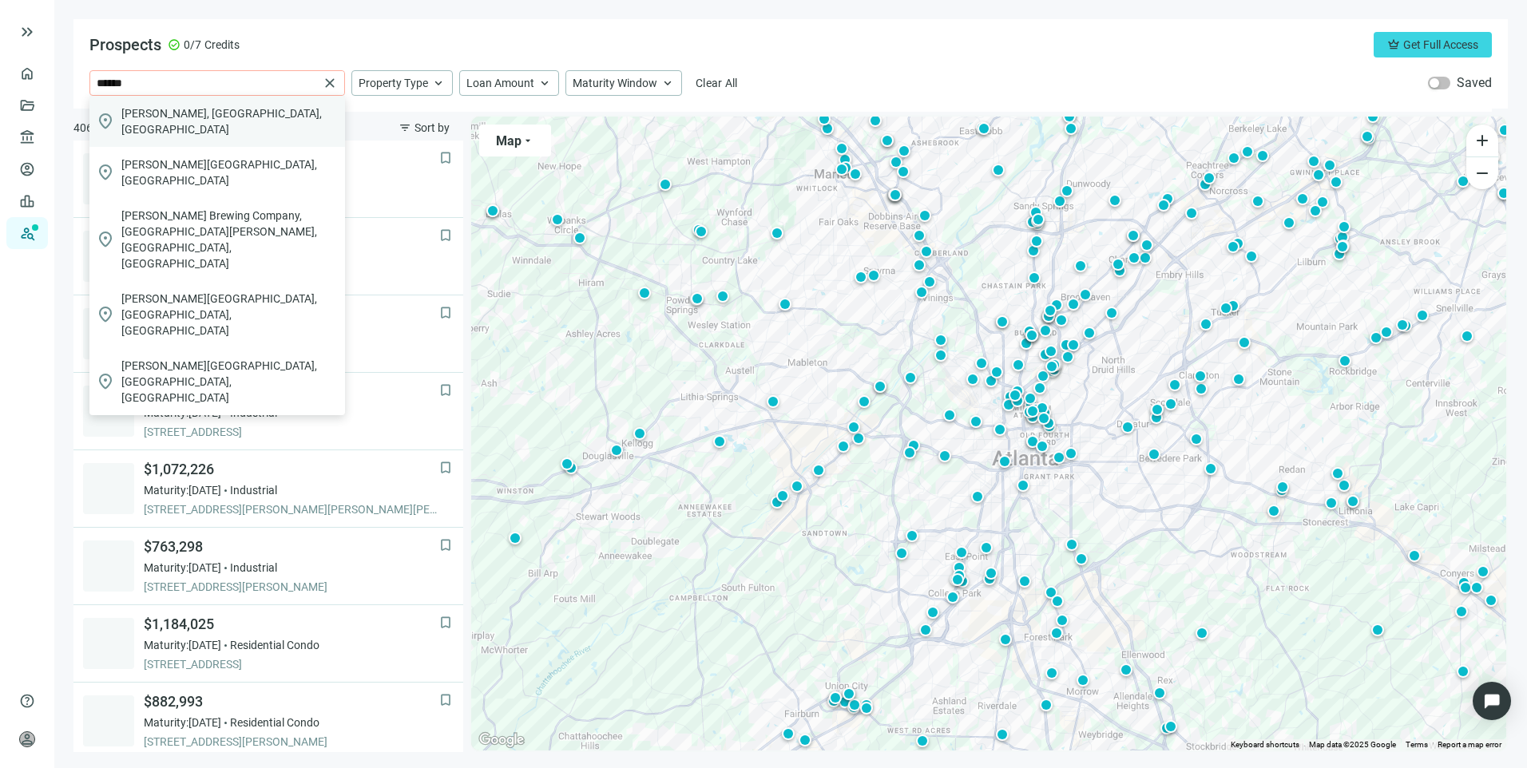
click at [212, 121] on div "location_on Tucker, GA, USA" at bounding box center [217, 121] width 256 height 51
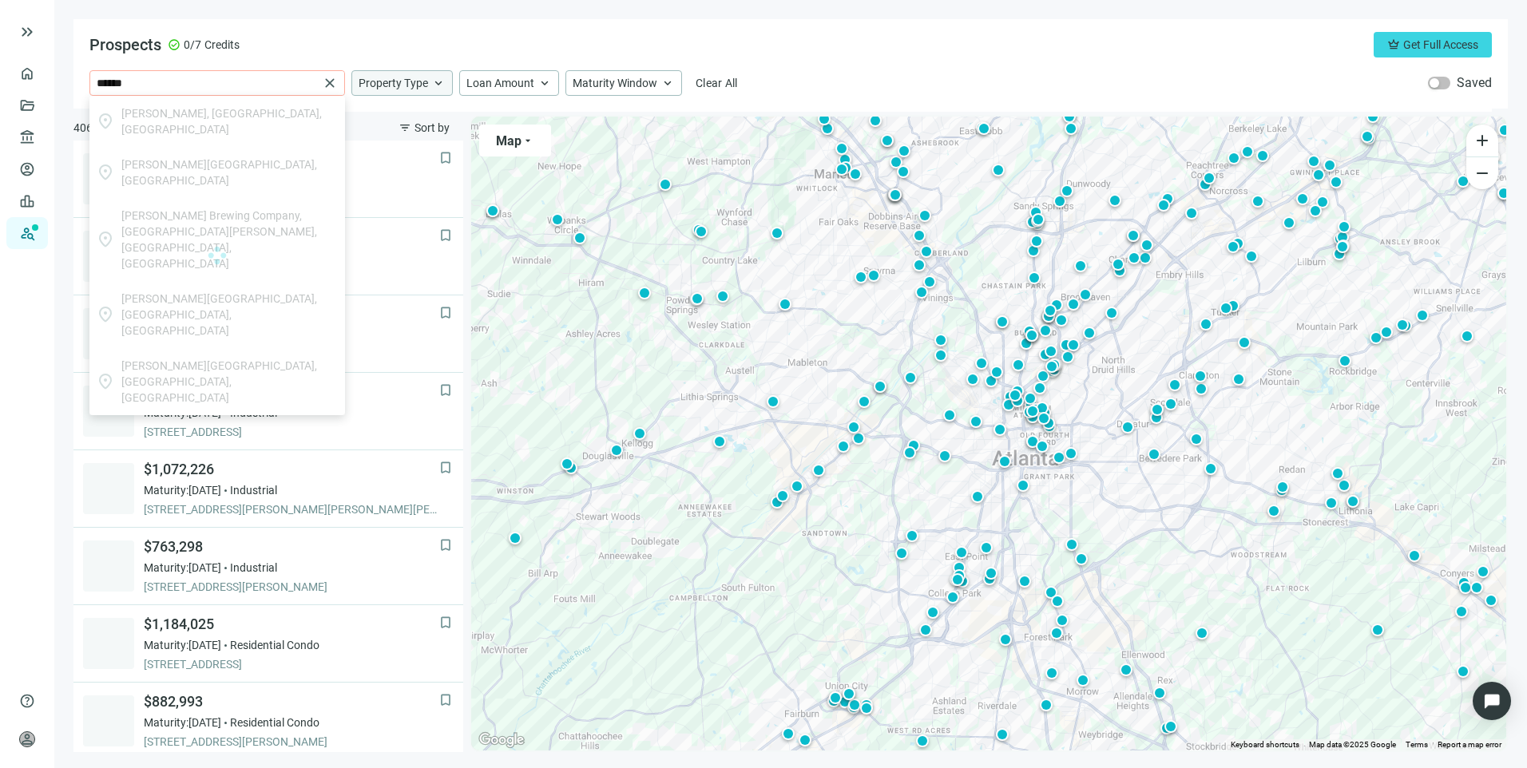
type input "**********"
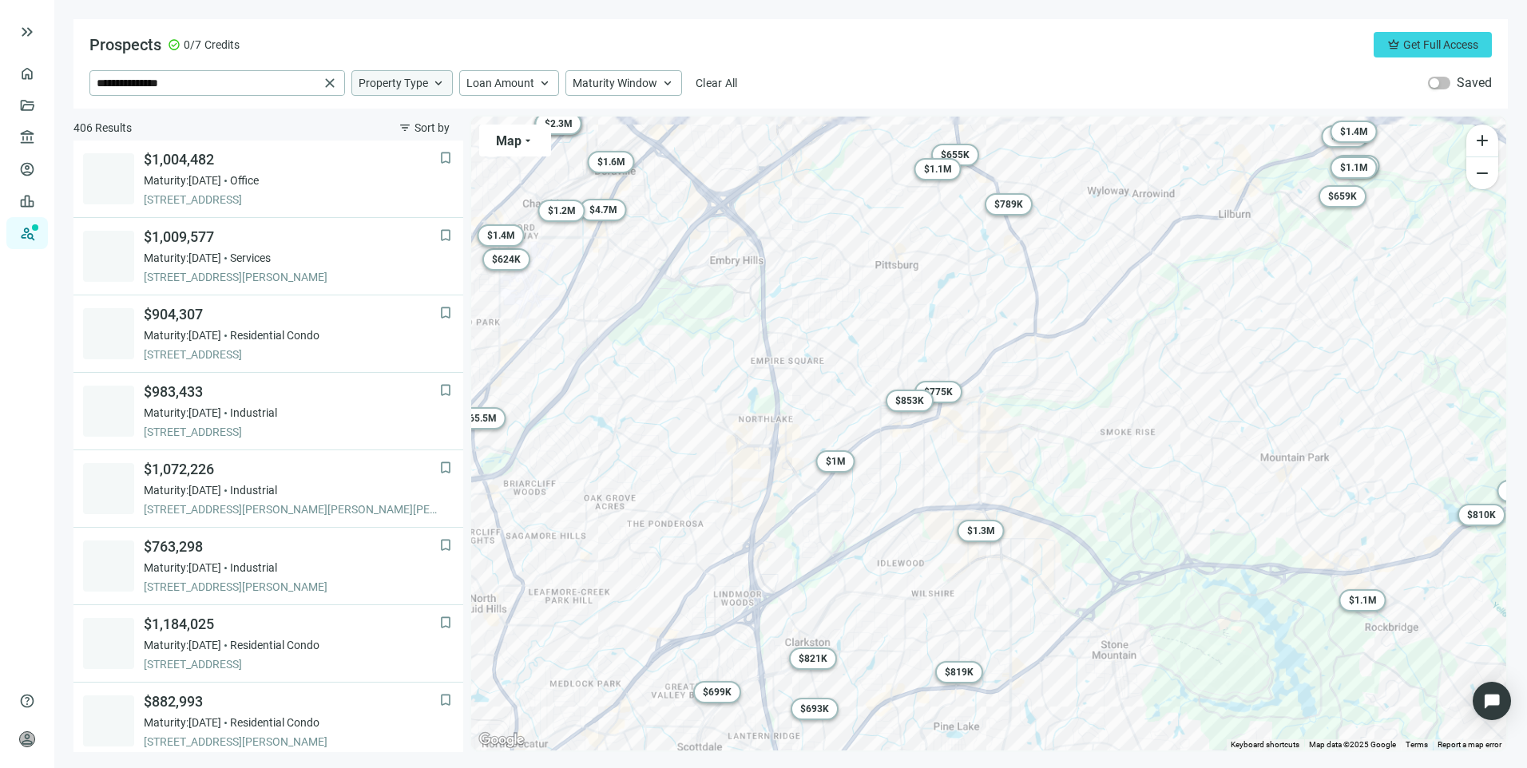
click at [405, 79] on span "Property Type" at bounding box center [393, 83] width 69 height 14
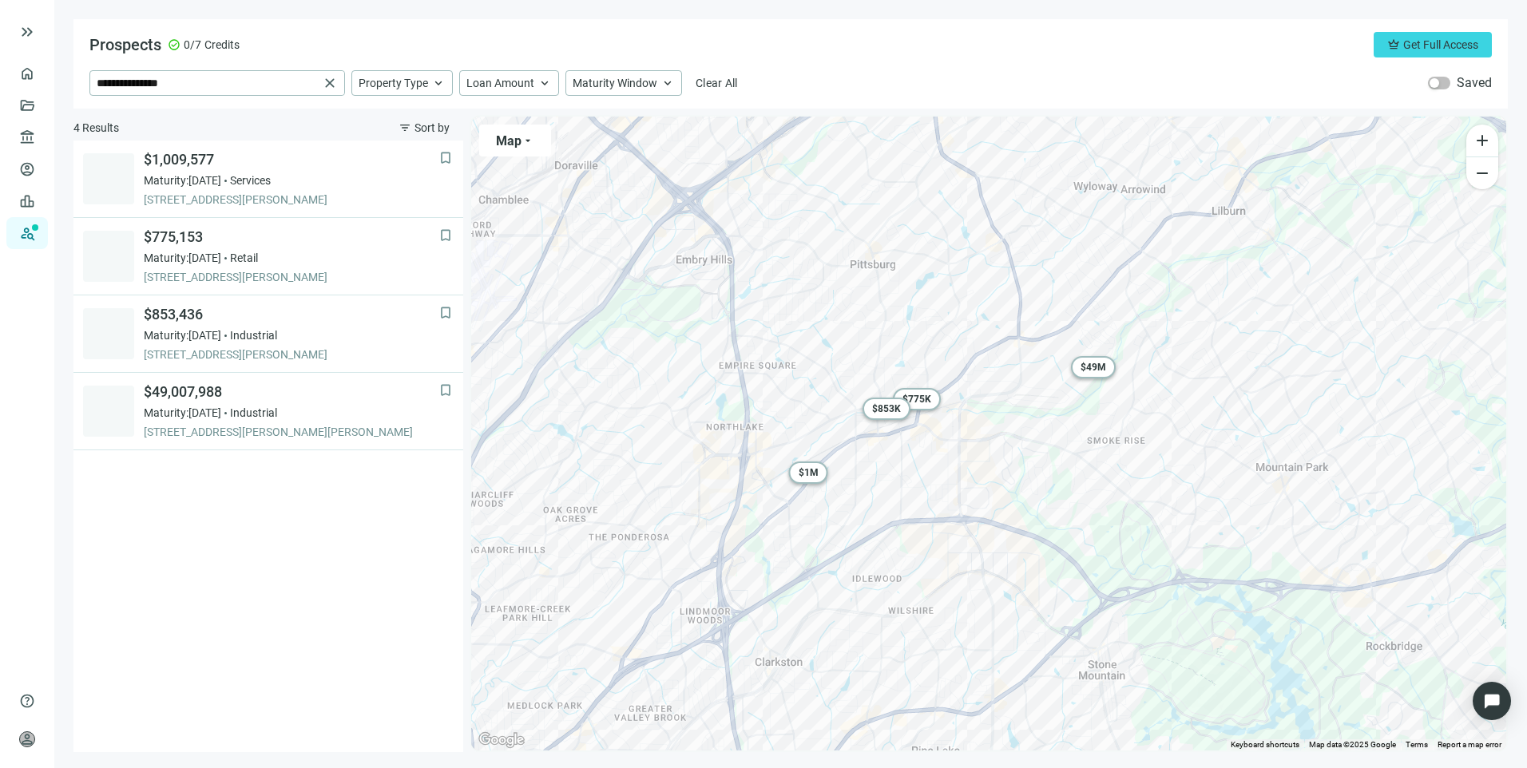
click at [510, 30] on div "**********" at bounding box center [790, 63] width 1434 height 89
click at [328, 83] on span "close" at bounding box center [330, 83] width 16 height 16
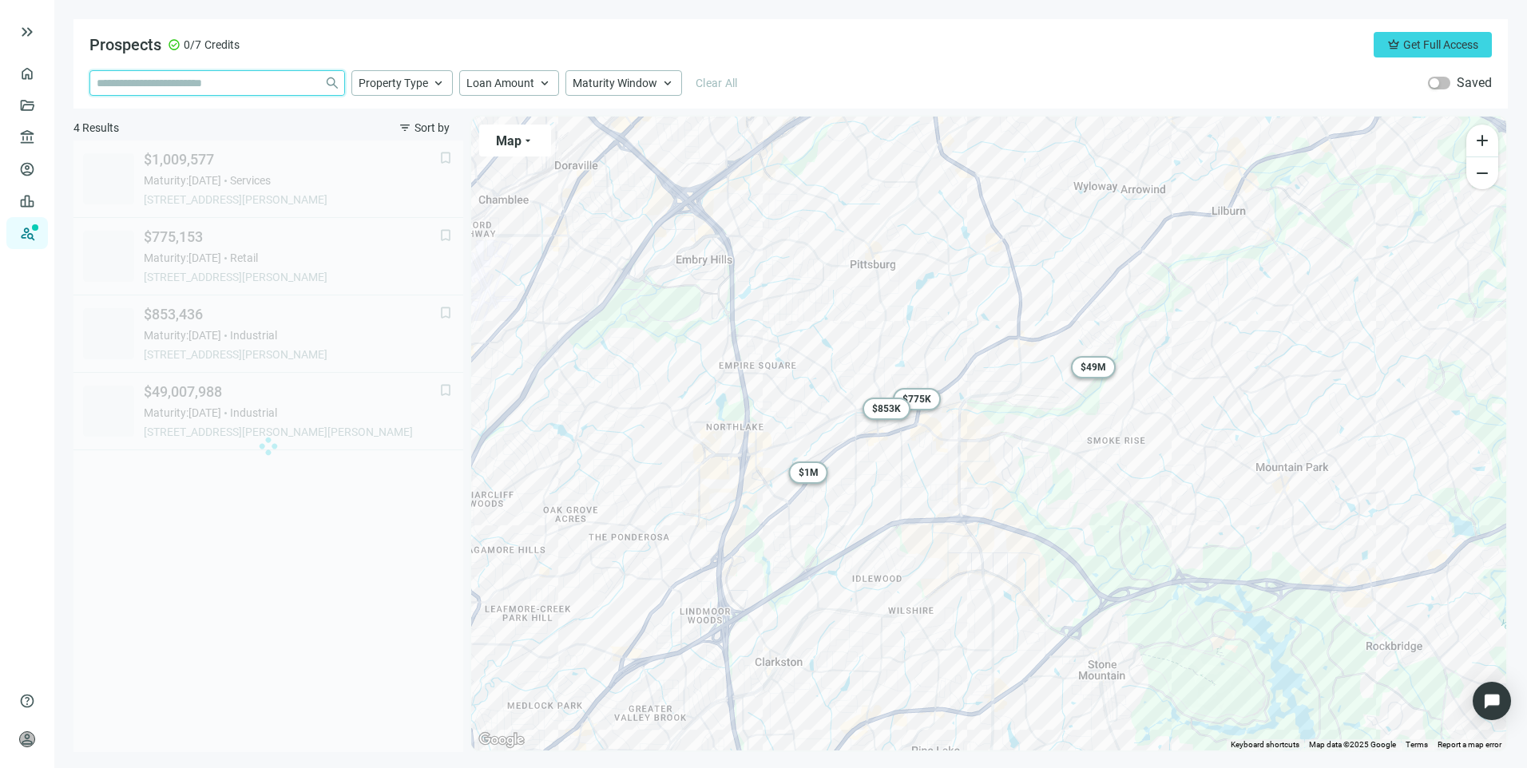
click at [282, 79] on input "search" at bounding box center [207, 83] width 221 height 24
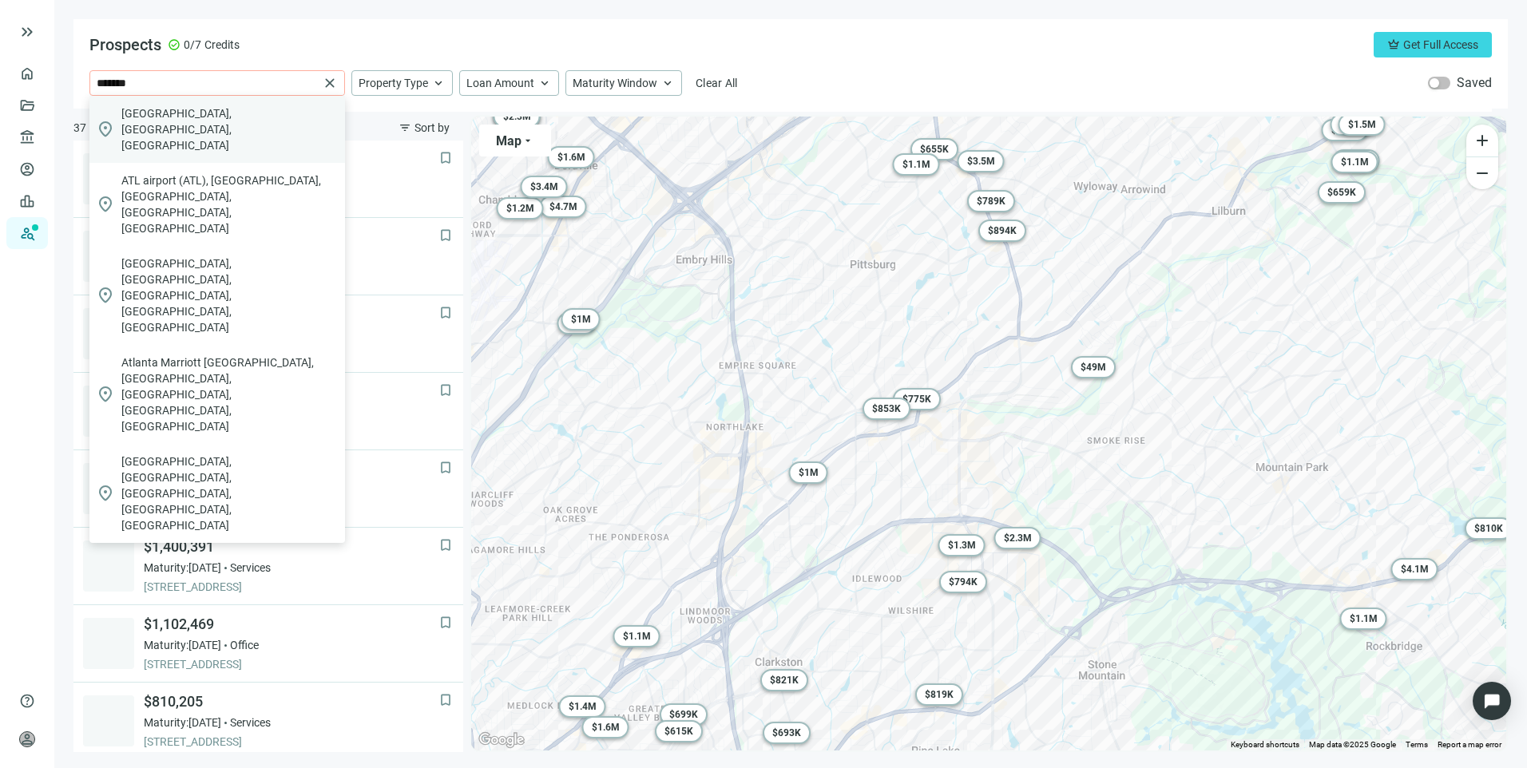
click at [180, 112] on span "Atlanta, GA, USA" at bounding box center [229, 129] width 217 height 48
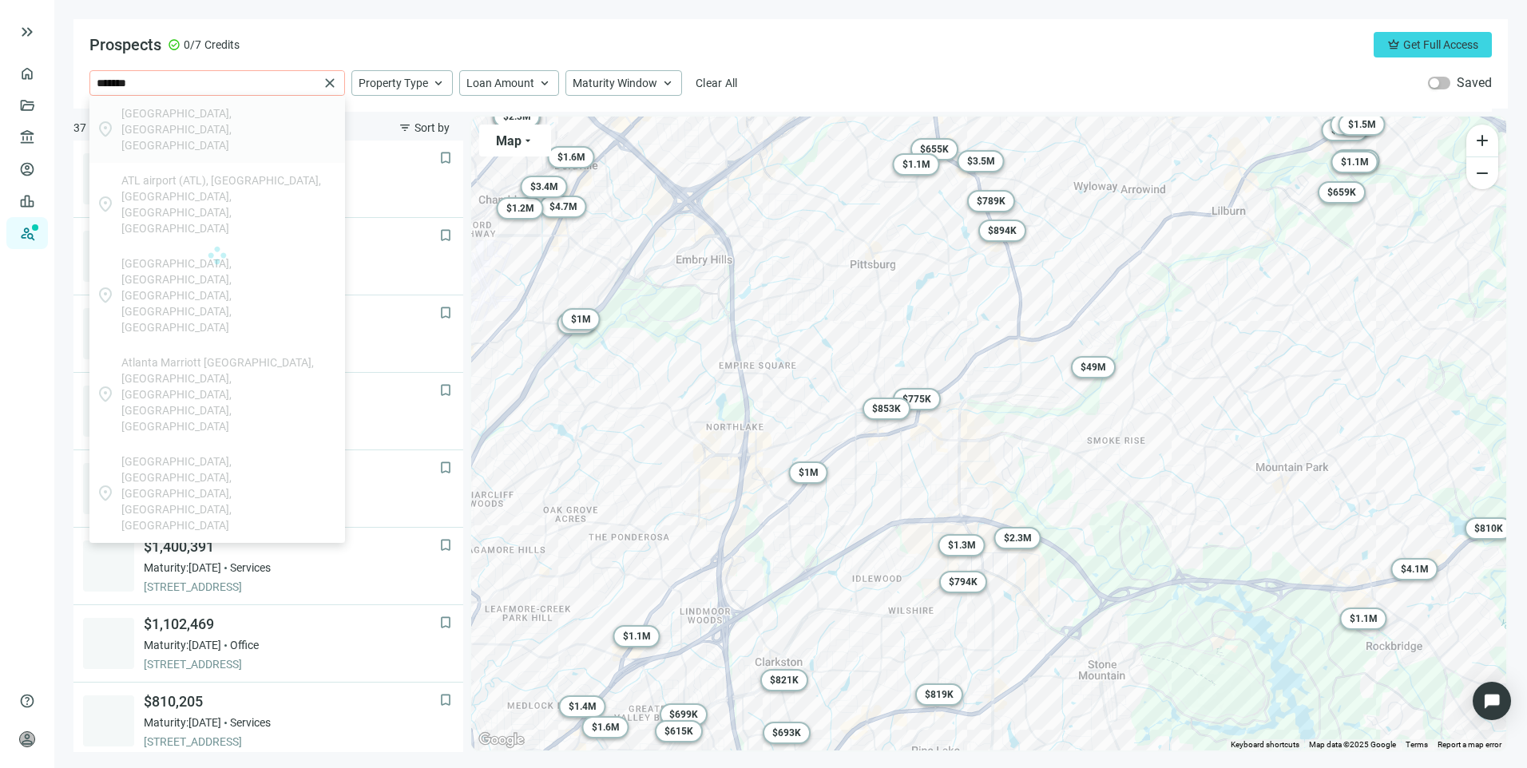
type input "**********"
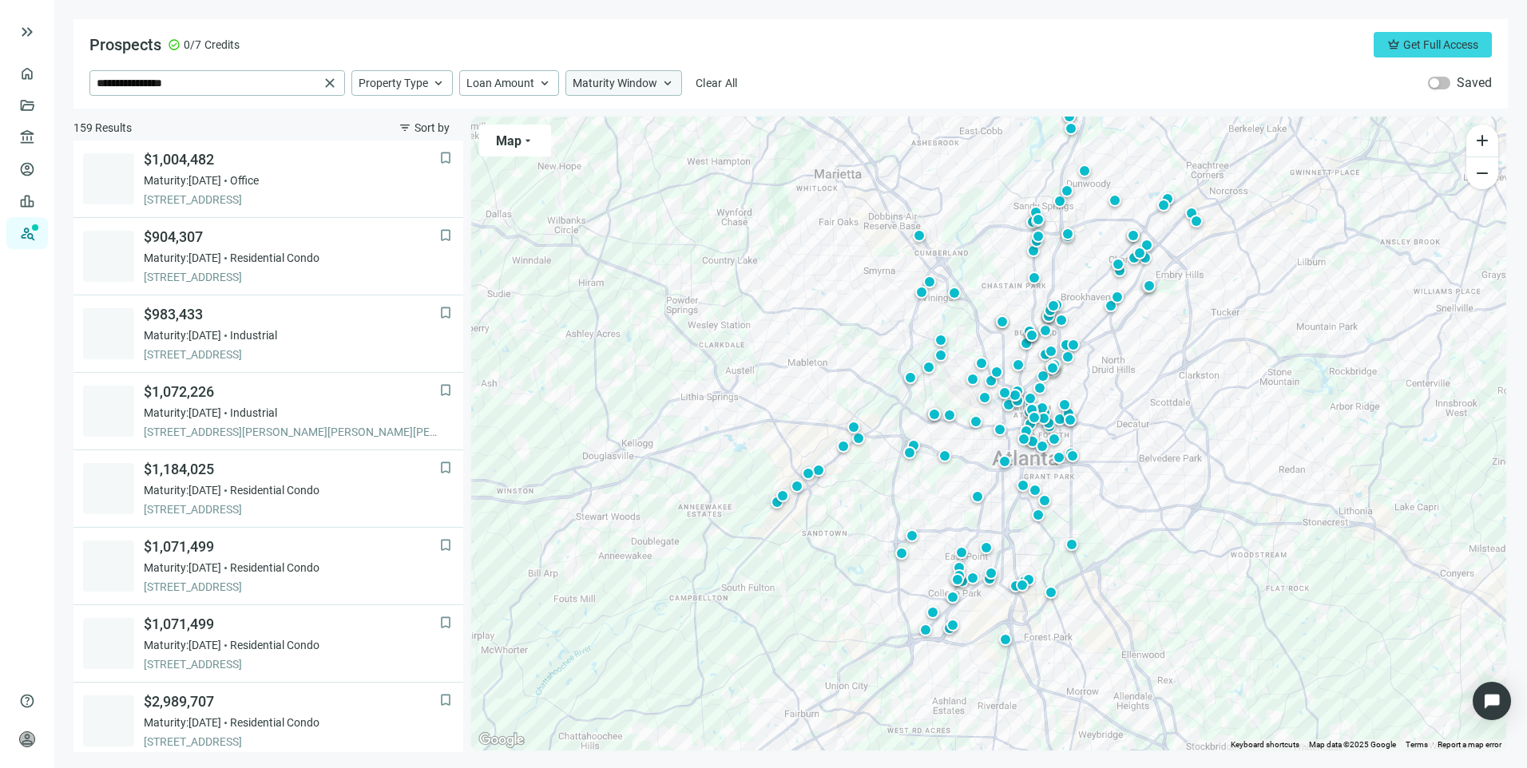
click at [642, 76] on span "Maturity Window" at bounding box center [615, 83] width 85 height 14
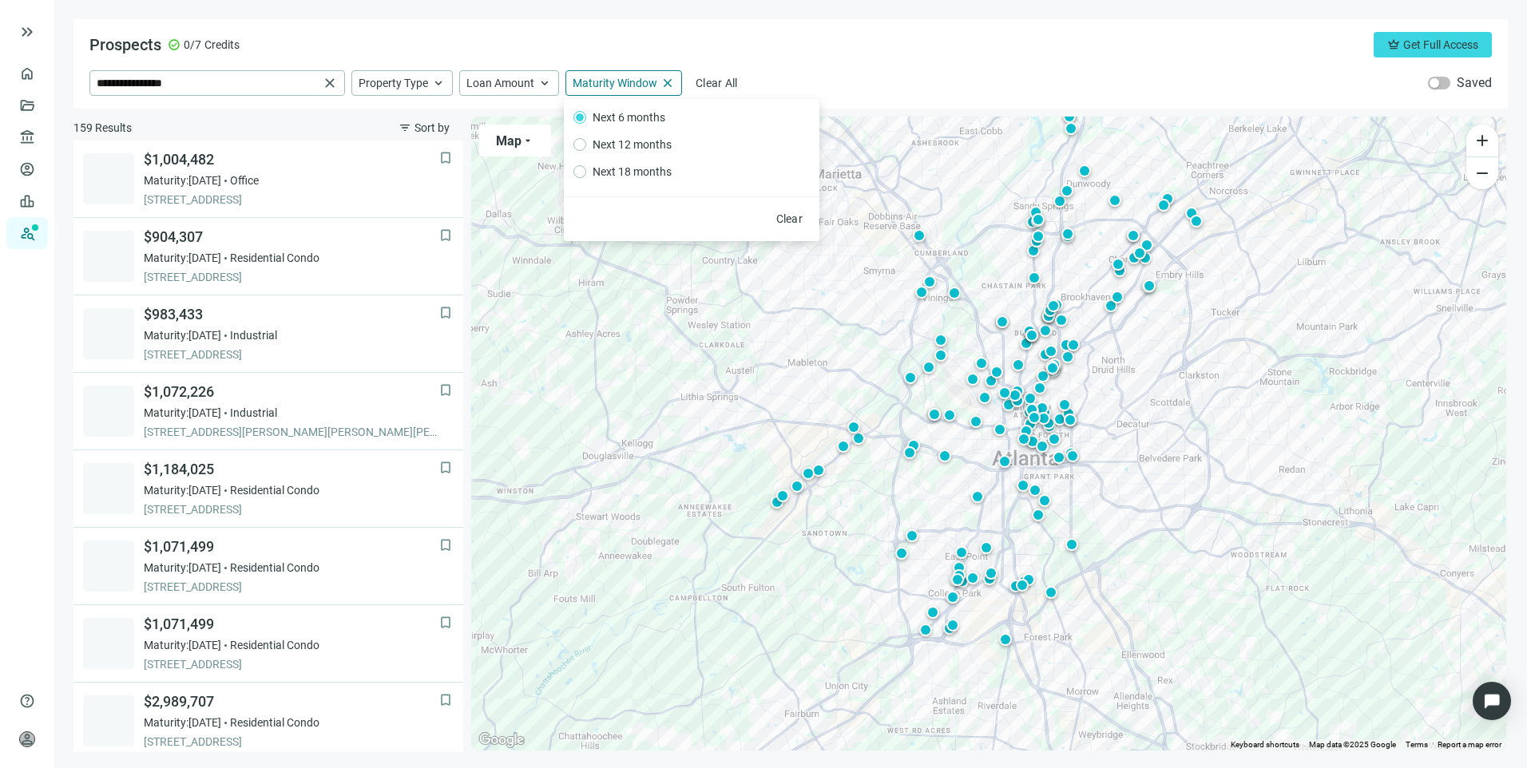
click at [862, 50] on div "Prospects check_circle 0/7 Credits crown Get Full Access" at bounding box center [790, 45] width 1402 height 26
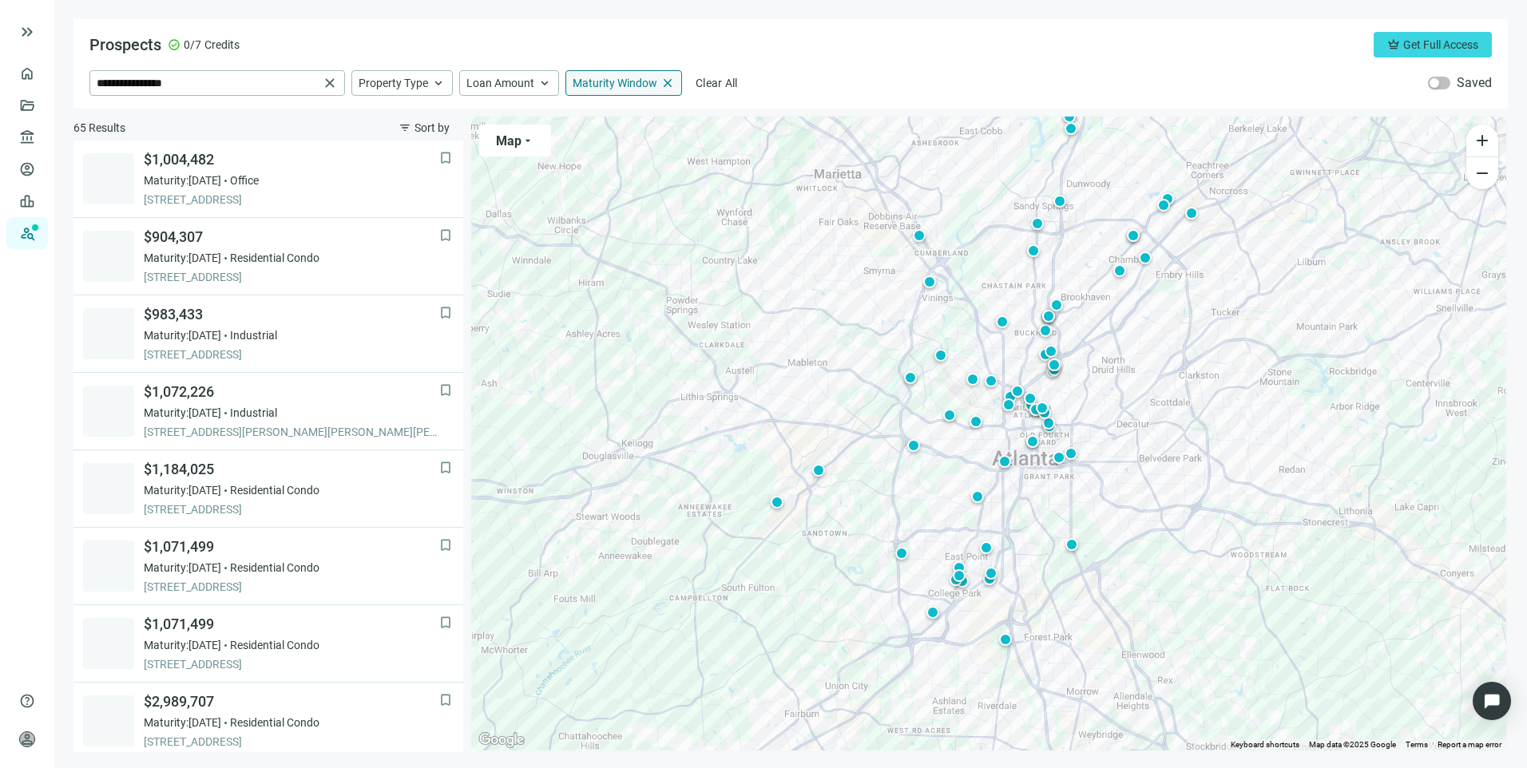
click at [664, 81] on span "close" at bounding box center [667, 83] width 14 height 14
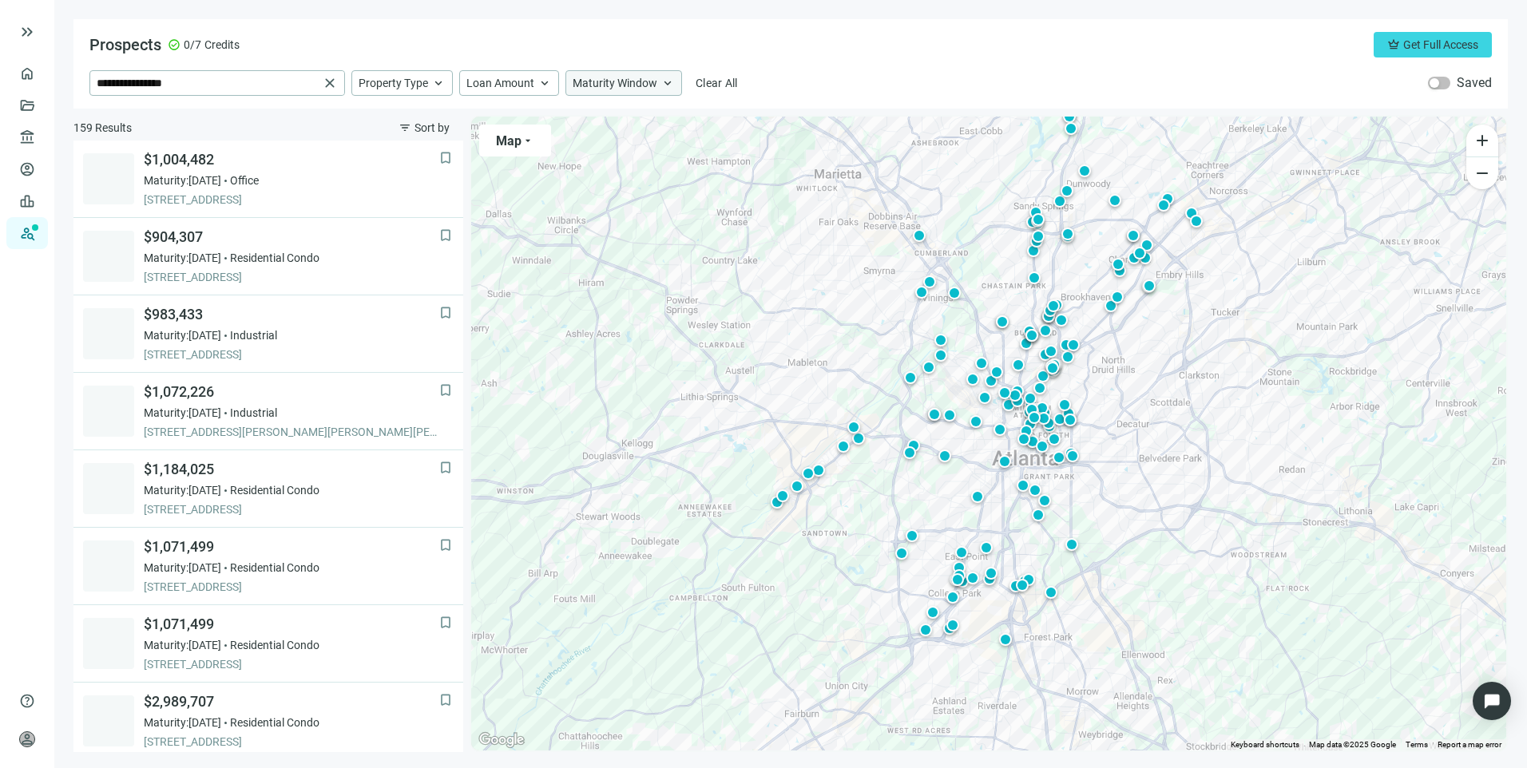
click at [615, 82] on span "Maturity Window" at bounding box center [615, 83] width 85 height 14
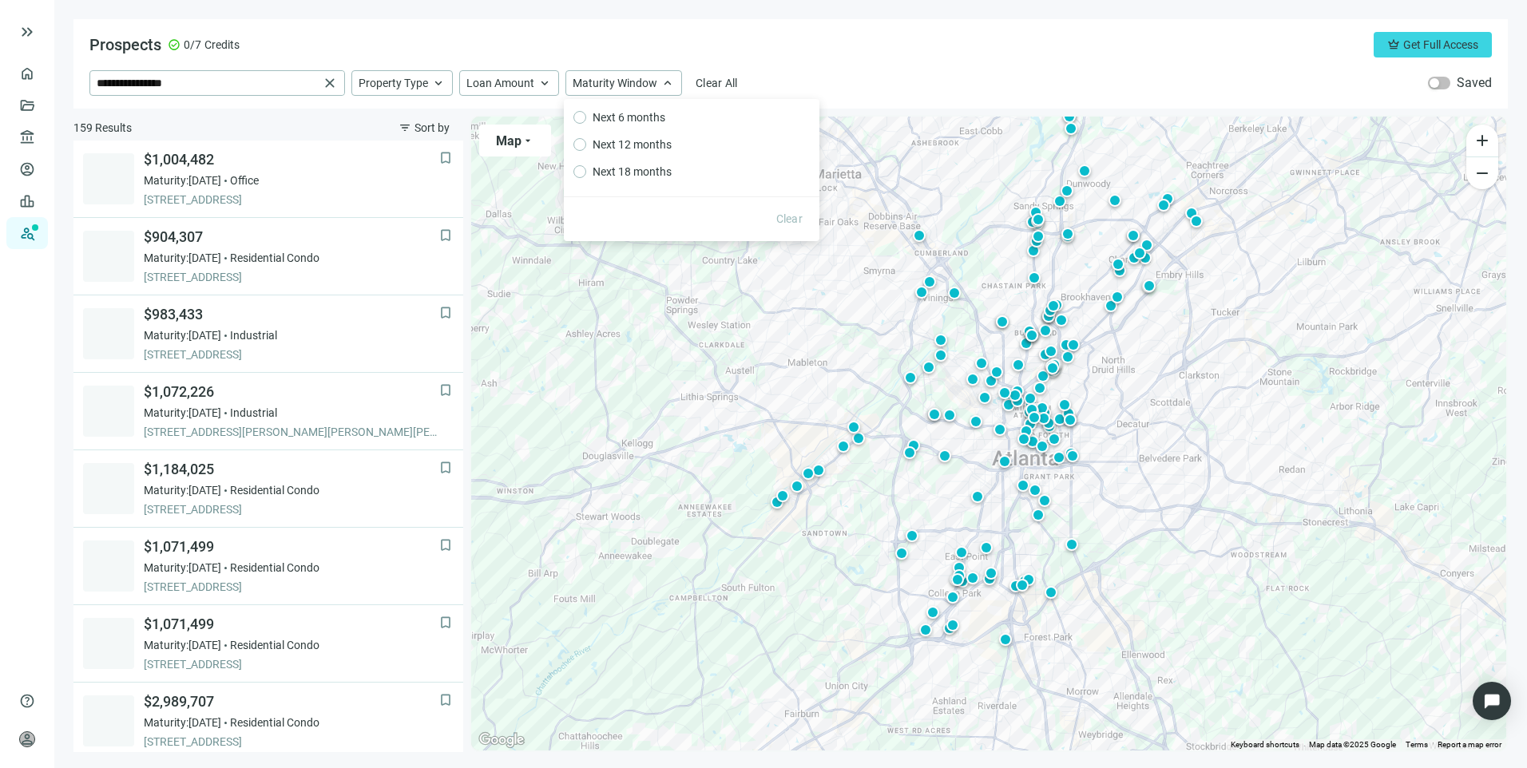
click at [794, 60] on div "**********" at bounding box center [790, 63] width 1434 height 89
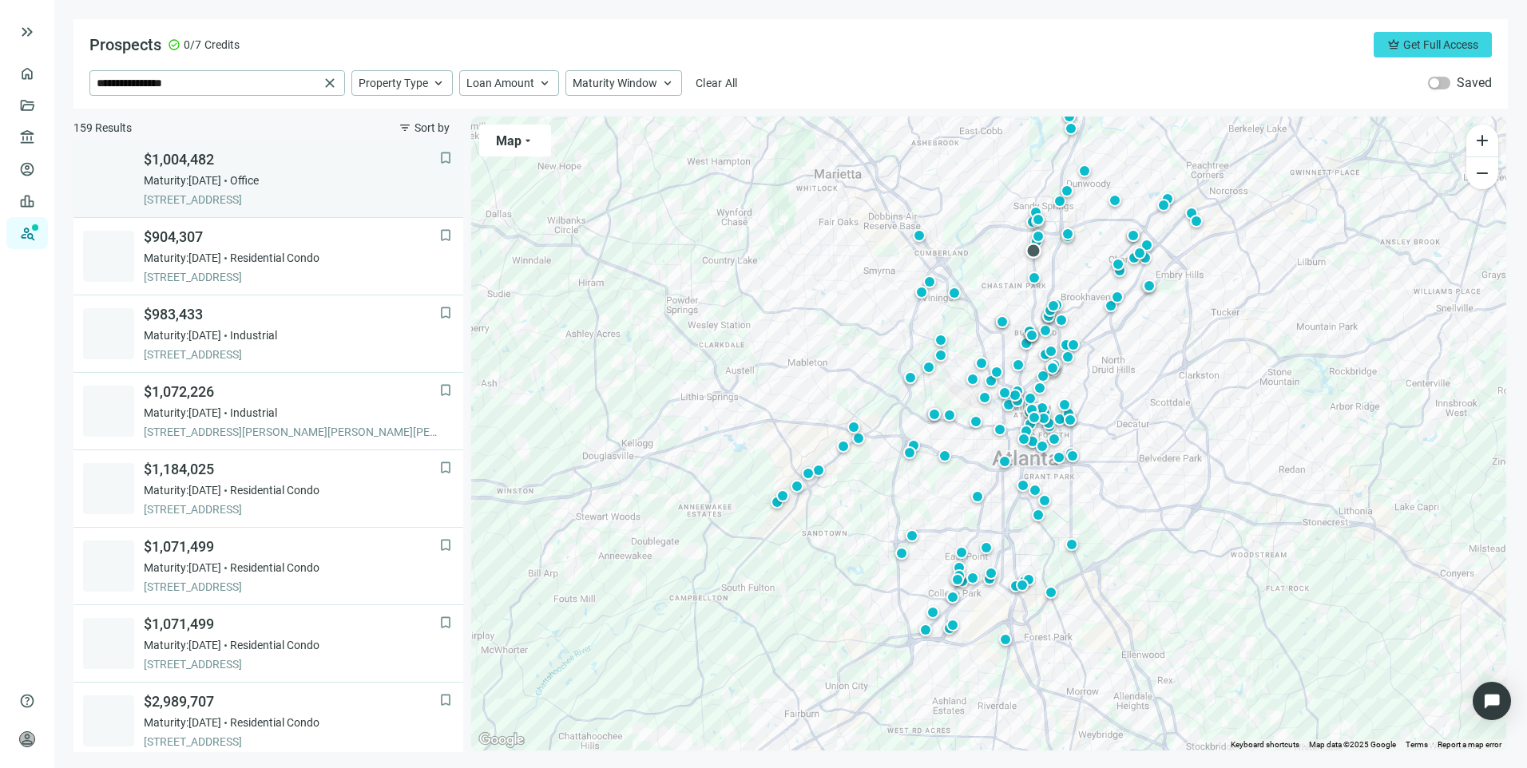
click at [325, 184] on div "Maturity: 12.04.2025 Office" at bounding box center [291, 180] width 295 height 16
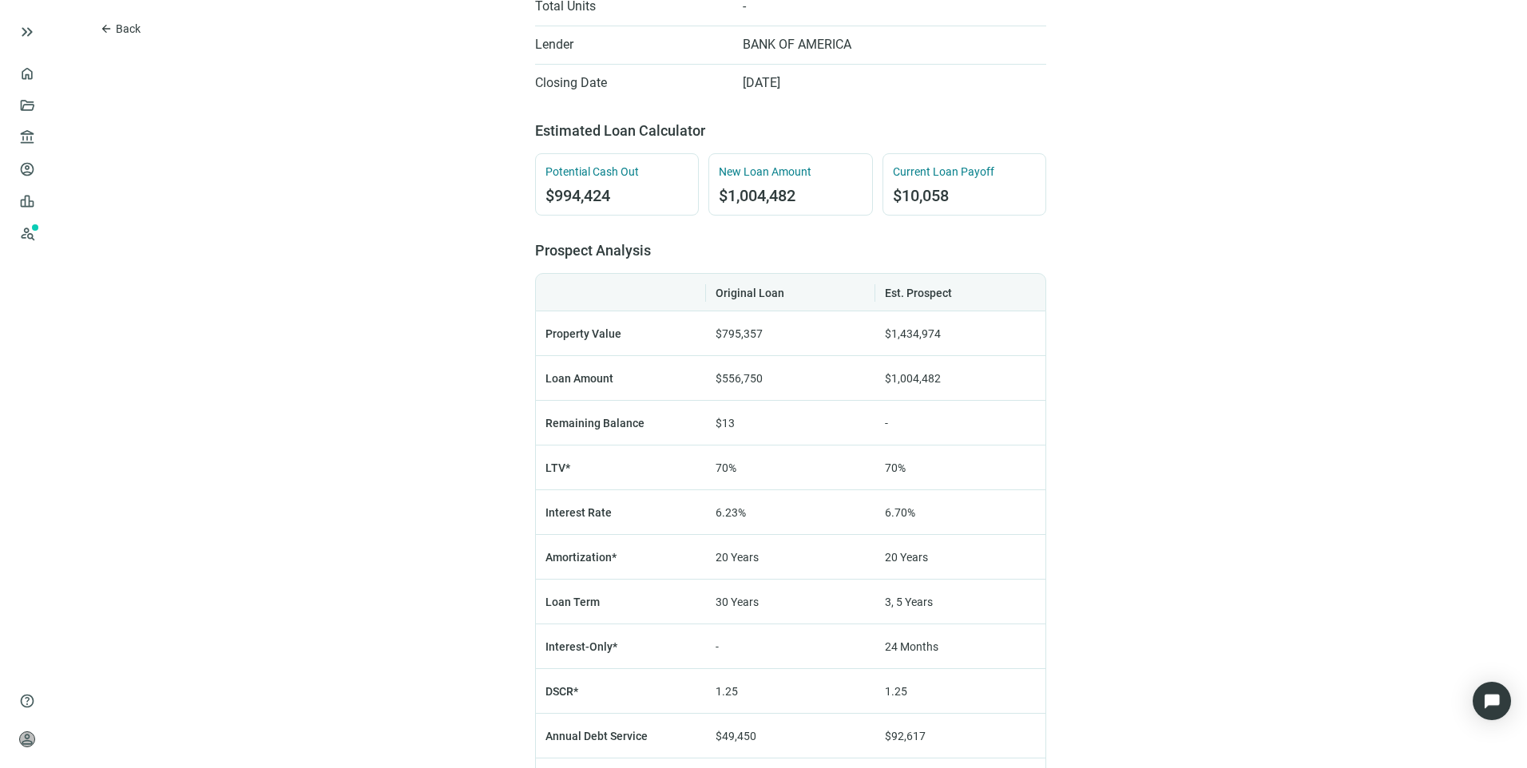
scroll to position [799, 0]
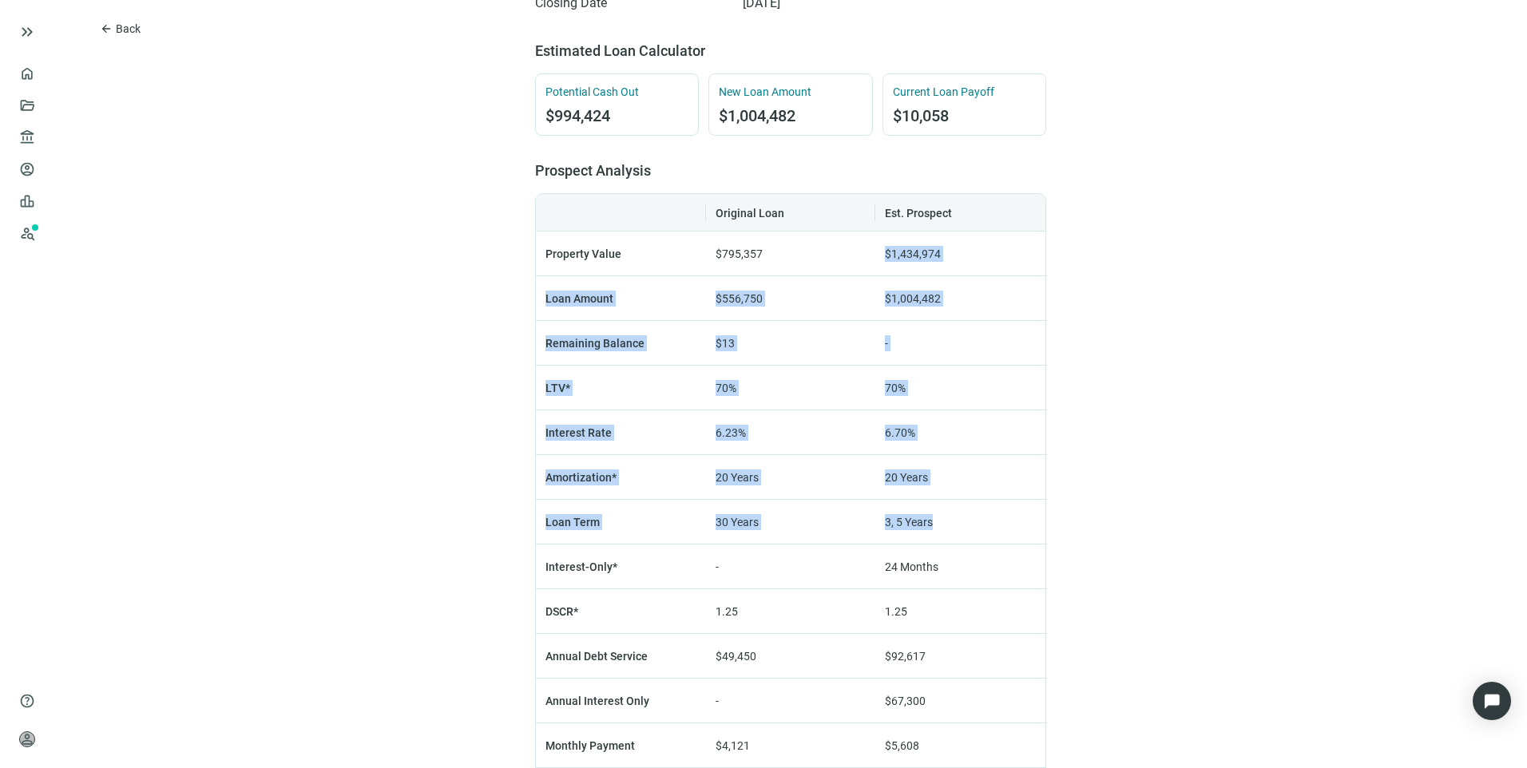
drag, startPoint x: 877, startPoint y: 251, endPoint x: 993, endPoint y: 501, distance: 276.2
click at [993, 501] on tbody "Property Value $795,357 $1,434,974 Loan Amount $556,750 $1,004,482 Remaining Ba…" at bounding box center [790, 589] width 511 height 715
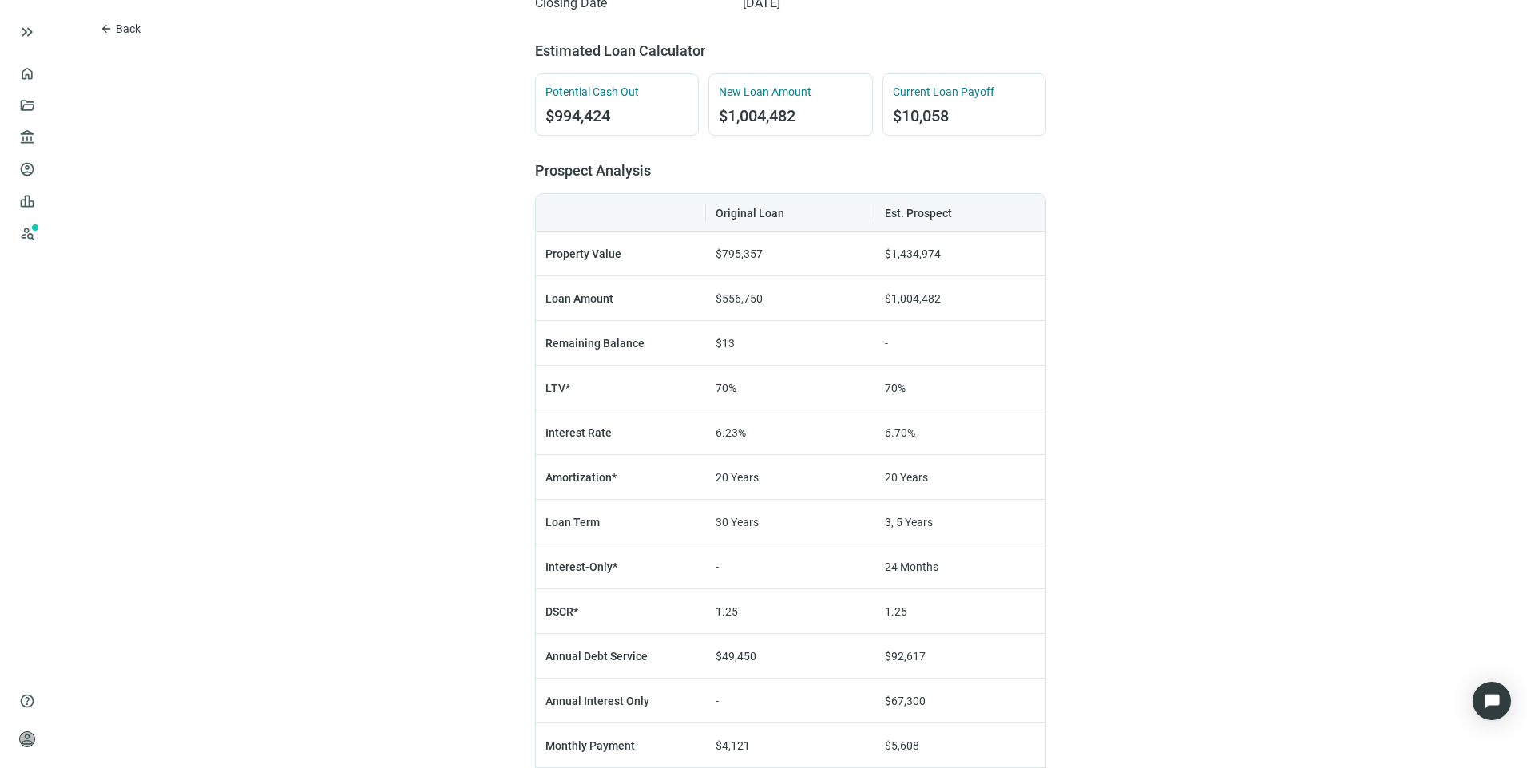
drag, startPoint x: 993, startPoint y: 501, endPoint x: 1171, endPoint y: 449, distance: 186.5
click at [1171, 449] on div "arrow_back Back $1,004,482 bookmark Save 5064 ROSWELL RD STE A100, ATLANTA, GA …" at bounding box center [790, 127] width 1472 height 1853
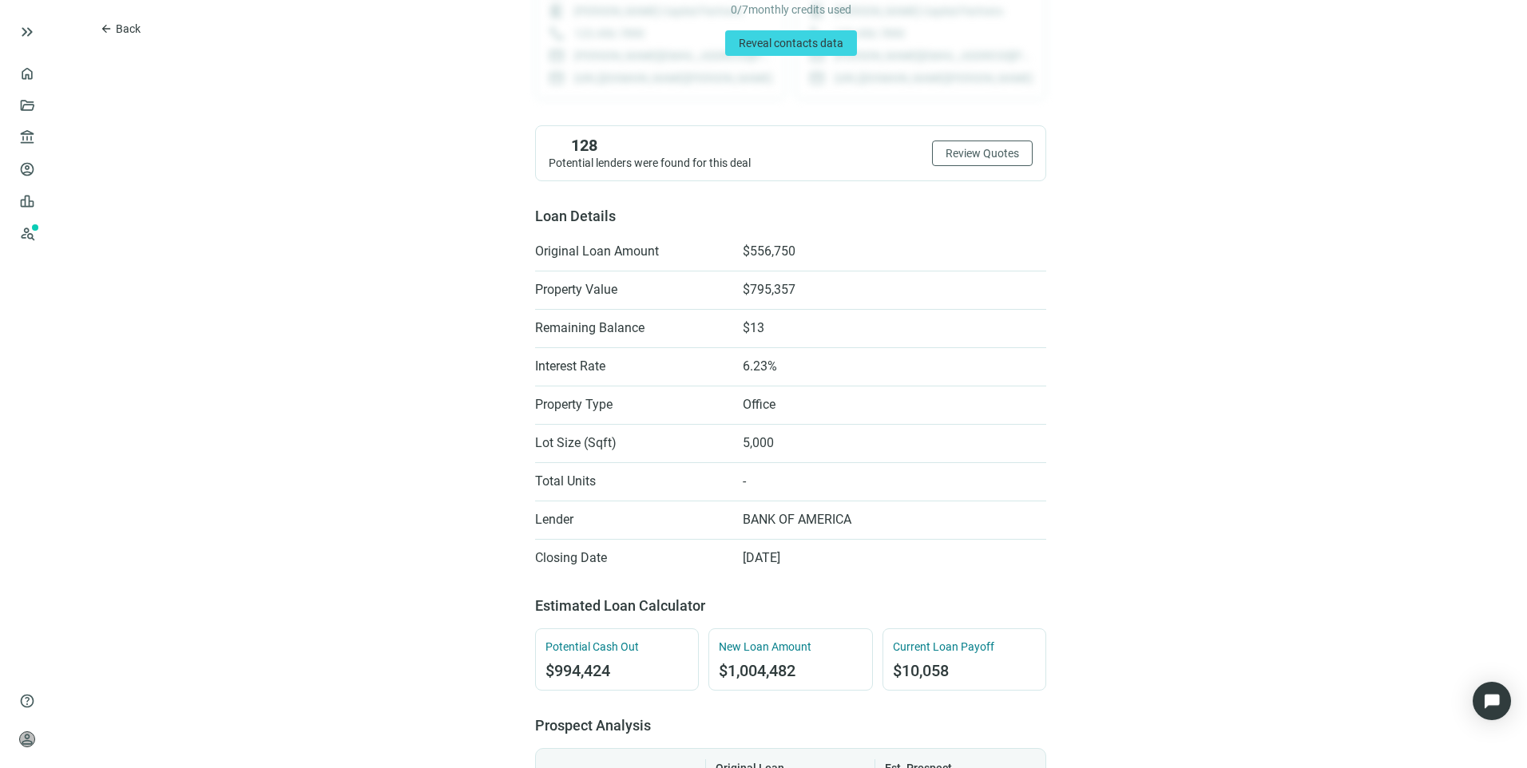
scroll to position [206, 0]
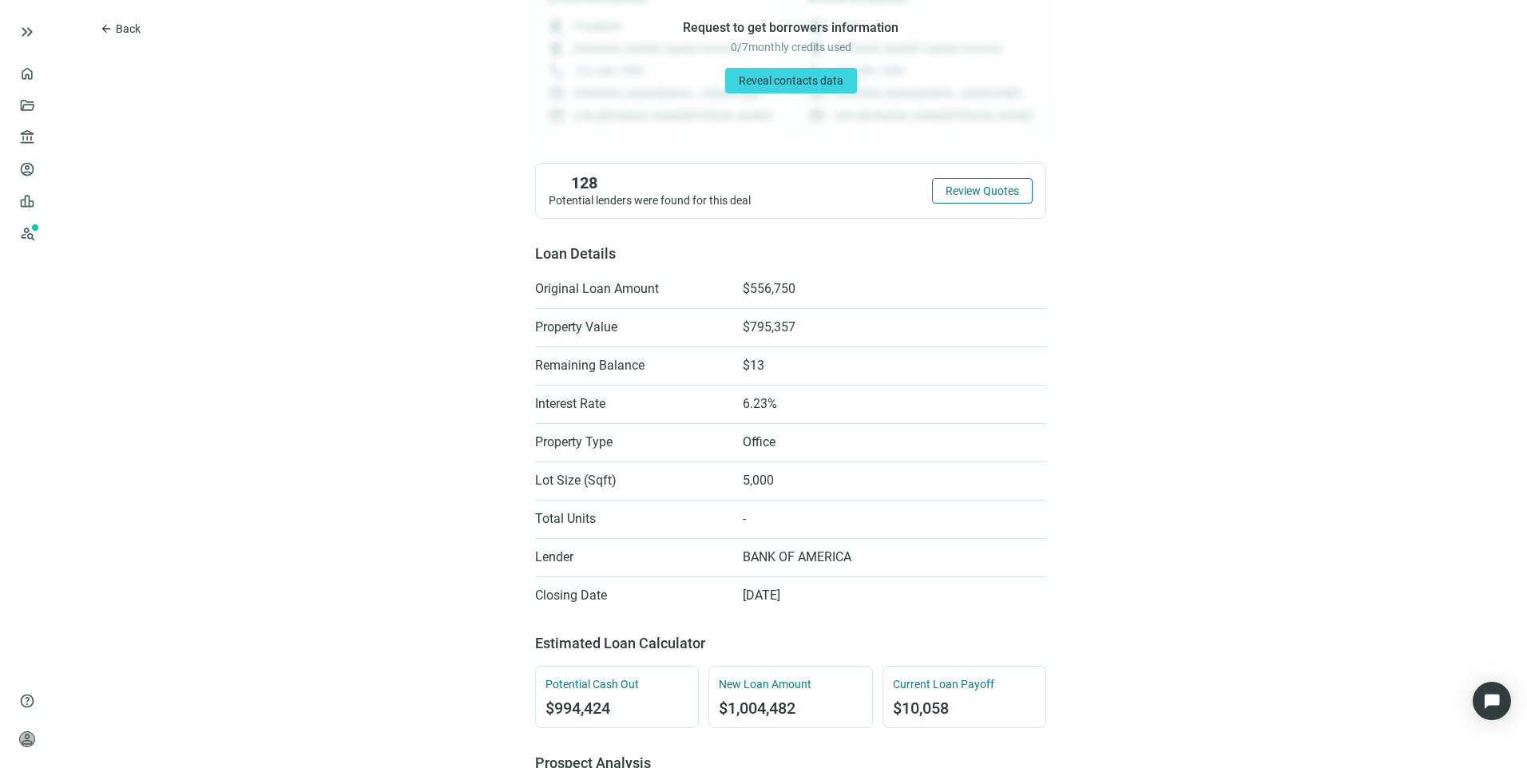
click at [979, 194] on span "Review Quotes" at bounding box center [981, 190] width 73 height 13
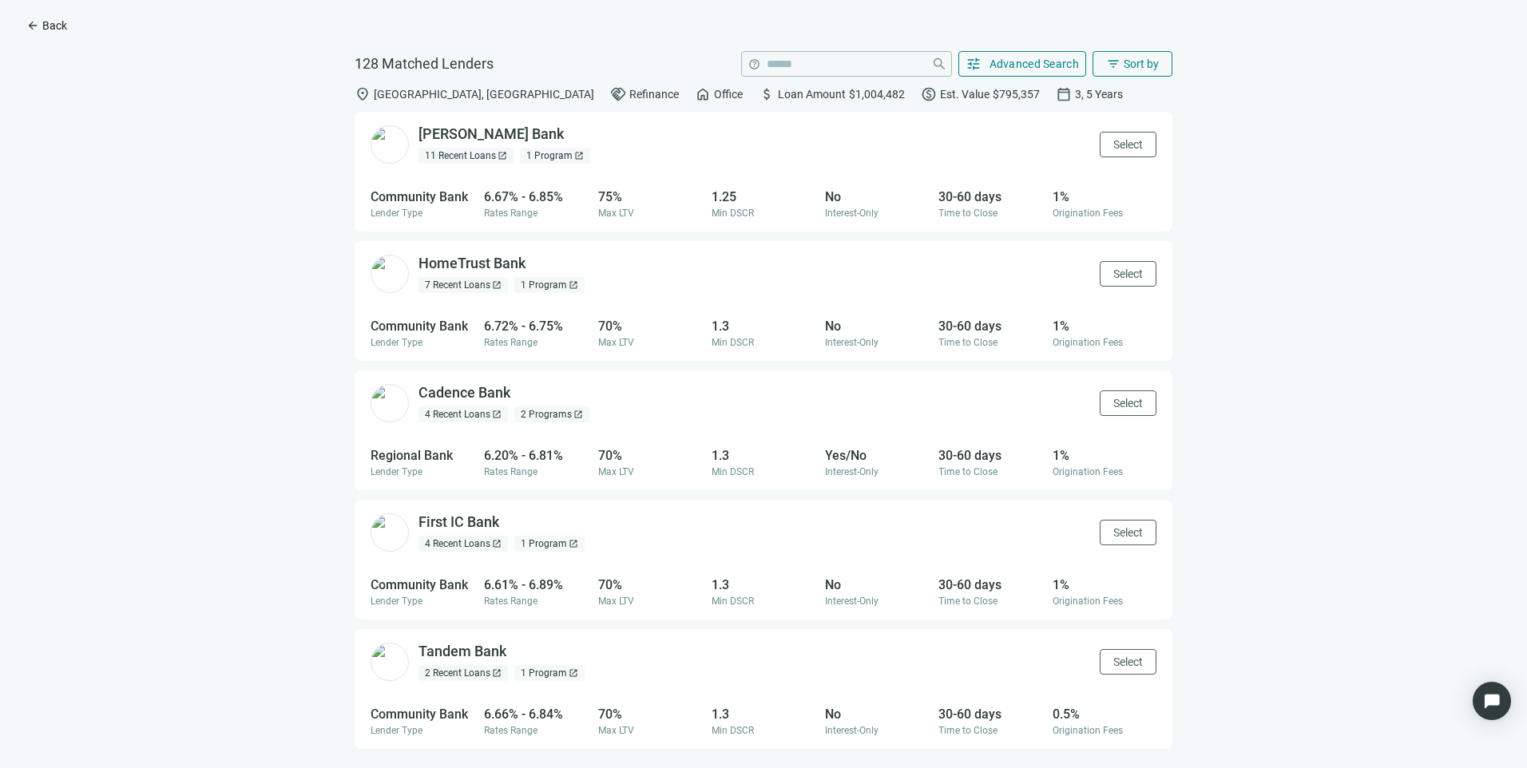
click at [54, 25] on span "Back" at bounding box center [54, 25] width 25 height 13
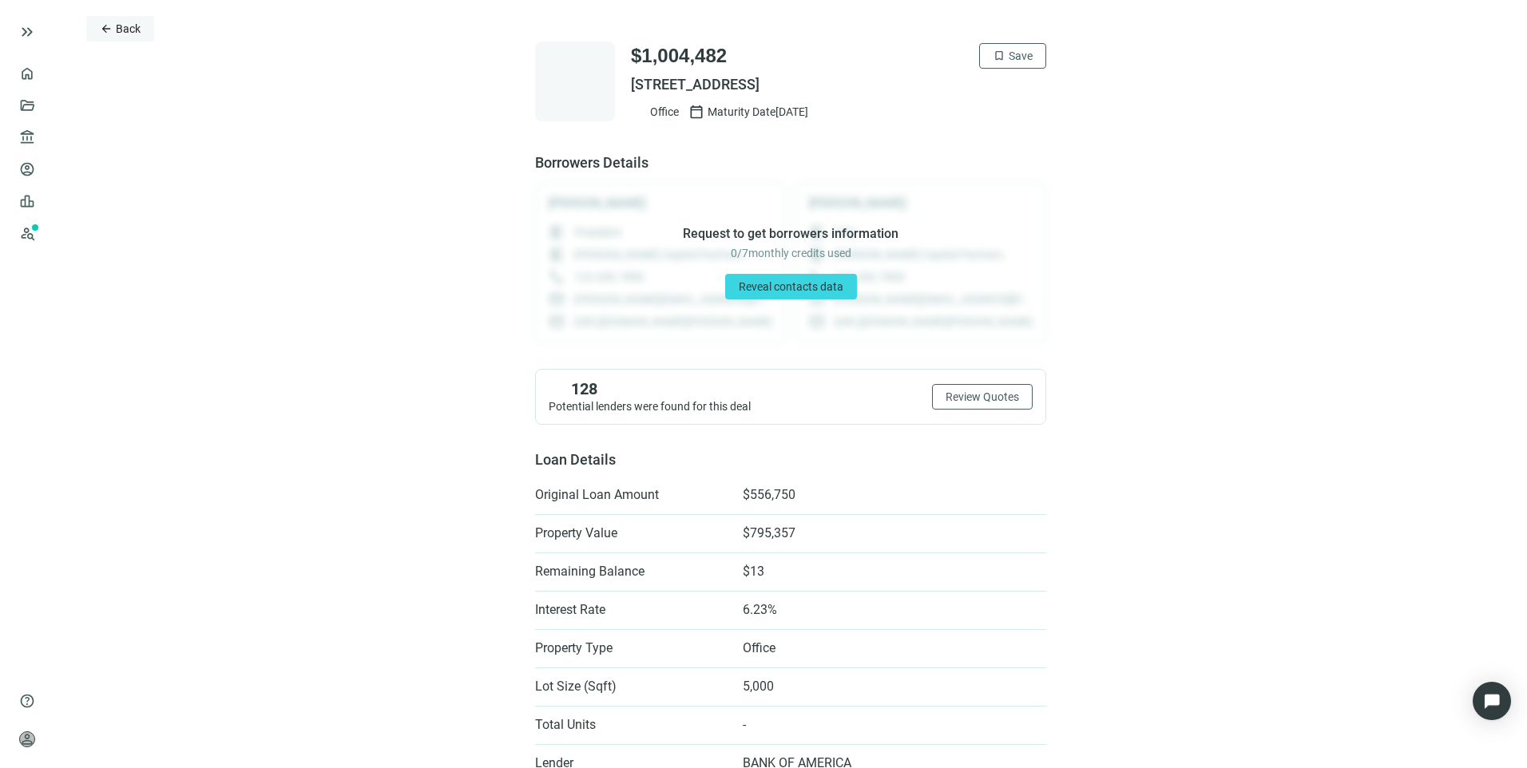
click at [113, 35] on button "arrow_back Back" at bounding box center [120, 29] width 68 height 26
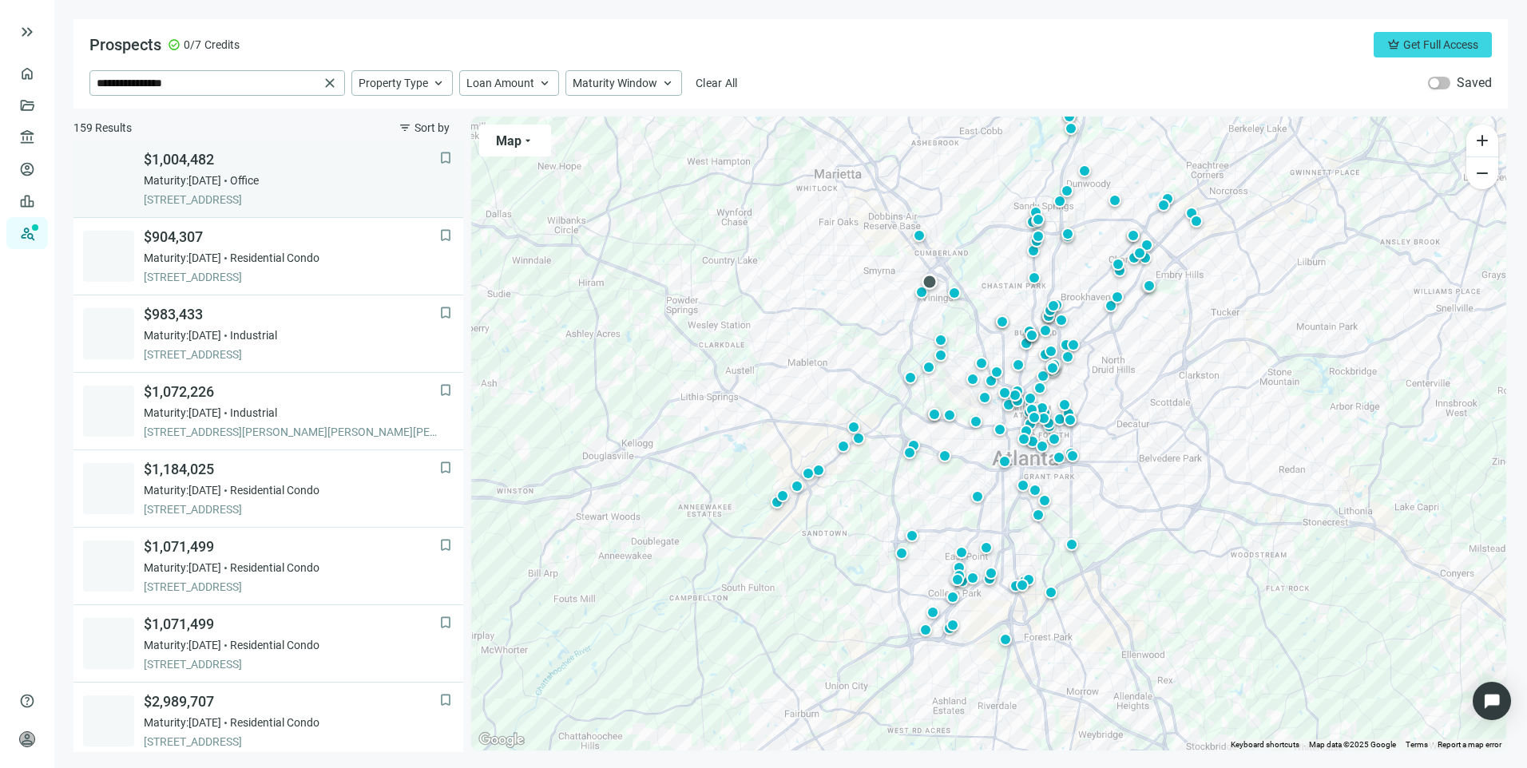
click at [354, 168] on span "$1,004,482" at bounding box center [291, 159] width 295 height 19
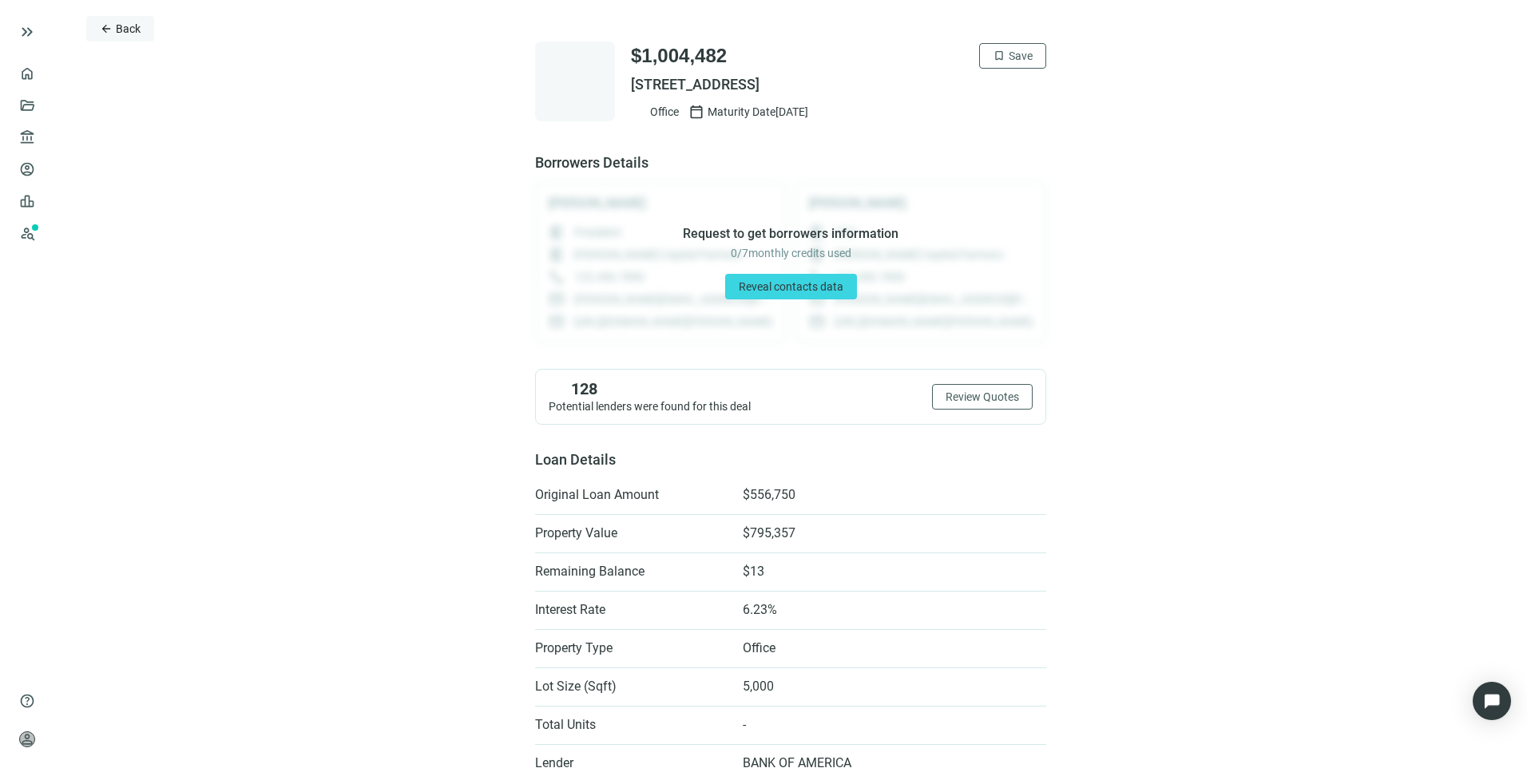
click at [123, 29] on span "Back" at bounding box center [128, 28] width 25 height 13
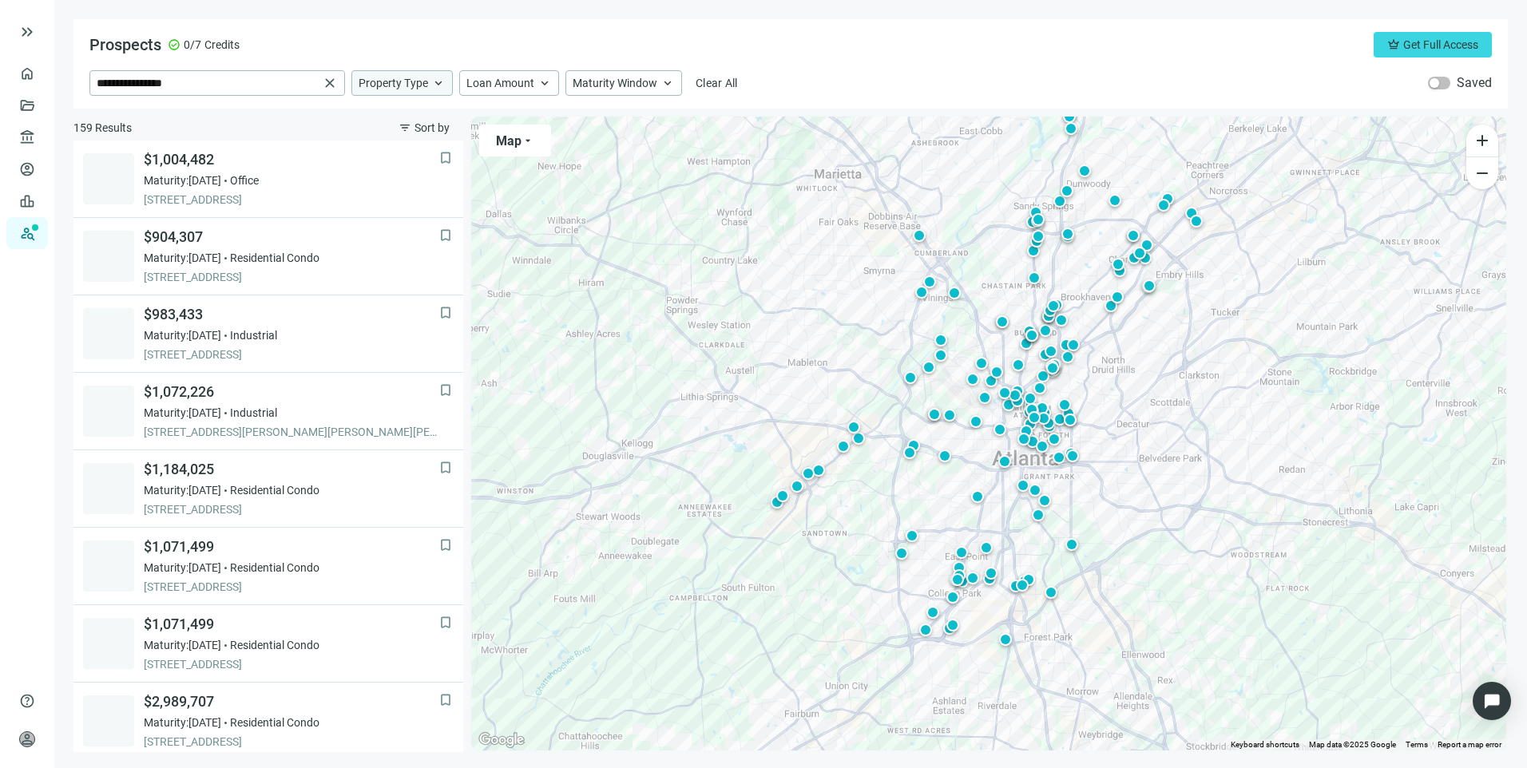
click at [404, 81] on span "Property Type" at bounding box center [393, 83] width 69 height 14
click at [916, 39] on div "Prospects check_circle 0/7 Credits crown Get Full Access" at bounding box center [790, 45] width 1402 height 26
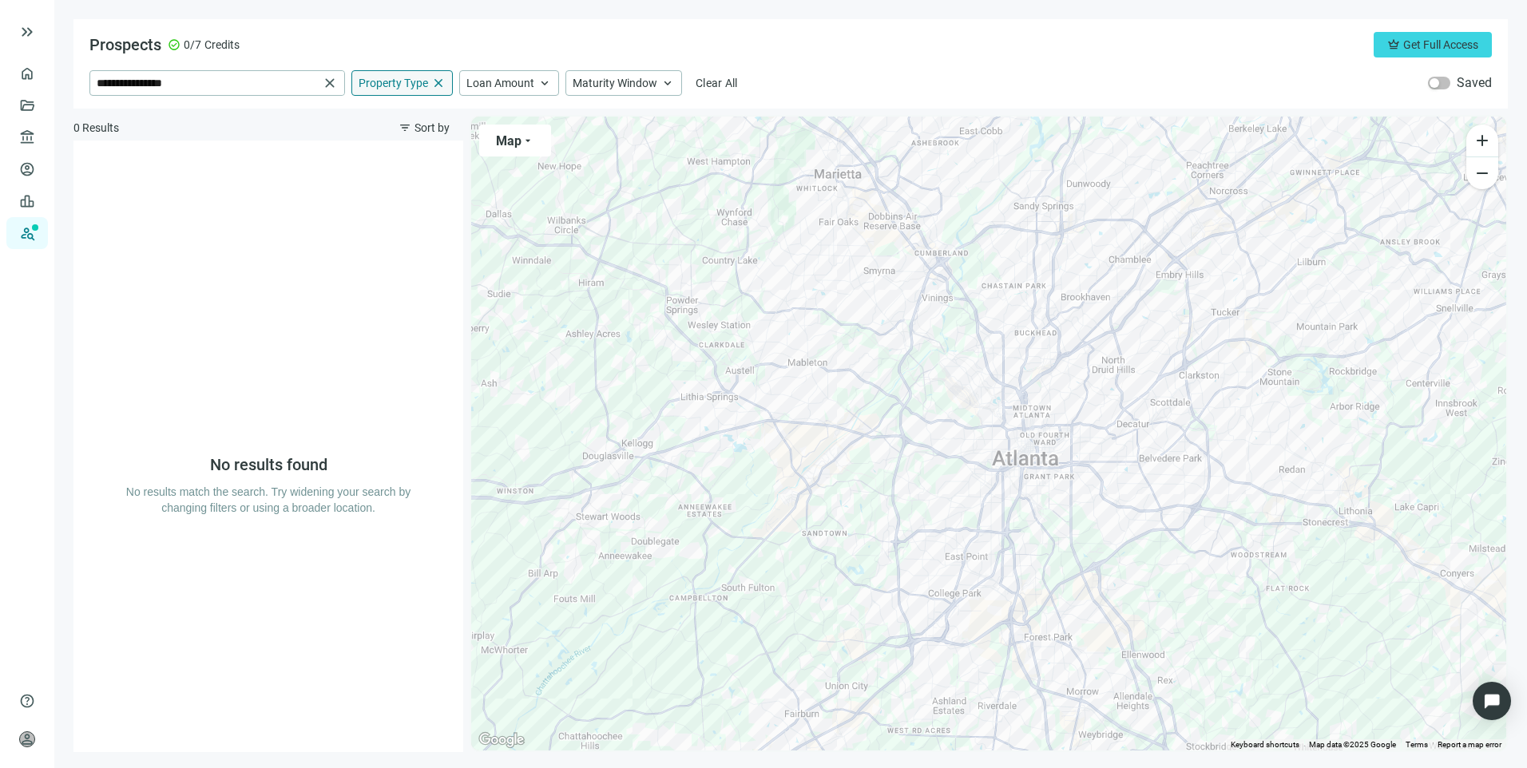
click at [438, 80] on span "close" at bounding box center [438, 83] width 14 height 14
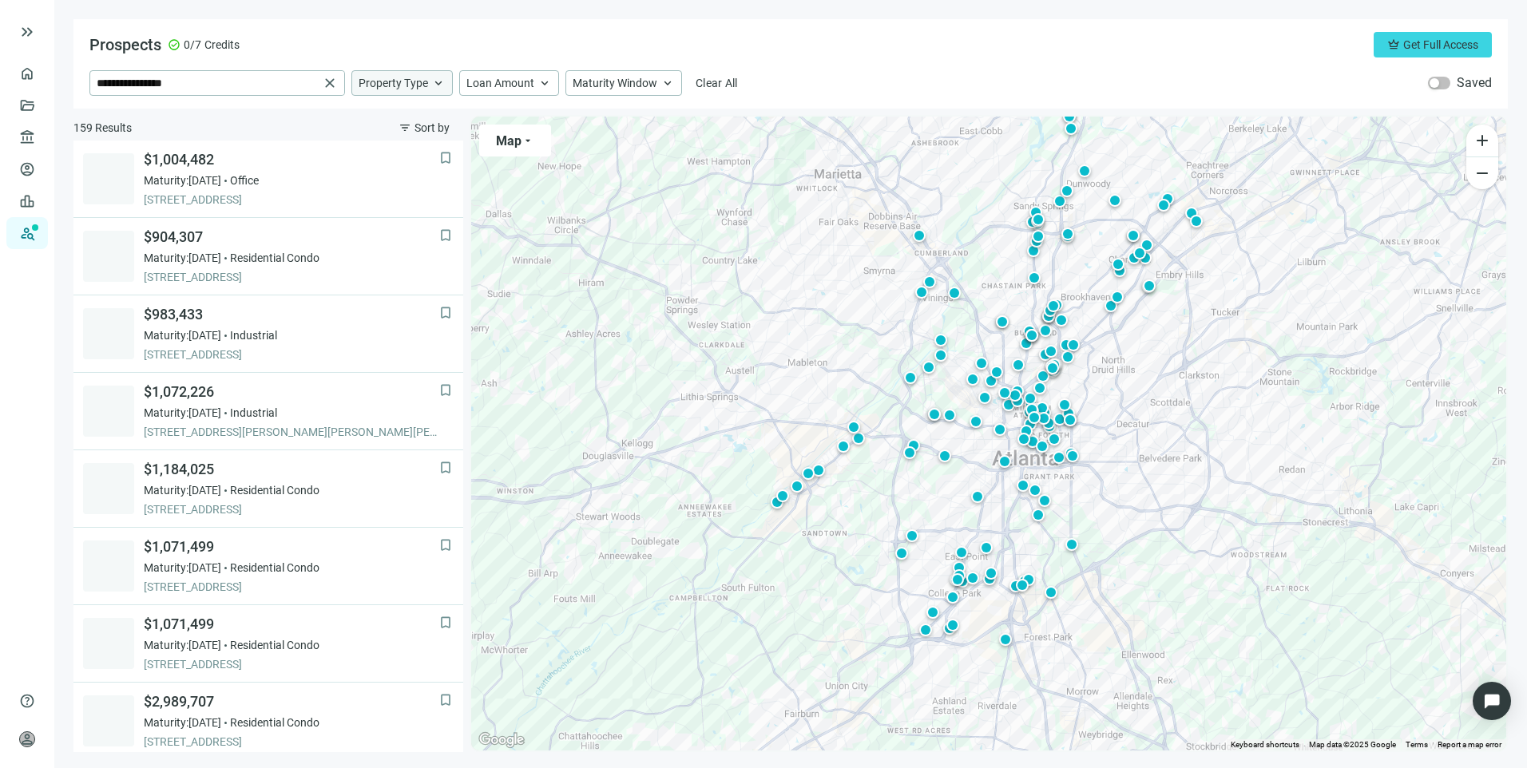
click at [417, 86] on span "Property Type" at bounding box center [393, 83] width 69 height 14
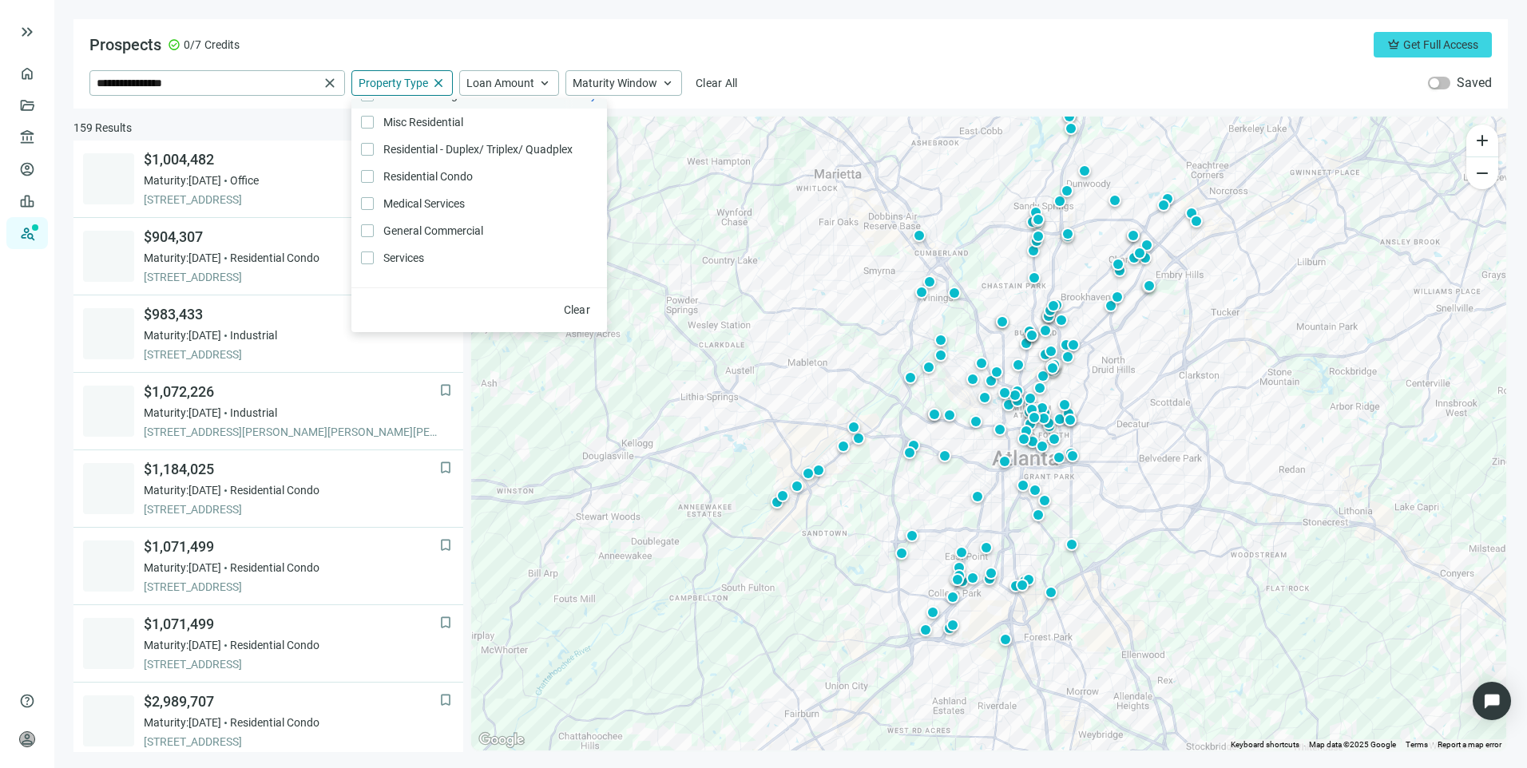
scroll to position [340, 0]
click at [959, 65] on div "**********" at bounding box center [790, 63] width 1434 height 89
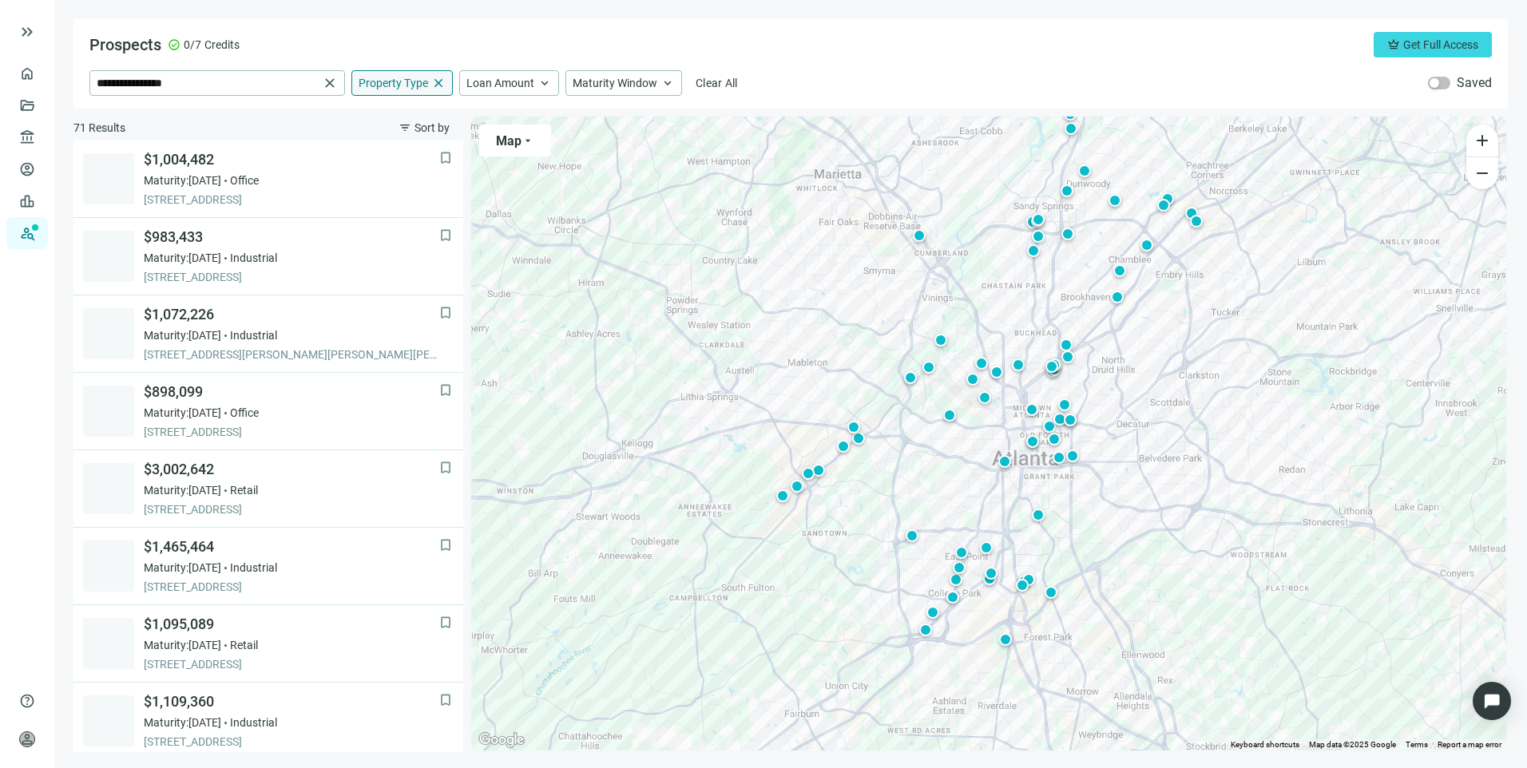
click at [382, 82] on span "Property Type" at bounding box center [393, 83] width 69 height 14
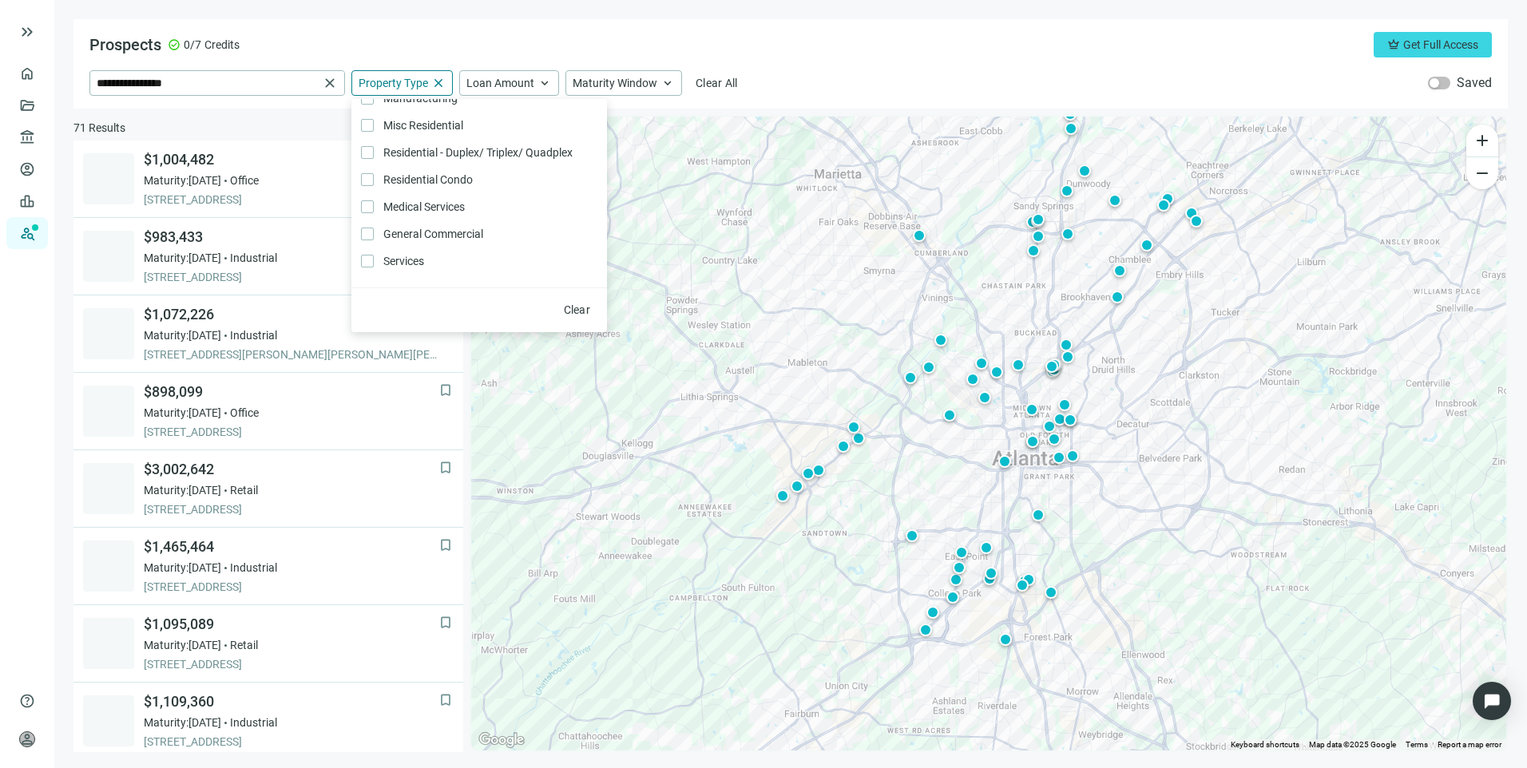
scroll to position [160, 0]
click at [887, 35] on div "Prospects check_circle 0/7 Credits crown Get Full Access" at bounding box center [790, 45] width 1402 height 26
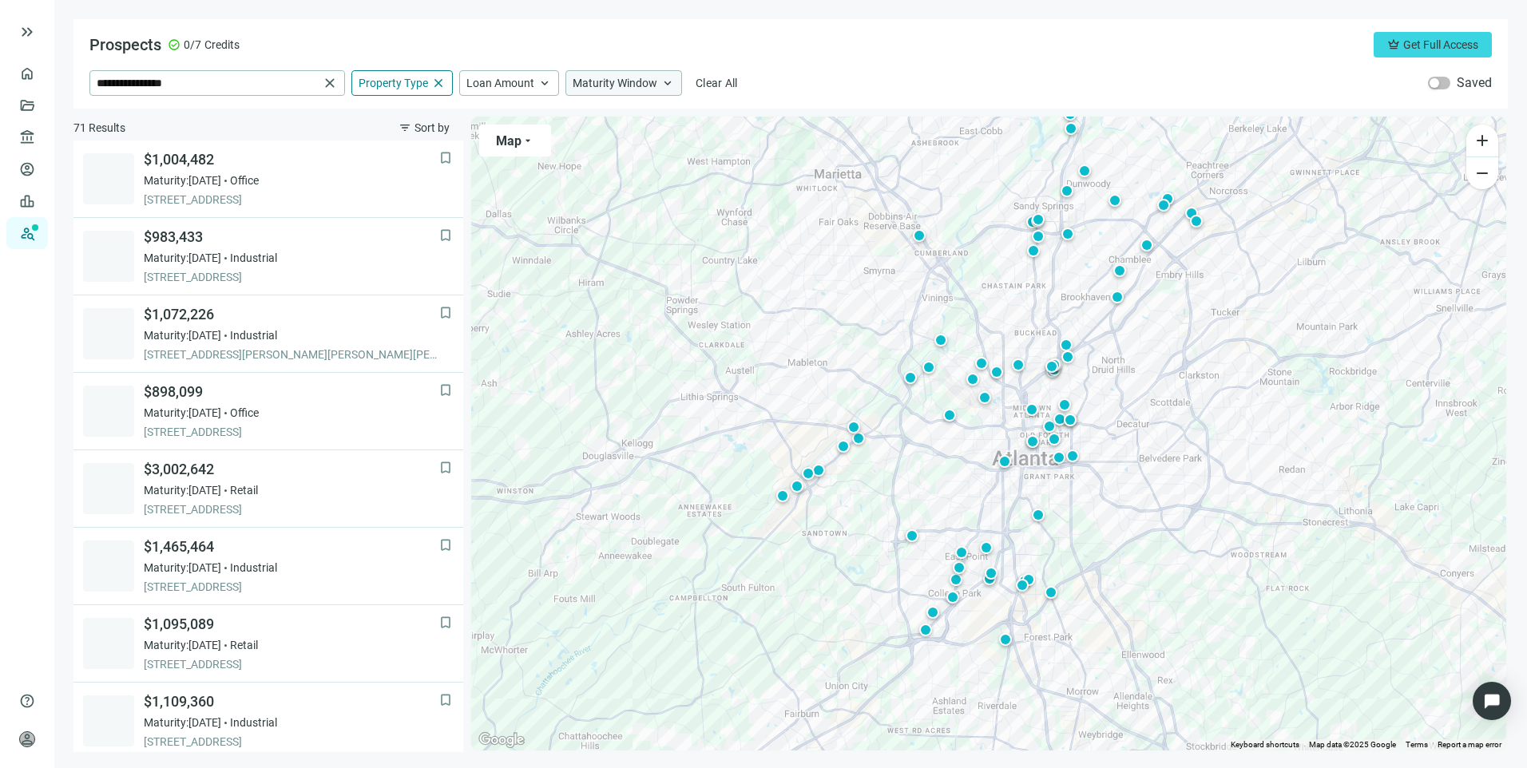
click at [589, 81] on span "Maturity Window" at bounding box center [615, 83] width 85 height 14
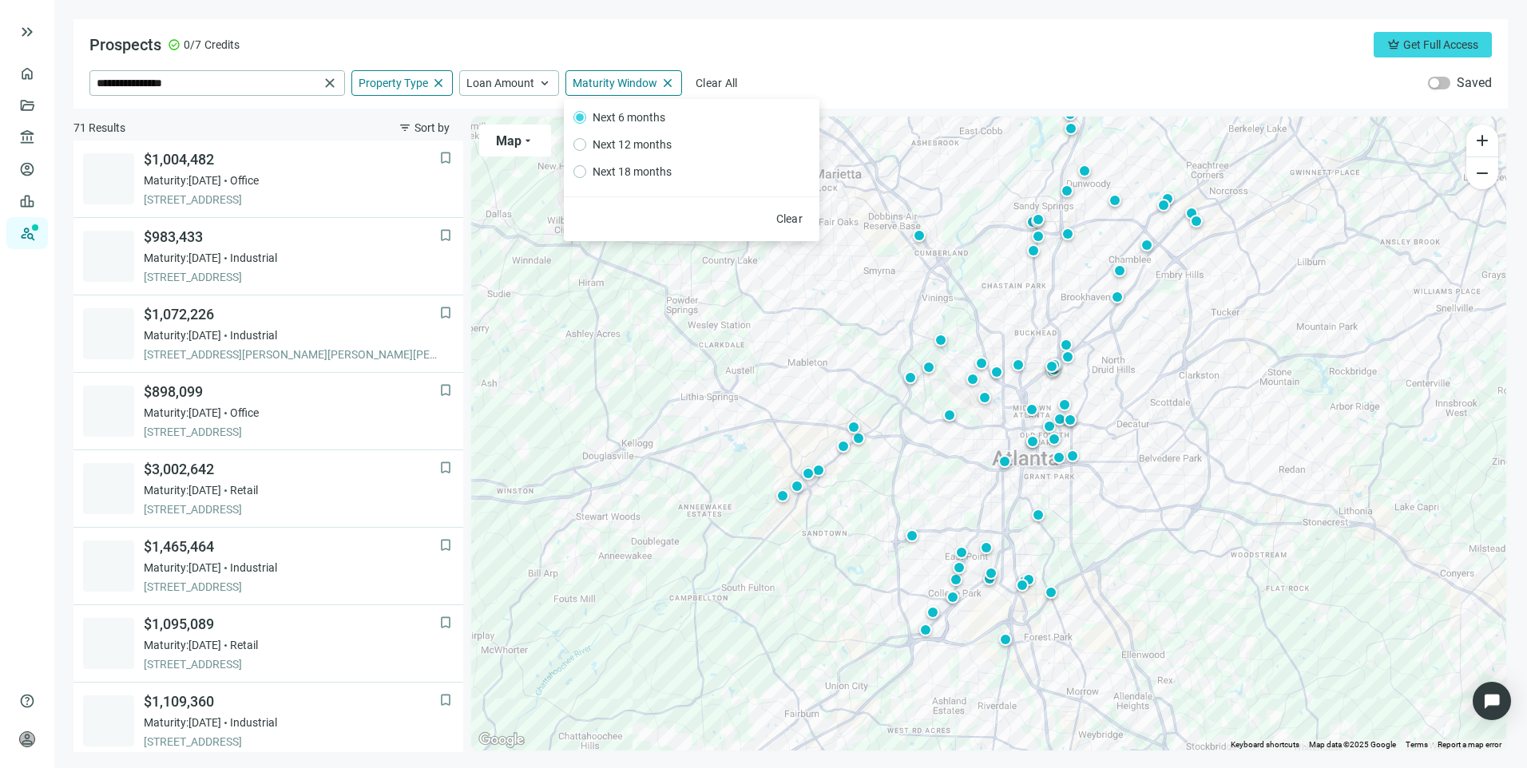
click at [964, 65] on div "**********" at bounding box center [790, 63] width 1434 height 89
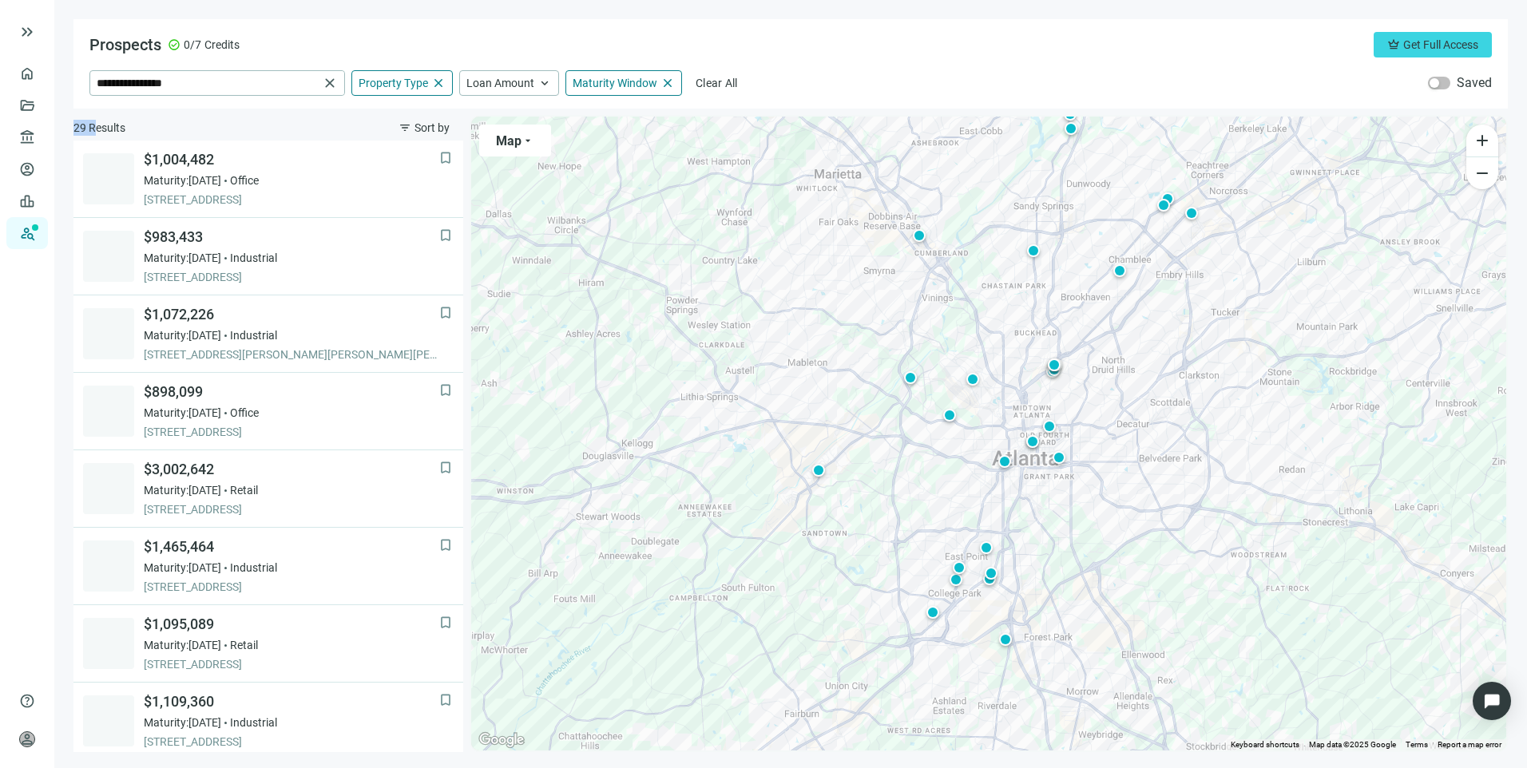
drag, startPoint x: 73, startPoint y: 125, endPoint x: 97, endPoint y: 125, distance: 24.8
click at [97, 125] on main "**********" at bounding box center [790, 384] width 1472 height 768
click at [99, 125] on span "29 Results" at bounding box center [99, 128] width 52 height 16
click at [142, 125] on div "29 Results filter_list Sort by" at bounding box center [268, 128] width 390 height 26
click at [330, 82] on span "close" at bounding box center [330, 83] width 16 height 16
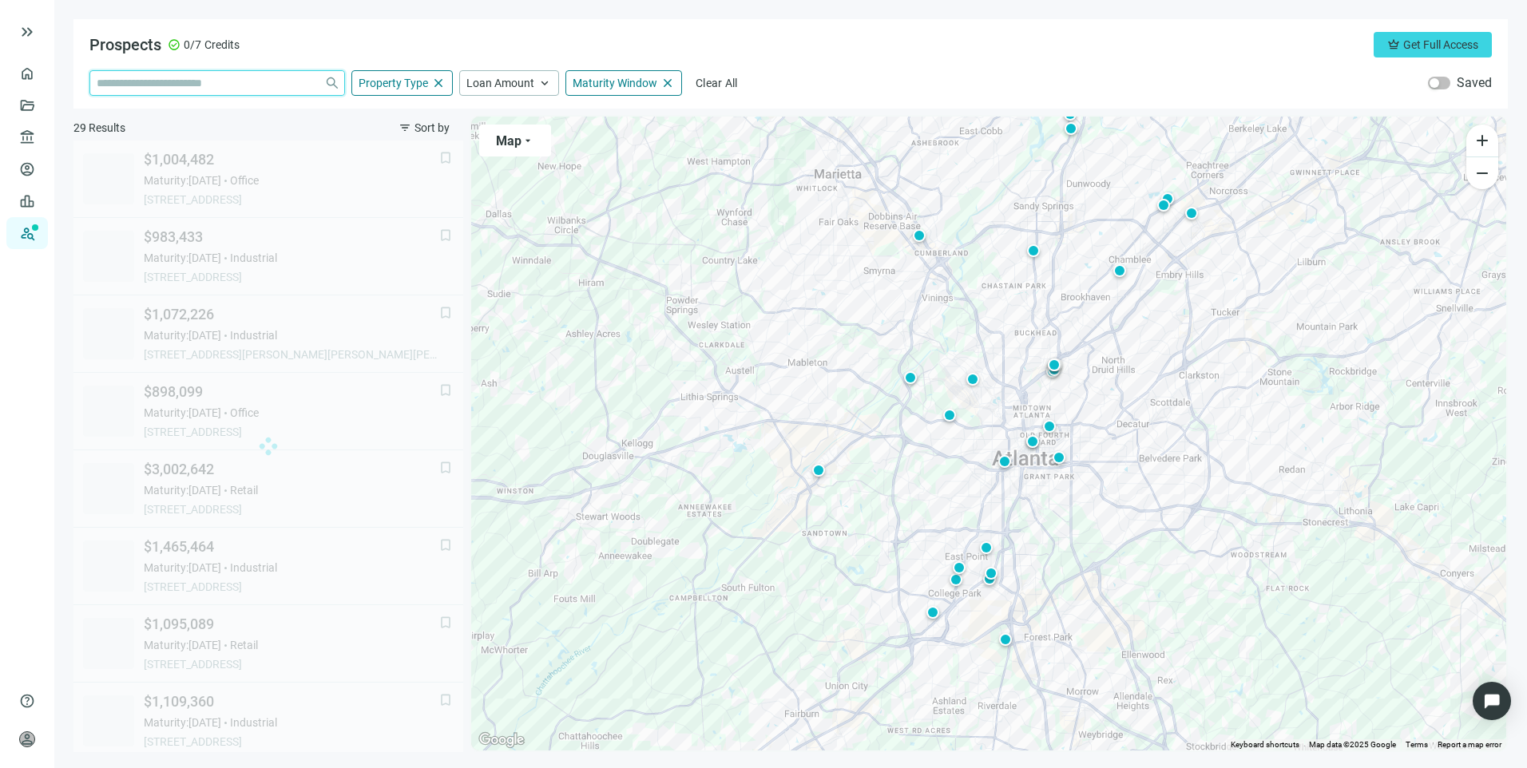
click at [231, 77] on input "search" at bounding box center [207, 83] width 221 height 24
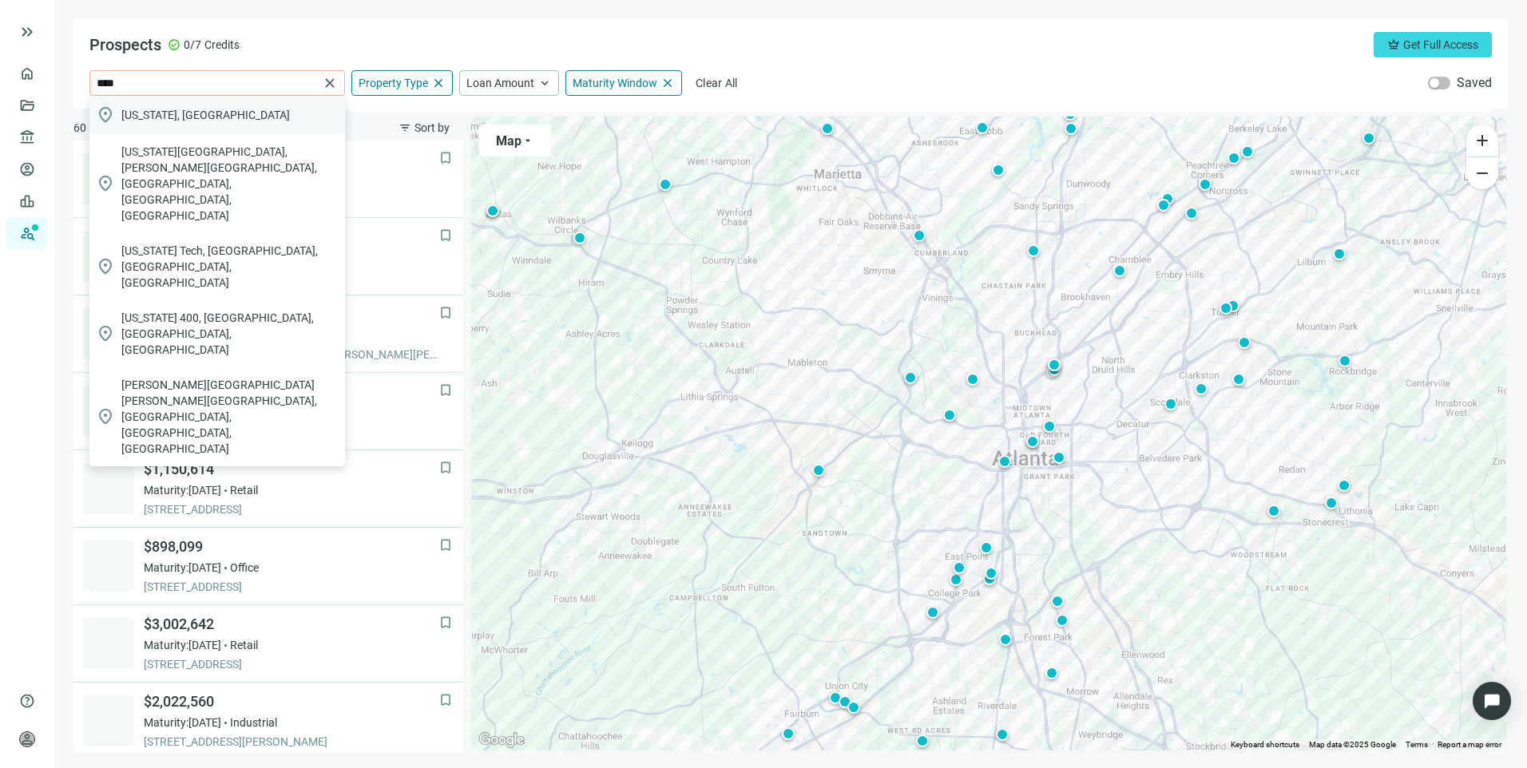
click at [218, 108] on div "location_on [US_STATE], [GEOGRAPHIC_DATA]" at bounding box center [217, 115] width 256 height 38
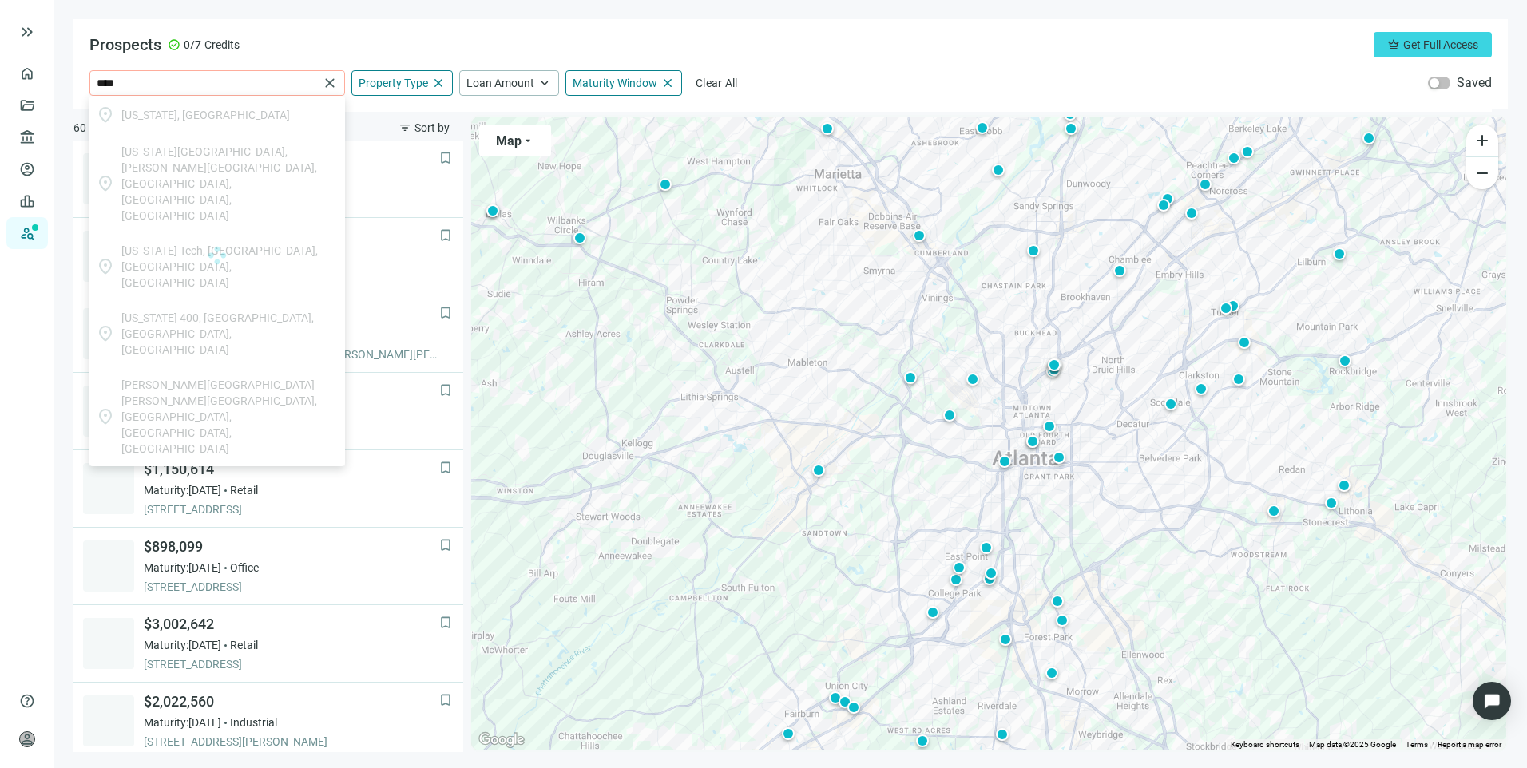
type input "**********"
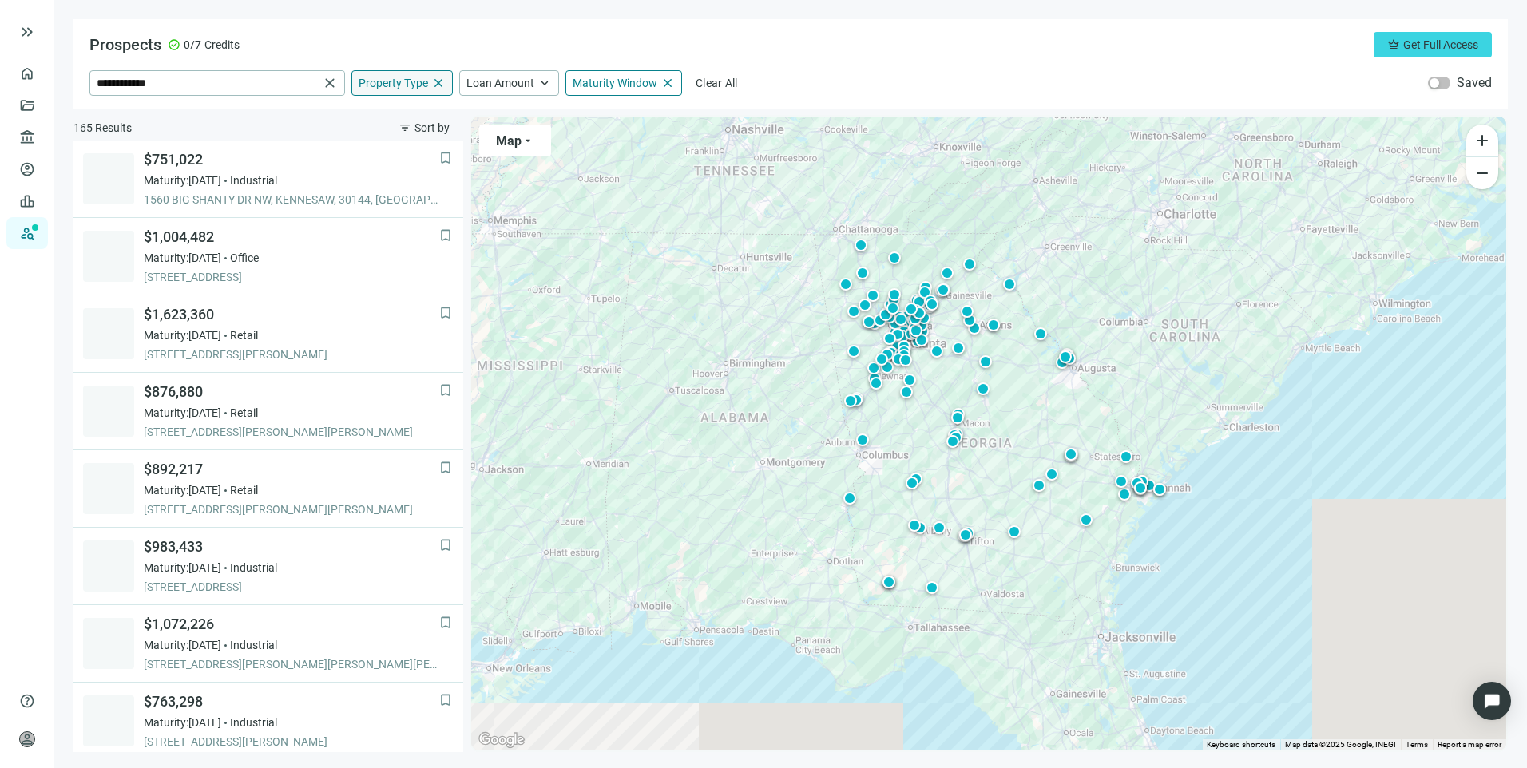
click at [439, 81] on span "close" at bounding box center [438, 83] width 14 height 14
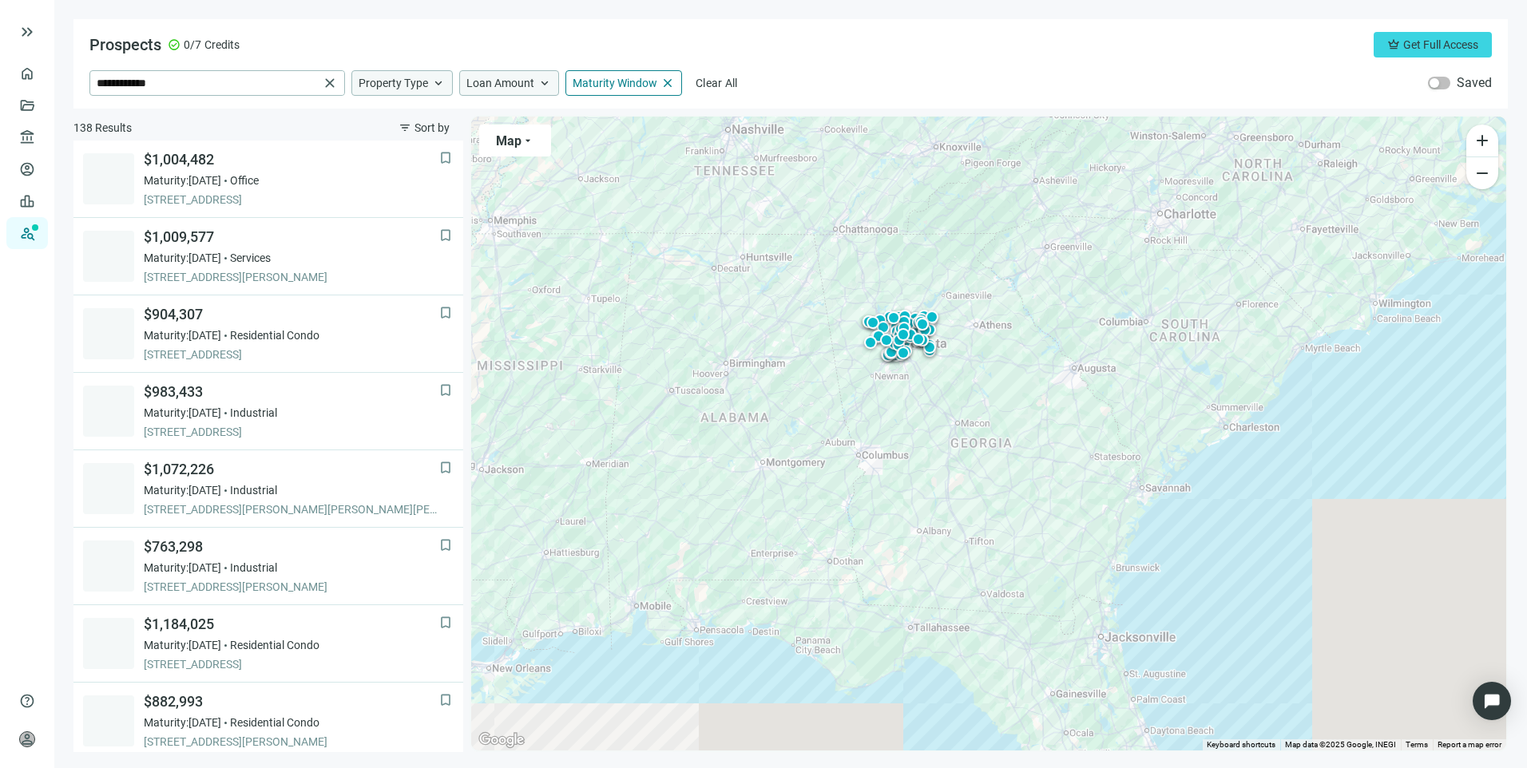
click at [537, 86] on span "keyboard_arrow_up" at bounding box center [544, 83] width 14 height 14
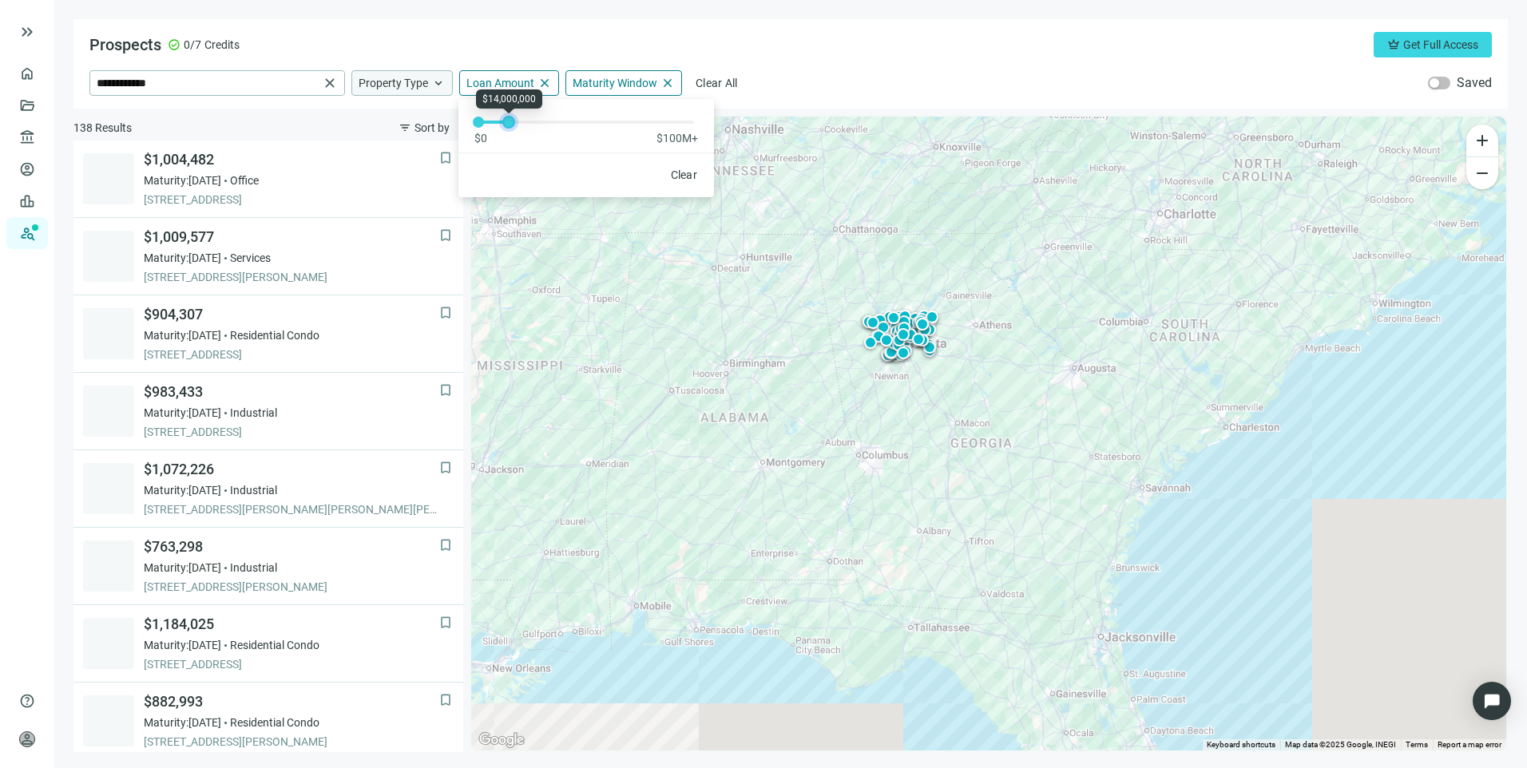
drag, startPoint x: 477, startPoint y: 125, endPoint x: 510, endPoint y: 124, distance: 33.6
click at [510, 124] on div at bounding box center [509, 122] width 8 height 8
click at [480, 121] on div at bounding box center [481, 122] width 8 height 8
drag, startPoint x: 478, startPoint y: 121, endPoint x: 455, endPoint y: 119, distance: 22.4
click at [455, 119] on div "**********" at bounding box center [790, 385] width 1434 height 733
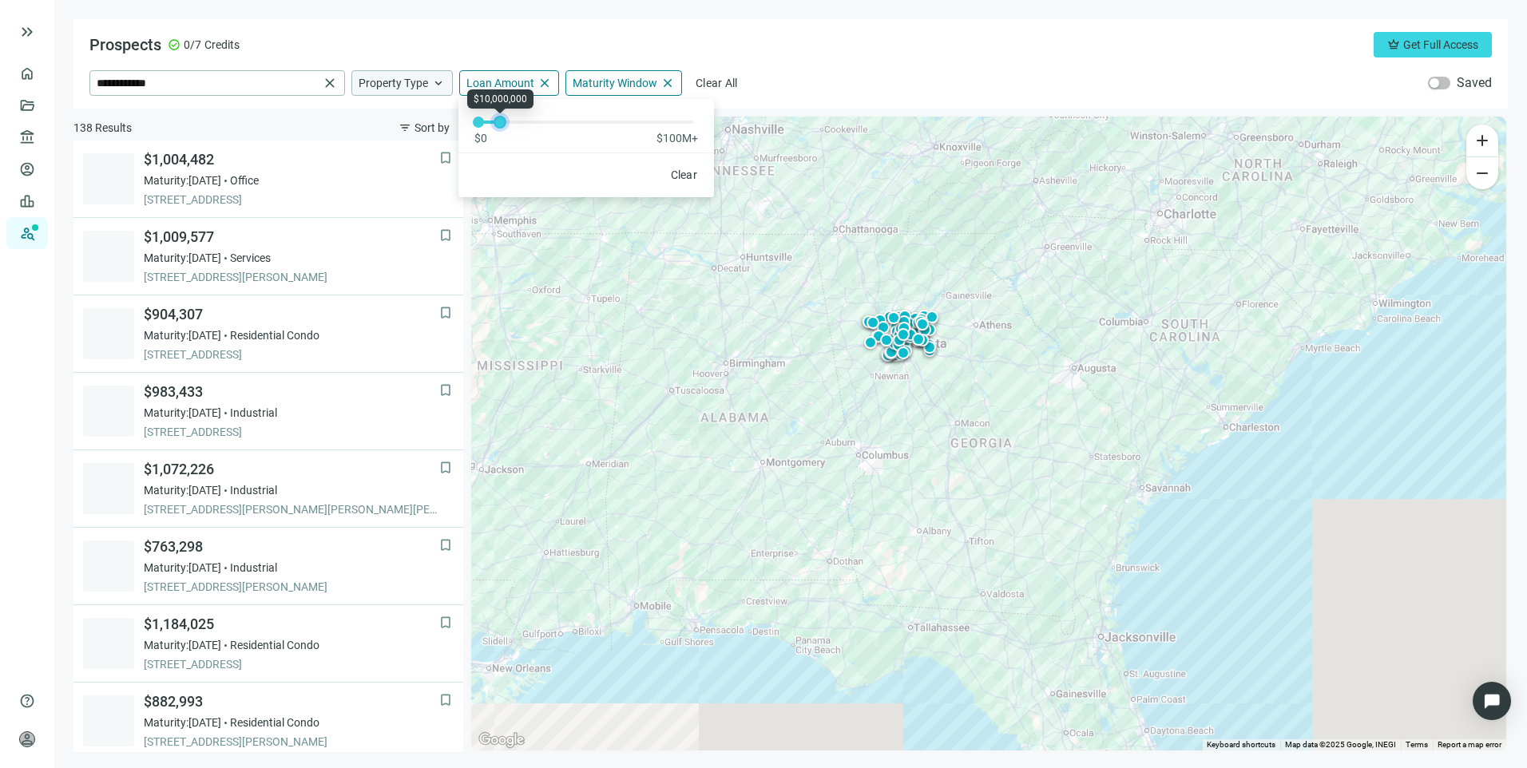
drag, startPoint x: 514, startPoint y: 124, endPoint x: 502, endPoint y: 125, distance: 12.1
click at [502, 125] on div at bounding box center [500, 122] width 8 height 8
click at [981, 59] on div "**********" at bounding box center [790, 63] width 1434 height 89
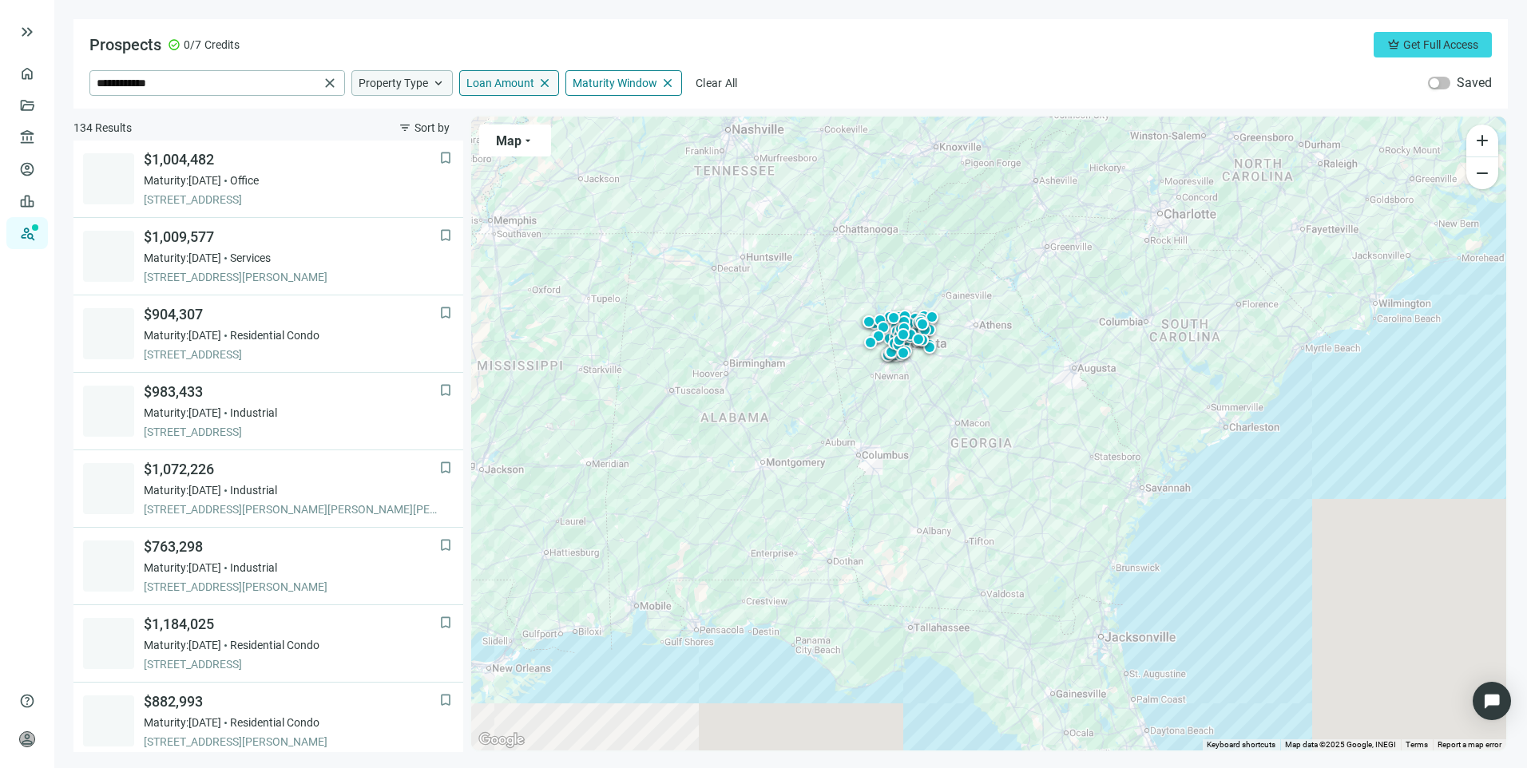
click at [493, 88] on span "Loan Amount" at bounding box center [500, 83] width 68 height 14
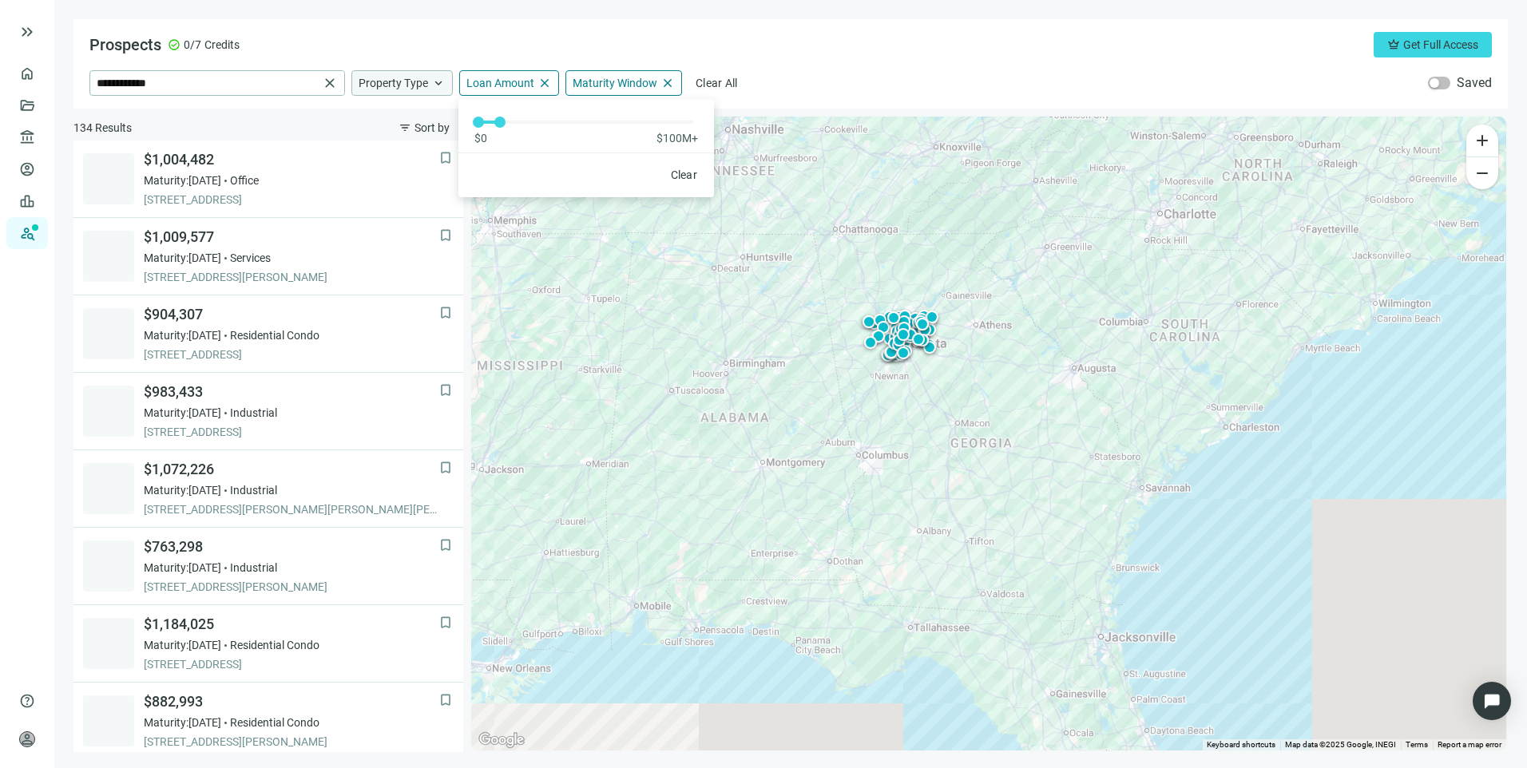
click at [804, 64] on div "**********" at bounding box center [790, 63] width 1434 height 89
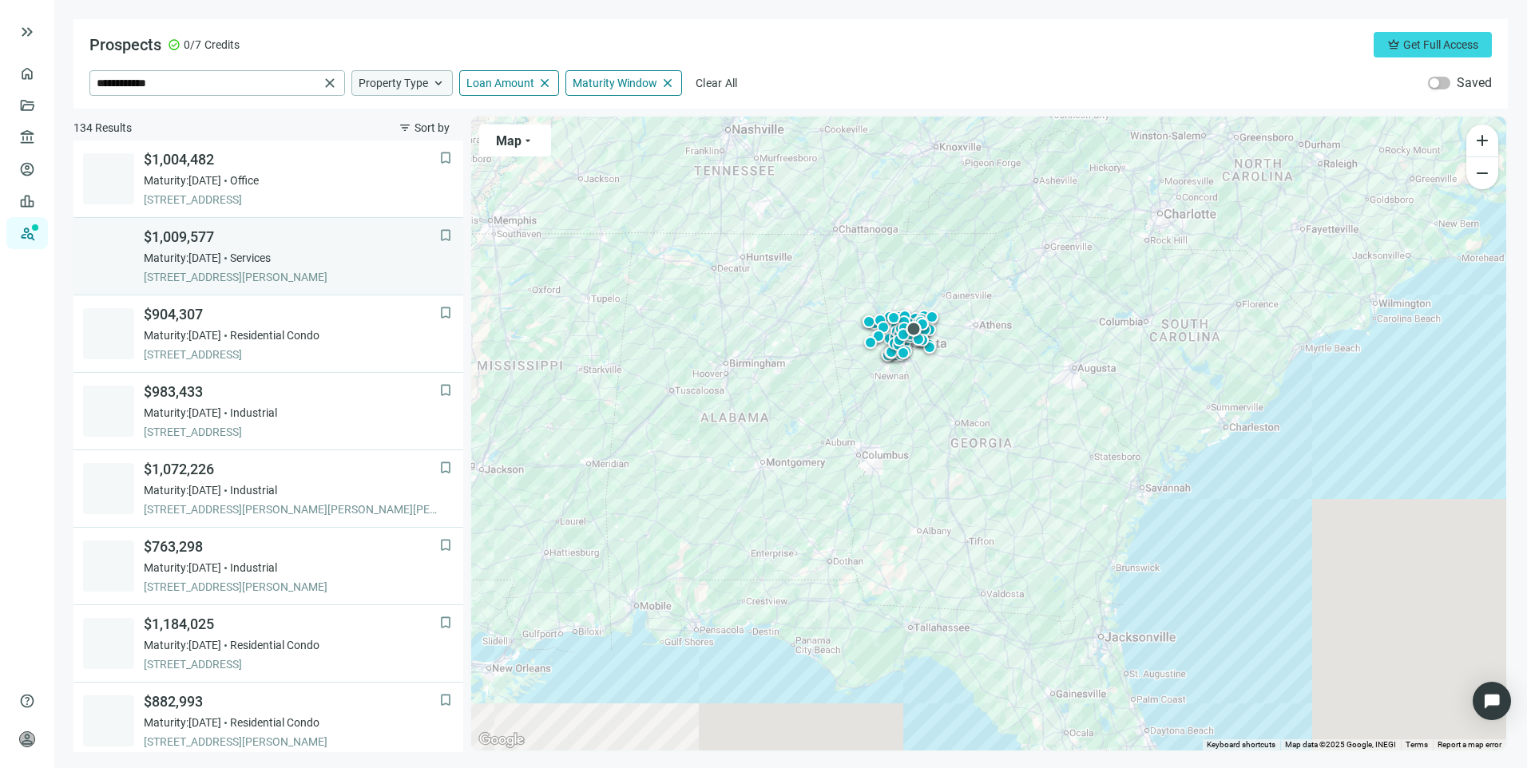
click at [324, 257] on div "Maturity: 12.07.2025 Services" at bounding box center [291, 258] width 295 height 16
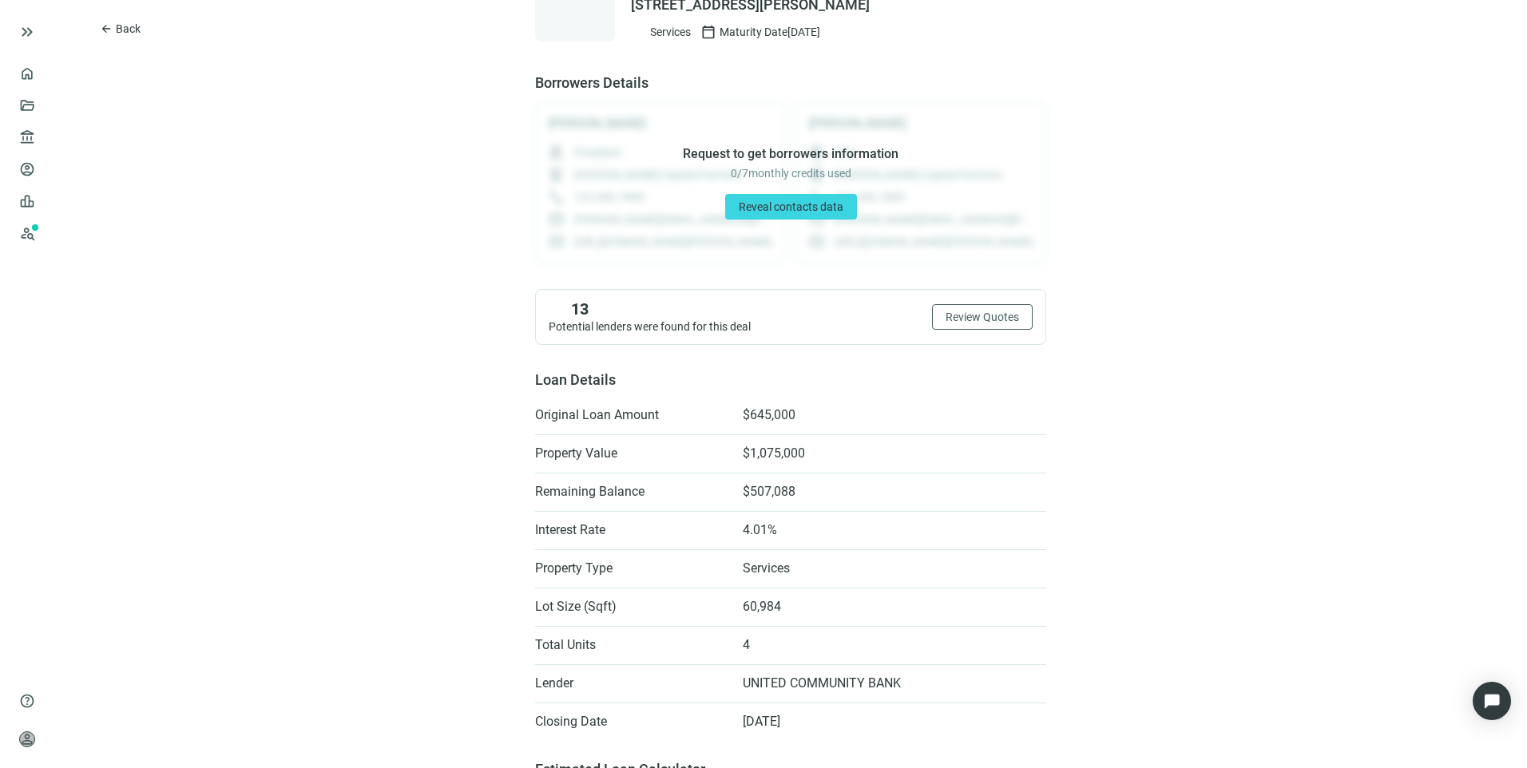
scroll to position [160, 0]
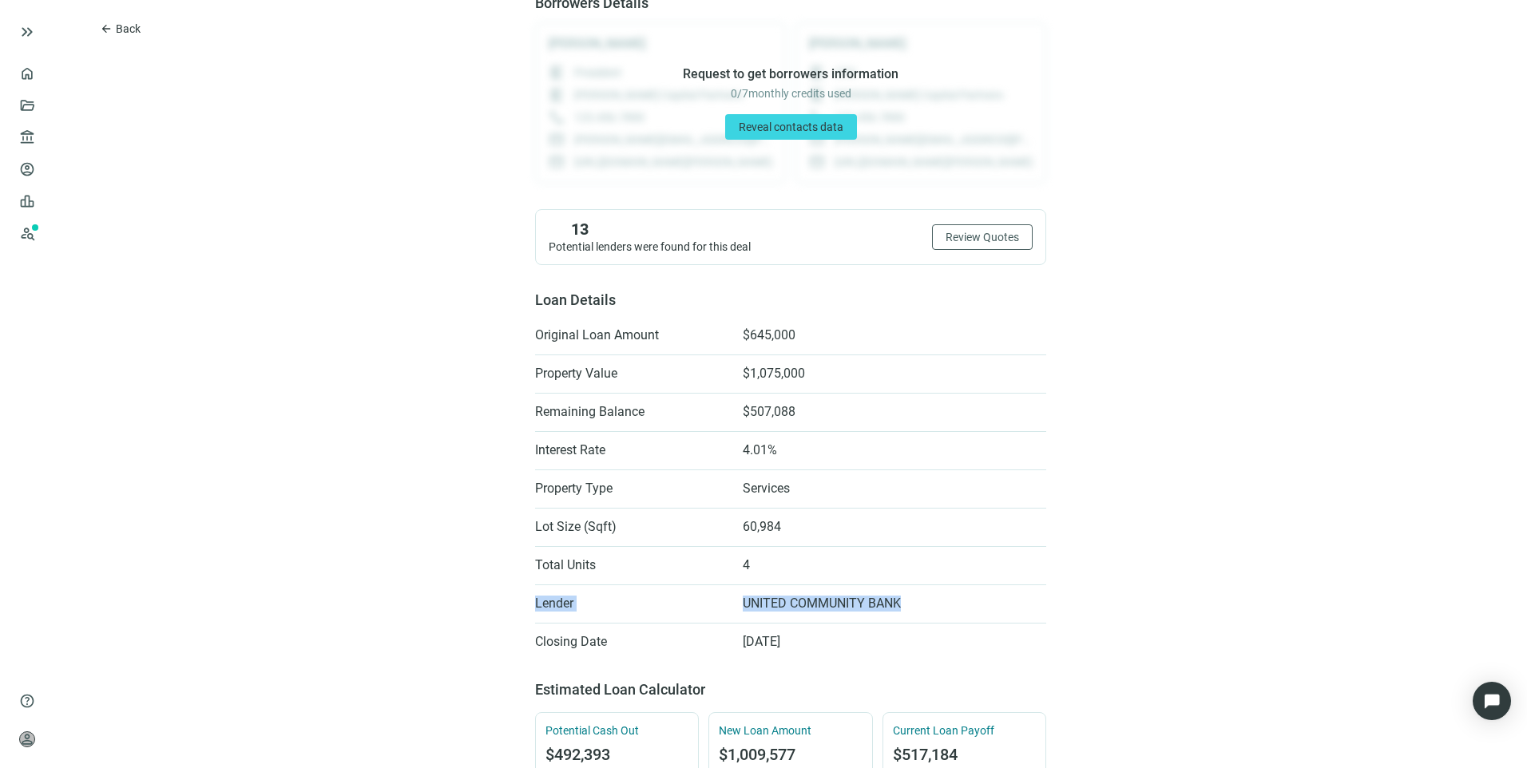
drag, startPoint x: 965, startPoint y: 596, endPoint x: 493, endPoint y: 600, distance: 471.9
click at [493, 600] on div "arrow_back Back $1,009,577 bookmark Save 3507 LAWRENCEVILLE HWY, TUCKER, GA 300…" at bounding box center [790, 766] width 1472 height 1853
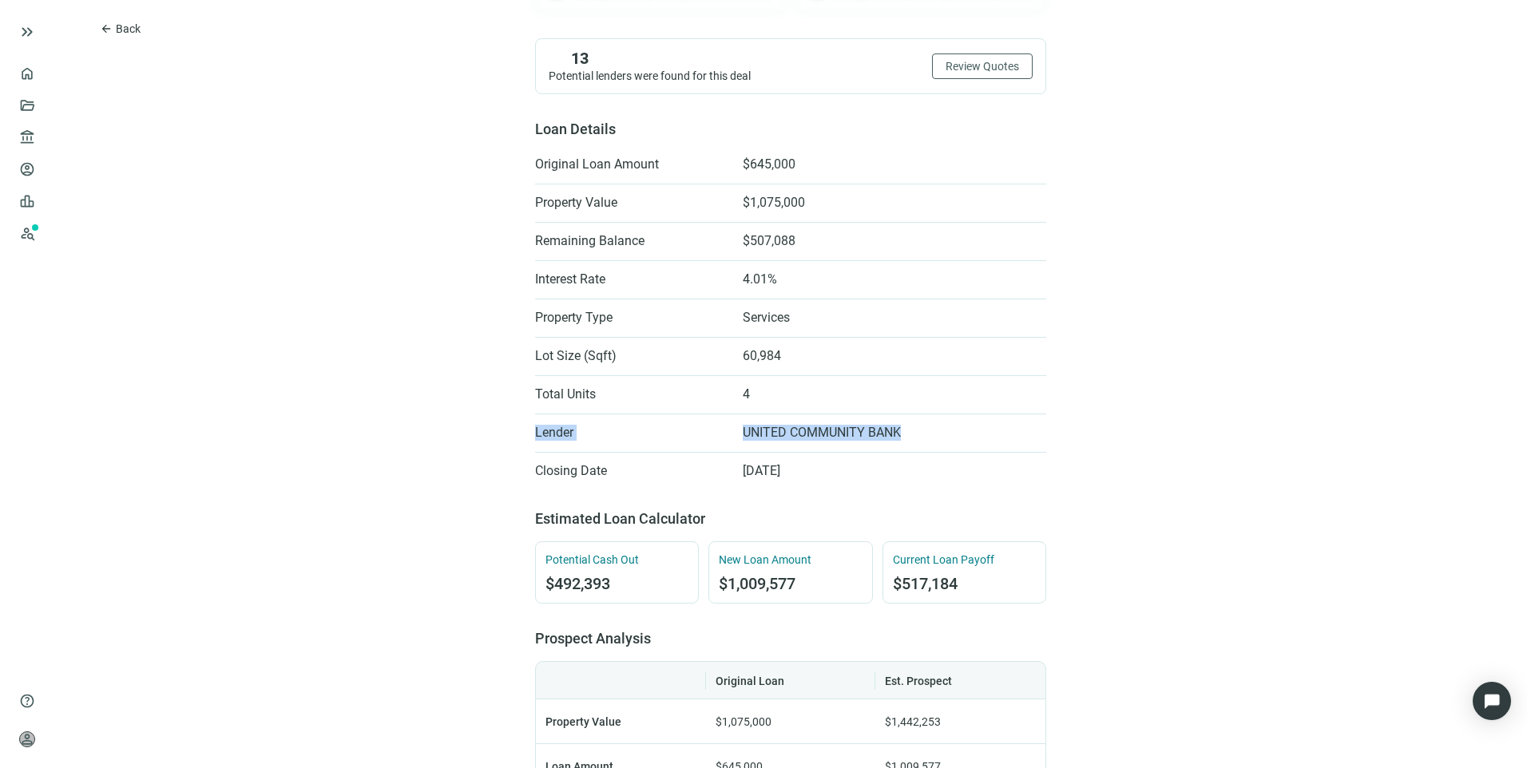
scroll to position [319, 0]
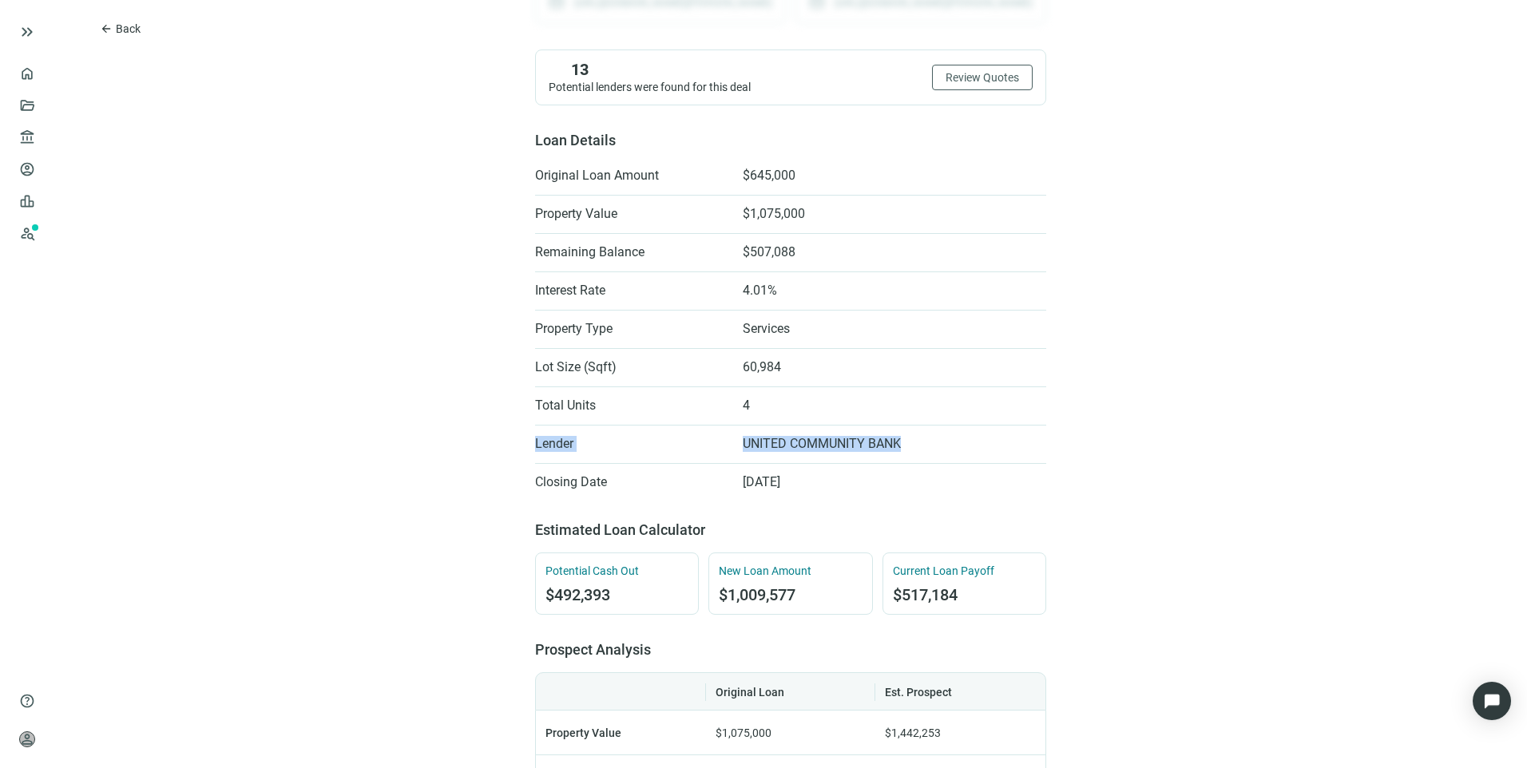
click at [342, 450] on div "arrow_back Back $1,009,577 bookmark Save 3507 LAWRENCEVILLE HWY, TUCKER, GA 300…" at bounding box center [790, 607] width 1472 height 1853
click at [120, 24] on span "Back" at bounding box center [128, 28] width 25 height 13
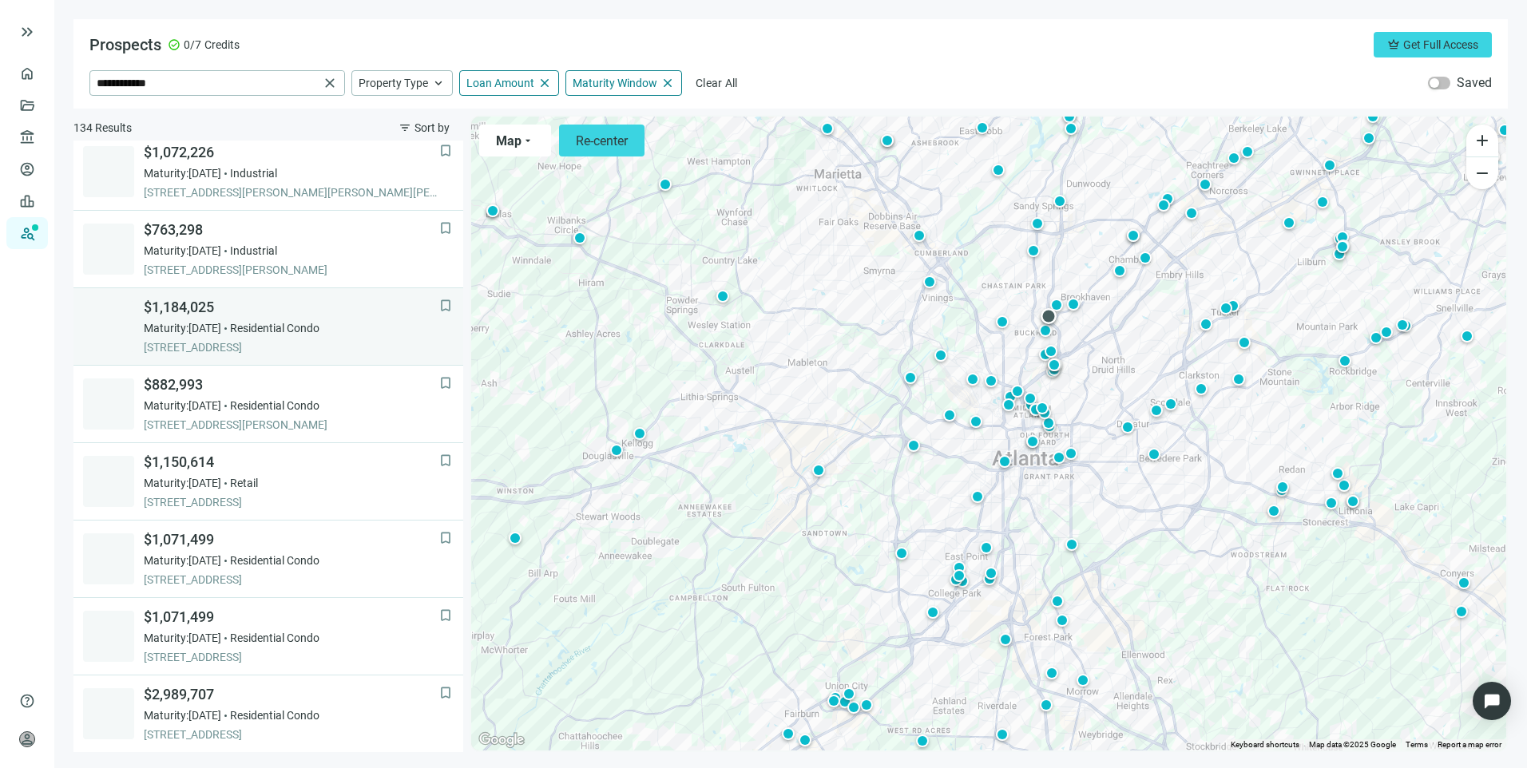
scroll to position [397, 0]
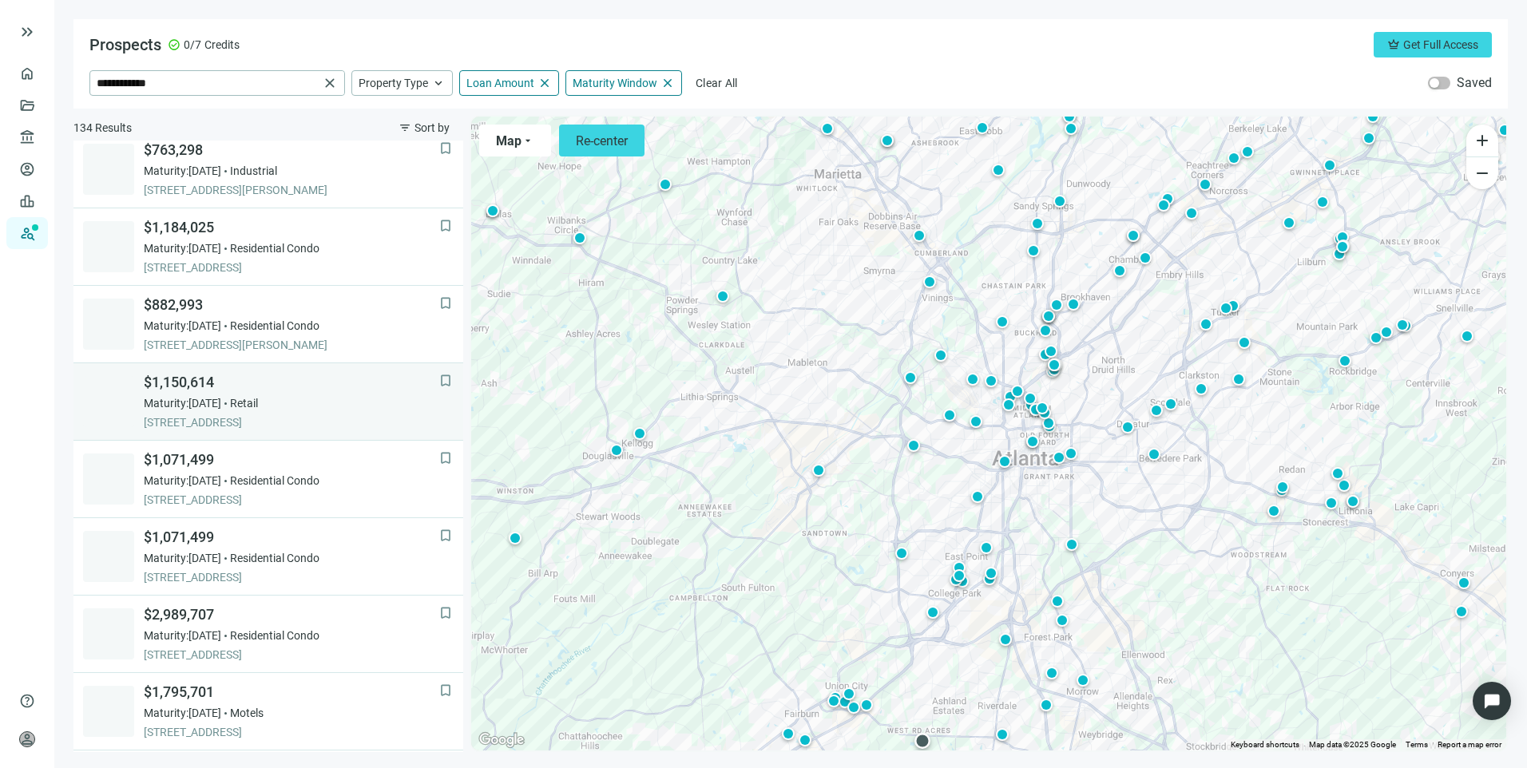
click at [333, 396] on div "Maturity: 12.19.2025 Retail" at bounding box center [291, 403] width 295 height 16
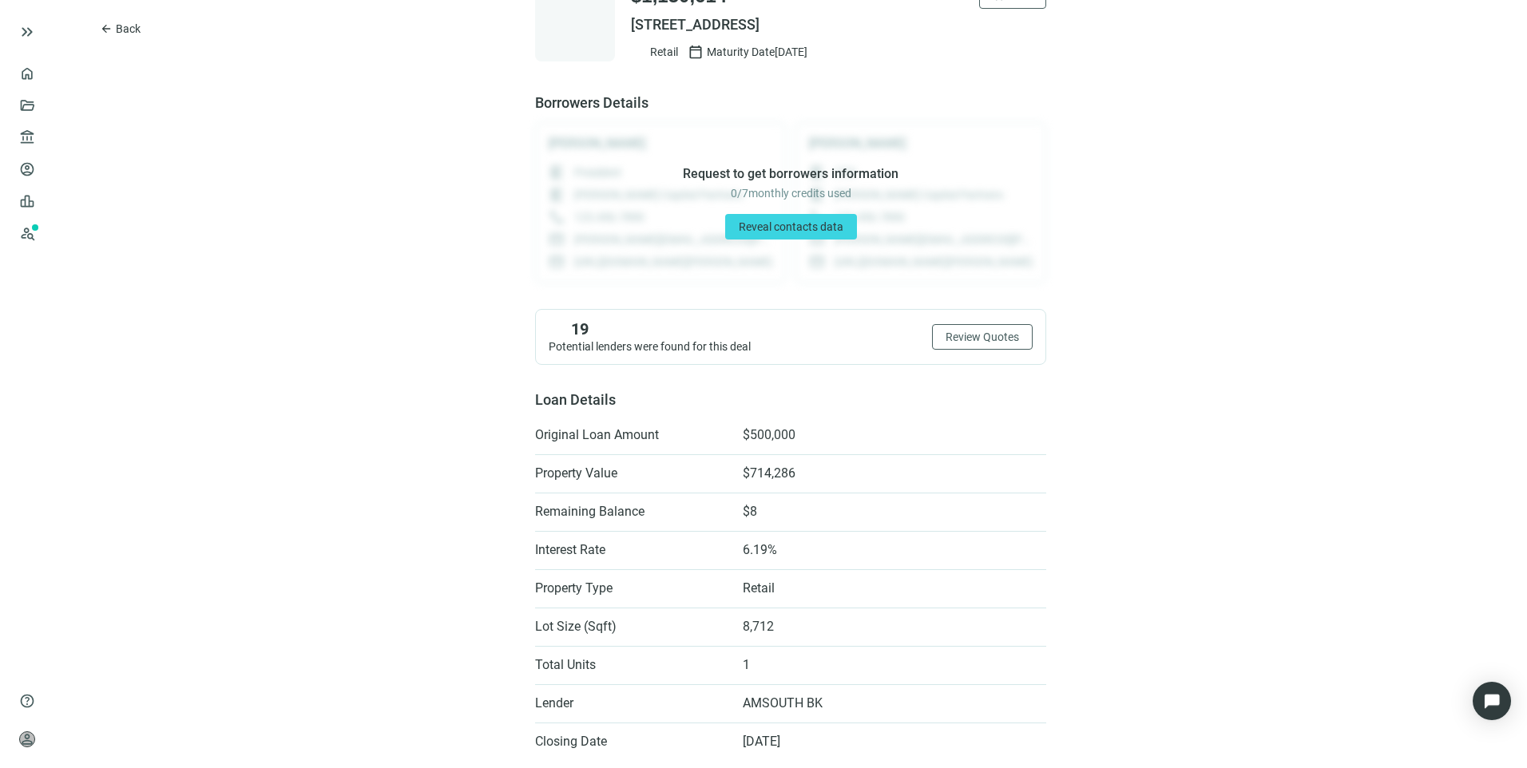
scroll to position [160, 0]
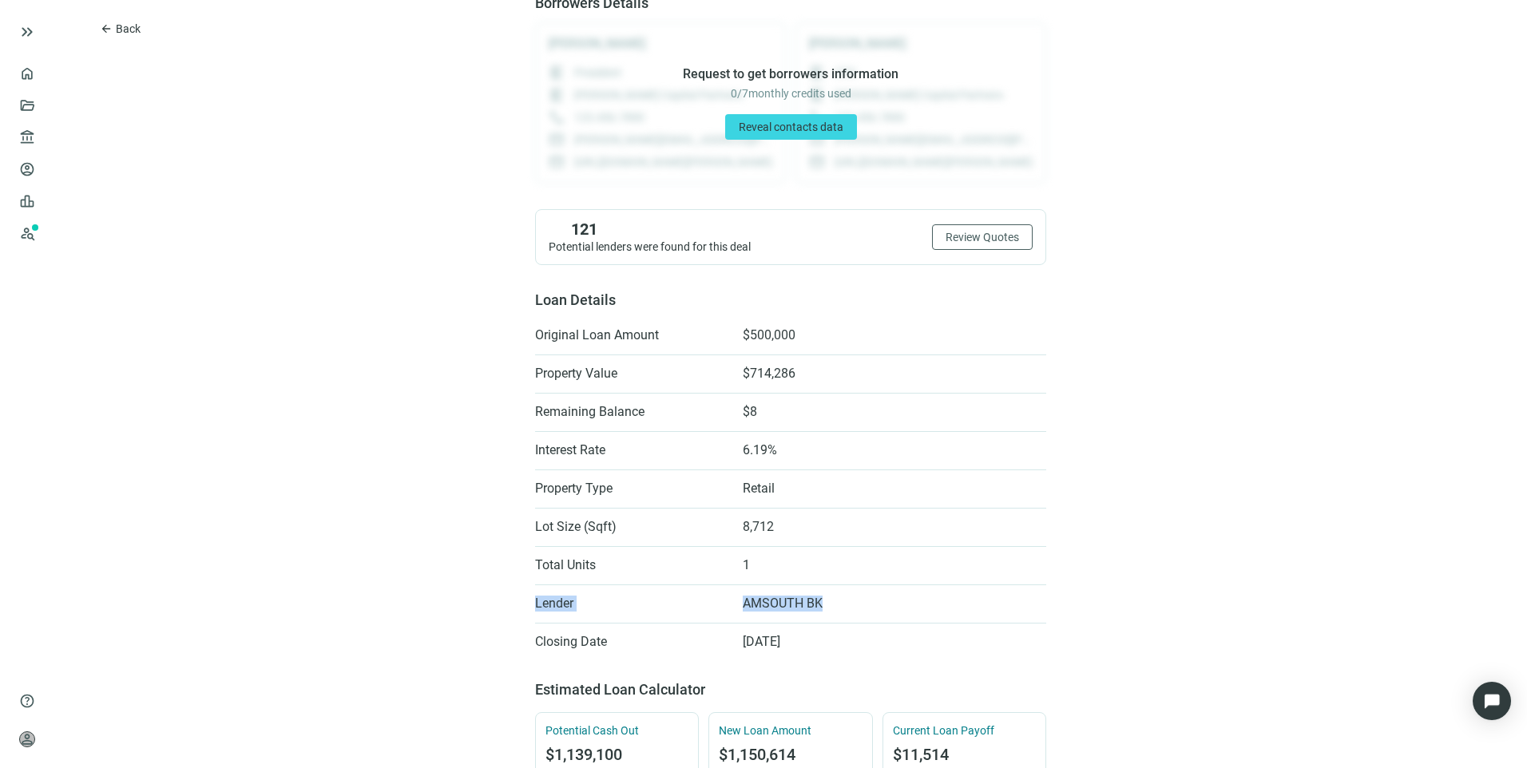
drag, startPoint x: 824, startPoint y: 608, endPoint x: 515, endPoint y: 614, distance: 309.1
click at [515, 614] on div "arrow_back Back $1,150,614 bookmark Save 560 WESTBRIDGE RD, FAYETTEVILLE, GA 30…" at bounding box center [790, 766] width 1472 height 1853
drag, startPoint x: 515, startPoint y: 614, endPoint x: 438, endPoint y: 604, distance: 77.3
click at [438, 604] on div "arrow_back Back $1,150,614 bookmark Save 560 WESTBRIDGE RD, FAYETTEVILLE, GA 30…" at bounding box center [790, 766] width 1472 height 1853
click at [107, 27] on span "arrow_back" at bounding box center [106, 28] width 13 height 13
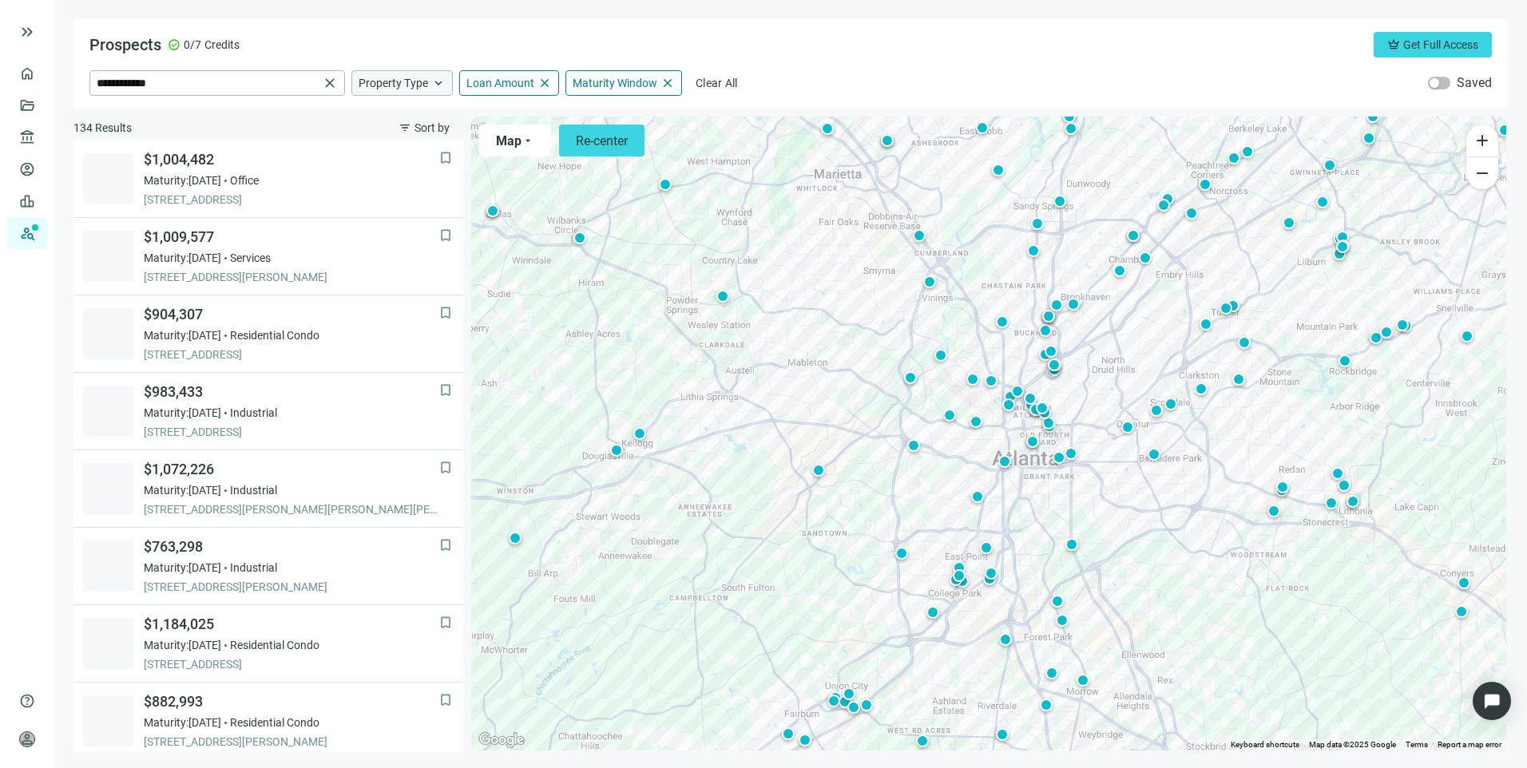
click at [429, 87] on div "Property Type keyboard_arrow_up" at bounding box center [401, 83] width 101 height 26
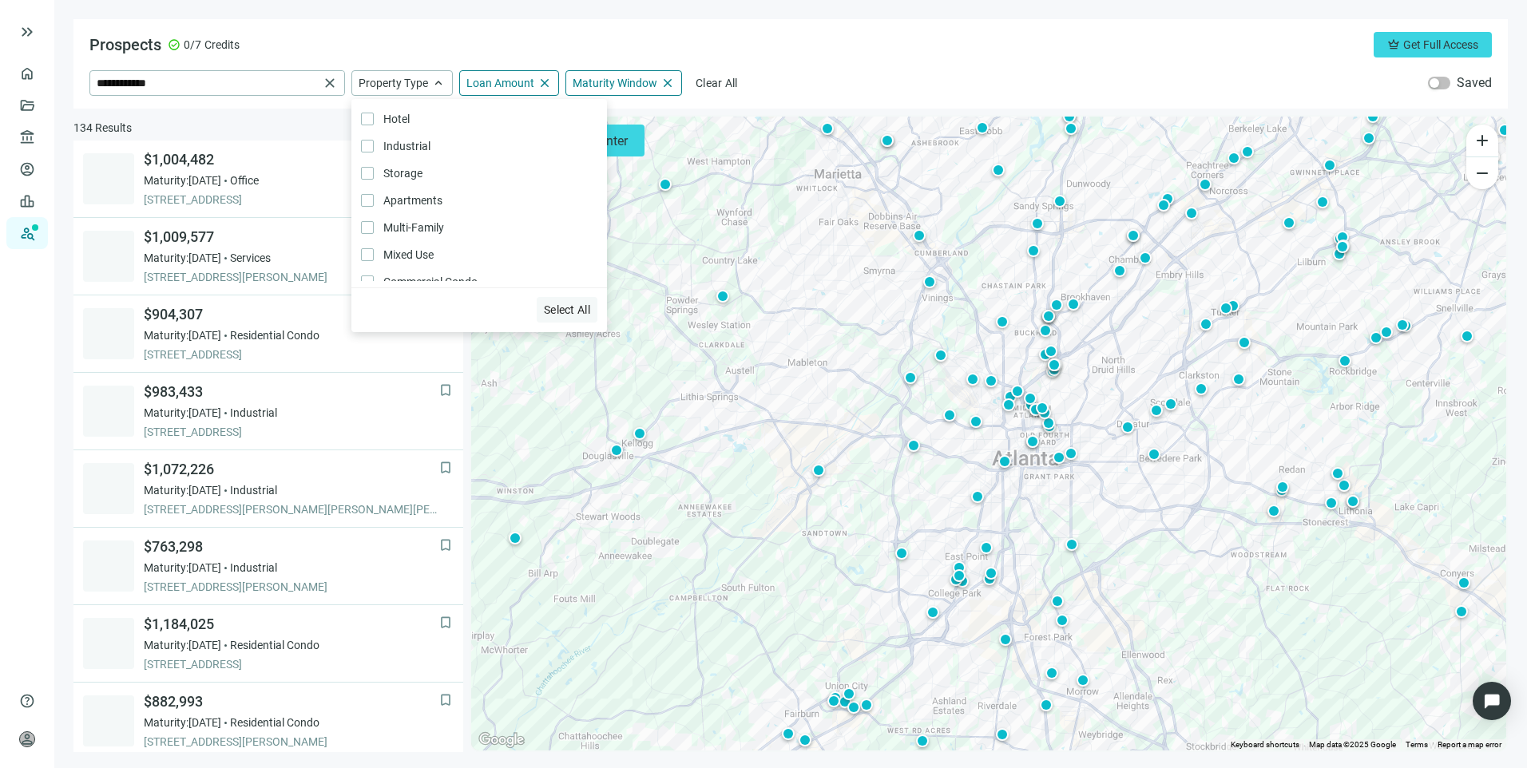
click at [579, 306] on span "Select All" at bounding box center [567, 309] width 46 height 13
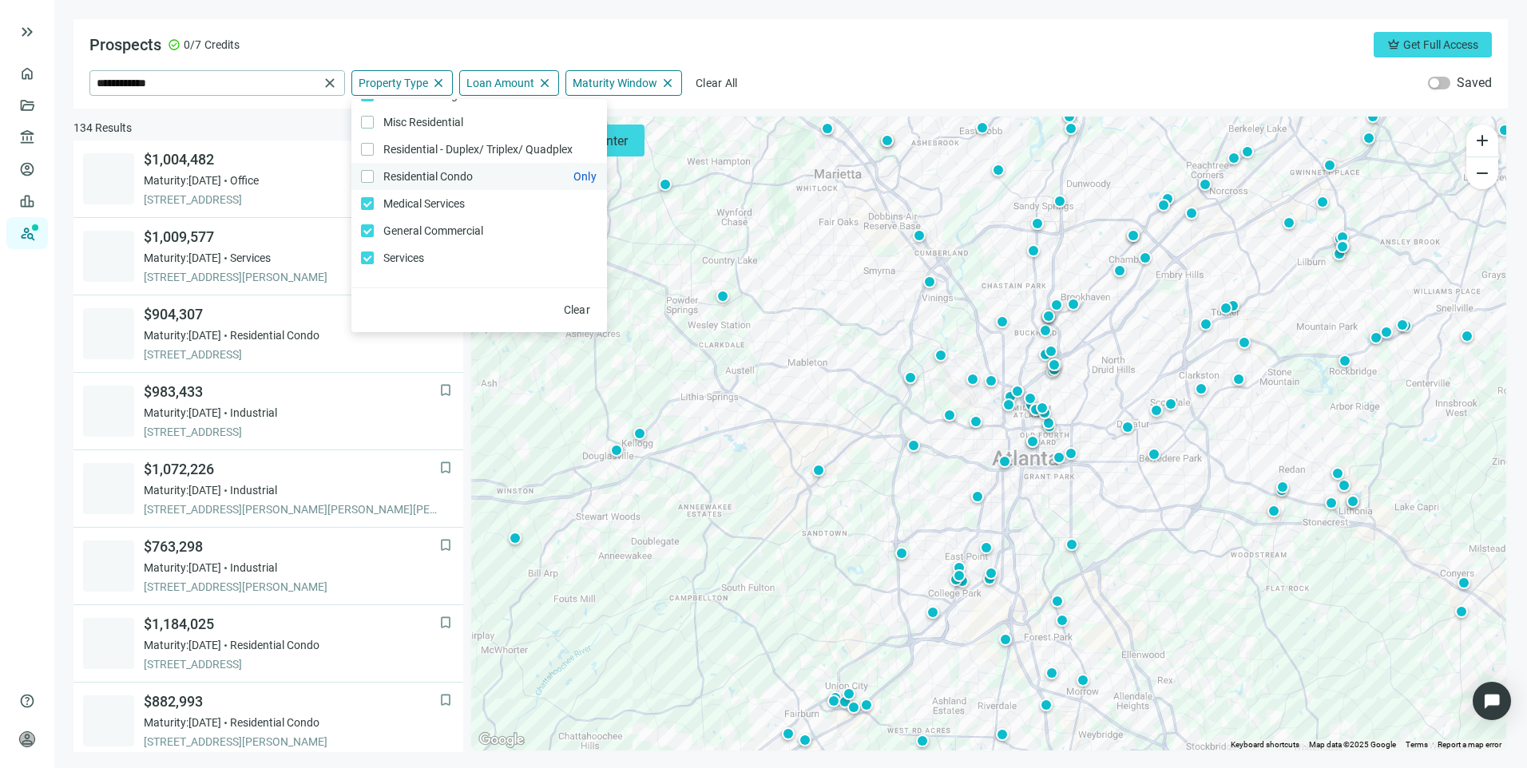
scroll to position [340, 0]
click at [922, 57] on div "**********" at bounding box center [790, 63] width 1434 height 89
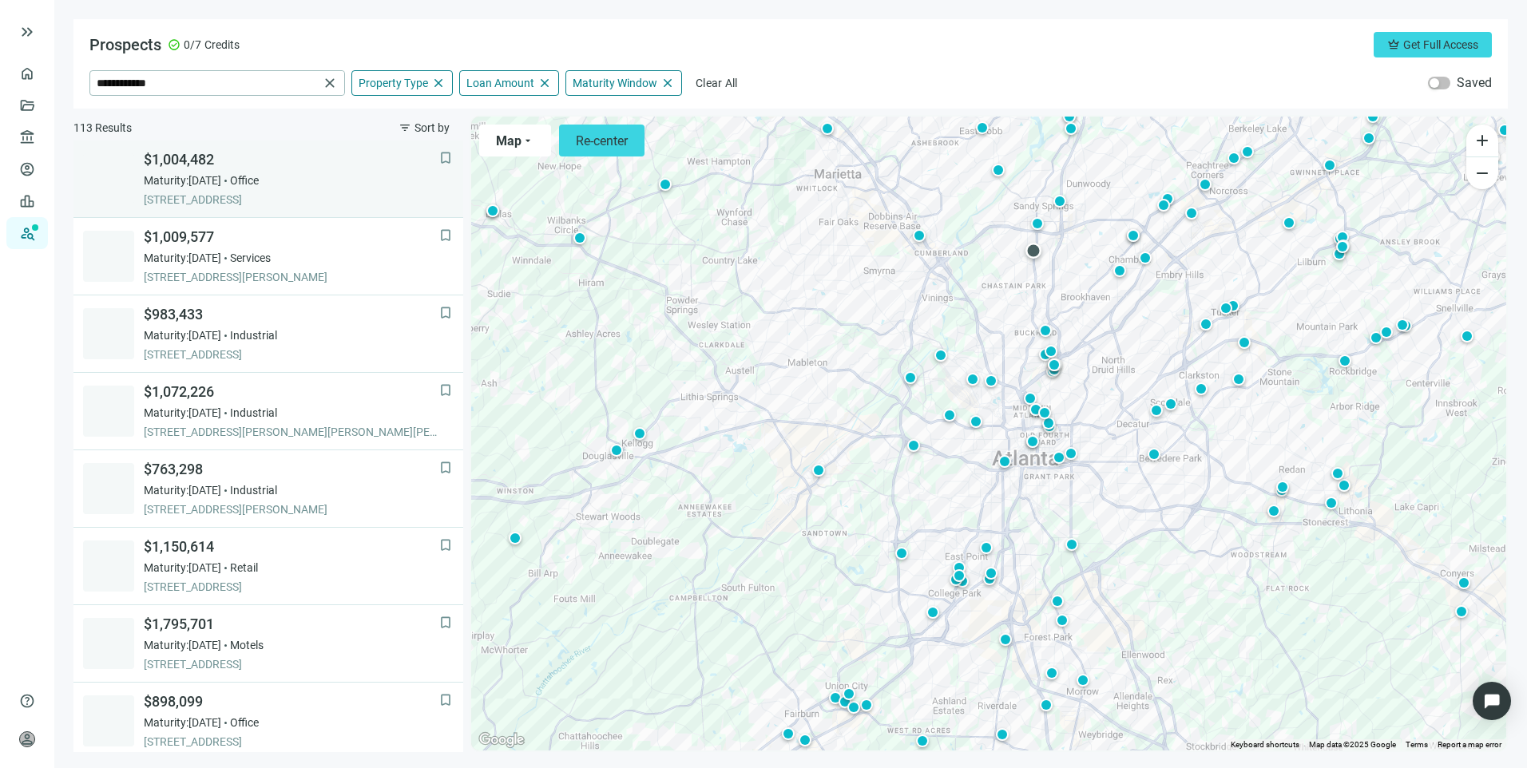
click at [283, 151] on span "$1,004,482" at bounding box center [291, 159] width 295 height 19
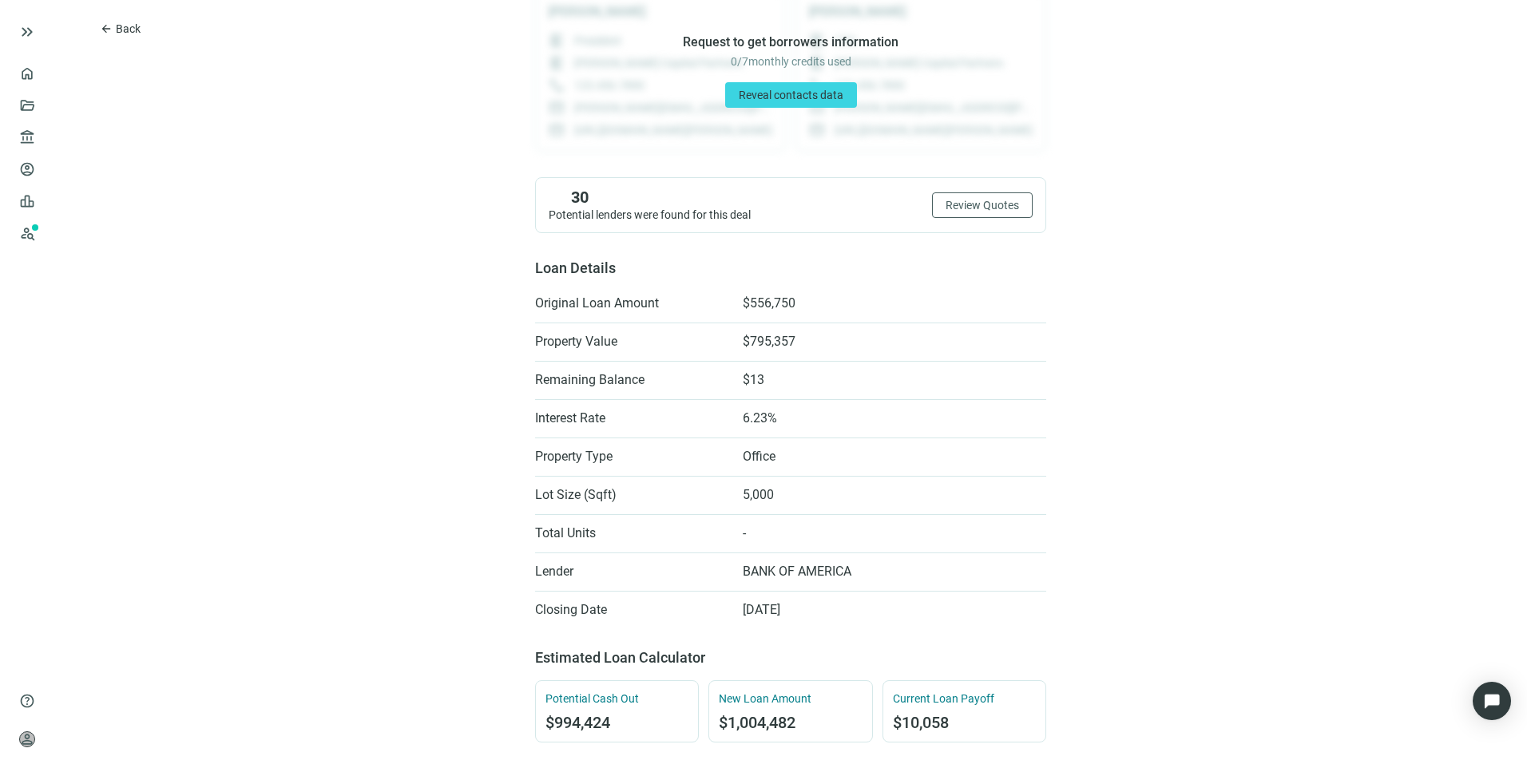
scroll to position [240, 0]
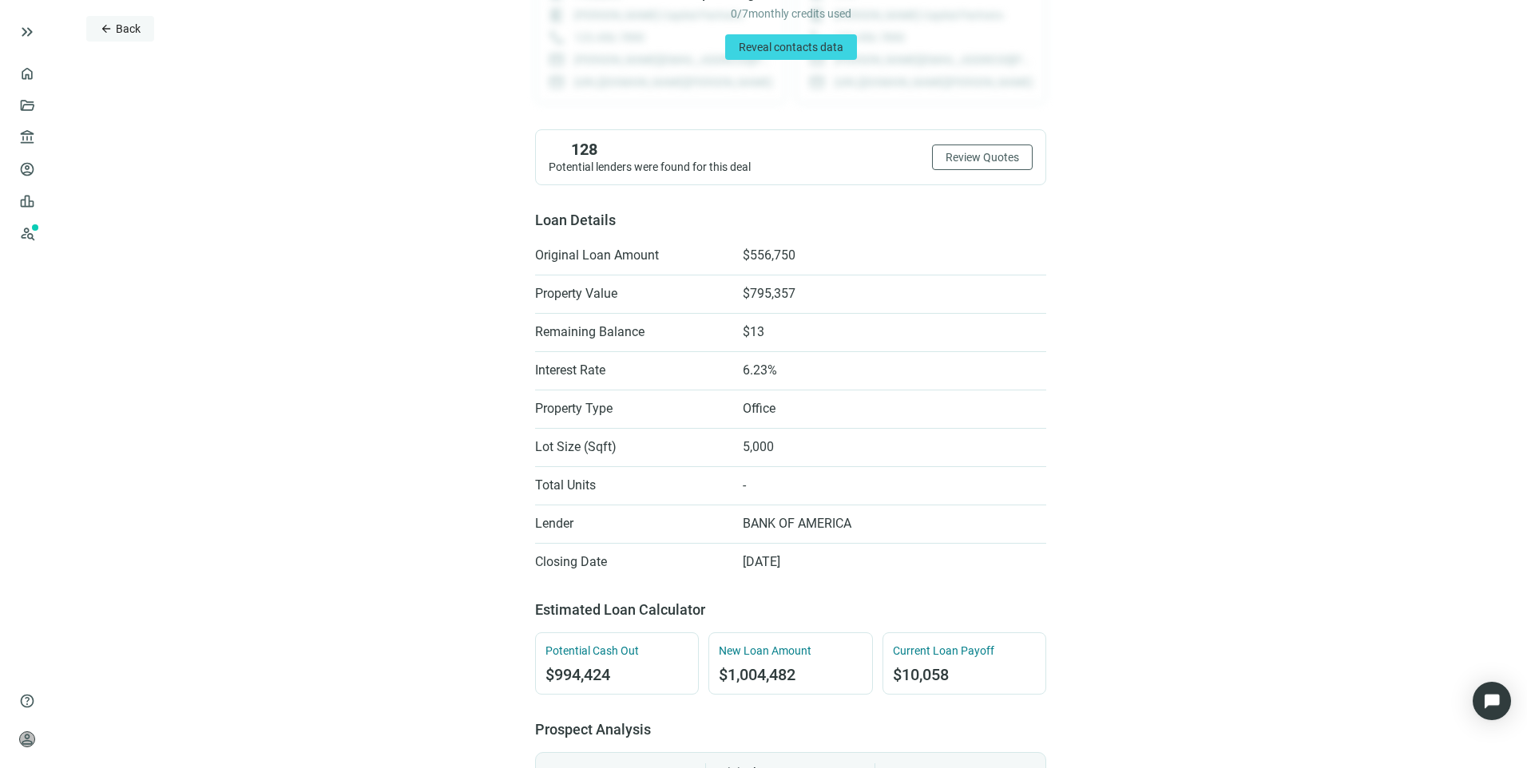
click at [125, 32] on span "Back" at bounding box center [128, 28] width 25 height 13
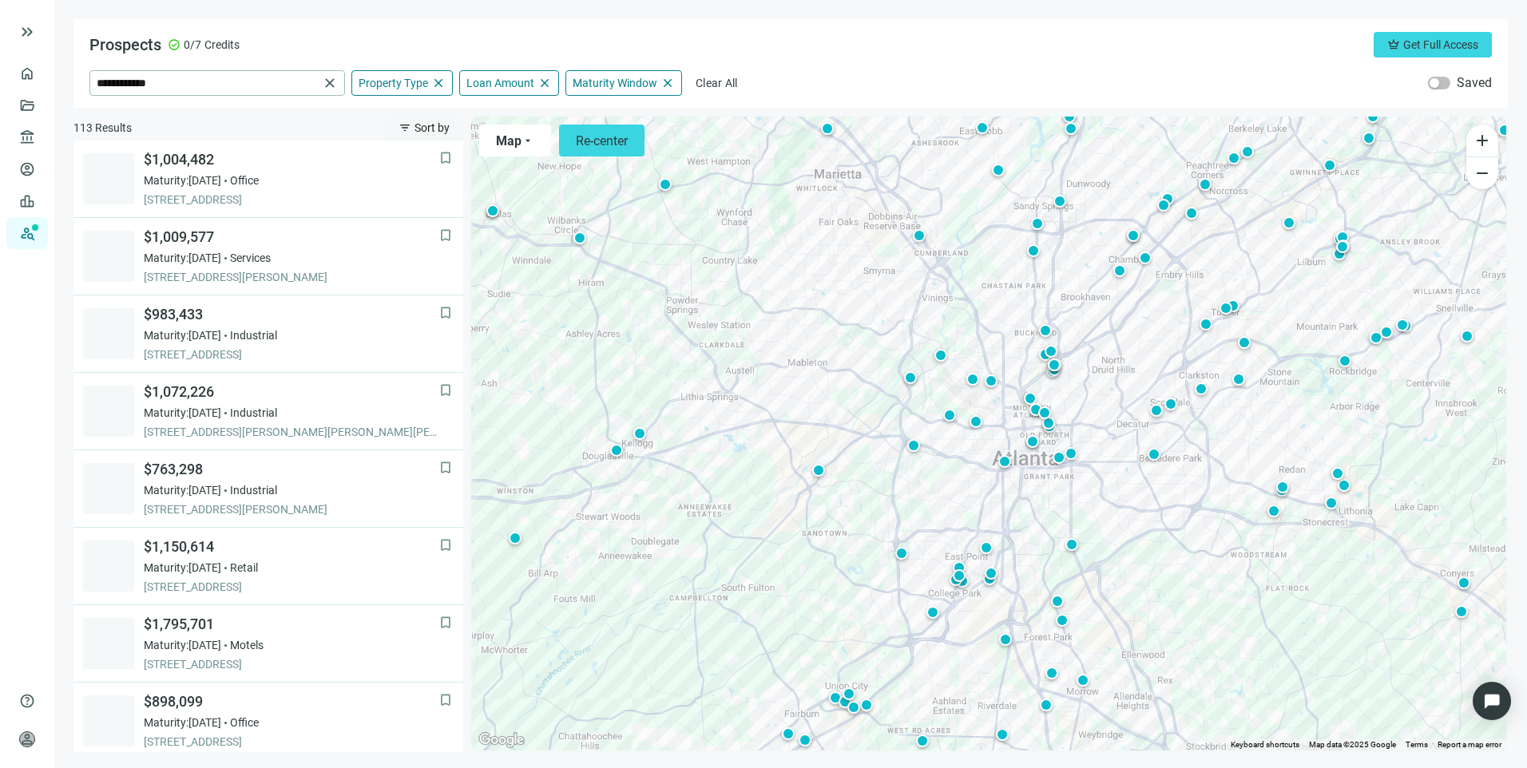
click at [409, 118] on button "filter_list Sort by" at bounding box center [424, 128] width 78 height 26
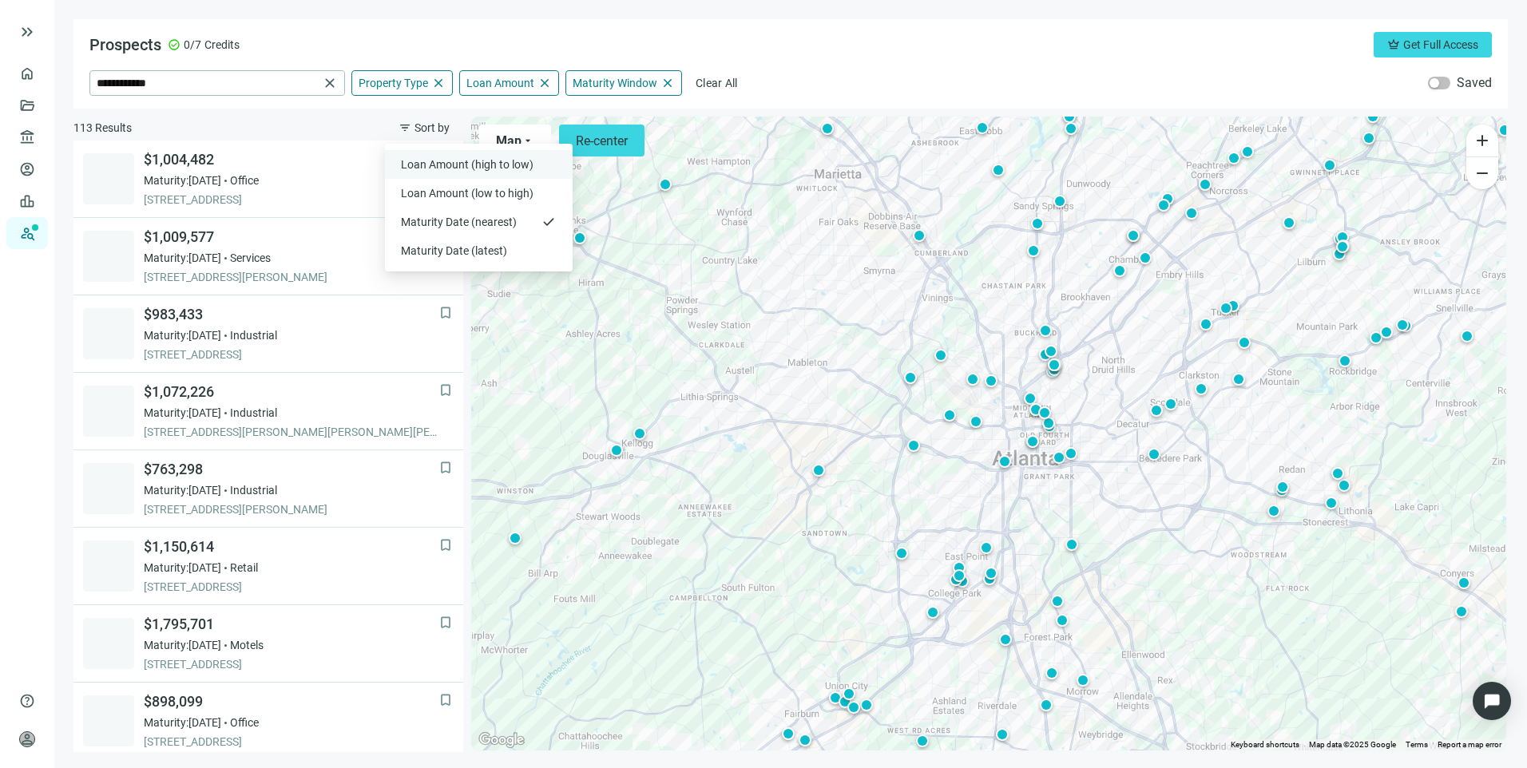
click at [454, 158] on span "Loan Amount (high to low)" at bounding box center [469, 165] width 136 height 16
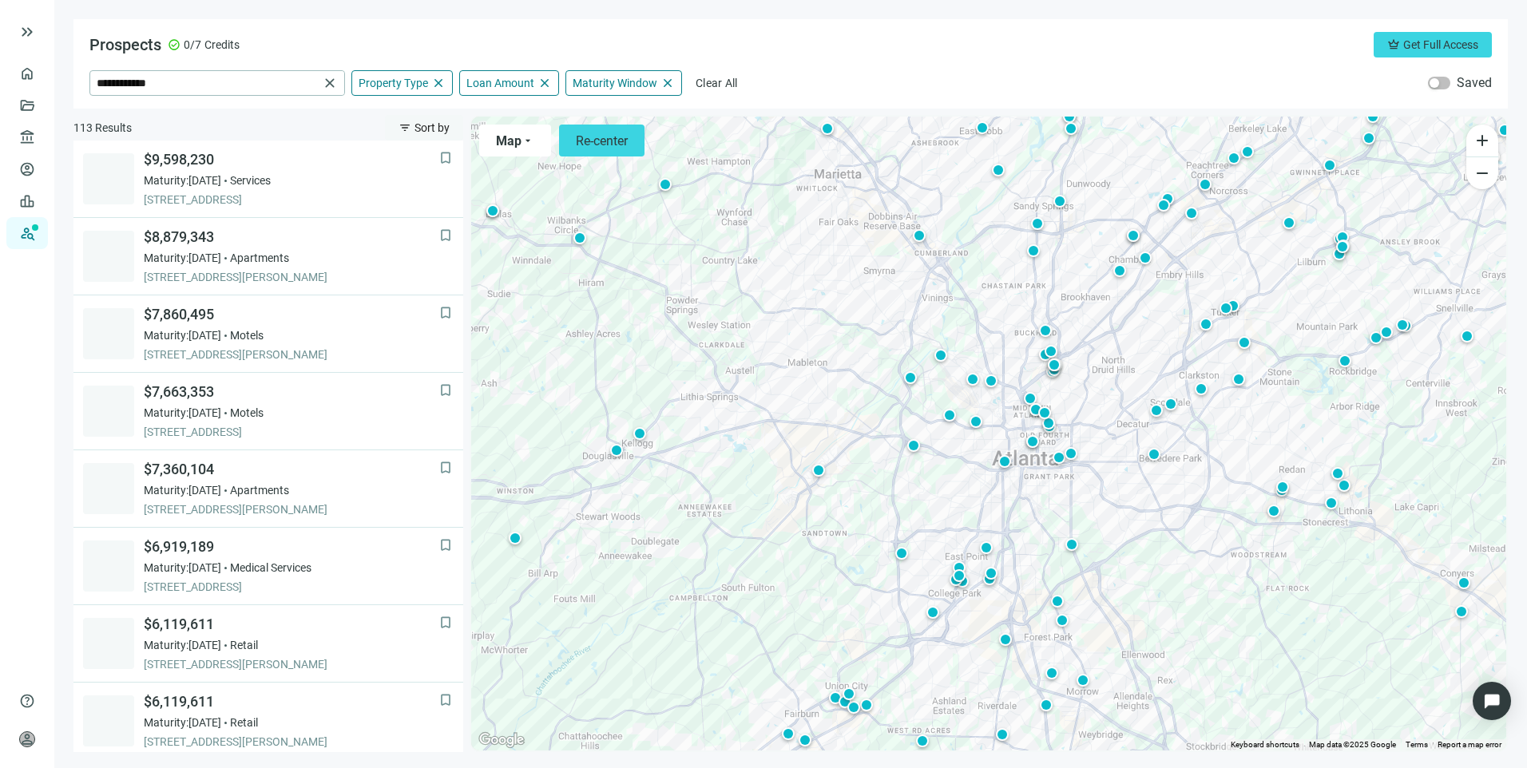
click at [408, 124] on span "filter_list" at bounding box center [404, 127] width 13 height 13
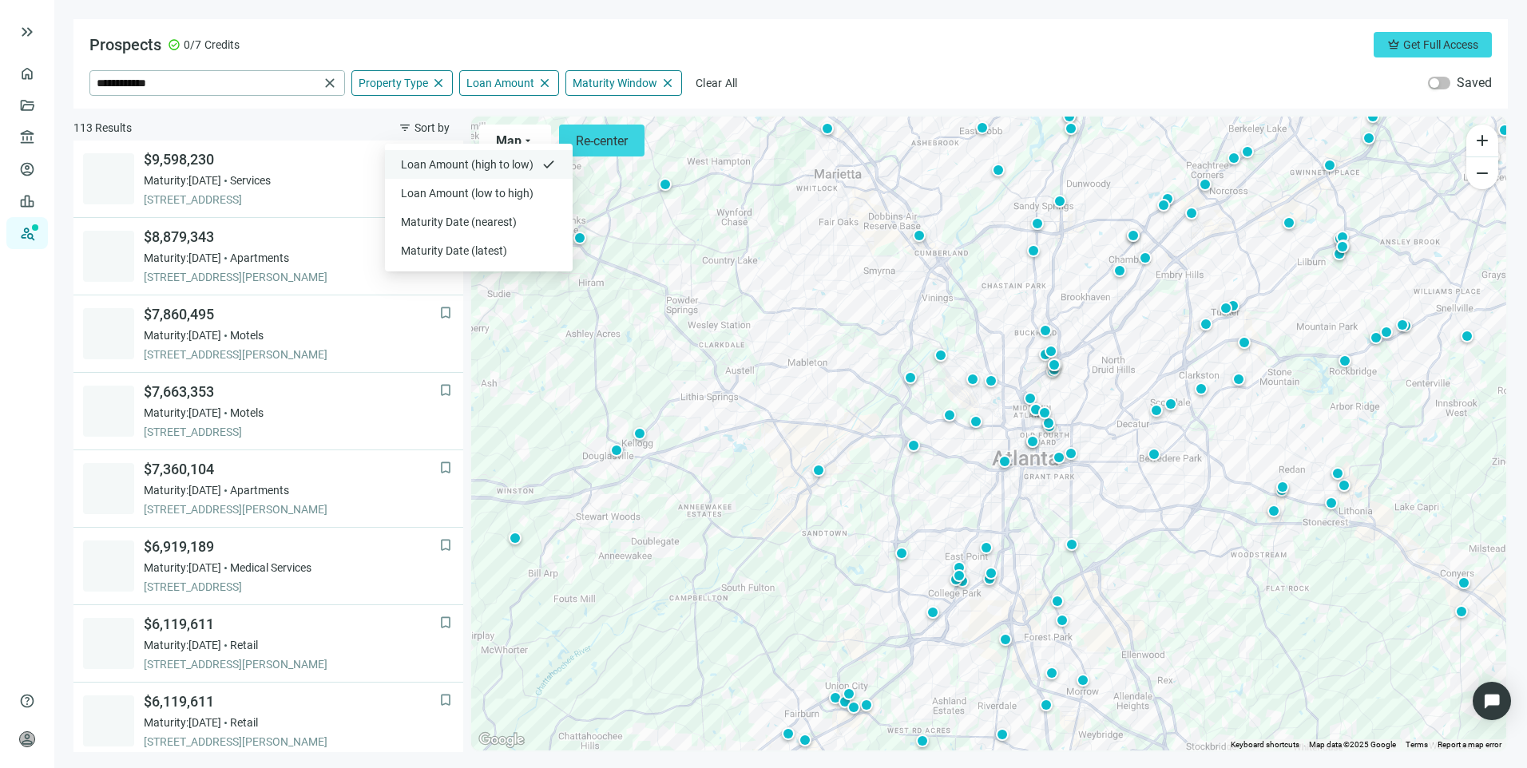
click at [446, 171] on span "Loan Amount (high to low)" at bounding box center [469, 165] width 136 height 16
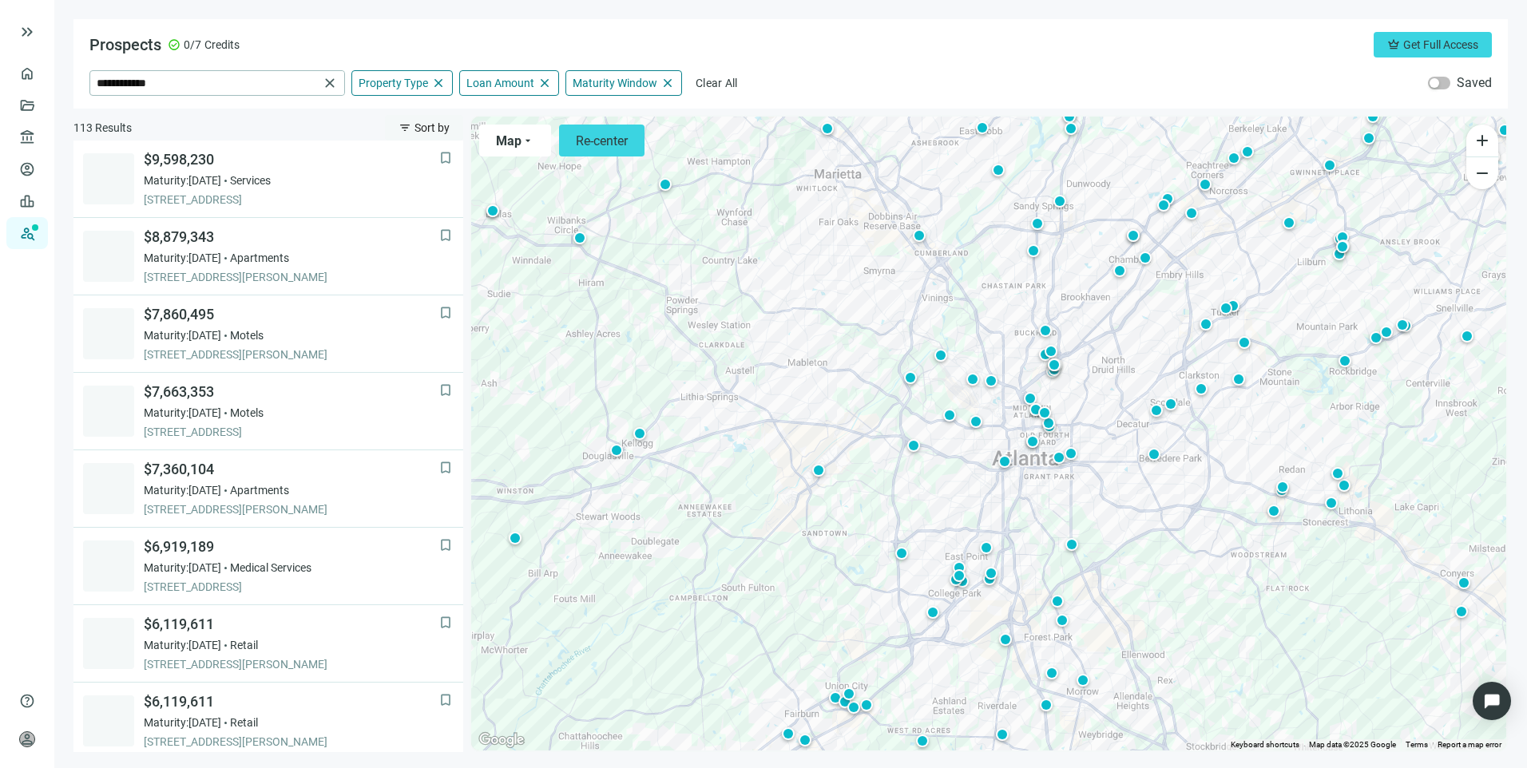
click at [417, 125] on span "Sort by" at bounding box center [431, 127] width 35 height 13
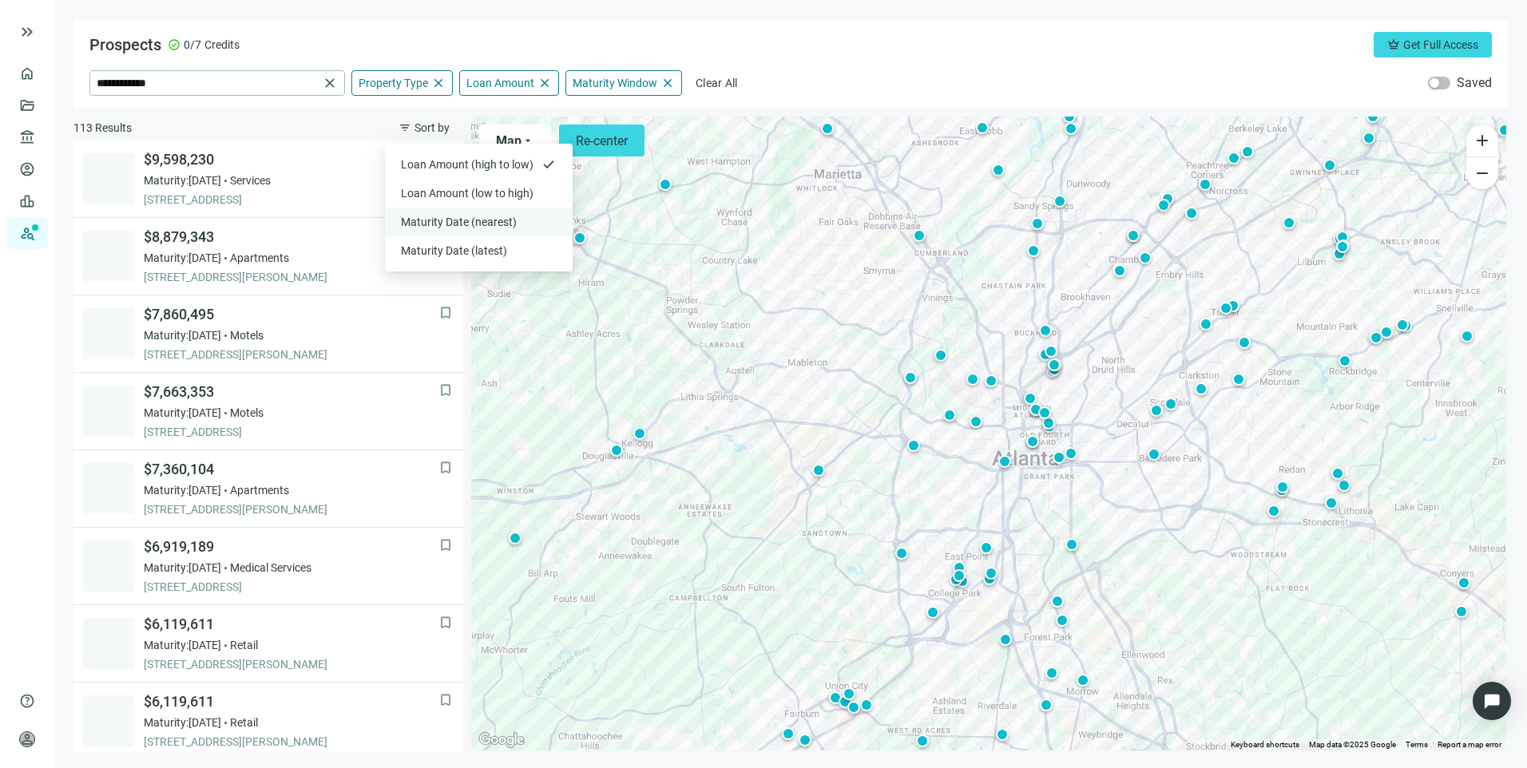
click at [446, 228] on span "Maturity Date (nearest)" at bounding box center [469, 222] width 136 height 16
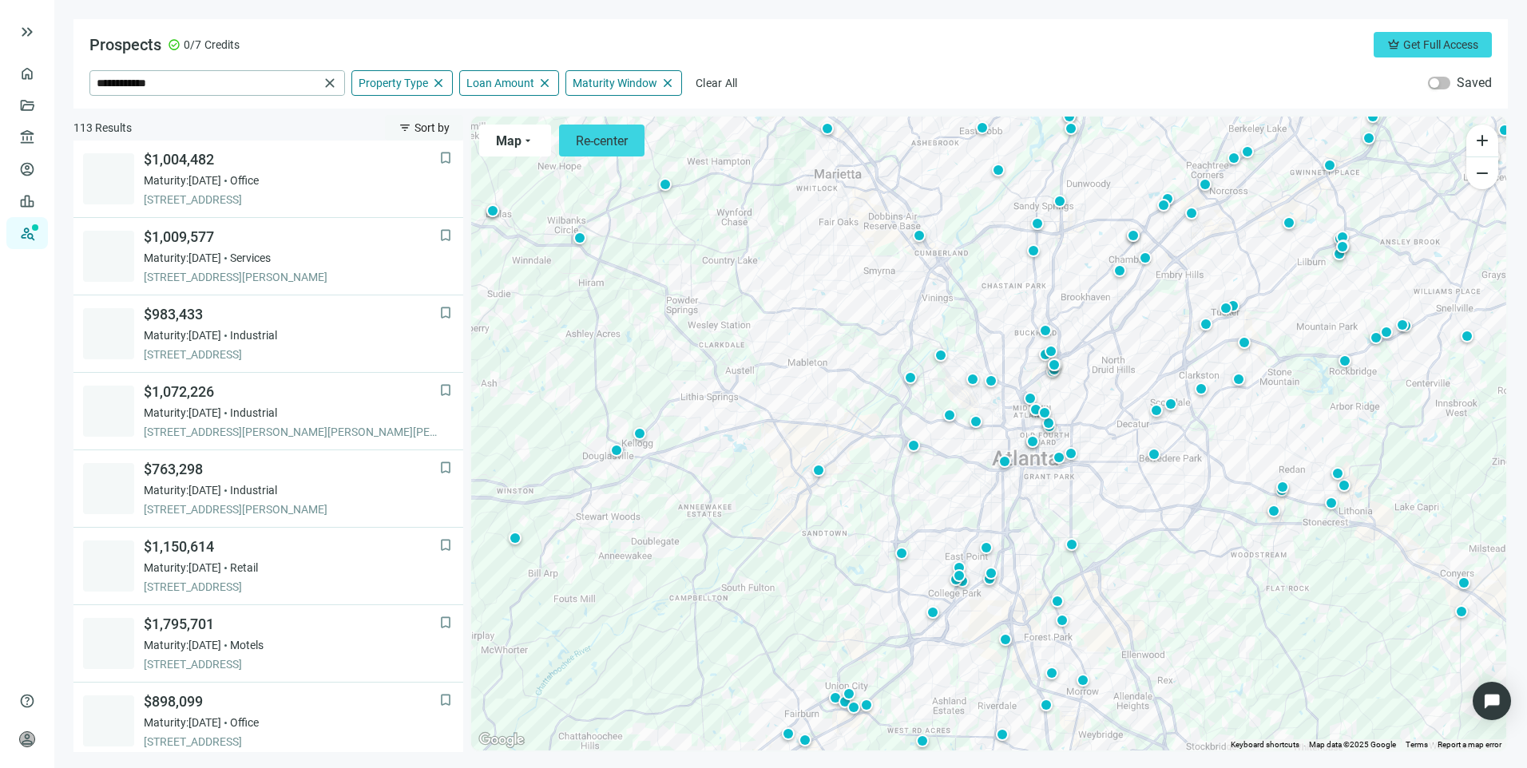
click at [410, 132] on span "filter_list" at bounding box center [404, 127] width 13 height 13
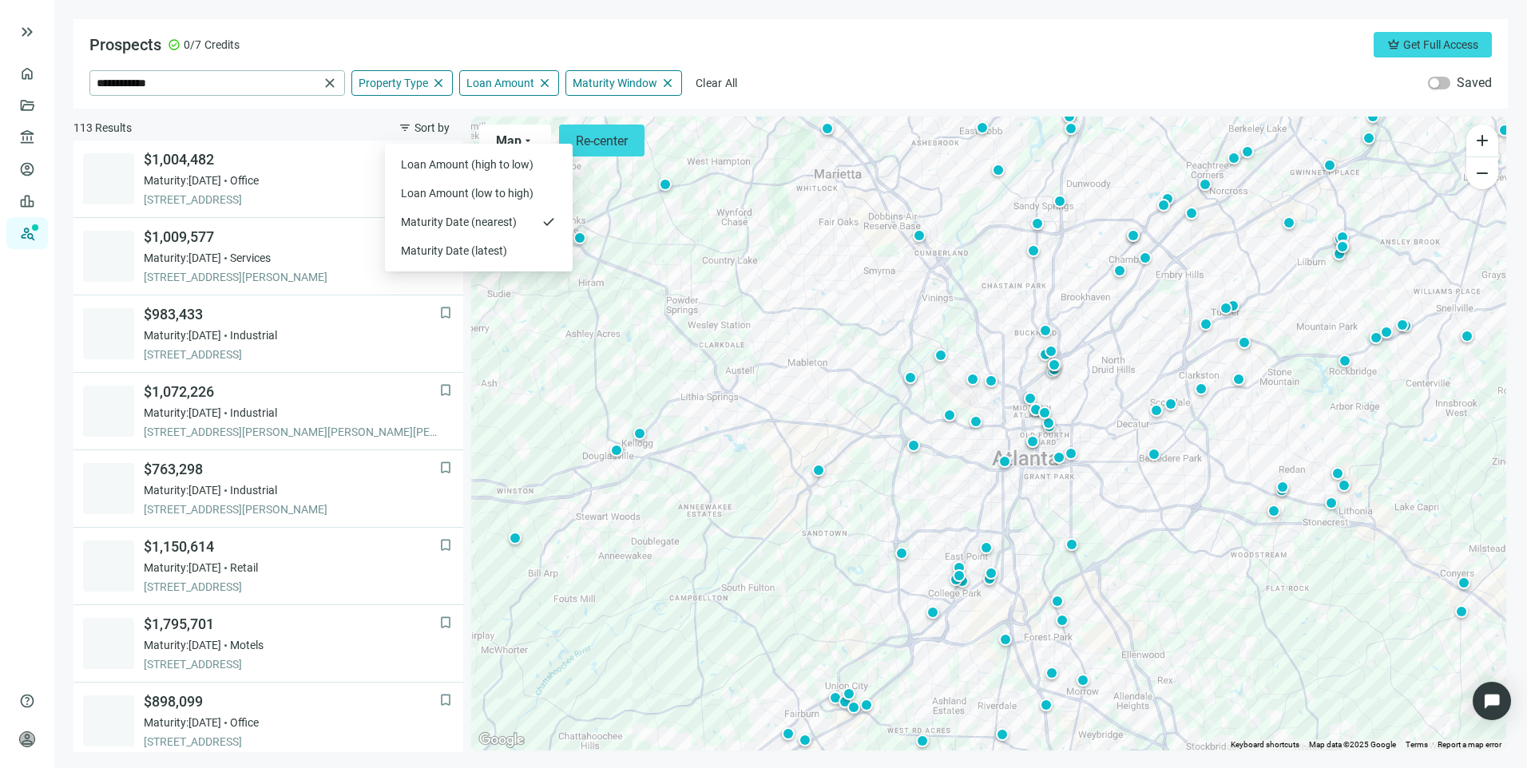
click at [858, 57] on div "**********" at bounding box center [790, 63] width 1434 height 89
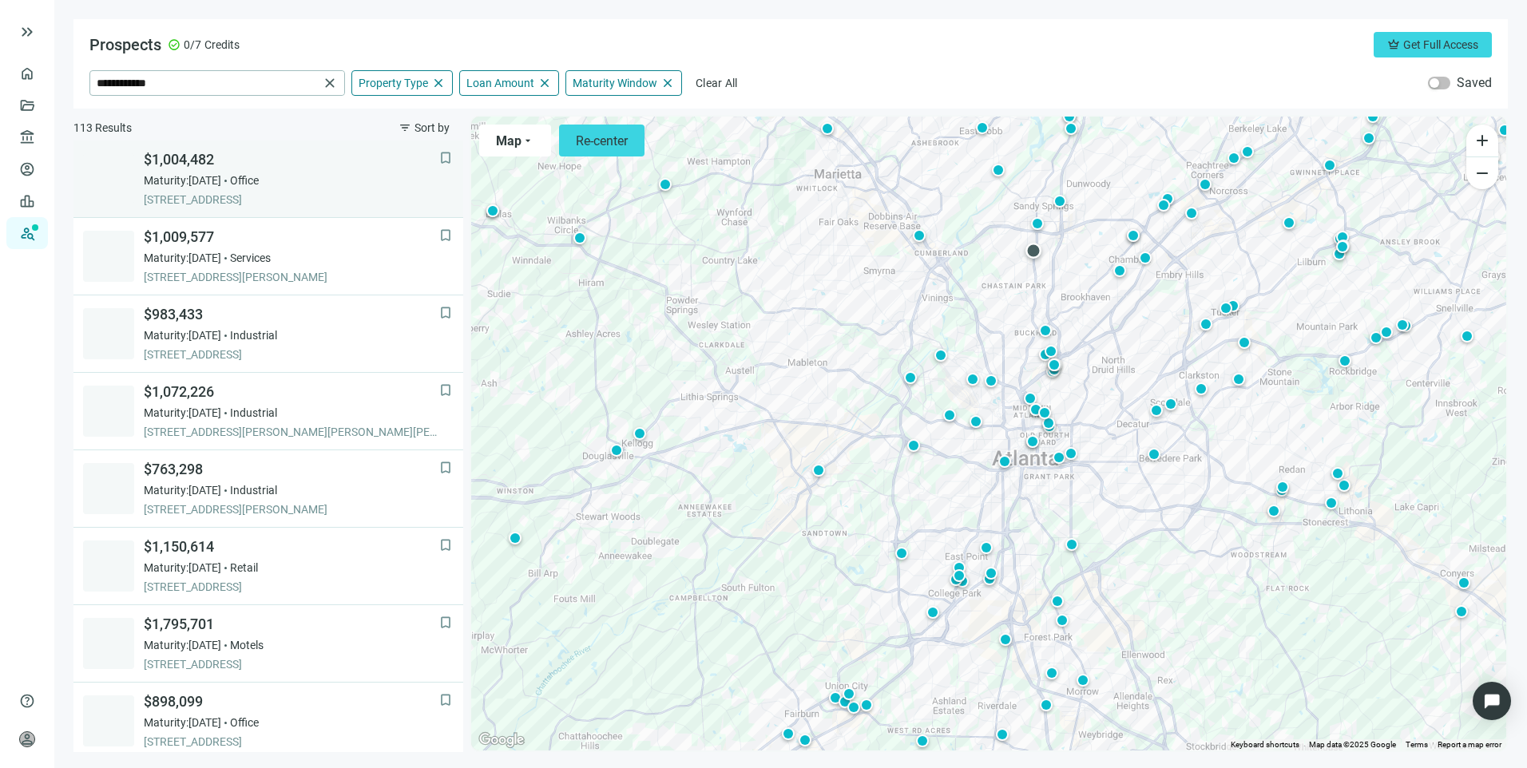
click at [335, 172] on div "$1,004,482 Maturity: 12.04.2025 Office 5064 ROSWELL RD STE A100, ATLANTA, 30342…" at bounding box center [291, 178] width 295 height 57
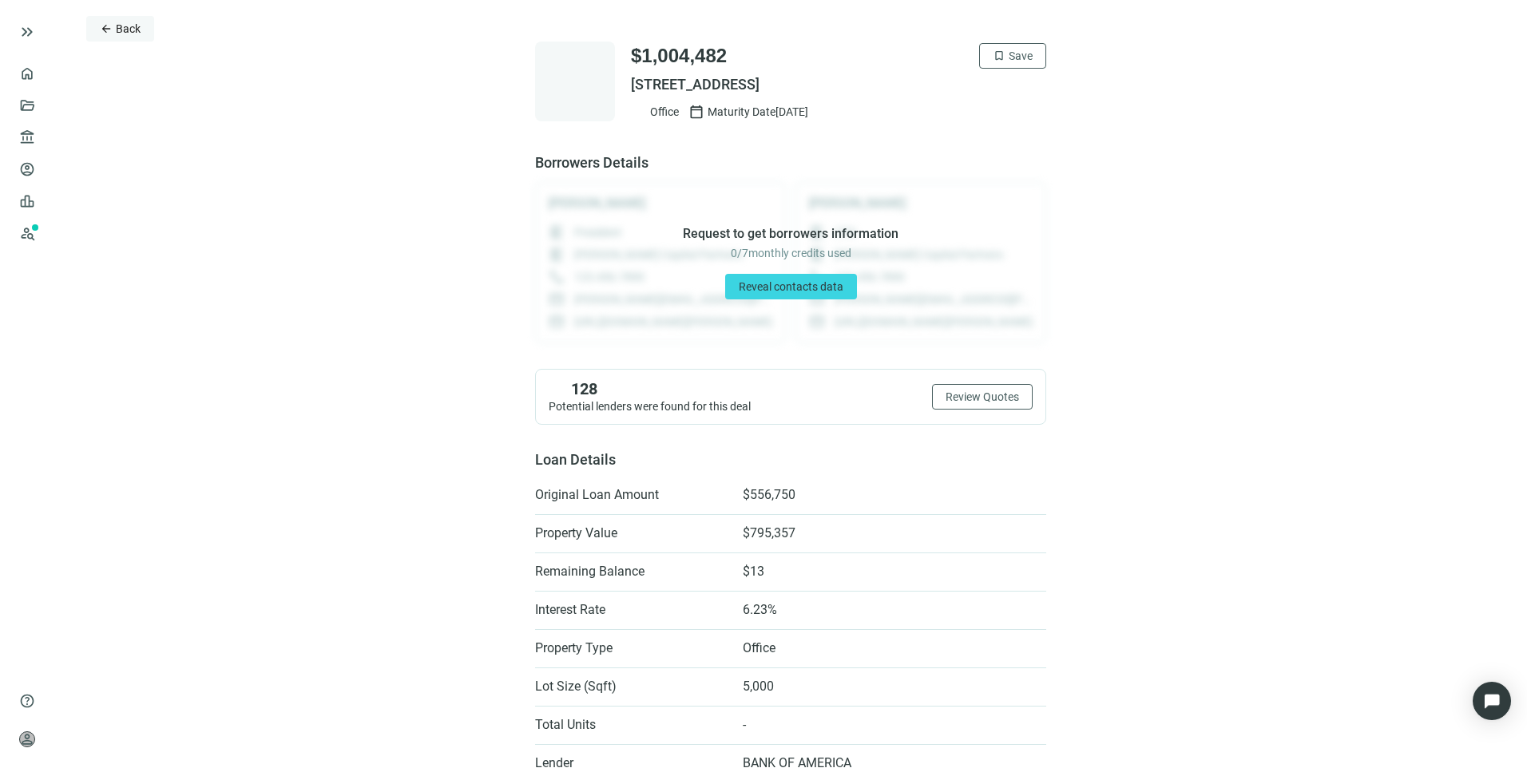
click at [109, 25] on span "arrow_back" at bounding box center [106, 28] width 13 height 13
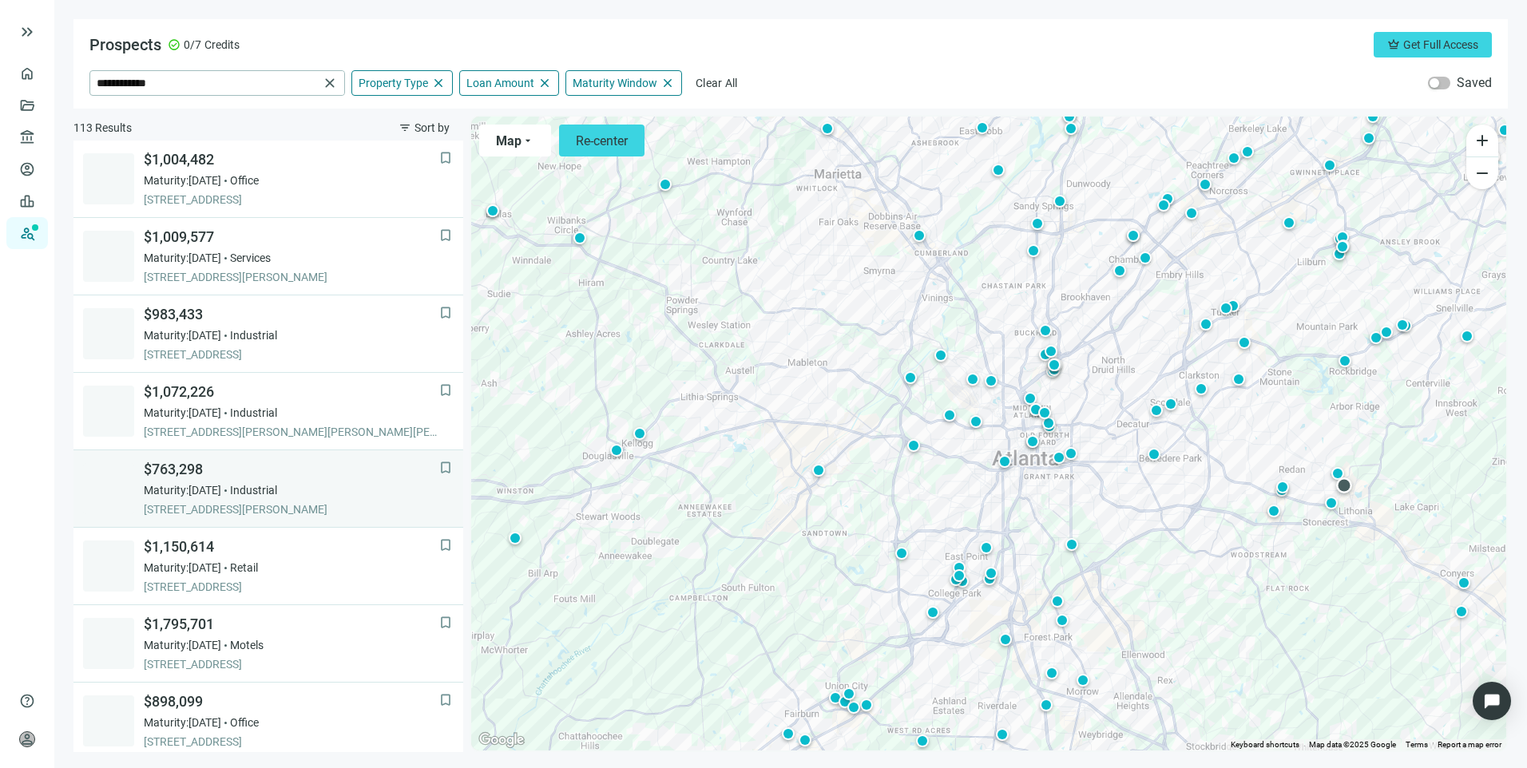
click at [367, 501] on div "$763,298 Maturity: 12.14.2025 Industrial 6729 MARBUT RD, LITHONIA, 30058, GA" at bounding box center [291, 488] width 295 height 57
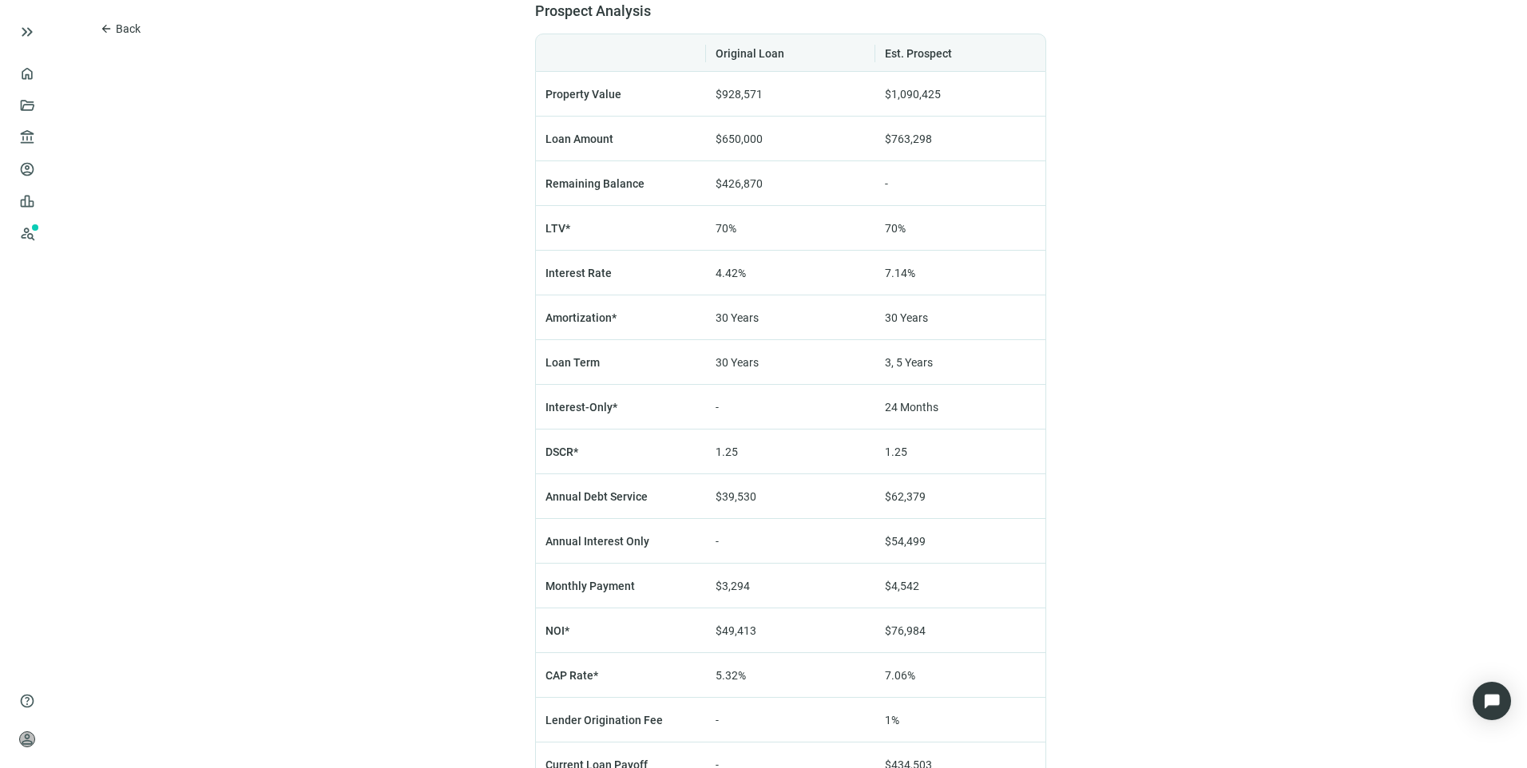
scroll to position [240, 0]
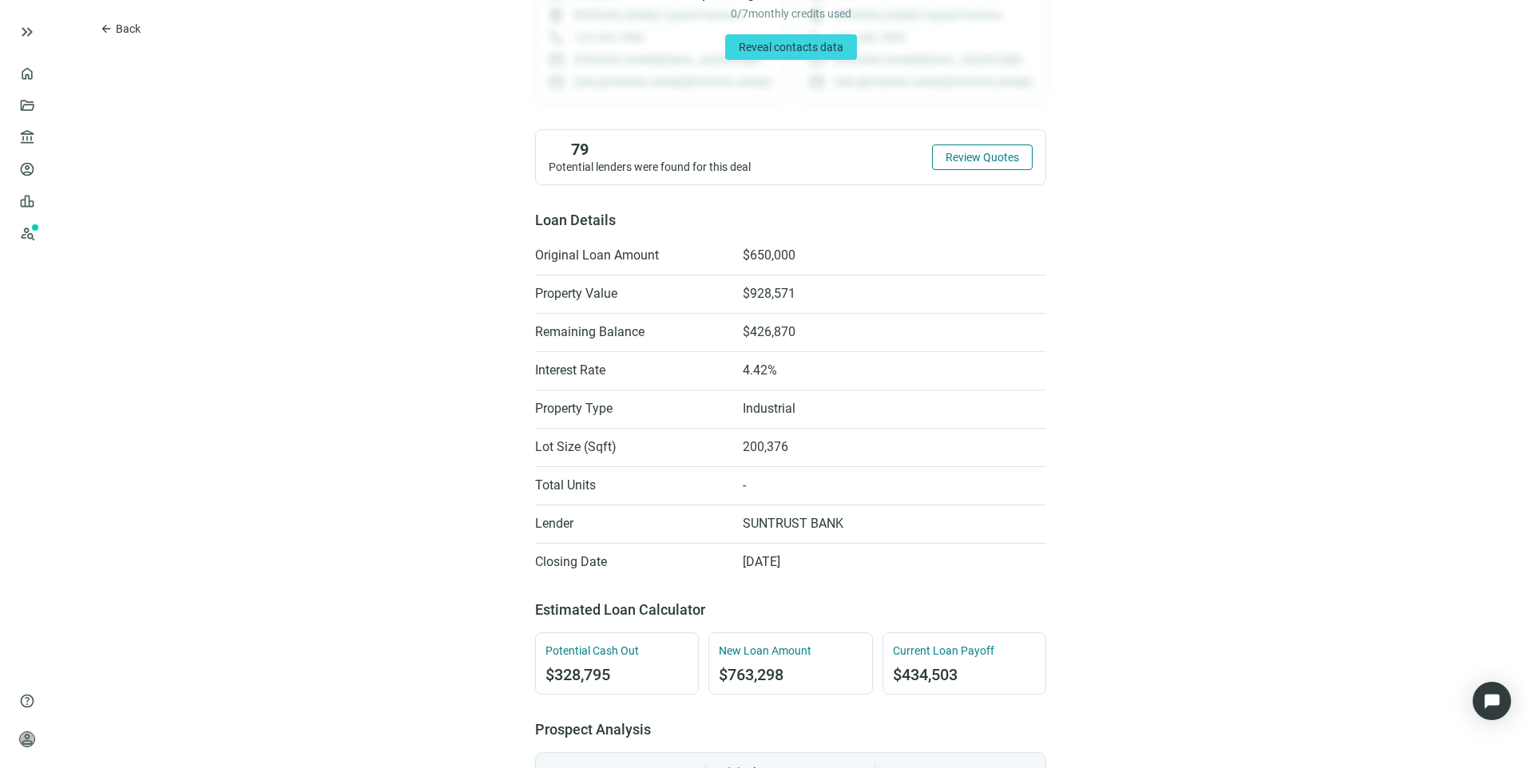
click at [953, 157] on span "Review Quotes" at bounding box center [981, 157] width 73 height 13
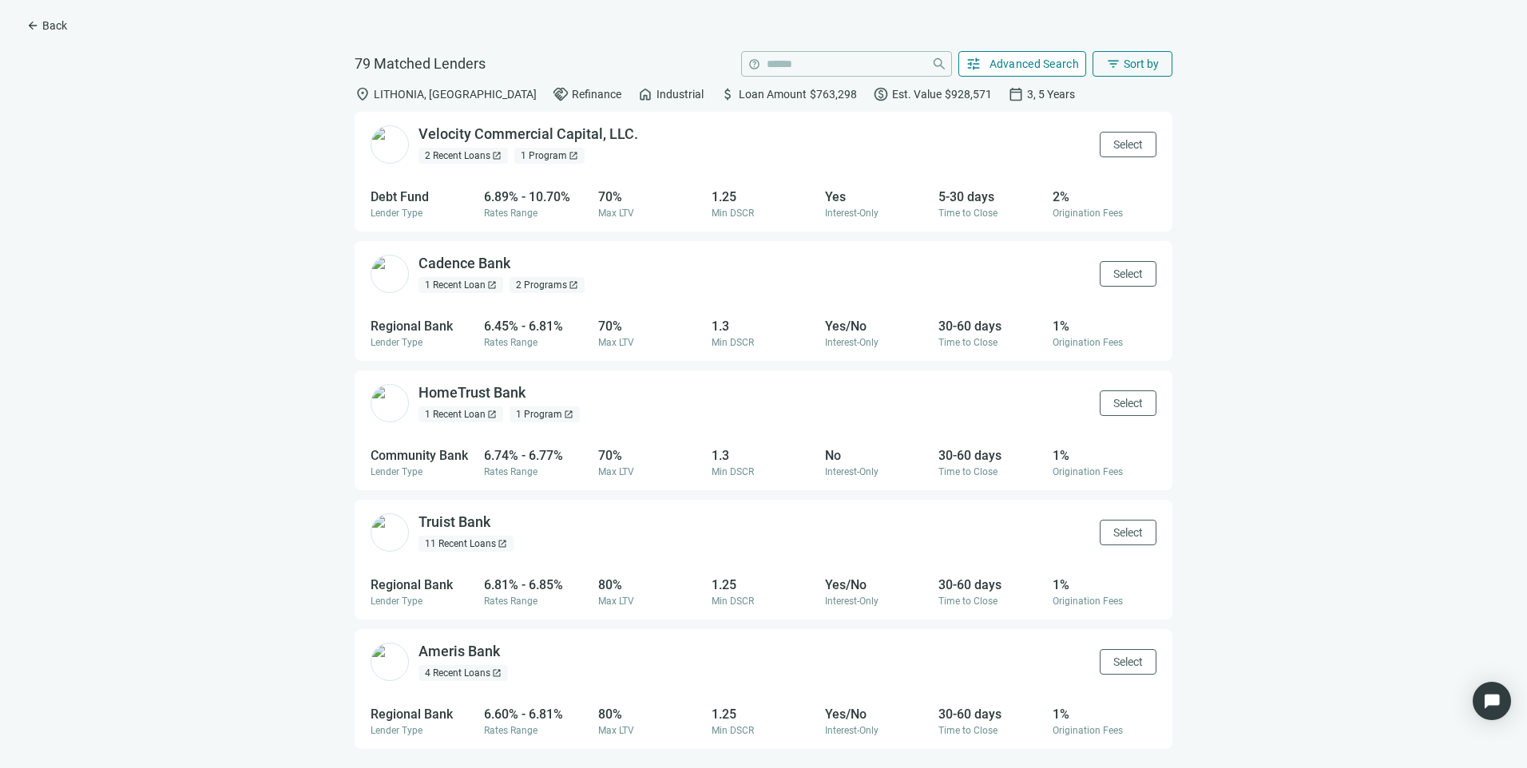
click at [1051, 68] on span "Advanced Search" at bounding box center [1034, 63] width 90 height 13
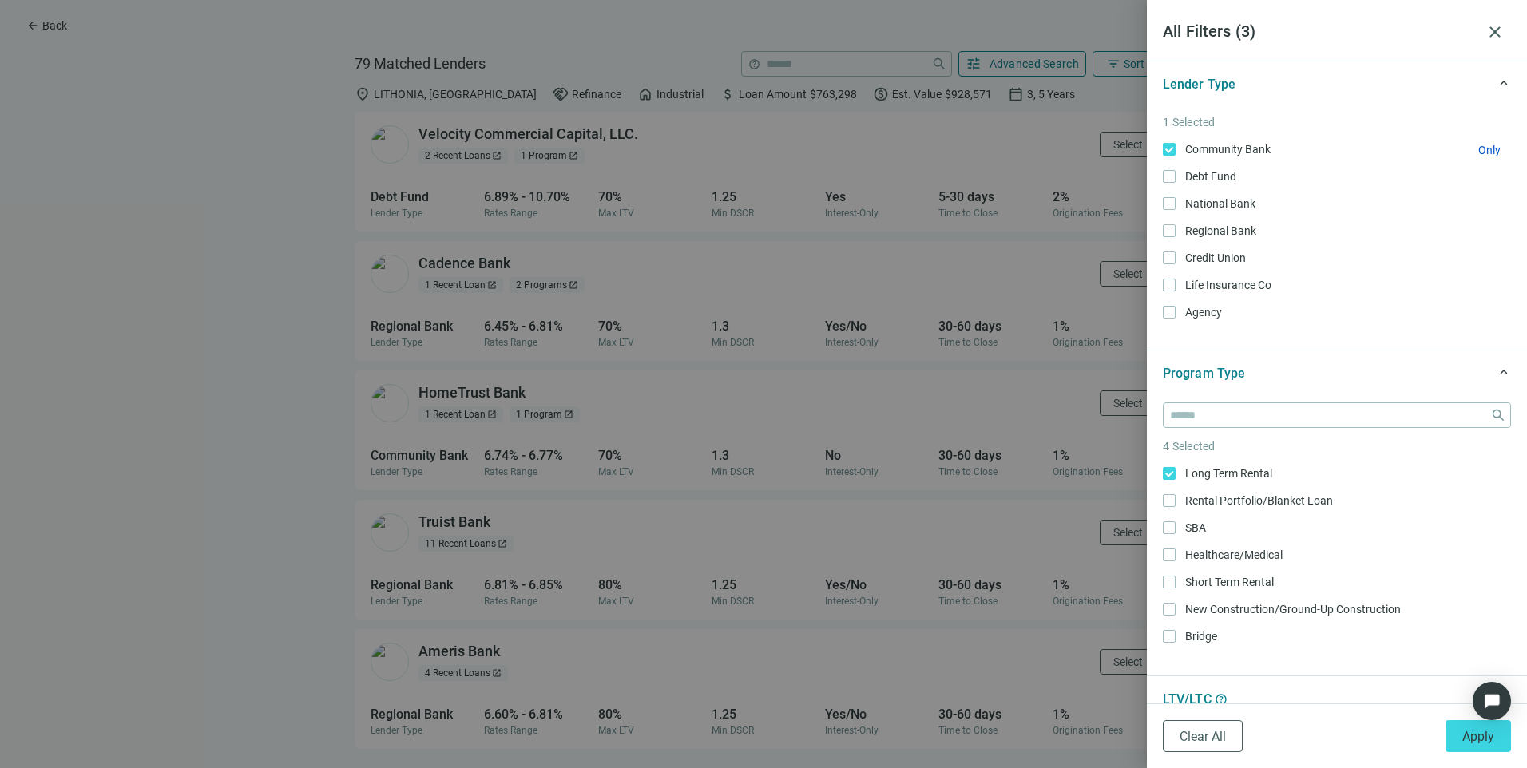
click at [1168, 142] on label "Community Bank Only" at bounding box center [1337, 150] width 348 height 18
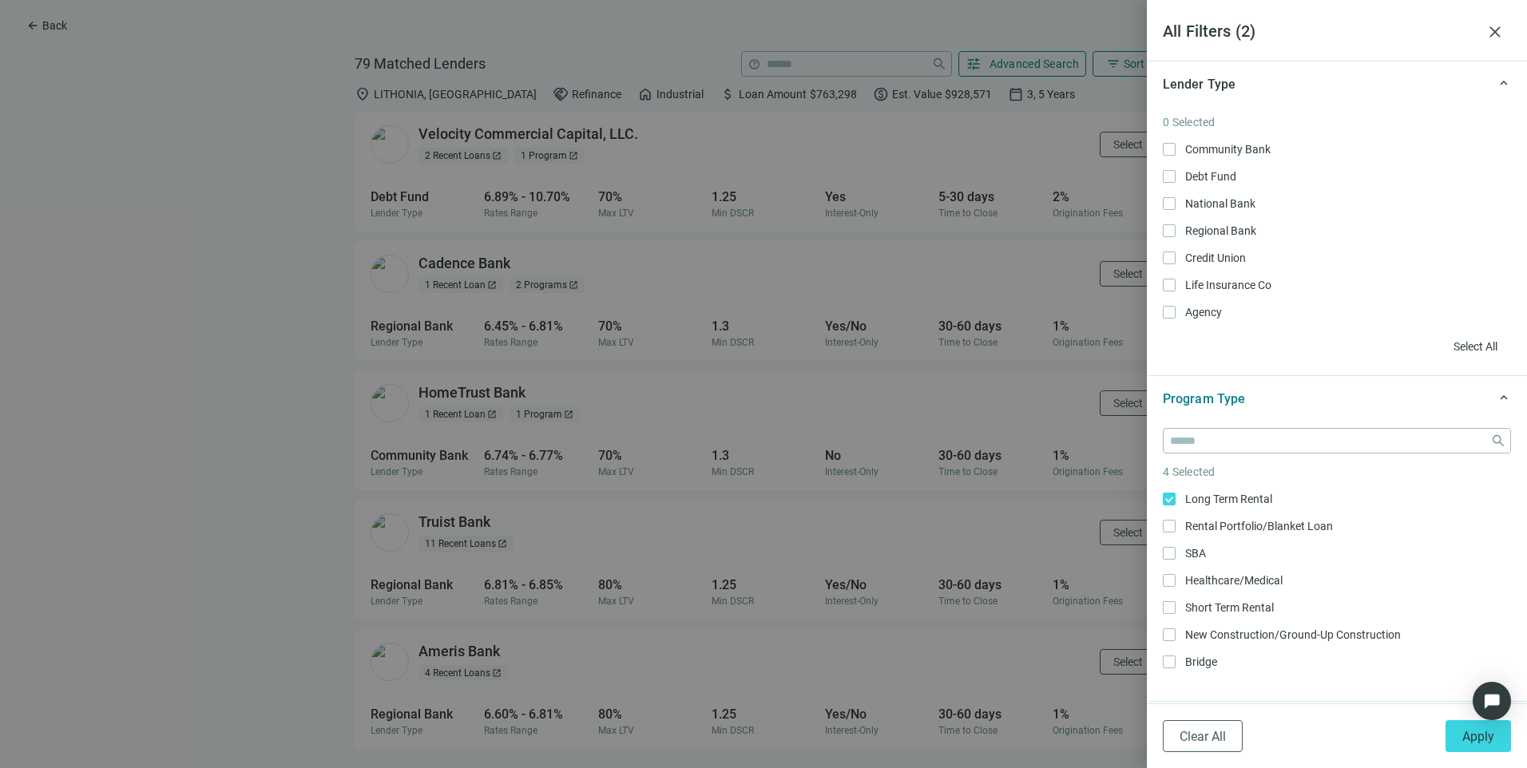
click at [316, 119] on div at bounding box center [763, 384] width 1527 height 768
click at [1498, 29] on span "close" at bounding box center [1494, 31] width 19 height 19
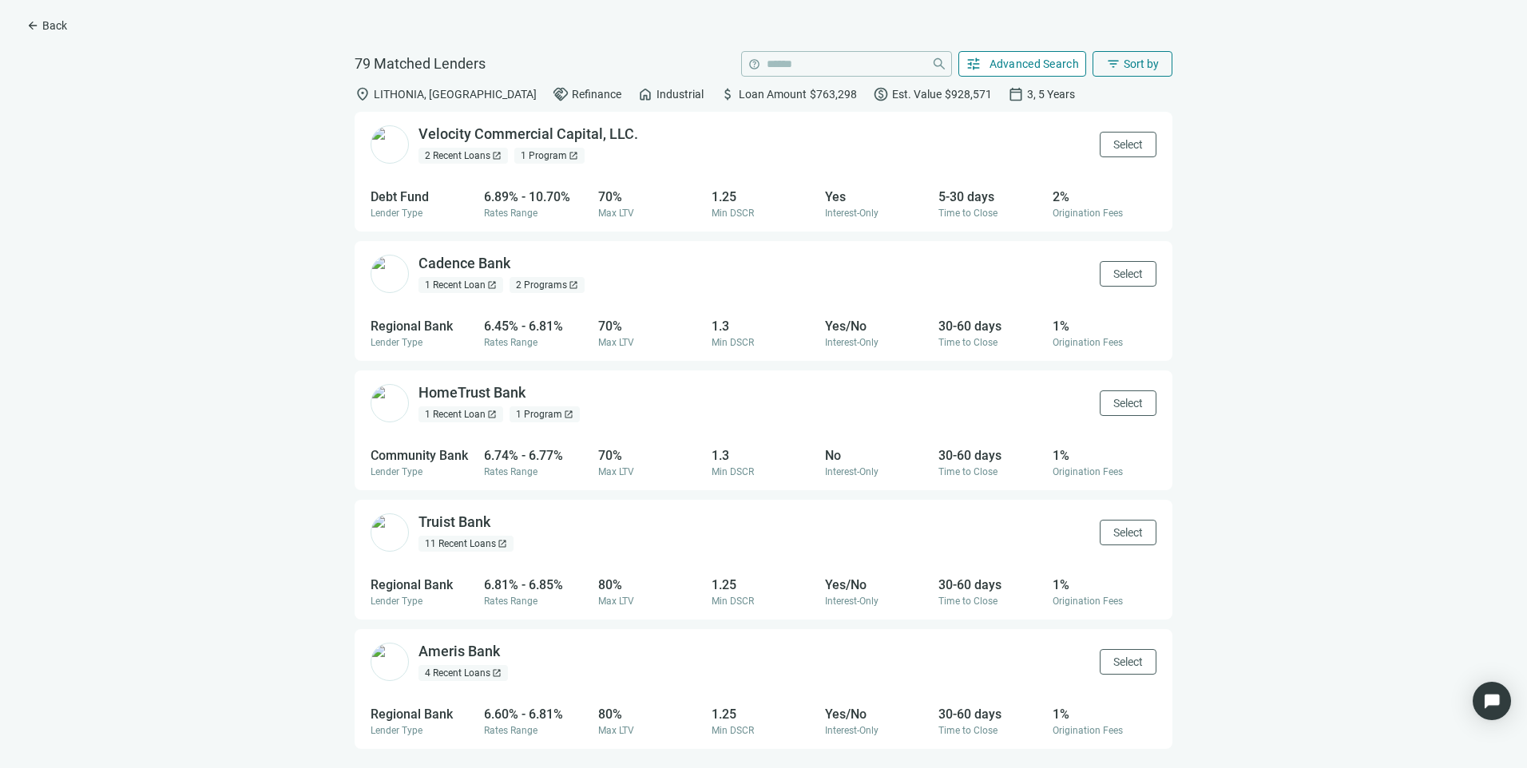
click at [1016, 59] on span "Advanced Search" at bounding box center [1034, 63] width 90 height 13
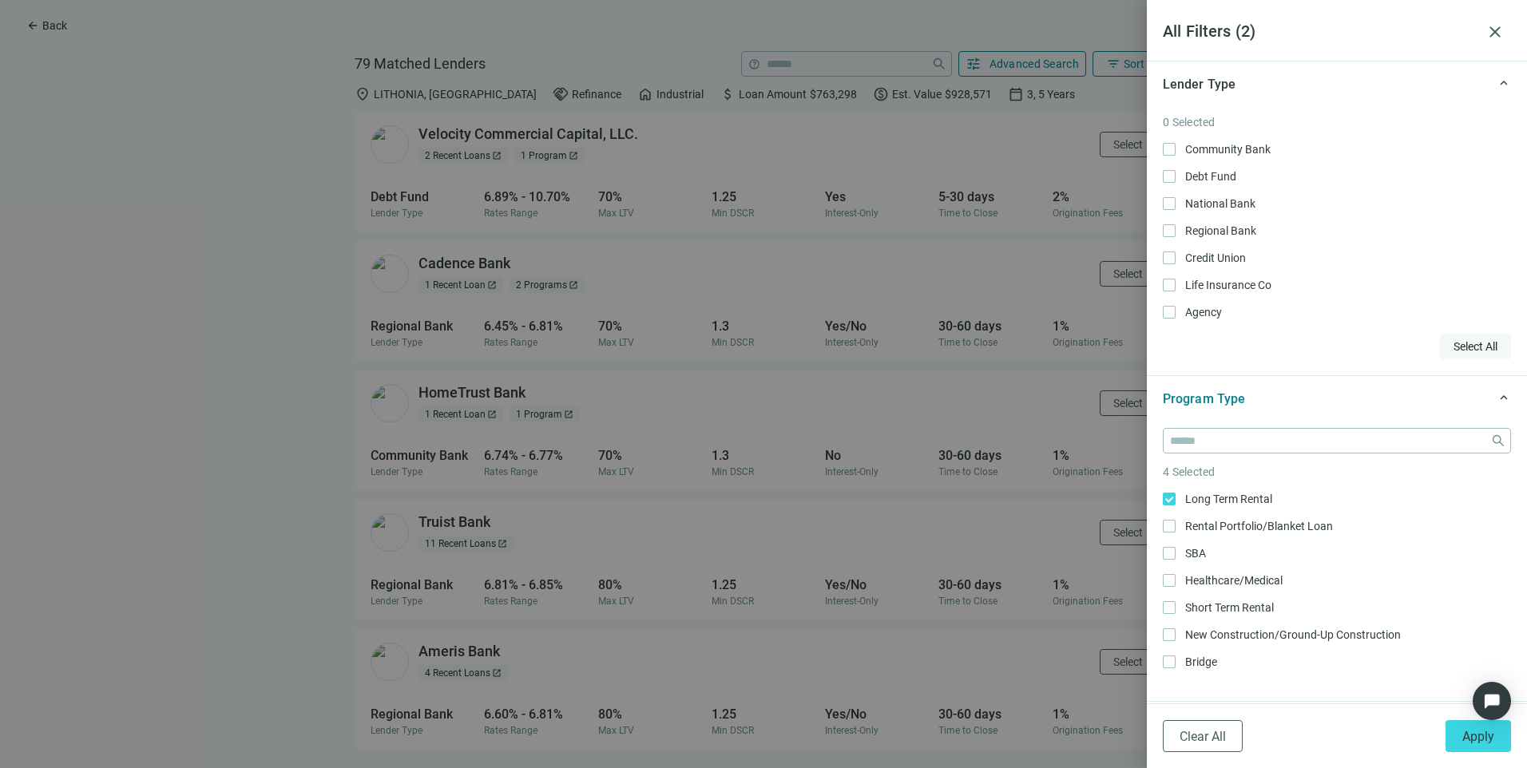
click at [1458, 348] on span "Select All" at bounding box center [1475, 346] width 44 height 13
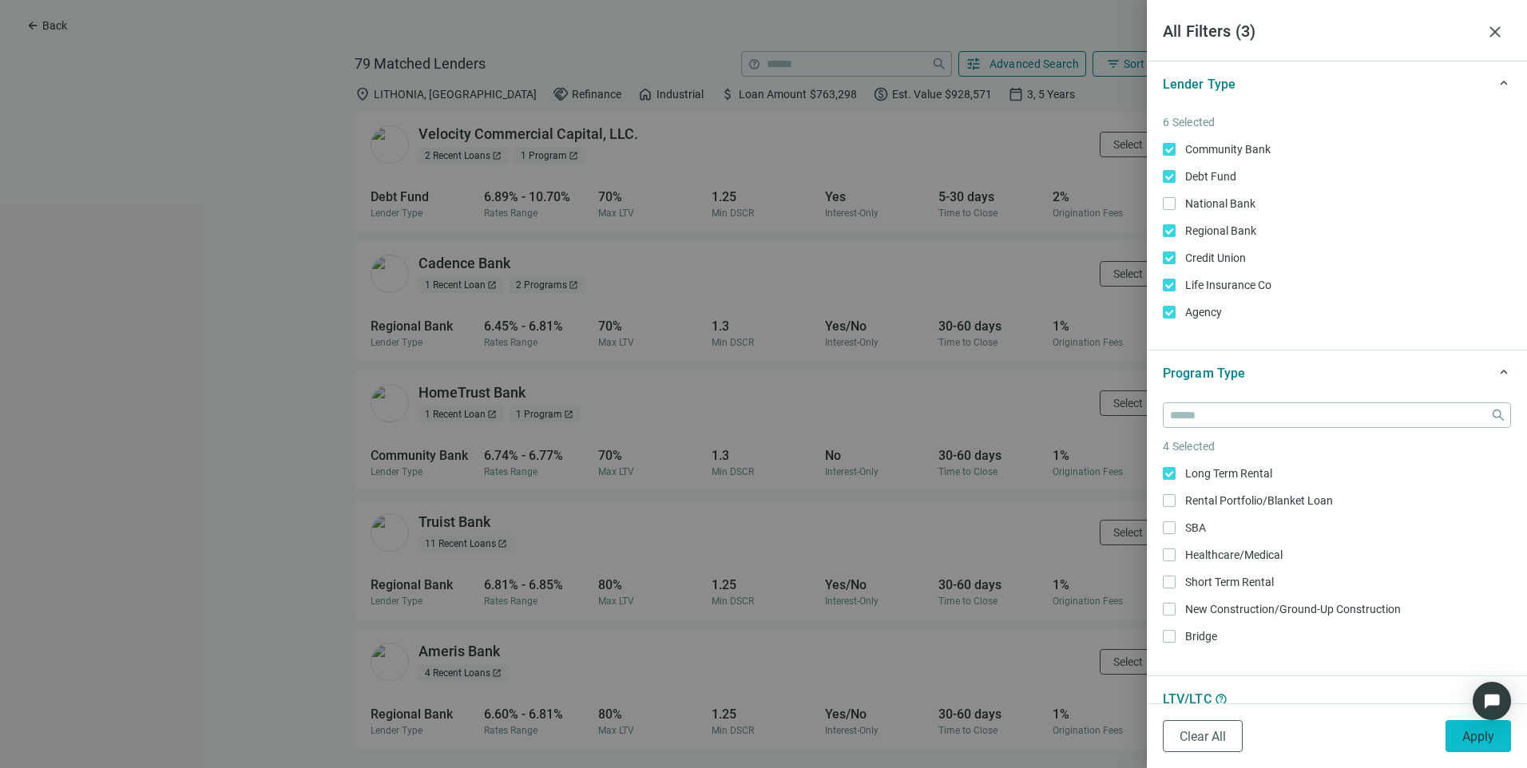
click at [1461, 741] on button "Apply" at bounding box center [1477, 736] width 65 height 32
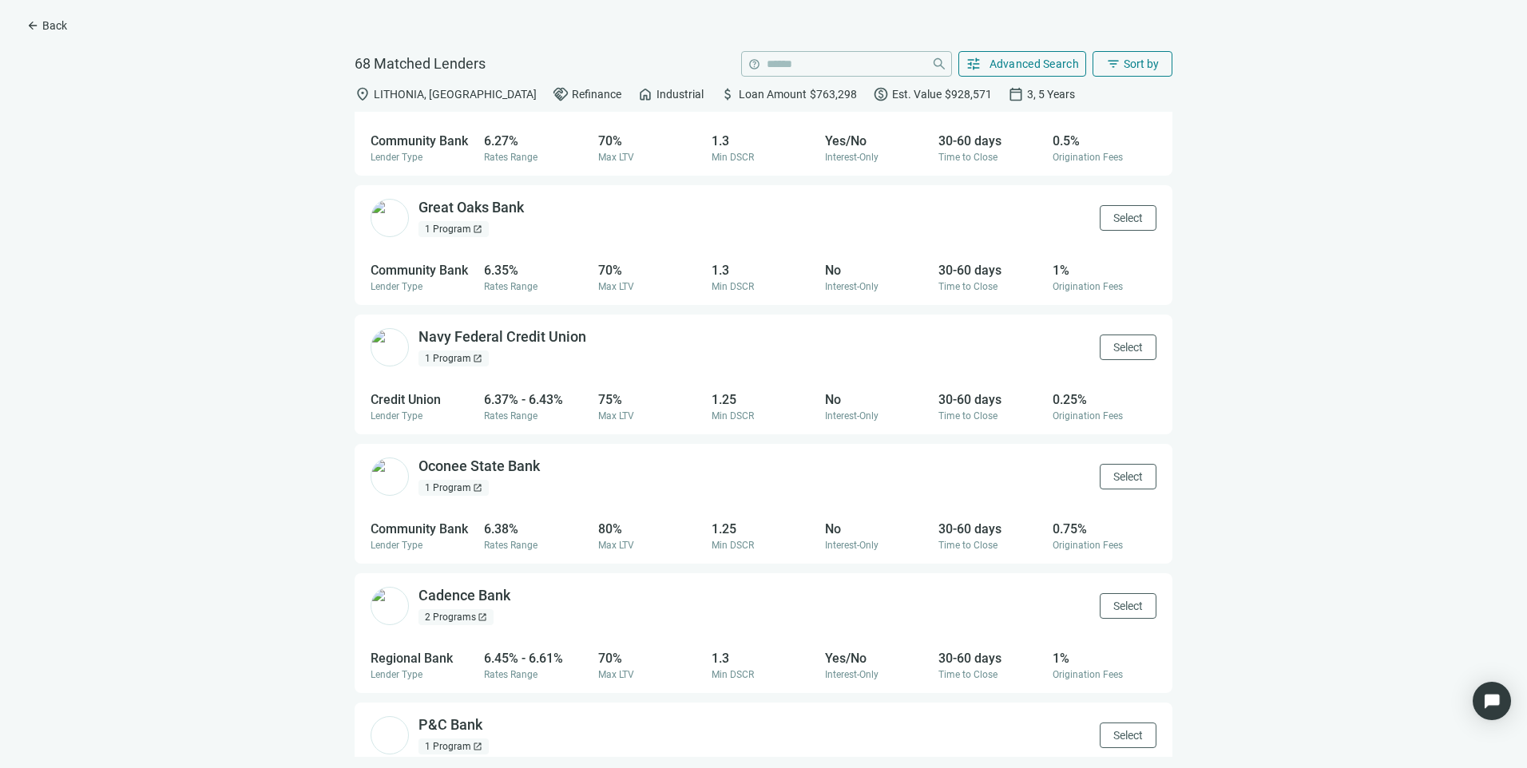
scroll to position [2076, 0]
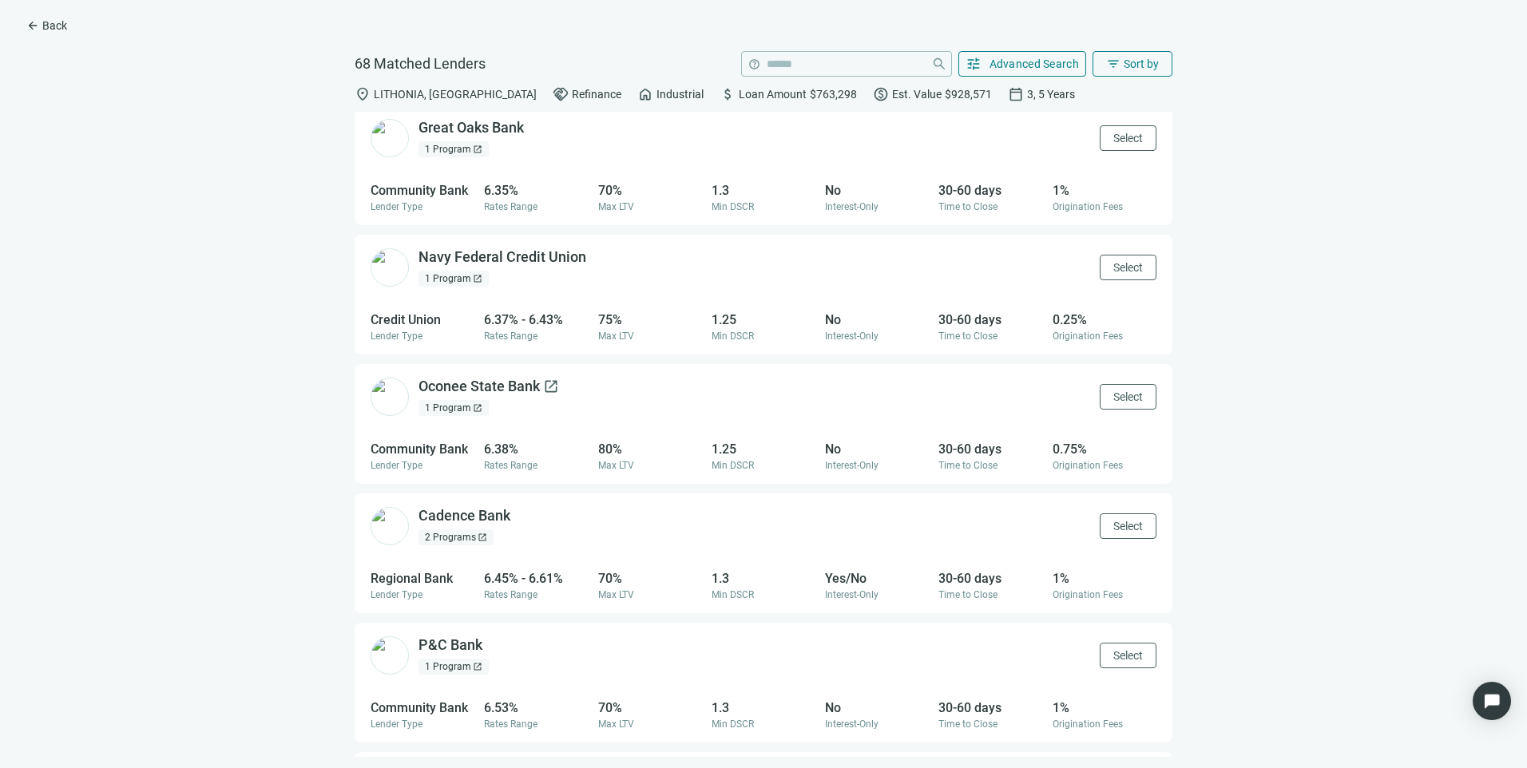
click at [452, 386] on div "Oconee State Bank open_in_new" at bounding box center [488, 387] width 141 height 20
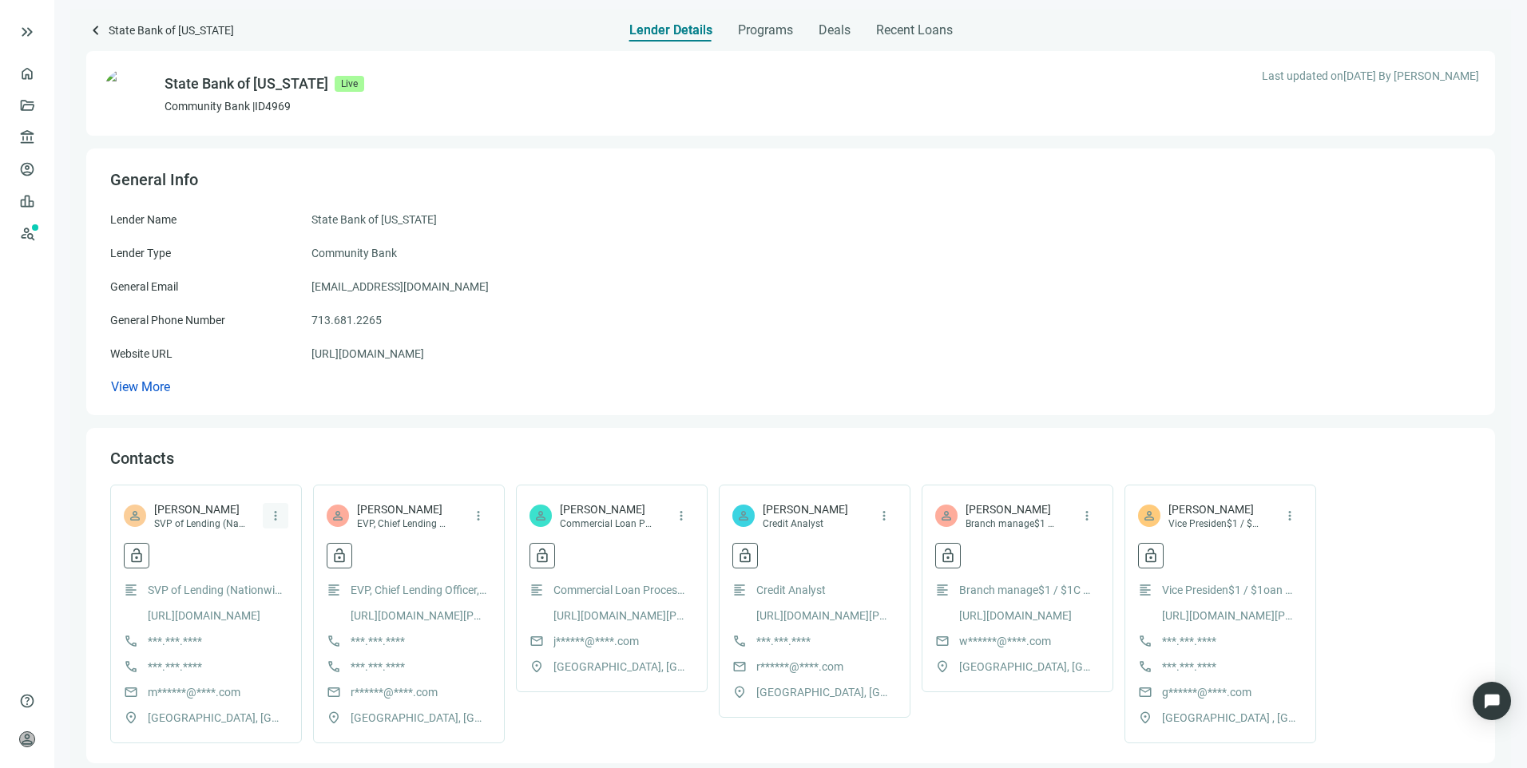
click at [277, 520] on span "more_vert" at bounding box center [275, 516] width 14 height 14
click at [521, 394] on div "View More" at bounding box center [790, 388] width 1361 height 18
click at [137, 553] on span "lock_open" at bounding box center [137, 556] width 16 height 16
click at [1123, 261] on div "Lender Type Community Bank" at bounding box center [790, 253] width 1361 height 18
click at [133, 563] on span "lock_open" at bounding box center [137, 556] width 16 height 16
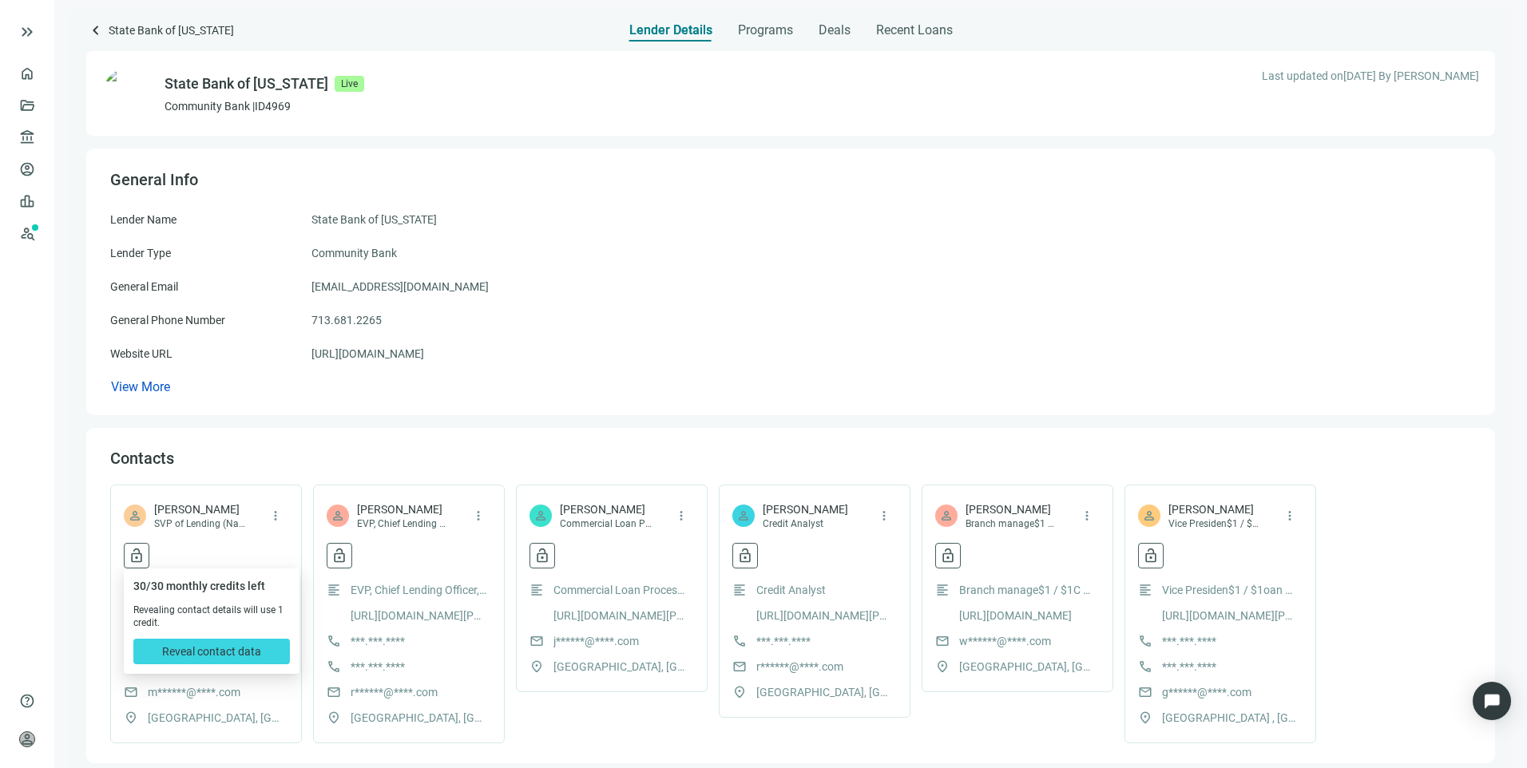
click at [752, 289] on div "General Email info@statebnk.com" at bounding box center [790, 287] width 1361 height 18
click at [28, 145] on span "account_balance" at bounding box center [24, 137] width 11 height 16
click at [97, 29] on span "keyboard_arrow_left" at bounding box center [95, 30] width 19 height 19
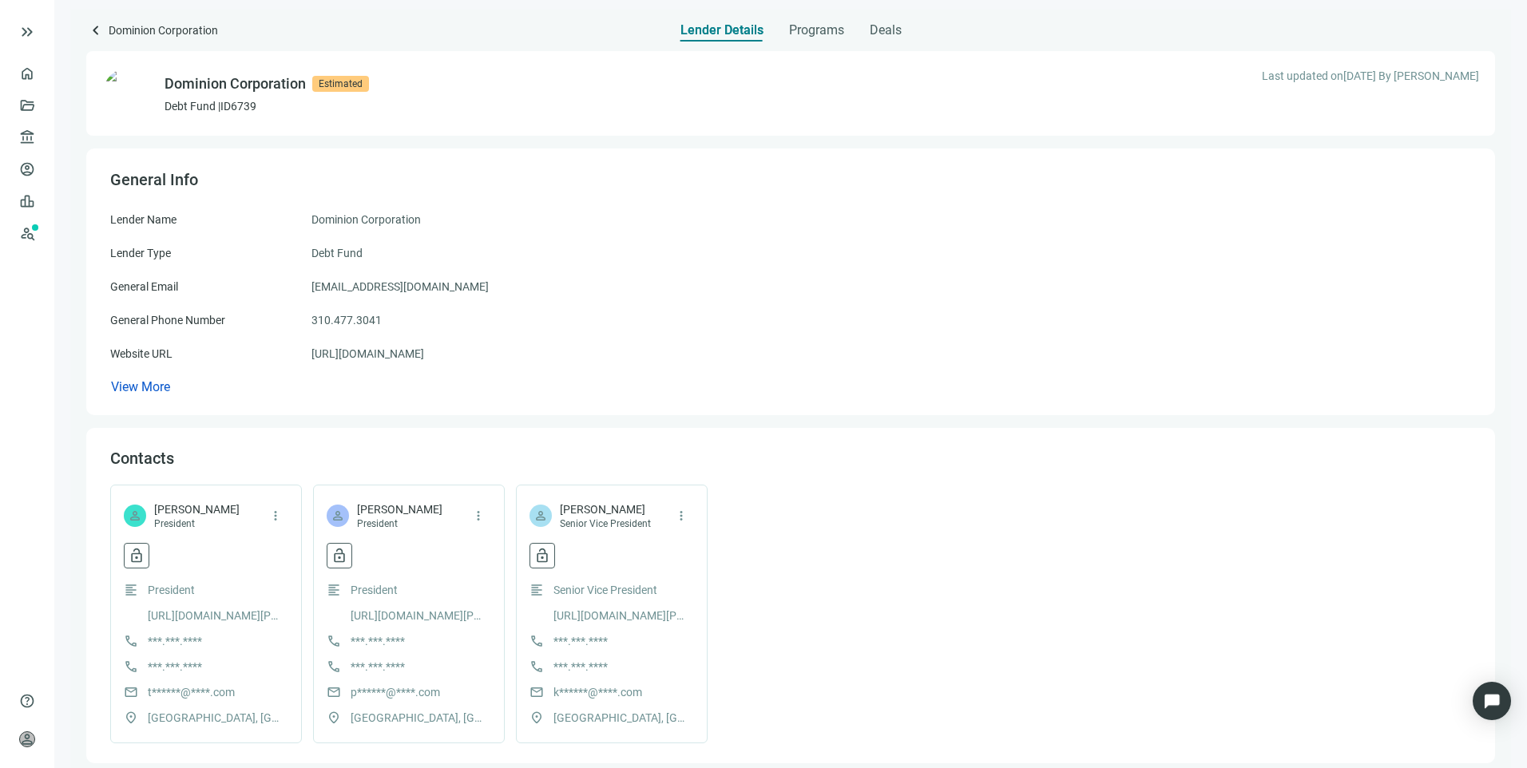
scroll to position [80, 0]
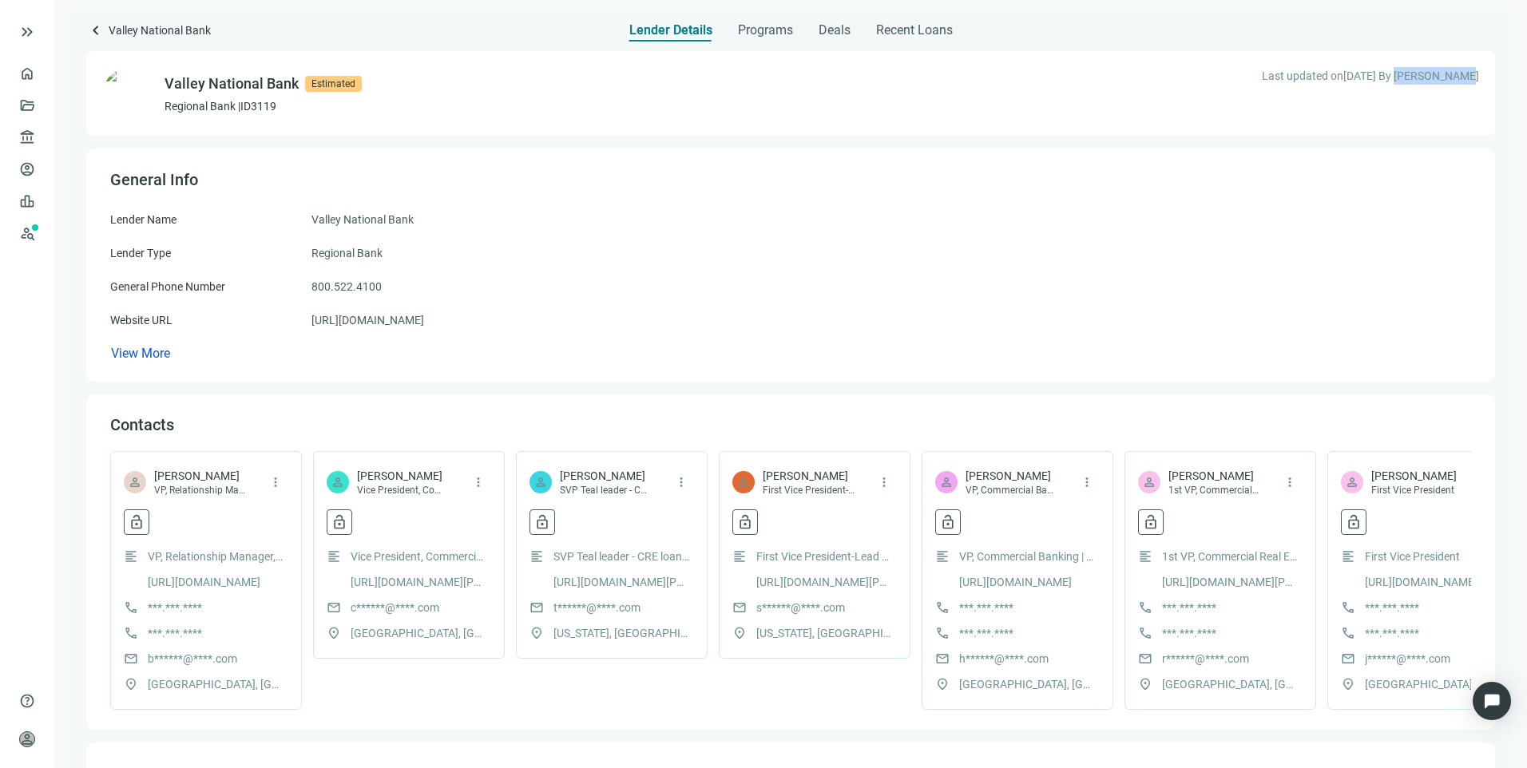
drag, startPoint x: 1398, startPoint y: 76, endPoint x: 1480, endPoint y: 73, distance: 81.5
click at [1480, 73] on div "Valley National Bank Estimated Regional Bank | ID 3119 Last updated on [DATE] B…" at bounding box center [790, 405] width 1409 height 727
drag, startPoint x: 1480, startPoint y: 73, endPoint x: 1409, endPoint y: 111, distance: 79.7
click at [1409, 111] on div "Valley National Bank Estimated Regional Bank | ID 3119 Last updated on 09.18.20…" at bounding box center [790, 93] width 1409 height 85
click at [751, 36] on span "Programs" at bounding box center [765, 30] width 55 height 16
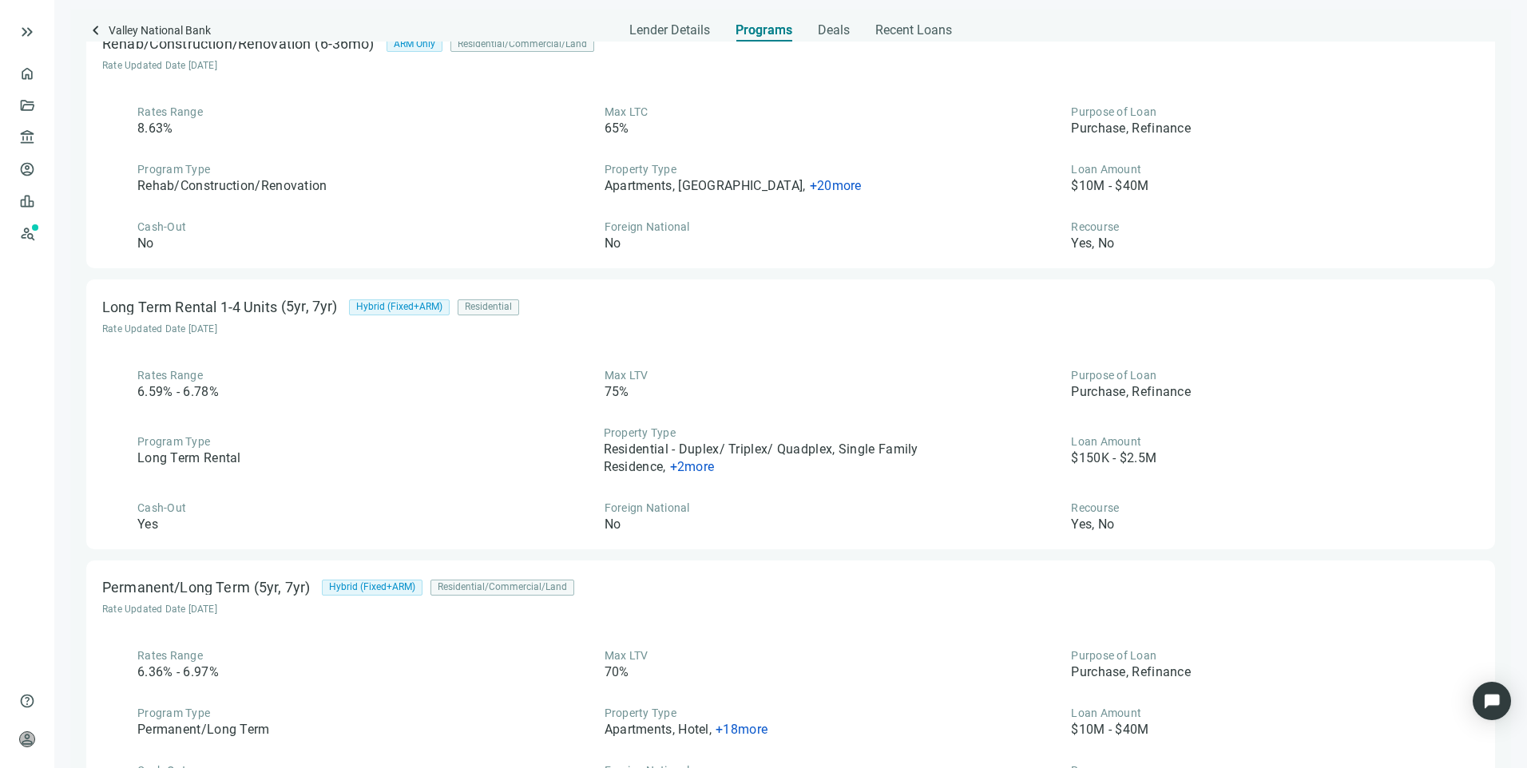
scroll to position [1437, 0]
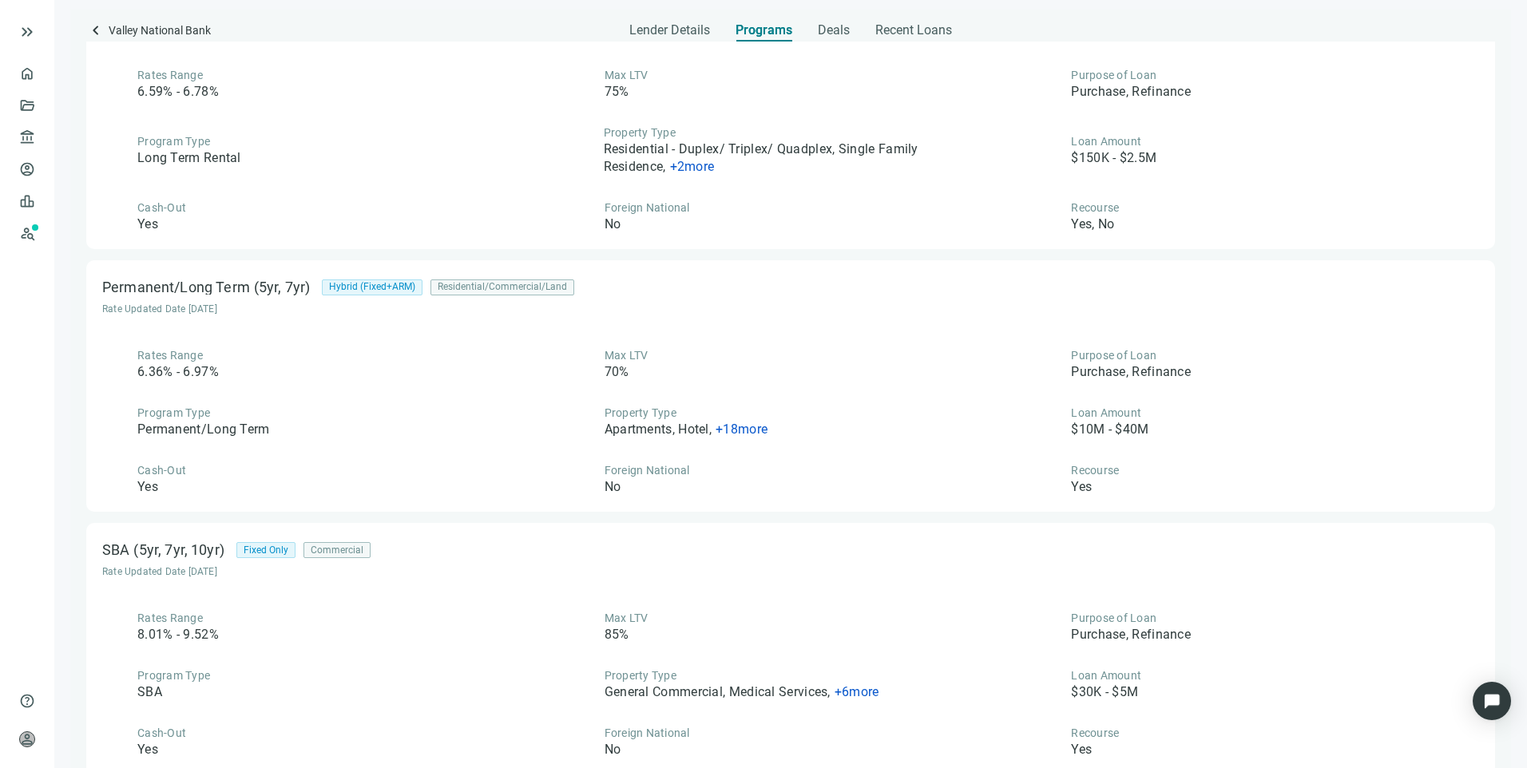
click at [755, 428] on span "+ 18 more" at bounding box center [741, 429] width 52 height 15
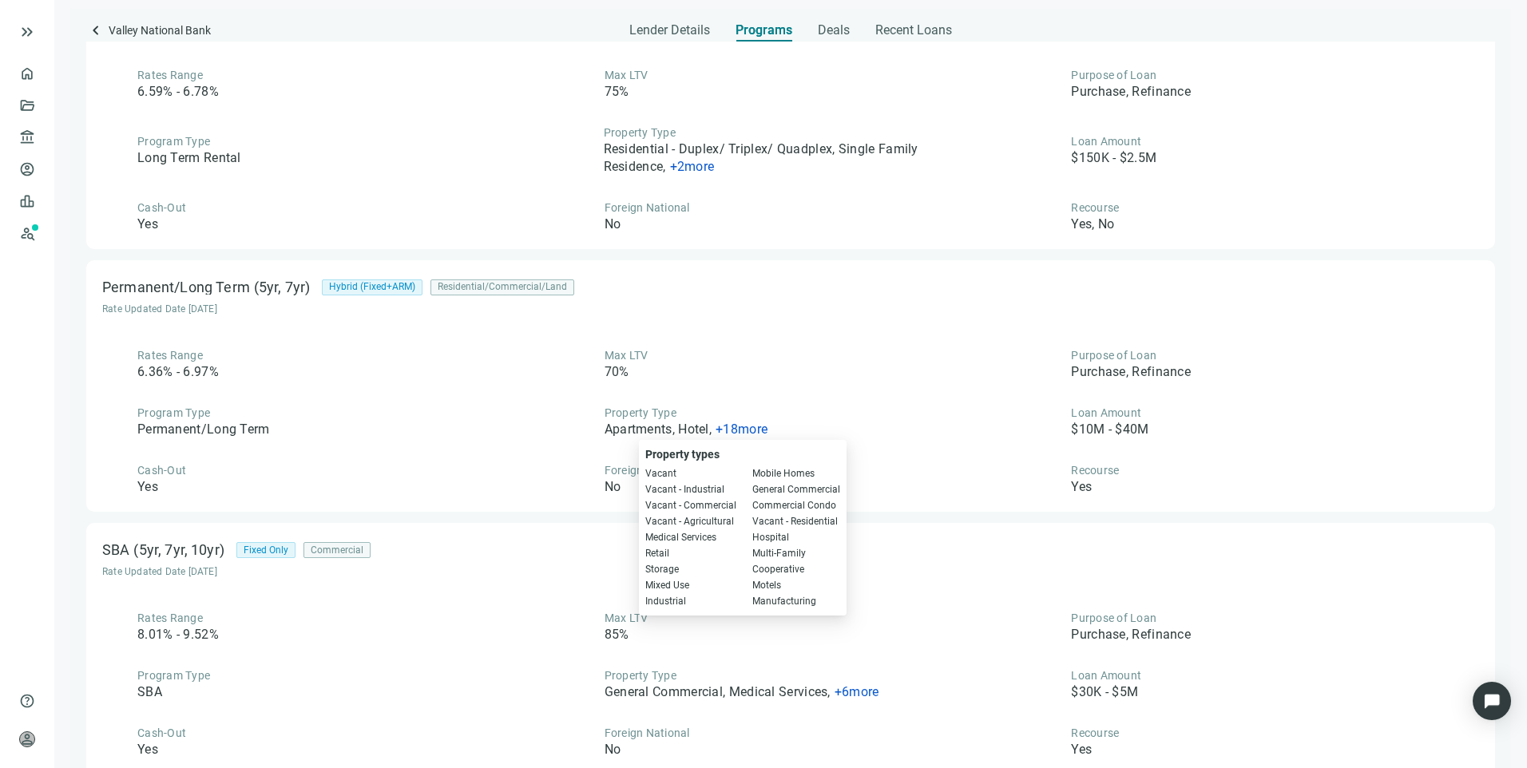
click at [884, 437] on div "Property Type Apartments, Hotel , + 18 more" at bounding box center [790, 422] width 443 height 34
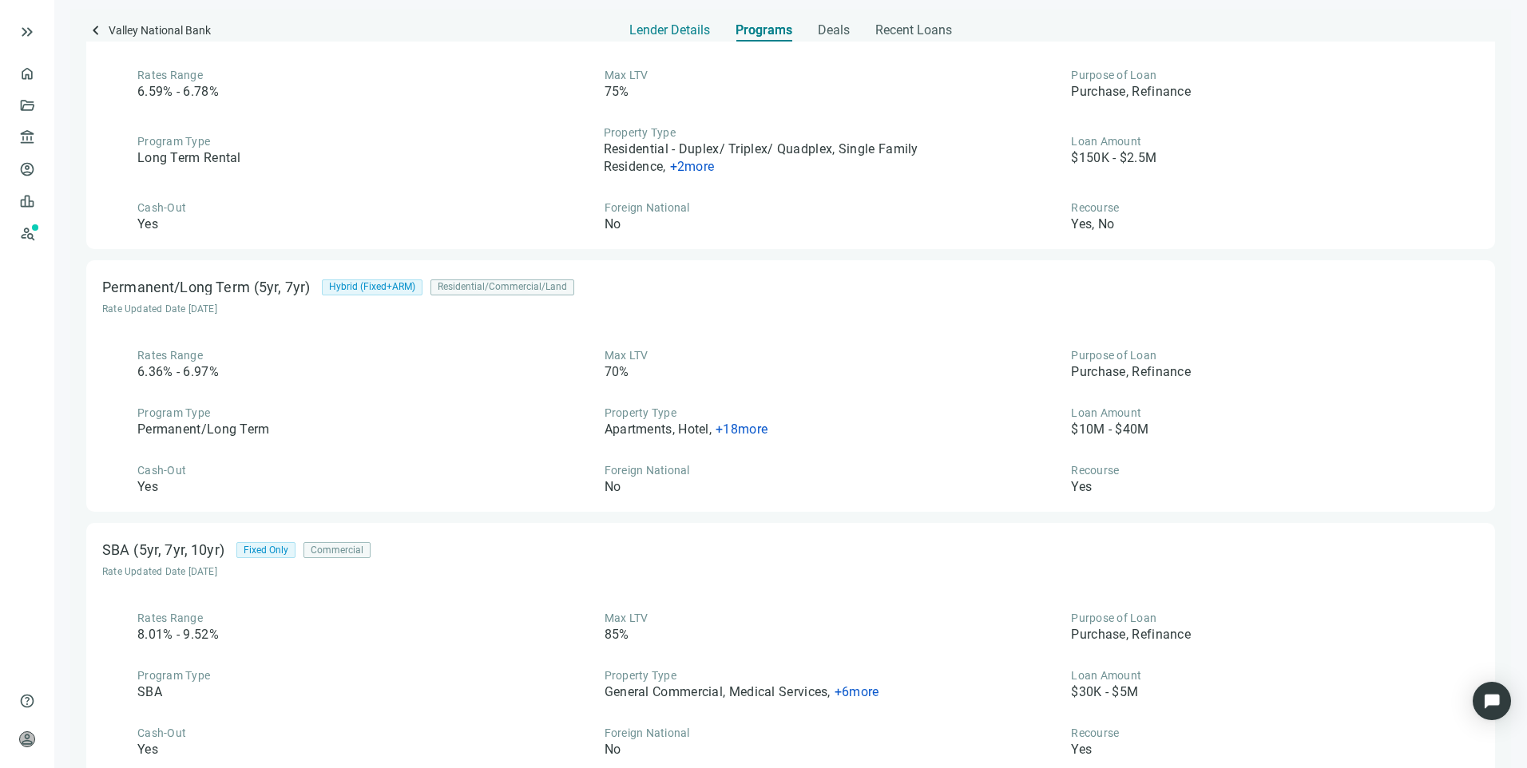
click at [669, 34] on span "Lender Details" at bounding box center [669, 30] width 81 height 16
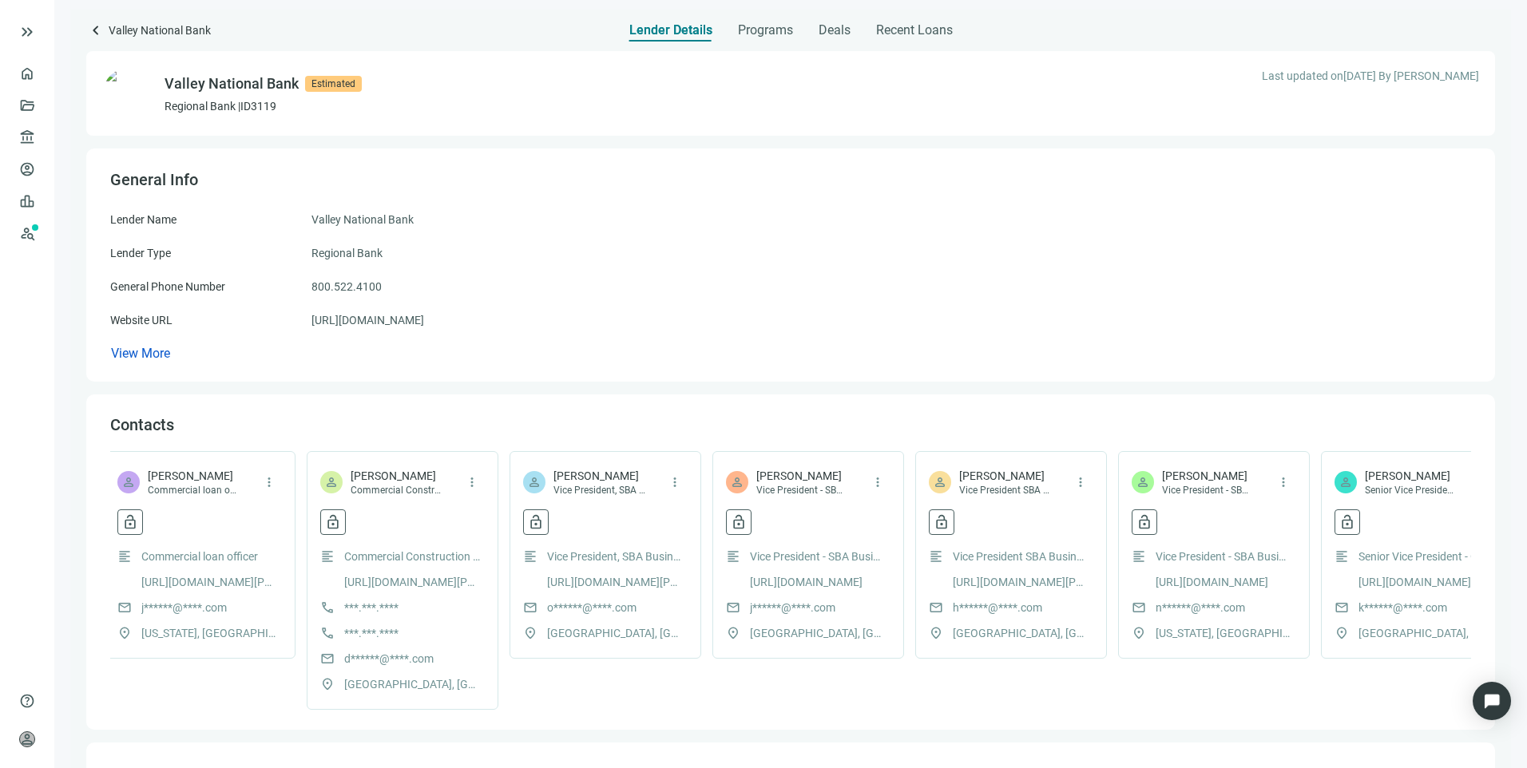
scroll to position [0, 14870]
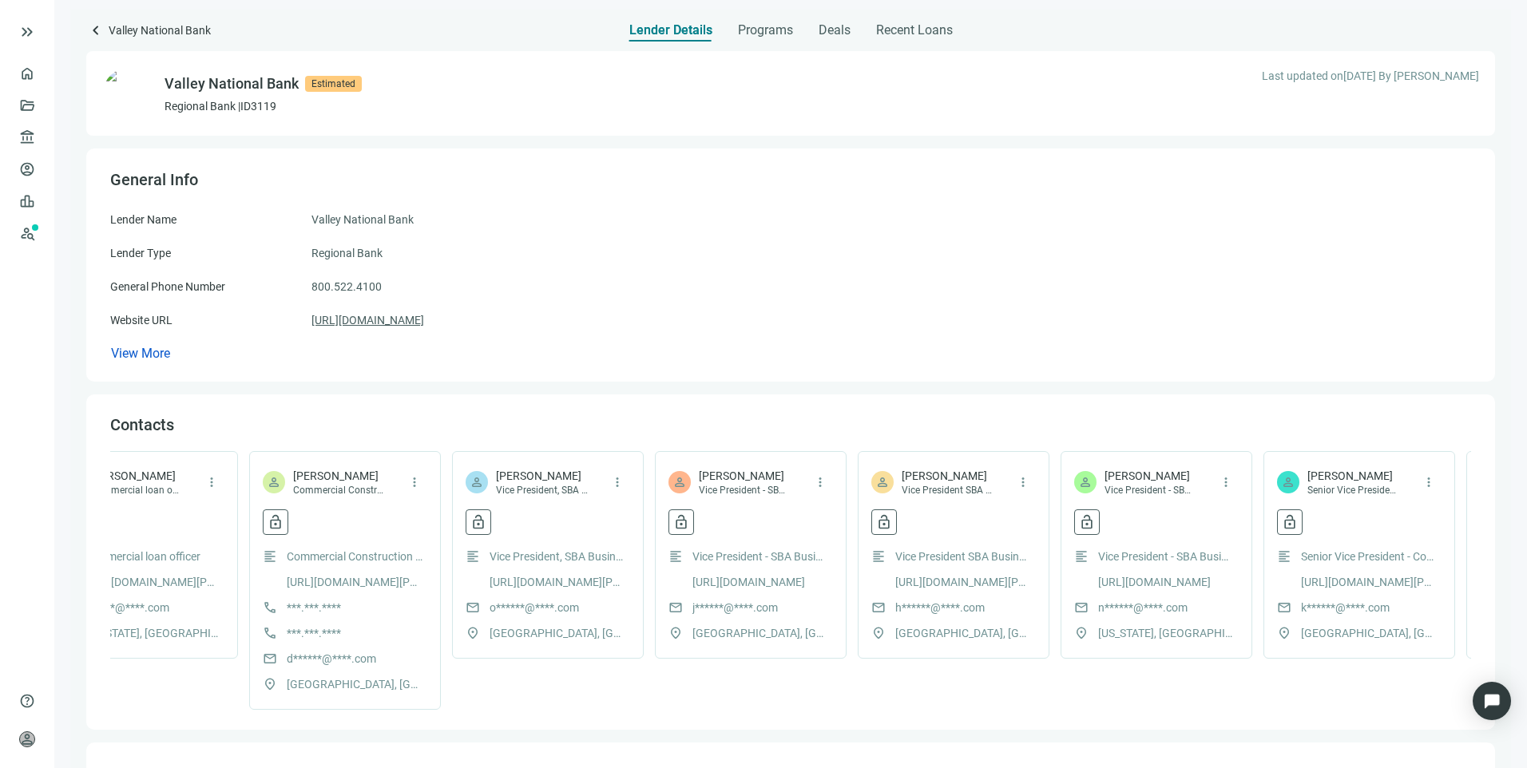
click at [339, 319] on link "https://valley.com" at bounding box center [367, 320] width 113 height 18
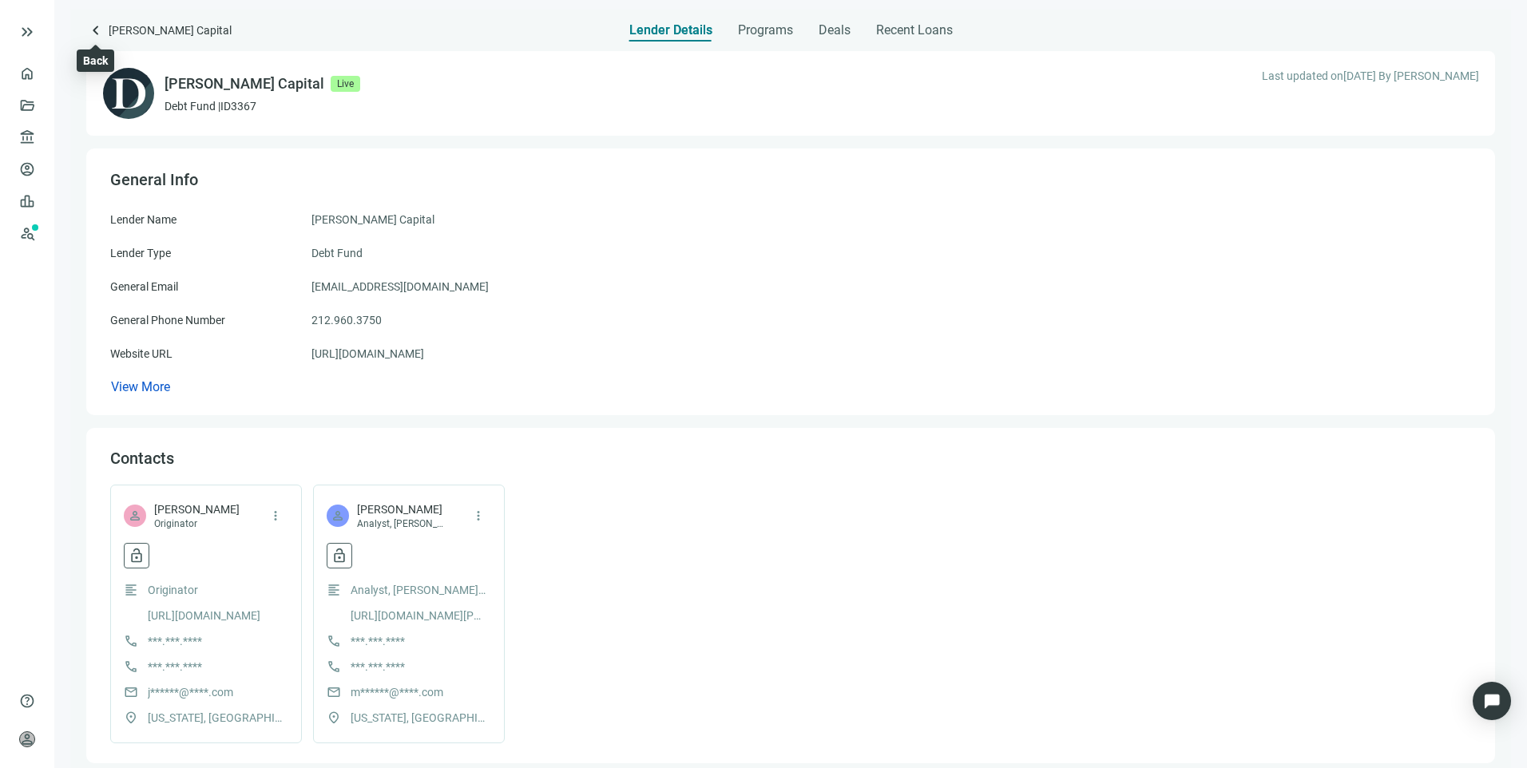
click at [99, 28] on span "keyboard_arrow_left" at bounding box center [95, 30] width 19 height 19
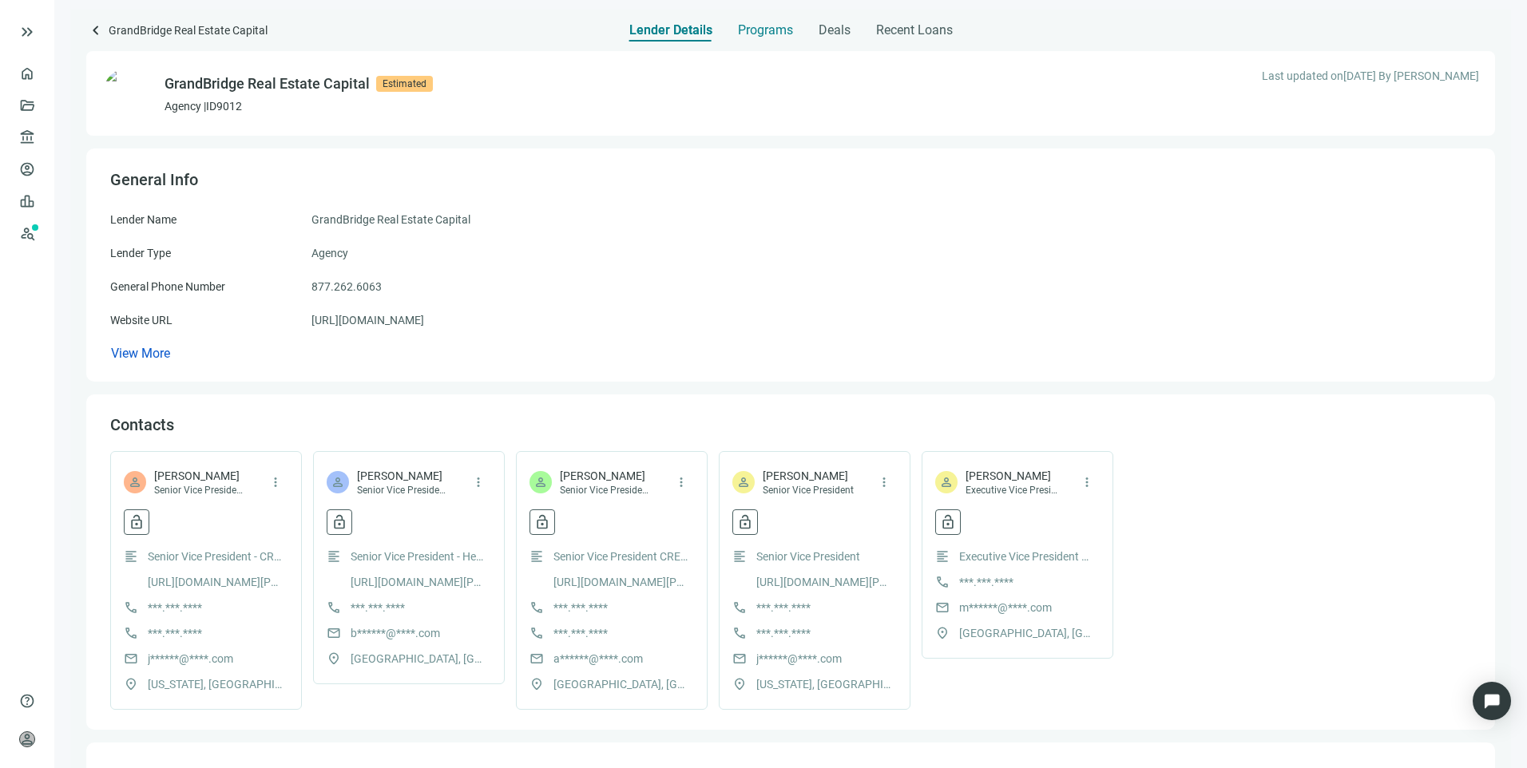
click at [774, 22] on span "Programs" at bounding box center [765, 30] width 55 height 16
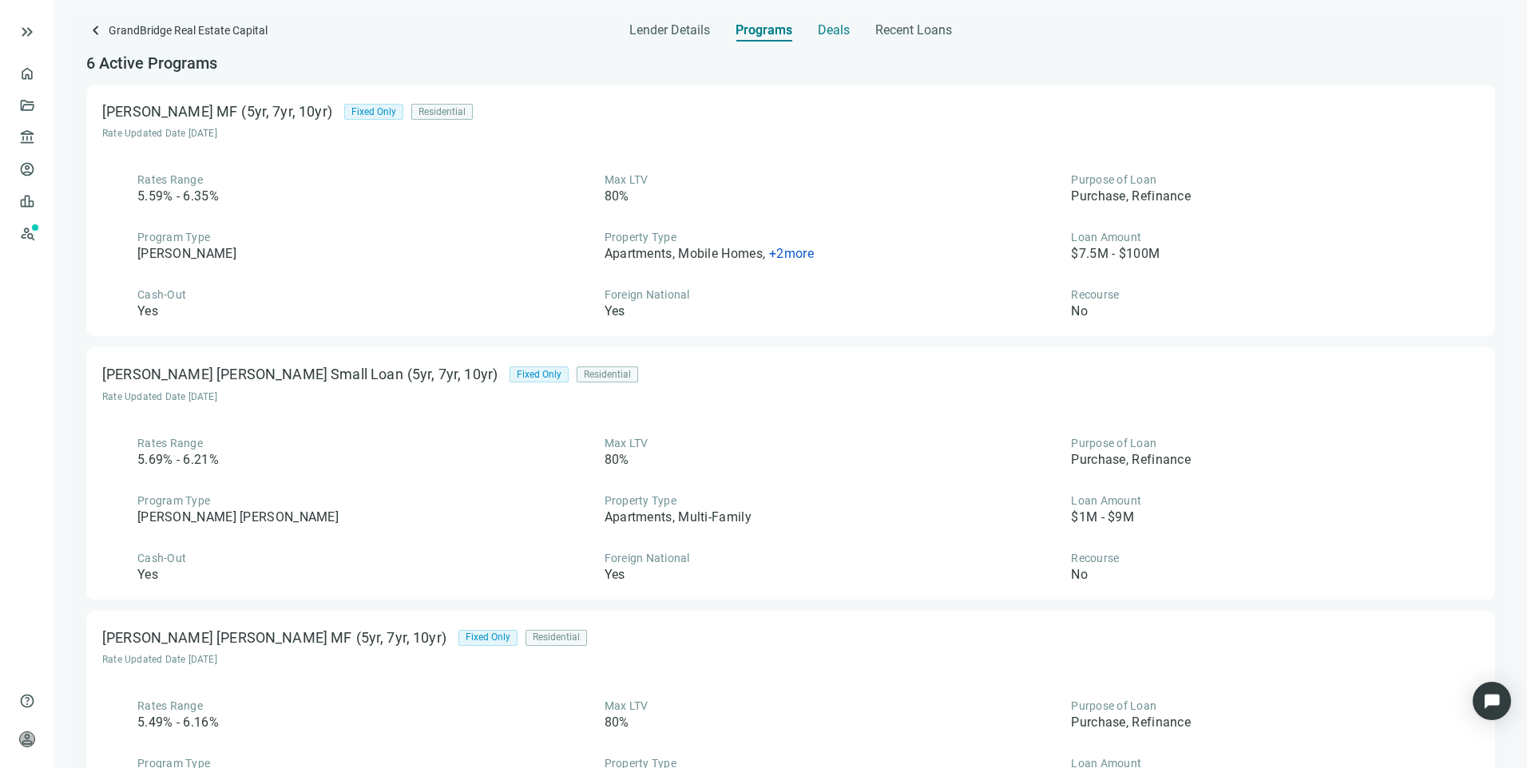
click at [842, 28] on span "Deals" at bounding box center [834, 30] width 32 height 16
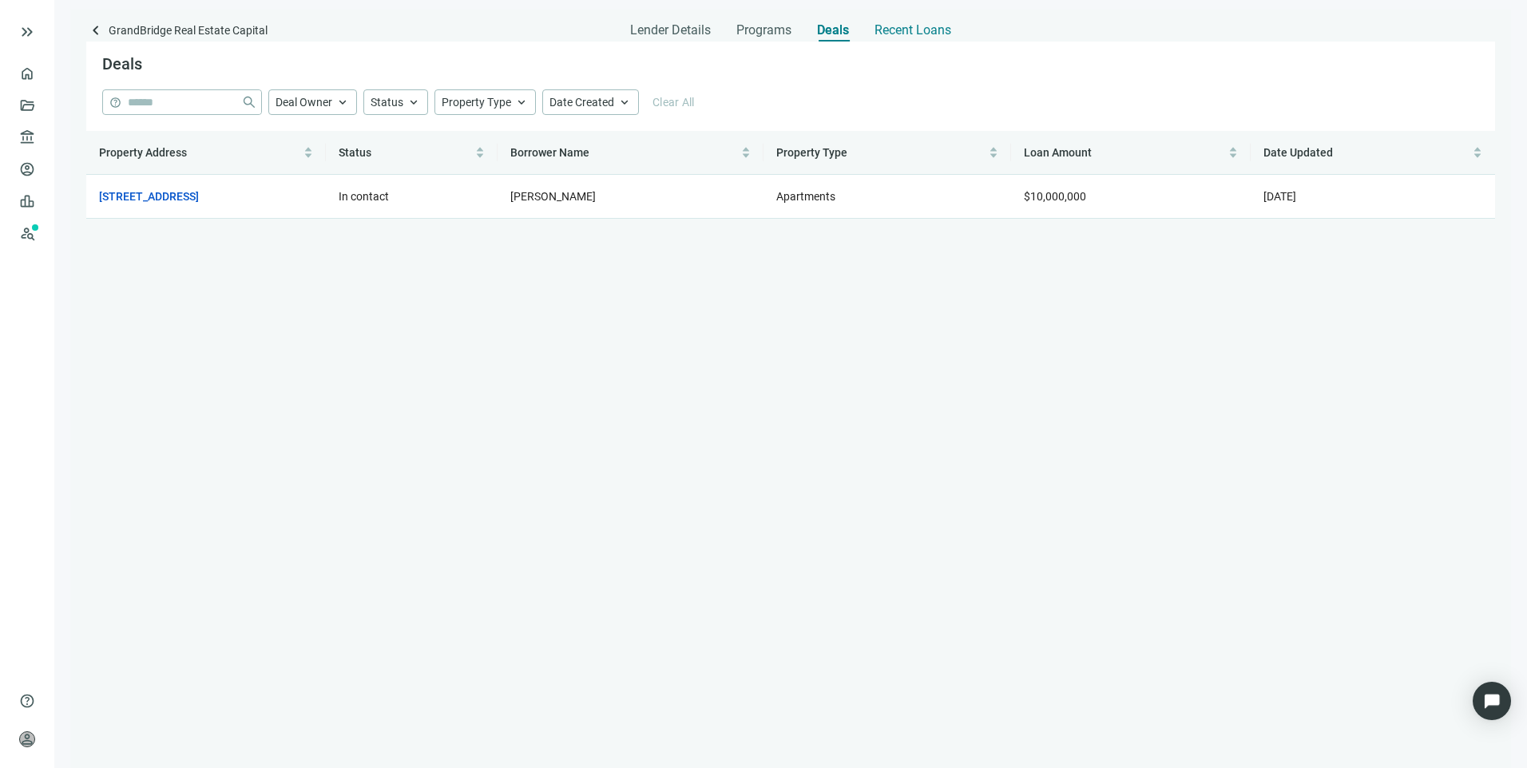
click at [896, 26] on span "Recent Loans" at bounding box center [912, 30] width 77 height 16
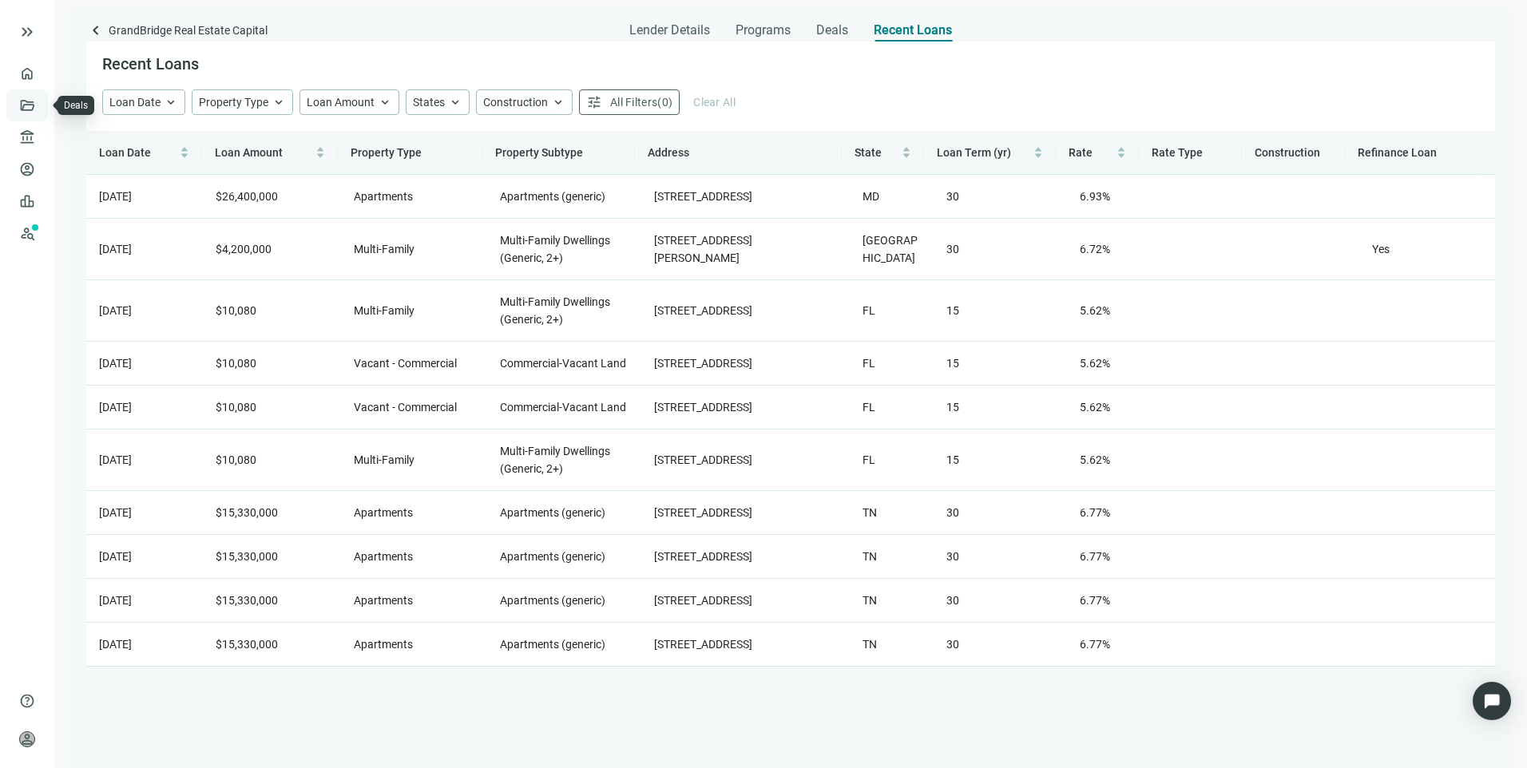
click at [40, 109] on link "Deals" at bounding box center [54, 105] width 29 height 13
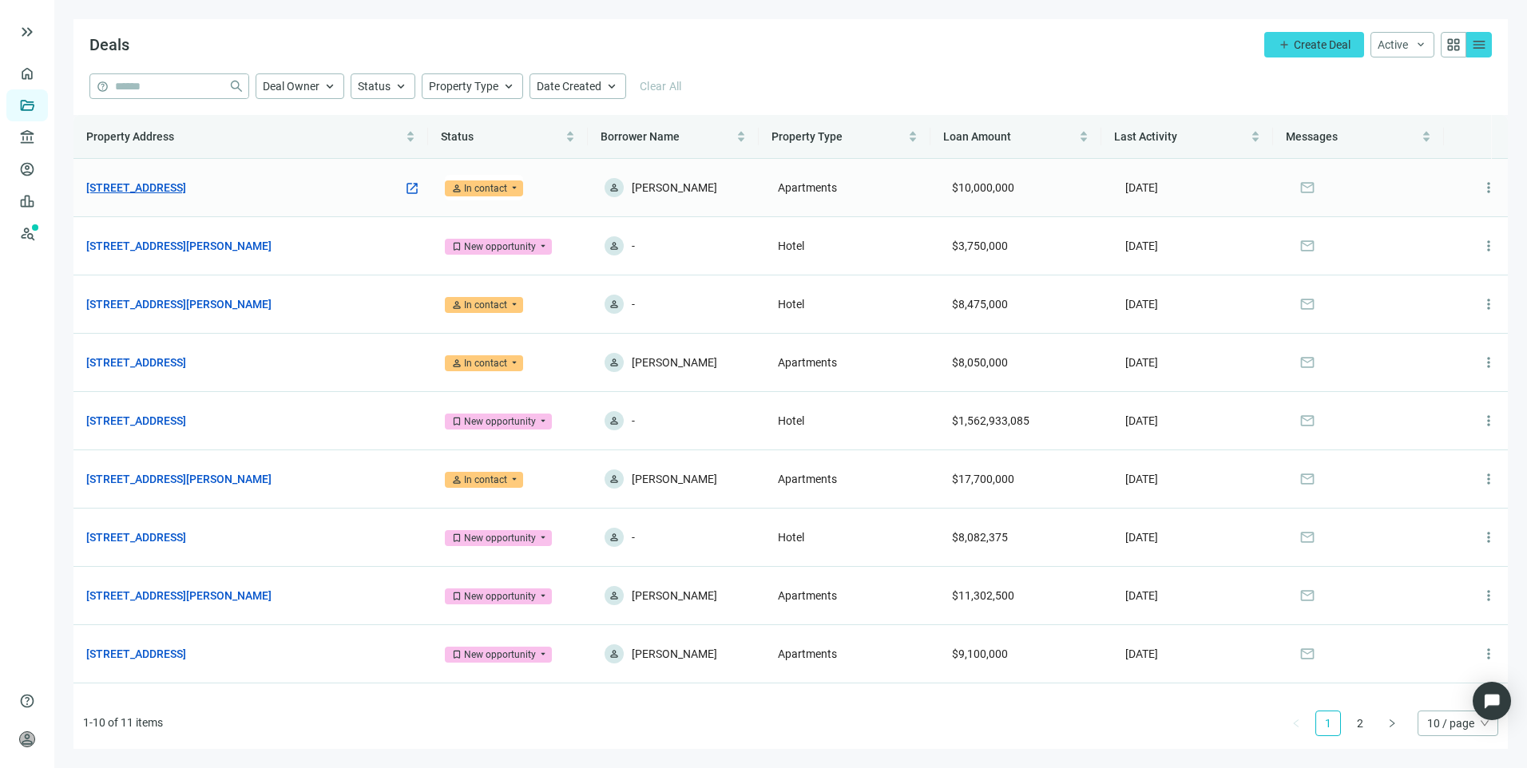
click at [186, 188] on link "[STREET_ADDRESS]" at bounding box center [136, 188] width 100 height 18
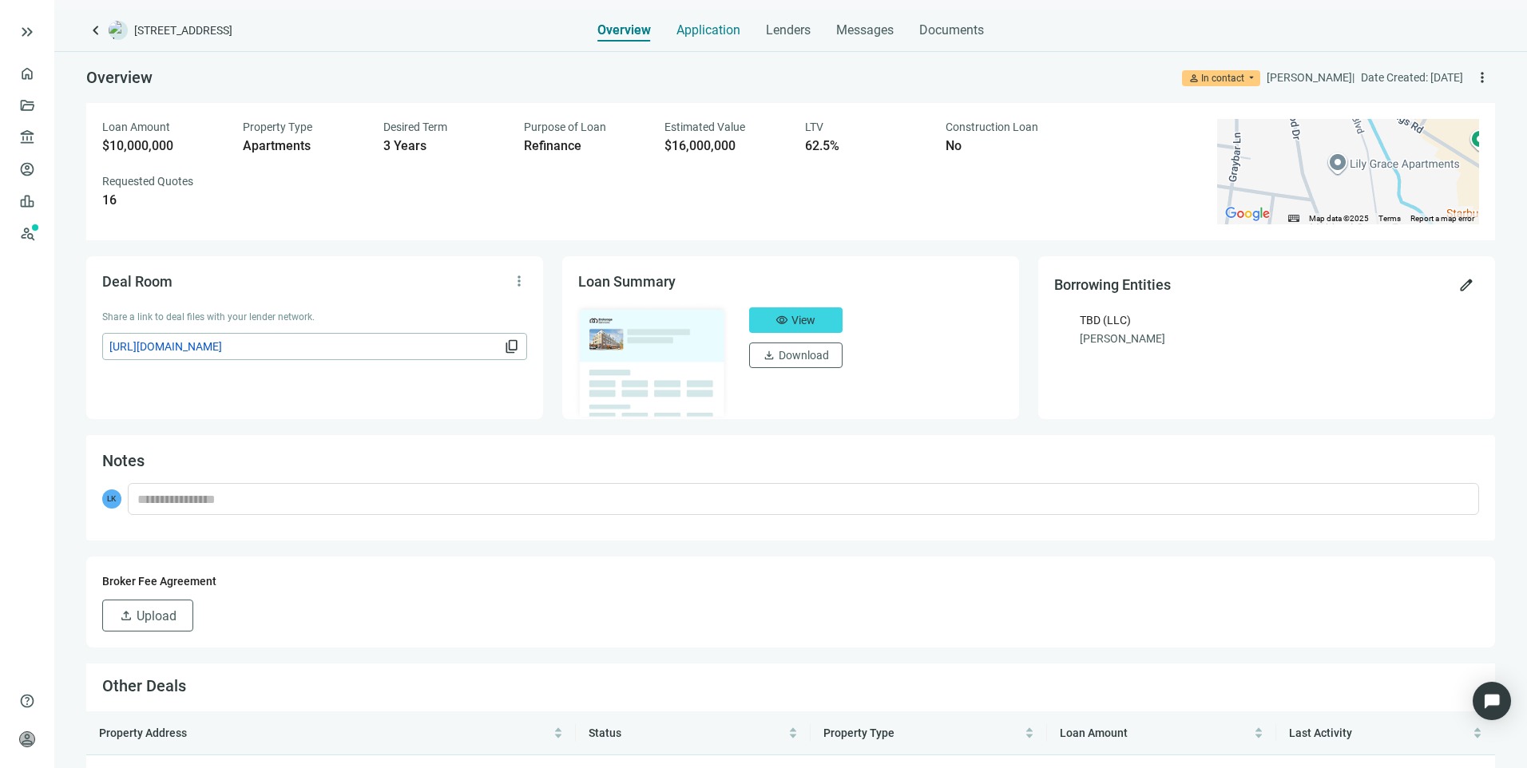
click at [696, 32] on span "Application" at bounding box center [708, 30] width 64 height 16
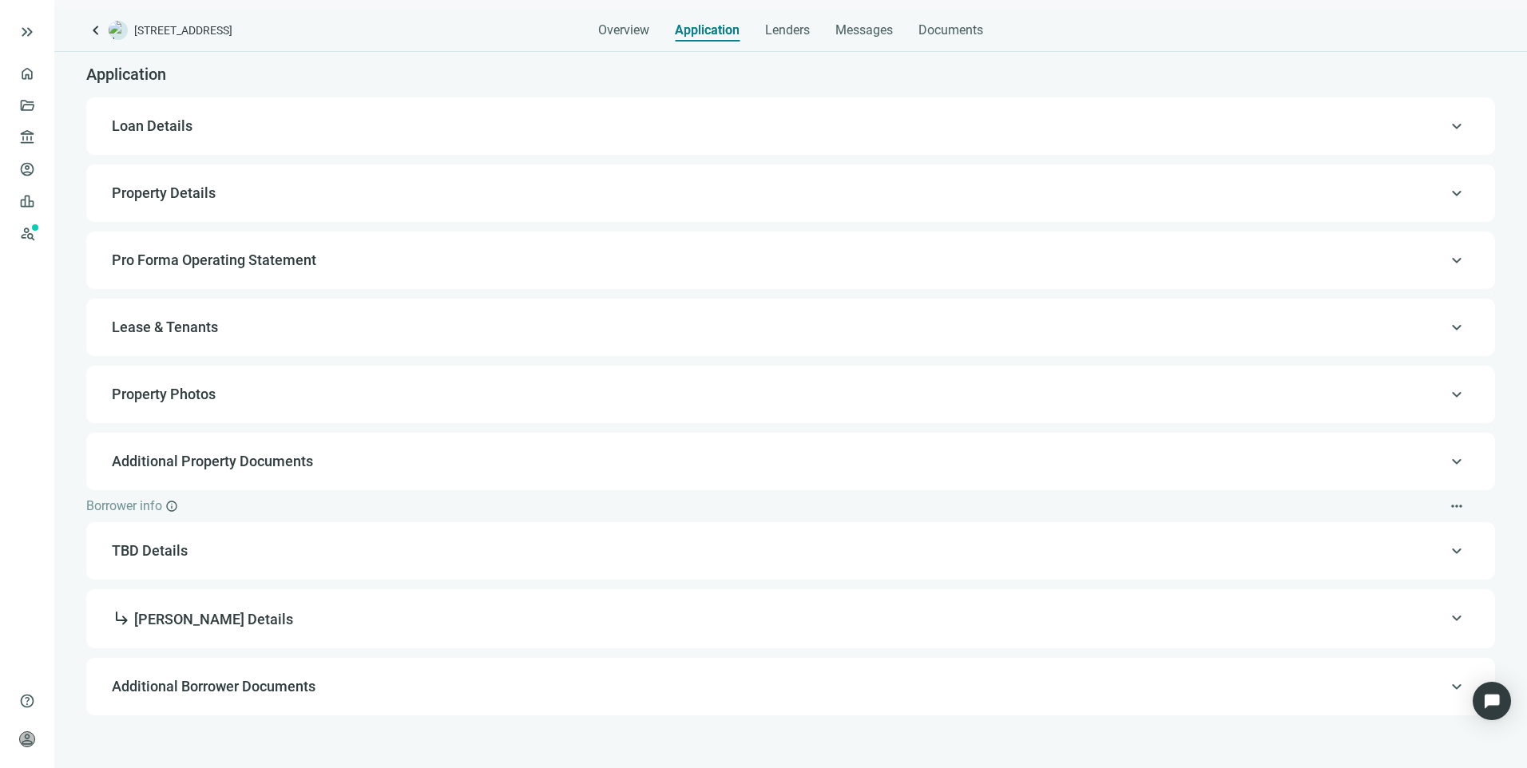
drag, startPoint x: 782, startPoint y: 27, endPoint x: 828, endPoint y: 24, distance: 46.4
click at [782, 26] on span "Lenders" at bounding box center [787, 30] width 45 height 16
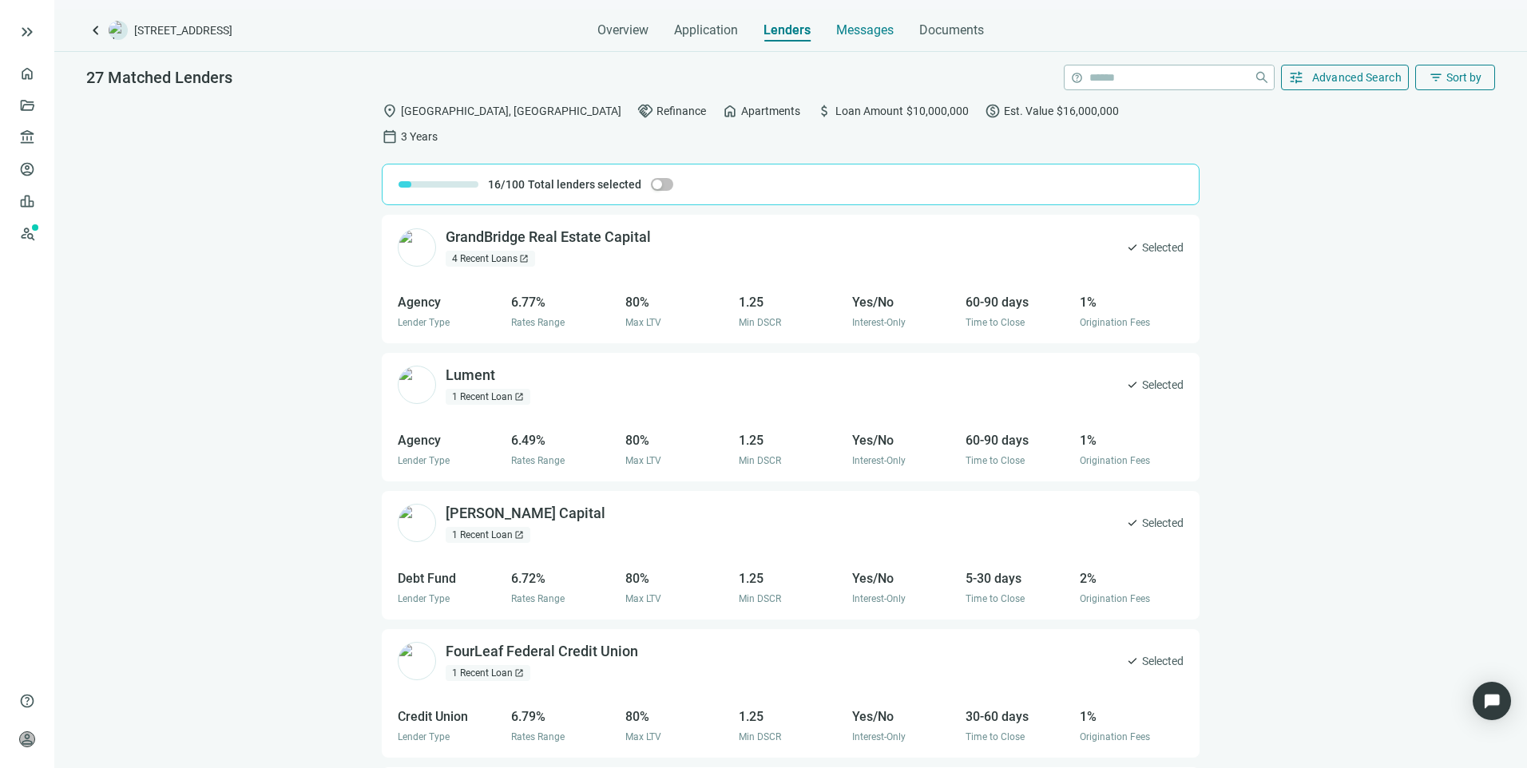
click at [870, 23] on span "Messages" at bounding box center [864, 29] width 57 height 15
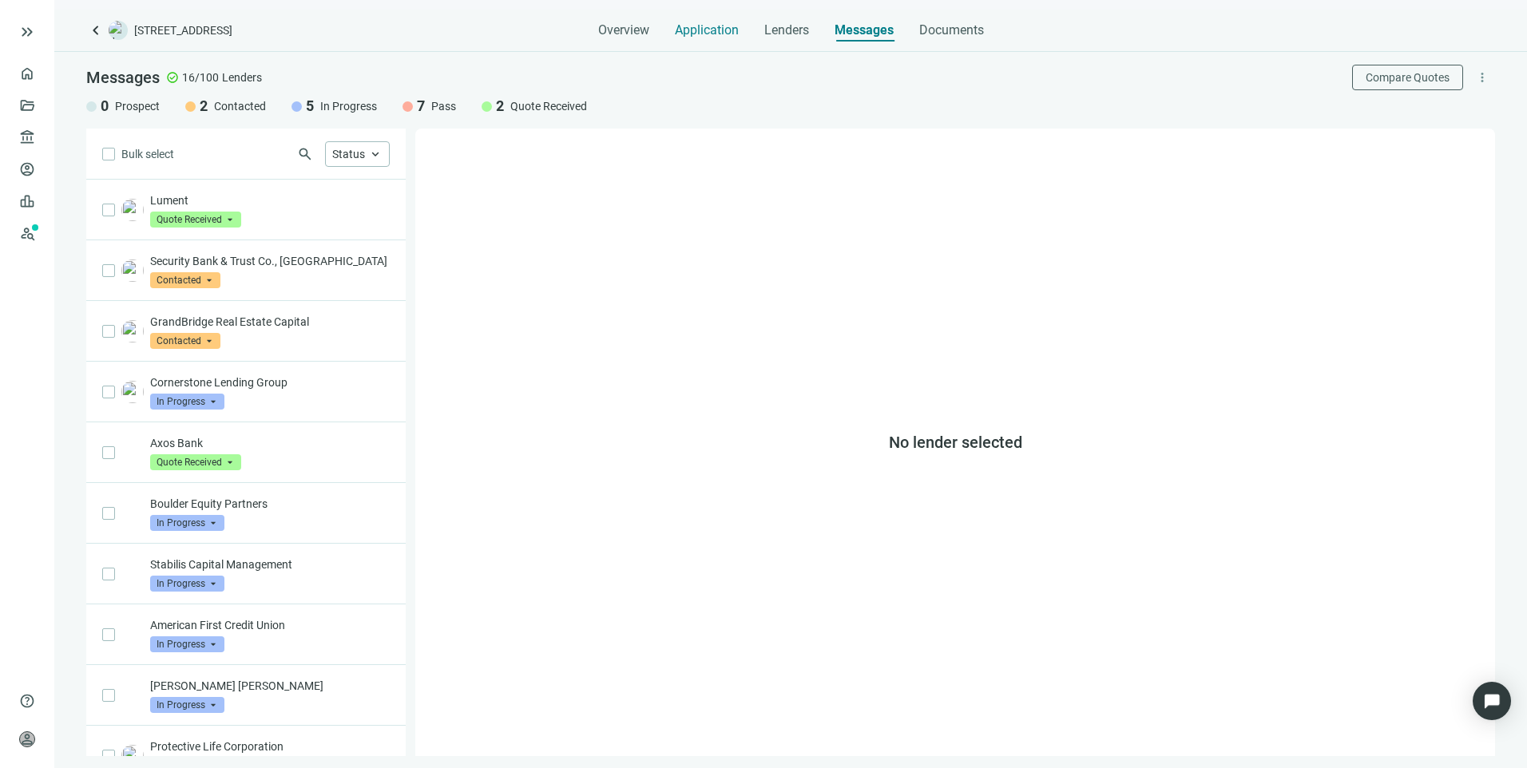
click at [722, 30] on span "Application" at bounding box center [707, 30] width 64 height 16
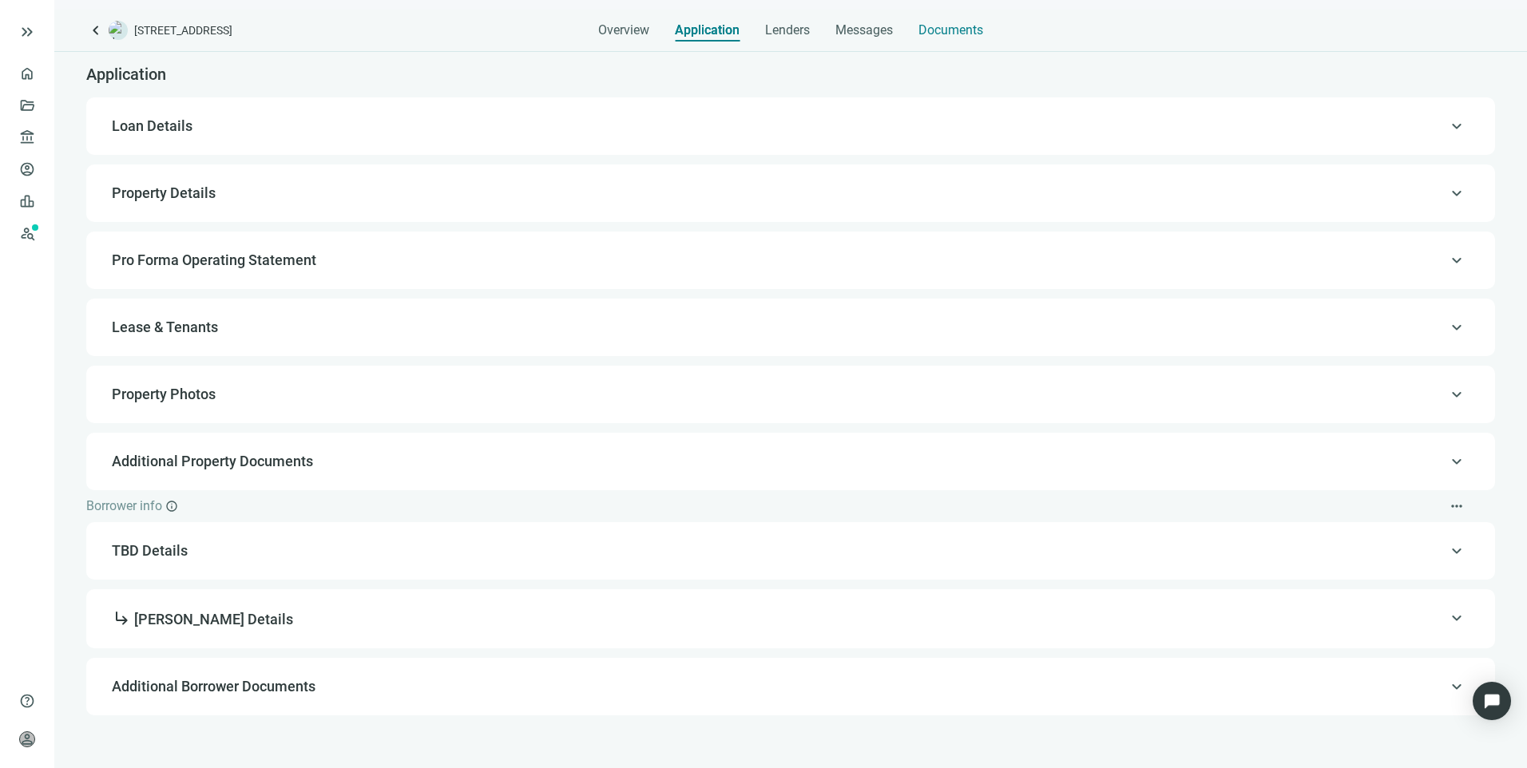
click at [974, 19] on div "Documents" at bounding box center [950, 26] width 65 height 32
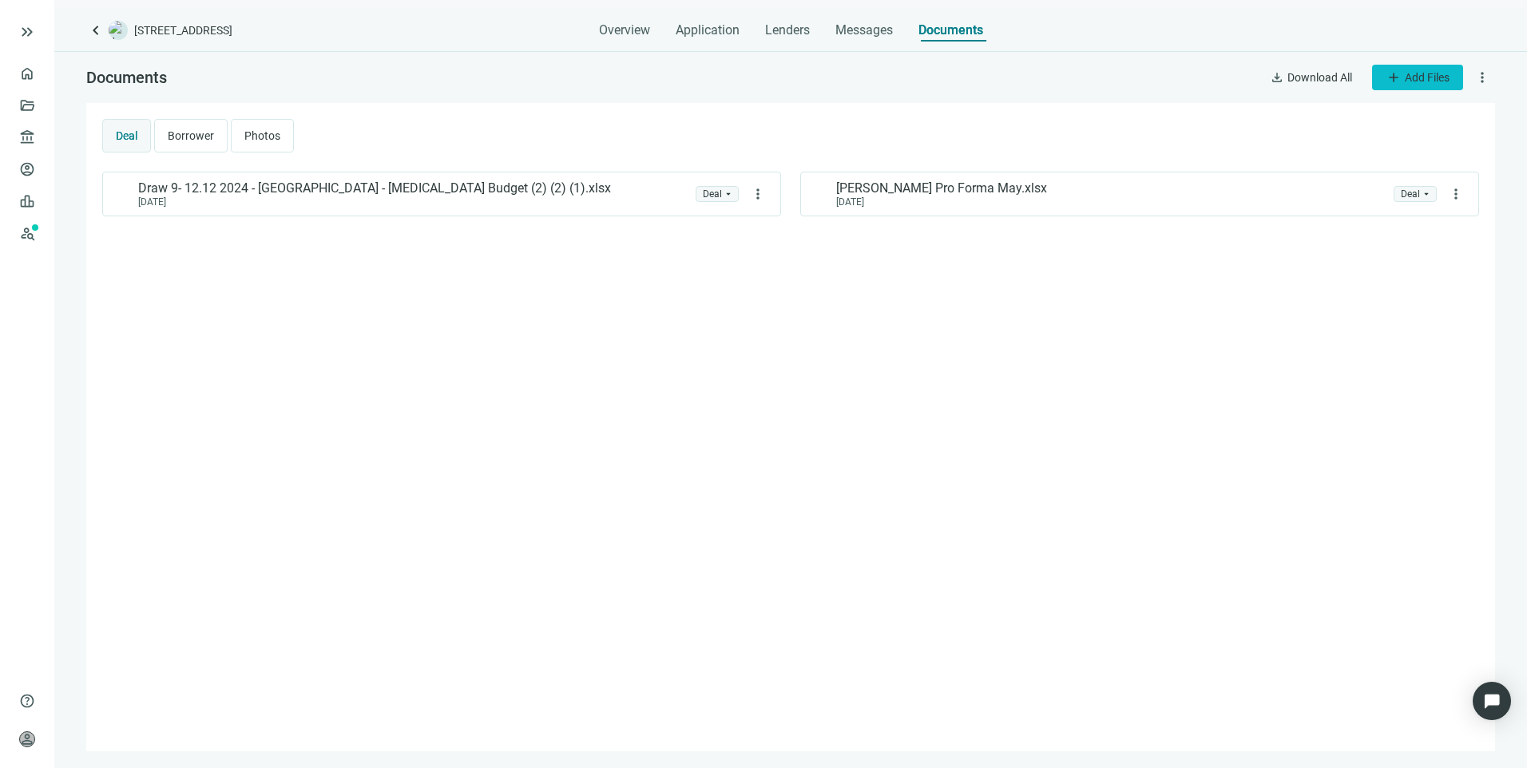
click at [1401, 72] on button "add Add Files" at bounding box center [1417, 78] width 91 height 26
click at [1415, 109] on span "Upload new" at bounding box center [1415, 114] width 58 height 13
click at [615, 22] on span "Overview" at bounding box center [624, 30] width 51 height 16
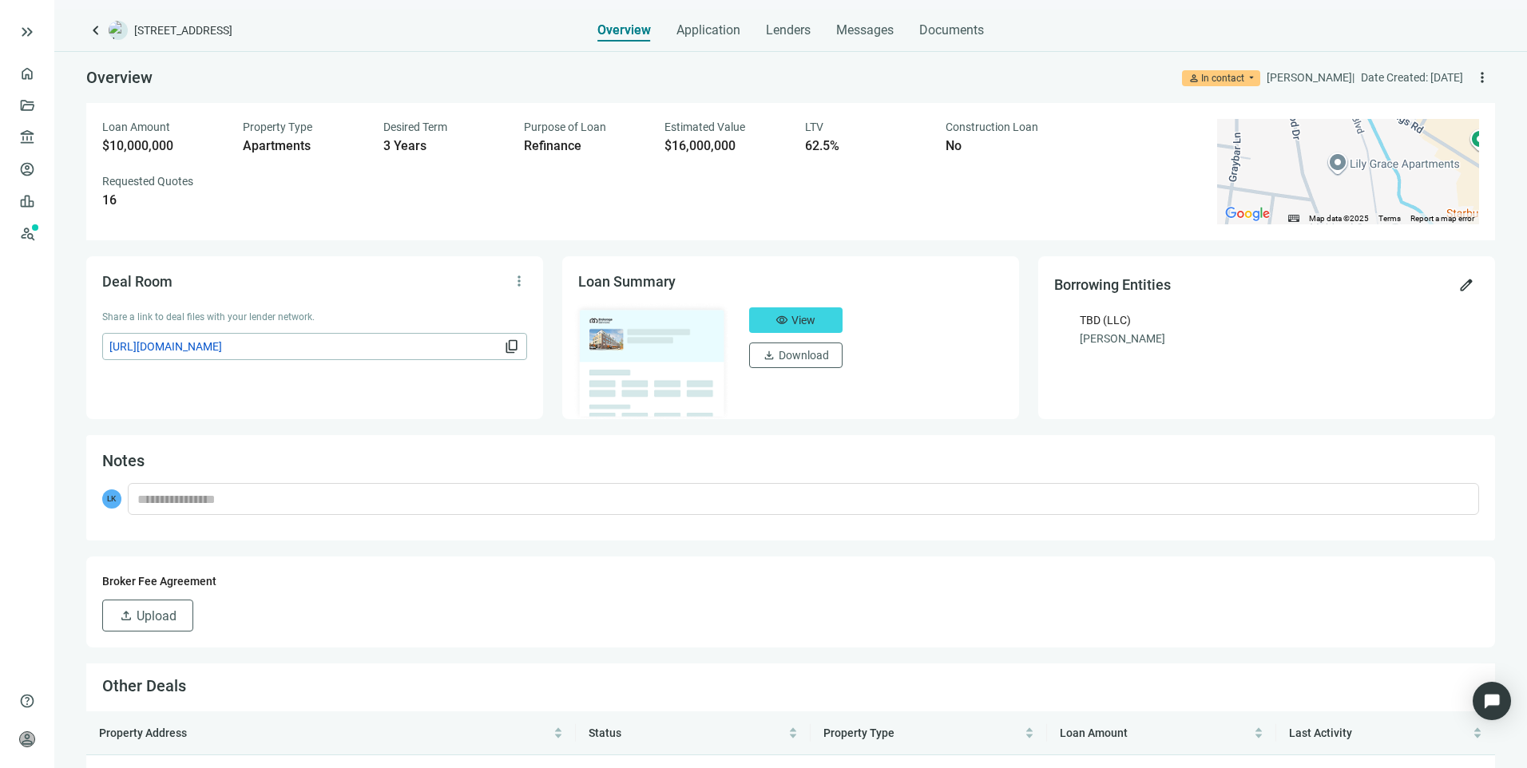
click at [331, 346] on span "https://dealroom.loanbase.com/deal-documents/kymlHziazqC1MCXGofg4x2L0idh17ZRSyY…" at bounding box center [304, 347] width 391 height 18
click at [807, 324] on span "View" at bounding box center [803, 320] width 24 height 13
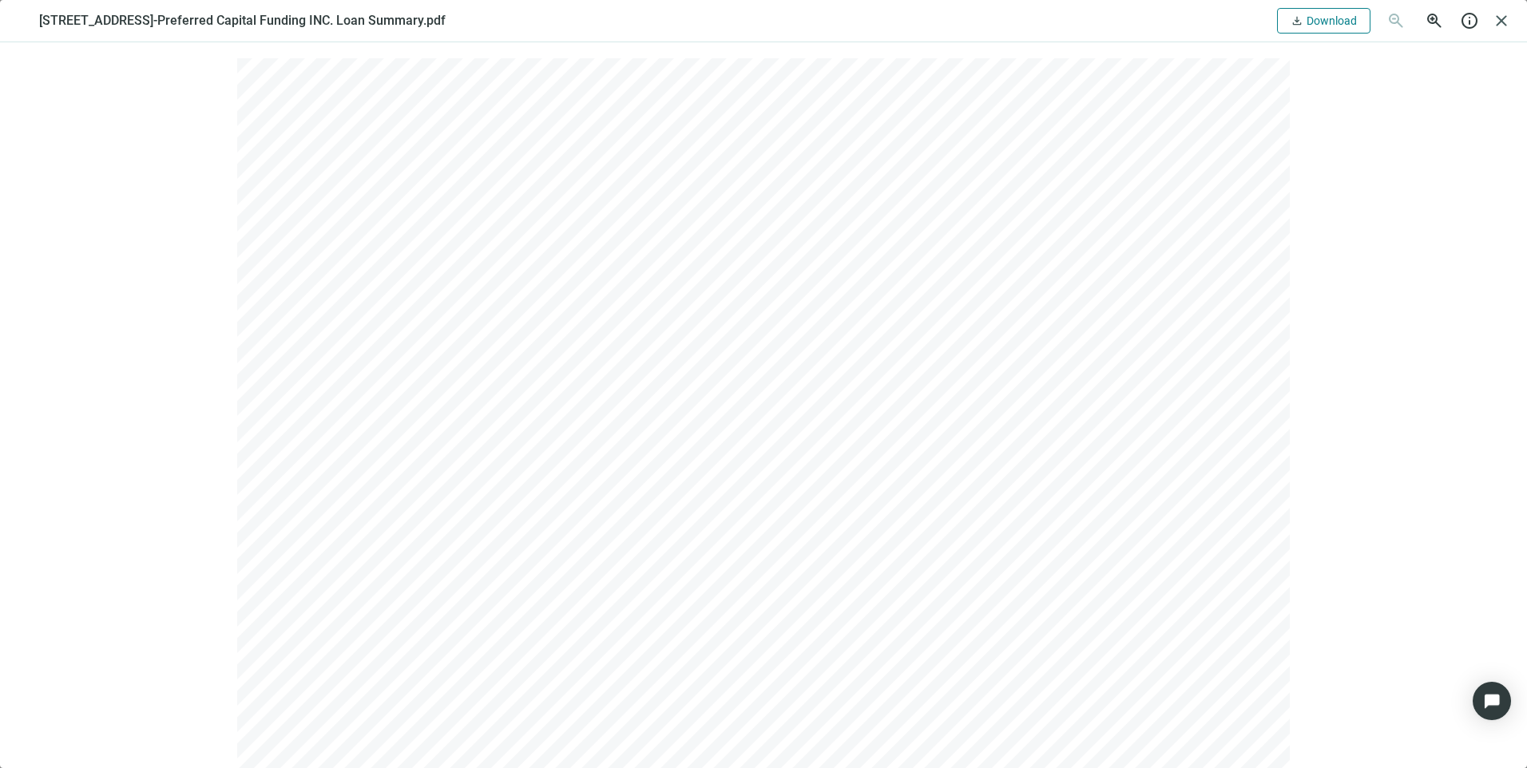
click at [1318, 14] on span "Download" at bounding box center [1331, 20] width 50 height 13
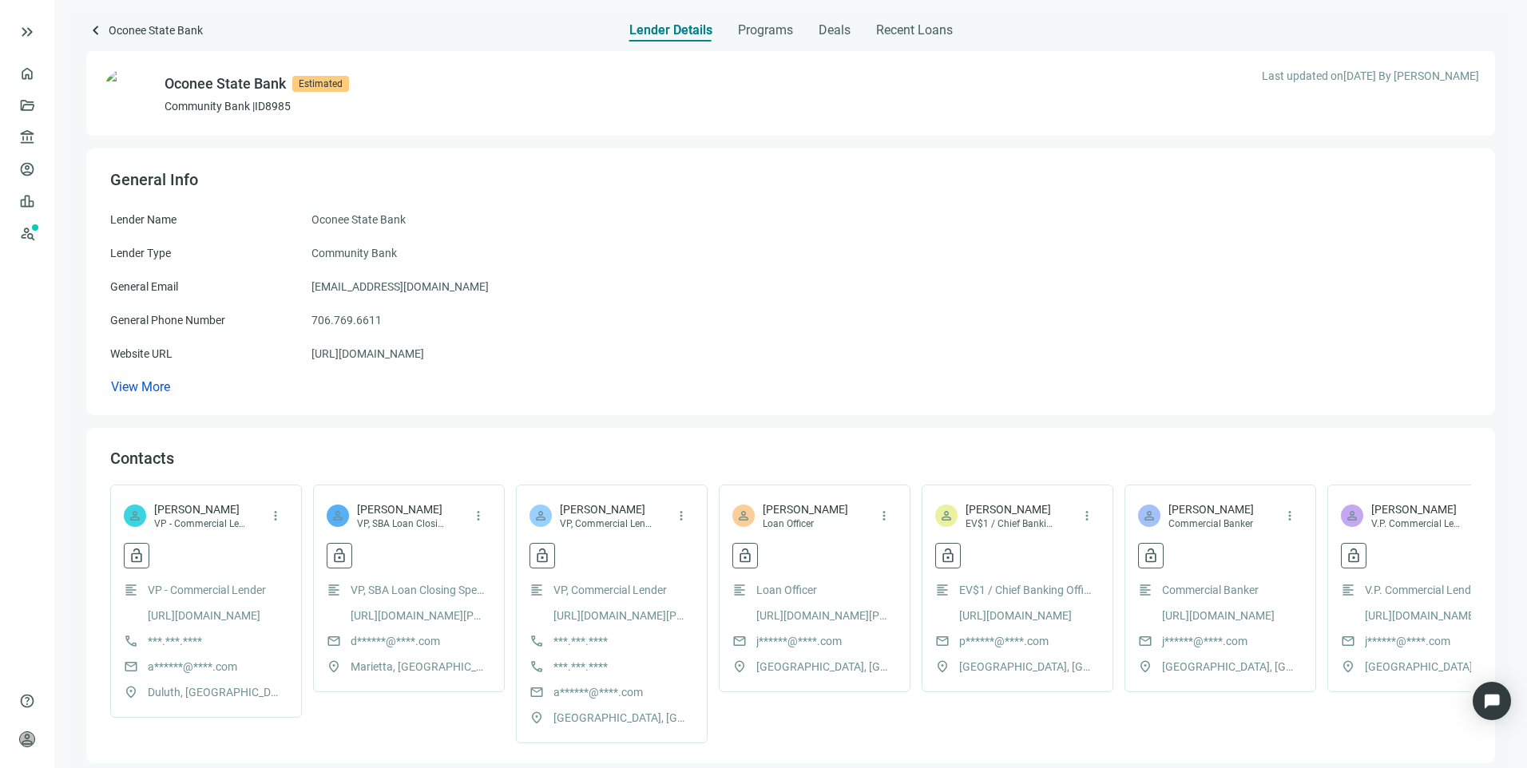
click at [237, 617] on link "[URL][DOMAIN_NAME]" at bounding box center [204, 616] width 113 height 18
click at [40, 233] on link "Prospects New" at bounding box center [65, 233] width 51 height 32
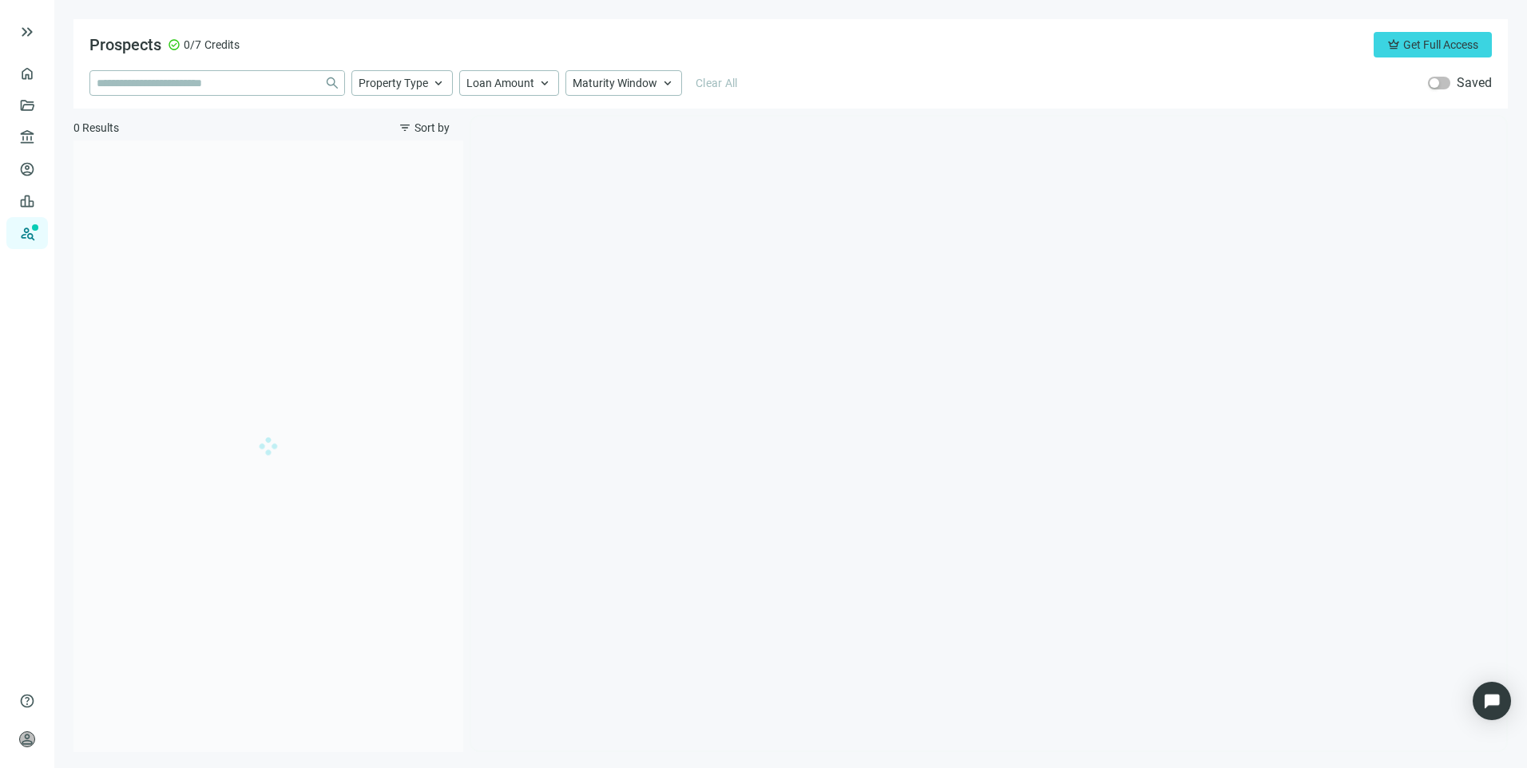
type input "**********"
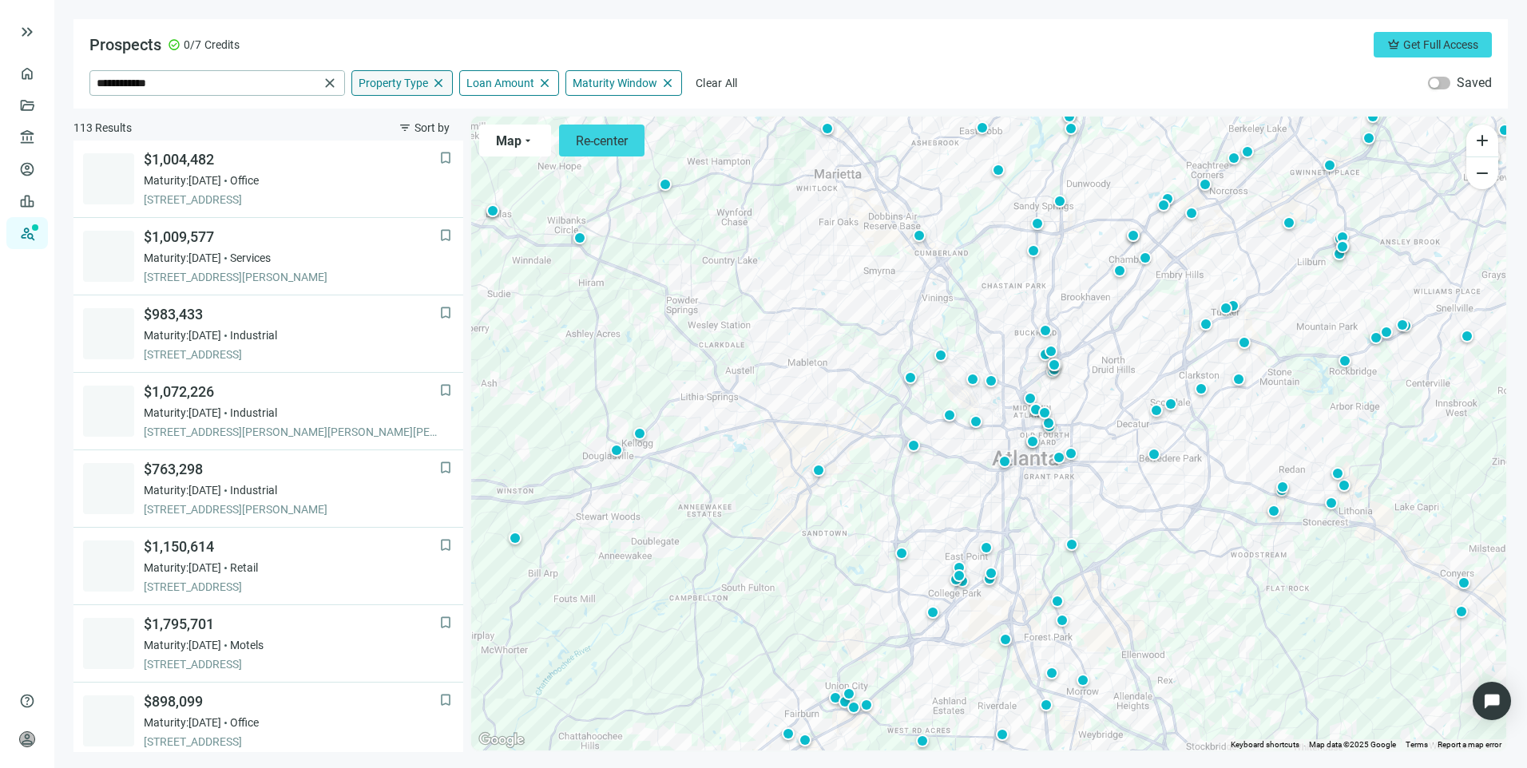
click at [436, 86] on span "close" at bounding box center [438, 83] width 14 height 14
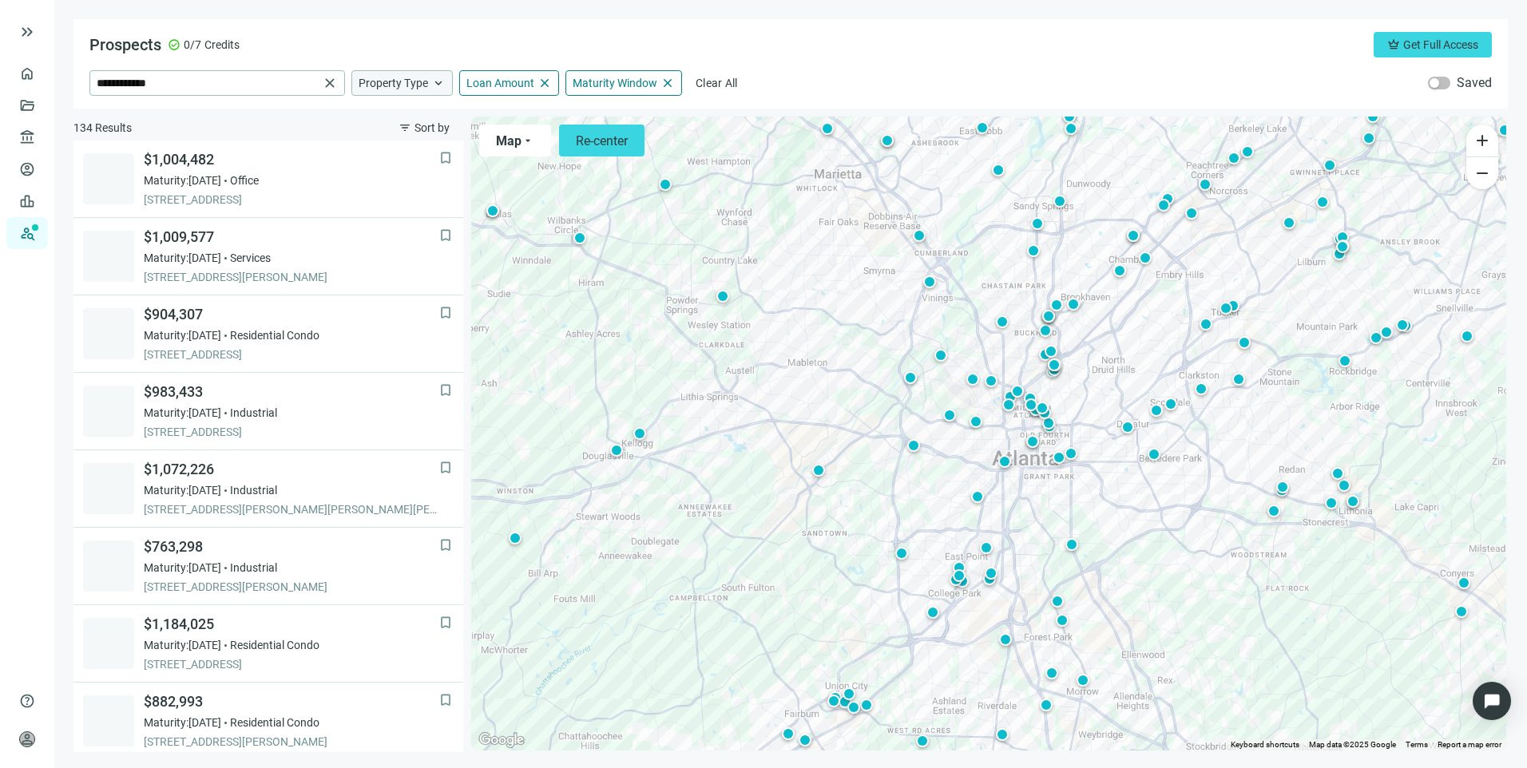
click at [426, 81] on span "Property Type" at bounding box center [393, 83] width 69 height 14
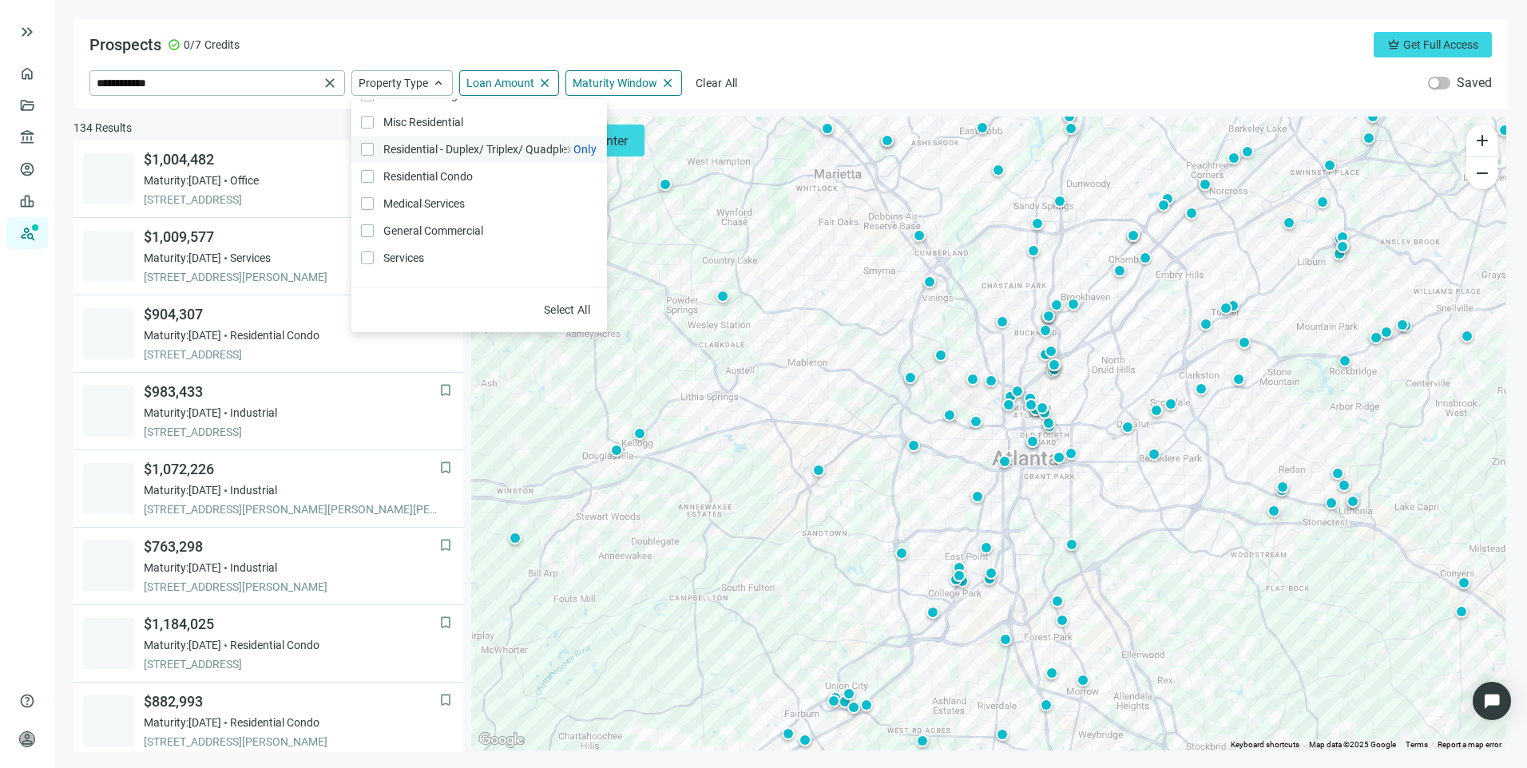
scroll to position [340, 0]
click at [571, 311] on span "Select All" at bounding box center [567, 309] width 46 height 13
click at [826, 69] on div "**********" at bounding box center [790, 63] width 1434 height 89
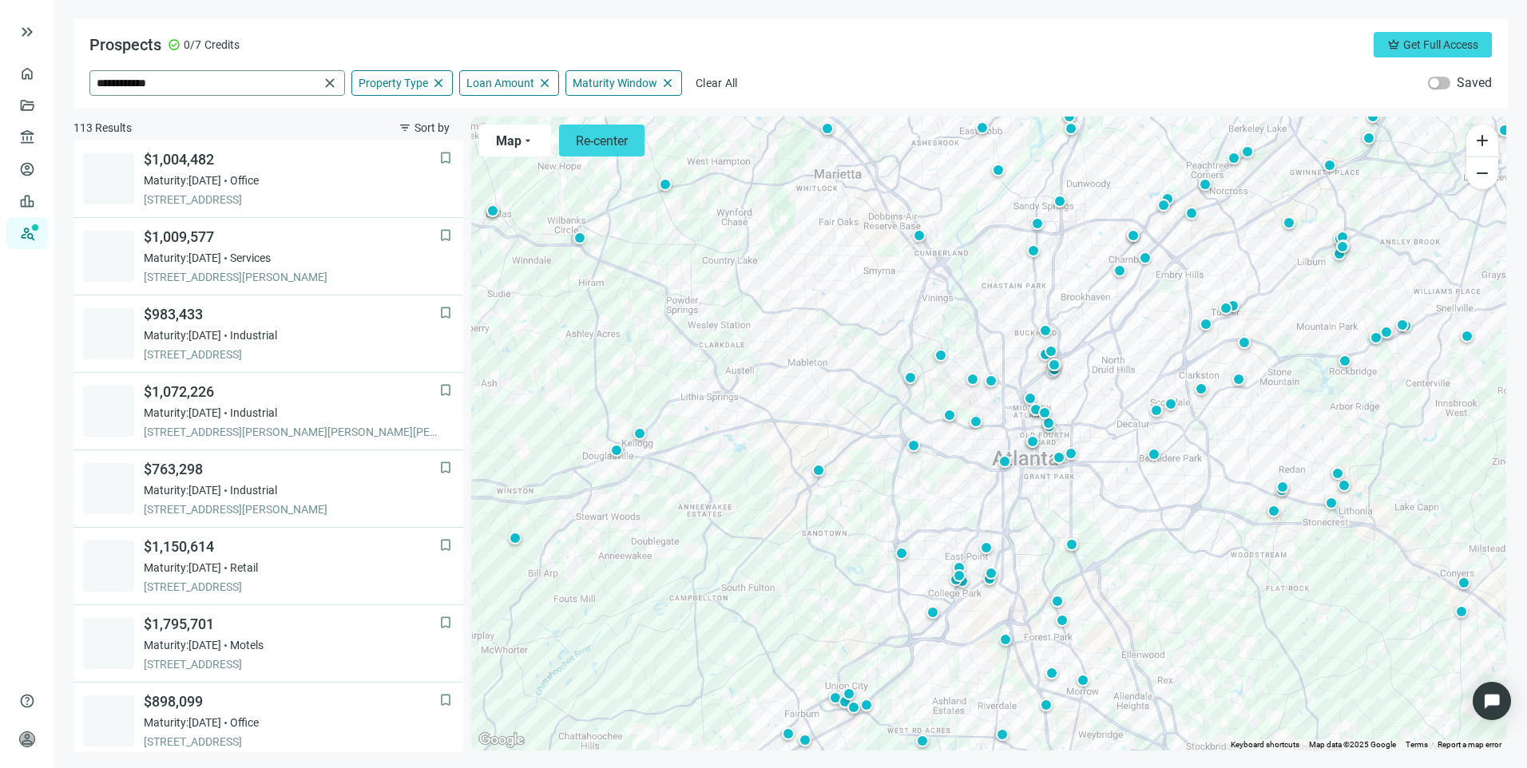
click at [327, 85] on span "close" at bounding box center [330, 83] width 16 height 16
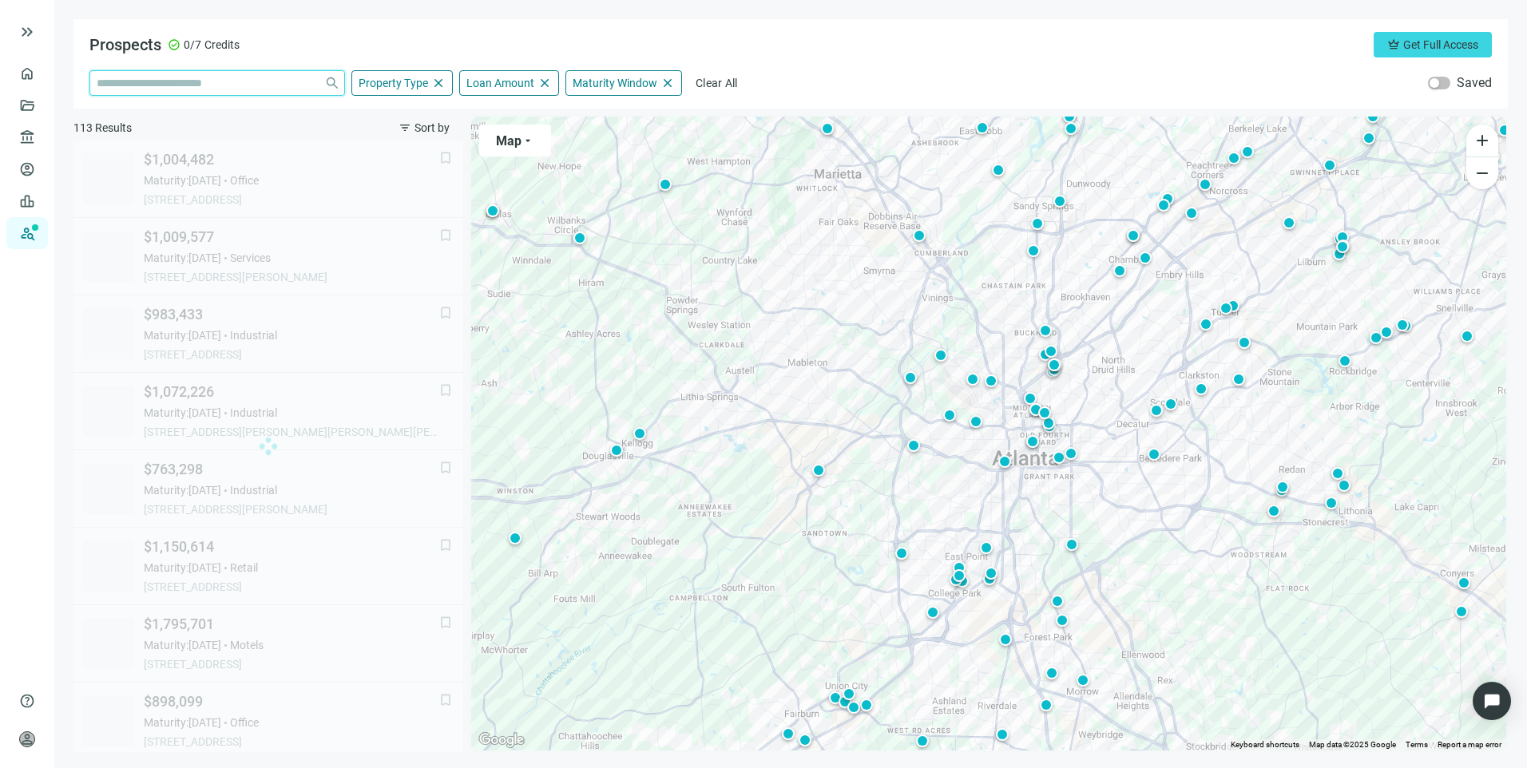
click at [216, 83] on input "search" at bounding box center [207, 83] width 221 height 24
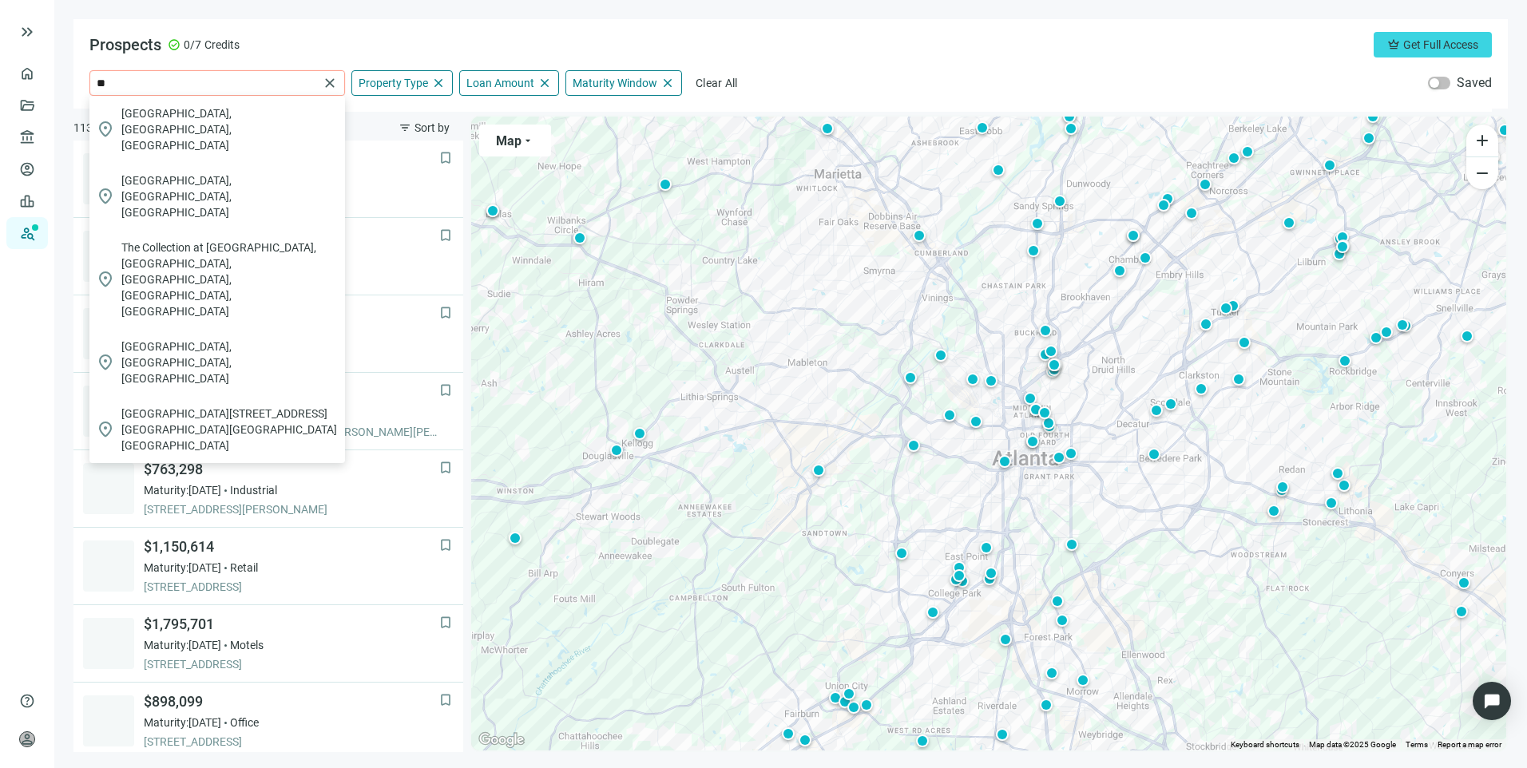
type input "*"
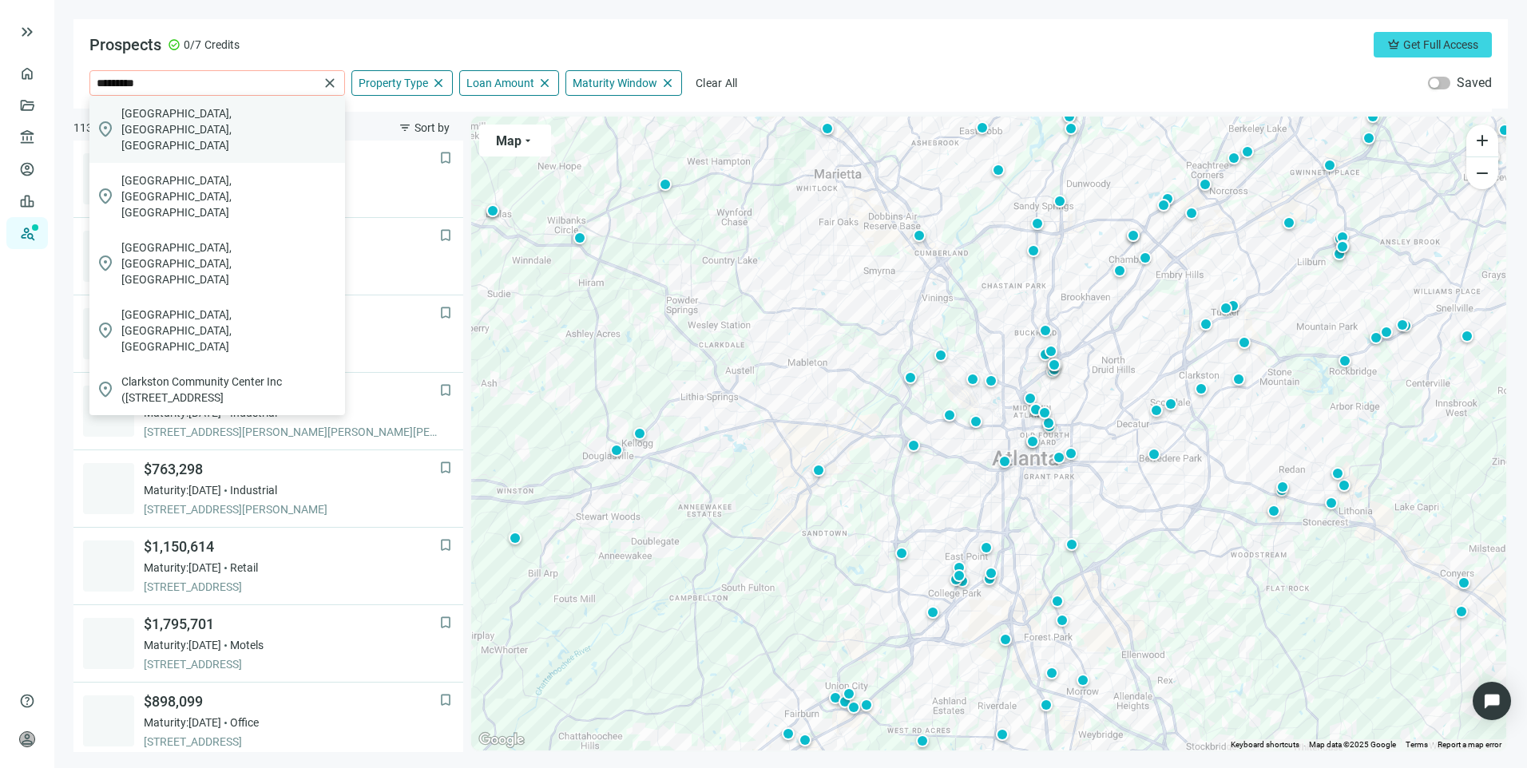
click at [196, 119] on span "[GEOGRAPHIC_DATA], [GEOGRAPHIC_DATA], [GEOGRAPHIC_DATA]" at bounding box center [229, 129] width 217 height 48
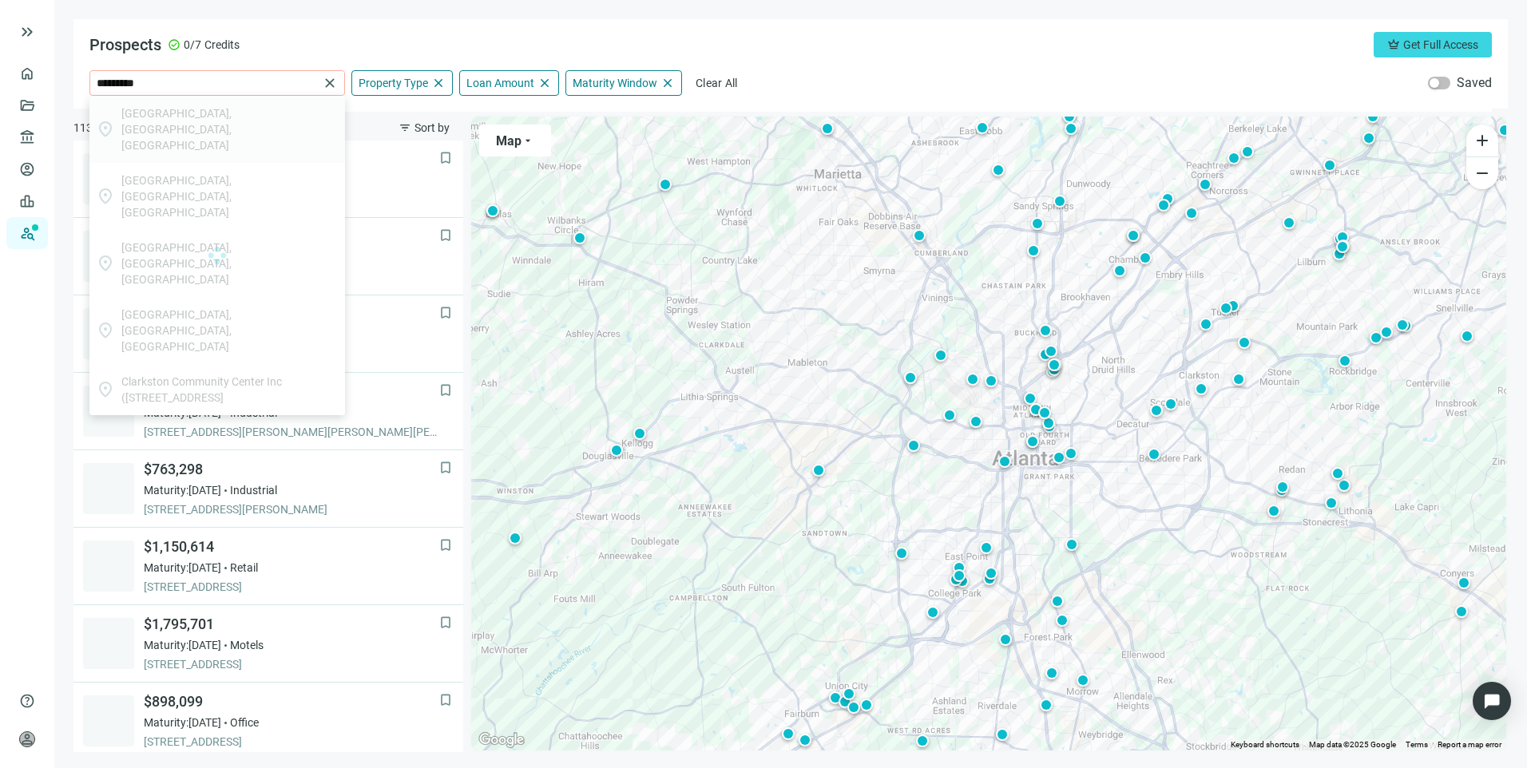
type input "**********"
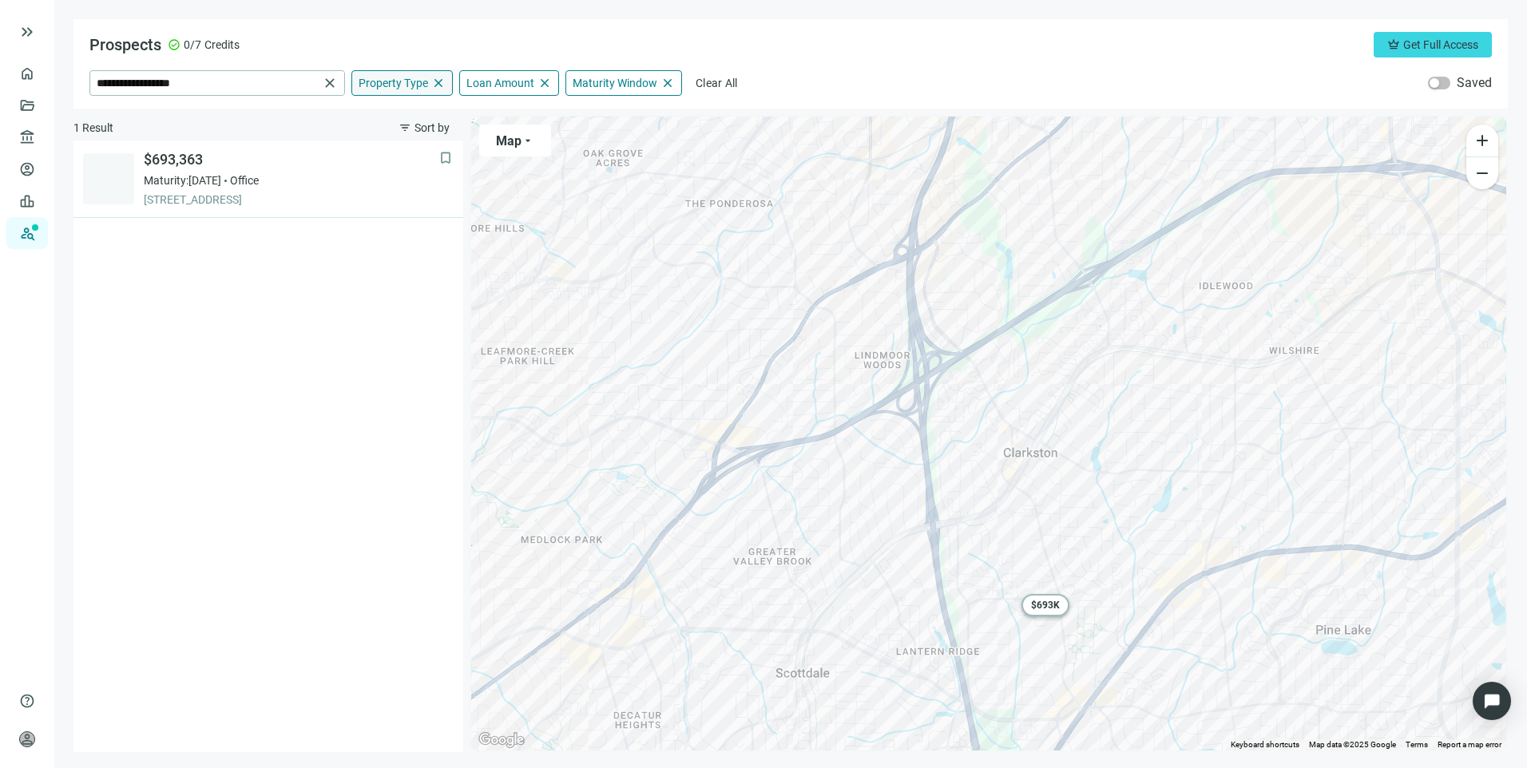
click at [439, 84] on span "close" at bounding box center [438, 83] width 14 height 14
click at [543, 82] on span "close" at bounding box center [544, 83] width 14 height 14
click at [666, 82] on span "close" at bounding box center [667, 83] width 14 height 14
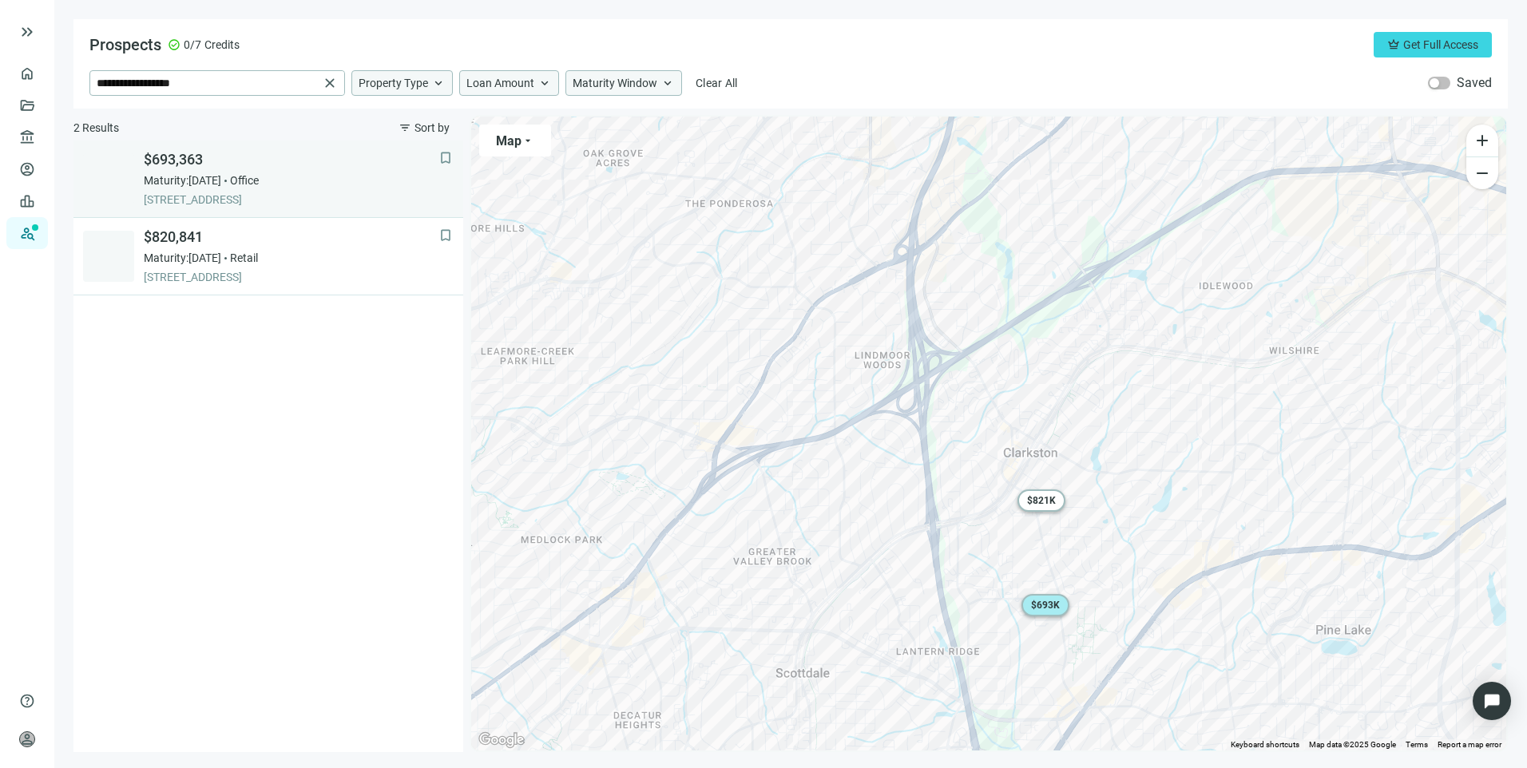
click at [315, 176] on div "Maturity: [DATE] Office" at bounding box center [291, 180] width 295 height 16
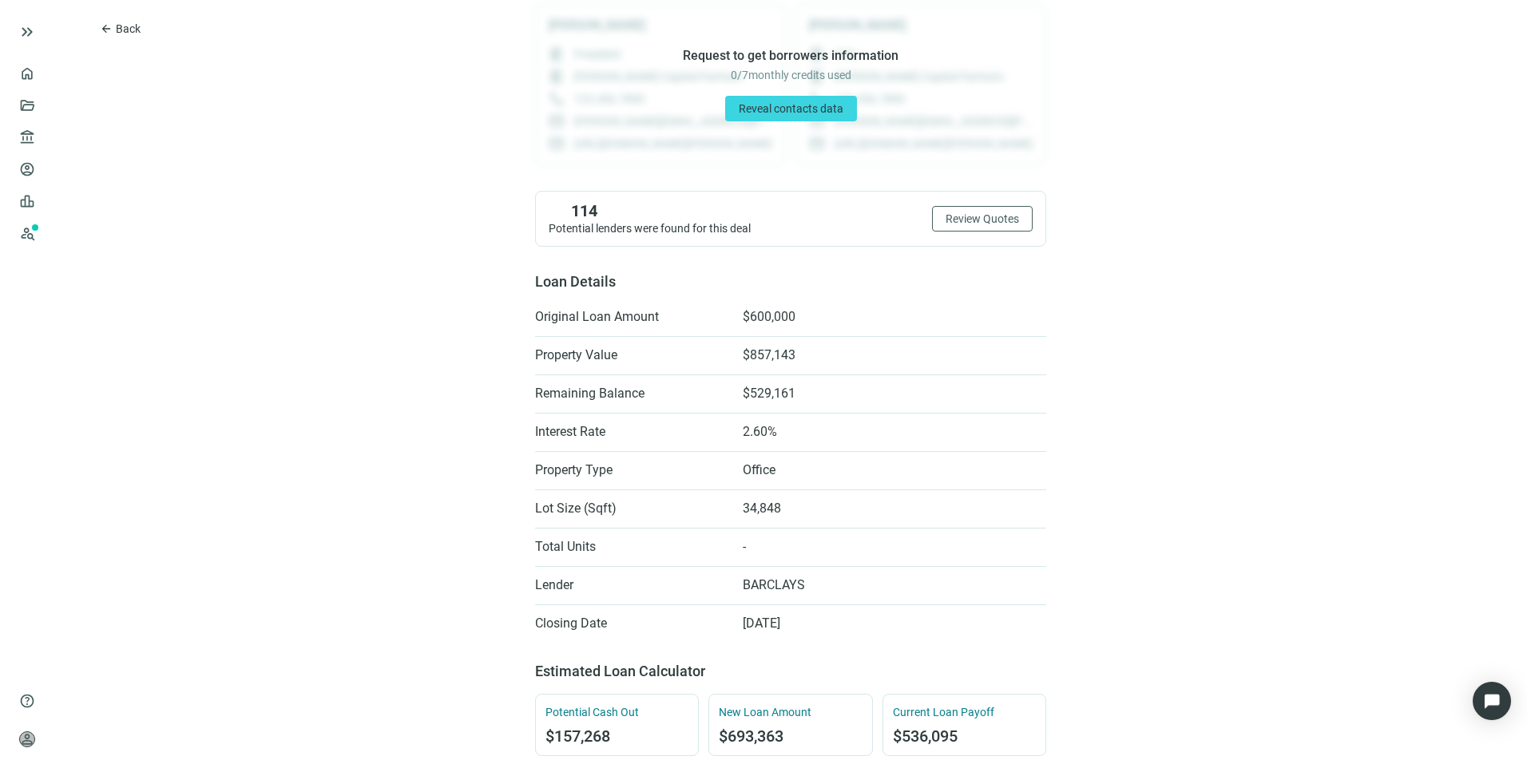
scroll to position [206, 0]
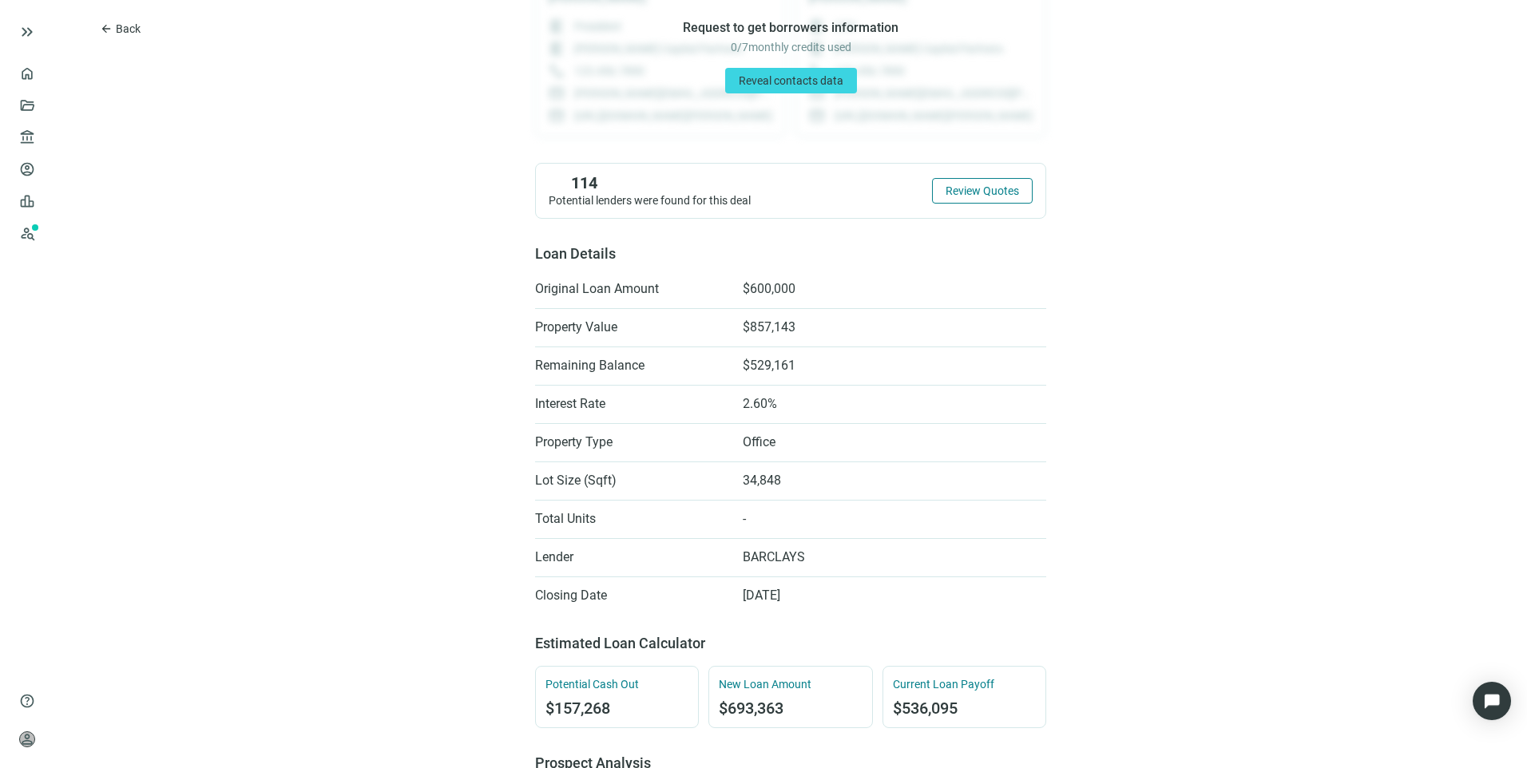
click at [975, 189] on span "Review Quotes" at bounding box center [981, 190] width 73 height 13
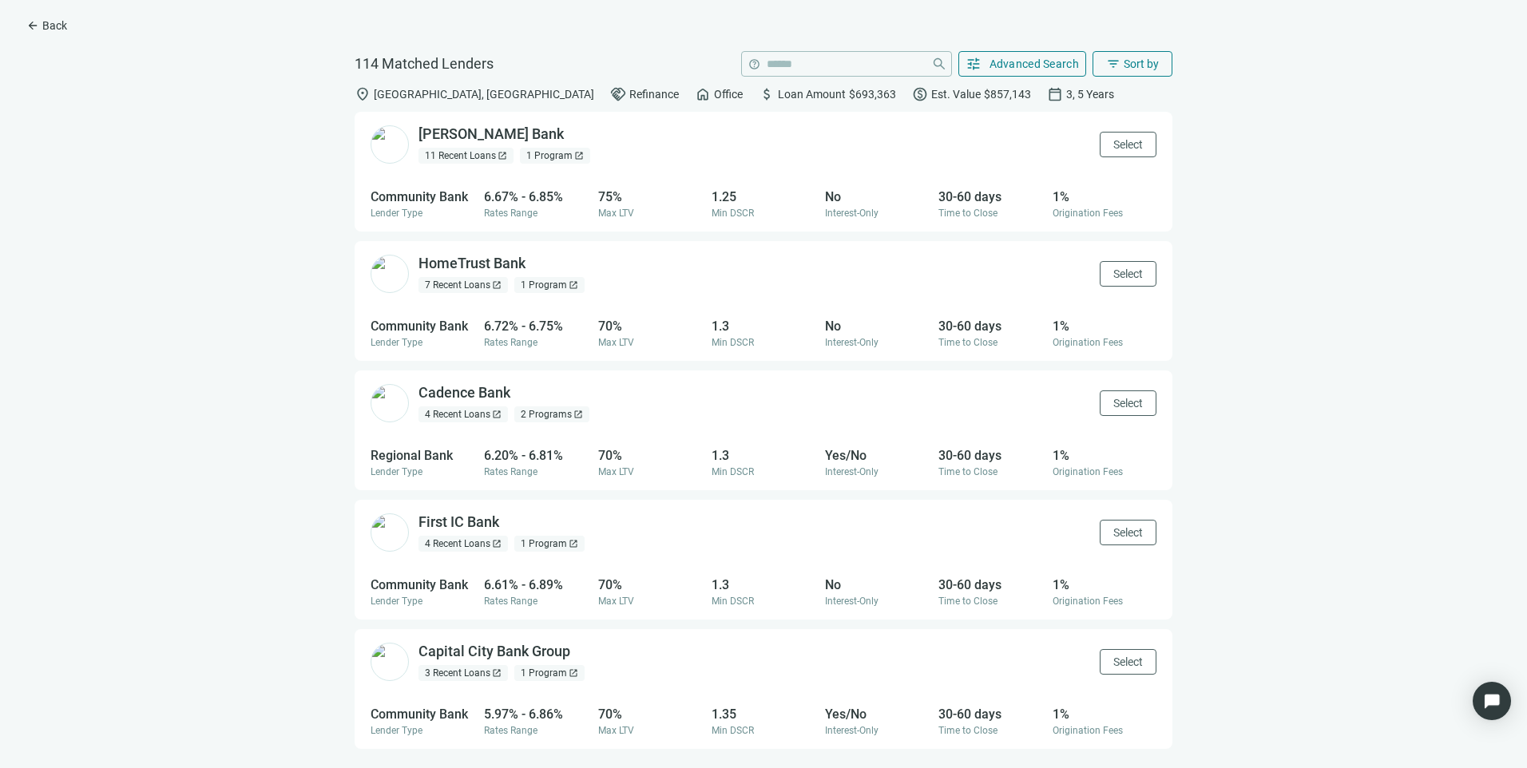
click at [463, 158] on div "11 Recent Loans open_in_new" at bounding box center [465, 156] width 95 height 16
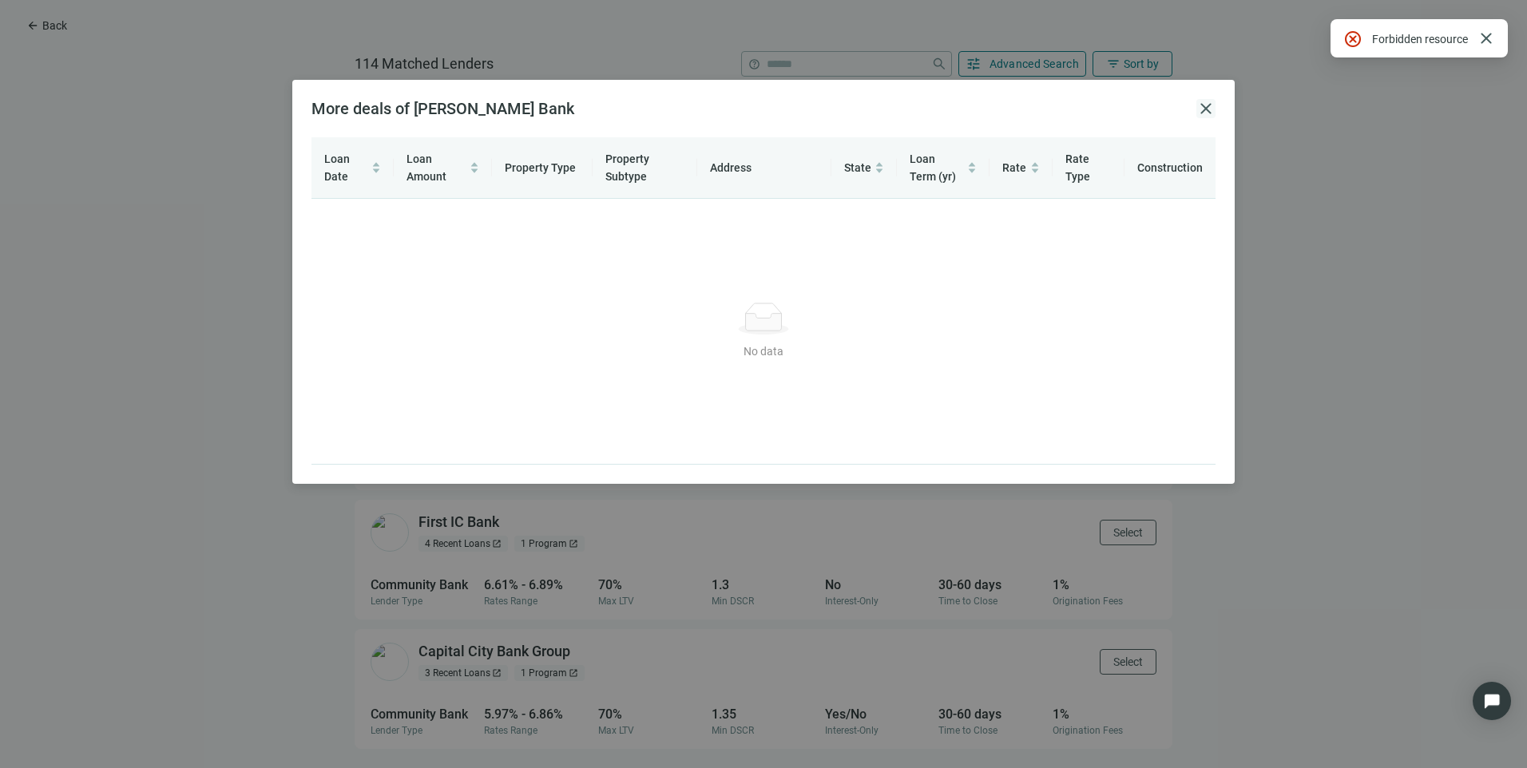
click at [1207, 115] on span "close" at bounding box center [1205, 108] width 19 height 19
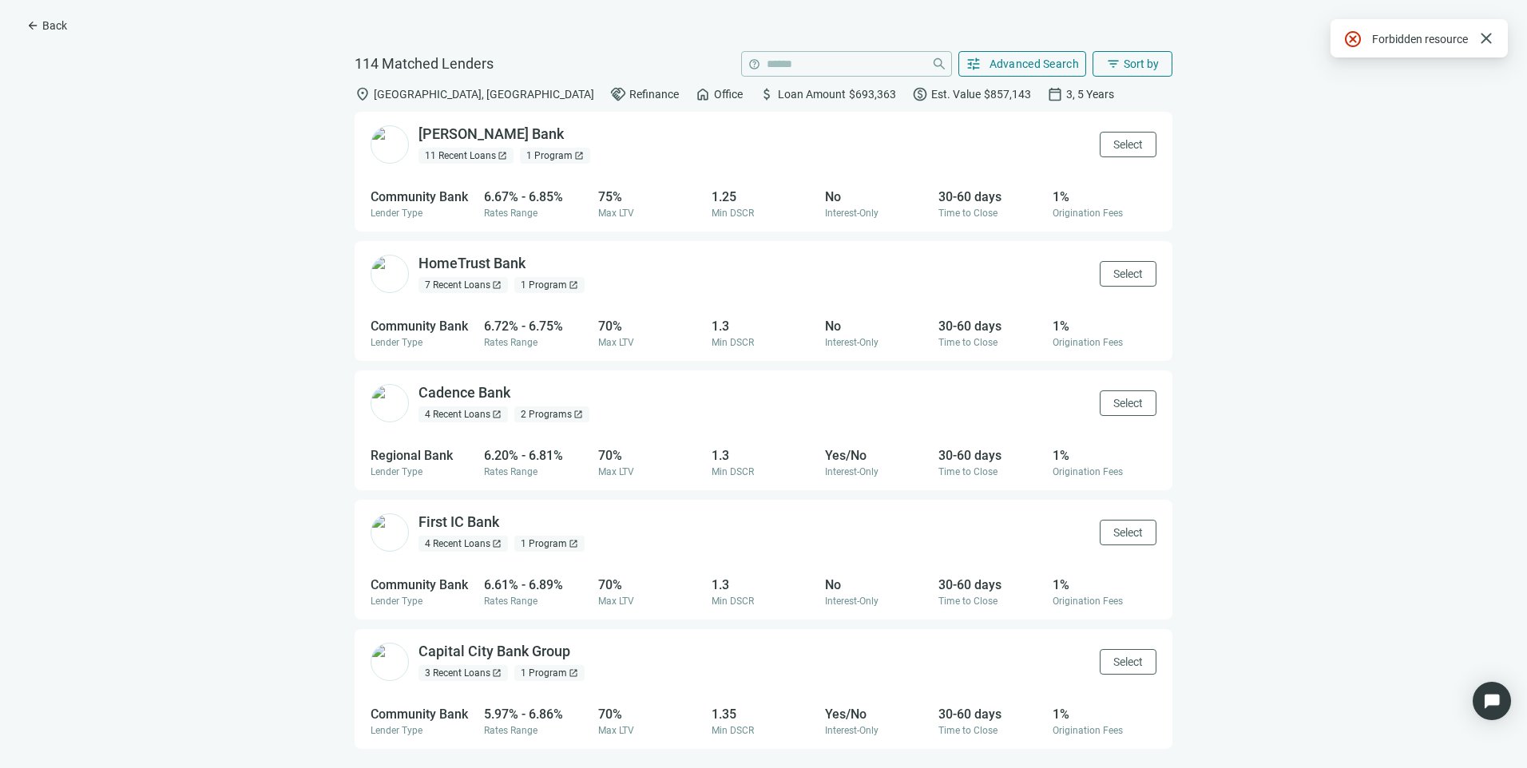
click at [436, 289] on div "7 Recent Loans open_in_new" at bounding box center [462, 285] width 89 height 16
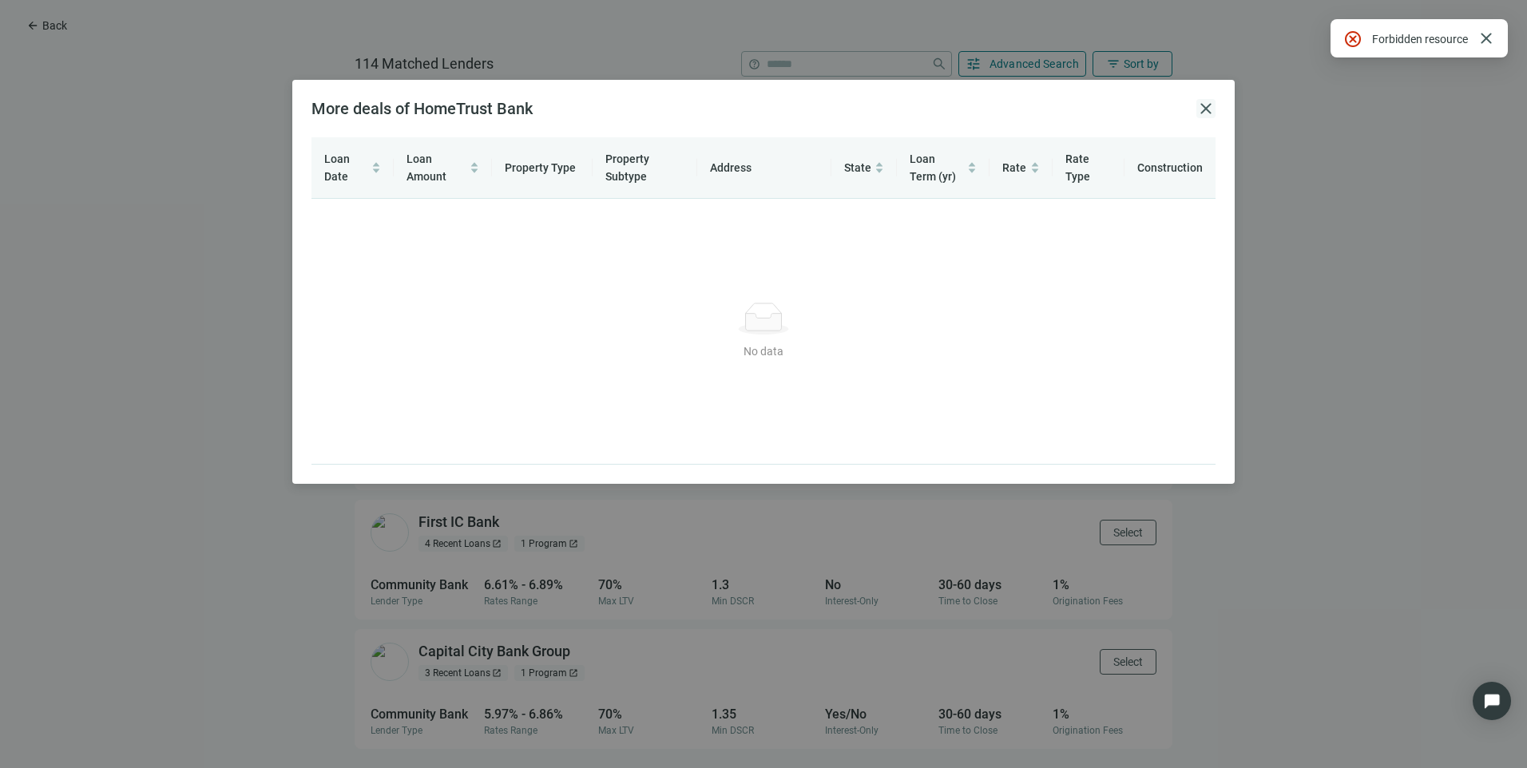
click at [1198, 110] on span "close" at bounding box center [1205, 108] width 19 height 19
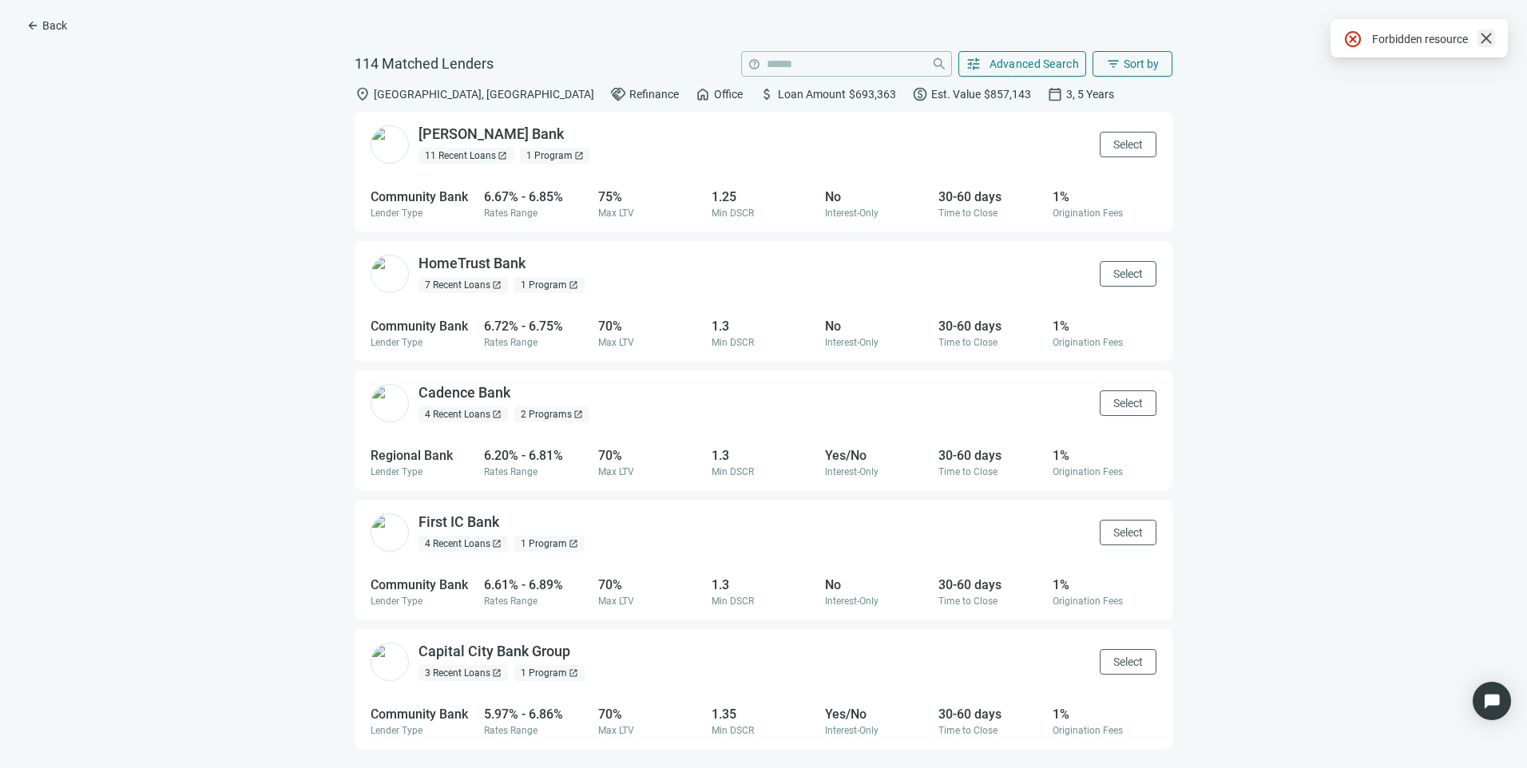
click at [1486, 38] on span "close" at bounding box center [1485, 38] width 19 height 19
click at [48, 19] on span "Back" at bounding box center [54, 25] width 25 height 13
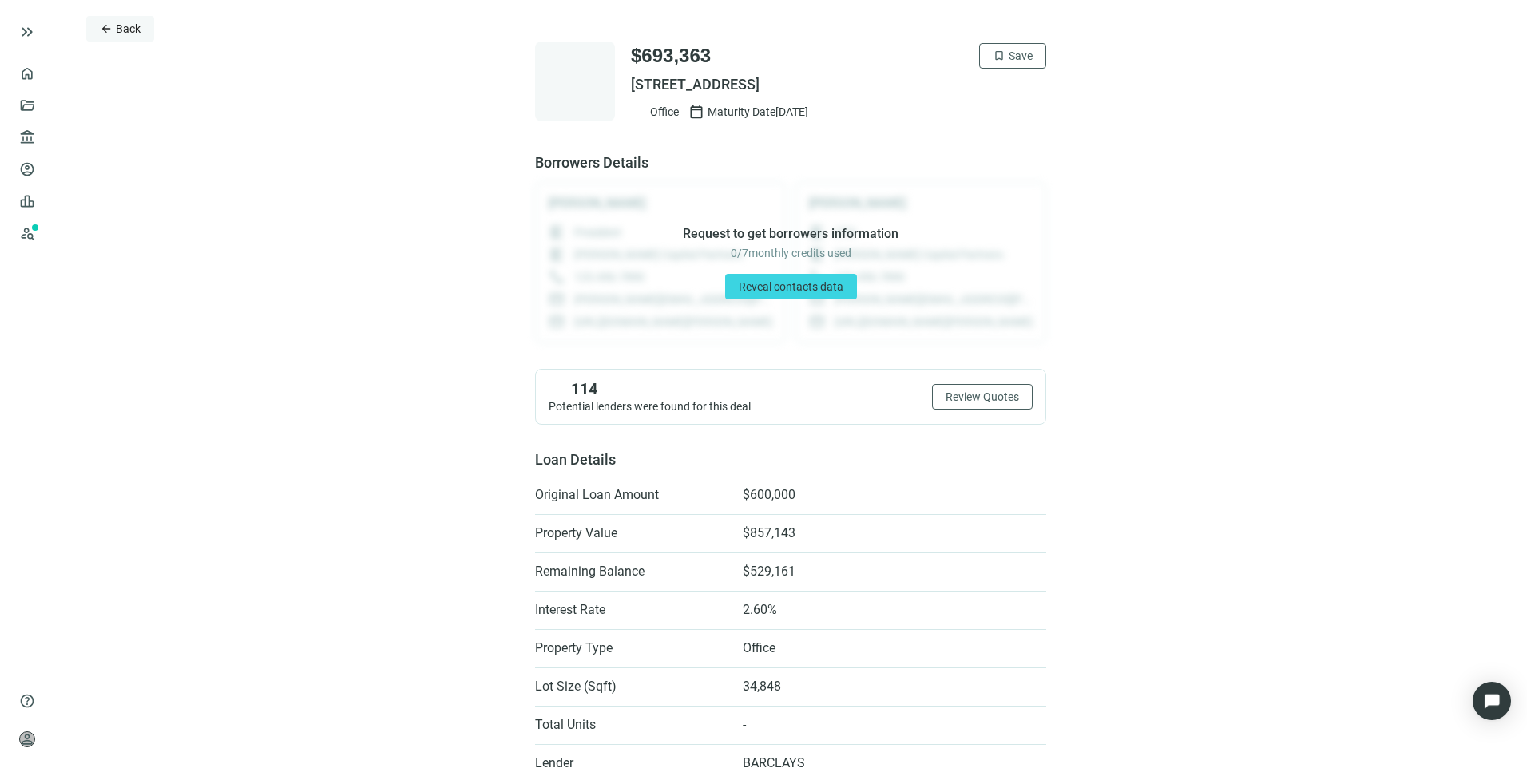
click at [123, 32] on span "Back" at bounding box center [128, 28] width 25 height 13
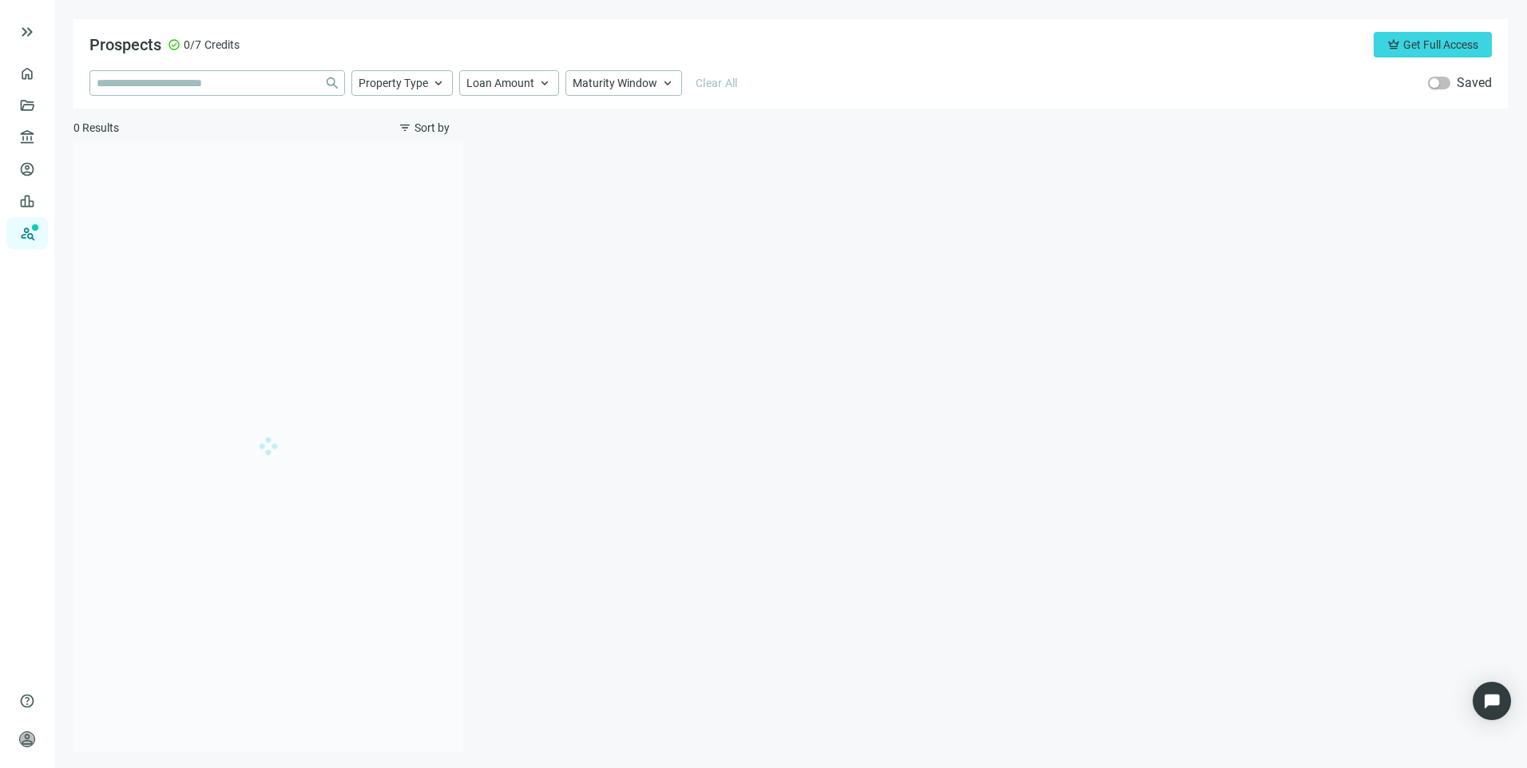
type input "**********"
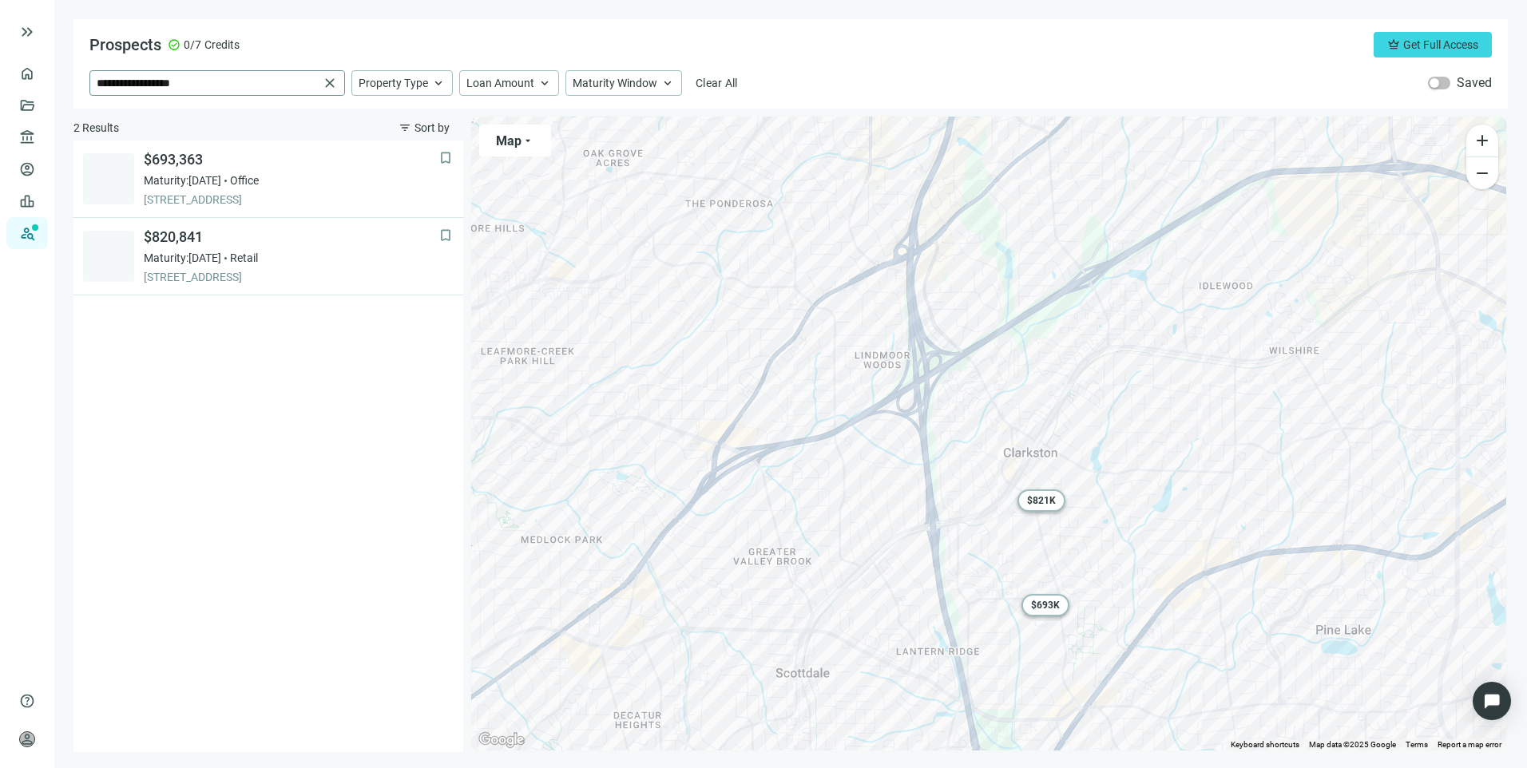
drag, startPoint x: 328, startPoint y: 81, endPoint x: 290, endPoint y: 86, distance: 38.7
click at [328, 81] on span "close" at bounding box center [330, 83] width 16 height 16
click at [275, 87] on input "search" at bounding box center [207, 83] width 221 height 24
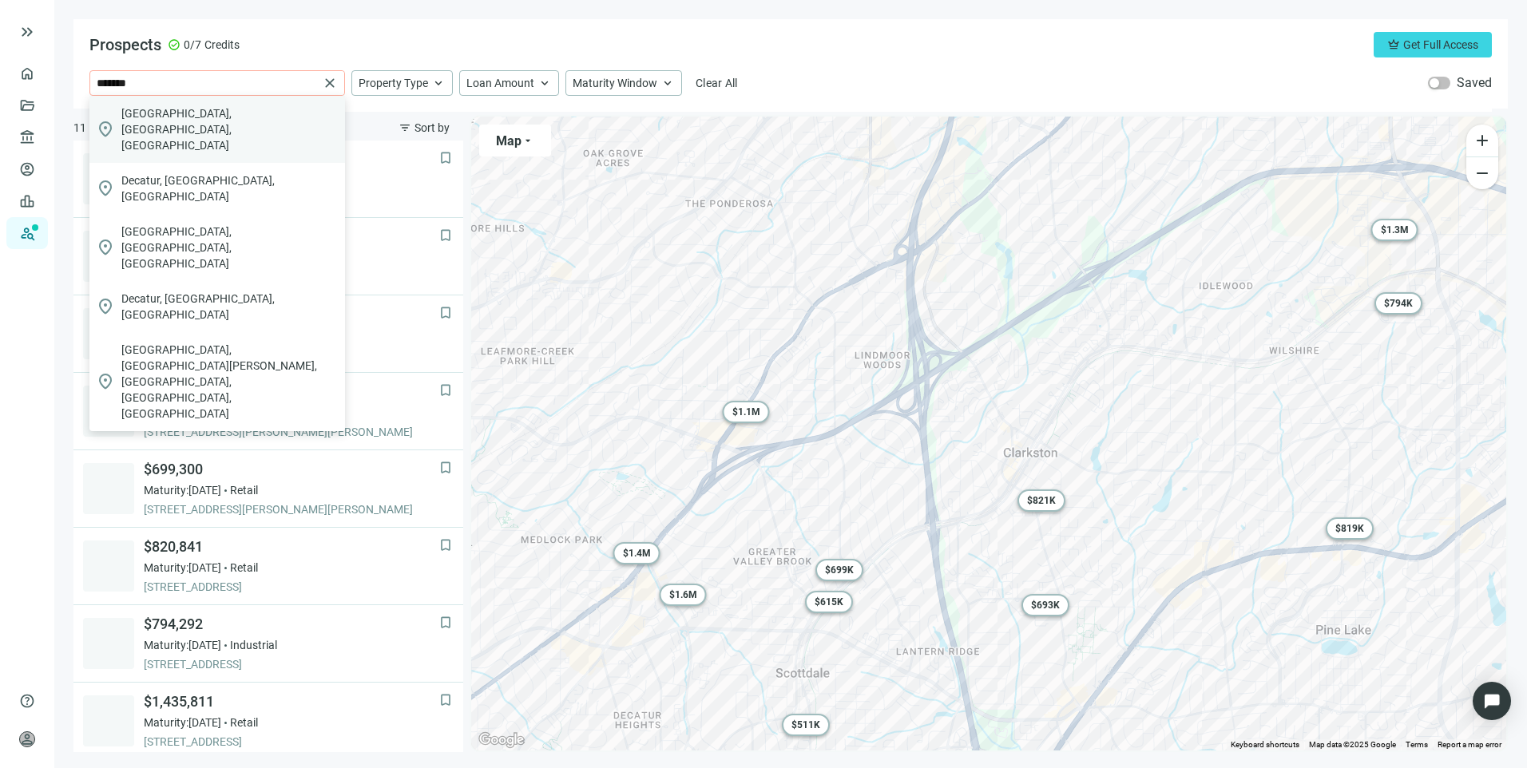
click at [187, 113] on span "[GEOGRAPHIC_DATA], [GEOGRAPHIC_DATA], [GEOGRAPHIC_DATA]" at bounding box center [229, 129] width 217 height 48
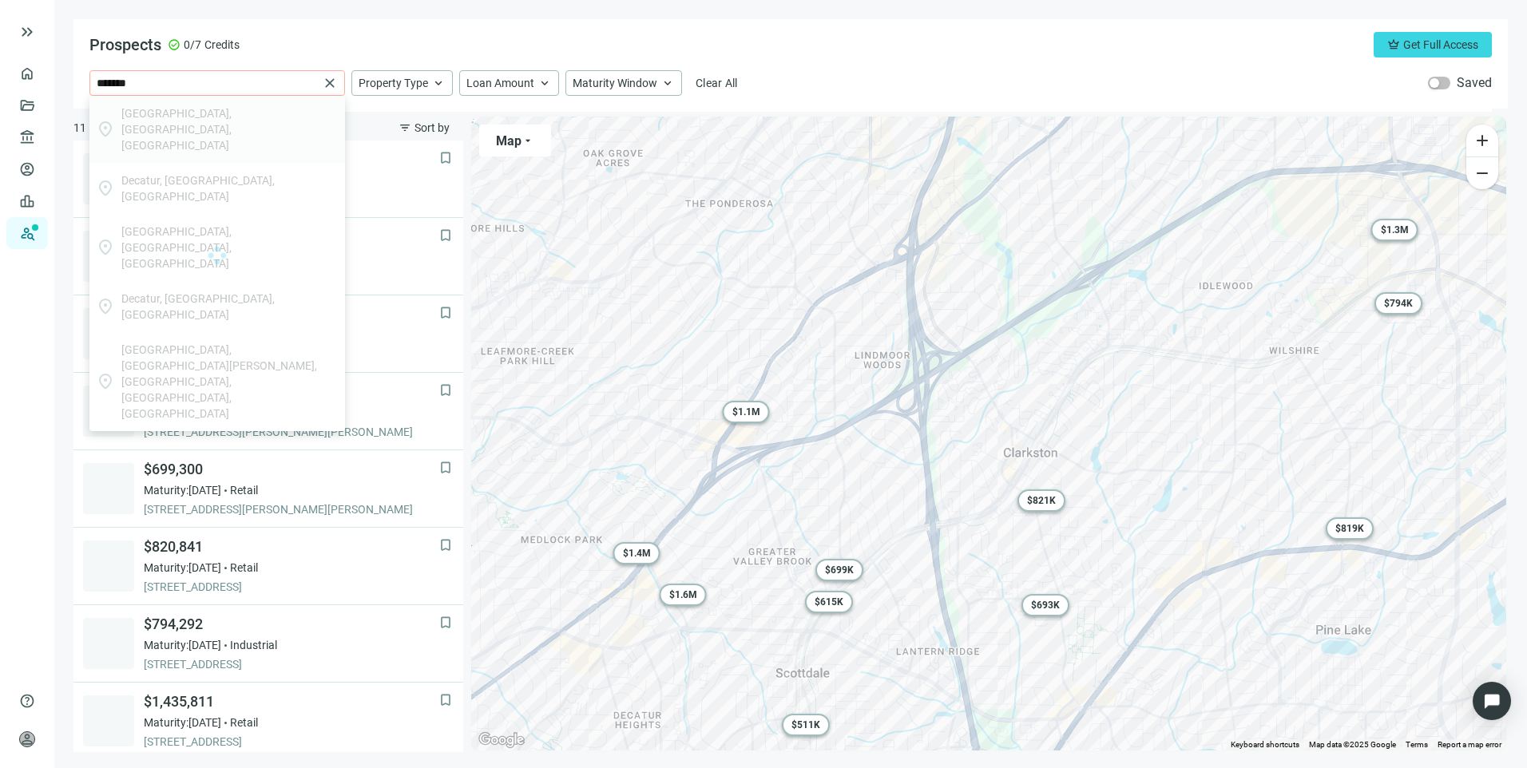
type input "**********"
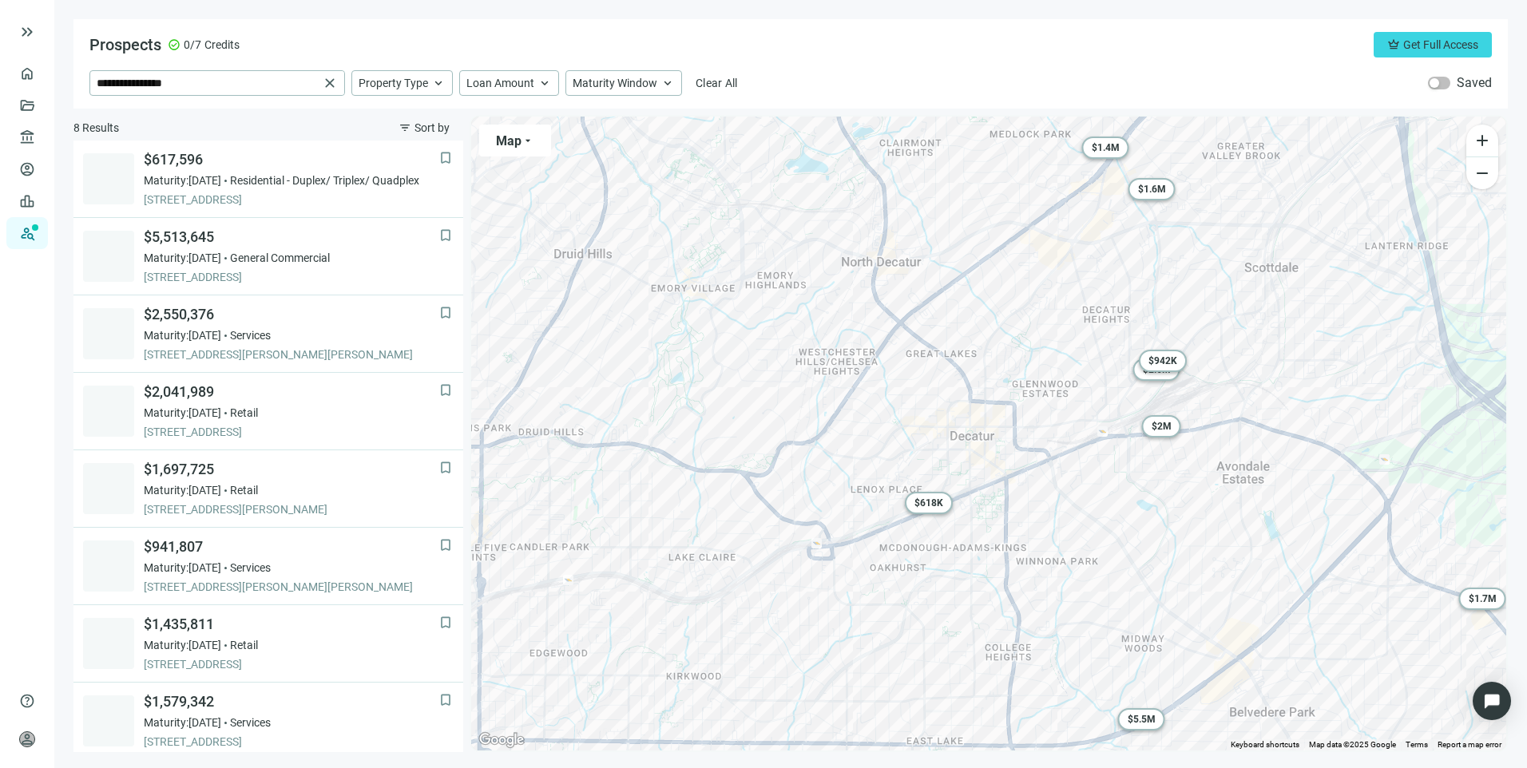
drag, startPoint x: 1268, startPoint y: 308, endPoint x: 1256, endPoint y: 340, distance: 34.1
click at [1256, 340] on div "To activate drag with keyboard, press Alt + Enter. Once in keyboard drag state,…" at bounding box center [988, 434] width 1035 height 634
click at [608, 91] on div "Maturity Window keyboard_arrow_up" at bounding box center [623, 83] width 117 height 26
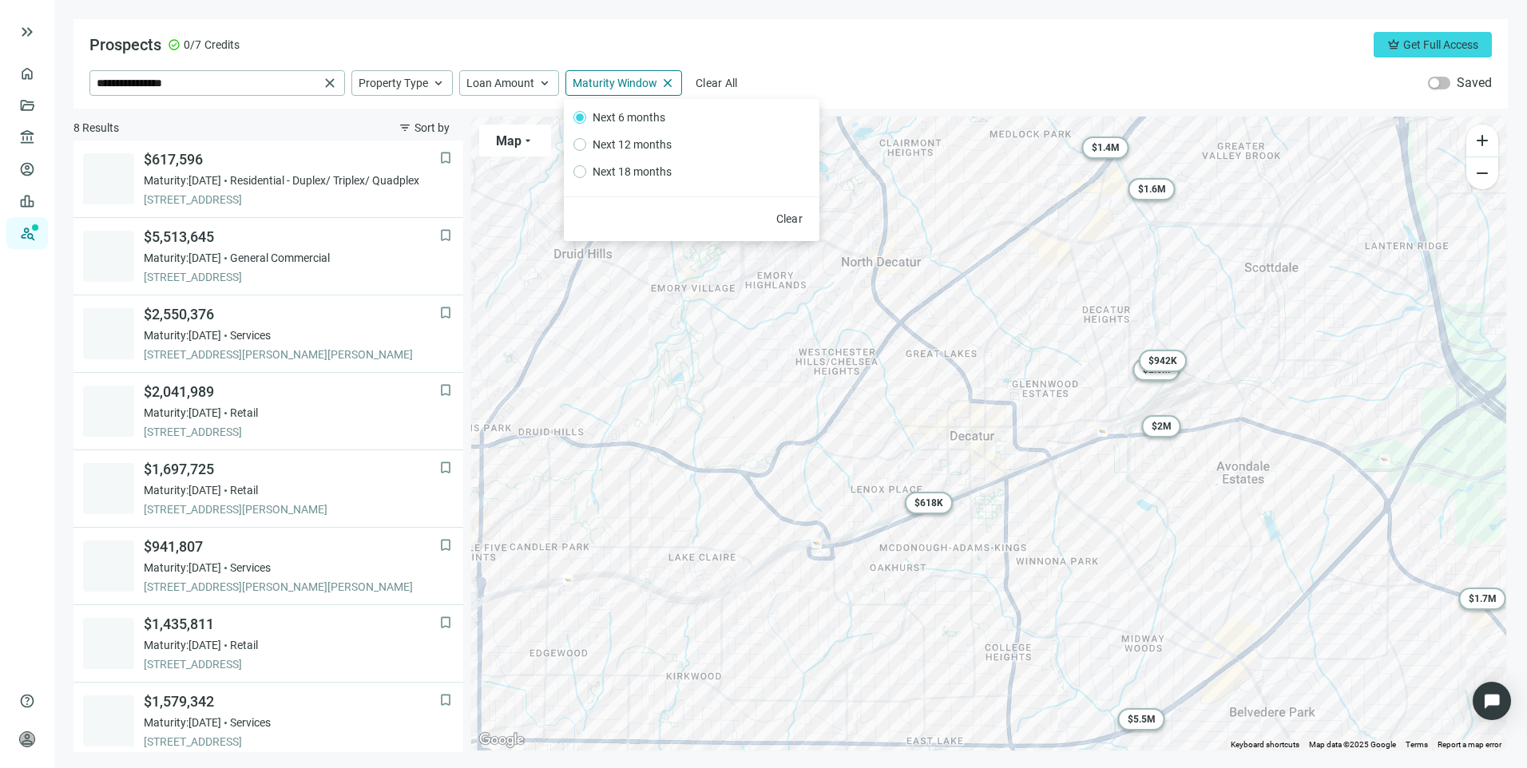
click at [910, 49] on div "Prospects check_circle 0/7 Credits crown Get Full Access" at bounding box center [790, 45] width 1402 height 26
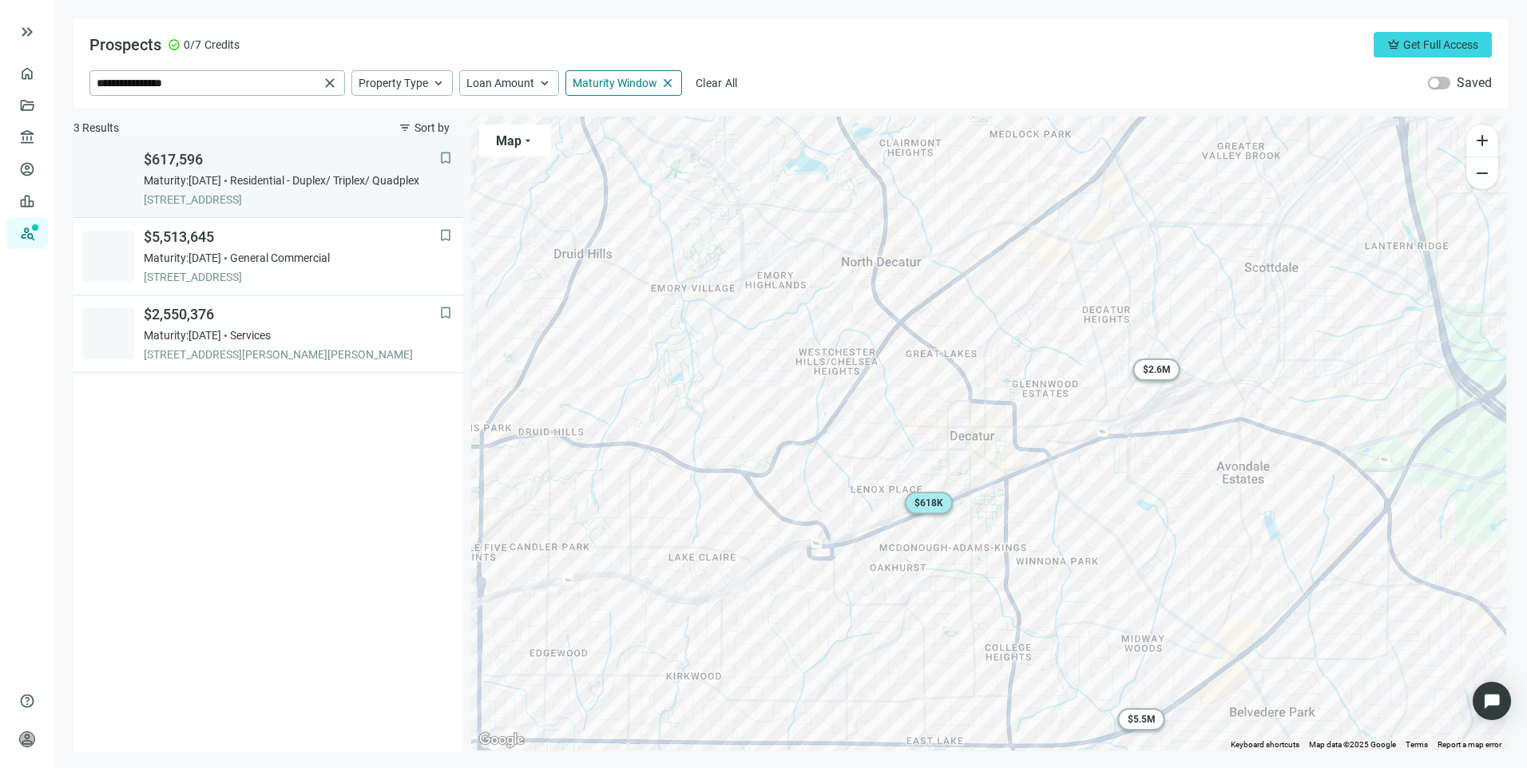
click at [293, 181] on span "Residential - Duplex/ Triplex/ Quadplex" at bounding box center [324, 180] width 189 height 16
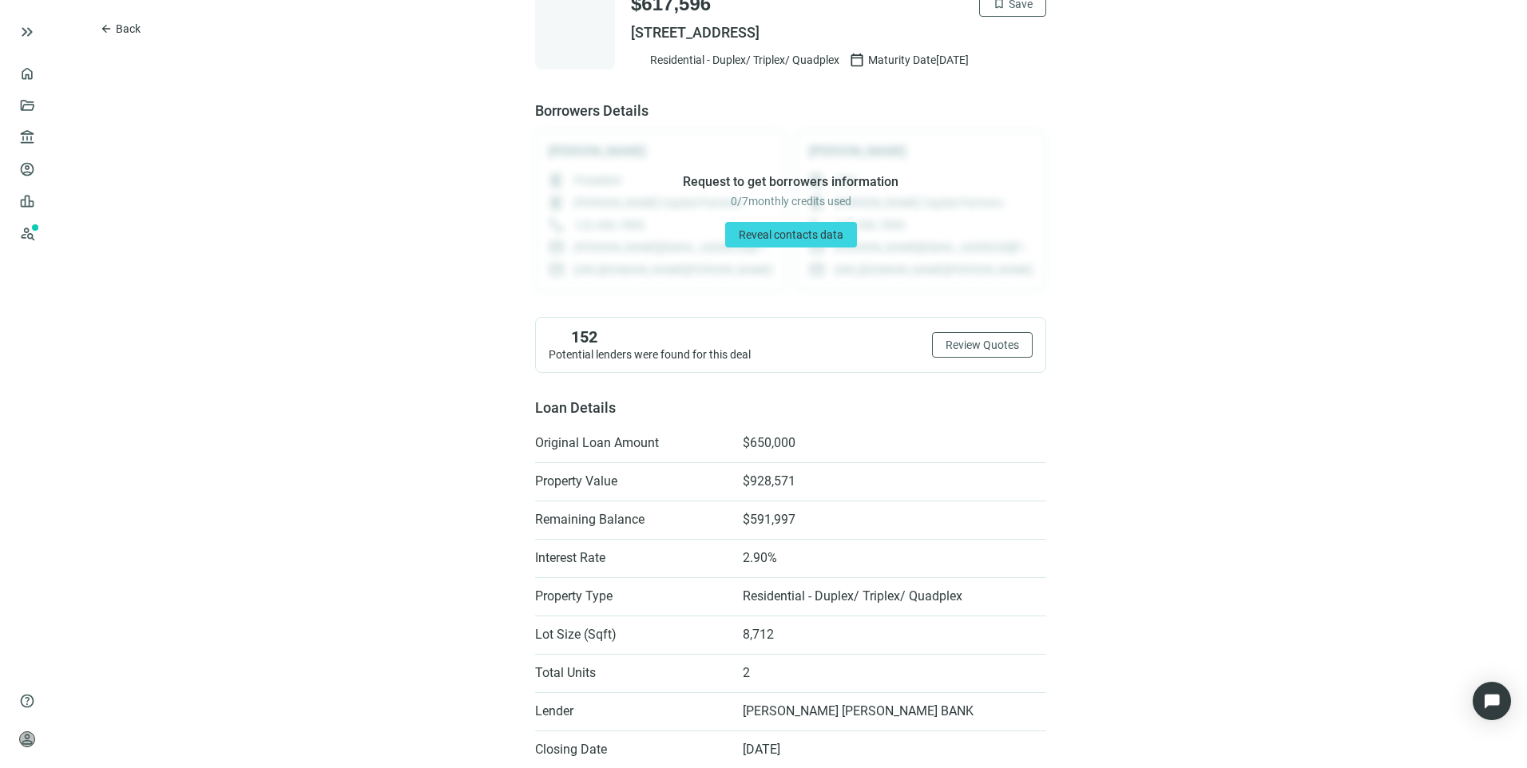
scroll to position [80, 0]
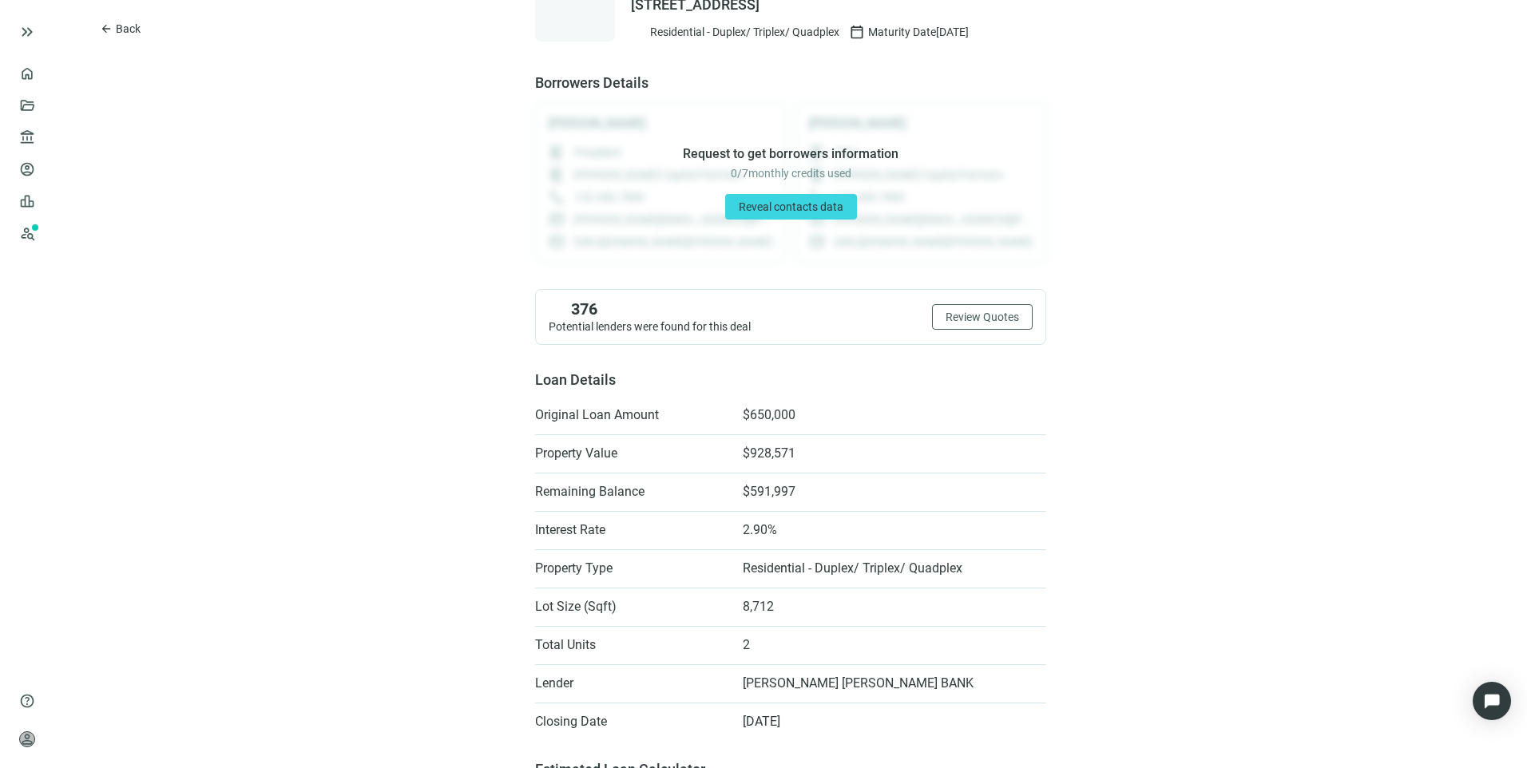
drag, startPoint x: 834, startPoint y: 722, endPoint x: 711, endPoint y: 723, distance: 123.0
click at [711, 723] on li "Closing Date [DATE]" at bounding box center [790, 722] width 511 height 26
drag, startPoint x: 711, startPoint y: 723, endPoint x: 631, endPoint y: 735, distance: 80.9
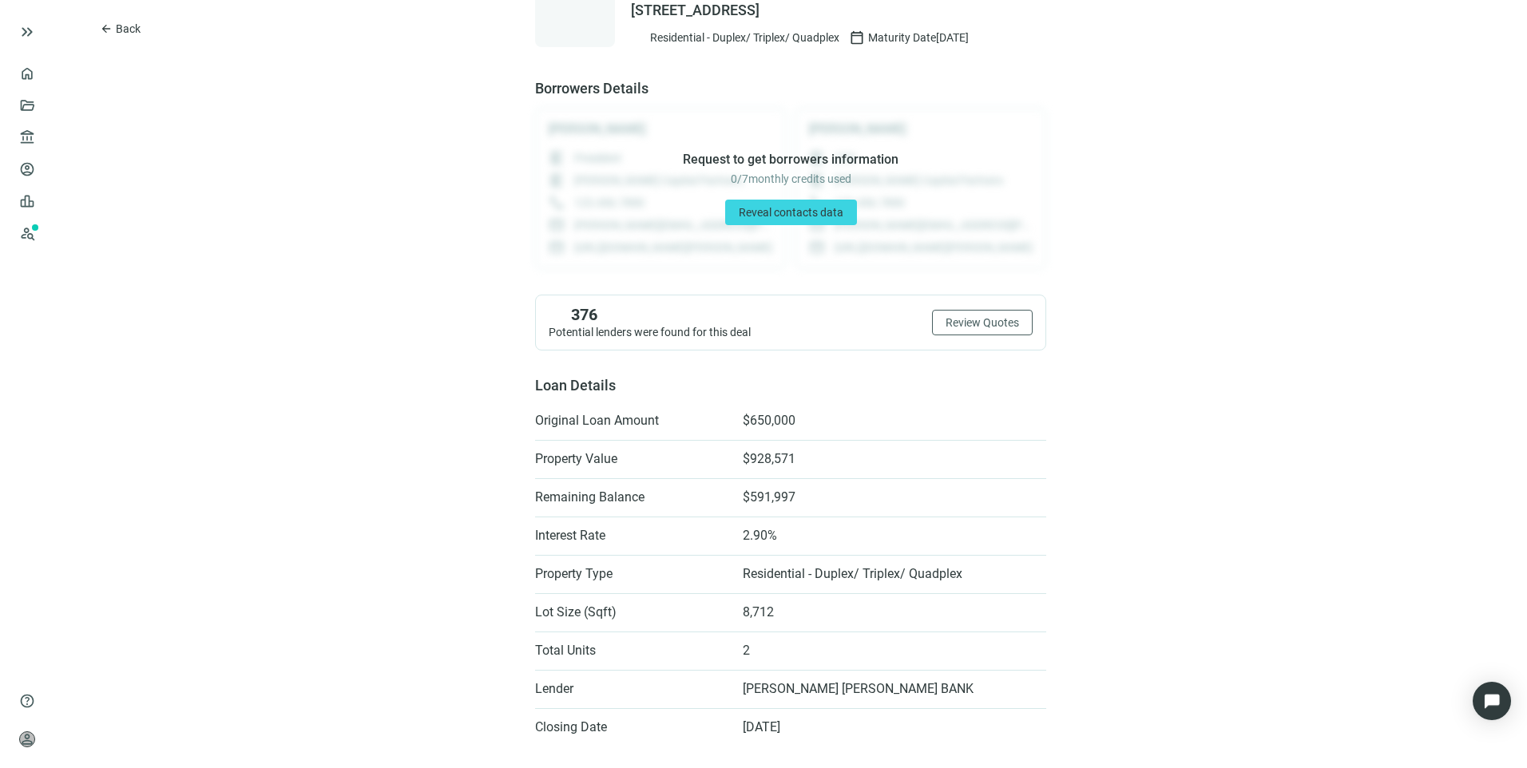
scroll to position [46, 0]
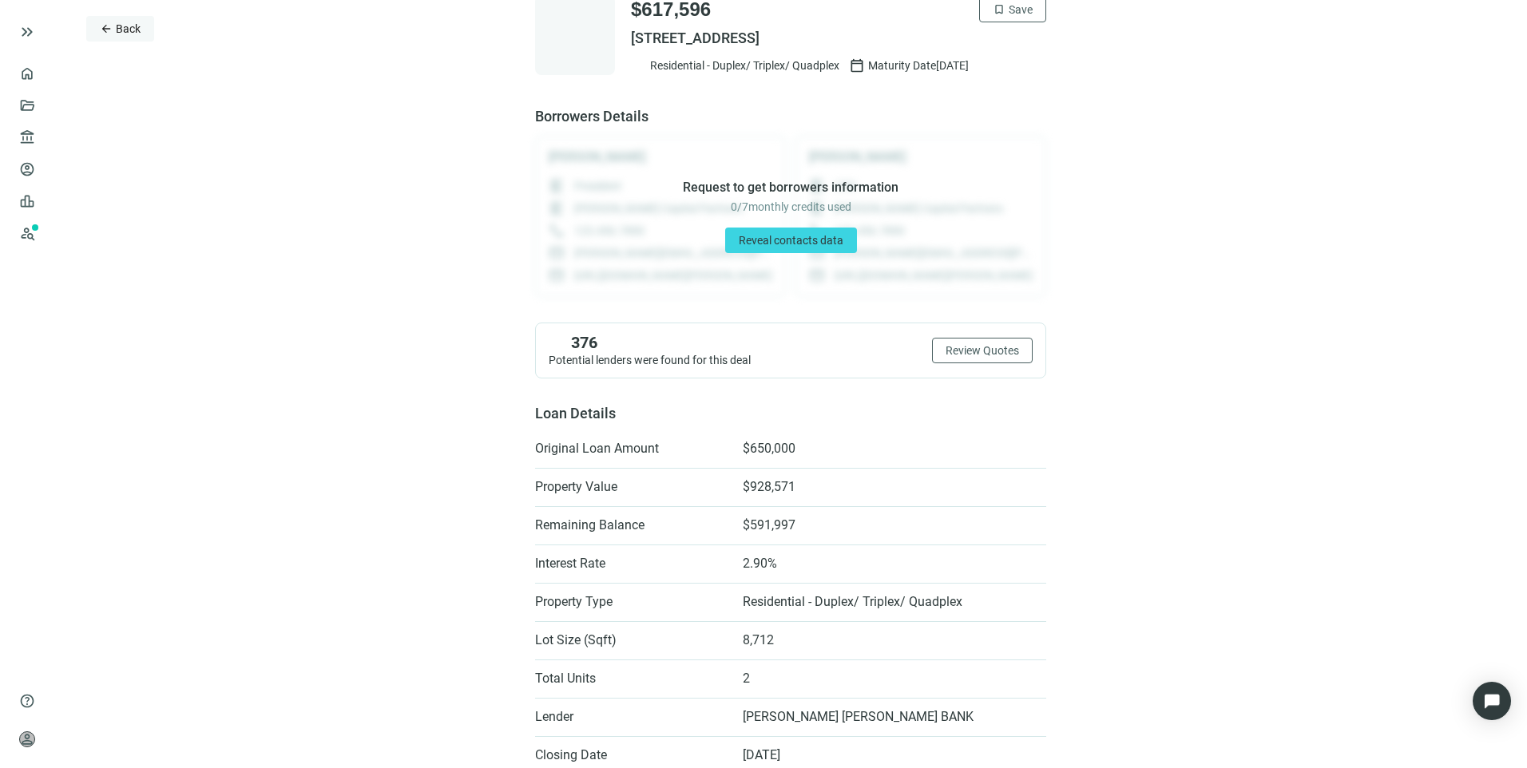
click at [119, 30] on span "Back" at bounding box center [128, 28] width 25 height 13
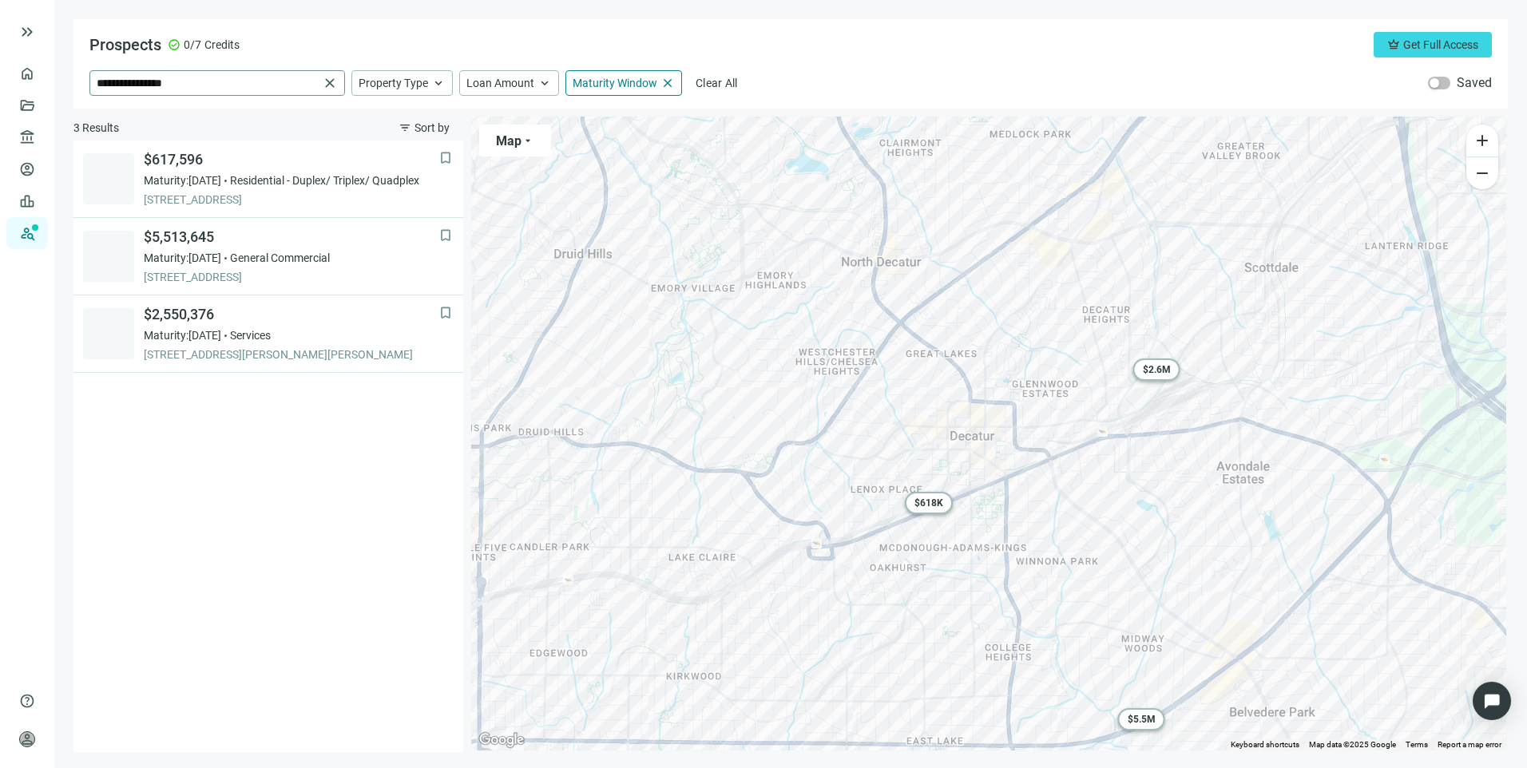
click at [336, 79] on span "close" at bounding box center [330, 83] width 16 height 16
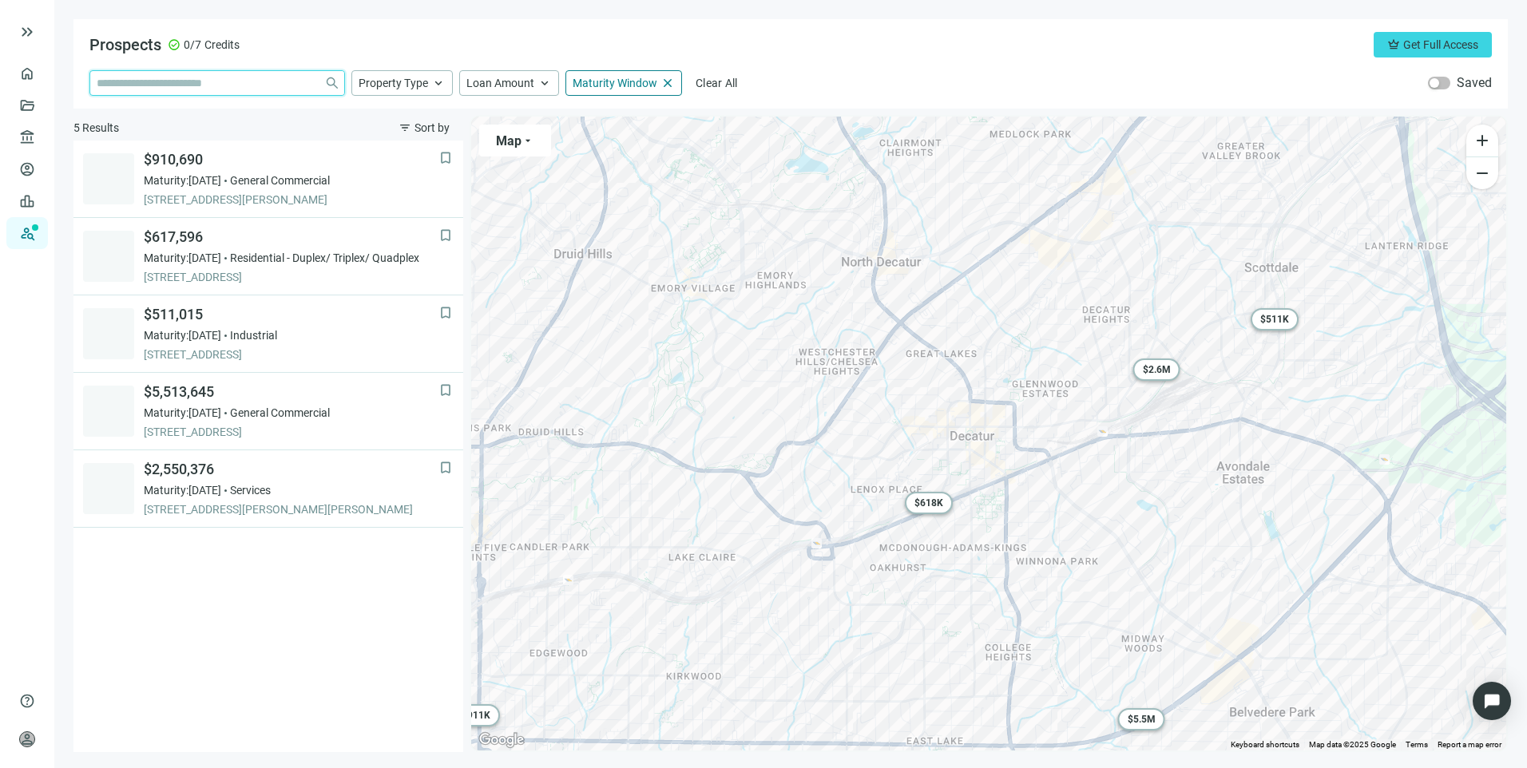
click at [275, 85] on input "search" at bounding box center [207, 83] width 221 height 24
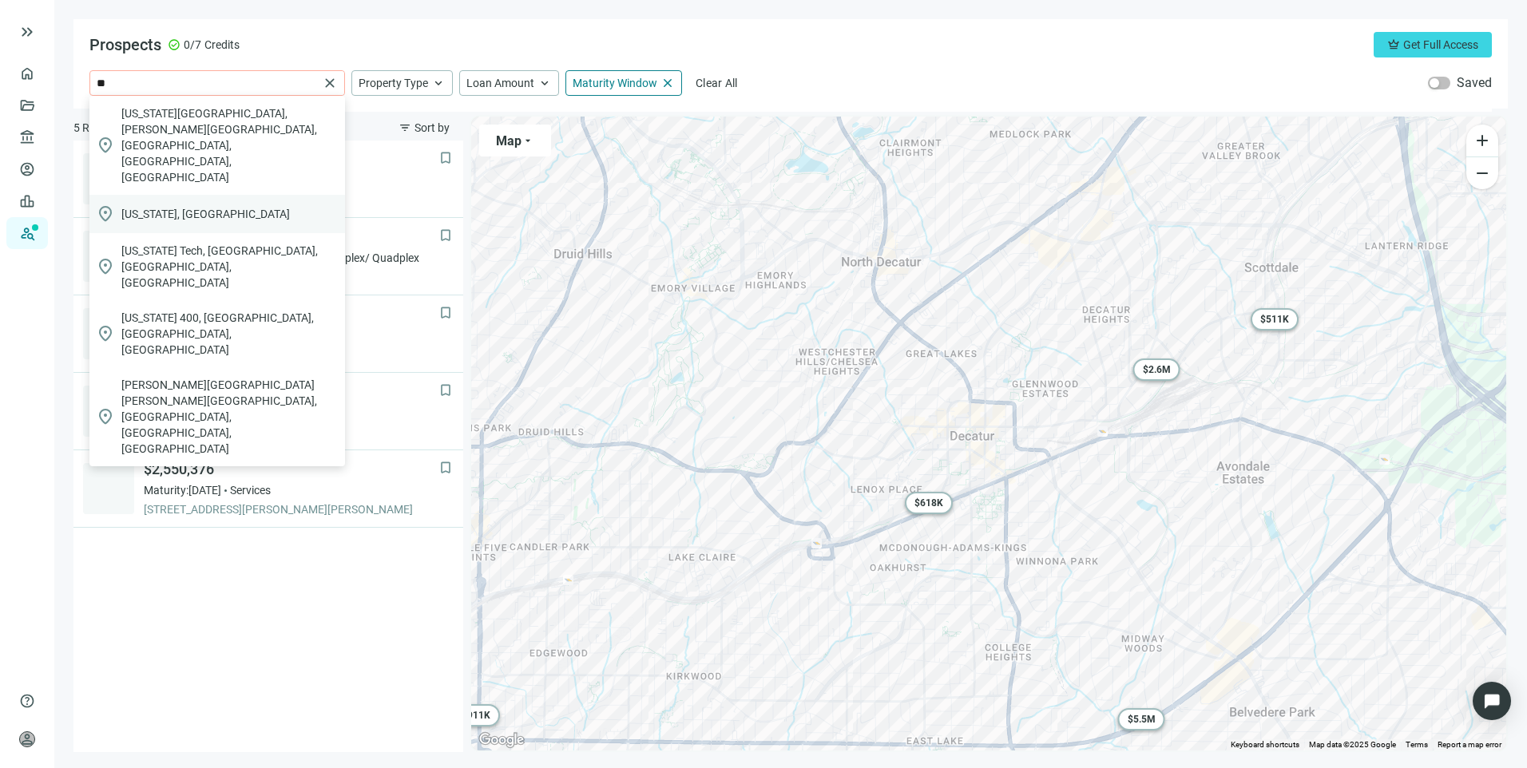
click at [225, 195] on div "location_on [US_STATE], [GEOGRAPHIC_DATA]" at bounding box center [217, 214] width 256 height 38
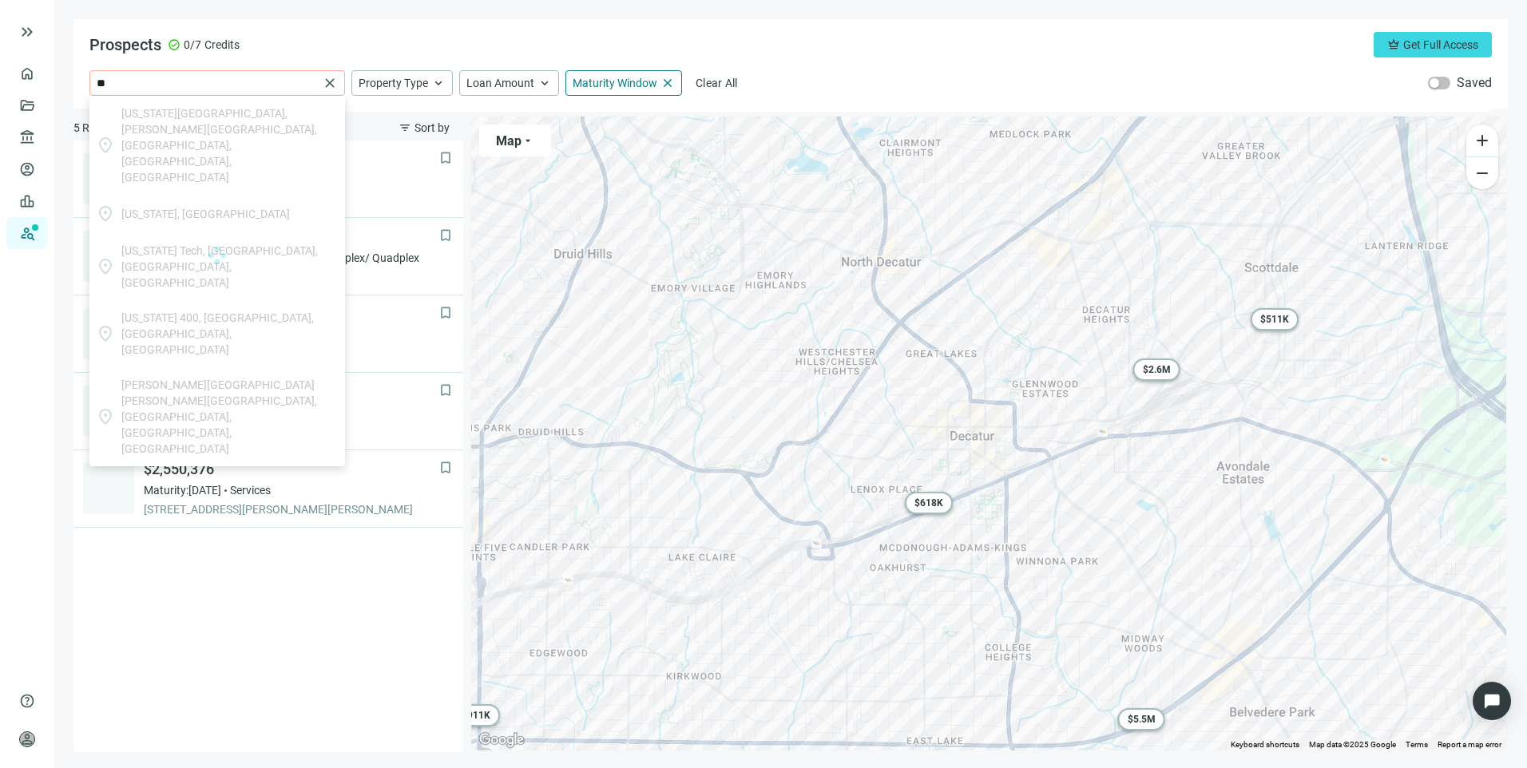
type input "**********"
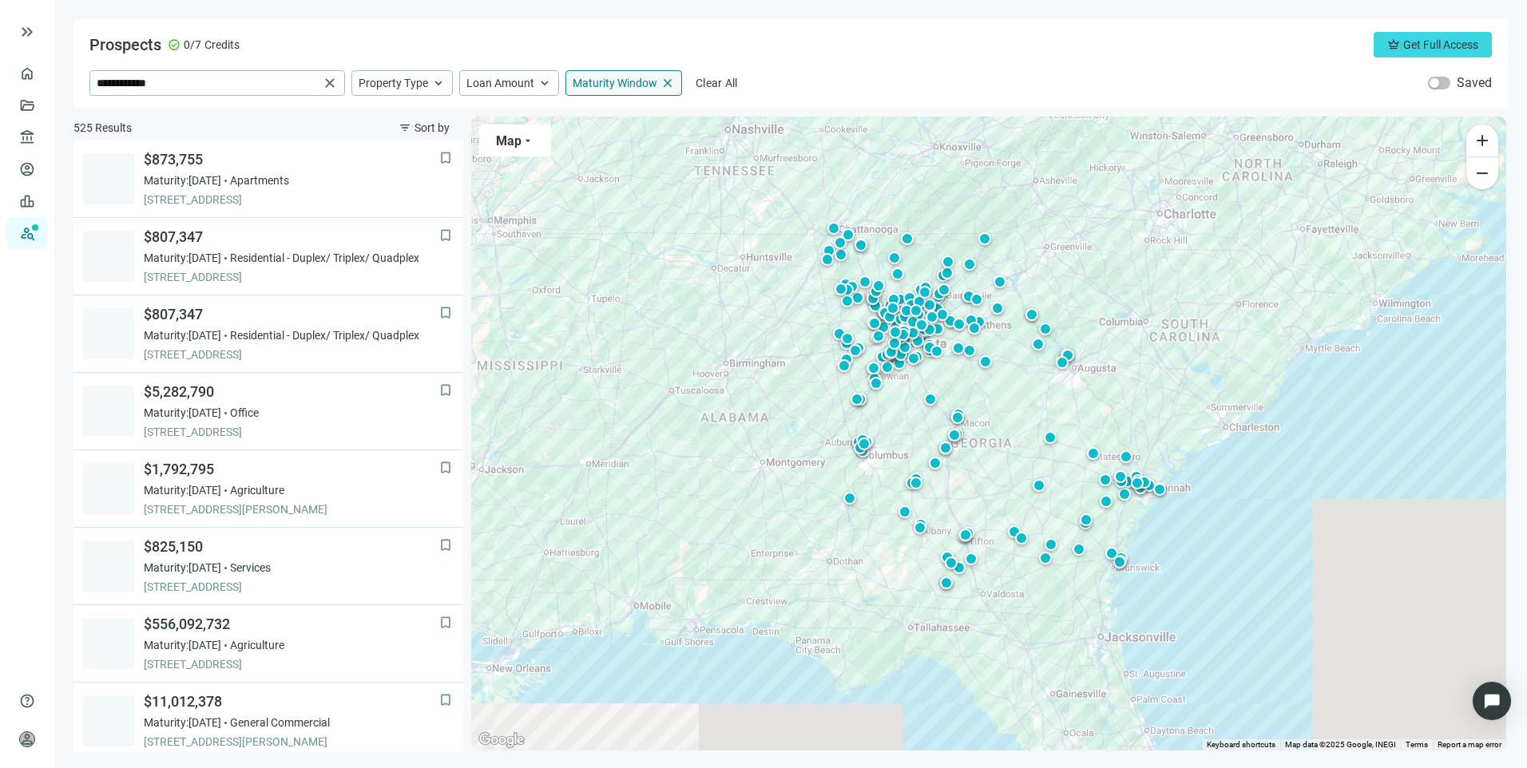
click at [639, 74] on div "Maturity Window close" at bounding box center [623, 83] width 117 height 26
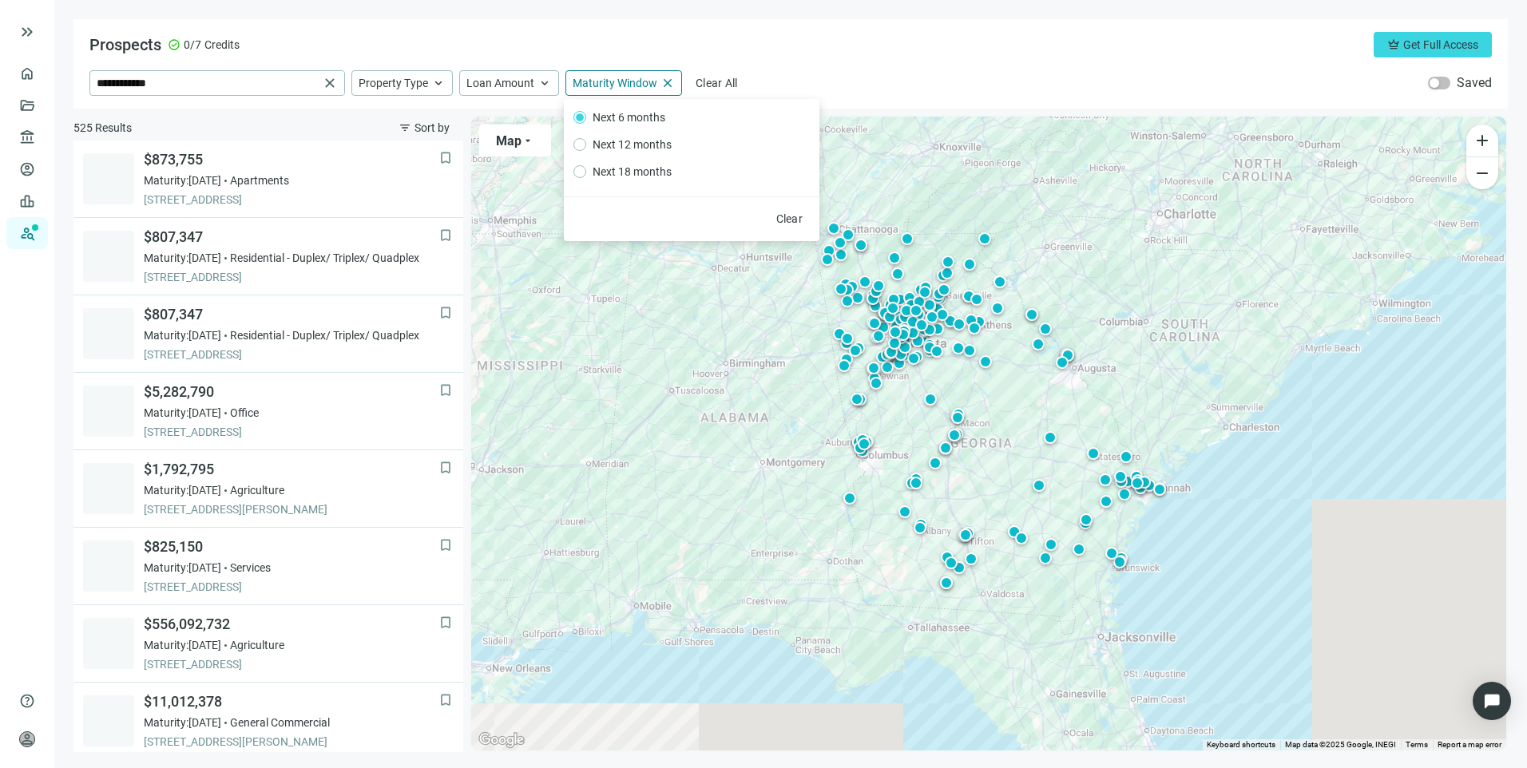
click at [844, 85] on div "**********" at bounding box center [790, 83] width 1402 height 26
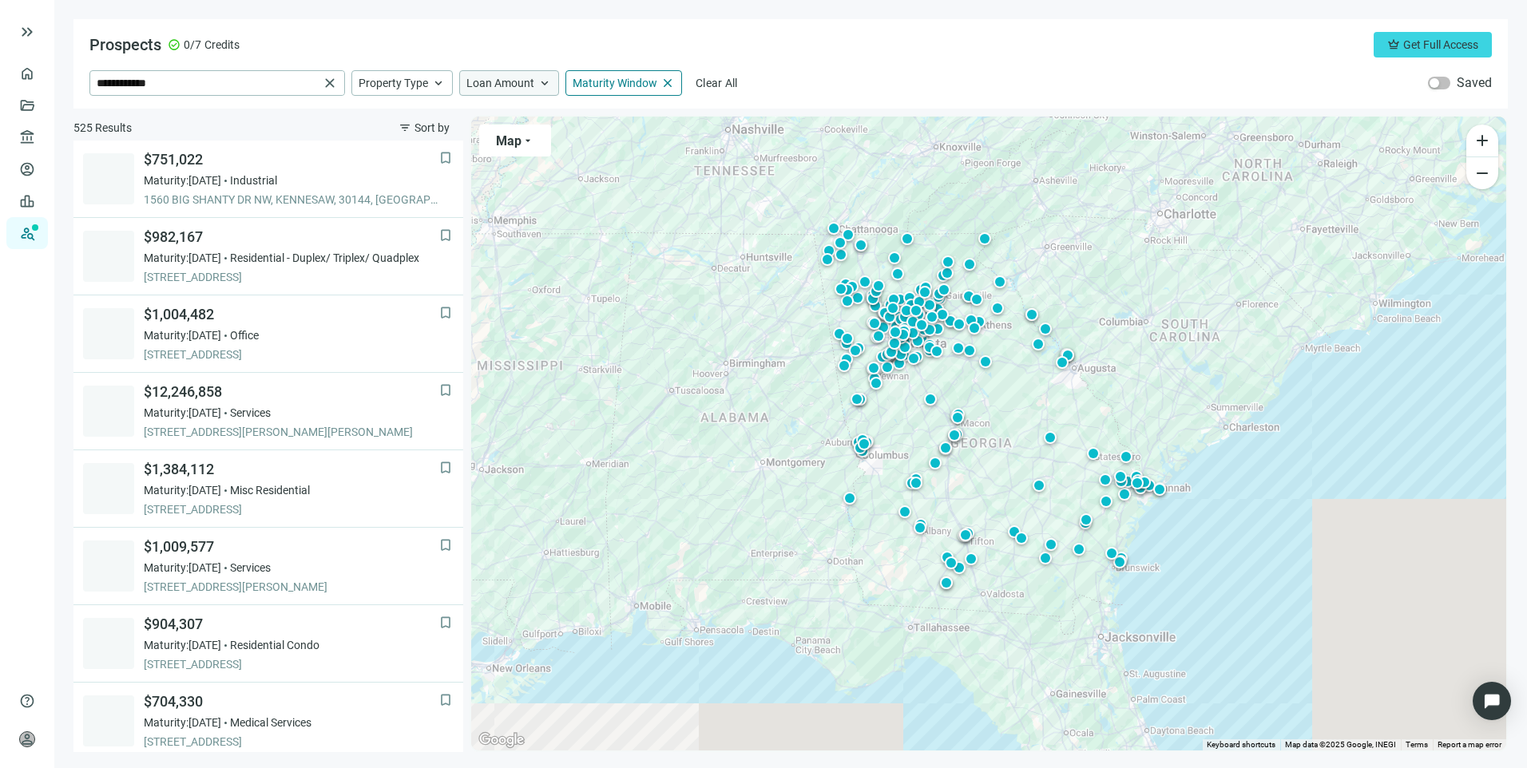
click at [525, 84] on span "Loan Amount" at bounding box center [500, 83] width 68 height 14
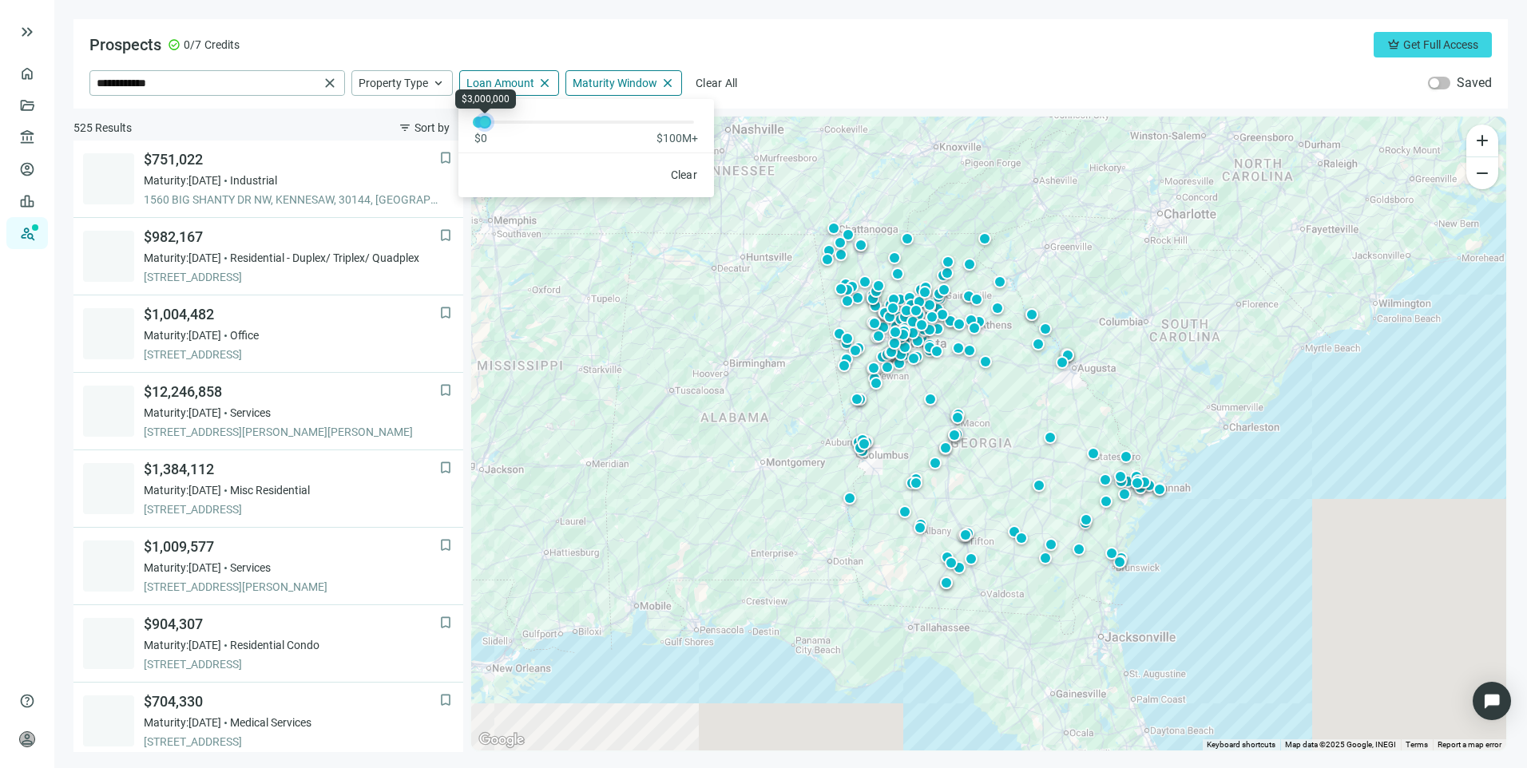
click at [488, 125] on div at bounding box center [485, 122] width 8 height 8
drag, startPoint x: 475, startPoint y: 125, endPoint x: 704, endPoint y: 137, distance: 228.7
click at [704, 137] on div "$0 $100M+" at bounding box center [586, 122] width 256 height 47
click at [886, 50] on div "Prospects check_circle 0/7 Credits crown Get Full Access" at bounding box center [790, 45] width 1402 height 26
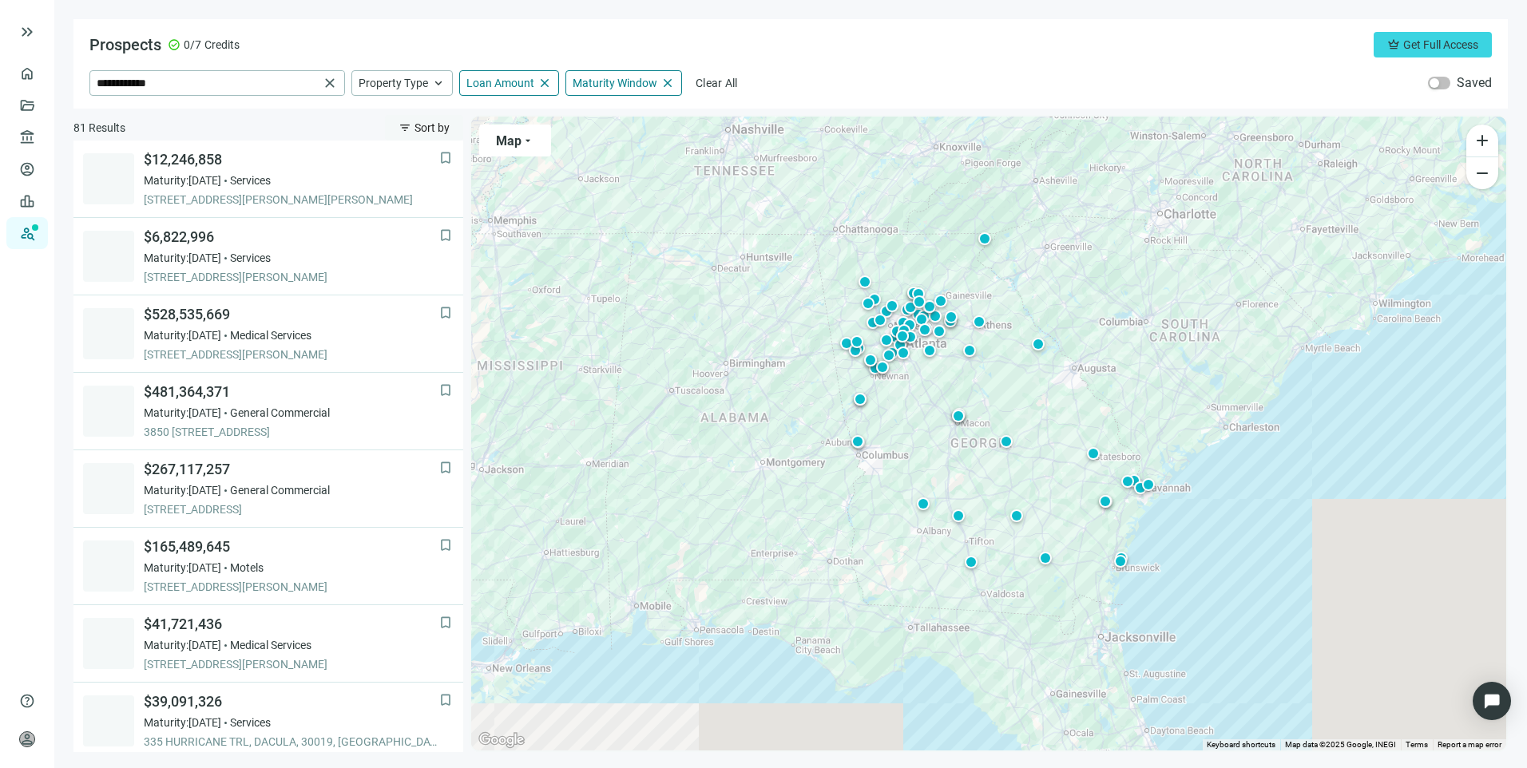
click at [431, 123] on span "Sort by" at bounding box center [431, 127] width 35 height 13
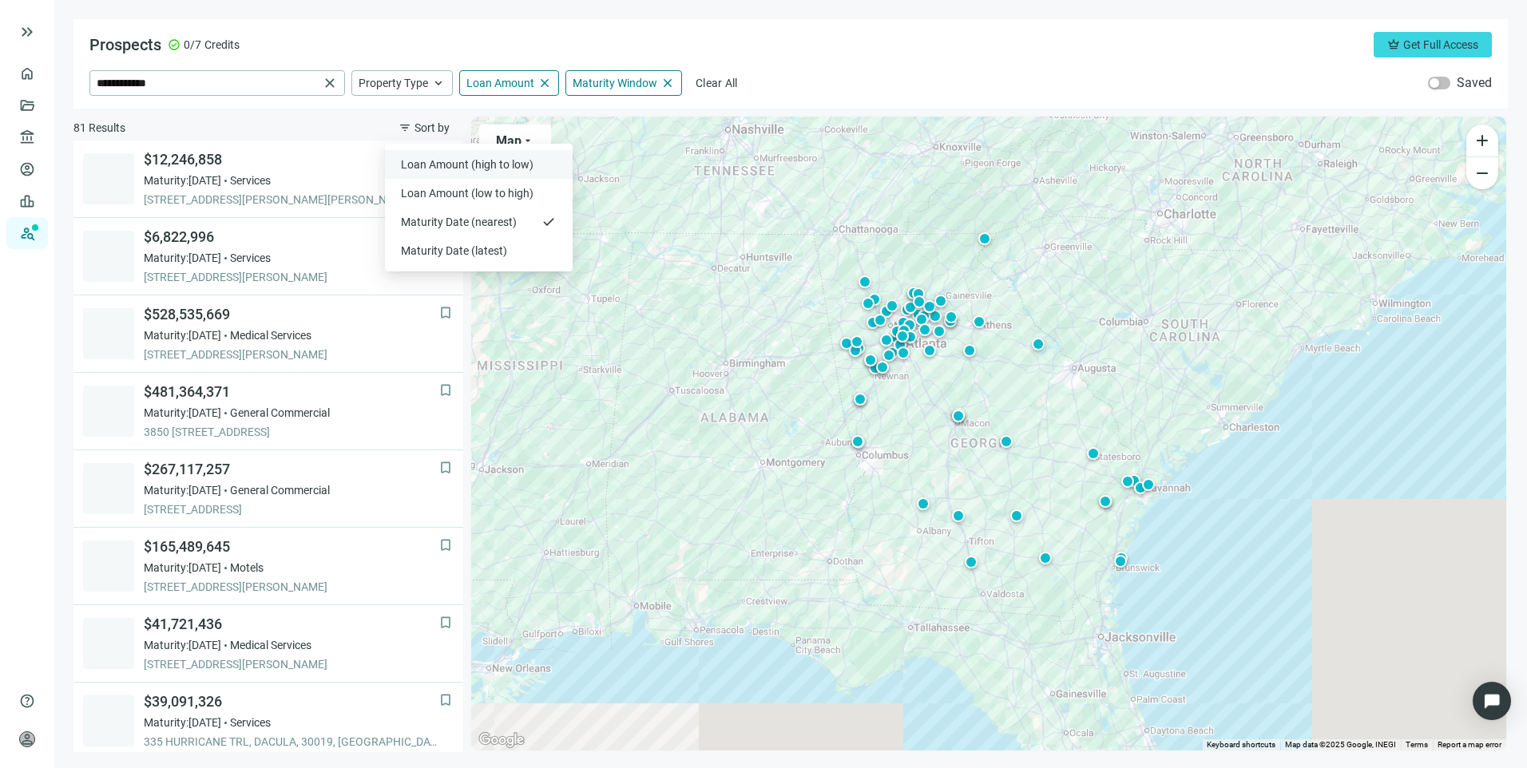
click at [458, 156] on div "Loan Amount (high to low)" at bounding box center [479, 164] width 188 height 29
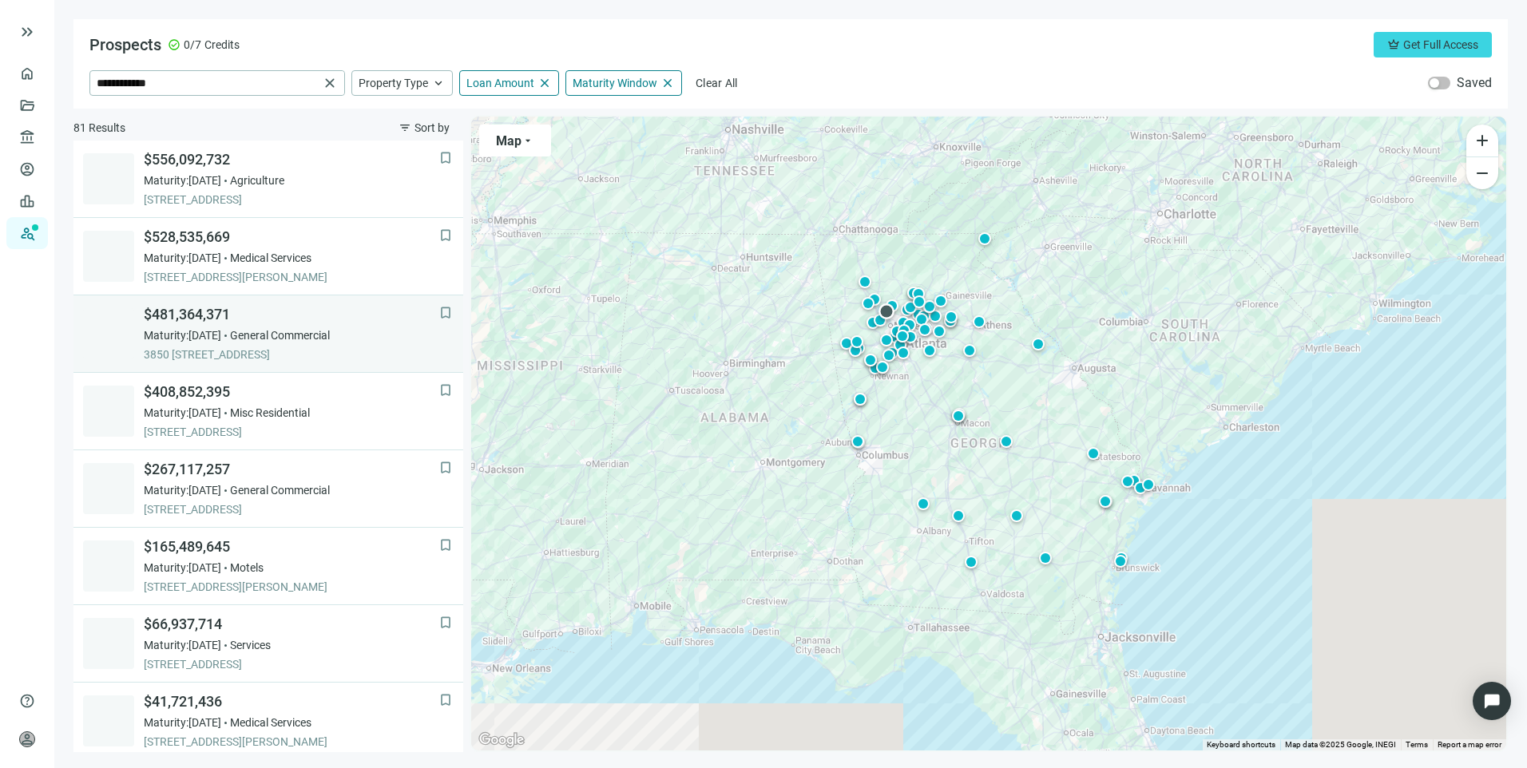
click at [396, 327] on div "Maturity: [DATE] General Commercial" at bounding box center [291, 335] width 295 height 16
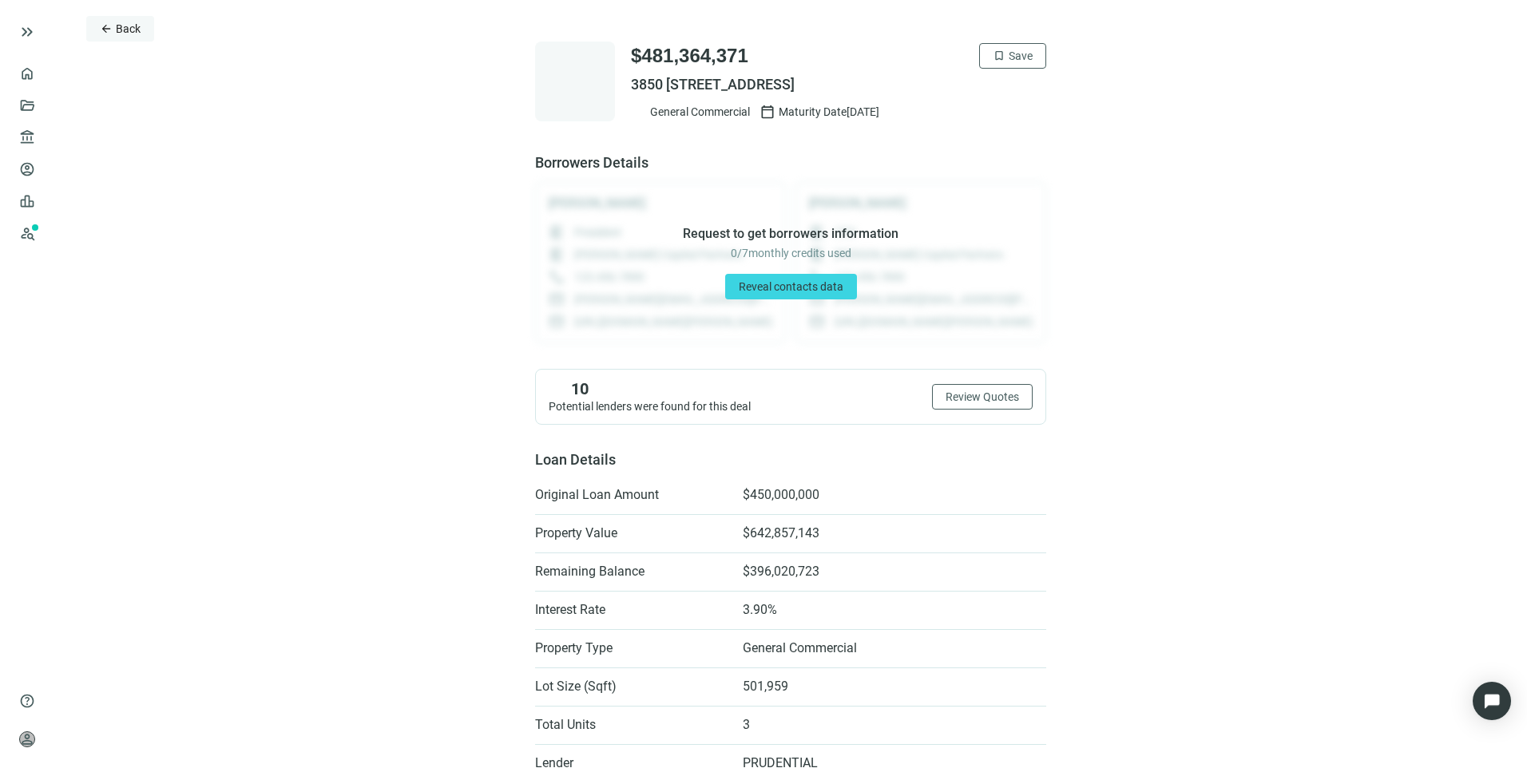
click at [121, 22] on span "Back" at bounding box center [128, 28] width 25 height 13
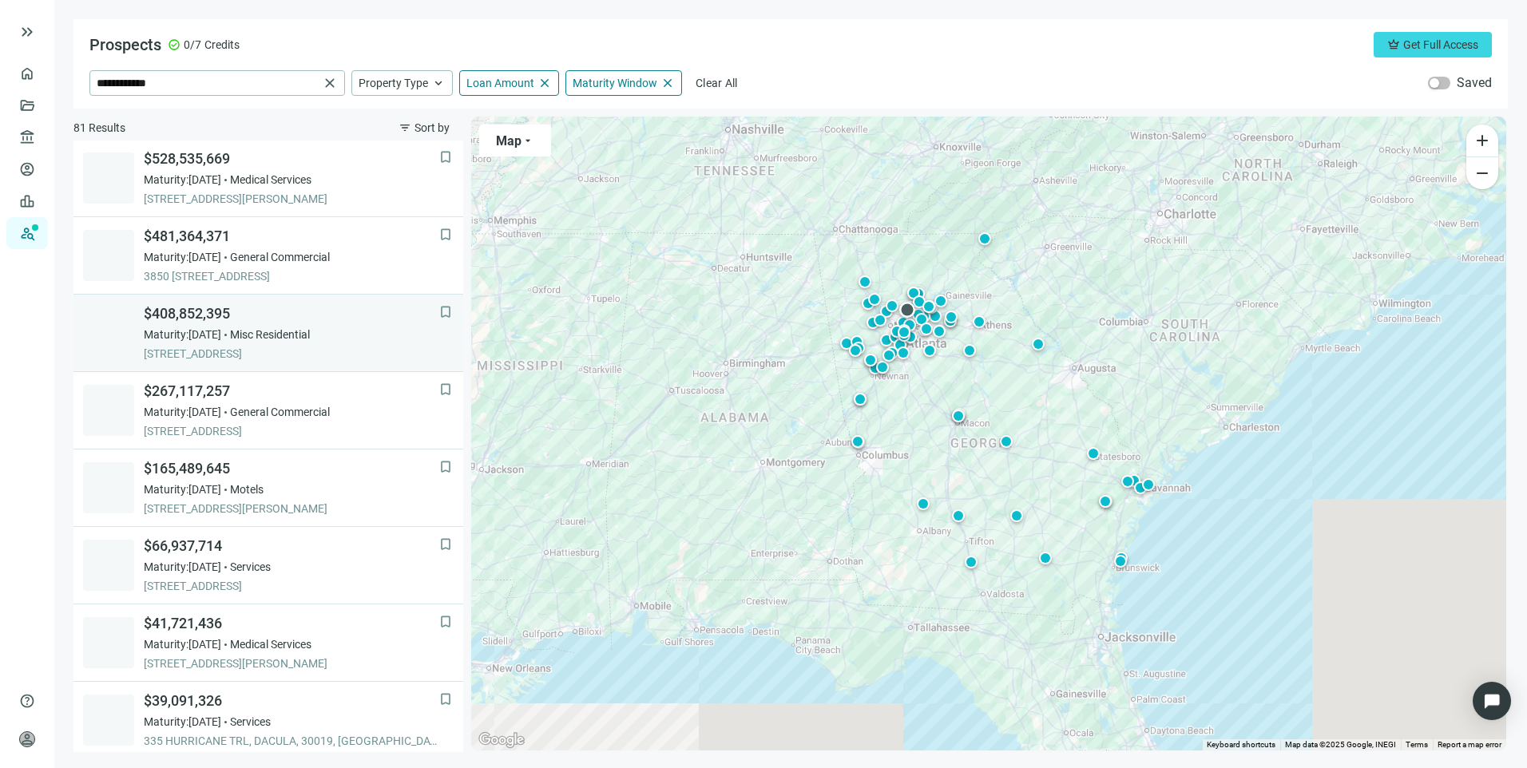
scroll to position [155, 0]
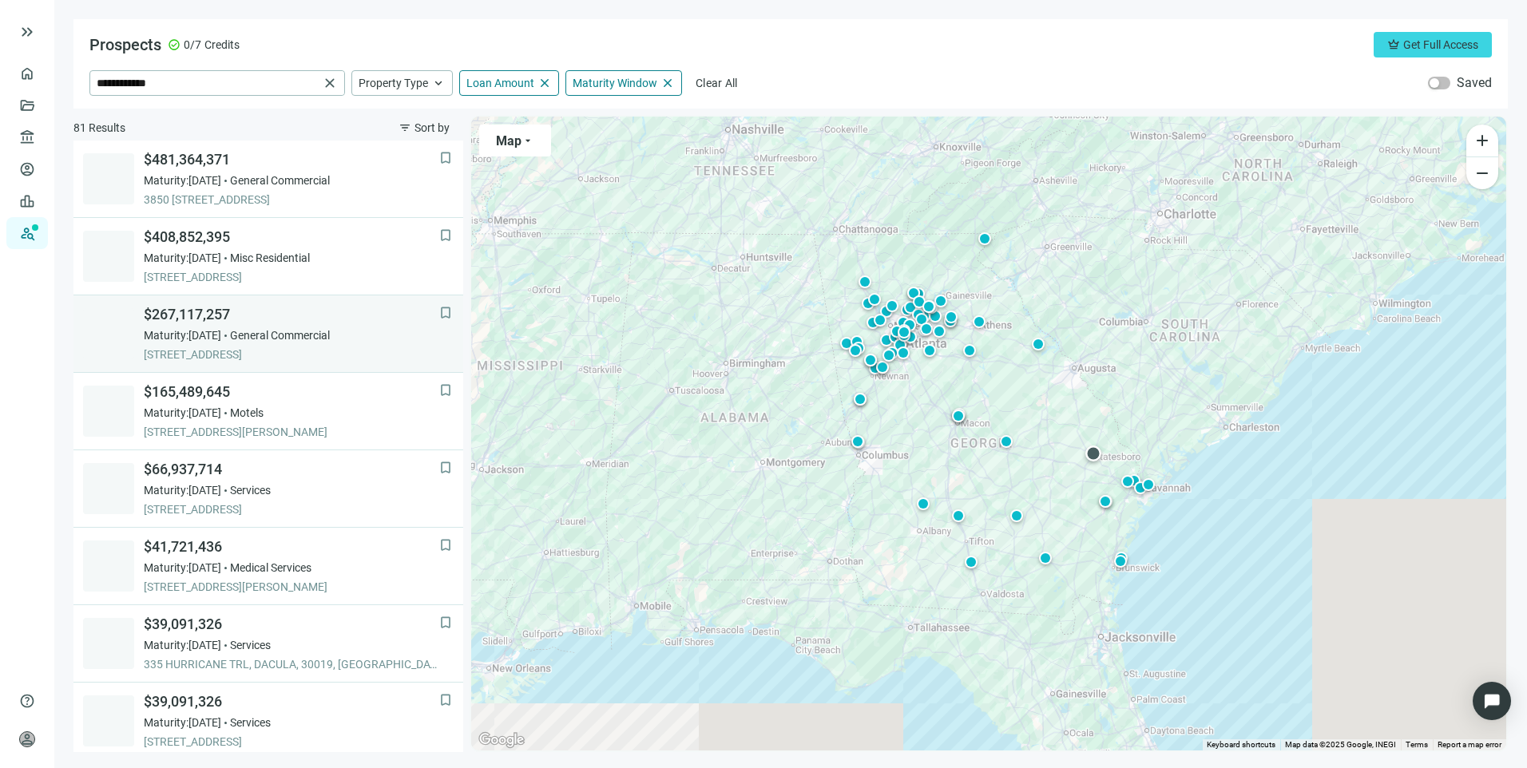
click at [392, 338] on div "Maturity: [DATE] General Commercial" at bounding box center [291, 335] width 295 height 16
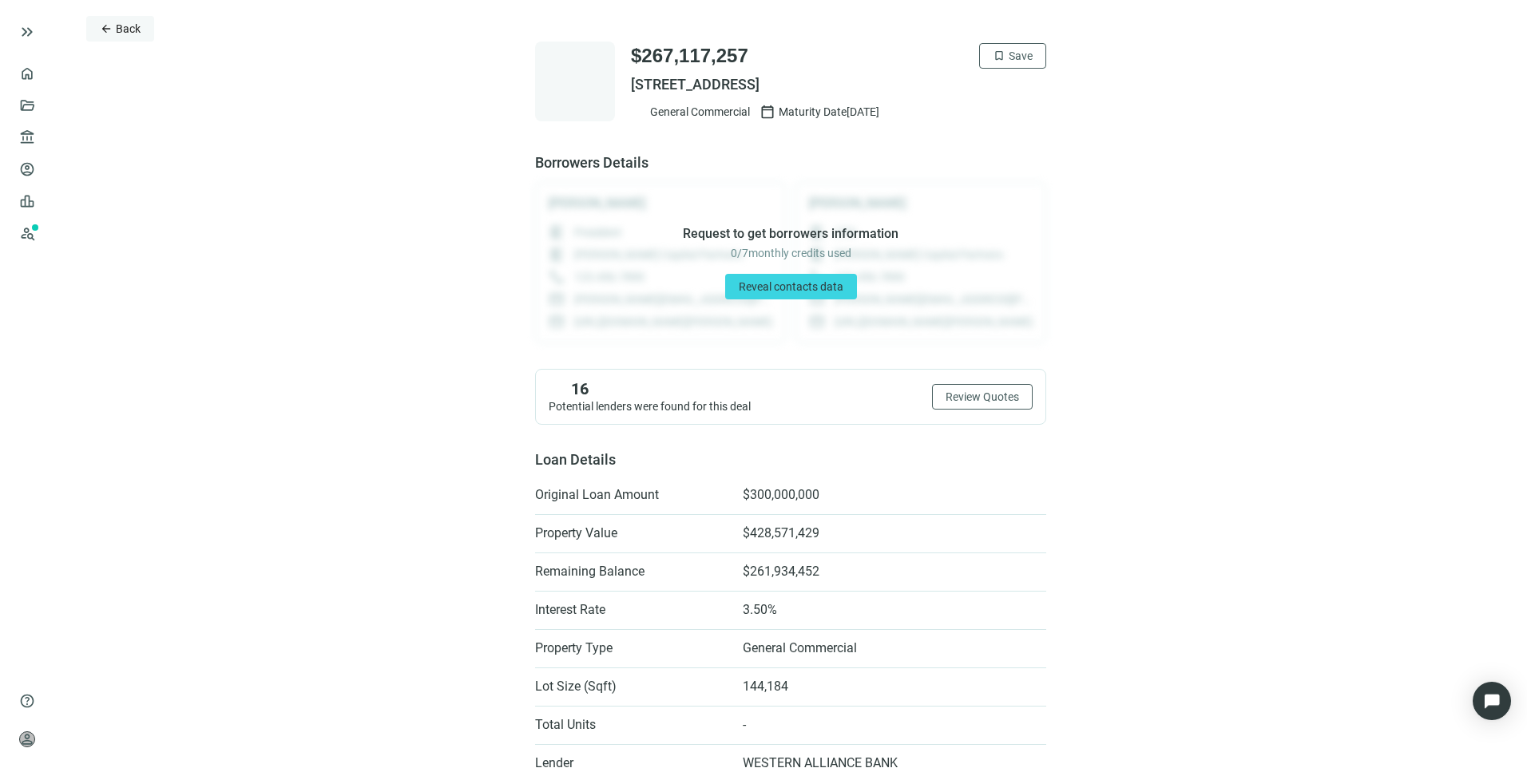
click at [120, 28] on span "Back" at bounding box center [128, 28] width 25 height 13
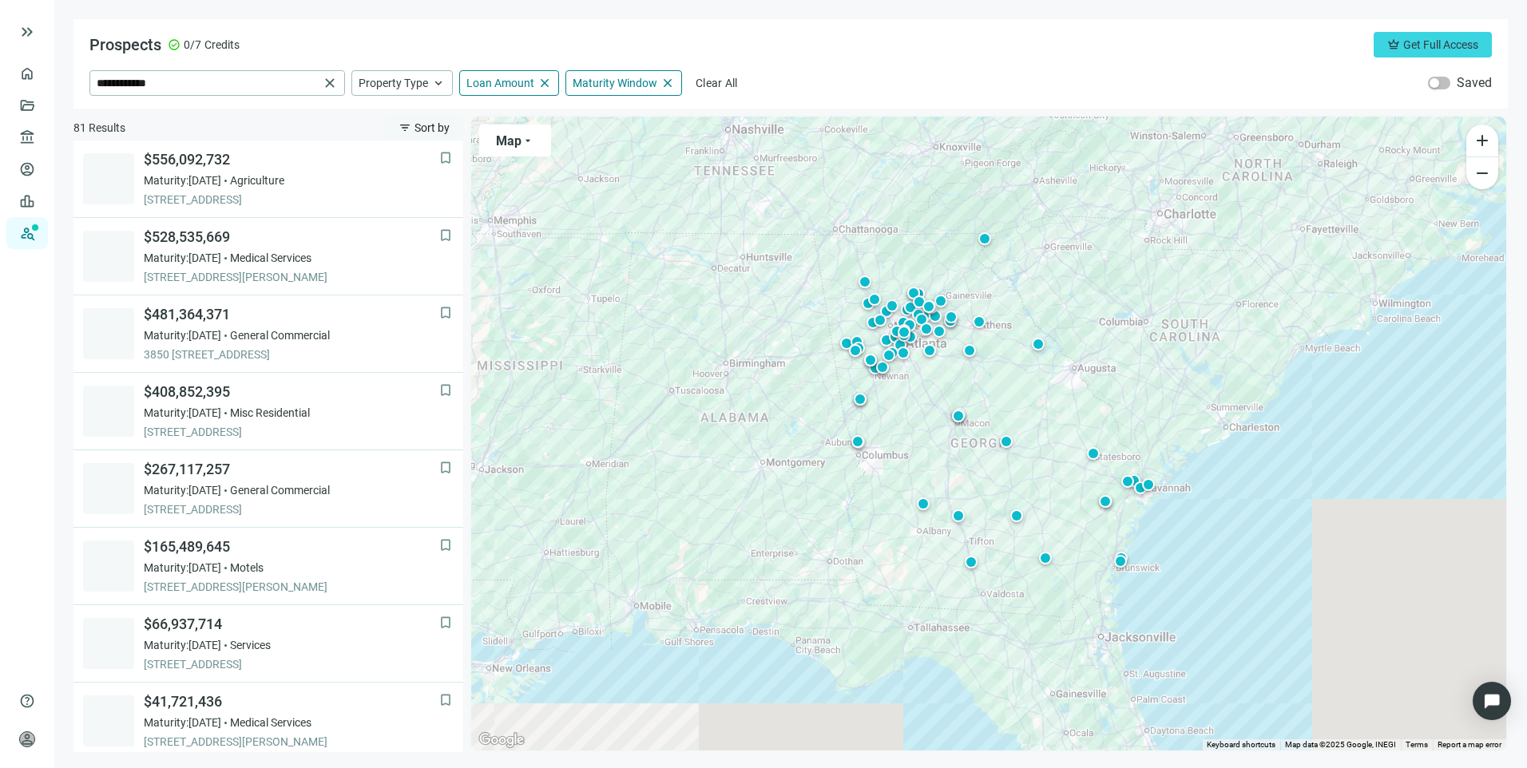
scroll to position [310, 0]
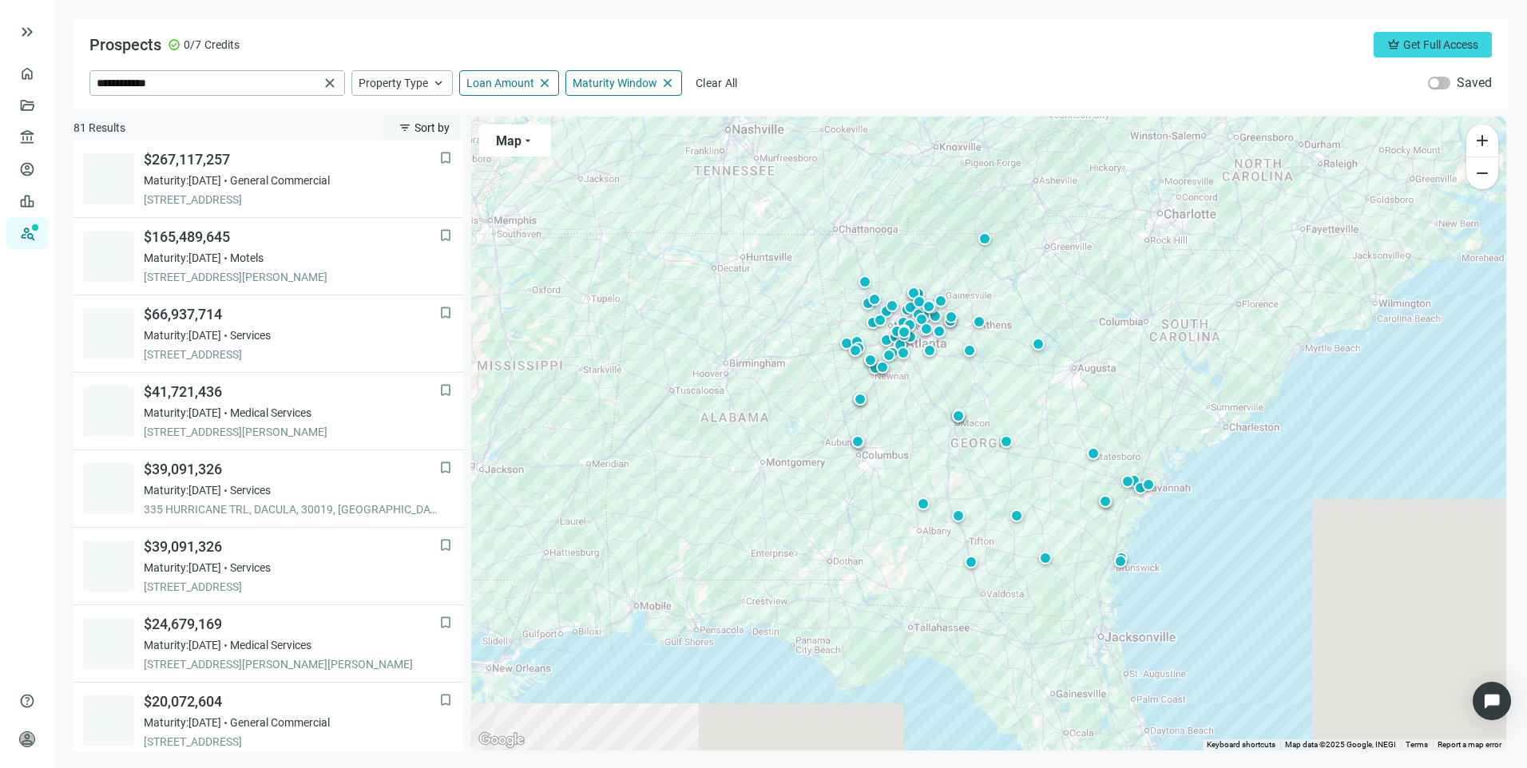
click at [428, 129] on span "Sort by" at bounding box center [431, 127] width 35 height 13
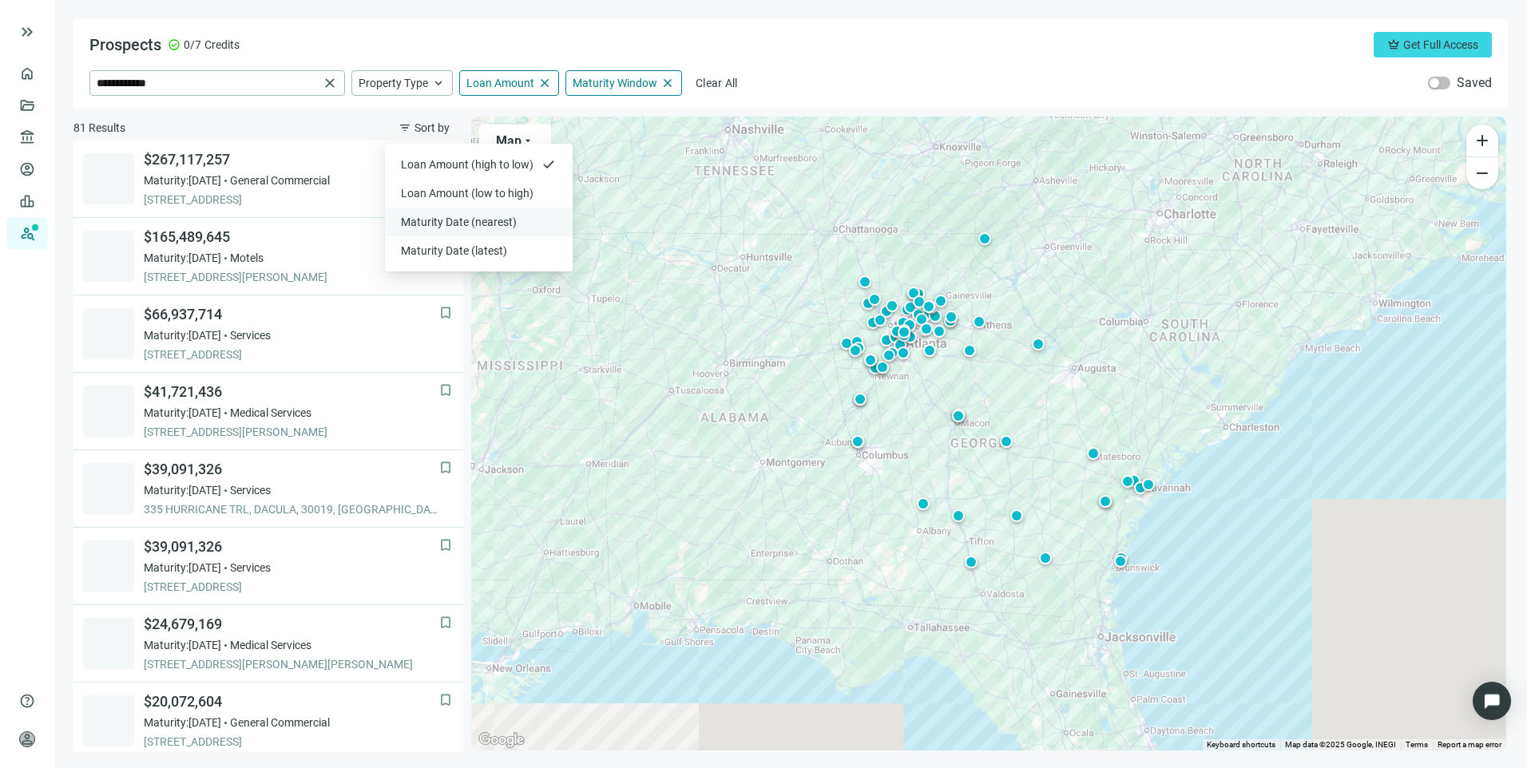
click at [455, 221] on span "Maturity Date (nearest)" at bounding box center [469, 222] width 136 height 16
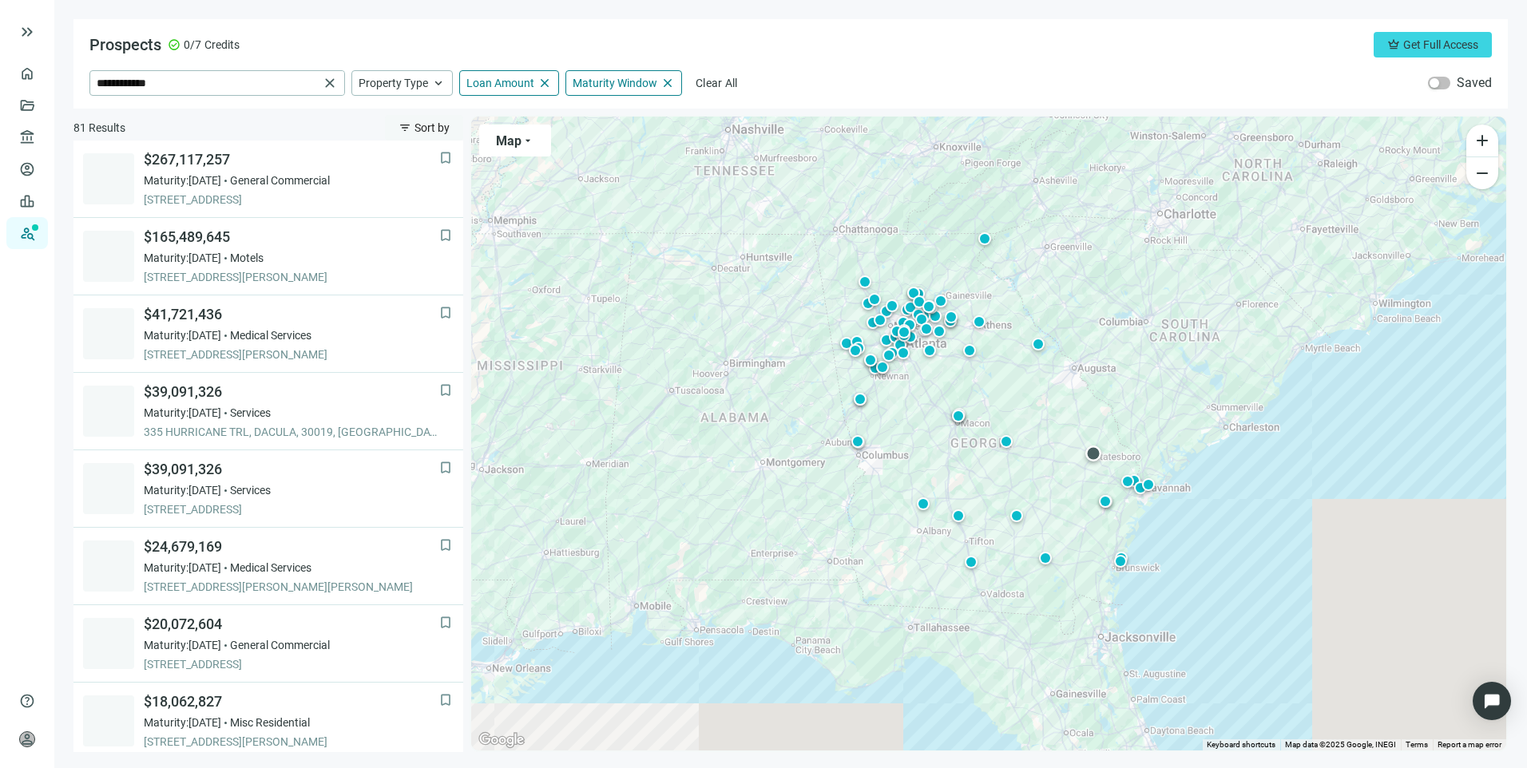
click at [421, 137] on button "filter_list Sort by" at bounding box center [424, 128] width 78 height 26
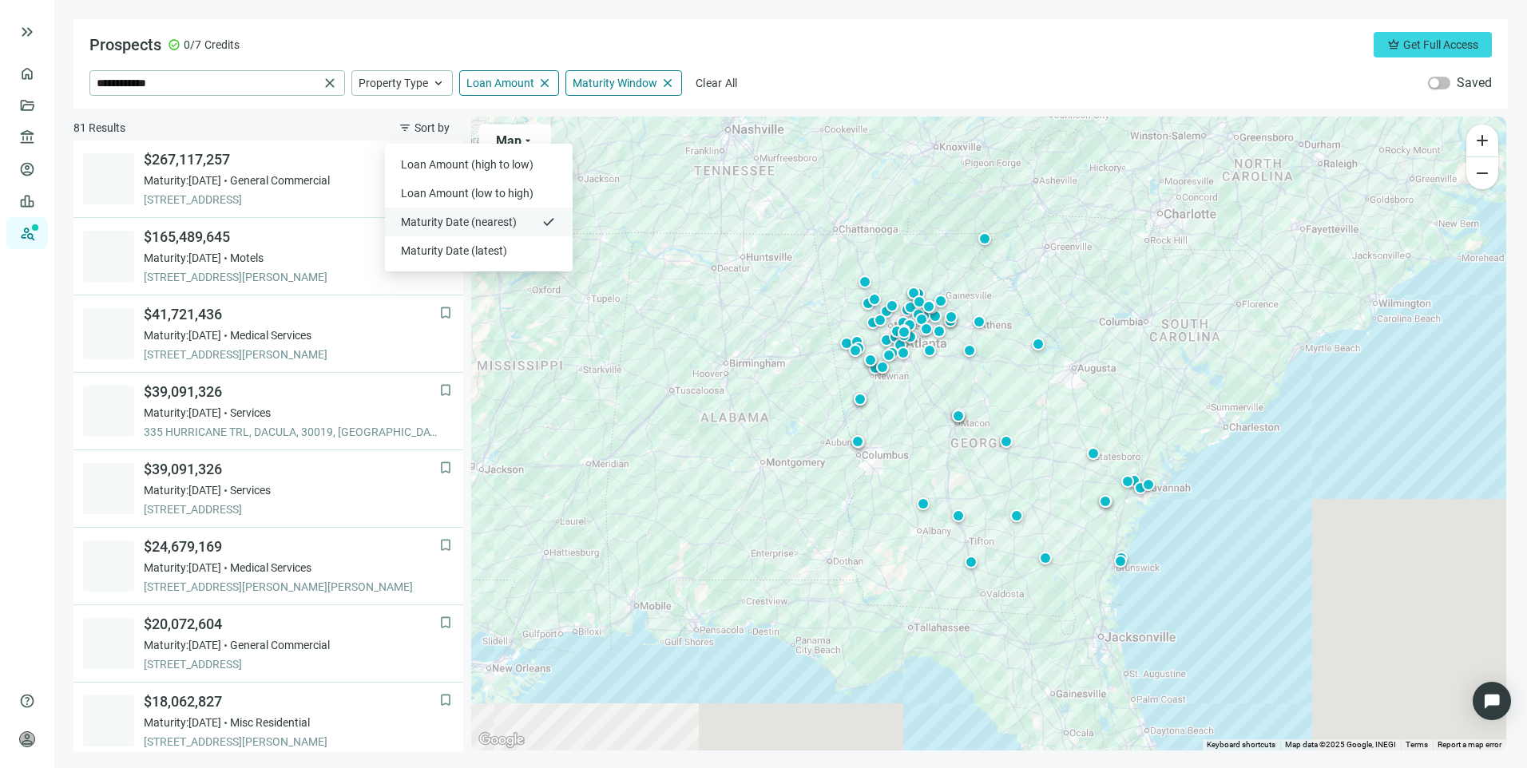
click at [445, 221] on span "Maturity Date (nearest)" at bounding box center [469, 222] width 136 height 16
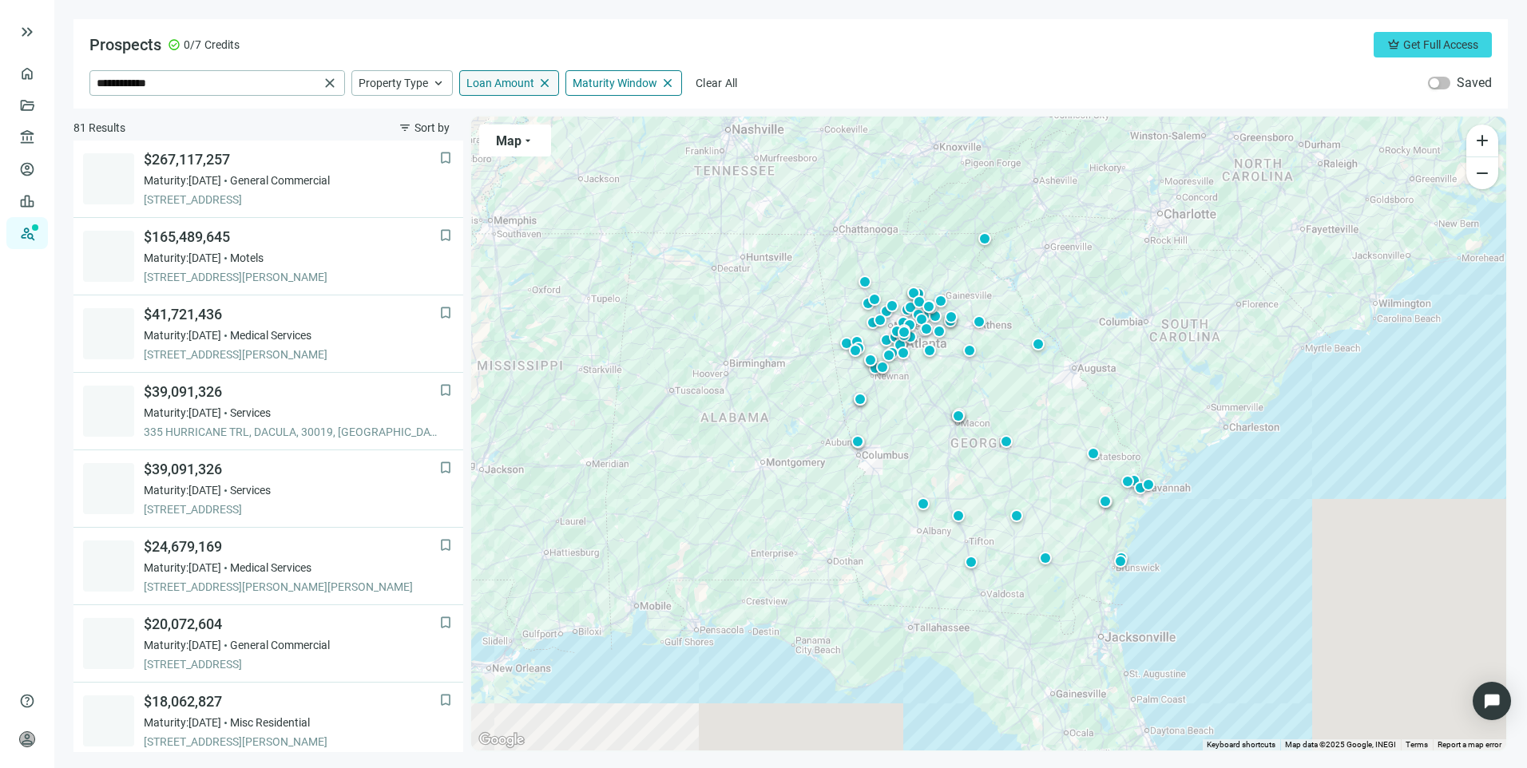
click at [521, 78] on span "Loan Amount" at bounding box center [500, 83] width 68 height 14
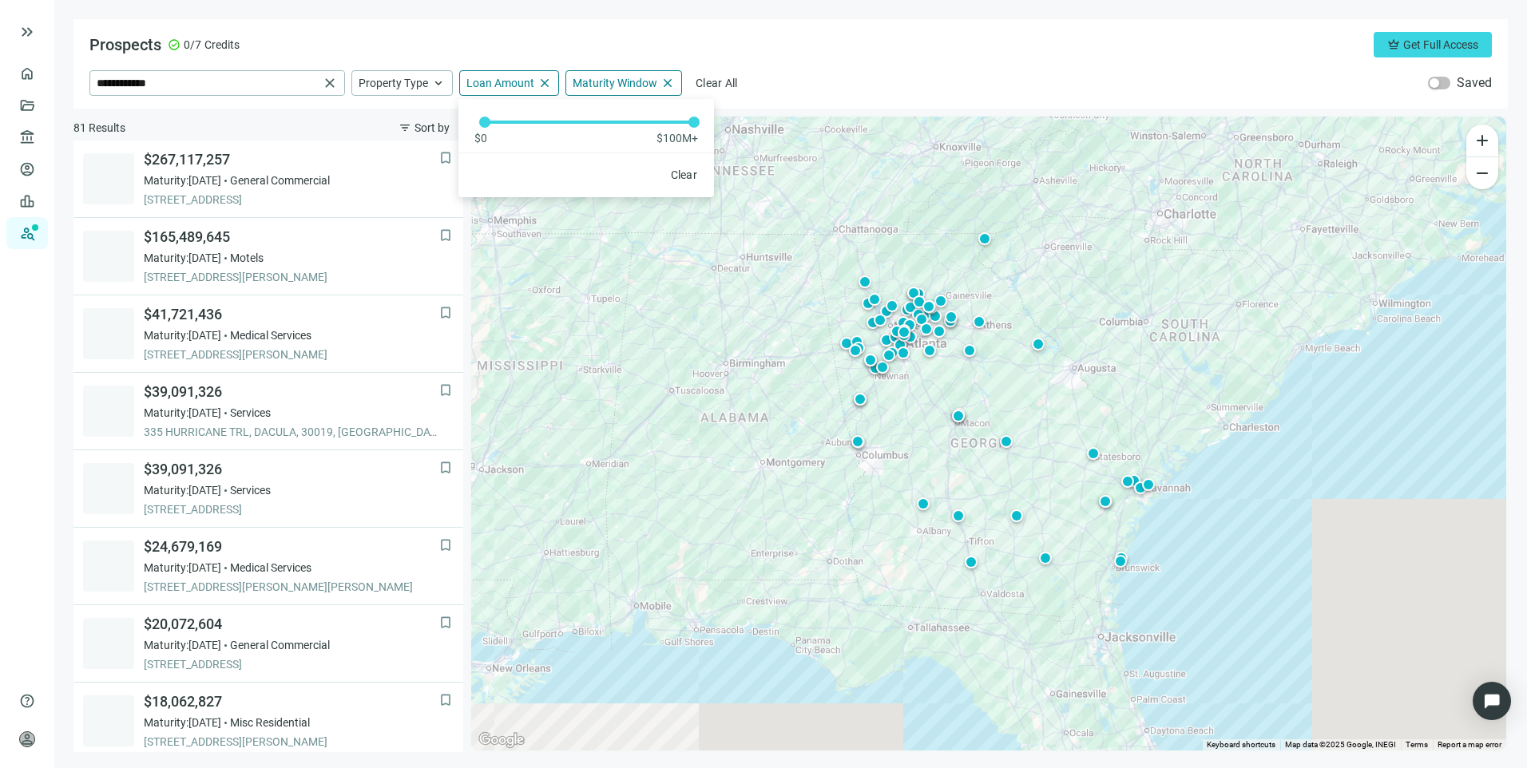
click at [822, 70] on div "**********" at bounding box center [790, 83] width 1402 height 26
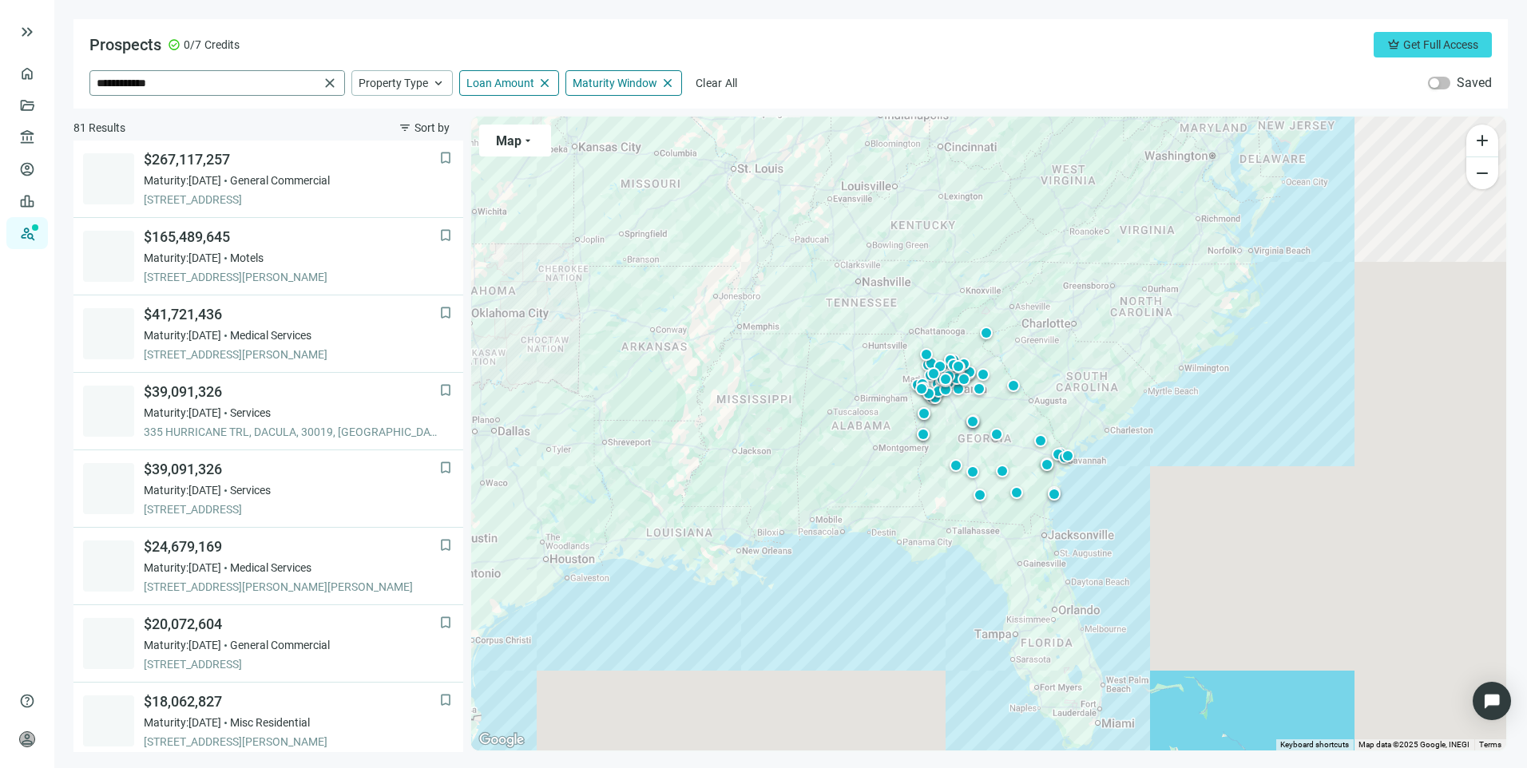
click at [331, 84] on span "close" at bounding box center [330, 83] width 16 height 16
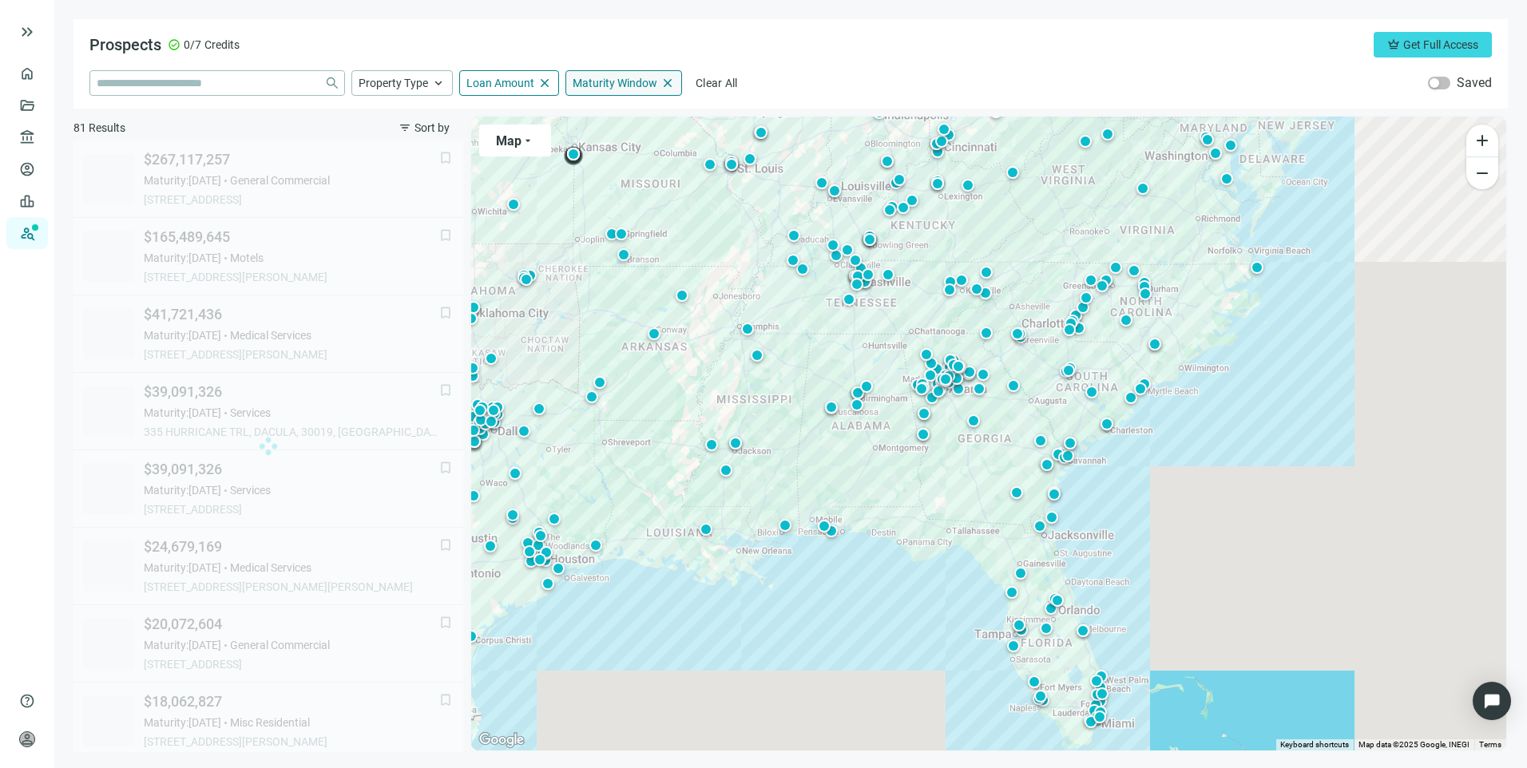
click at [540, 82] on span "close" at bounding box center [544, 83] width 14 height 14
click at [667, 82] on span "close" at bounding box center [667, 83] width 14 height 14
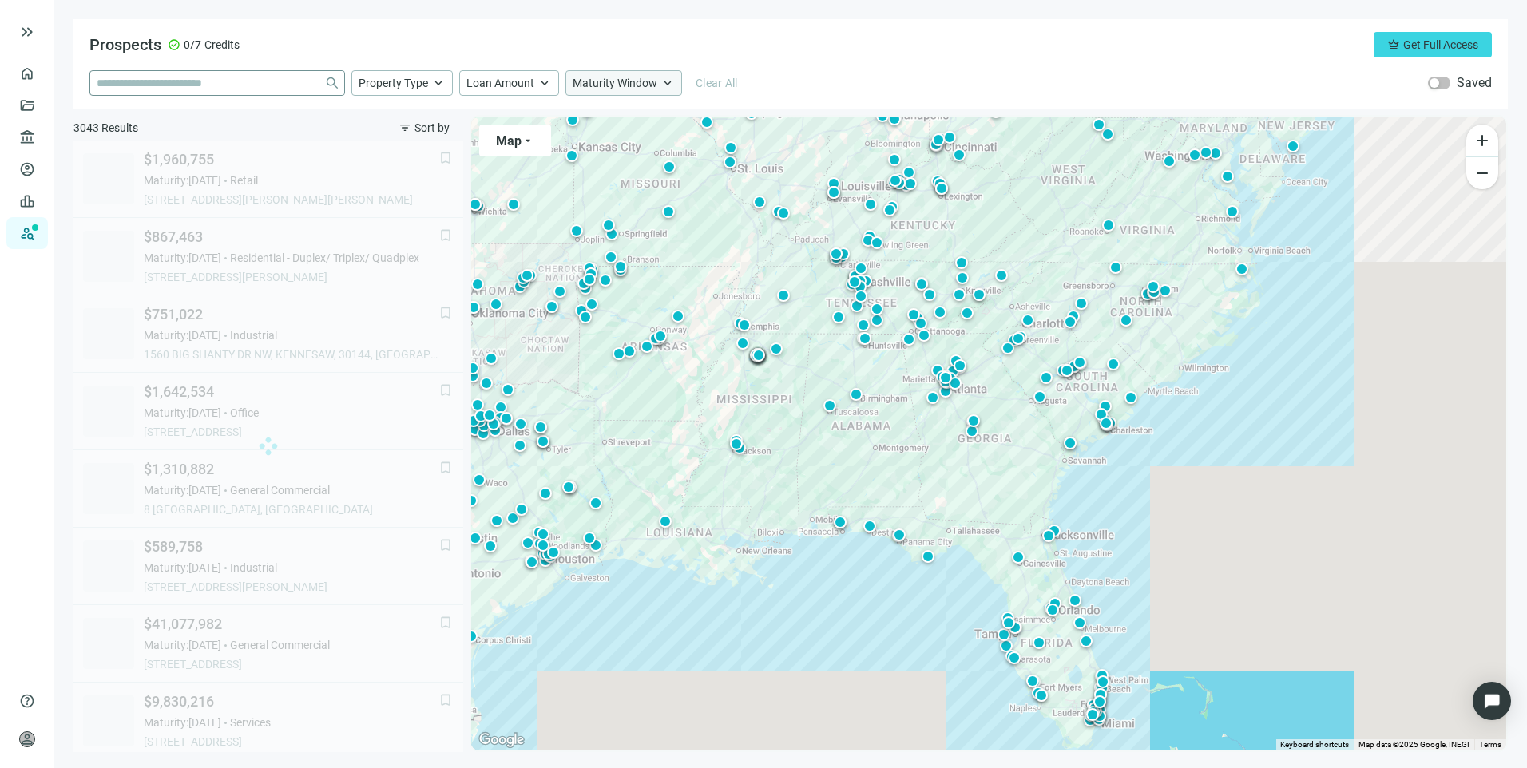
scroll to position [982, 0]
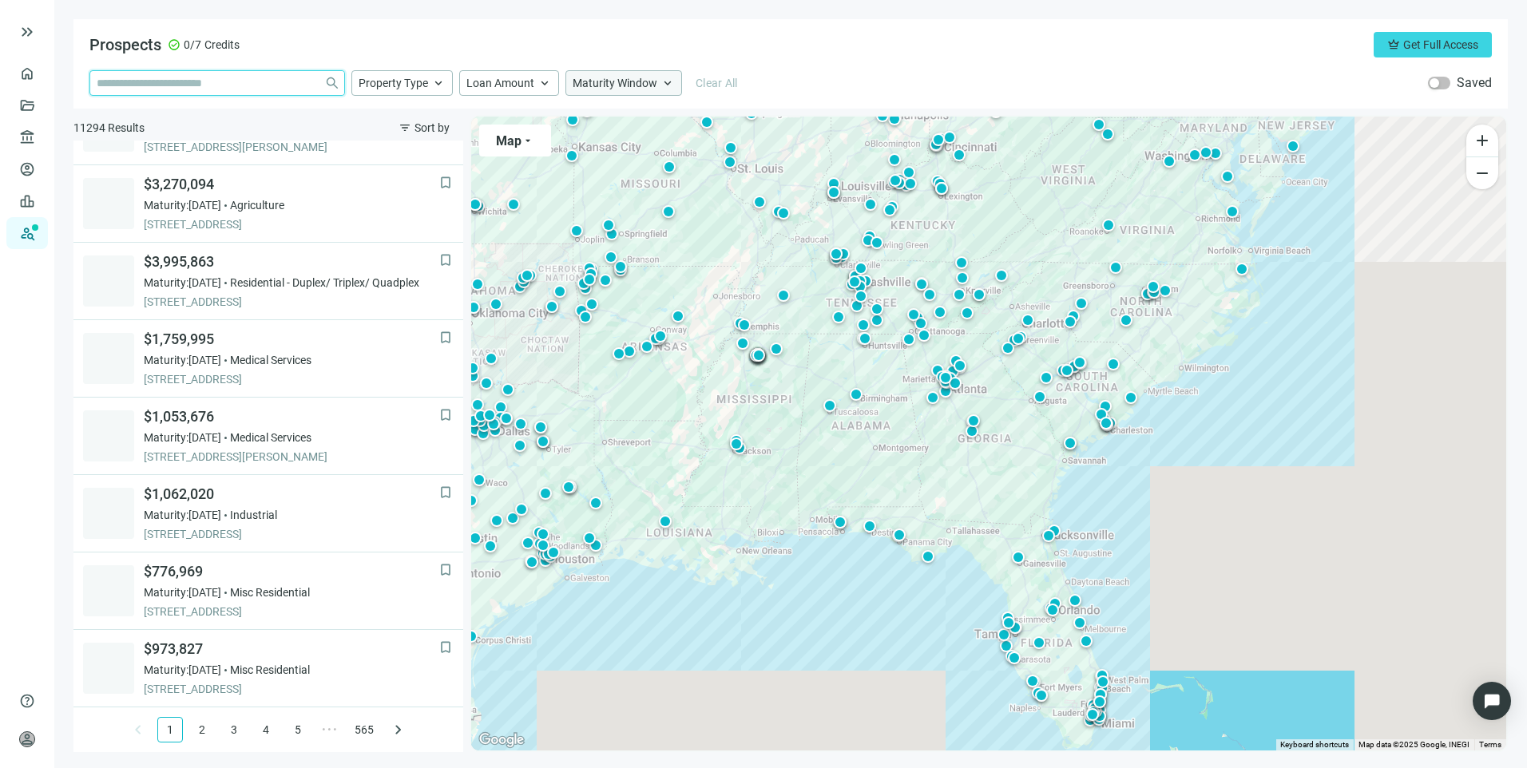
click at [207, 80] on input "search" at bounding box center [207, 83] width 221 height 24
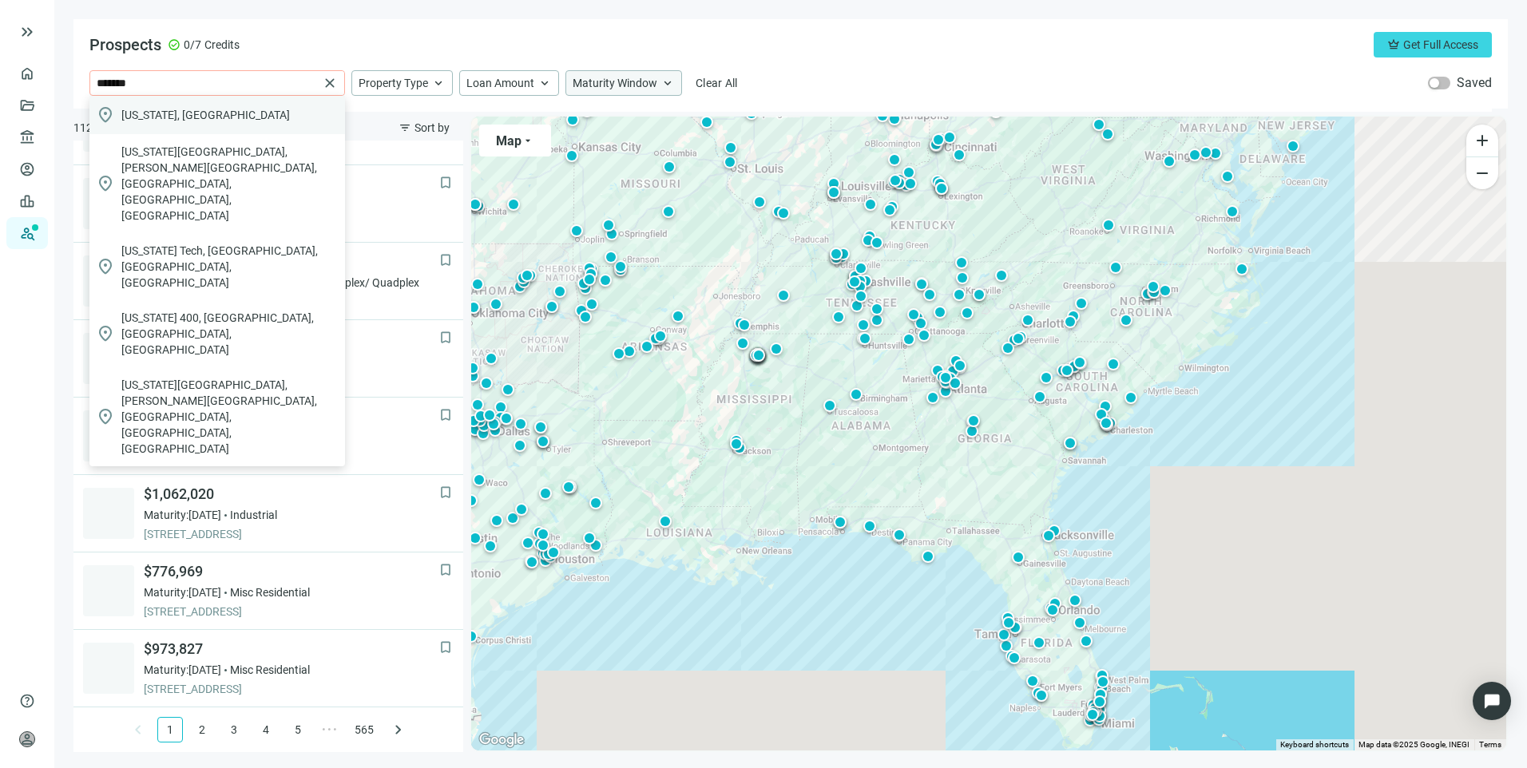
click at [207, 114] on div "location_on [US_STATE], [GEOGRAPHIC_DATA]" at bounding box center [217, 115] width 256 height 38
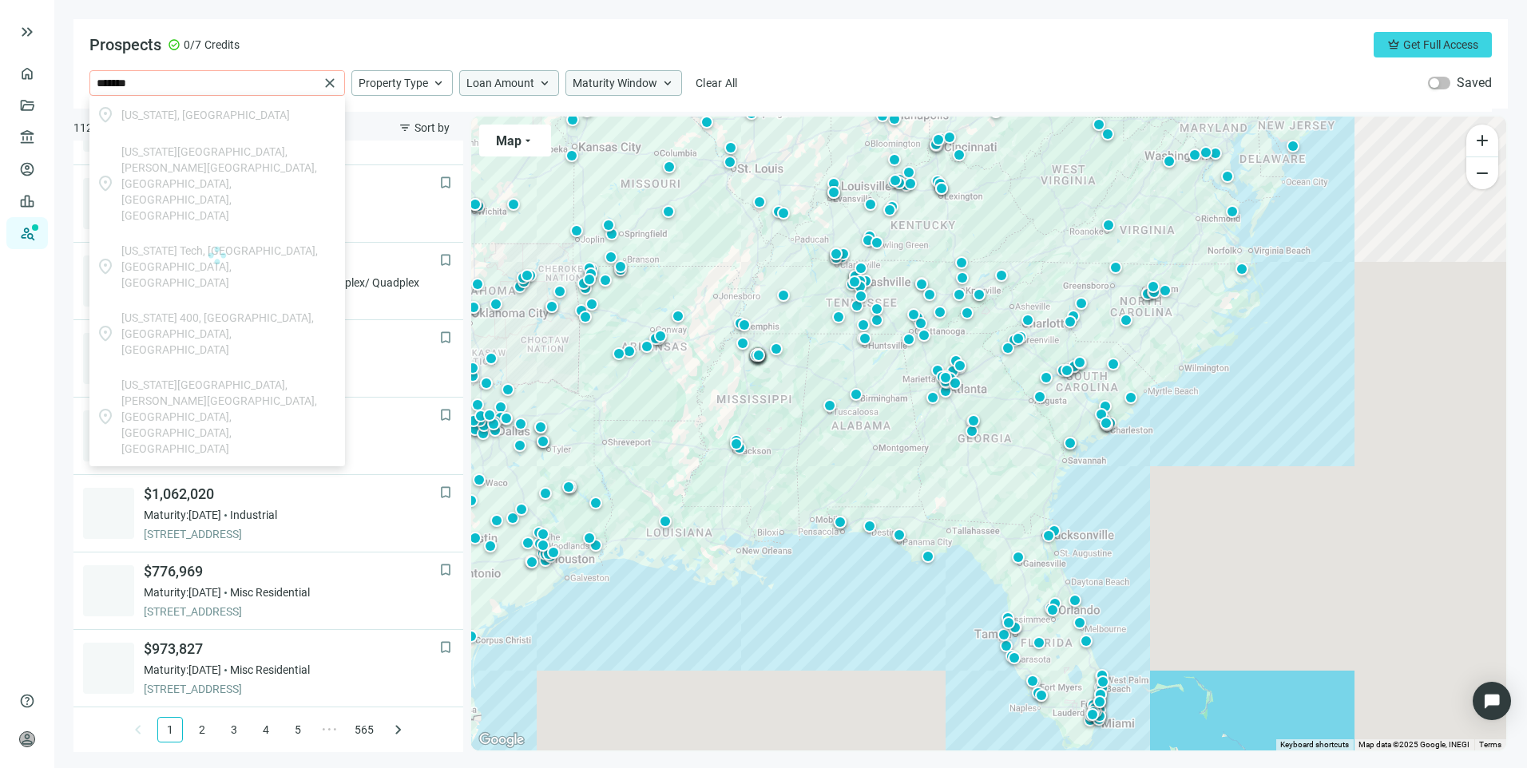
type input "**********"
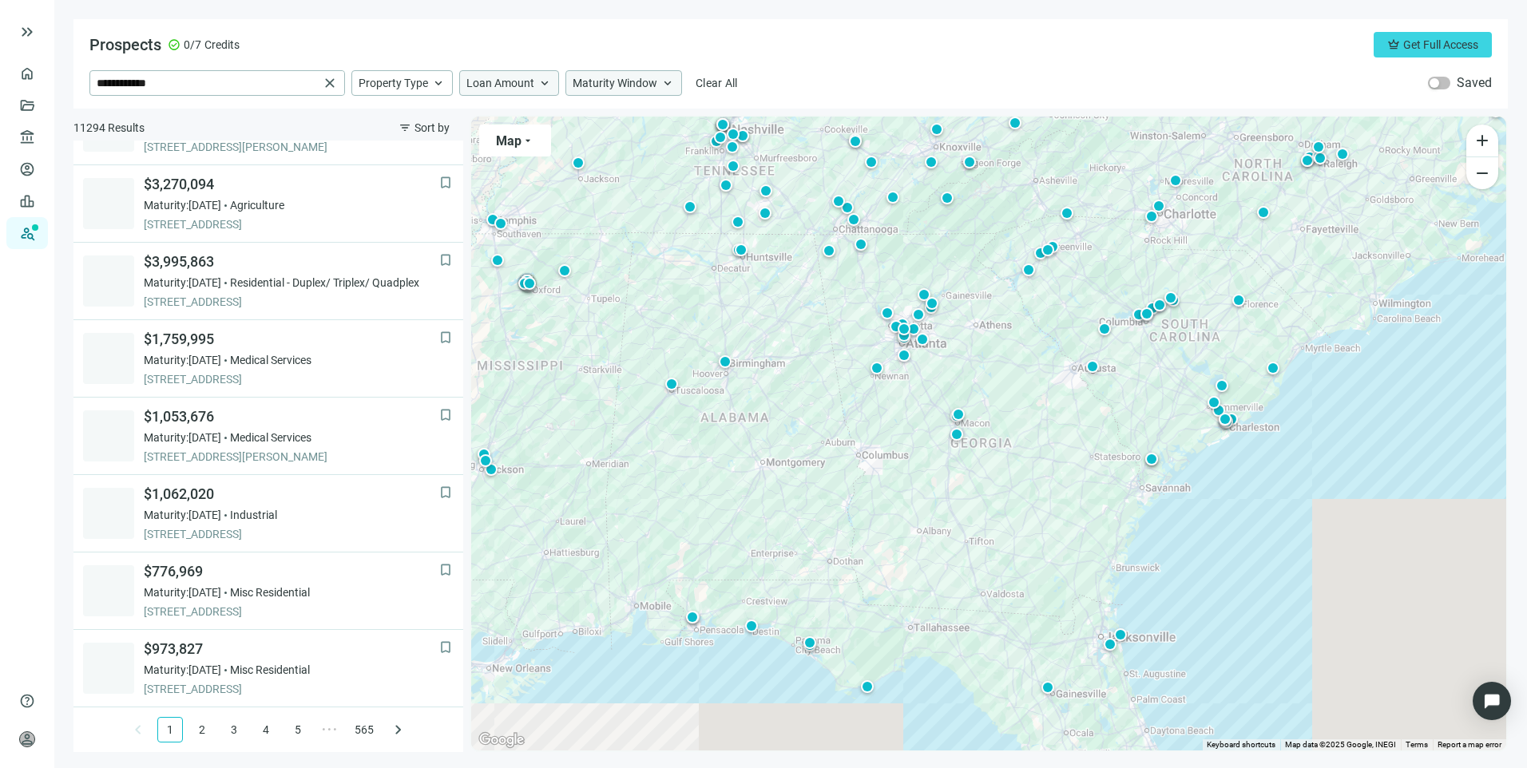
click at [521, 77] on span "Loan Amount" at bounding box center [500, 83] width 68 height 14
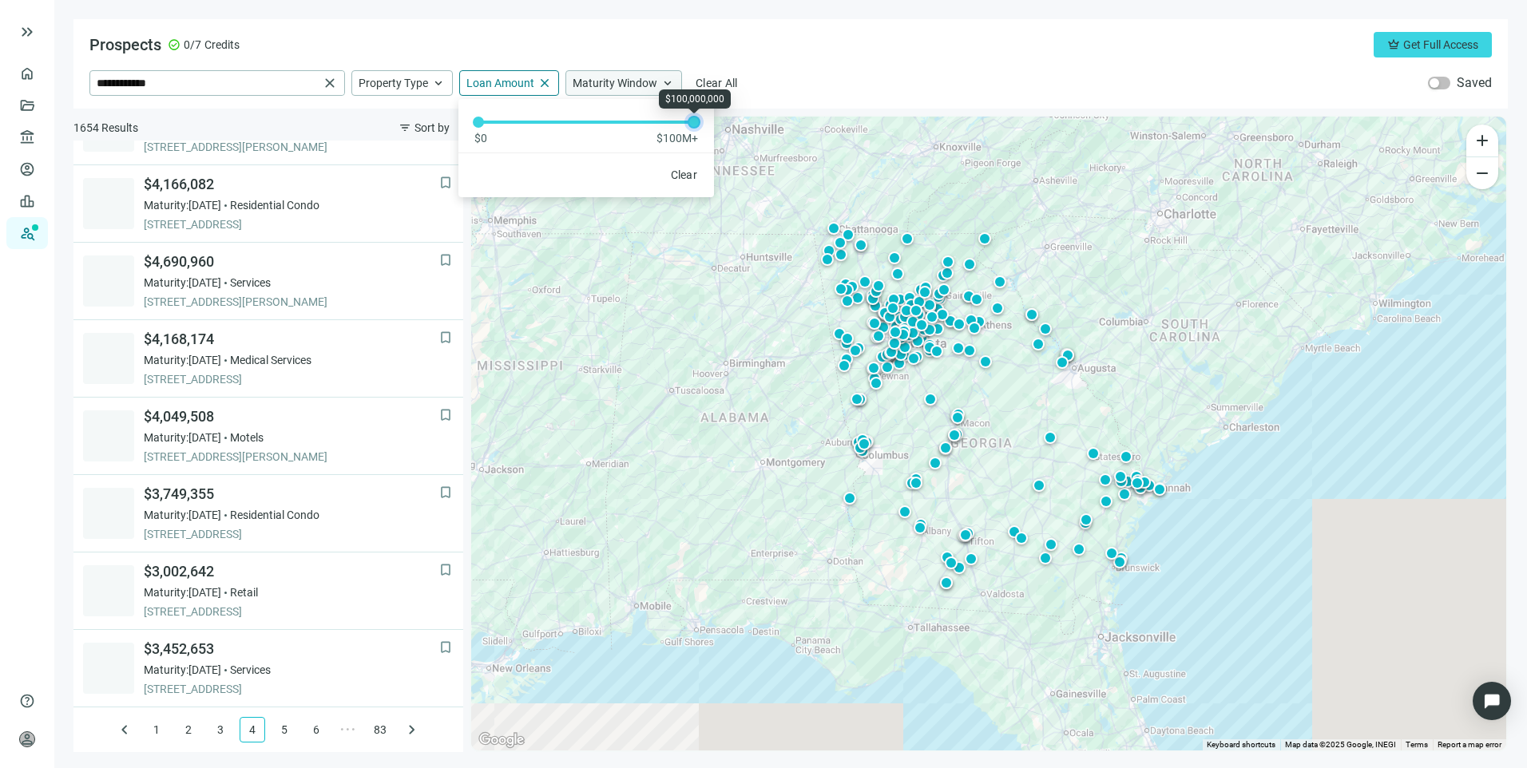
drag, startPoint x: 478, startPoint y: 126, endPoint x: 810, endPoint y: 131, distance: 332.2
click at [810, 131] on div "**********" at bounding box center [790, 385] width 1434 height 733
click at [487, 121] on div at bounding box center [485, 122] width 8 height 8
click at [904, 78] on div "**********" at bounding box center [790, 83] width 1402 height 26
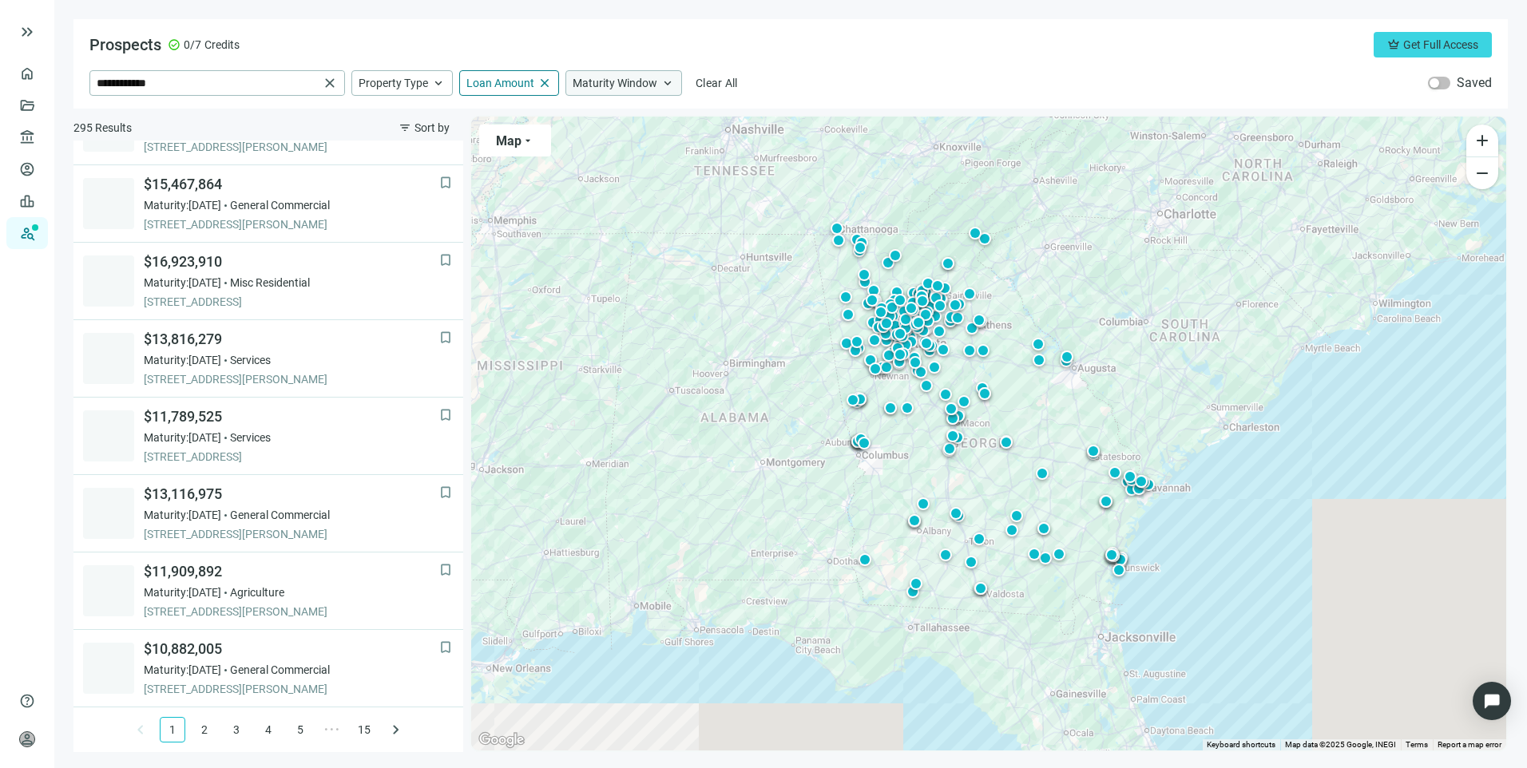
click at [663, 81] on span "keyboard_arrow_up" at bounding box center [667, 83] width 14 height 14
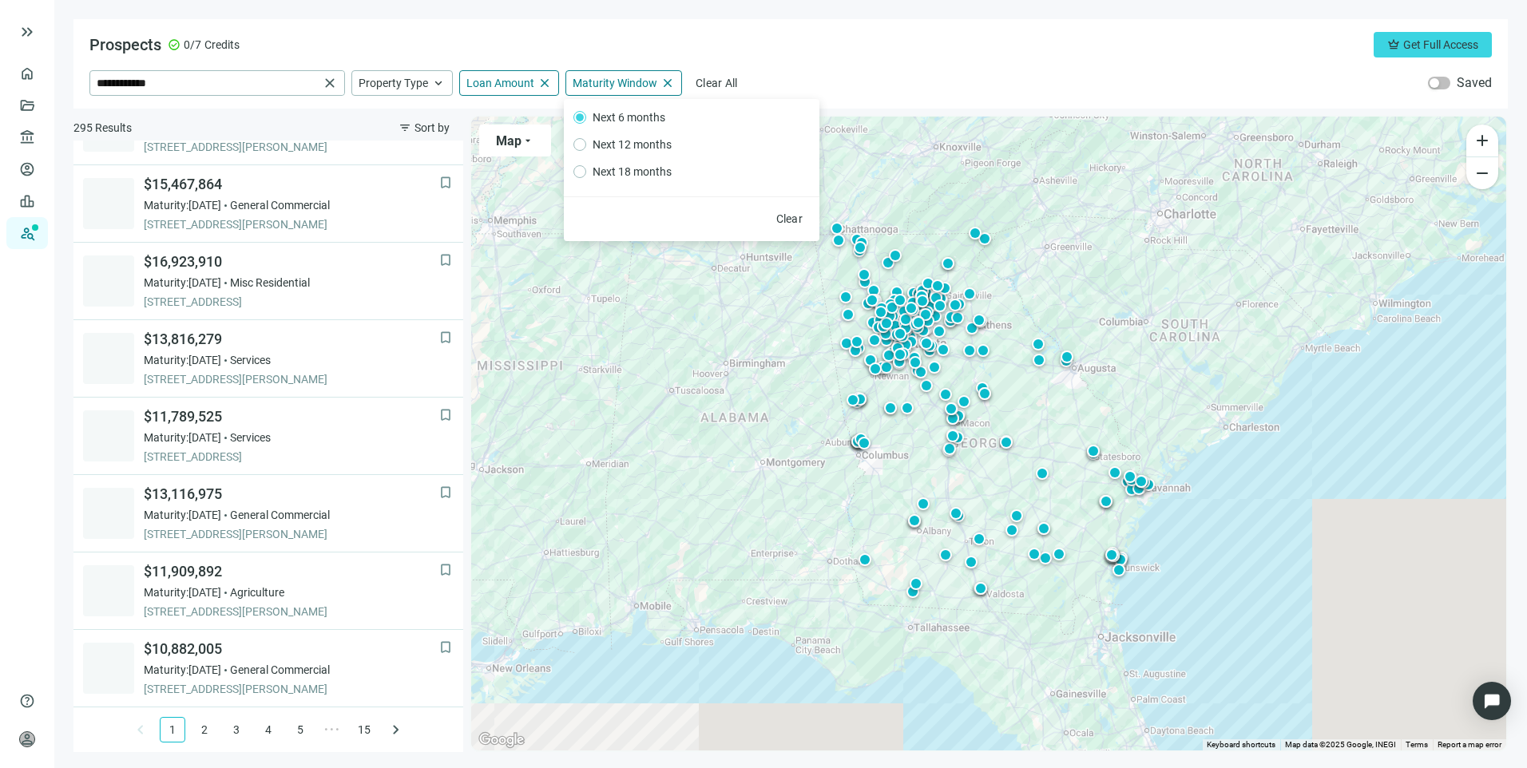
click at [860, 61] on div "**********" at bounding box center [790, 63] width 1434 height 89
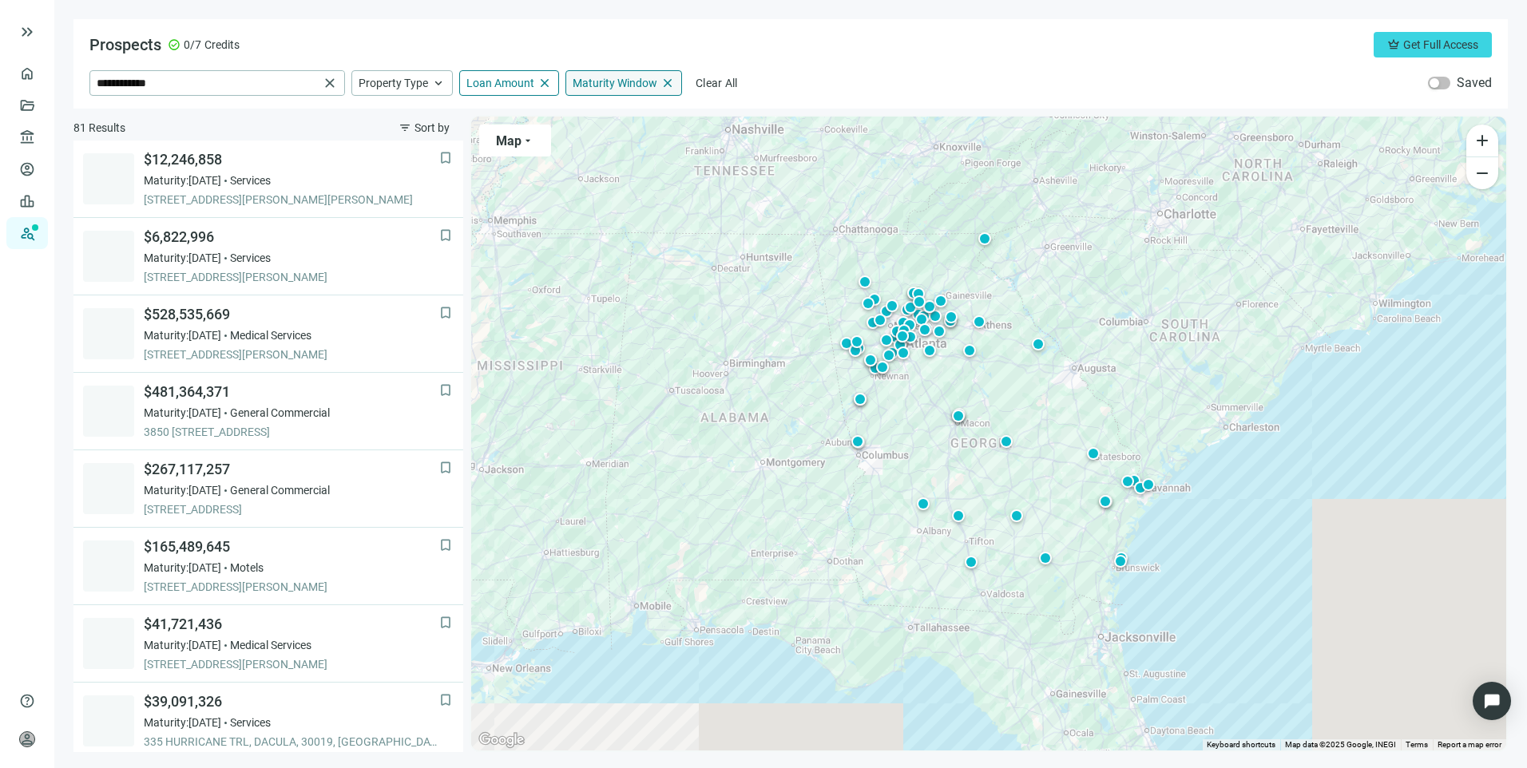
click at [666, 83] on span "close" at bounding box center [667, 83] width 14 height 14
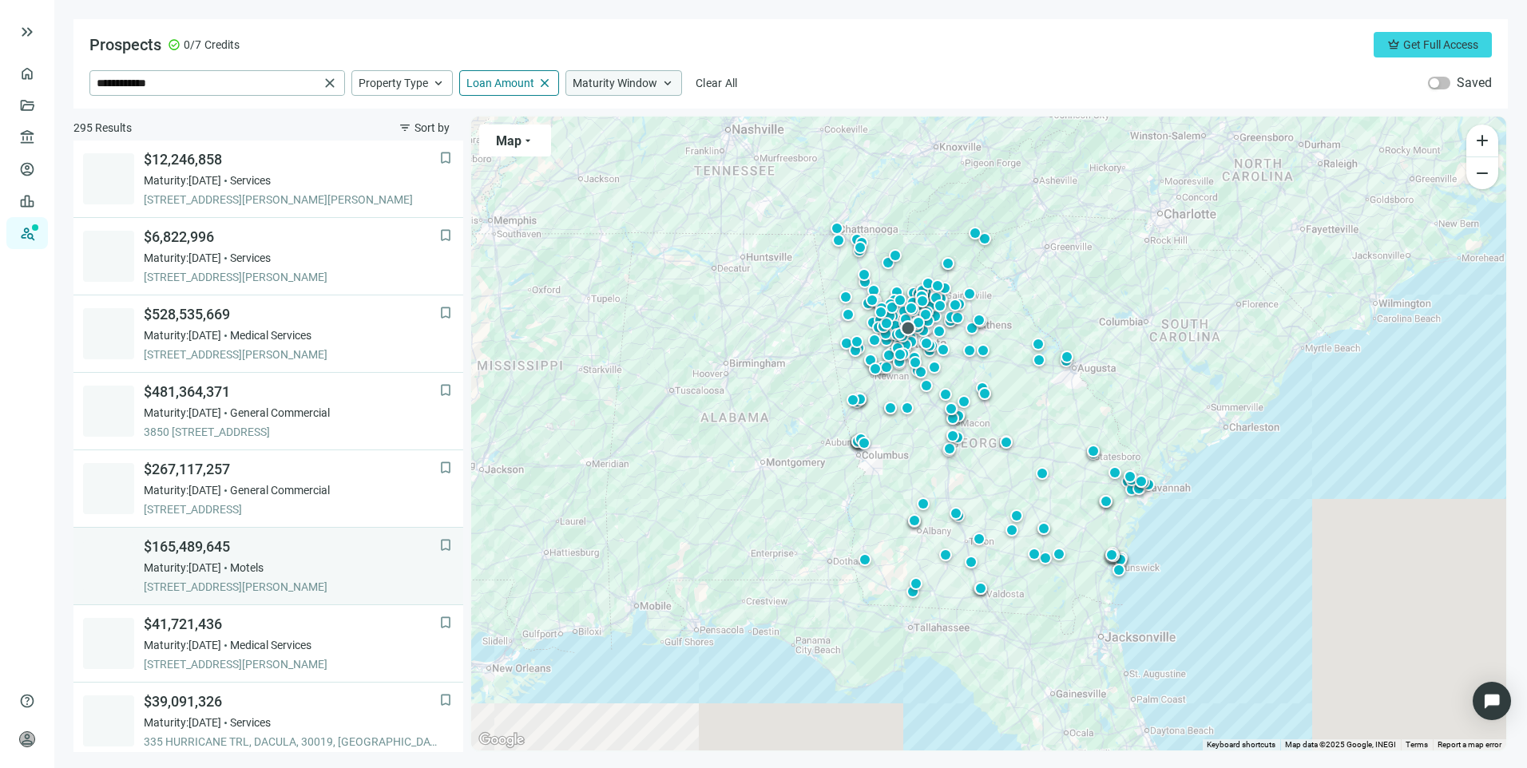
click at [333, 560] on div "Maturity: [DATE] Motels" at bounding box center [291, 568] width 295 height 16
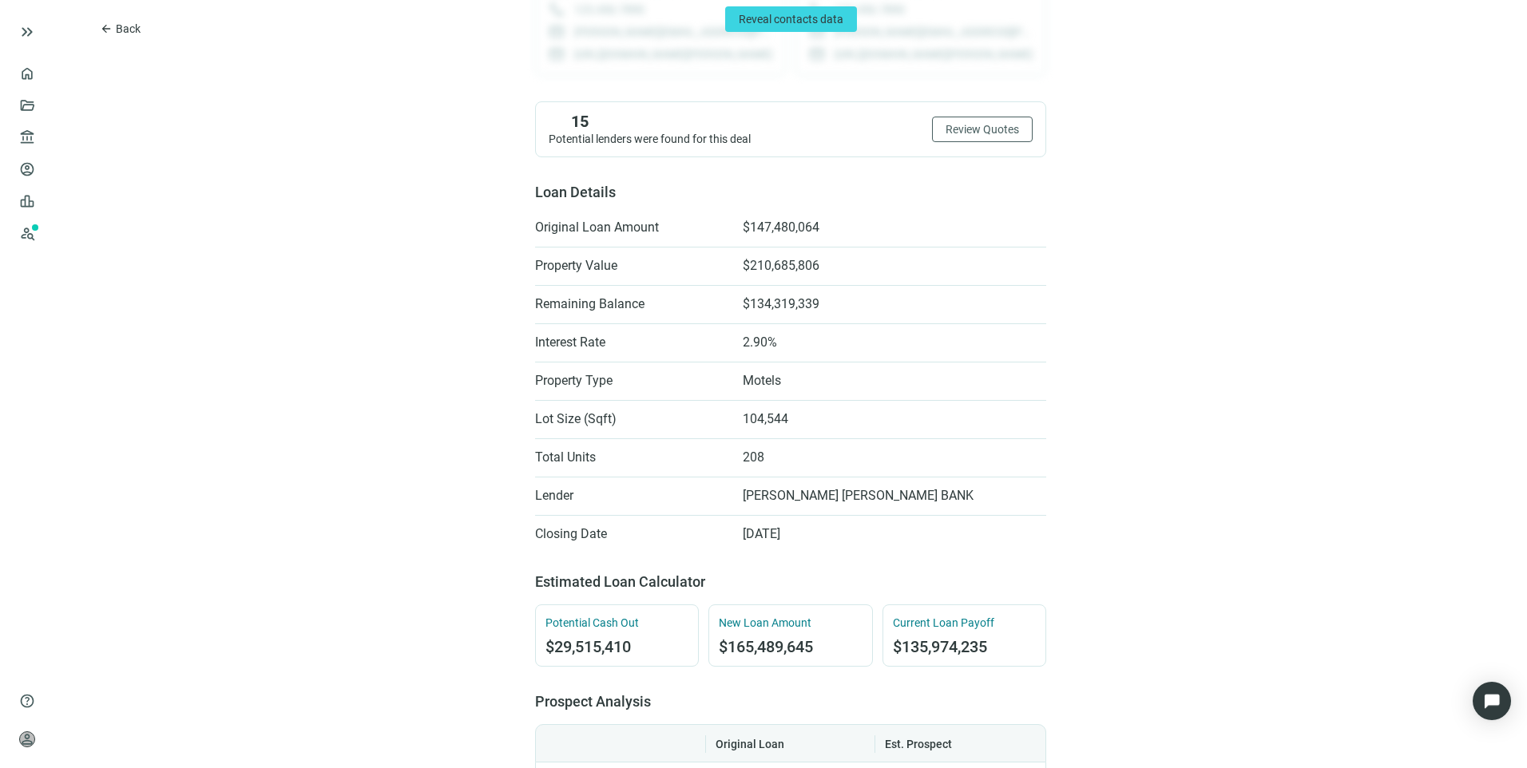
scroll to position [319, 0]
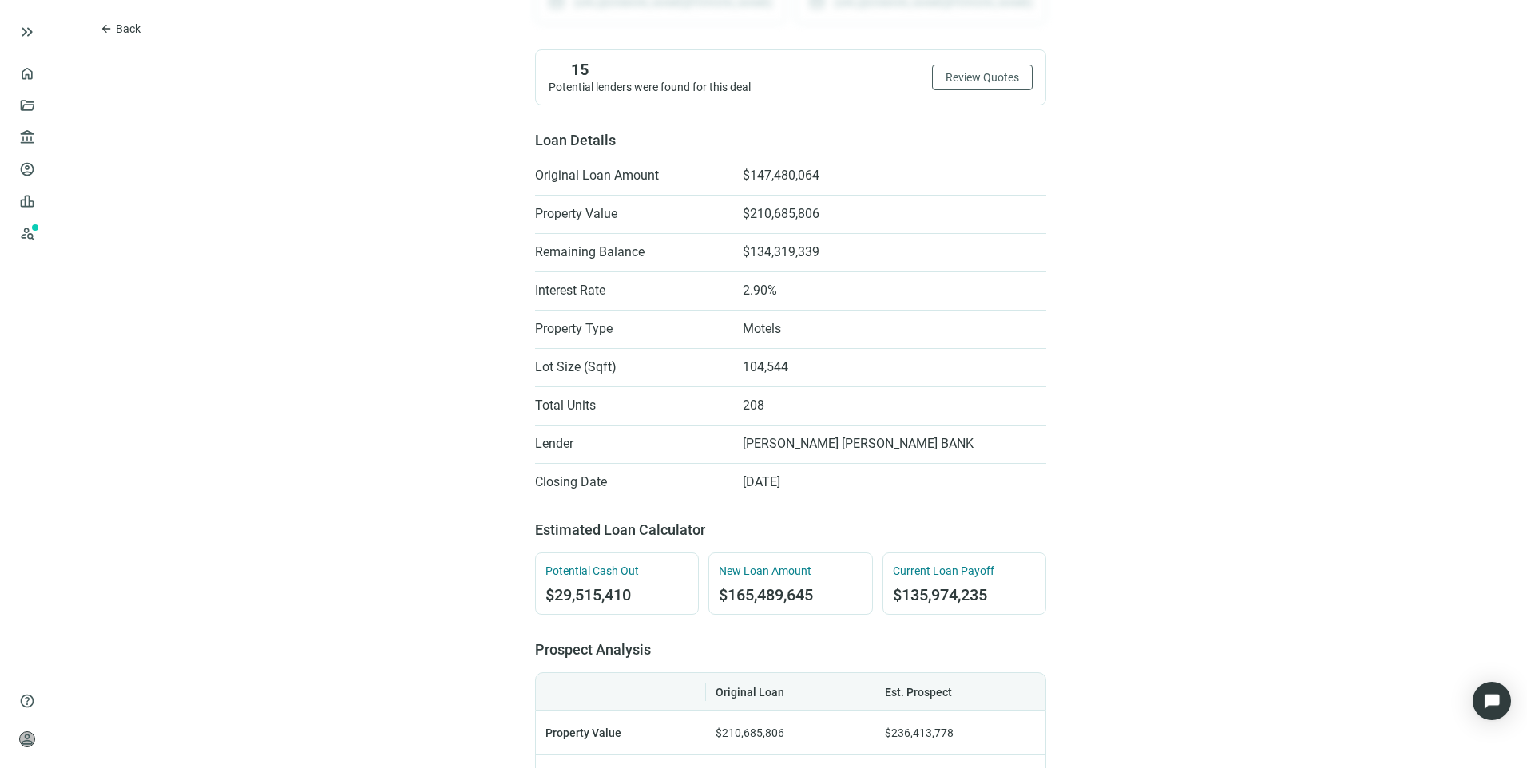
click at [1179, 113] on div "arrow_back Back $165,489,645 bookmark Save [STREET_ADDRESS][PERSON_NAME] Motels…" at bounding box center [790, 607] width 1472 height 1853
